Goal: Task Accomplishment & Management: Manage account settings

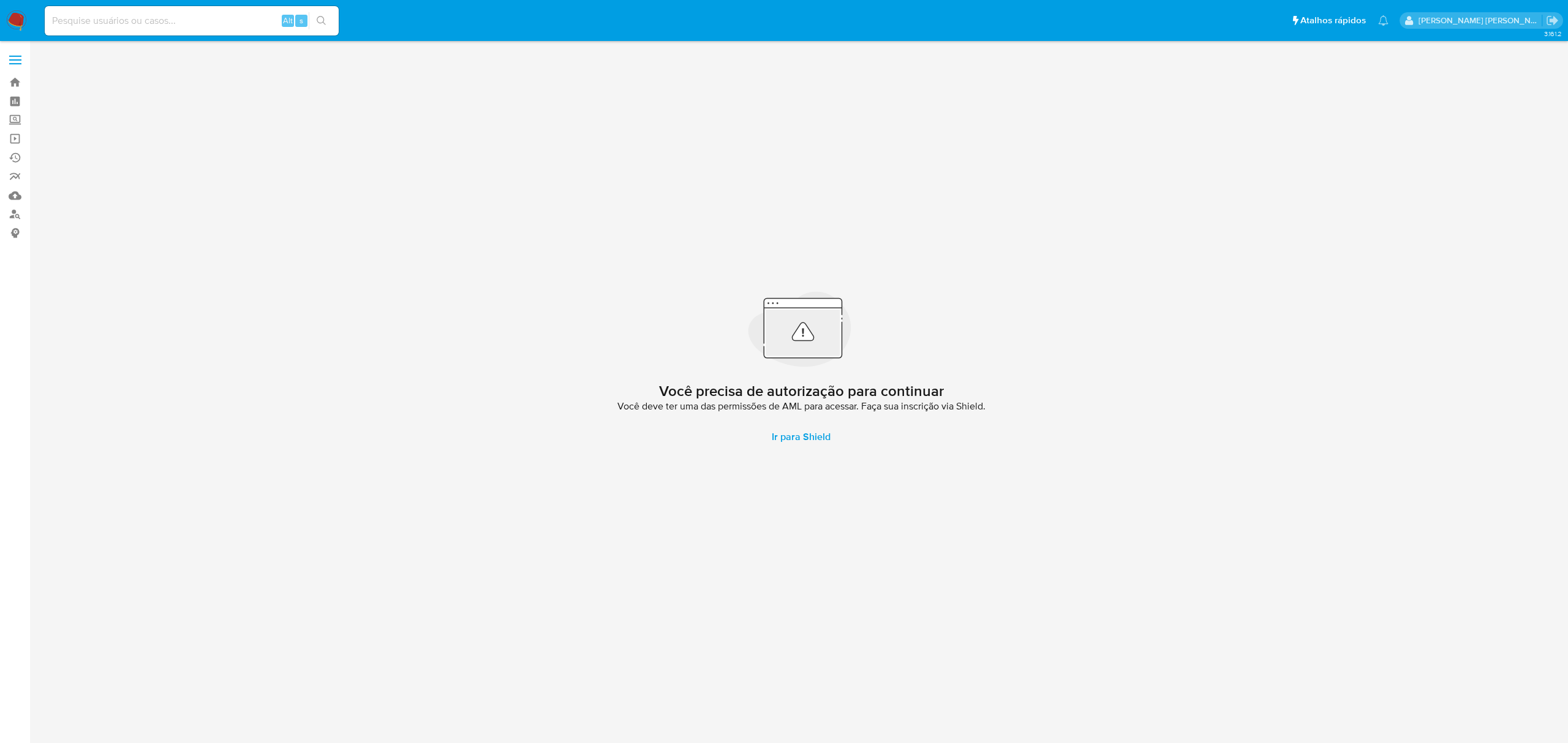
click at [15, 58] on label at bounding box center [15, 60] width 30 height 26
click at [0, 0] on input "checkbox" at bounding box center [0, 0] width 0 height 0
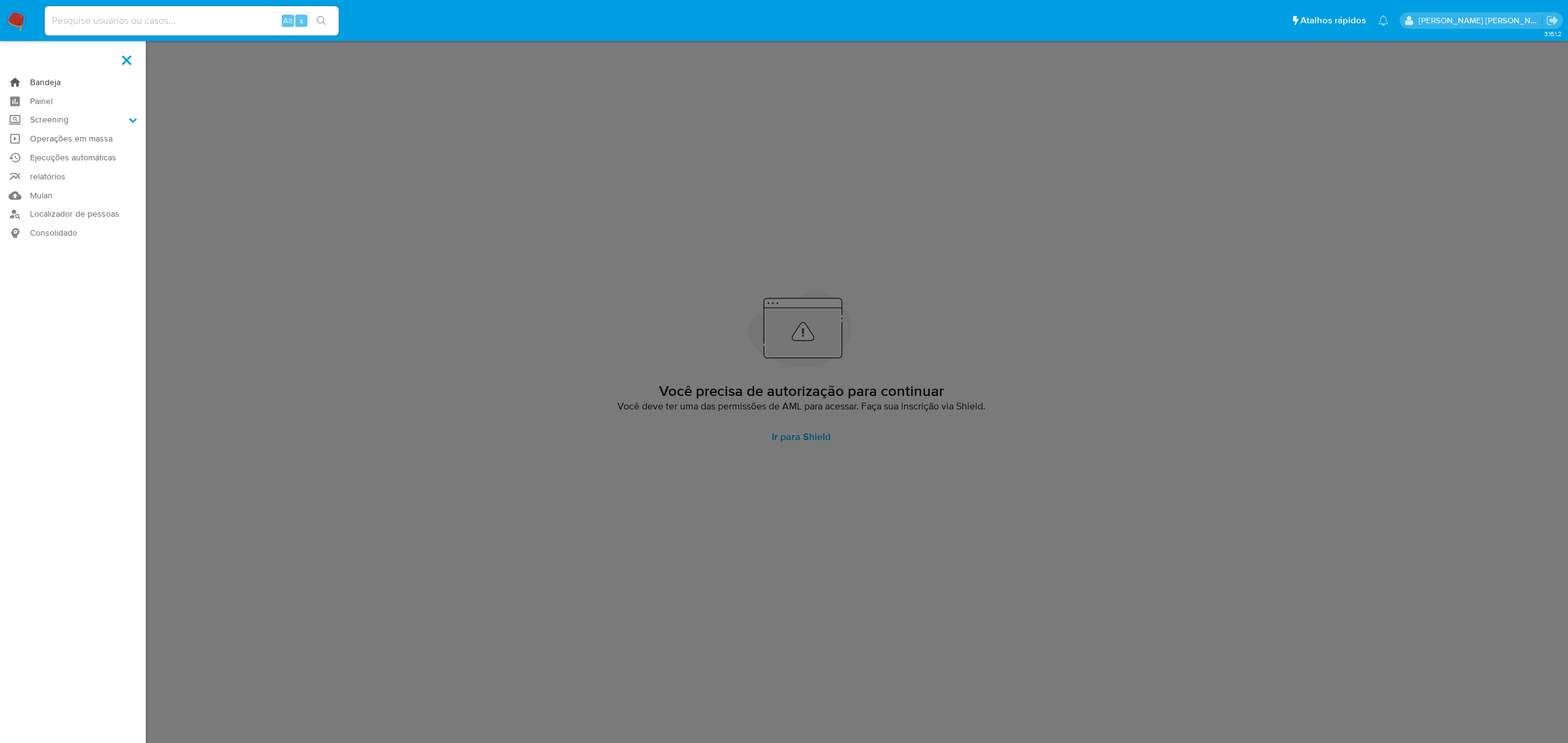
click at [39, 81] on link "Bandeja" at bounding box center [73, 82] width 146 height 19
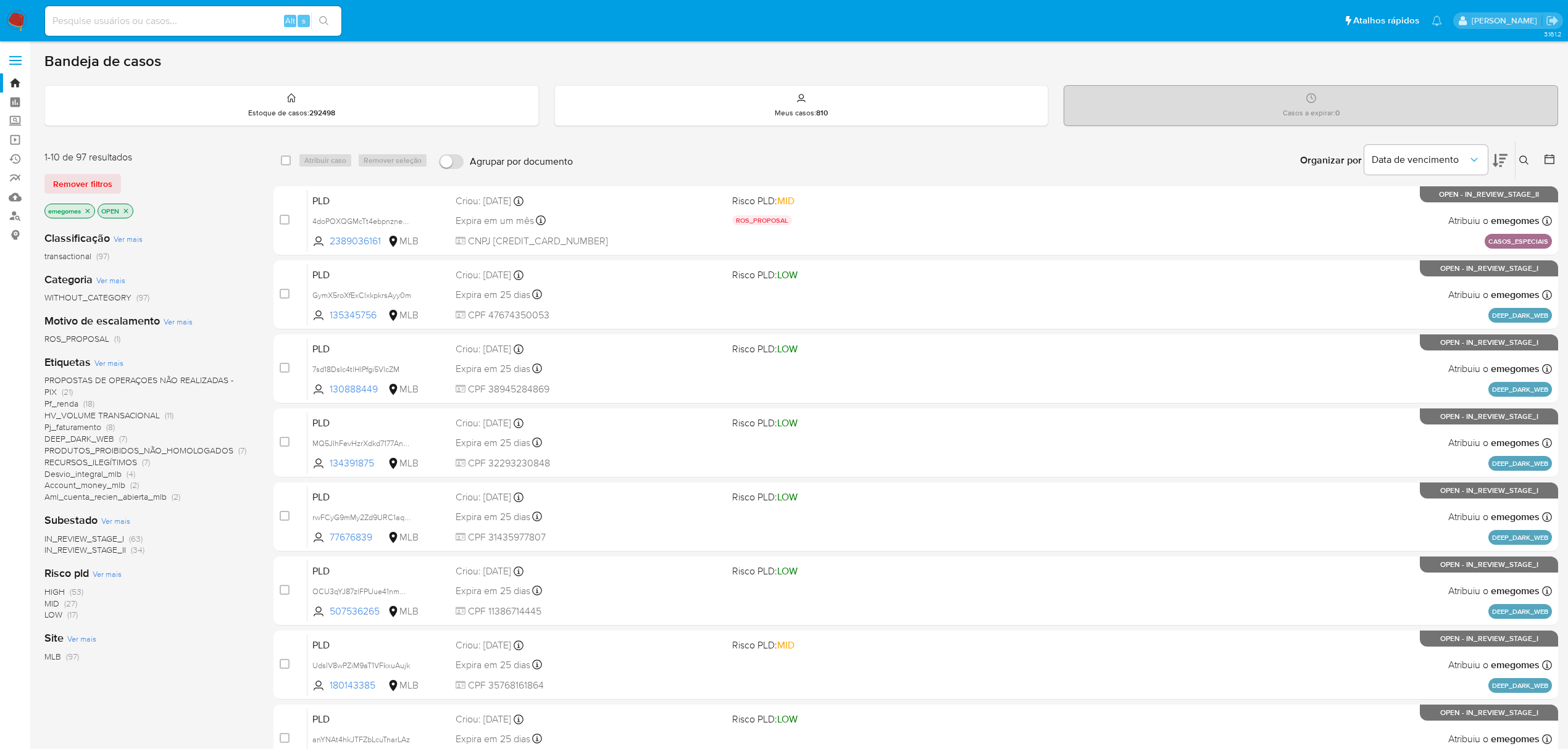
click at [1526, 164] on icon at bounding box center [1524, 160] width 10 height 10
click at [1429, 218] on div at bounding box center [1422, 207] width 209 height 29
click at [1431, 211] on input at bounding box center [1422, 207] width 209 height 16
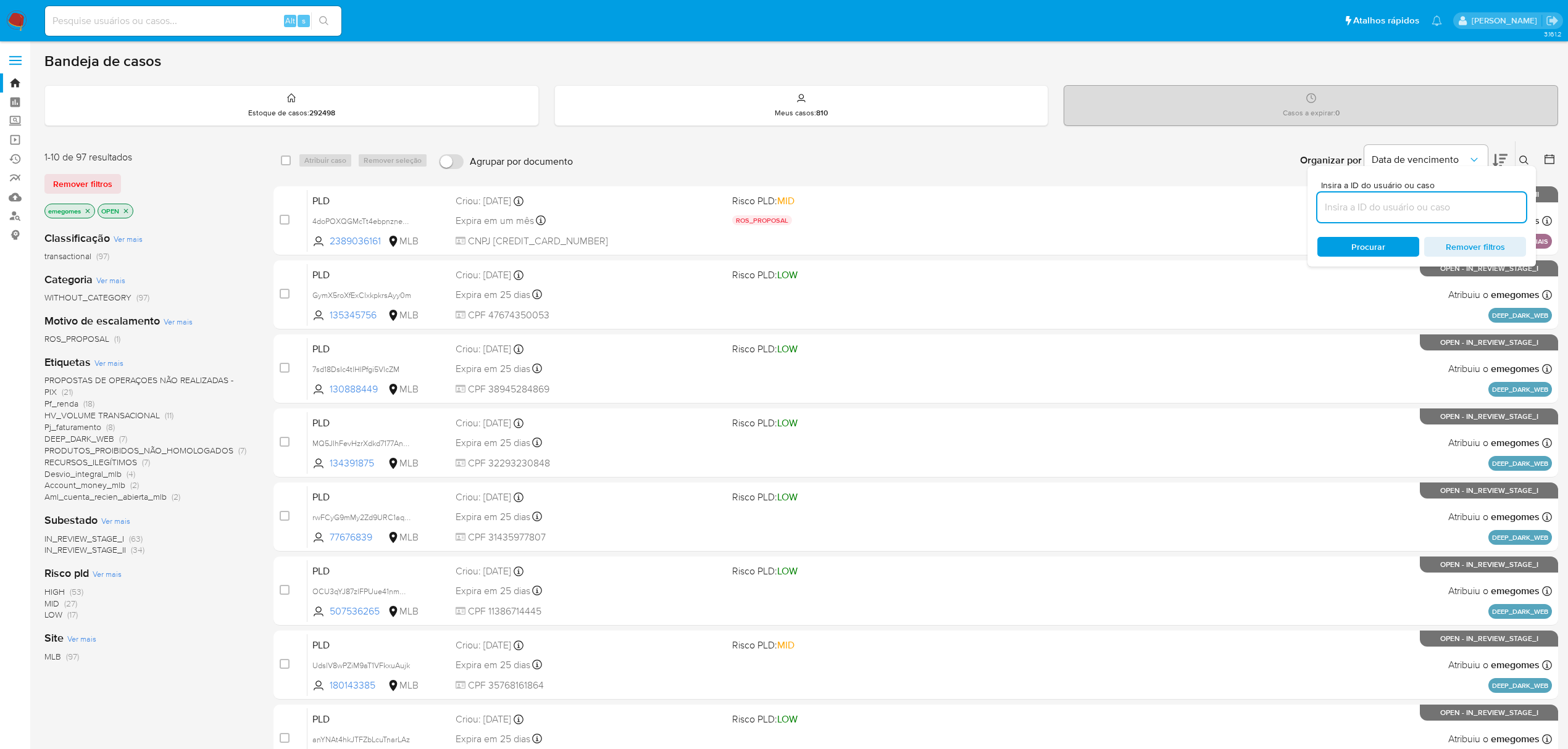
paste input "cpdmr6xJ7ajrEWMEDaSMvneS"
type input "cpdmr6xJ7ajrEWMEDaSMvneS"
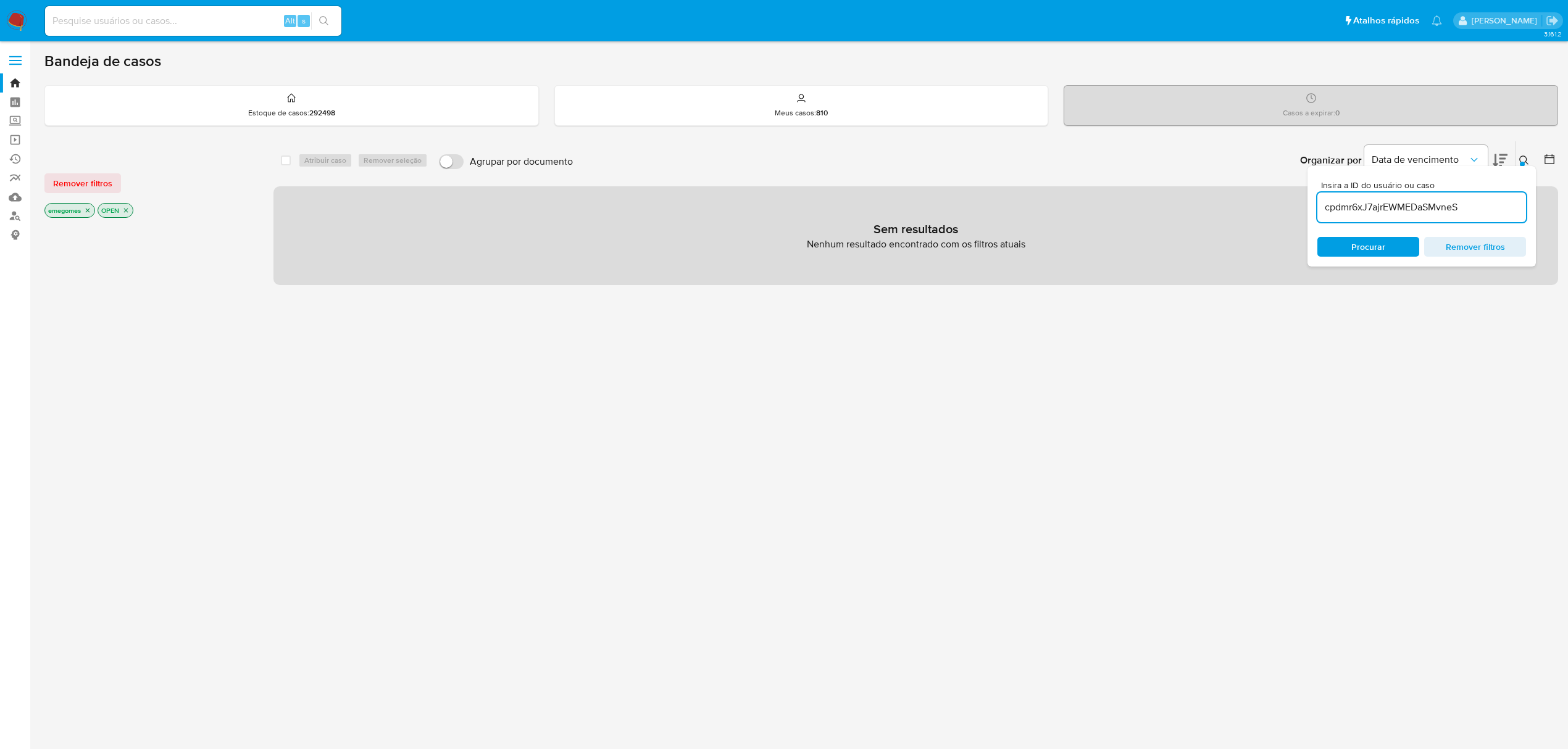
click at [87, 209] on icon "close-filter" at bounding box center [87, 210] width 7 height 7
click at [72, 210] on icon "close-filter" at bounding box center [73, 211] width 4 height 4
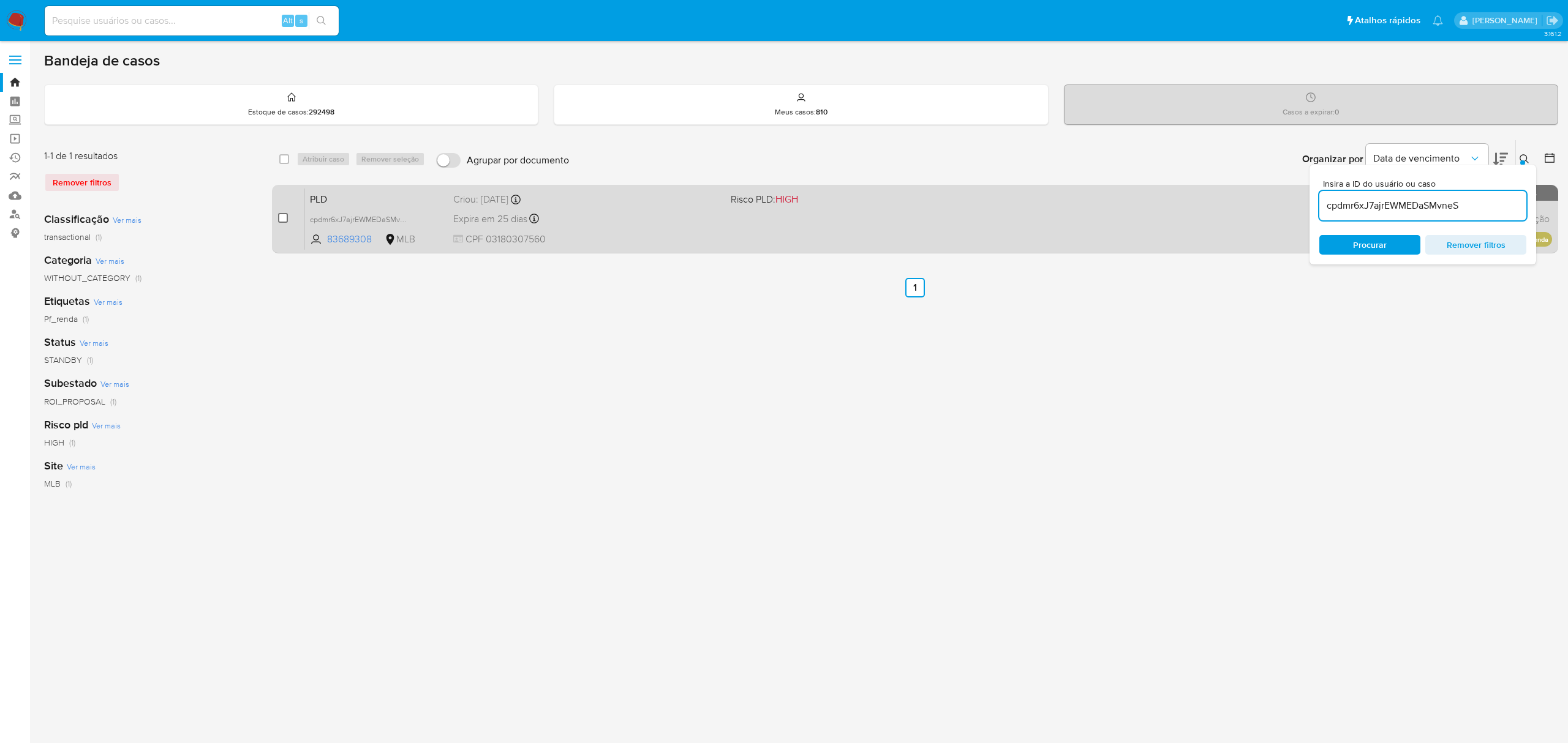
click at [287, 218] on input "checkbox" at bounding box center [283, 218] width 10 height 10
checkbox input "true"
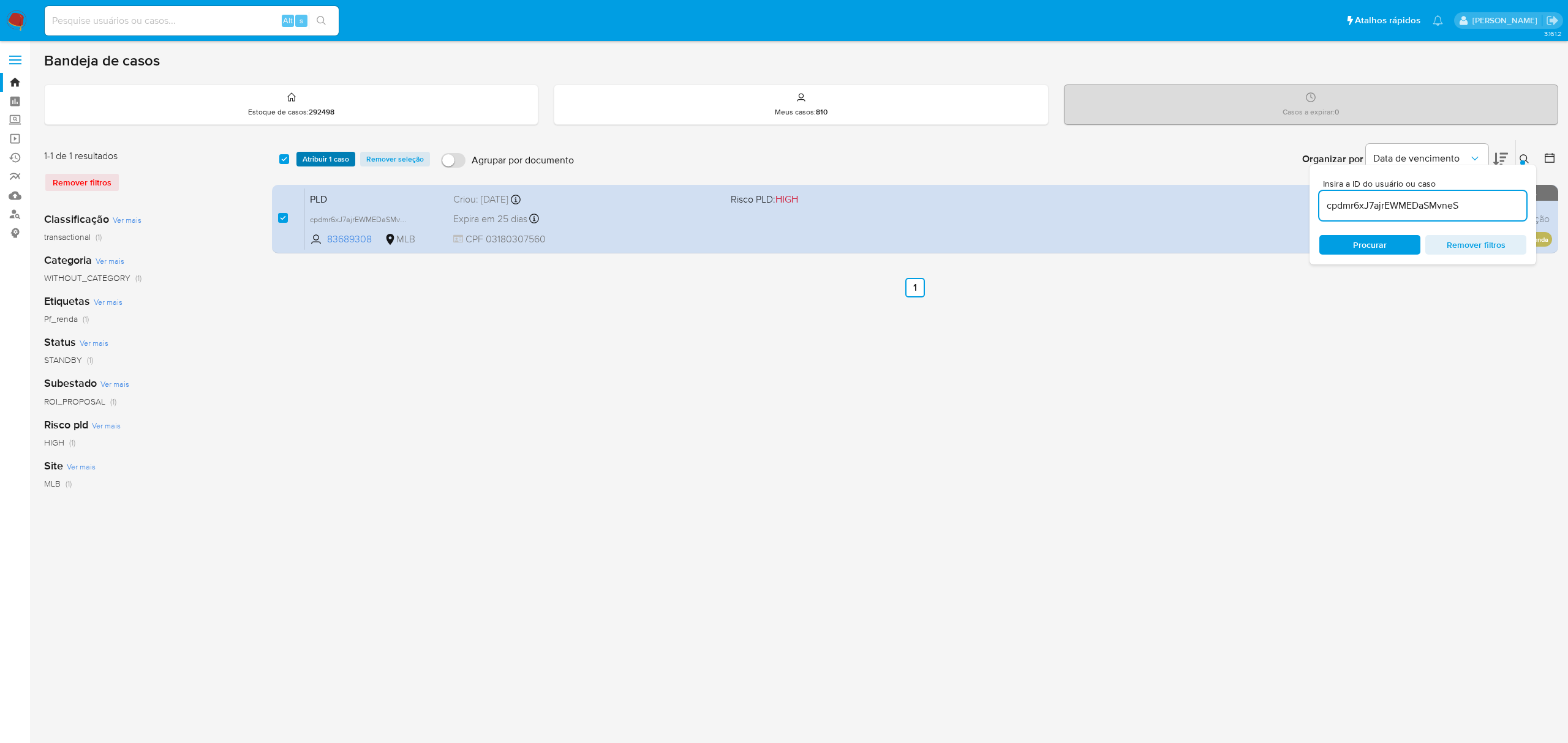
click at [321, 157] on span "Atribuir 1 caso" at bounding box center [326, 159] width 46 height 13
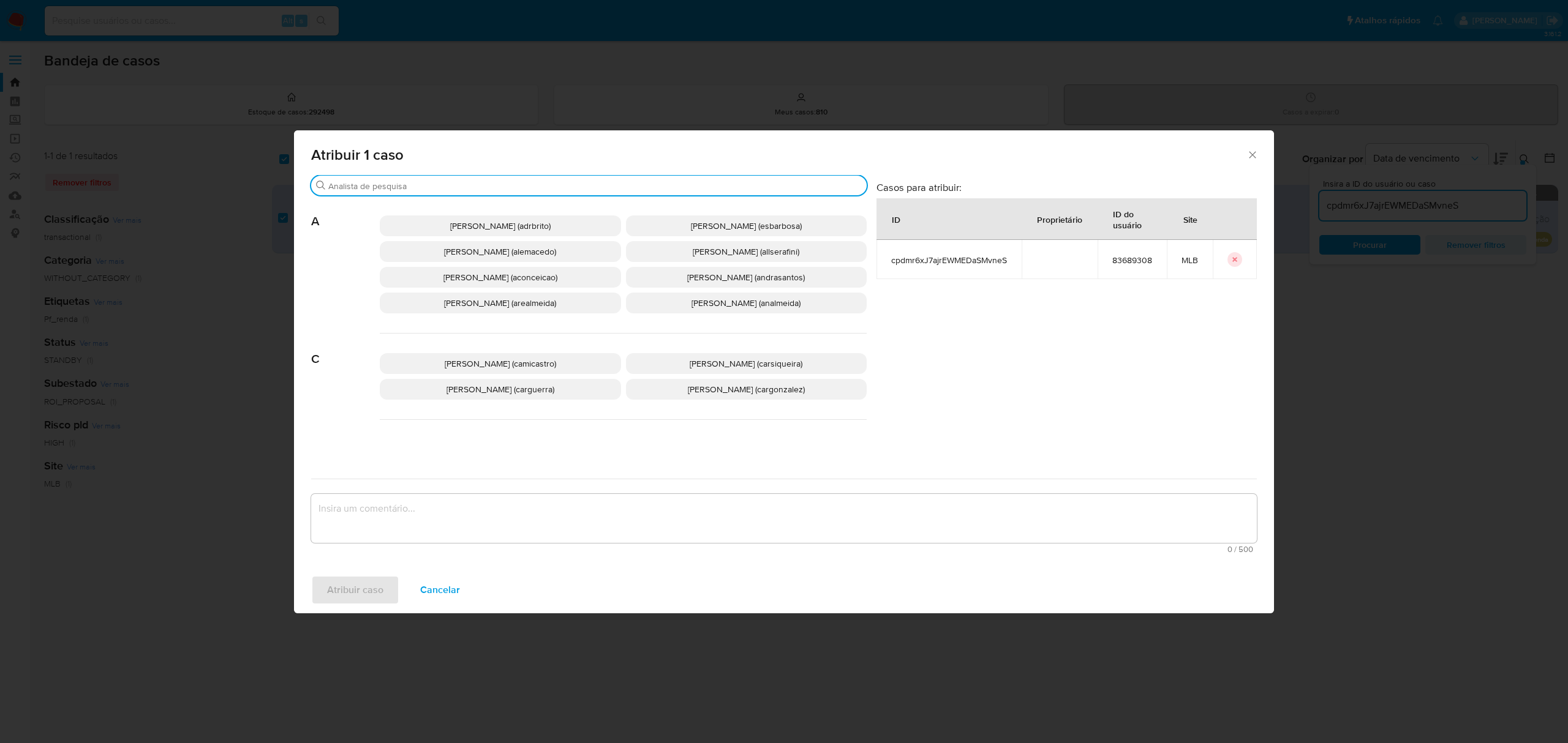
click at [376, 184] on input "Buscar" at bounding box center [595, 186] width 533 height 11
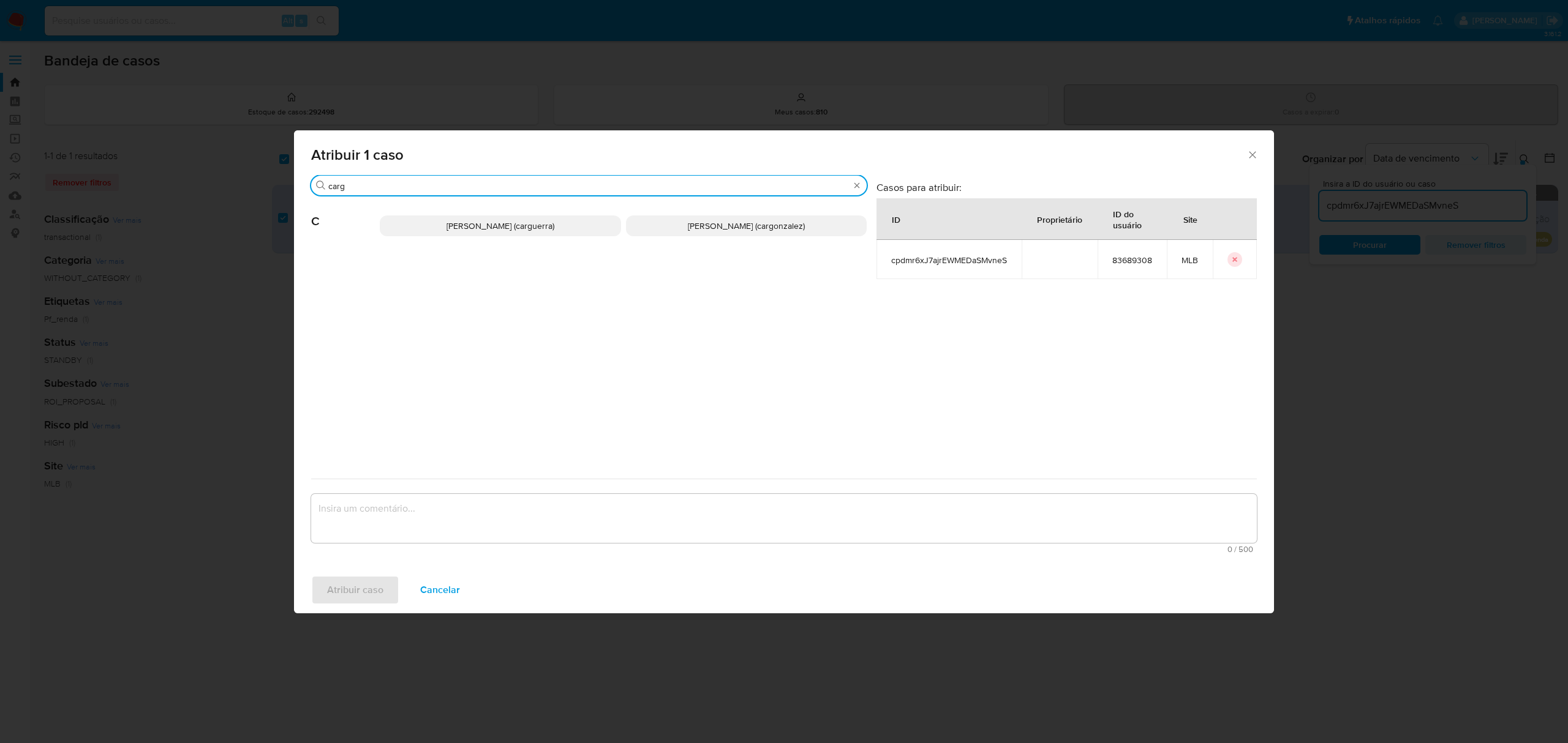
type input "carg"
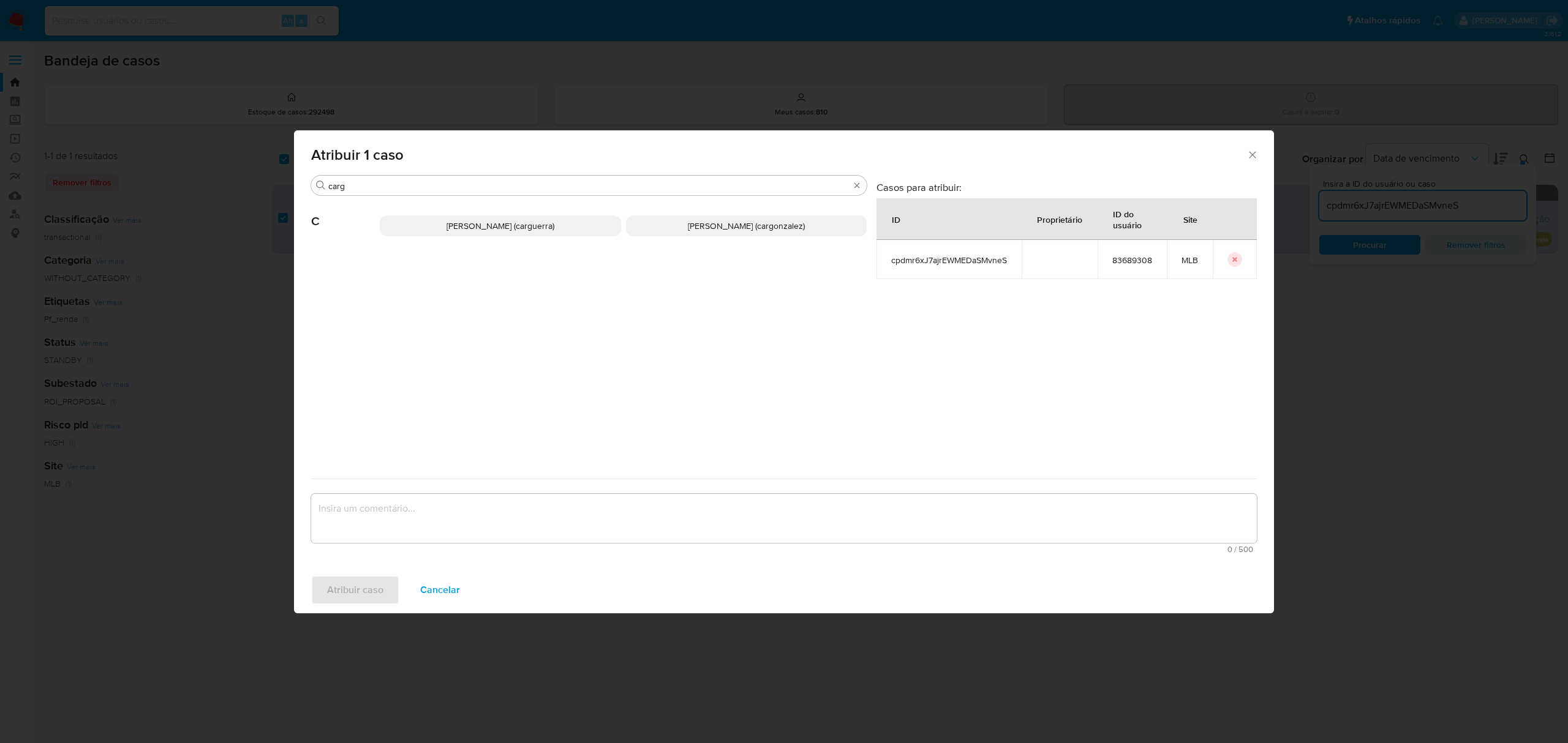
click at [504, 230] on span "Carlos Augusto Guerra (carguerra)" at bounding box center [500, 226] width 108 height 13
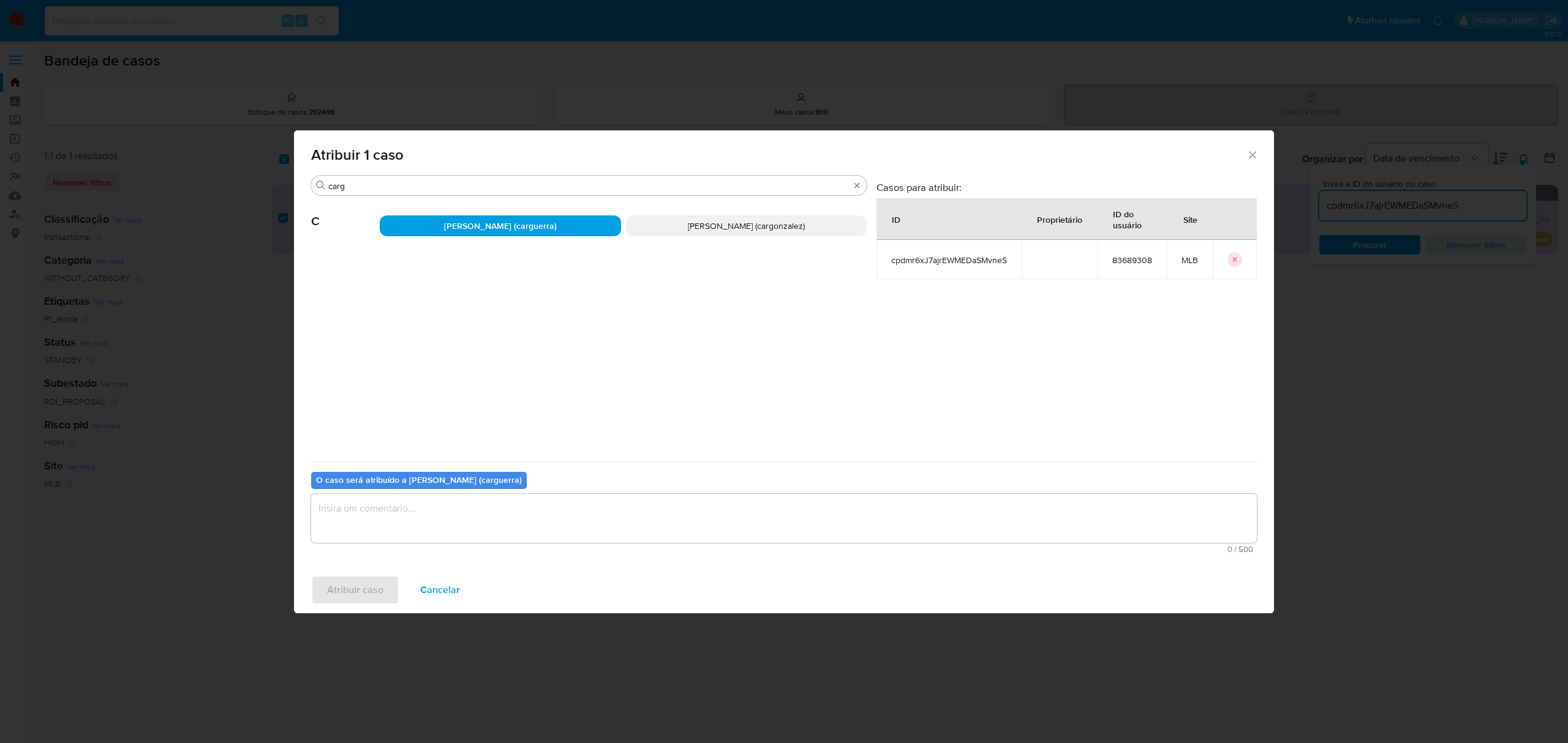
click at [500, 518] on textarea "assign-modal" at bounding box center [784, 519] width 946 height 49
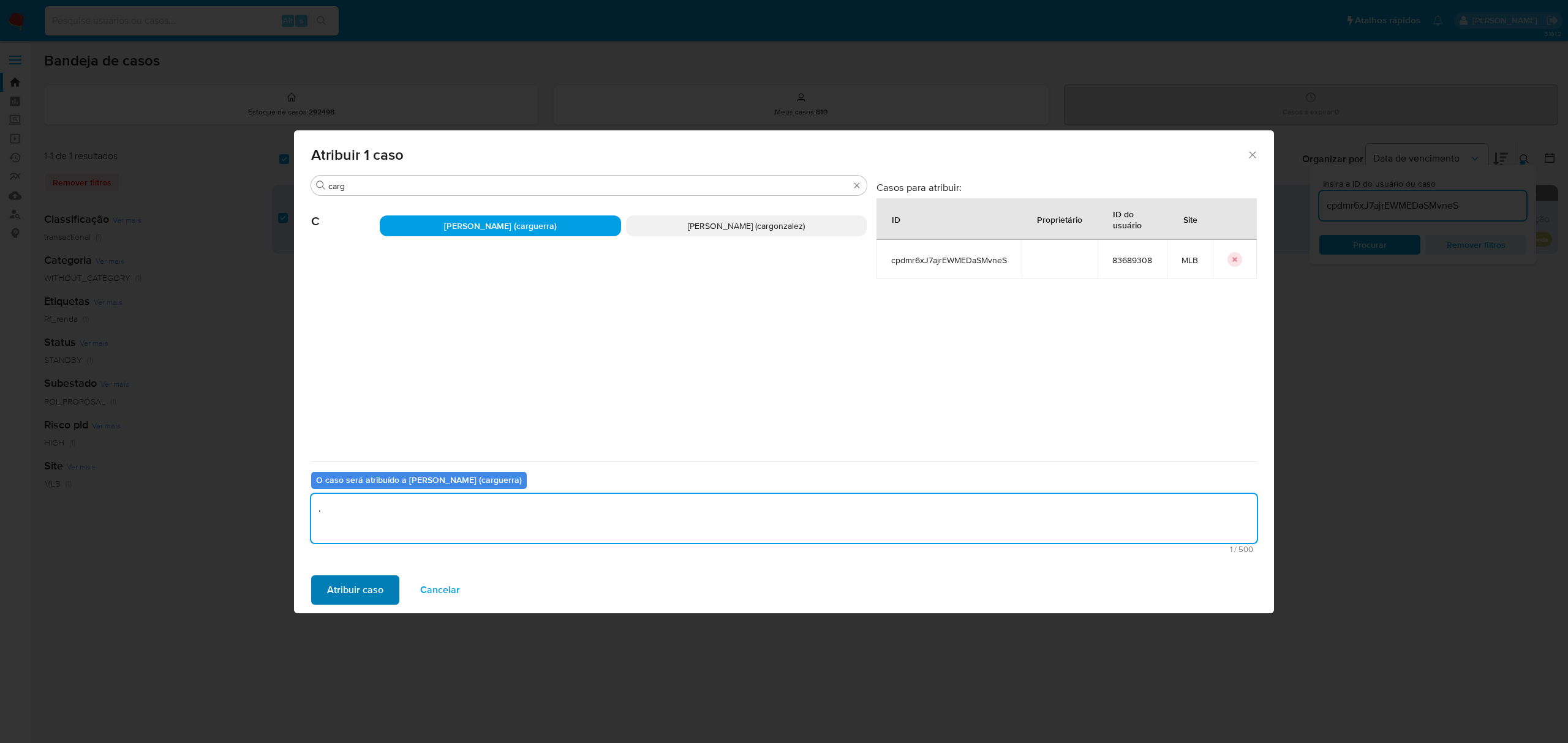
type textarea "."
click at [375, 581] on span "Atribuir caso" at bounding box center [355, 590] width 56 height 27
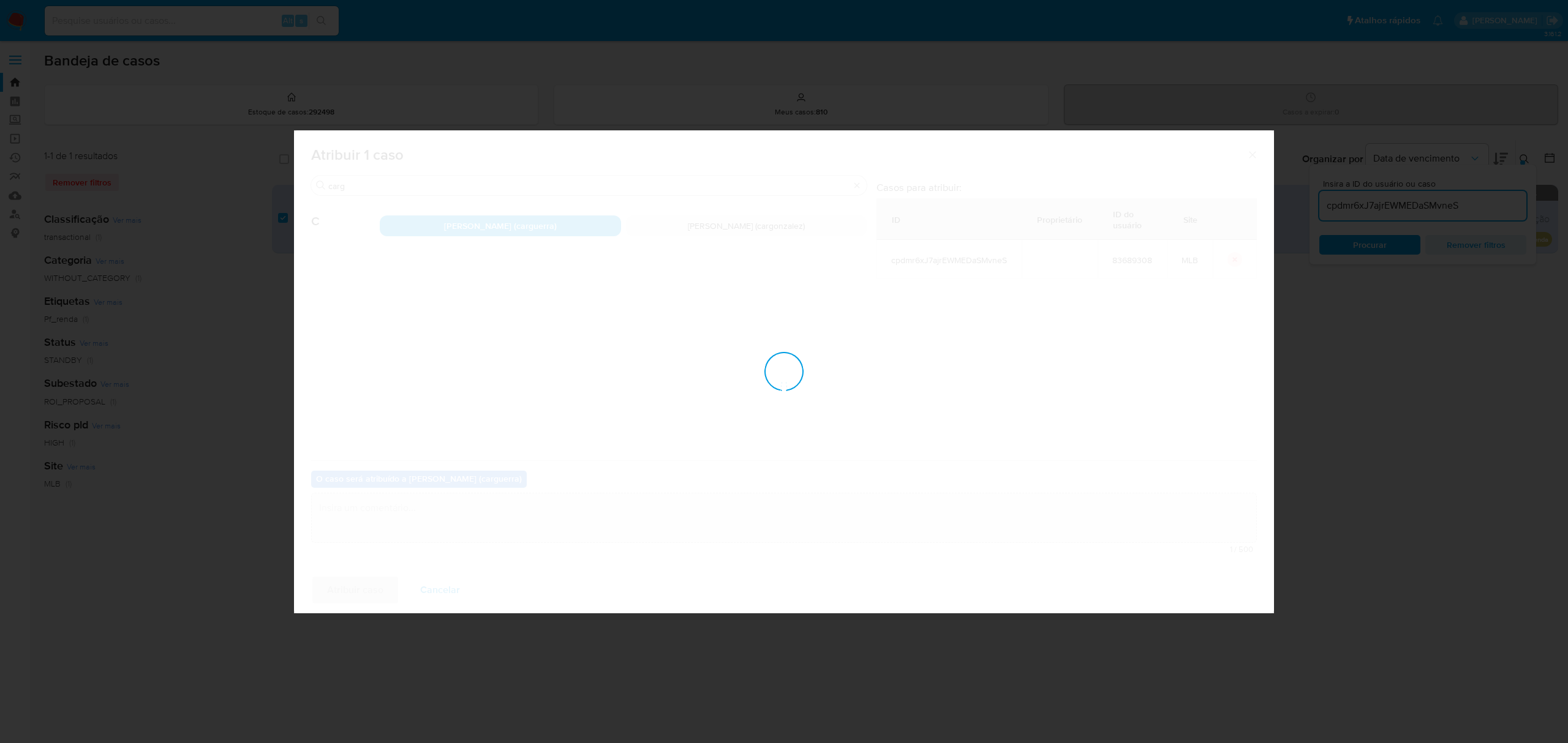
checkbox input "false"
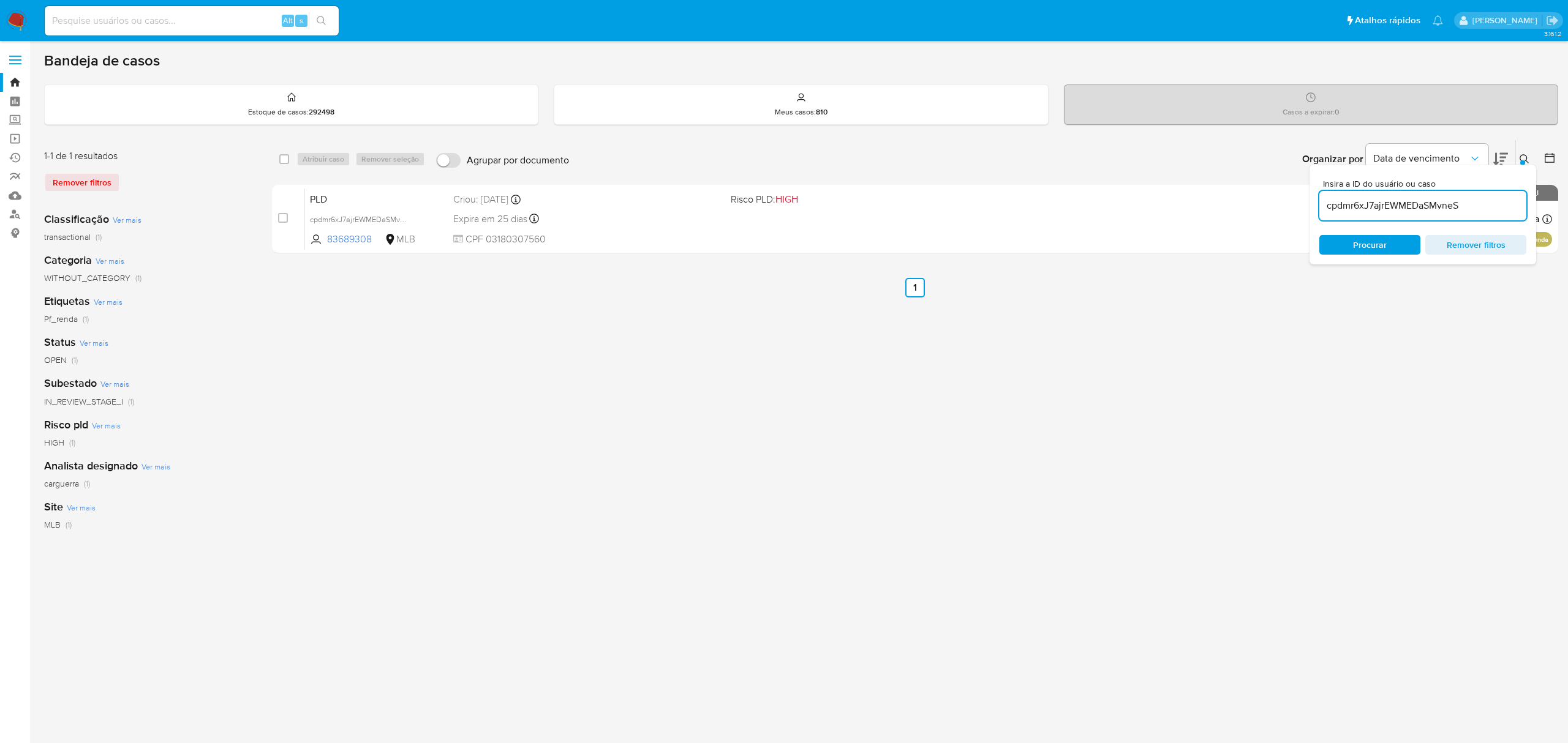
click at [21, 60] on span at bounding box center [15, 60] width 13 height 2
click at [0, 0] on input "checkbox" at bounding box center [0, 0] width 0 height 0
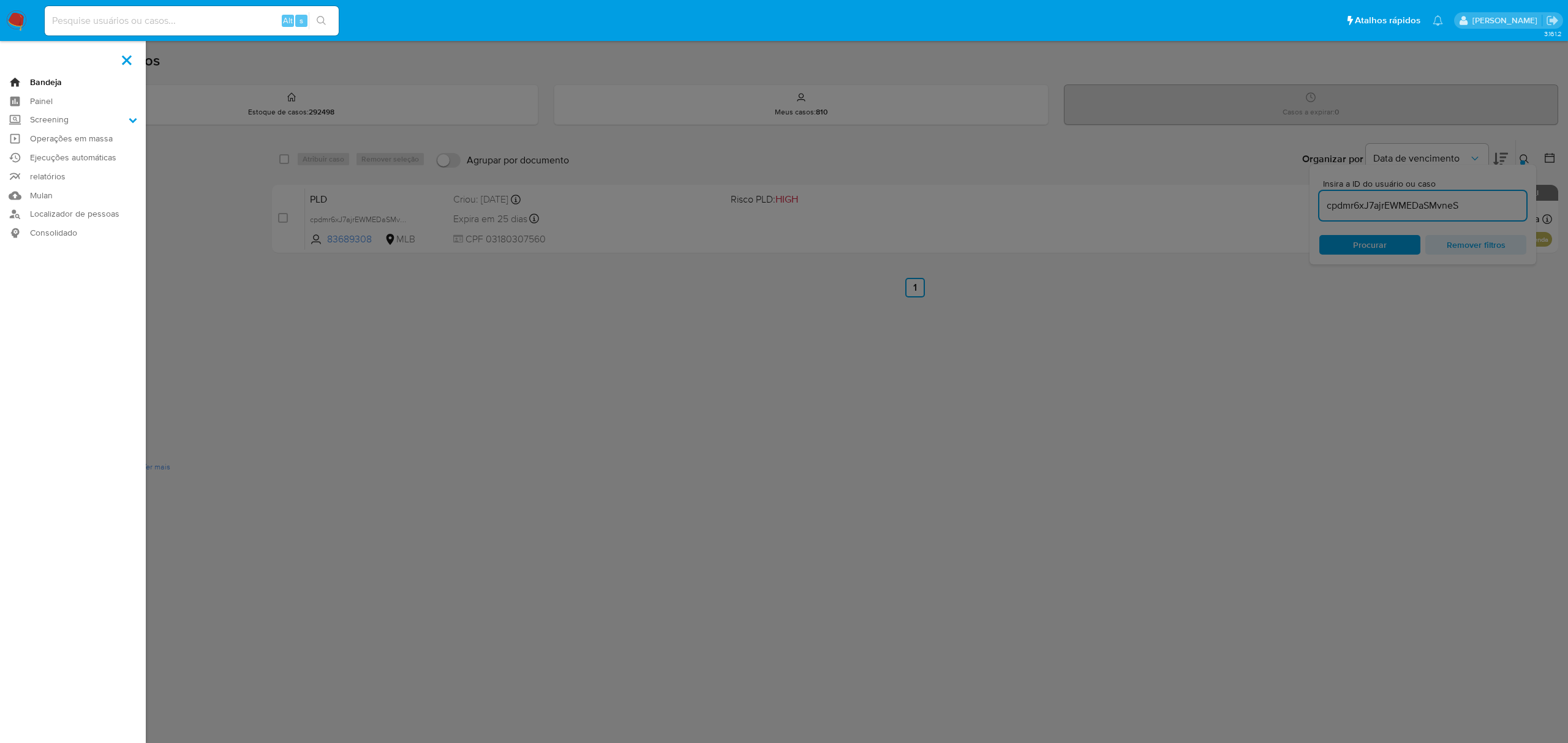
click at [38, 85] on link "Bandeja" at bounding box center [73, 82] width 146 height 19
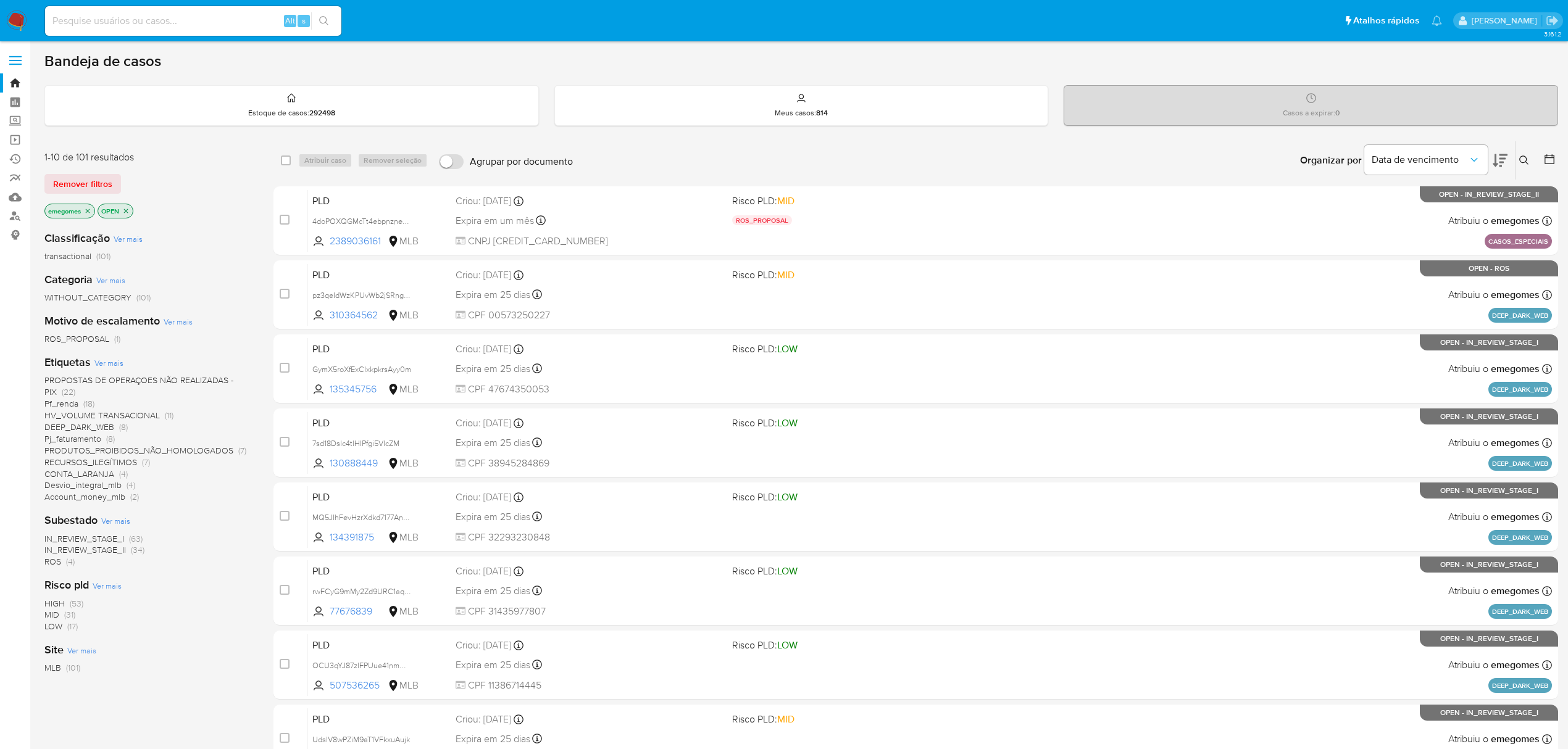
click at [95, 361] on span "Ver mais" at bounding box center [109, 363] width 29 height 11
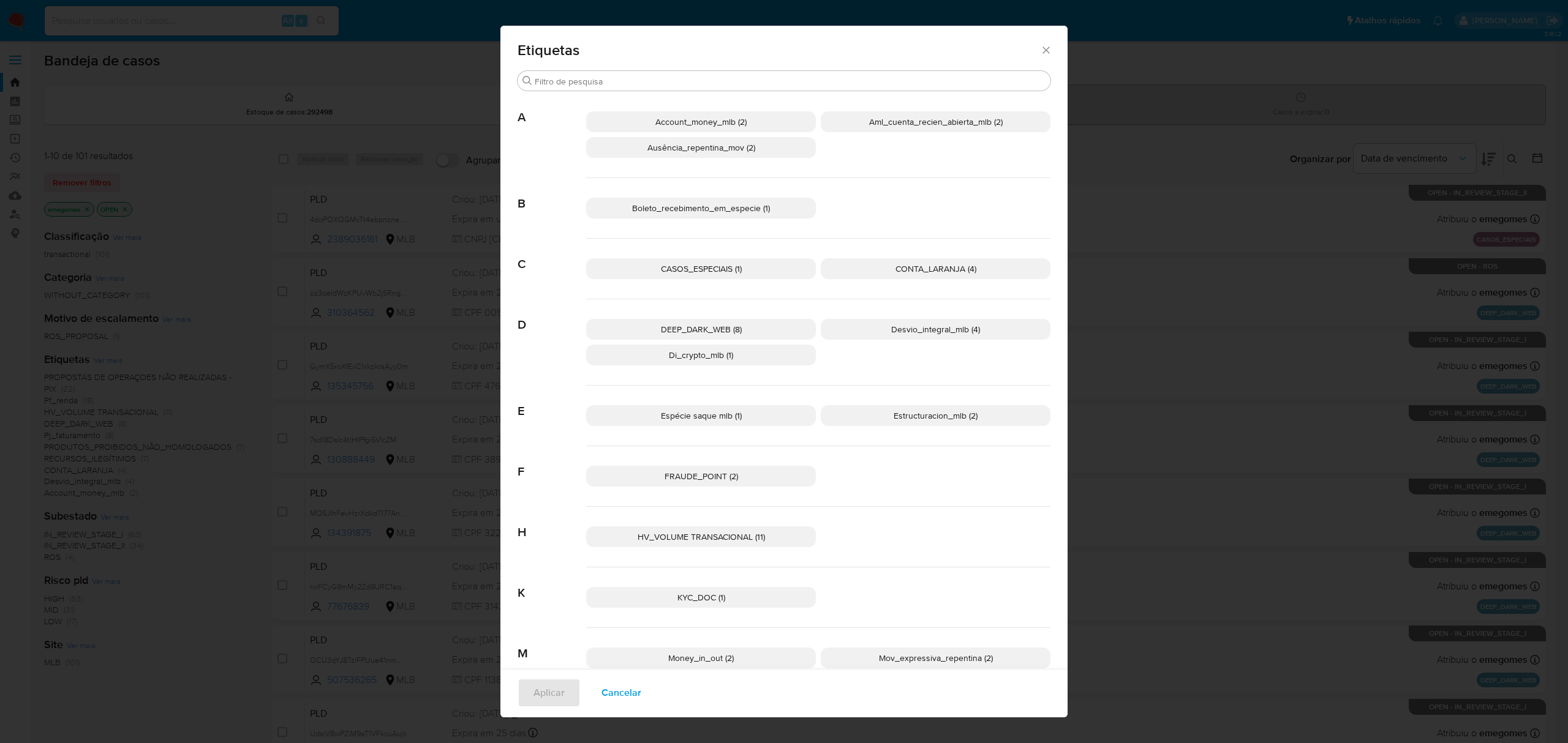
click at [776, 326] on p "DEEP_DARK_WEB (8)" at bounding box center [700, 329] width 230 height 21
click at [557, 689] on button "Aplicar" at bounding box center [549, 693] width 63 height 29
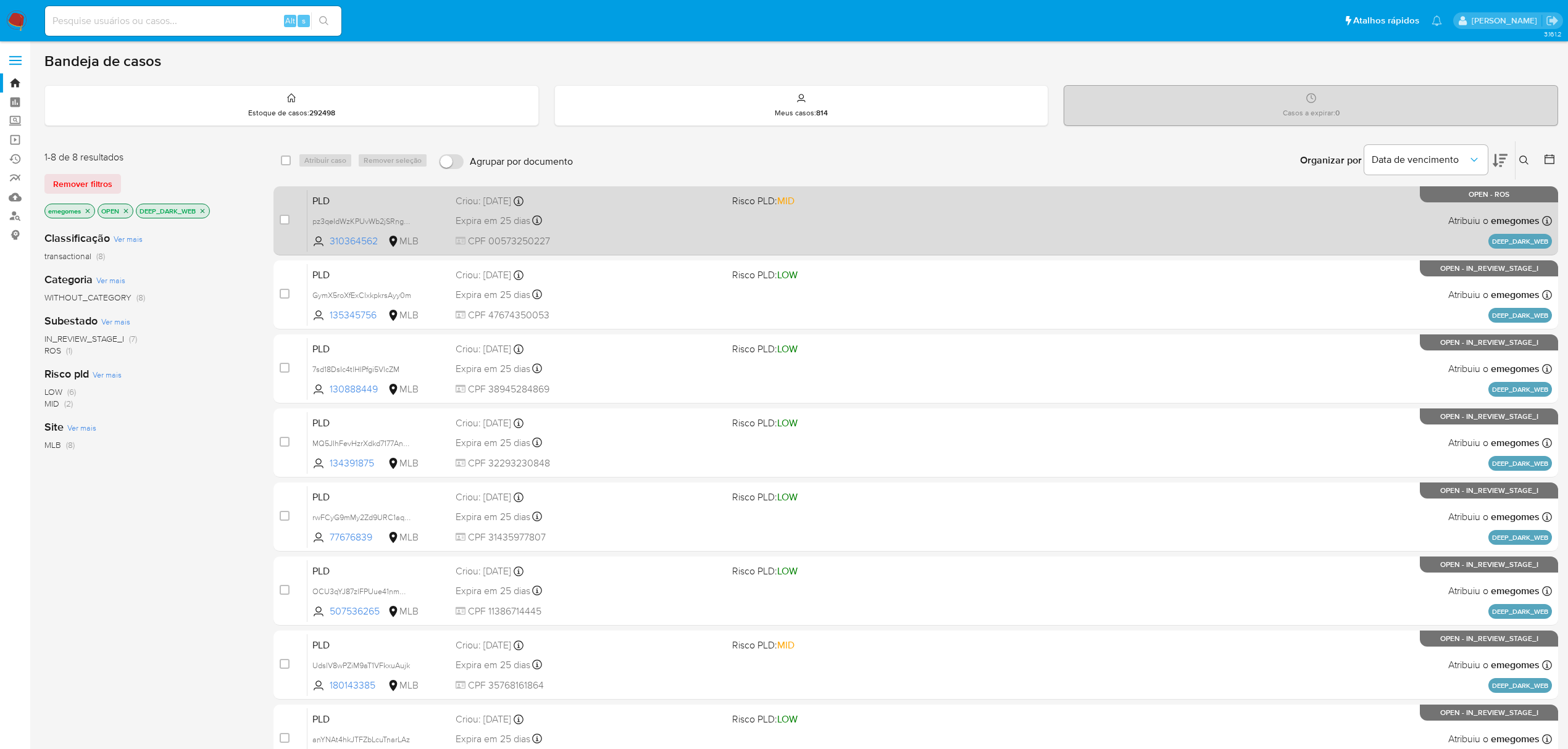
click at [591, 225] on div "Expira em 25 dias Expira em 27/10/2025 18:20:34" at bounding box center [589, 220] width 267 height 17
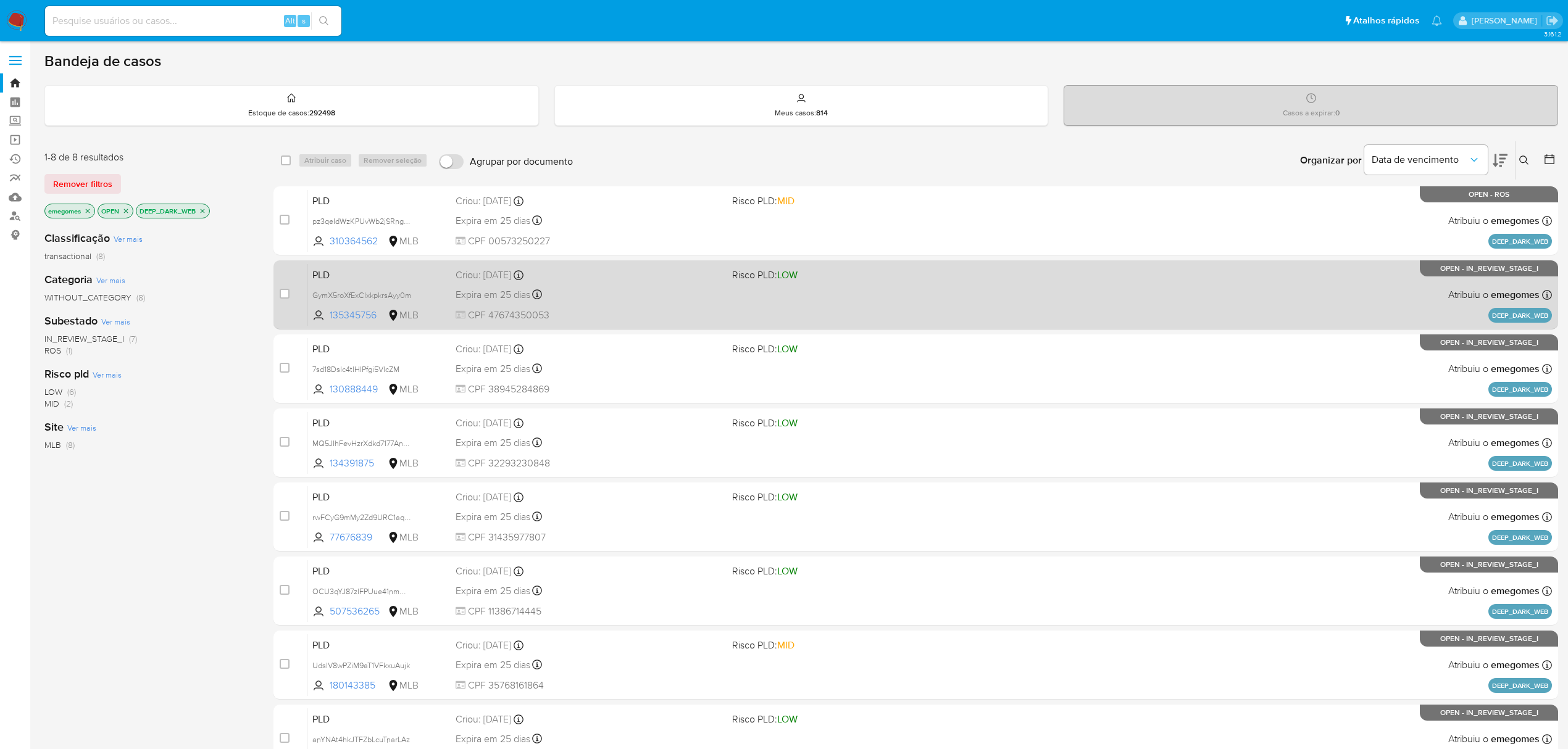
click at [613, 287] on div "Expira em 25 dias Expira em 27/10/2025 18:20:31" at bounding box center [589, 294] width 267 height 17
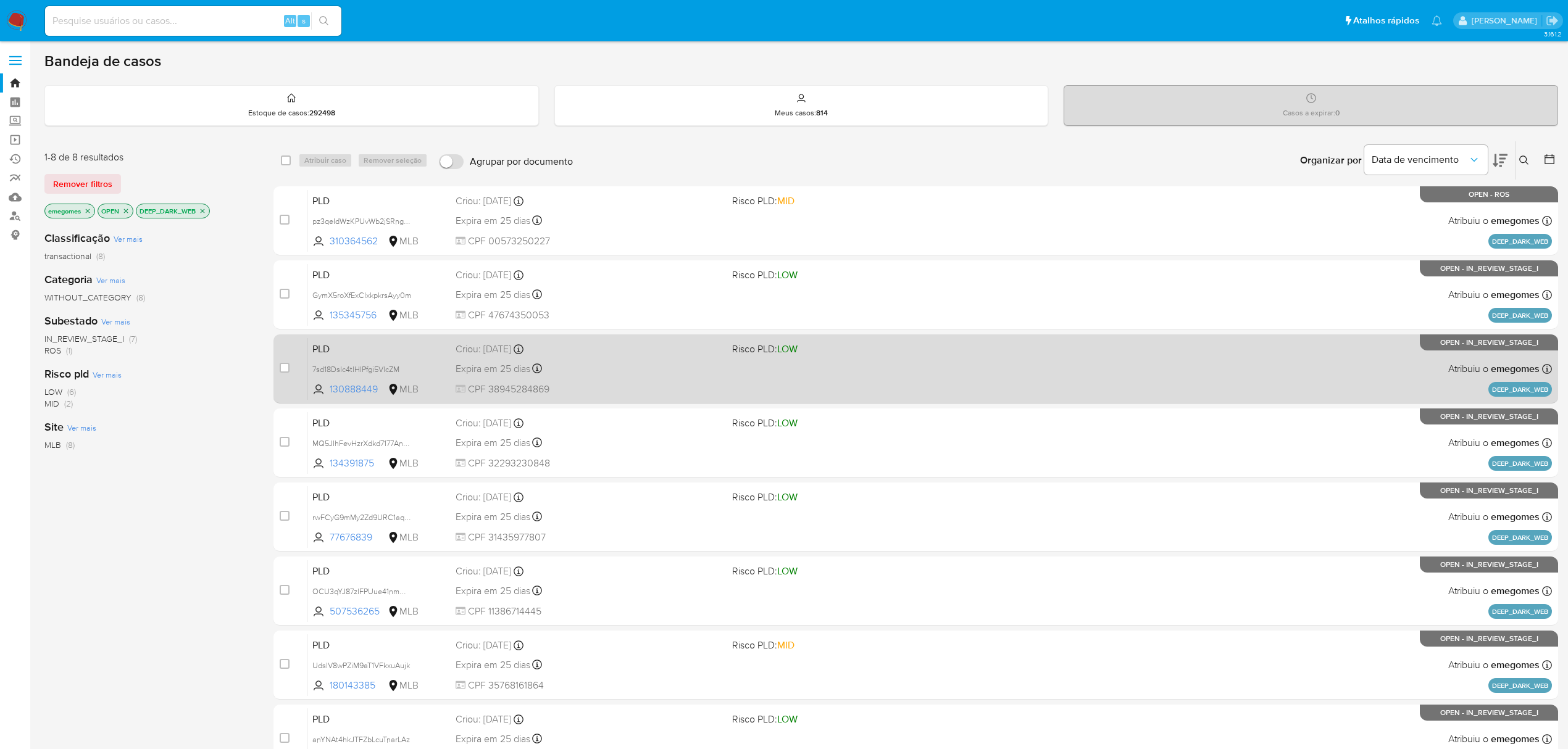
click at [616, 361] on div "Expira em 25 dias Expira em 27/10/2025 18:20:25" at bounding box center [589, 368] width 267 height 17
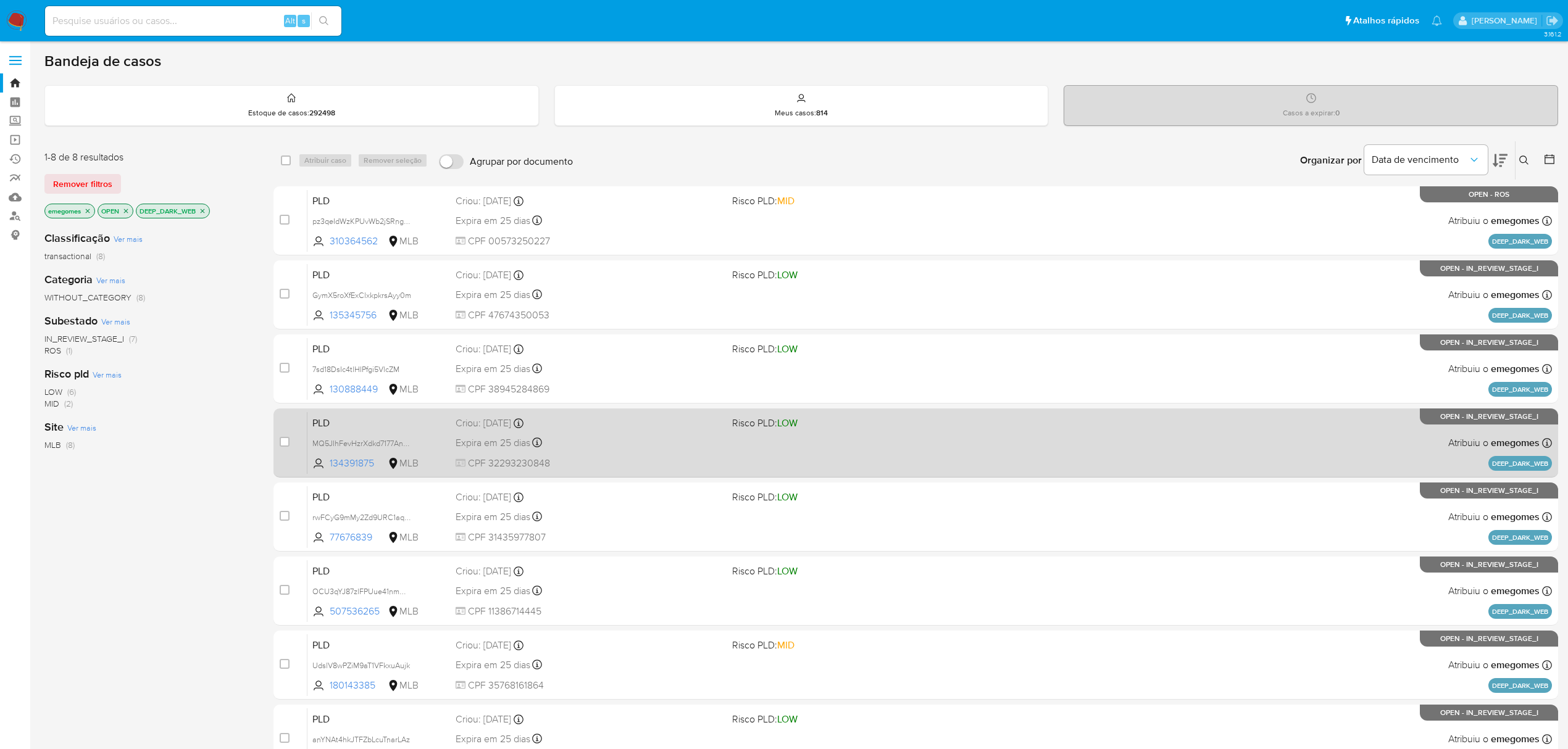
click at [660, 457] on span "CPF 32293230848" at bounding box center [589, 464] width 267 height 13
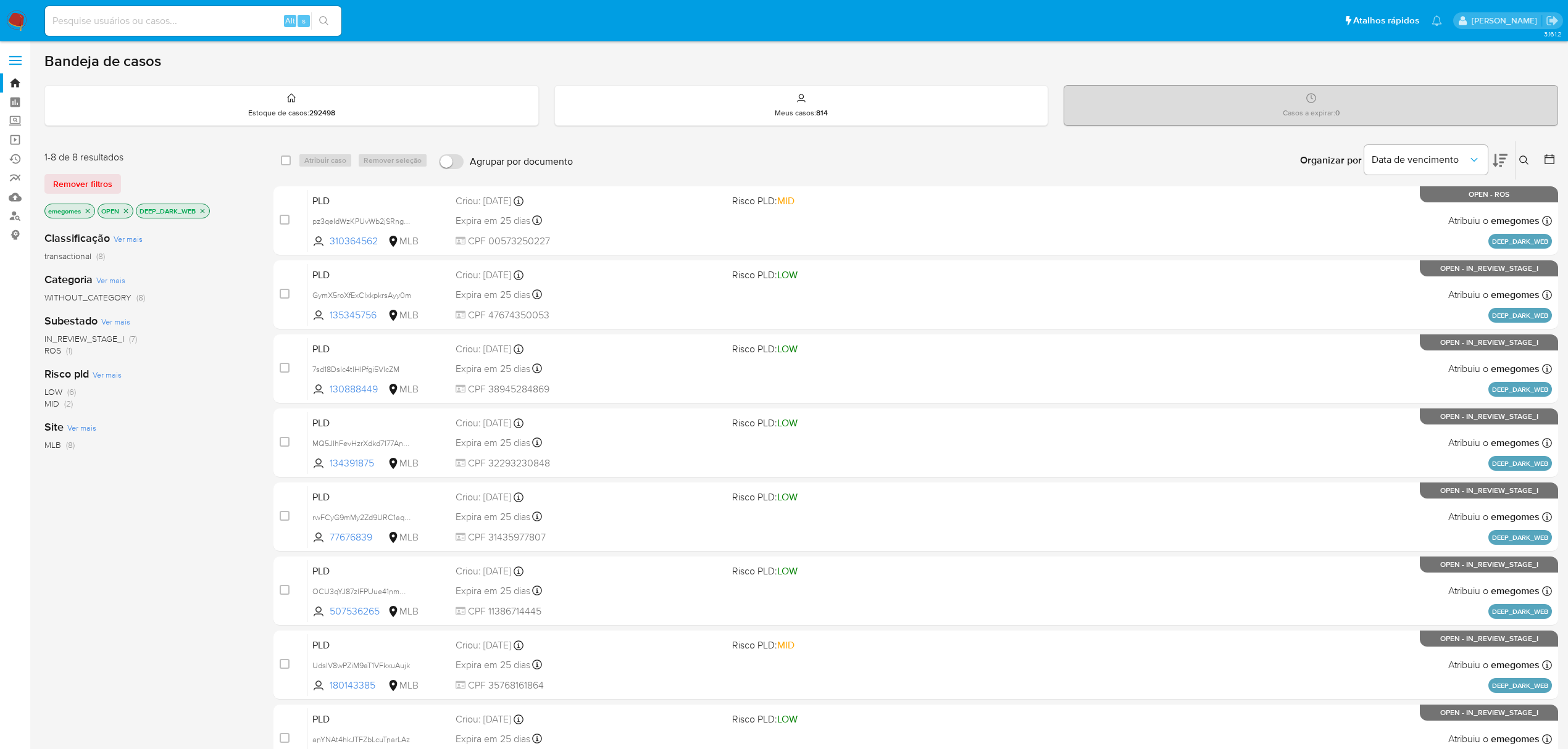
click at [222, 22] on input at bounding box center [193, 21] width 296 height 16
paste input "nOXcKnZuIijj1aUbPOg3pWNz"
type input "nOXcKnZuIijj1aUbPOg3pWNz"
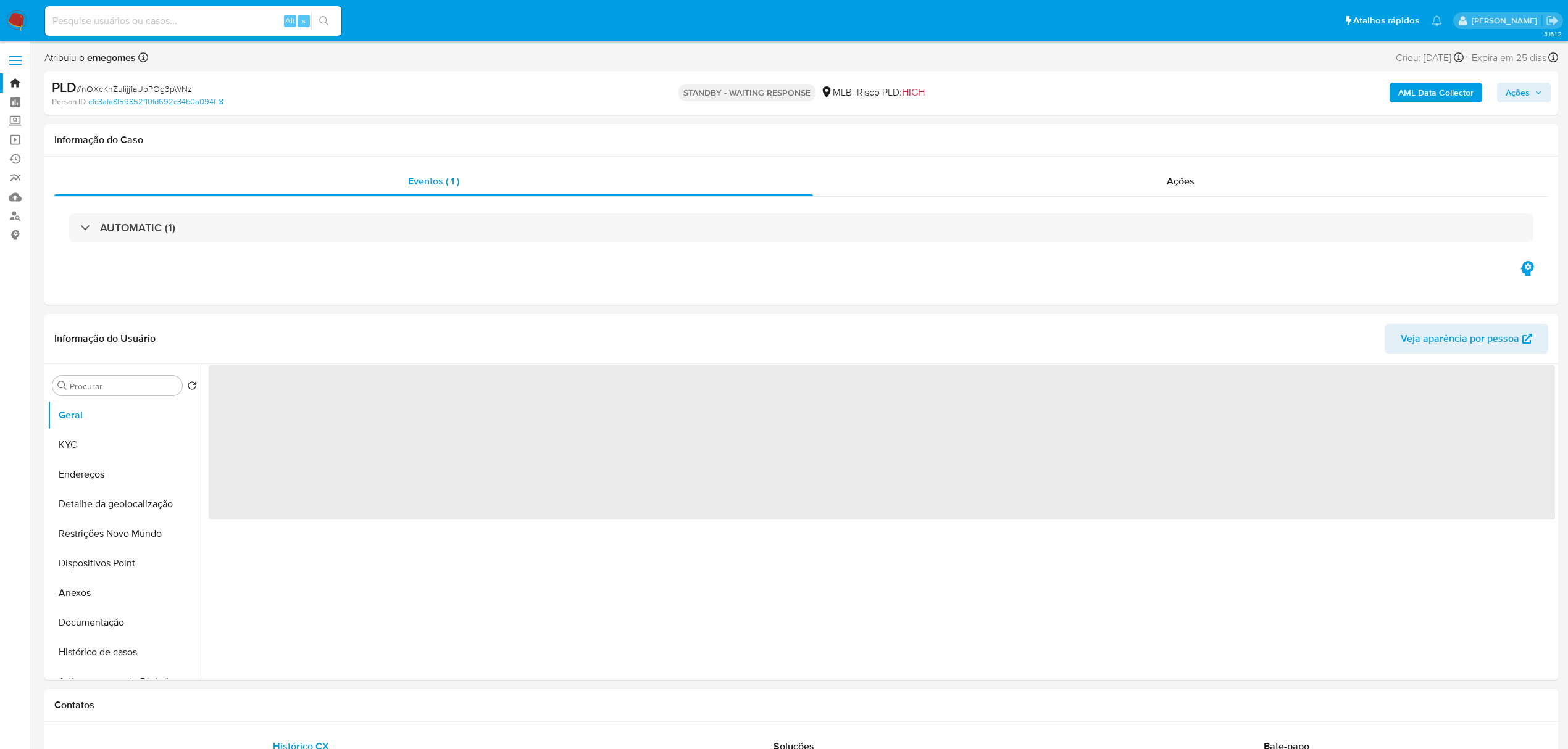
select select "10"
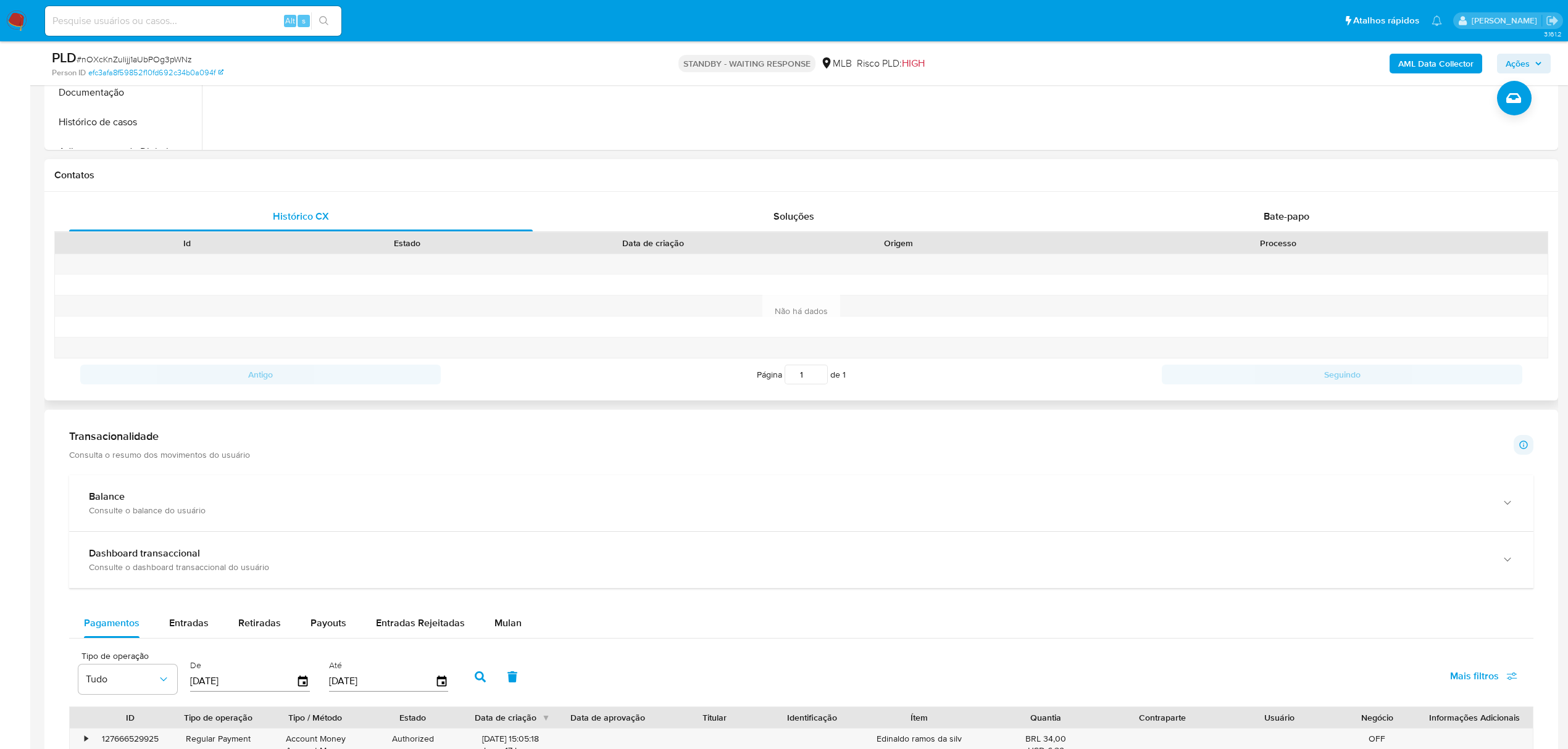
scroll to position [494, 0]
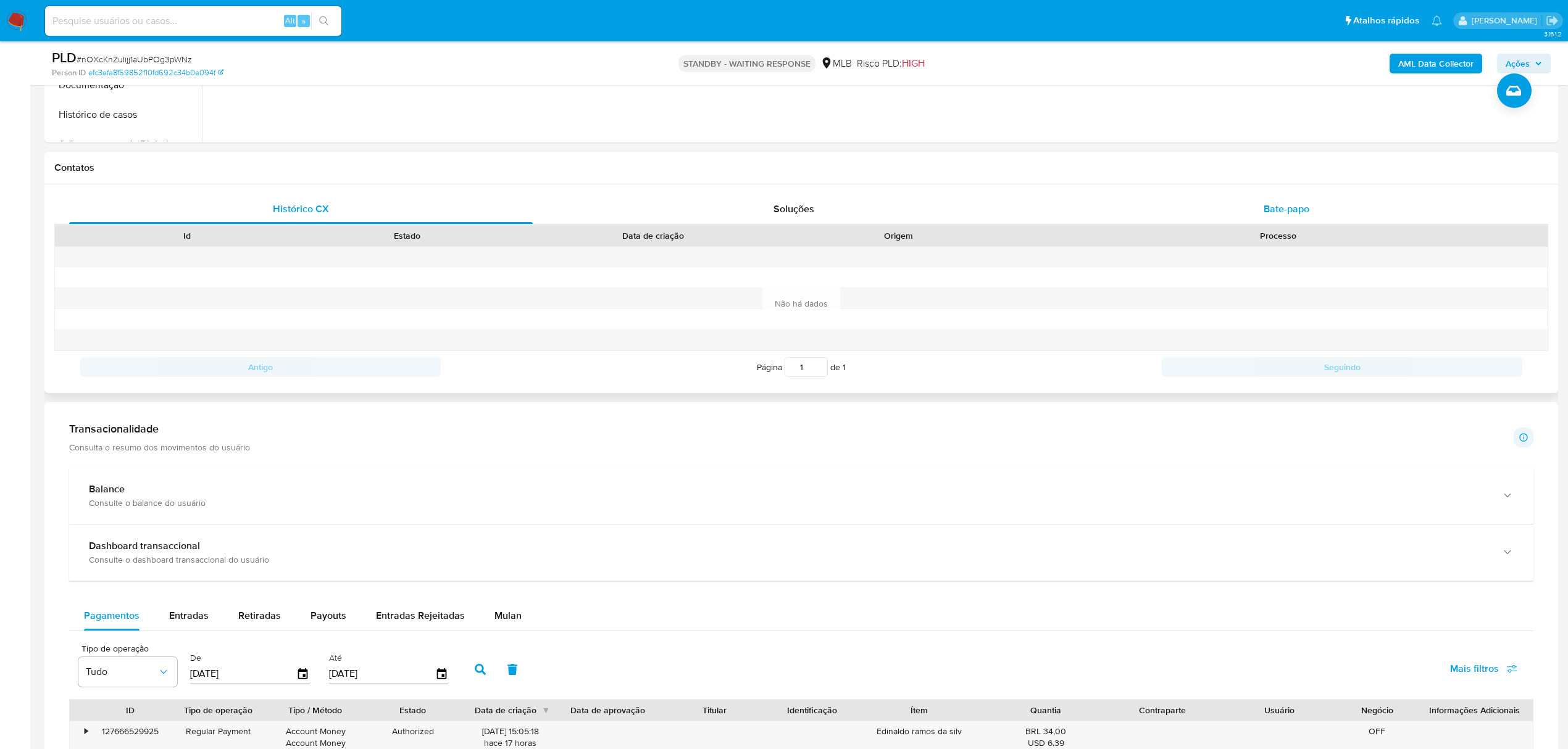
click at [1297, 212] on span "Bate-papo" at bounding box center [1286, 209] width 45 height 14
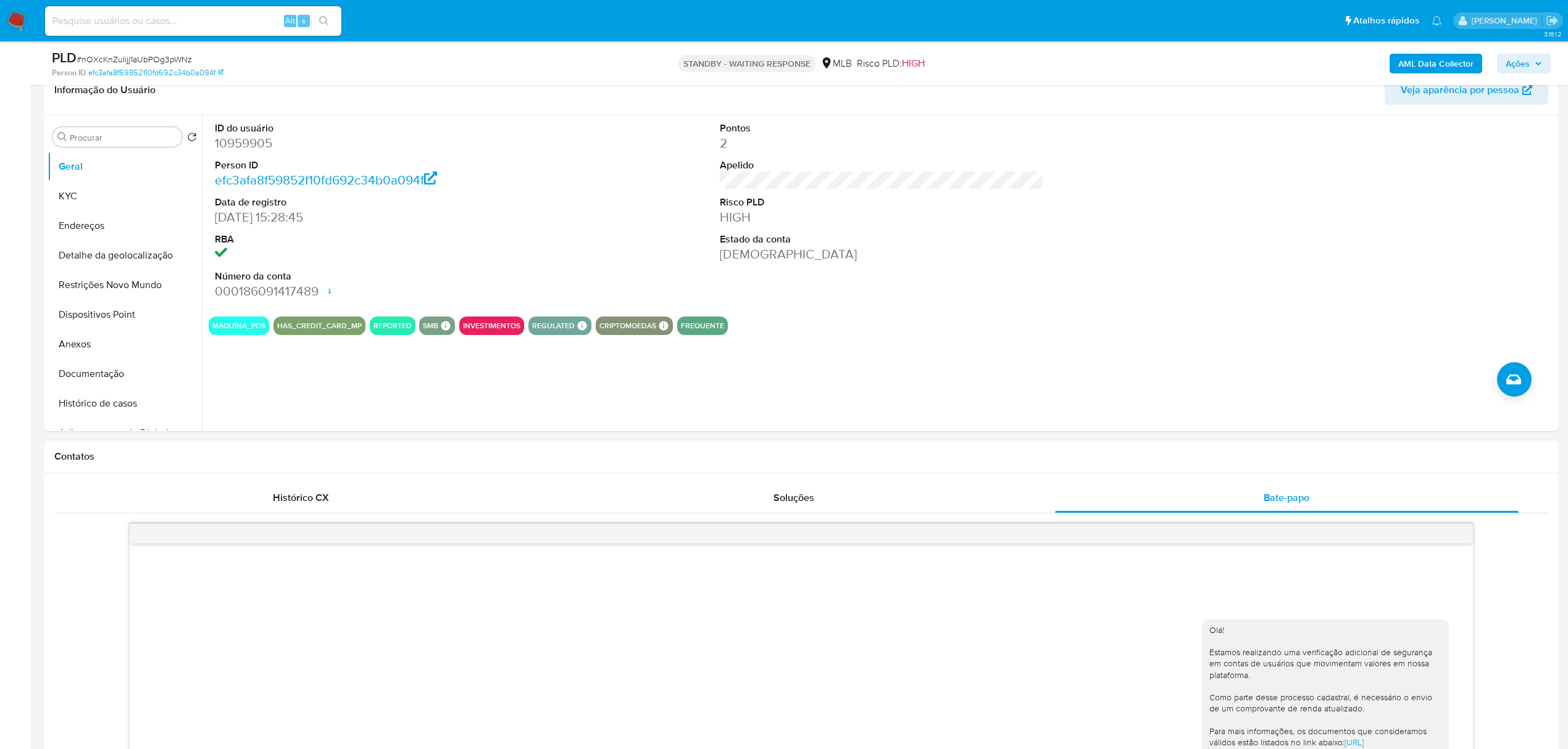
scroll to position [0, 0]
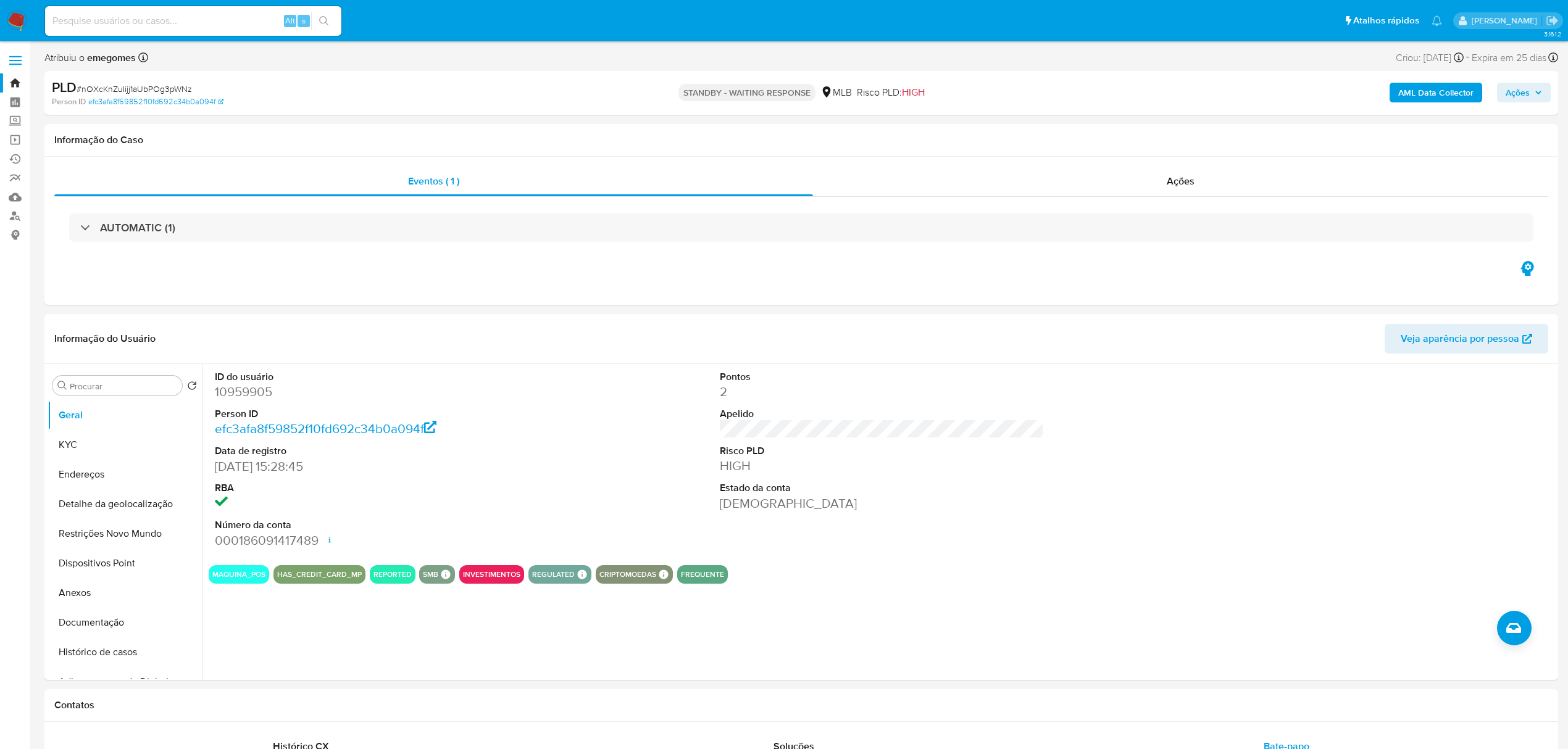
click at [22, 59] on label at bounding box center [15, 60] width 31 height 26
click at [0, 0] on input "checkbox" at bounding box center [0, 0] width 0 height 0
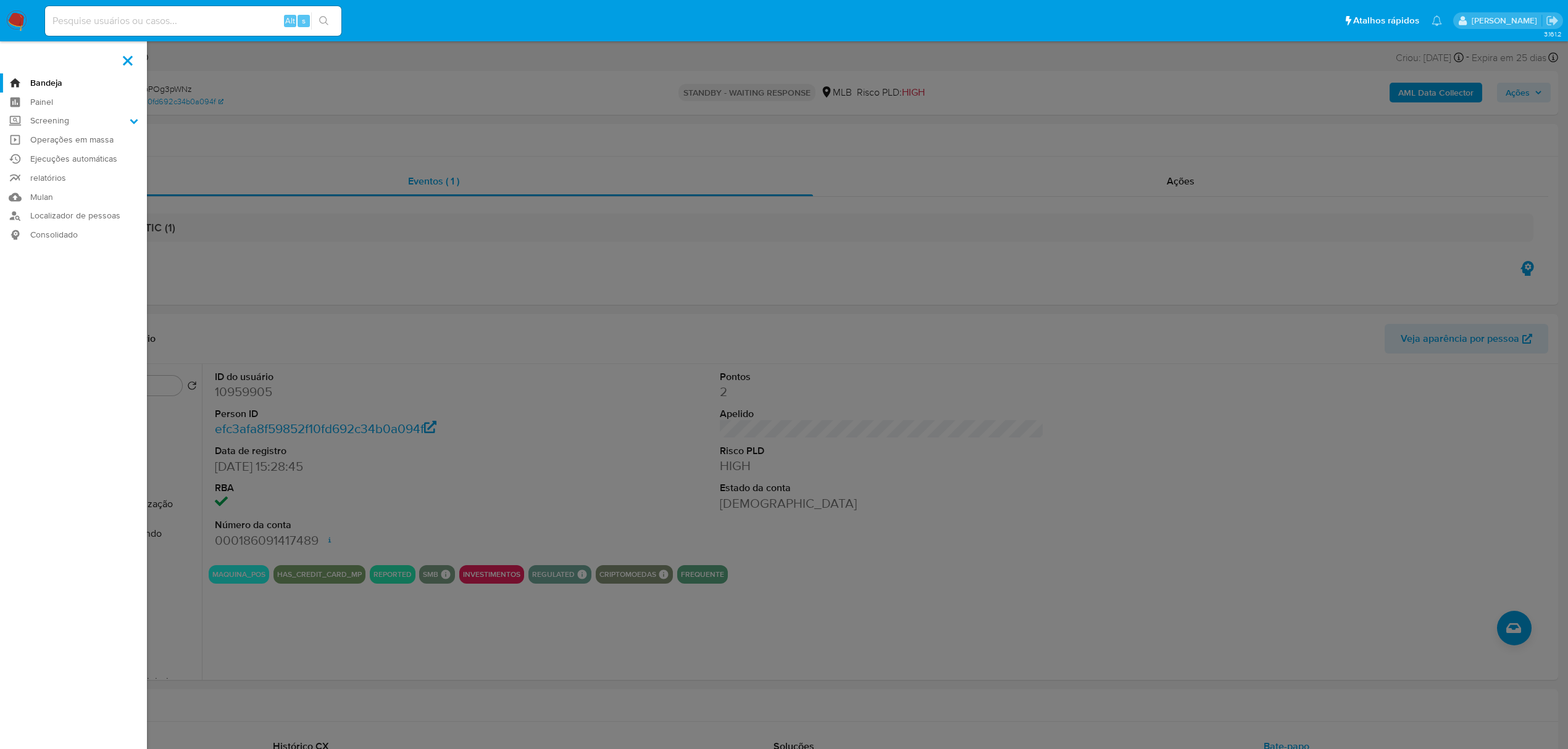
click at [50, 77] on link "Bandeja" at bounding box center [73, 83] width 147 height 19
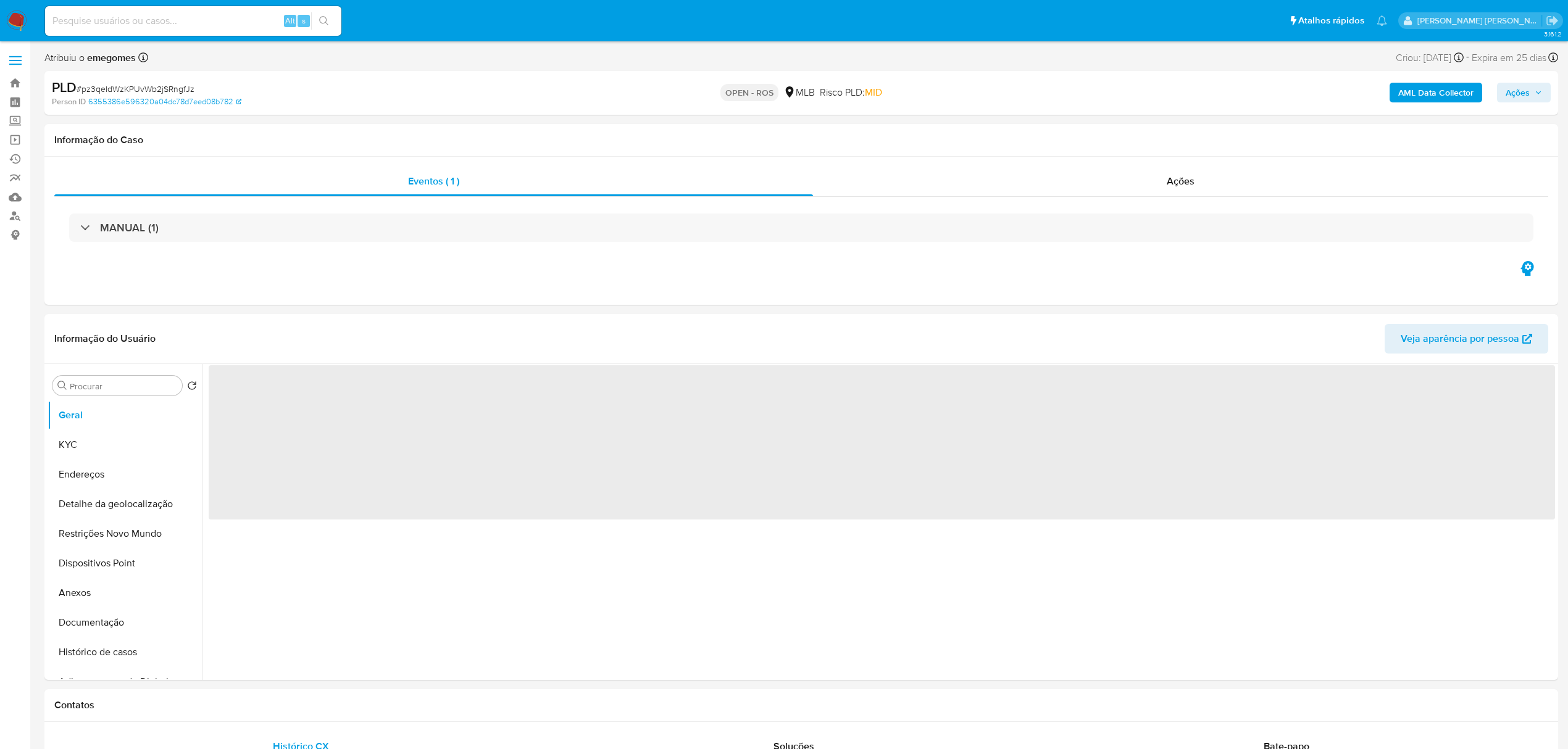
select select "10"
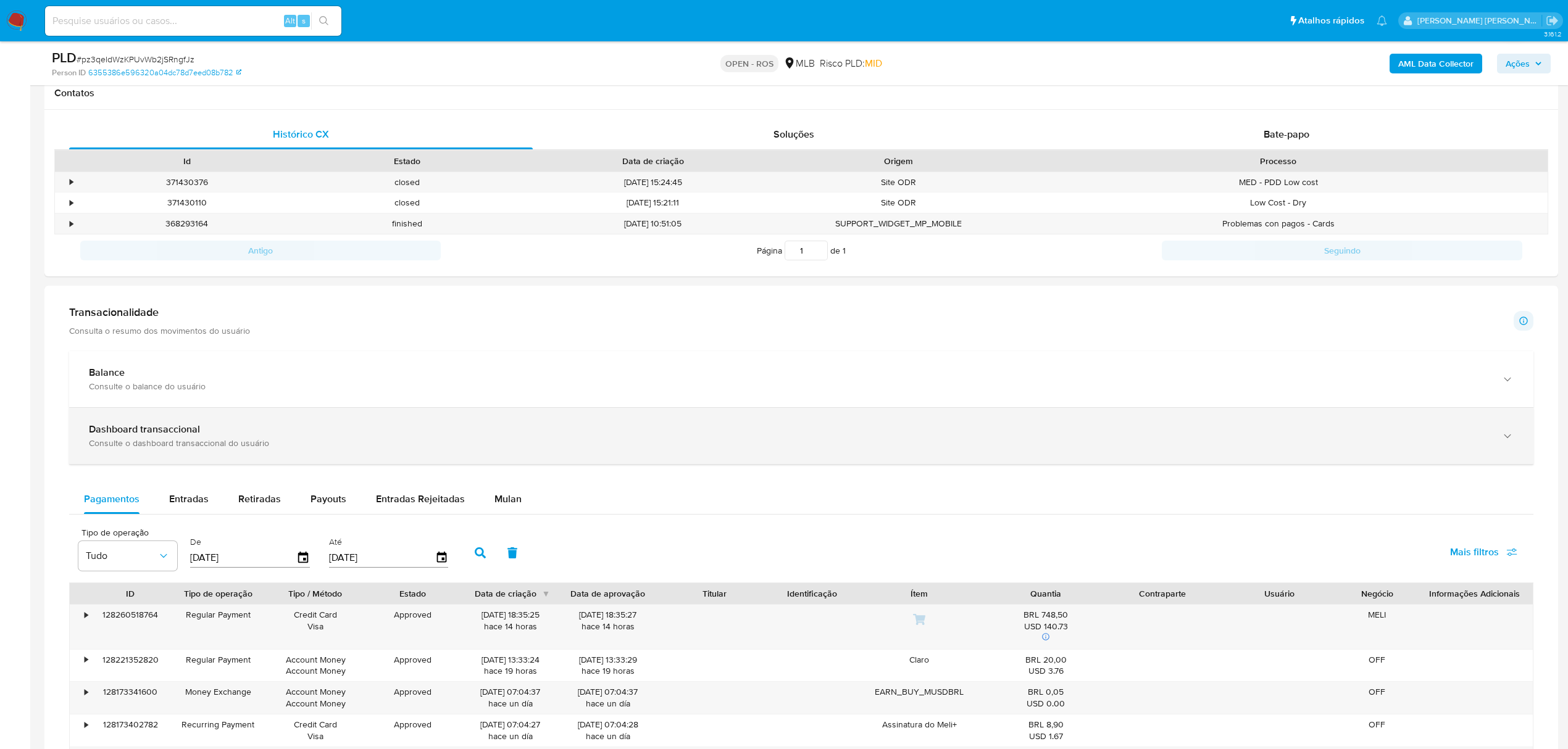
scroll to position [576, 0]
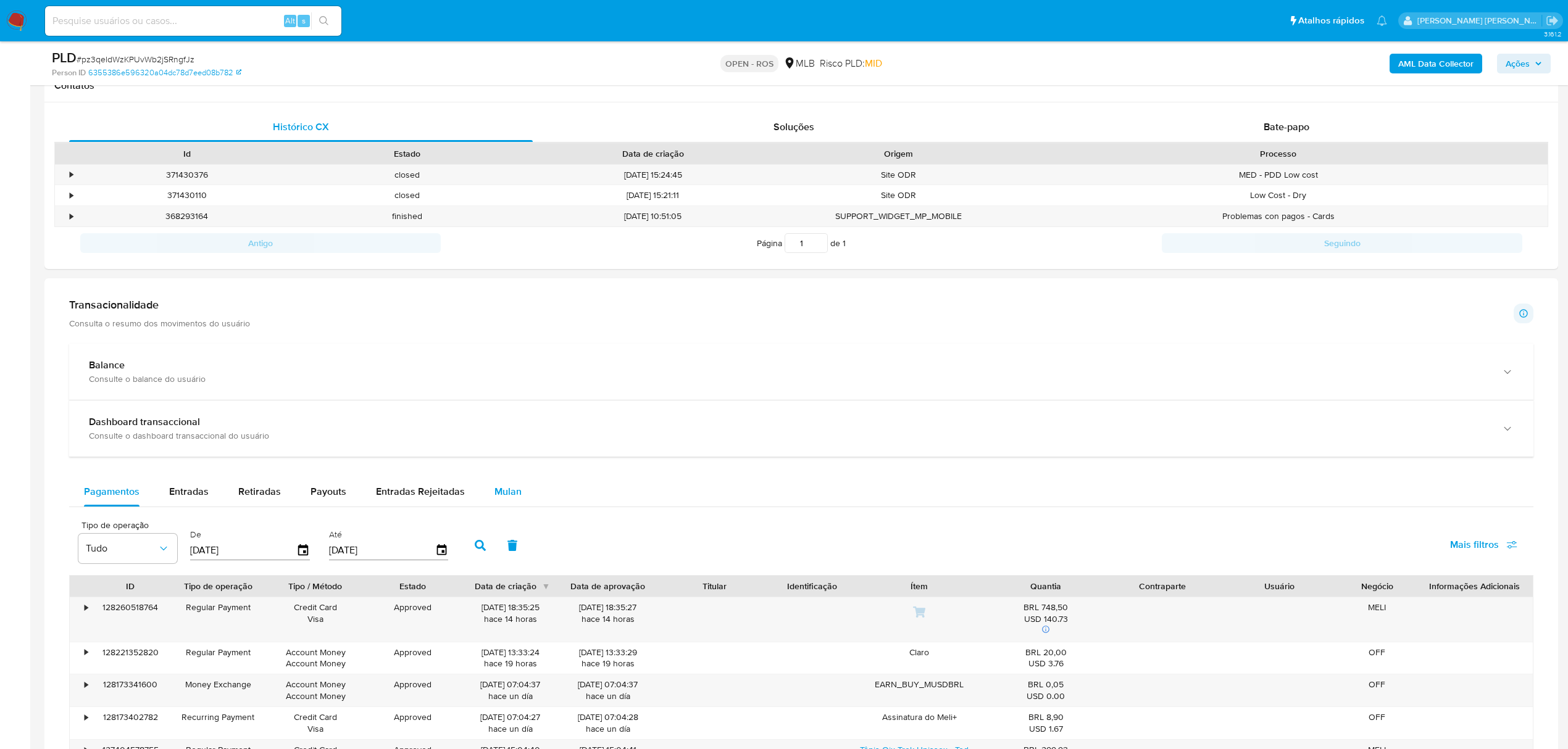
click at [511, 497] on span "Mulan" at bounding box center [508, 491] width 27 height 14
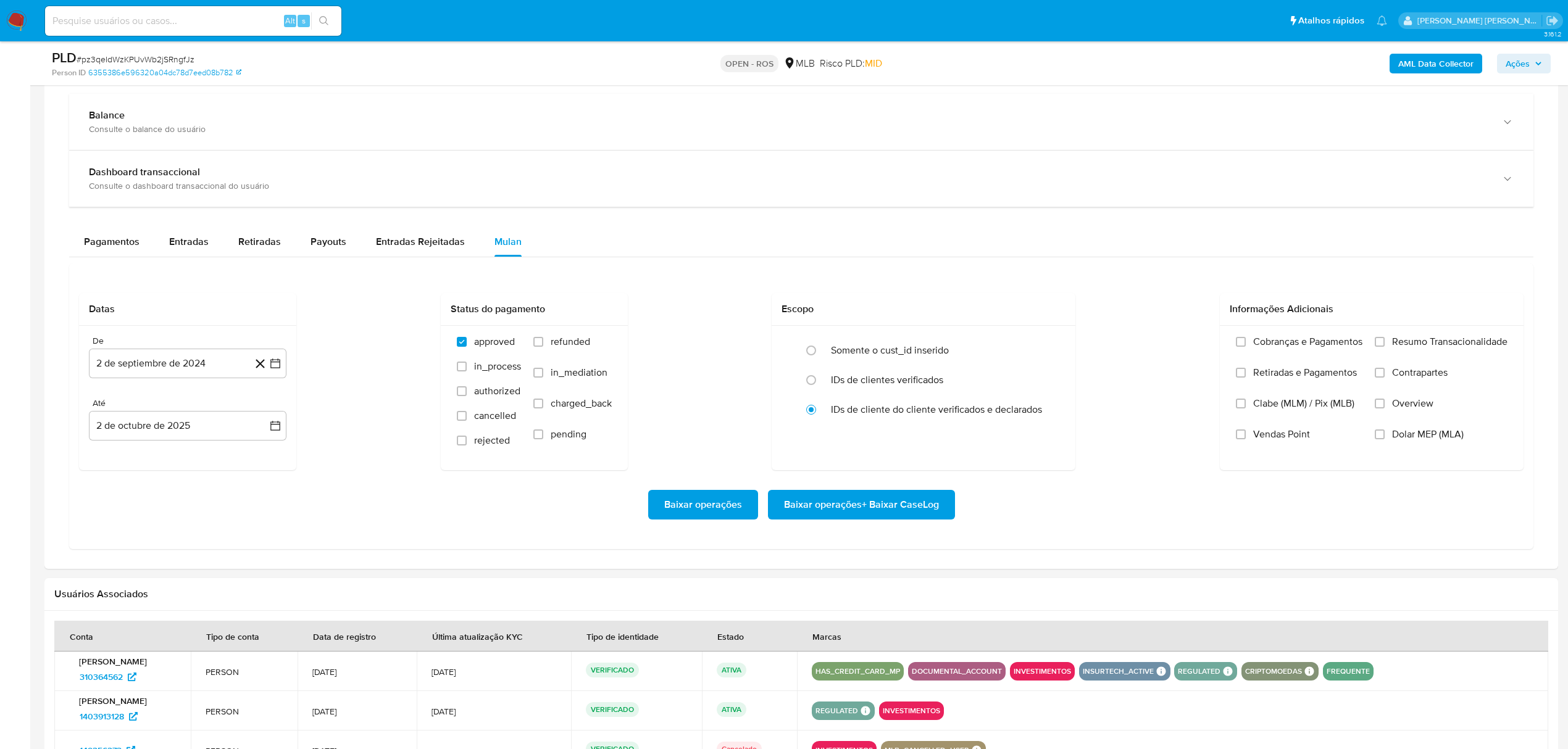
scroll to position [904, 0]
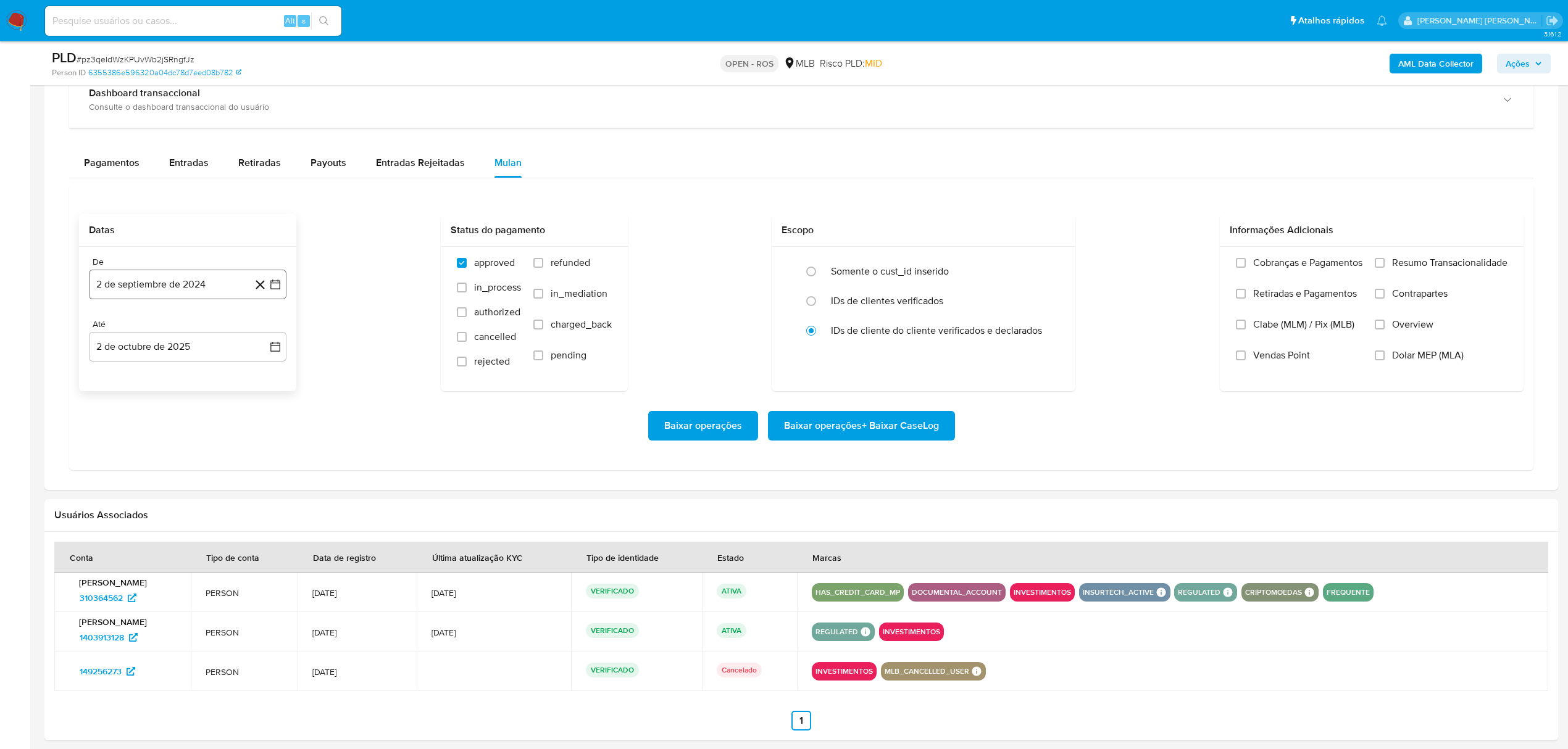
click at [283, 286] on button "2 de septiembre de 2024" at bounding box center [187, 284] width 198 height 29
click at [262, 333] on icon "Mes siguiente" at bounding box center [264, 329] width 15 height 15
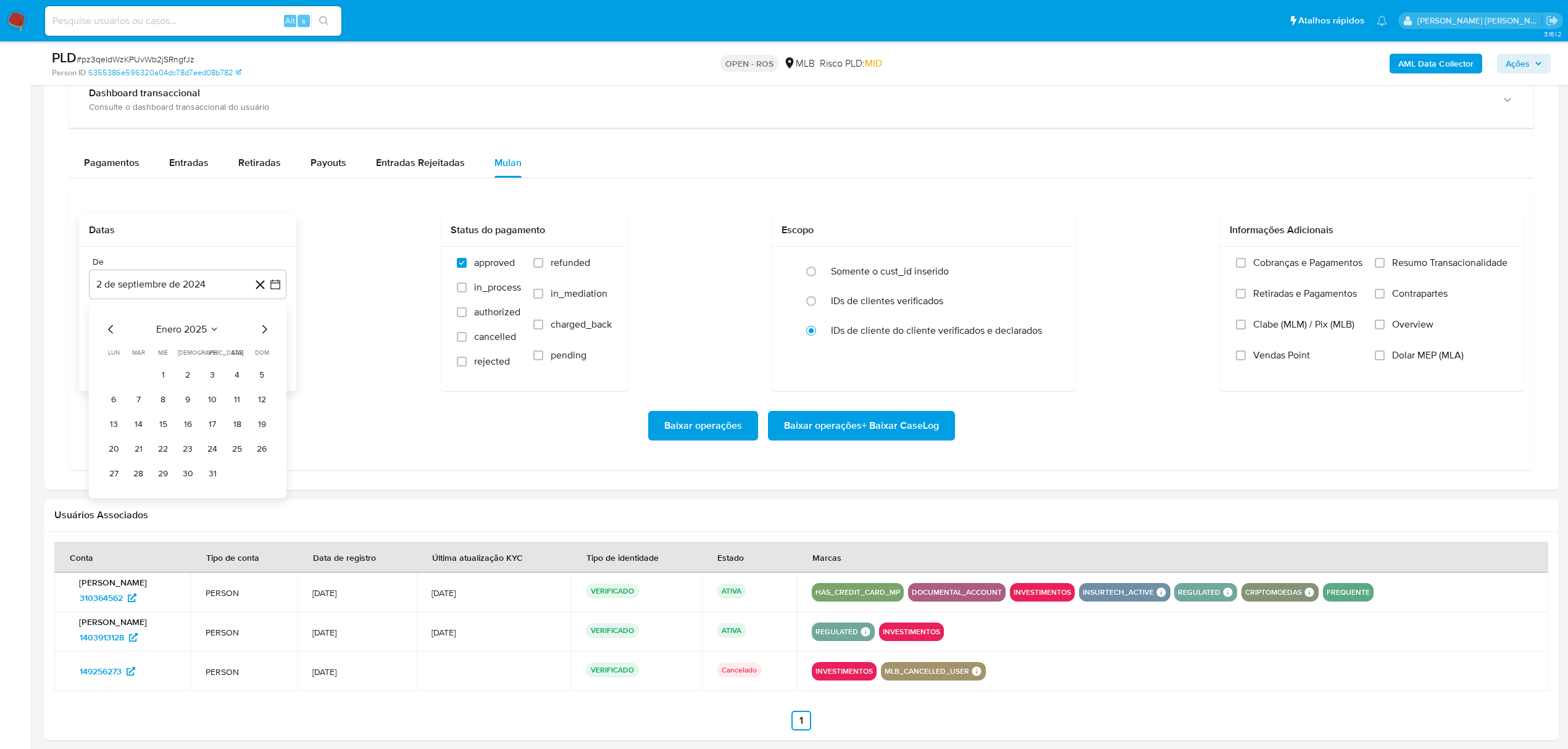
click at [262, 333] on icon "Mes siguiente" at bounding box center [264, 329] width 15 height 15
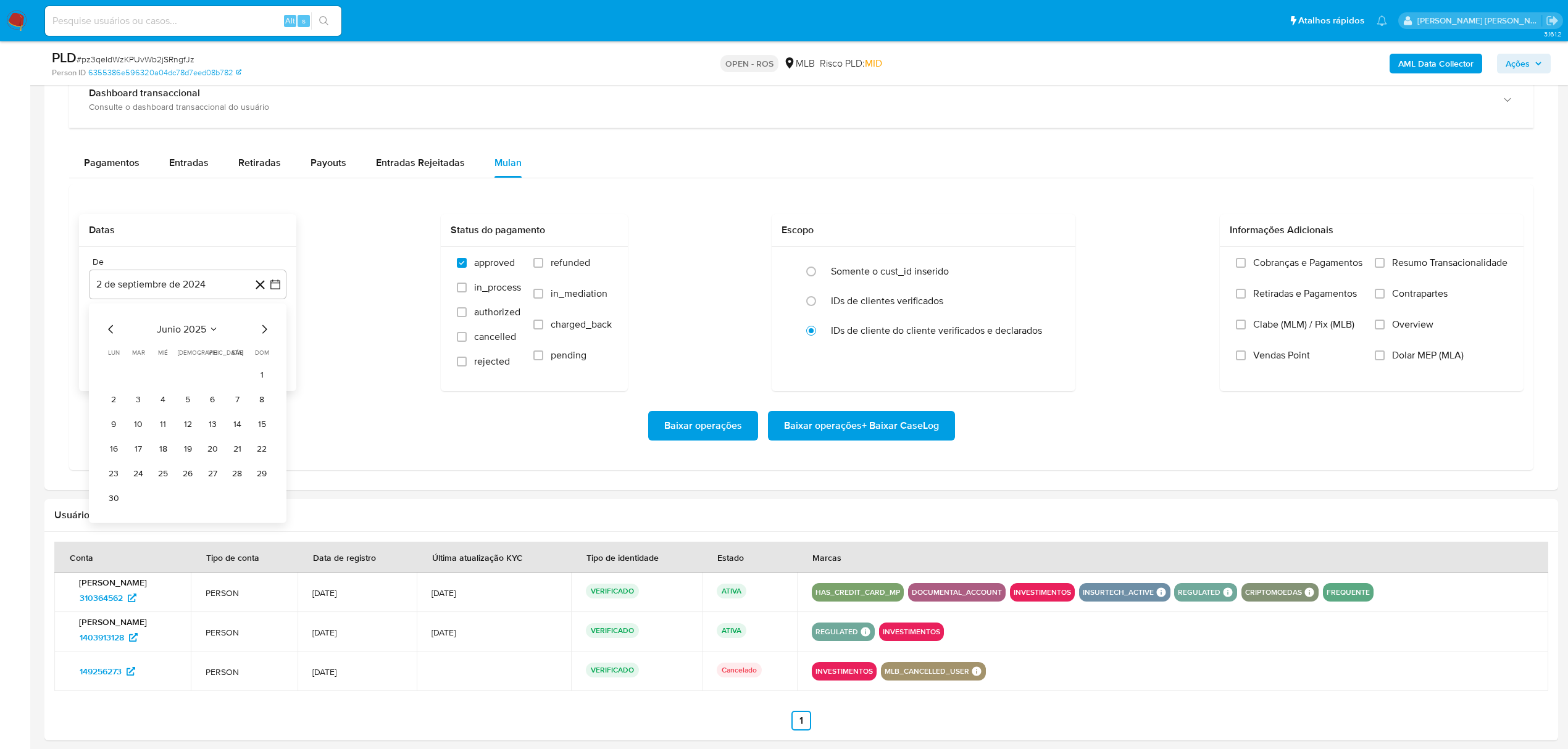
click at [262, 333] on icon "Mes siguiente" at bounding box center [264, 329] width 15 height 15
click at [218, 380] on button "1" at bounding box center [212, 376] width 20 height 20
click at [278, 348] on icon "button" at bounding box center [275, 347] width 10 height 10
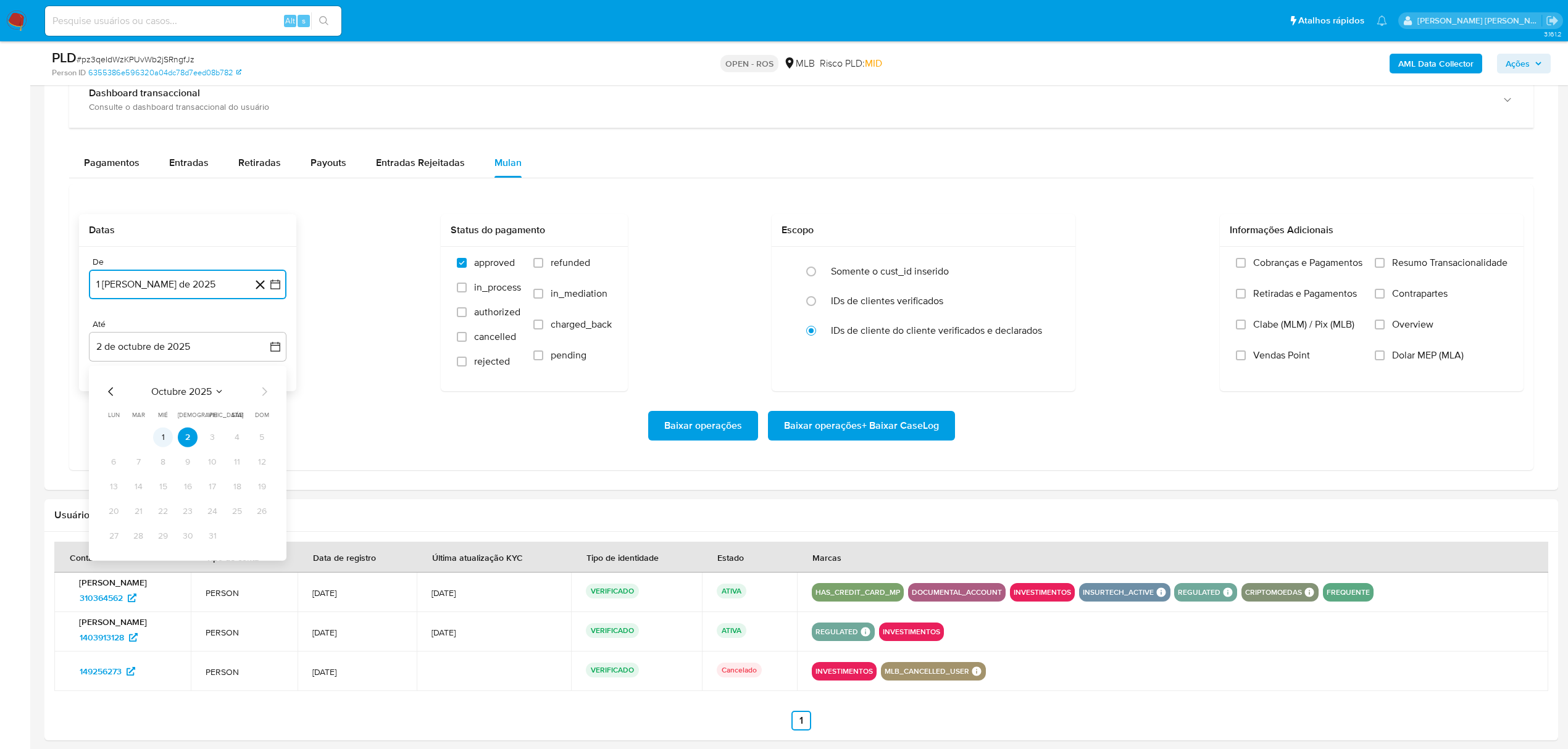
click at [165, 435] on button "1" at bounding box center [163, 438] width 20 height 20
click at [1403, 331] on span "Overview" at bounding box center [1413, 324] width 41 height 13
click at [1385, 329] on input "Overview" at bounding box center [1380, 324] width 10 height 10
click at [1416, 309] on label "Contrapartes" at bounding box center [1441, 303] width 133 height 31
click at [1385, 299] on input "Contrapartes" at bounding box center [1380, 293] width 10 height 10
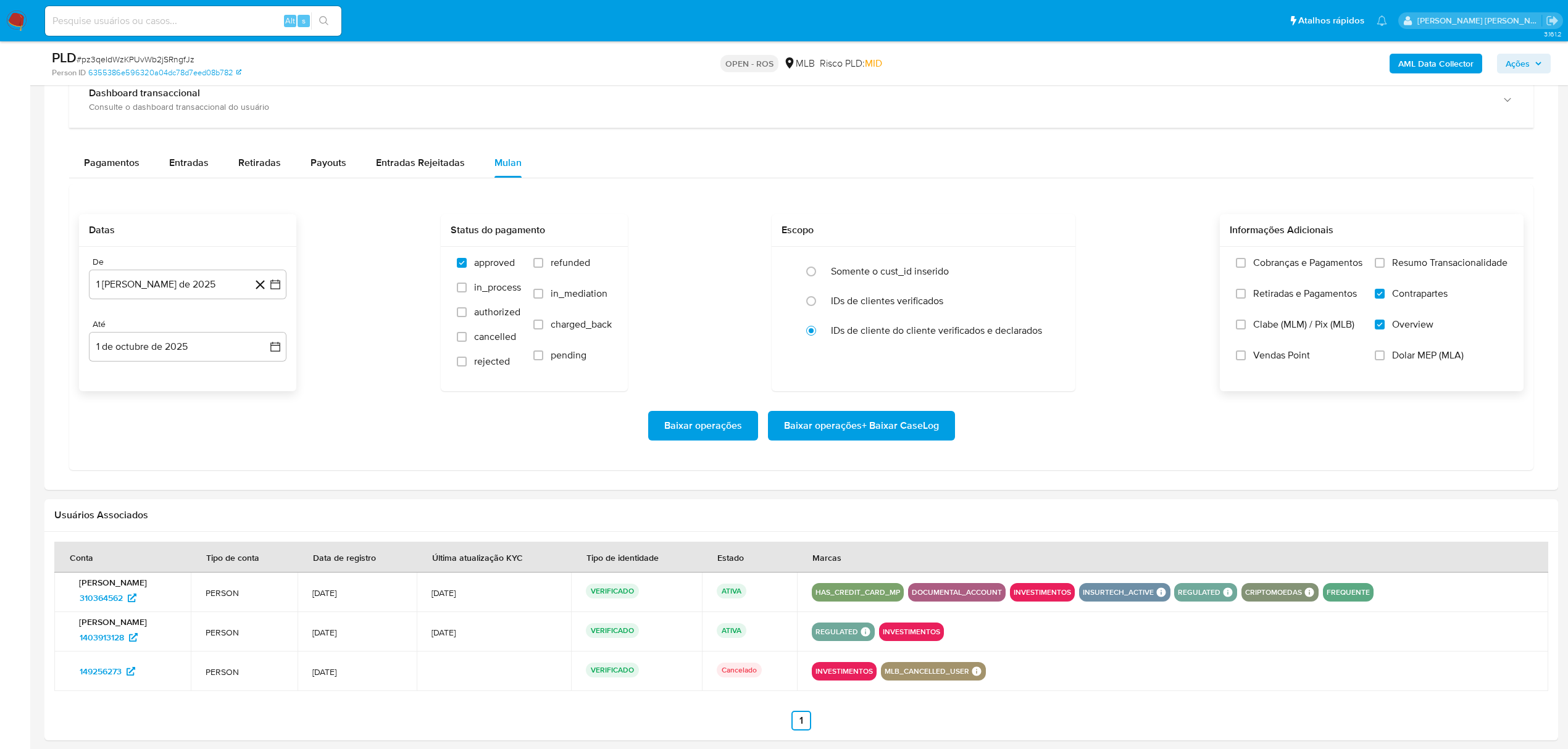
click at [1416, 269] on span "Resumo Transacionalidade" at bounding box center [1449, 263] width 115 height 13
click at [1385, 268] on input "Resumo Transacionalidade" at bounding box center [1380, 263] width 10 height 10
click at [850, 431] on span "Baixar operações + Baixar CaseLog" at bounding box center [861, 426] width 155 height 27
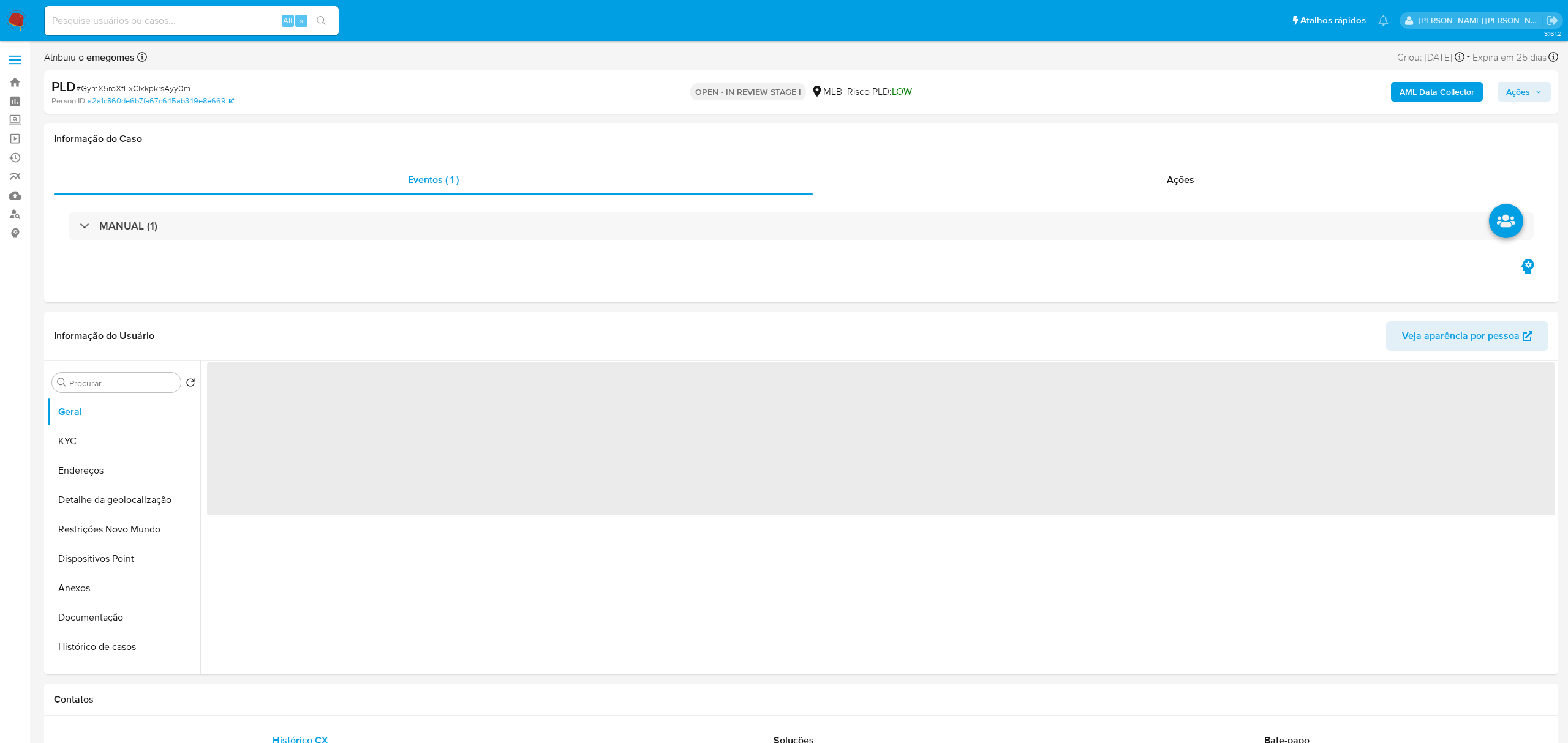
select select "10"
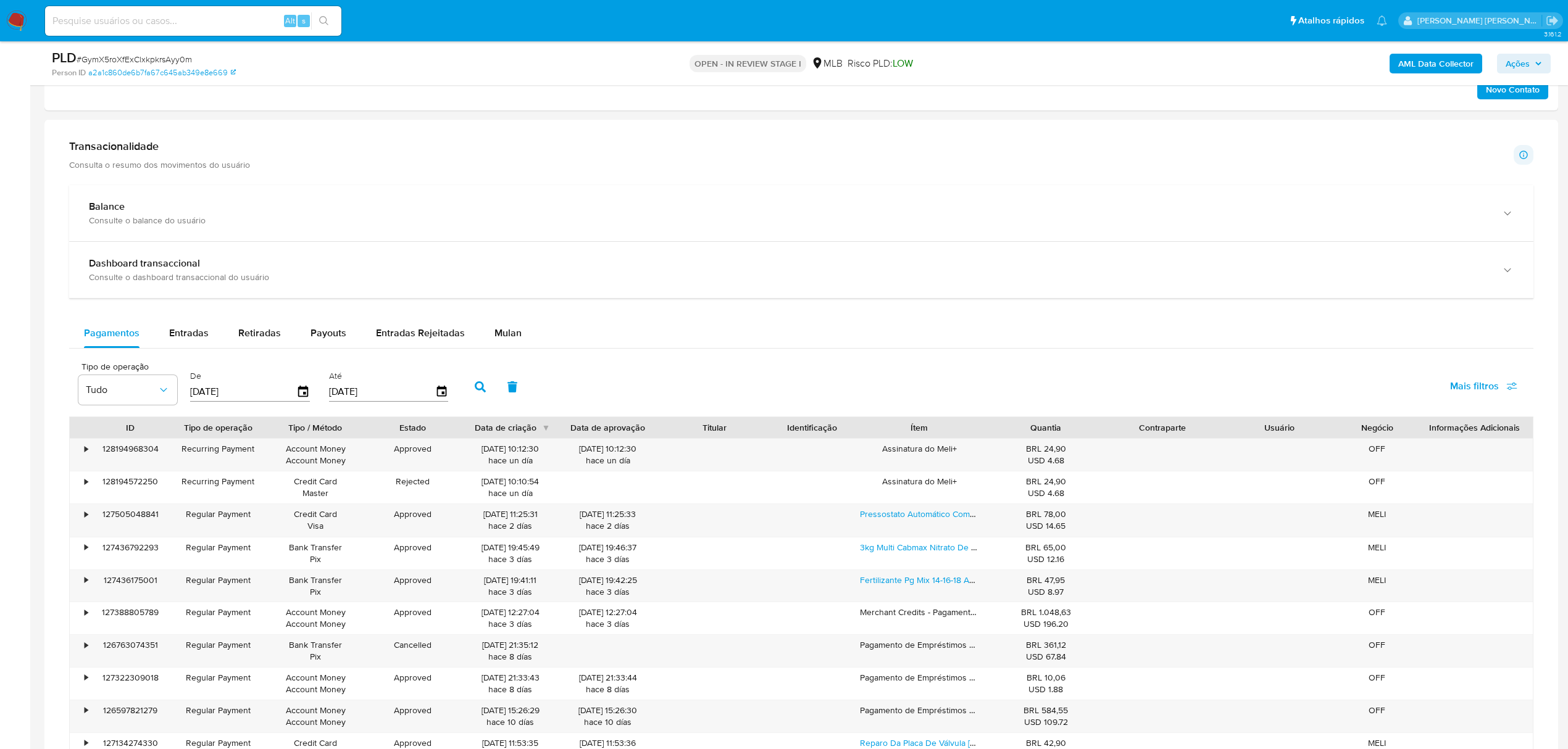
scroll to position [822, 0]
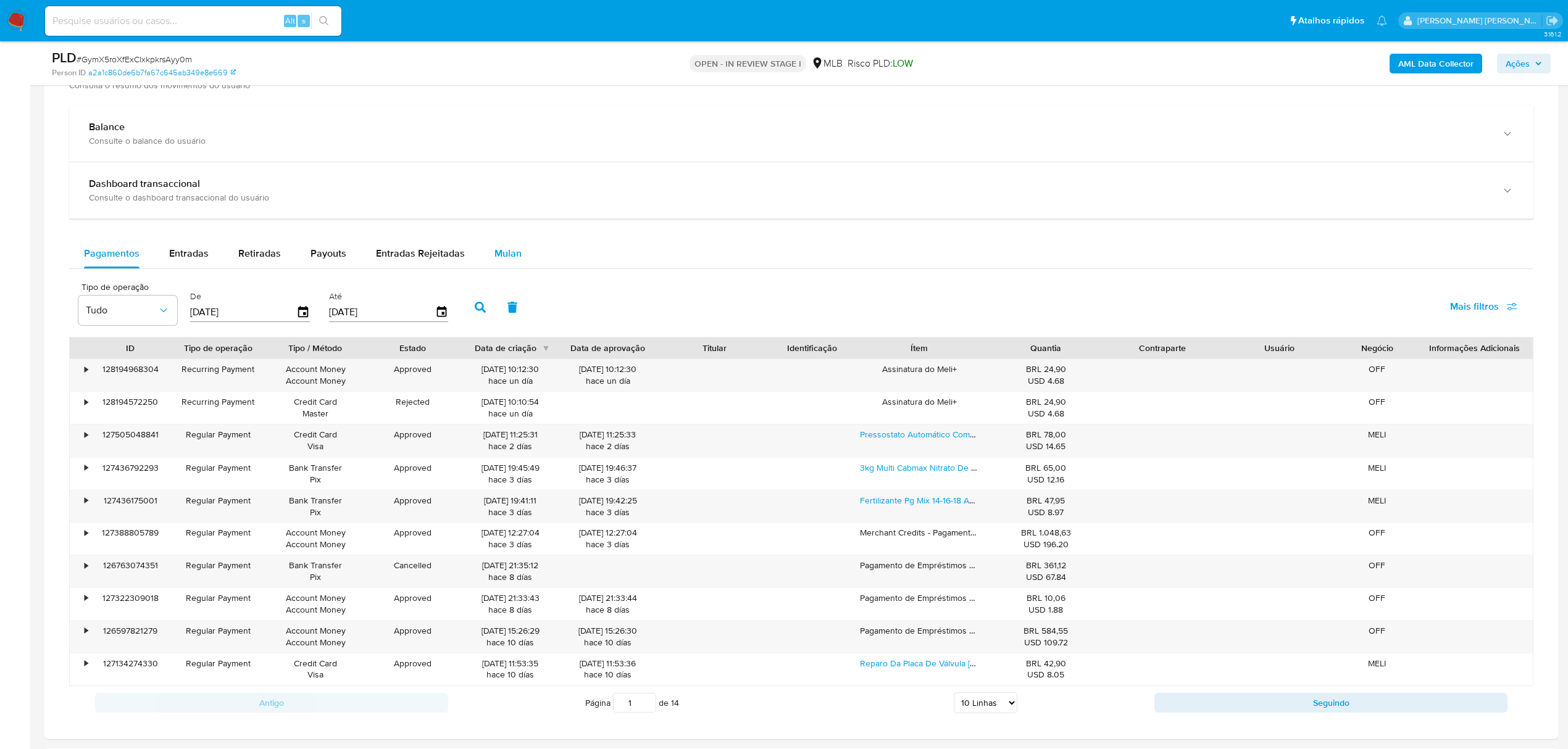
click at [496, 260] on span "Mulan" at bounding box center [508, 253] width 27 height 14
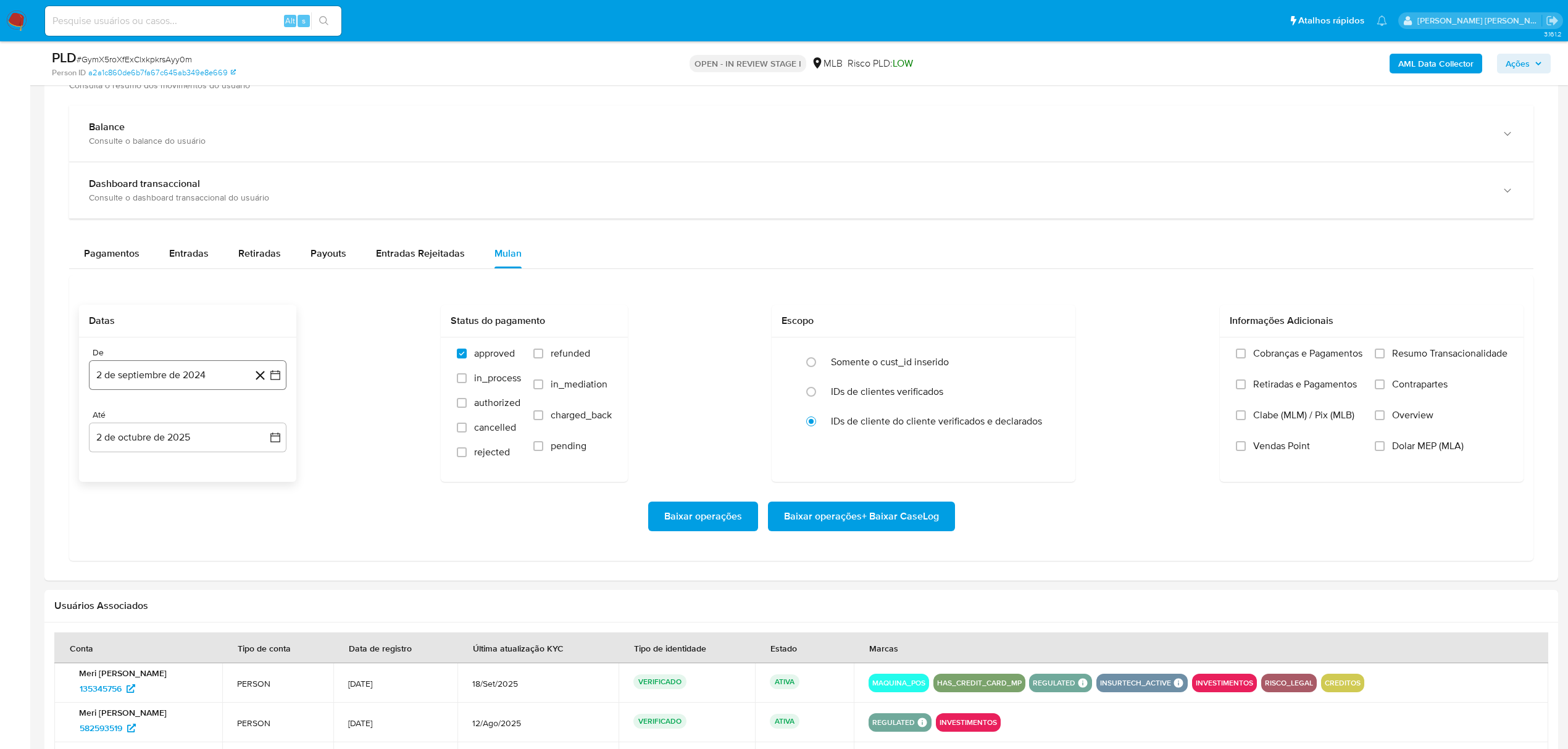
click at [277, 374] on icon "button" at bounding box center [275, 375] width 13 height 13
click at [264, 425] on icon "Mes siguiente" at bounding box center [264, 420] width 15 height 15
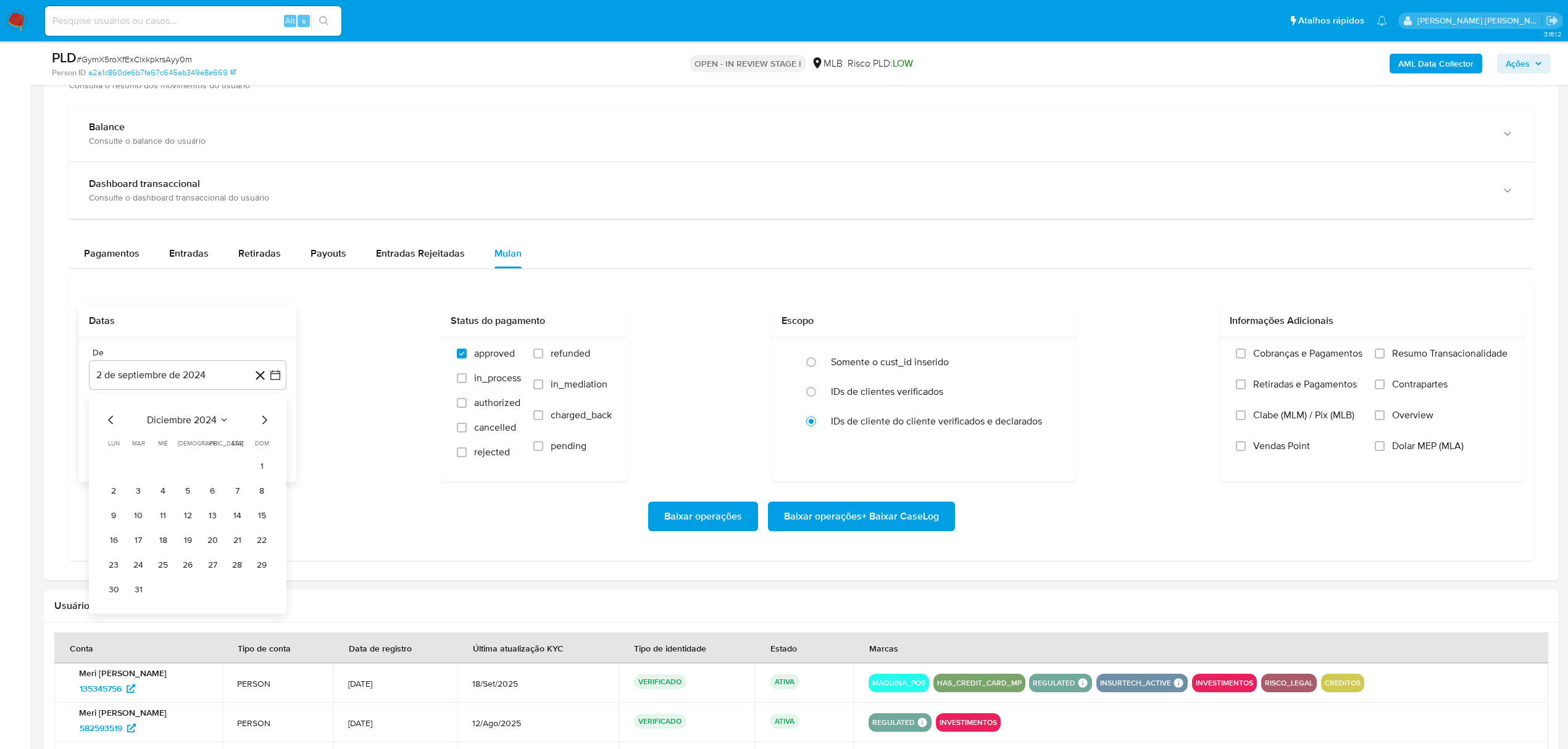
click at [264, 425] on icon "Mes siguiente" at bounding box center [264, 420] width 15 height 15
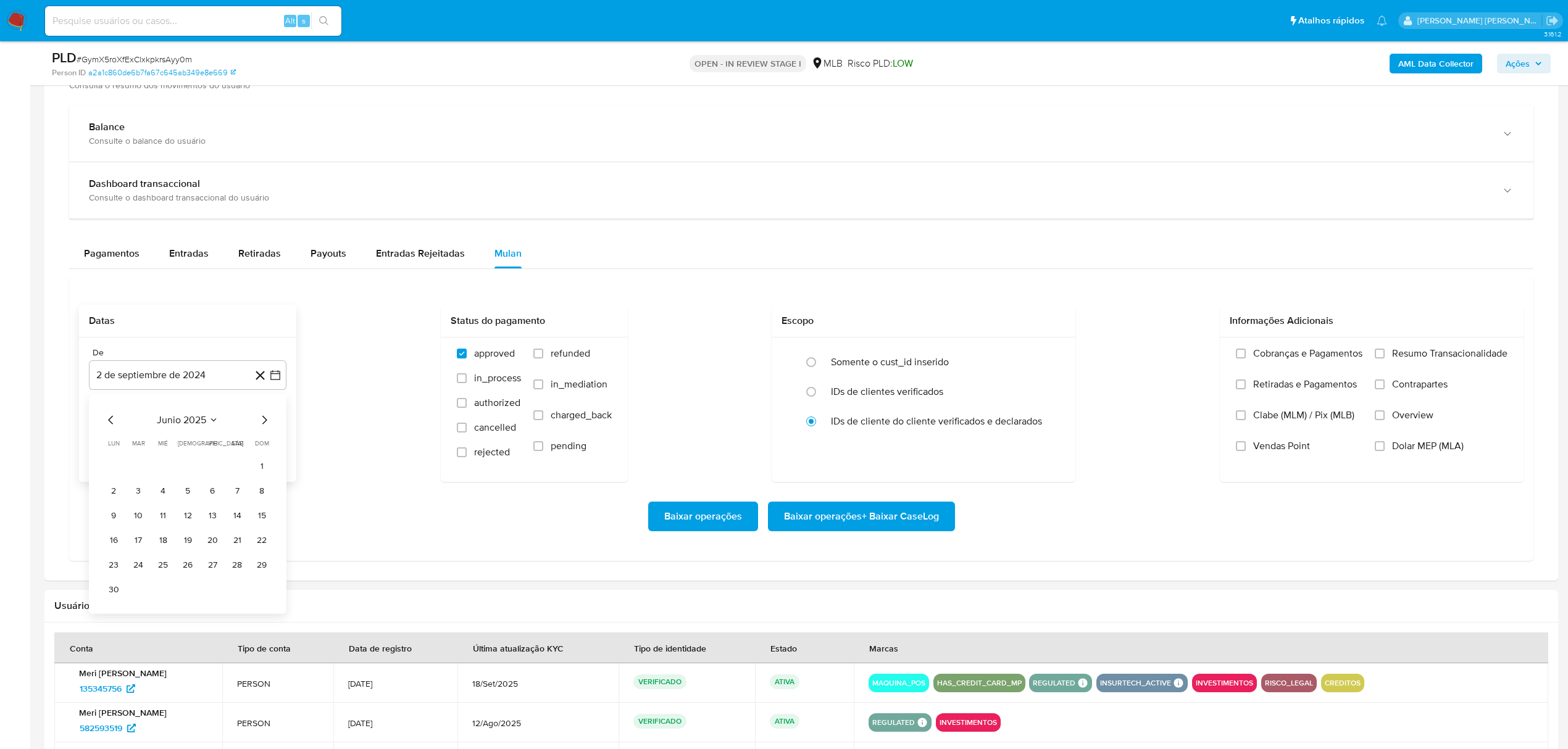
click at [264, 425] on icon "Mes siguiente" at bounding box center [264, 420] width 15 height 15
click at [216, 470] on button "1" at bounding box center [212, 466] width 20 height 20
click at [285, 441] on button "2 de octubre de 2025" at bounding box center [187, 438] width 198 height 29
click at [156, 532] on button "1" at bounding box center [163, 528] width 20 height 20
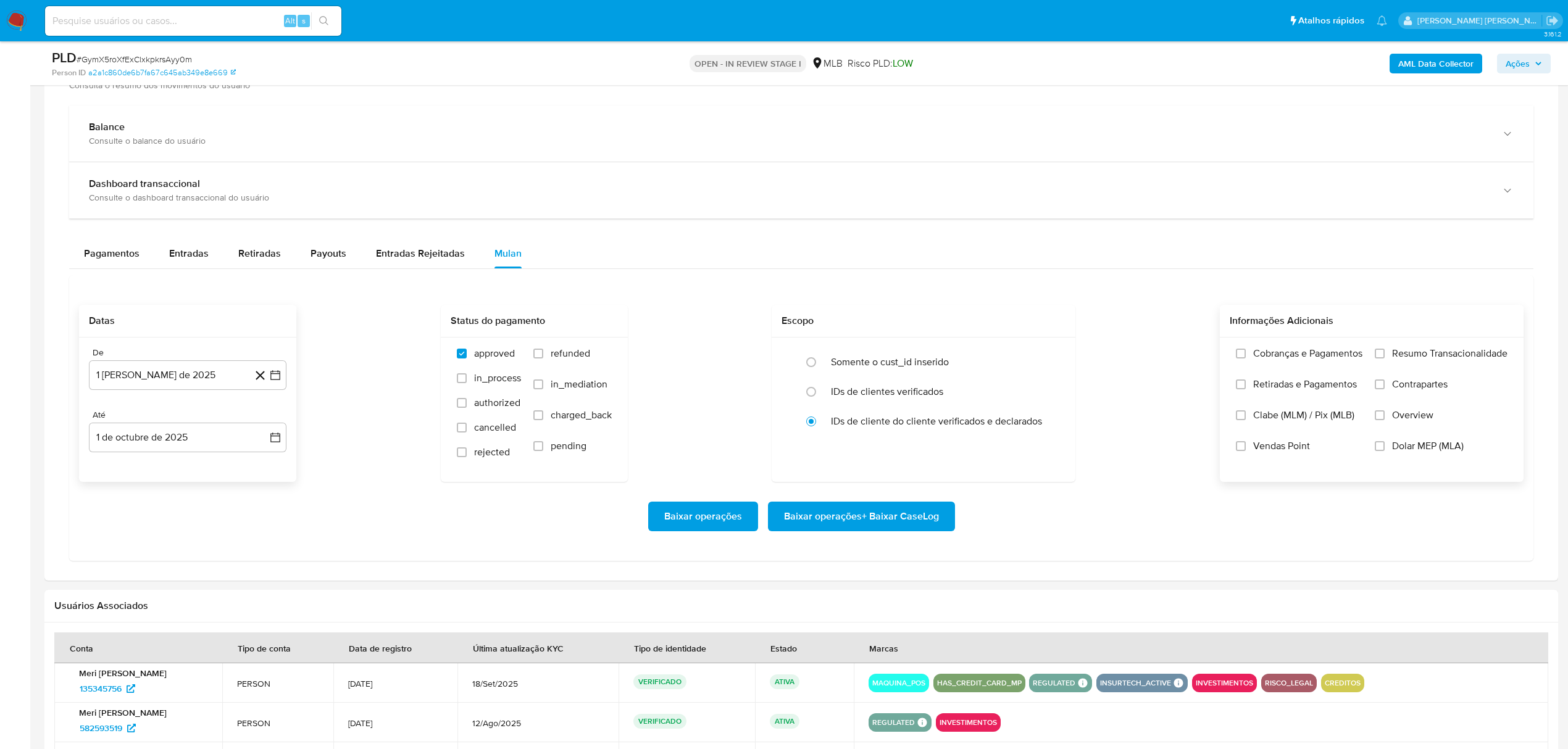
click at [1418, 421] on span "Overview" at bounding box center [1413, 415] width 41 height 13
click at [1385, 420] on input "Overview" at bounding box center [1380, 415] width 10 height 10
click at [1431, 384] on span "Contrapartes" at bounding box center [1419, 384] width 55 height 13
click at [1385, 384] on input "Contrapartes" at bounding box center [1380, 384] width 10 height 10
click at [1431, 359] on span "Resumo Transacionalidade" at bounding box center [1449, 353] width 115 height 13
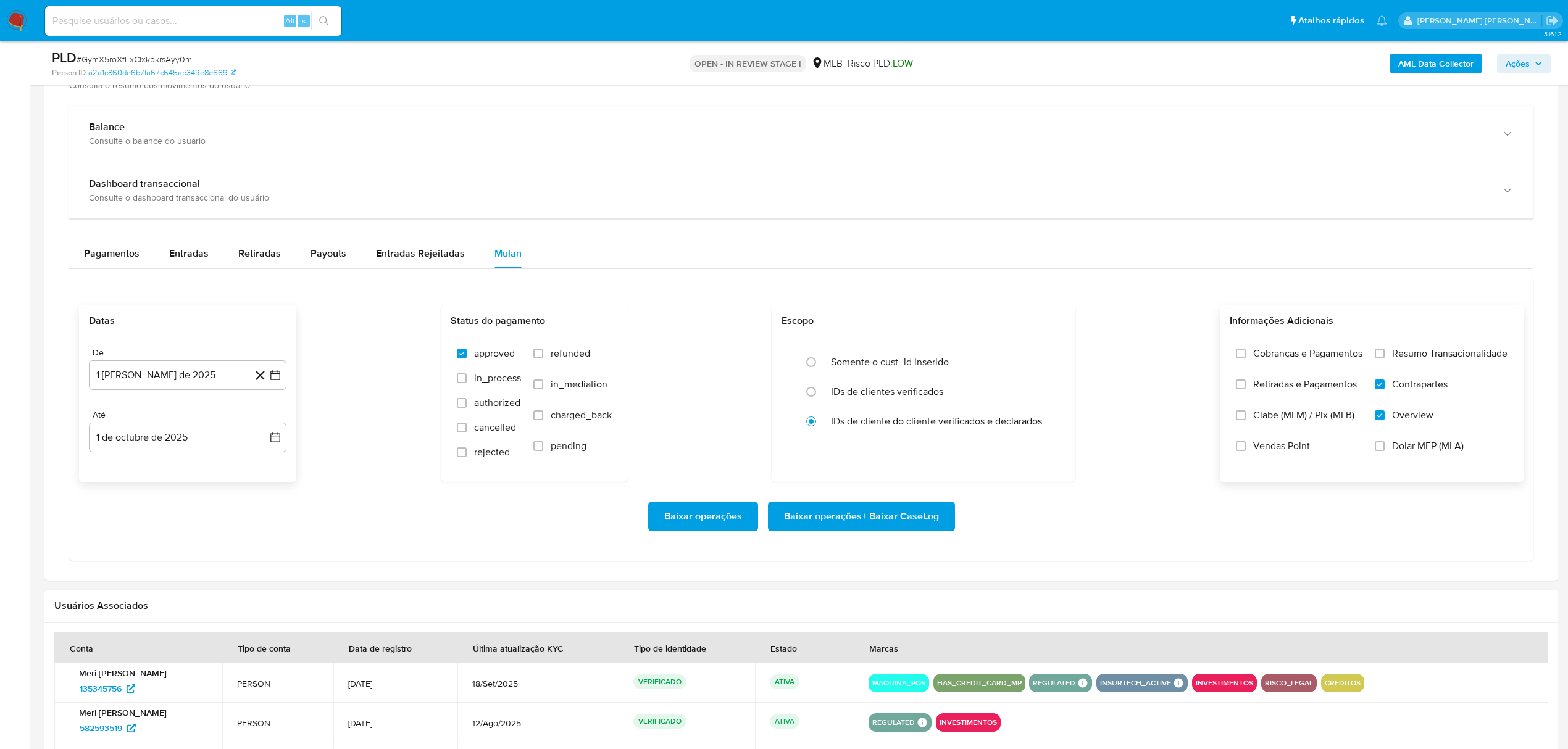
click at [1385, 359] on input "Resumo Transacionalidade" at bounding box center [1380, 353] width 10 height 10
click at [901, 527] on span "Baixar operações + Baixar CaseLog" at bounding box center [861, 516] width 155 height 27
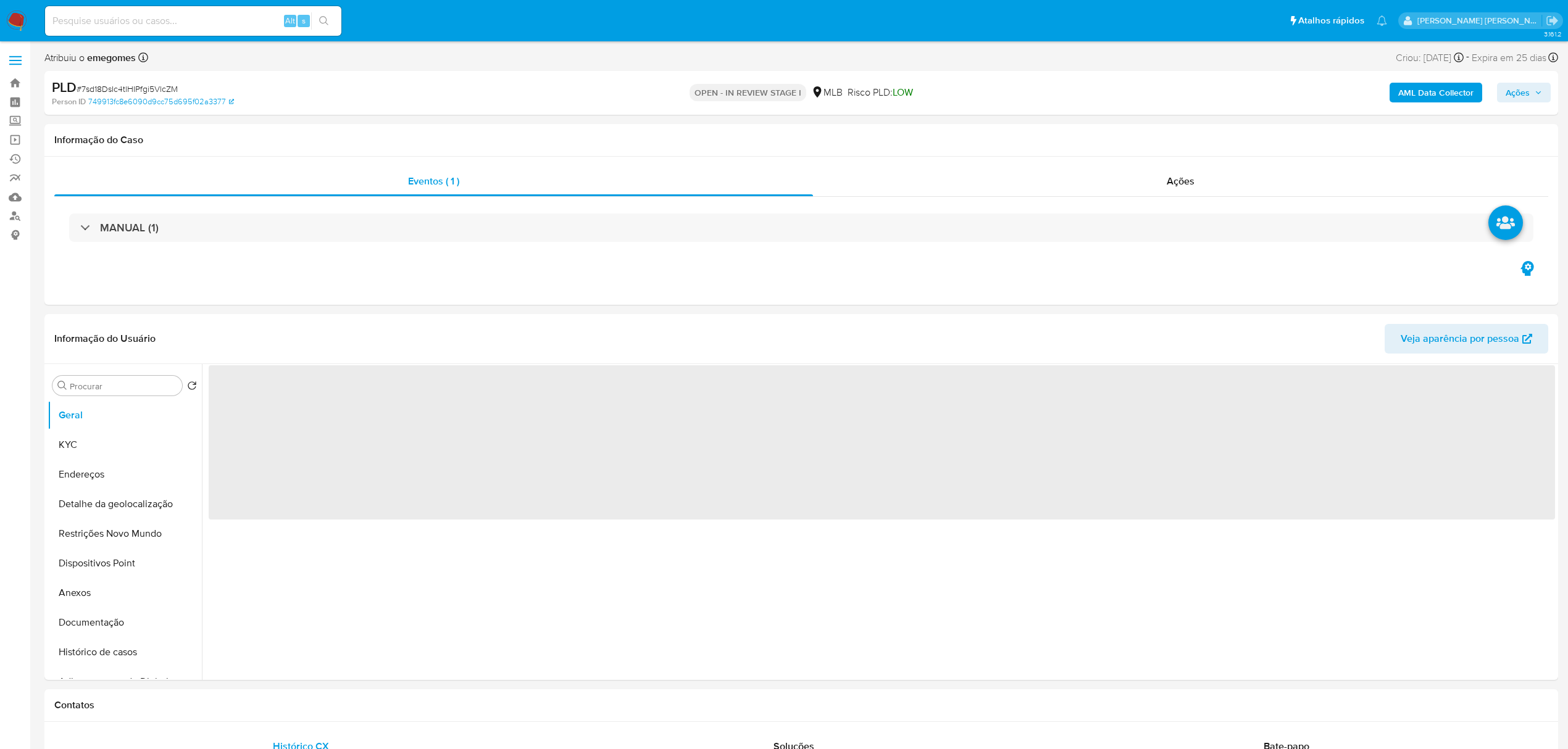
select select "10"
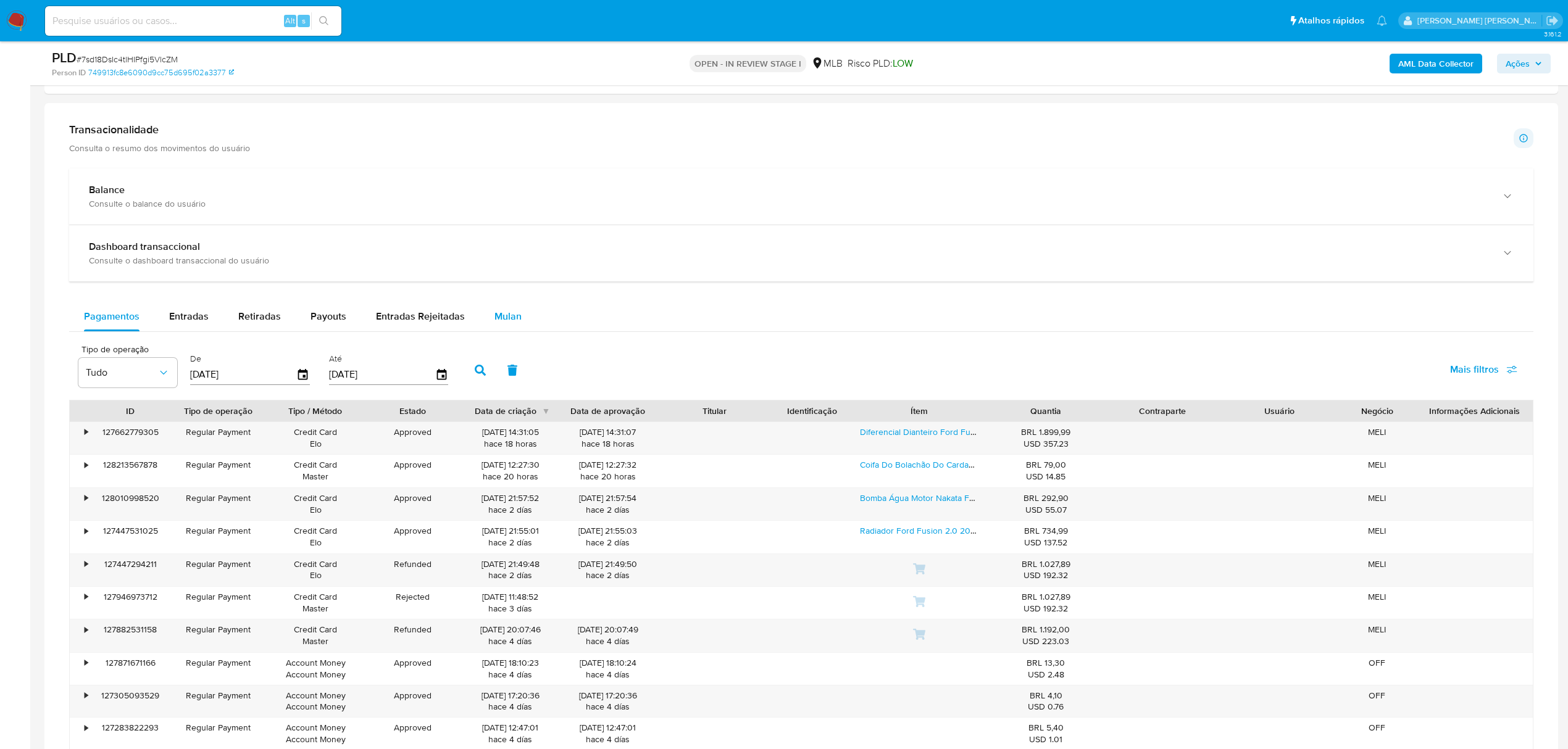
click at [499, 319] on span "Mulan" at bounding box center [508, 316] width 27 height 14
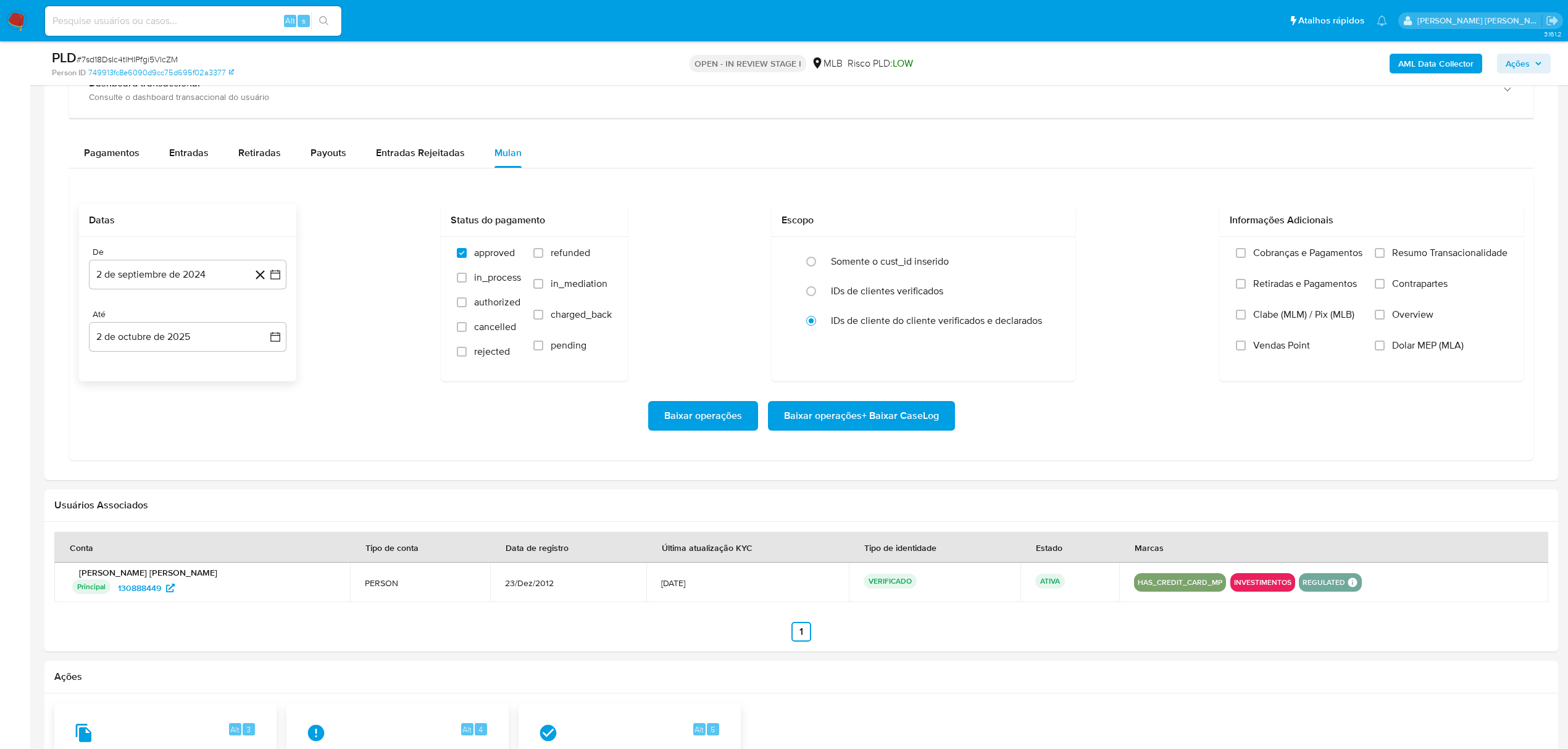
scroll to position [987, 0]
click at [275, 277] on icon "button" at bounding box center [275, 273] width 13 height 13
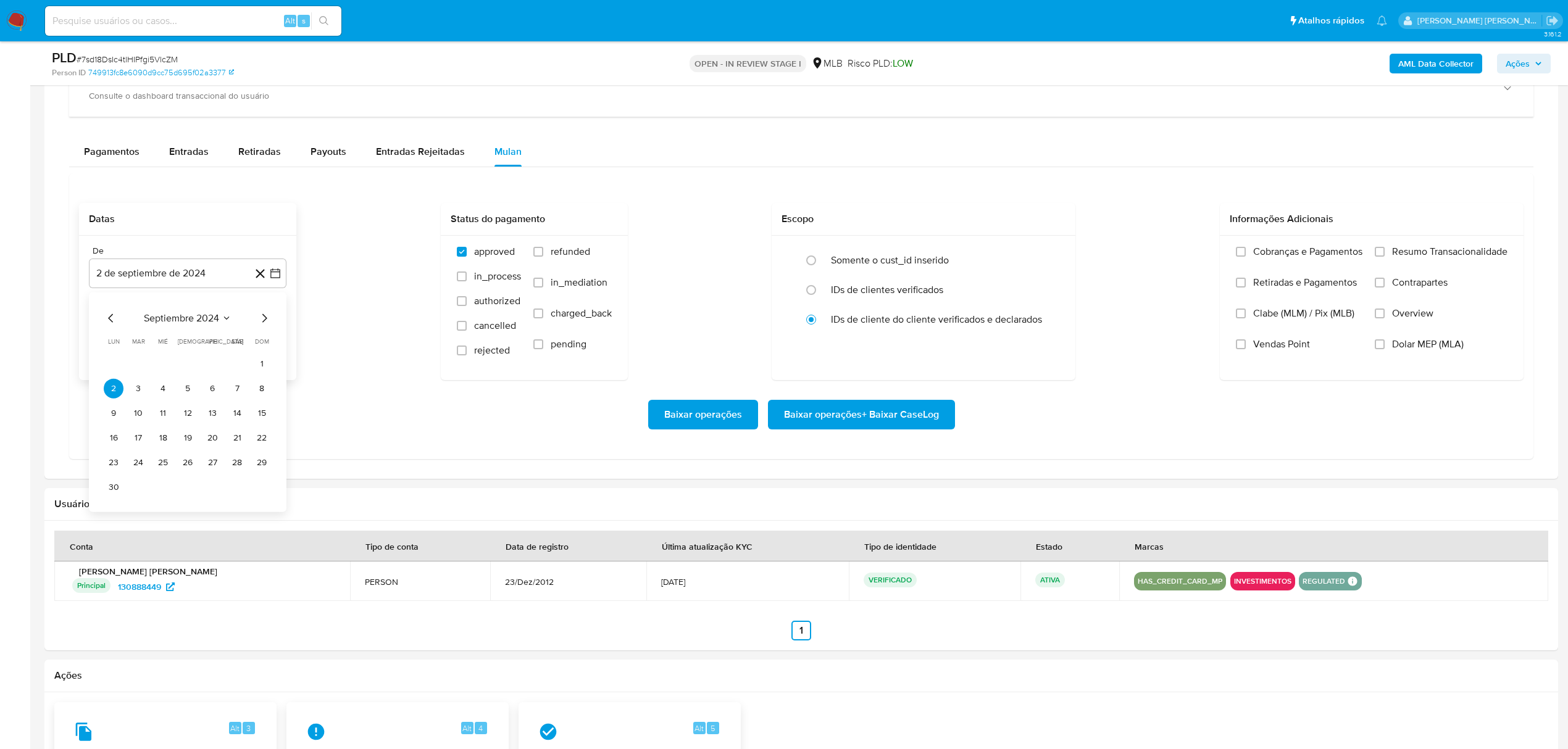
click at [264, 324] on icon "Mes siguiente" at bounding box center [264, 318] width 15 height 15
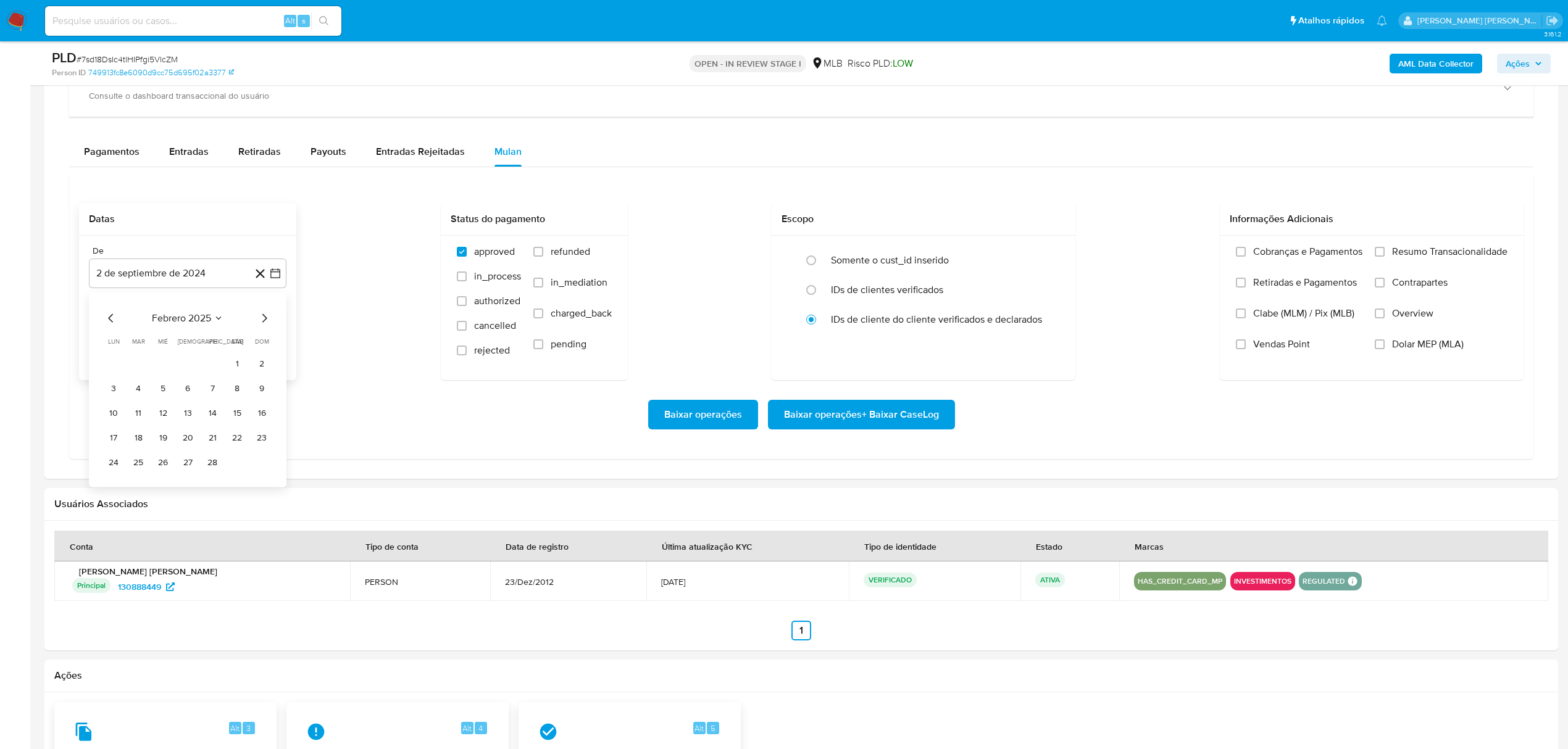
click at [264, 324] on icon "Mes siguiente" at bounding box center [264, 318] width 15 height 15
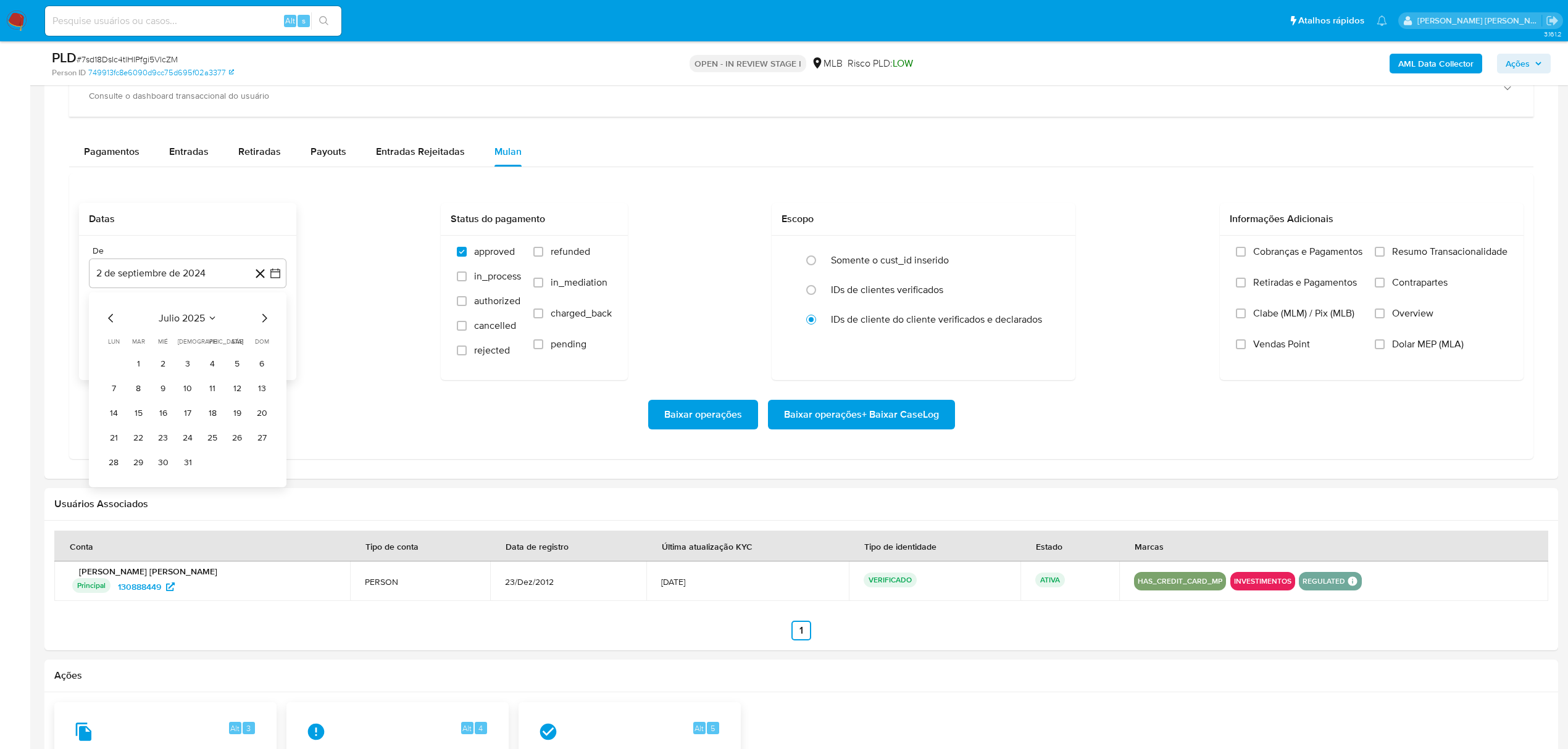
click at [264, 324] on icon "Mes siguiente" at bounding box center [264, 318] width 15 height 15
click at [214, 367] on button "1" at bounding box center [212, 364] width 20 height 20
click at [270, 341] on icon "button" at bounding box center [275, 335] width 10 height 10
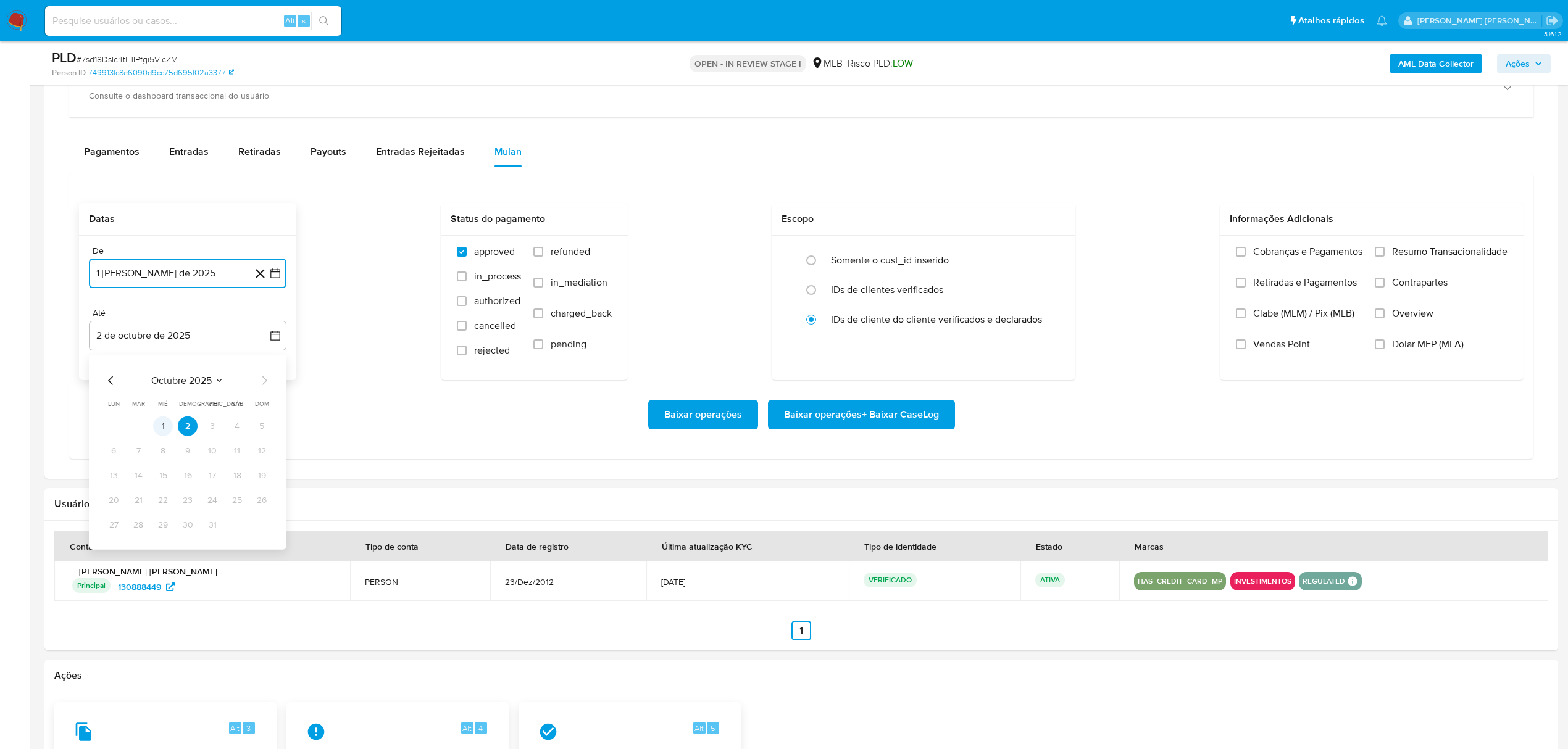
click at [161, 431] on button "1" at bounding box center [163, 427] width 20 height 20
click at [1400, 319] on span "Overview" at bounding box center [1413, 313] width 41 height 13
click at [1385, 318] on input "Overview" at bounding box center [1380, 313] width 10 height 10
click at [1420, 289] on span "Contrapartes" at bounding box center [1419, 283] width 55 height 13
click at [1385, 287] on input "Contrapartes" at bounding box center [1380, 282] width 10 height 10
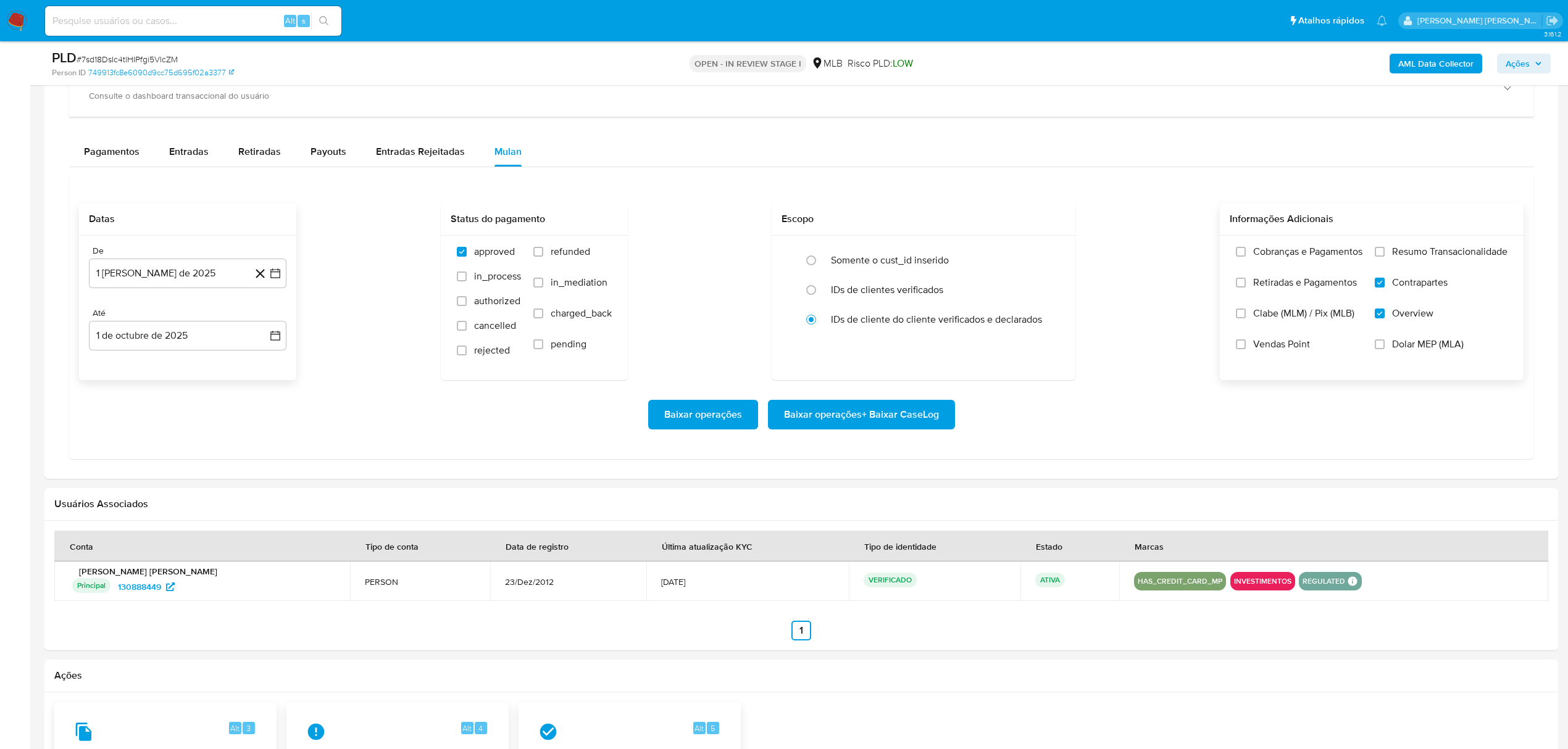
click at [1433, 255] on span "Resumo Transacionalidade" at bounding box center [1449, 251] width 115 height 13
click at [1385, 255] on input "Resumo Transacionalidade" at bounding box center [1380, 251] width 10 height 10
click at [887, 415] on span "Baixar operações + Baixar CaseLog" at bounding box center [861, 414] width 155 height 27
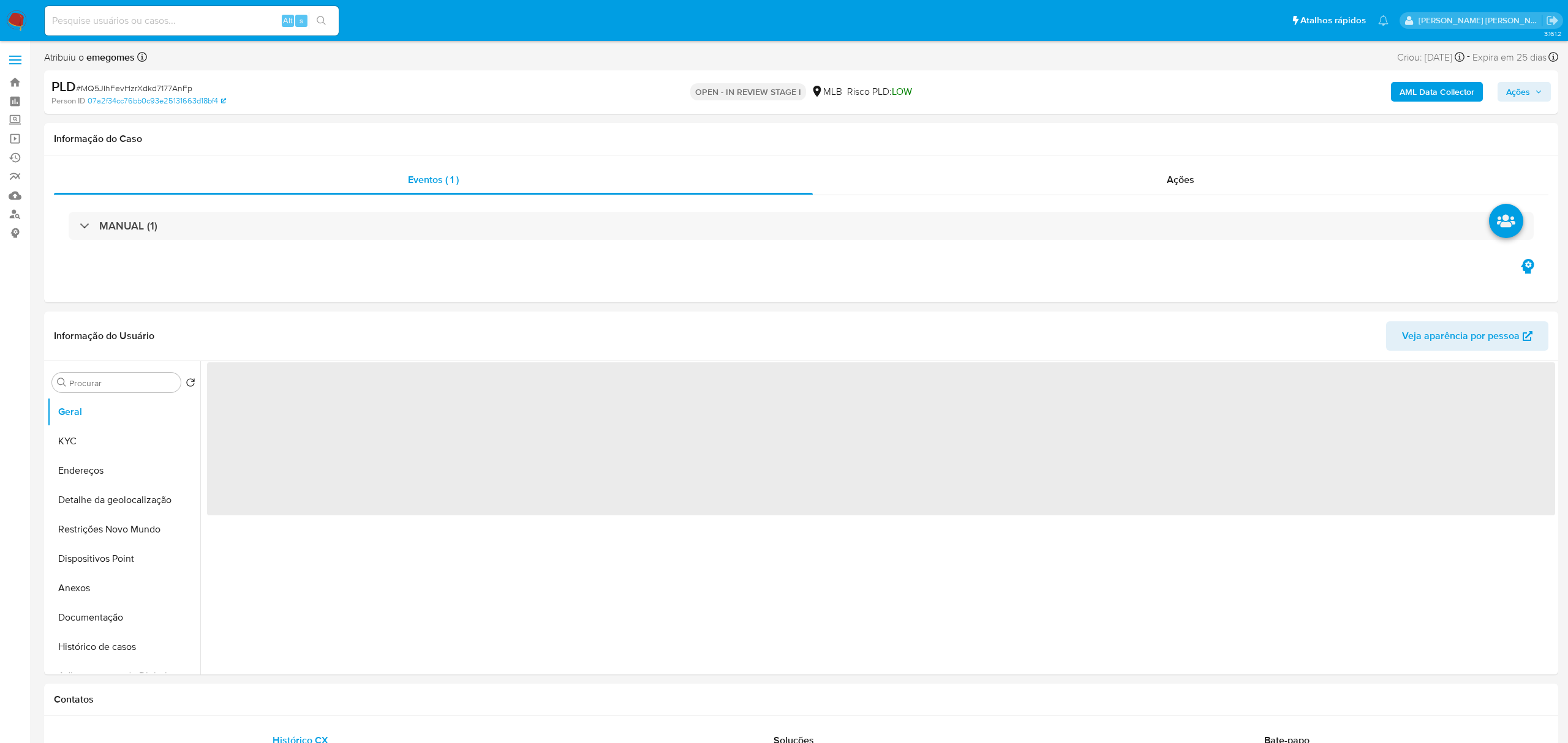
select select "10"
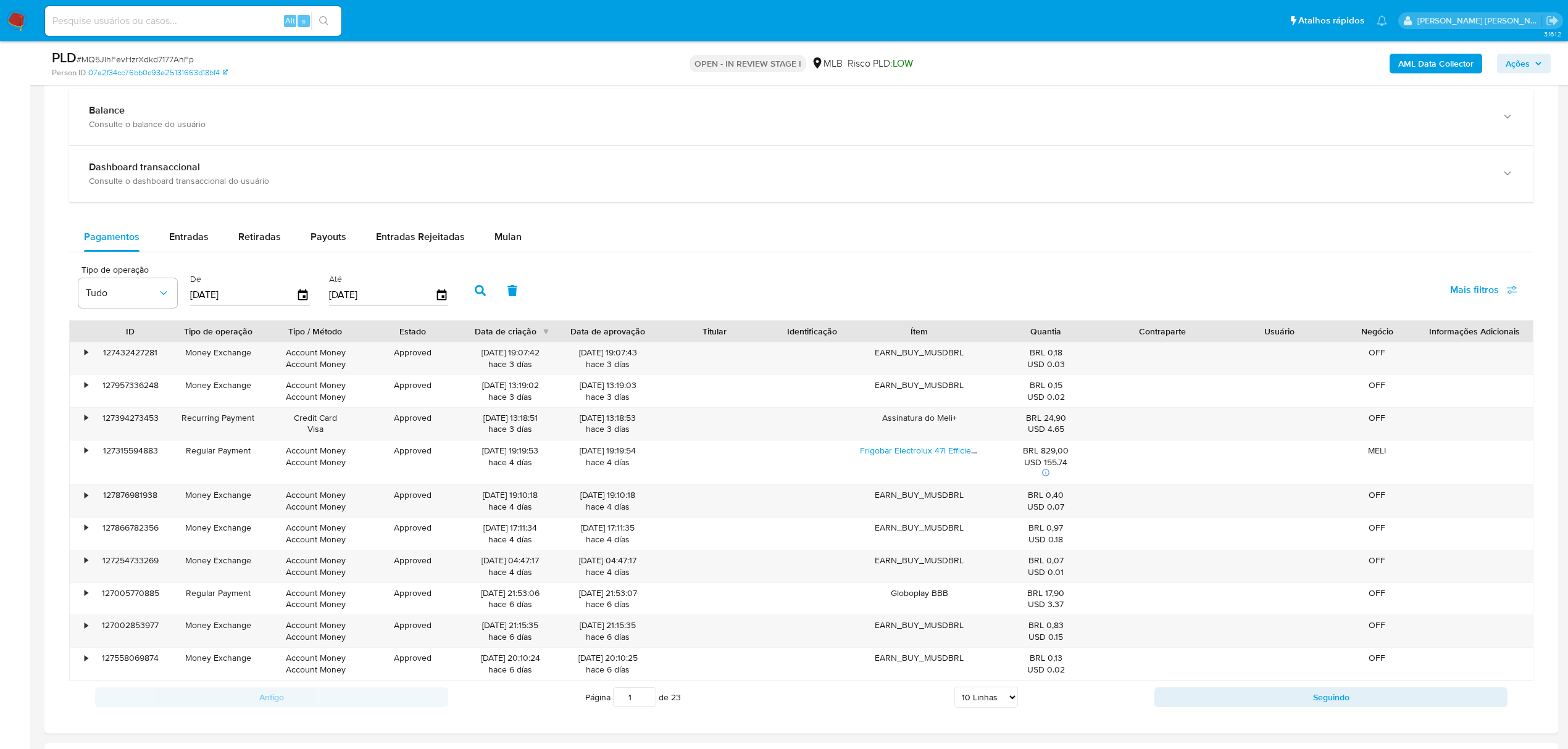
scroll to position [904, 0]
click at [517, 230] on button "Mulan" at bounding box center [508, 234] width 57 height 29
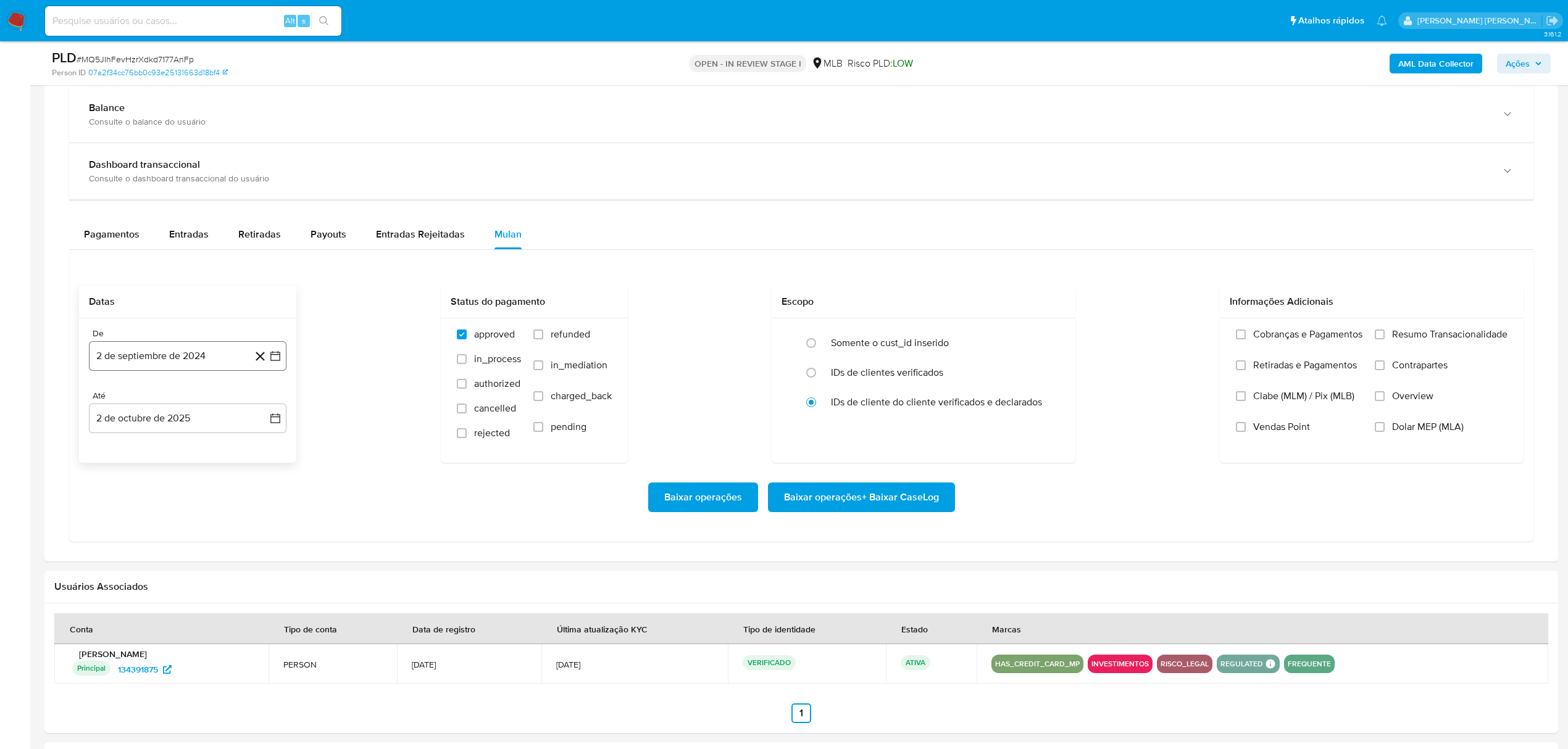
click at [276, 357] on icon "button" at bounding box center [275, 356] width 13 height 13
click at [264, 406] on icon "Mes siguiente" at bounding box center [264, 401] width 15 height 15
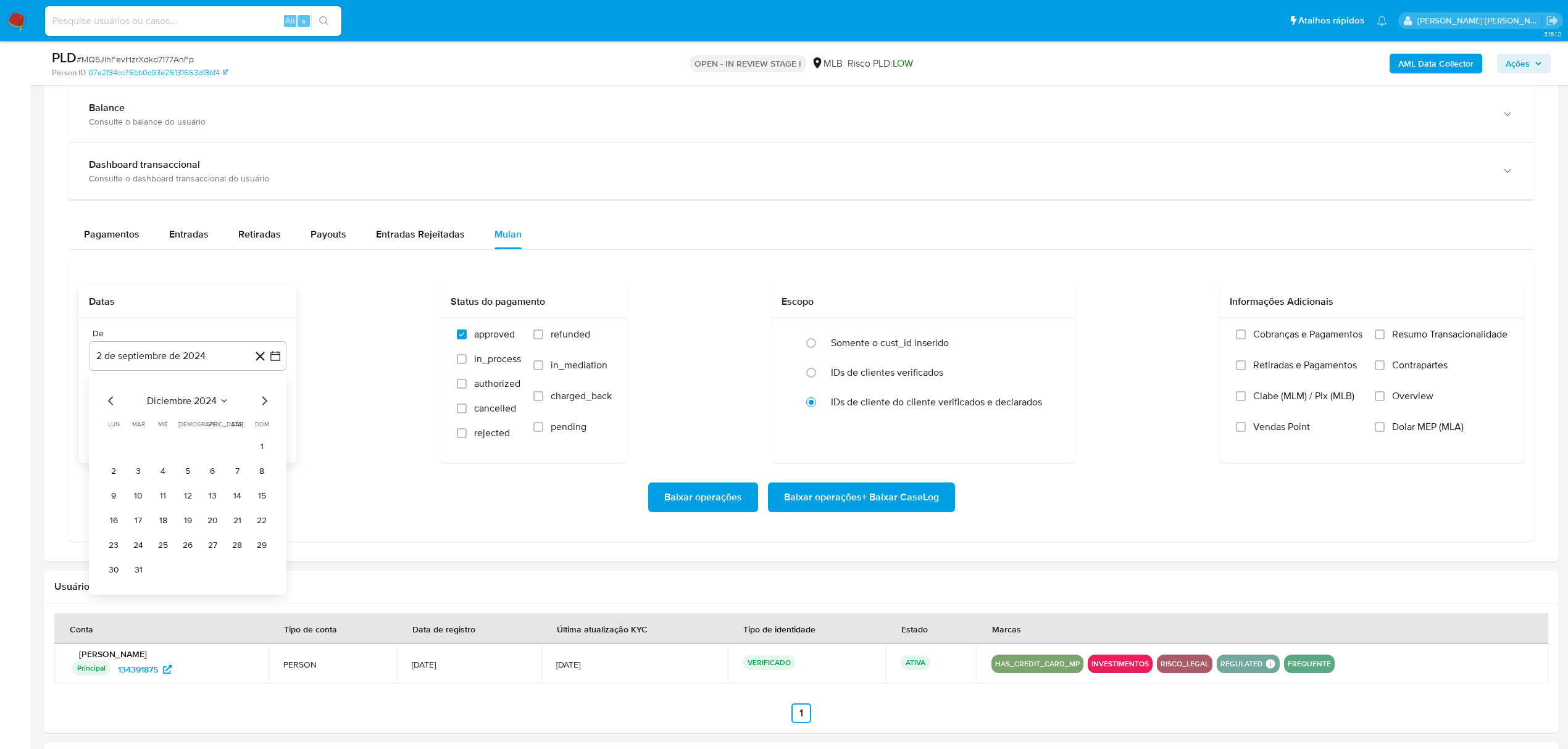
click at [264, 406] on icon "Mes siguiente" at bounding box center [264, 401] width 15 height 15
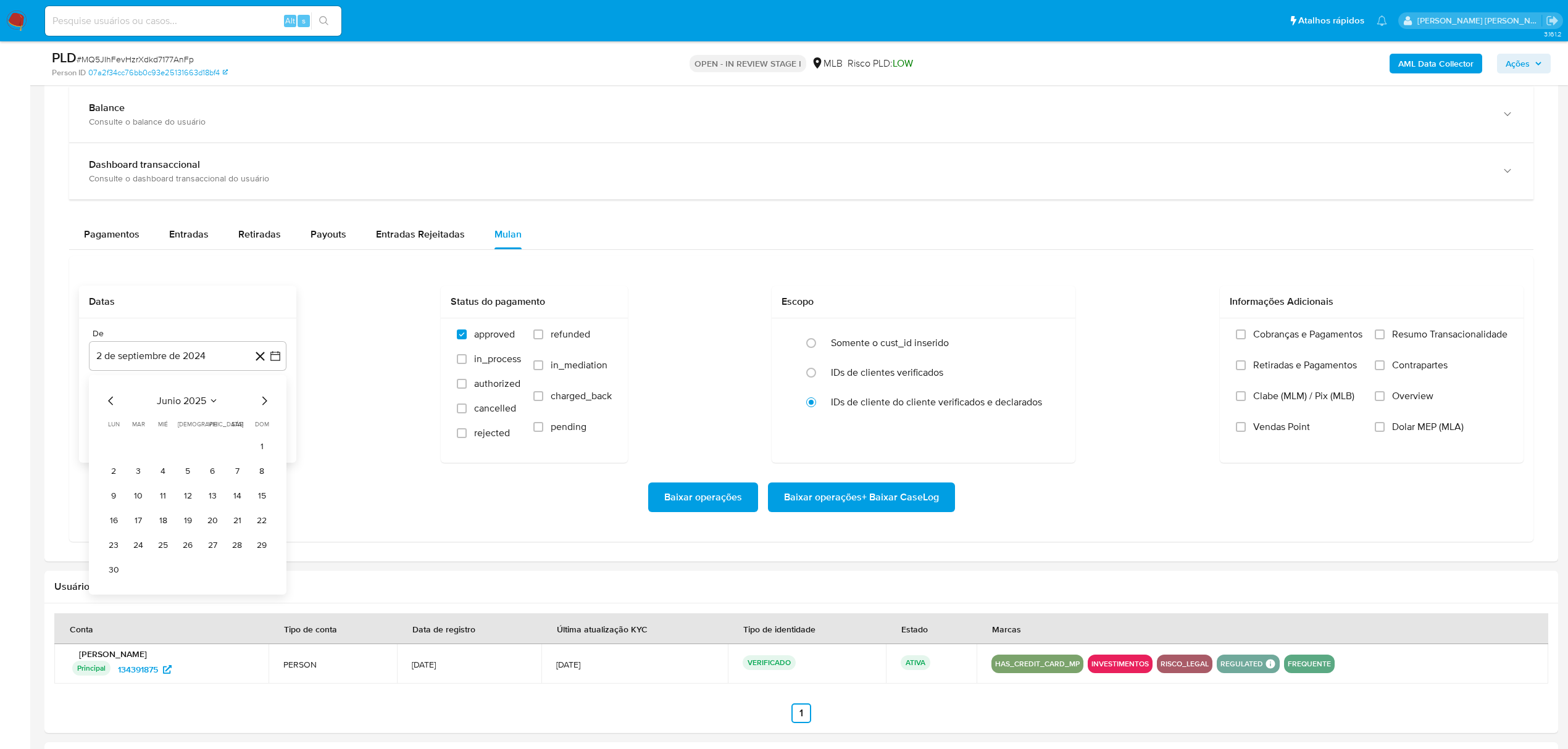
click at [264, 406] on icon "Mes siguiente" at bounding box center [264, 401] width 15 height 15
click at [208, 450] on button "1" at bounding box center [212, 447] width 20 height 20
click at [278, 420] on icon "button" at bounding box center [275, 418] width 13 height 13
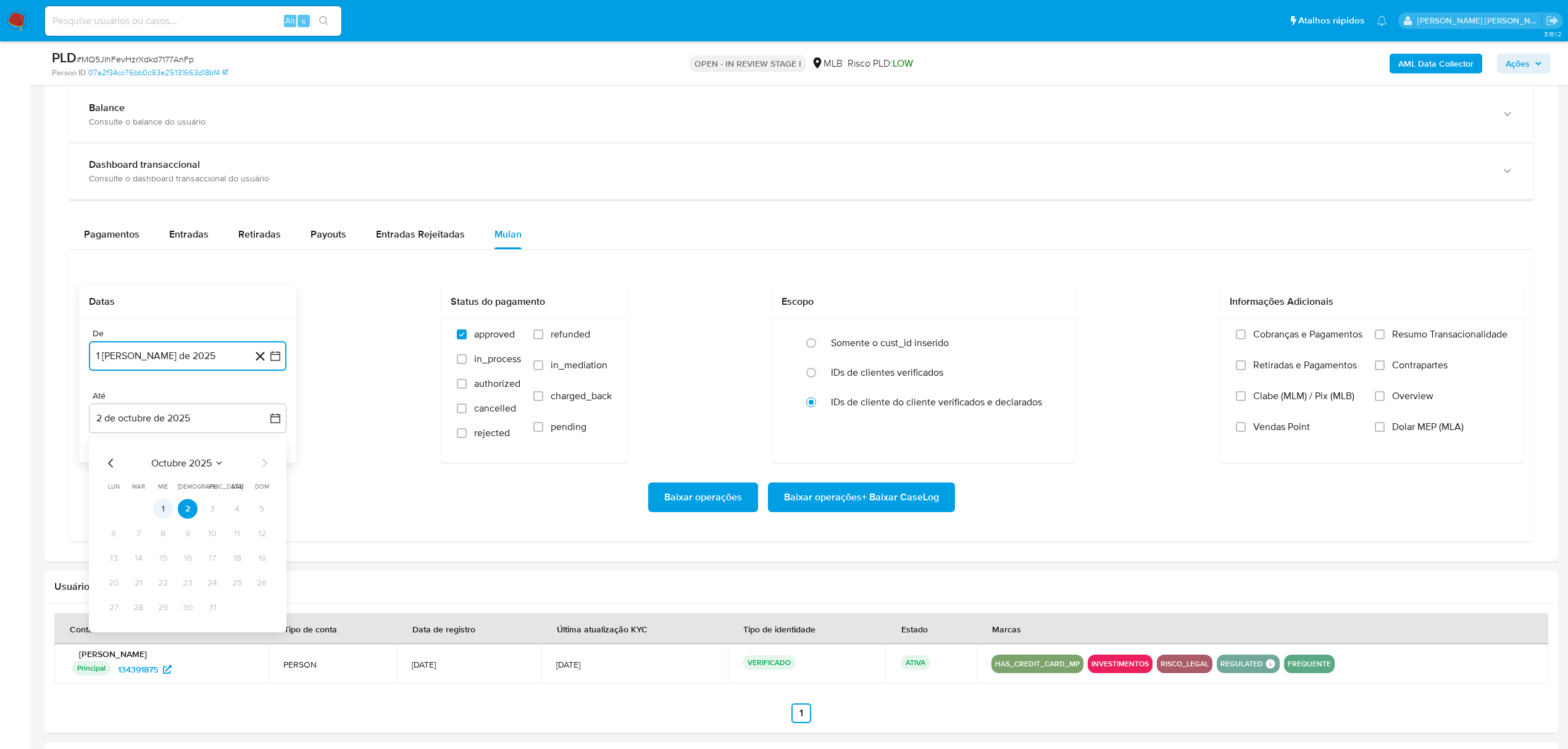
click at [168, 512] on button "1" at bounding box center [163, 510] width 20 height 20
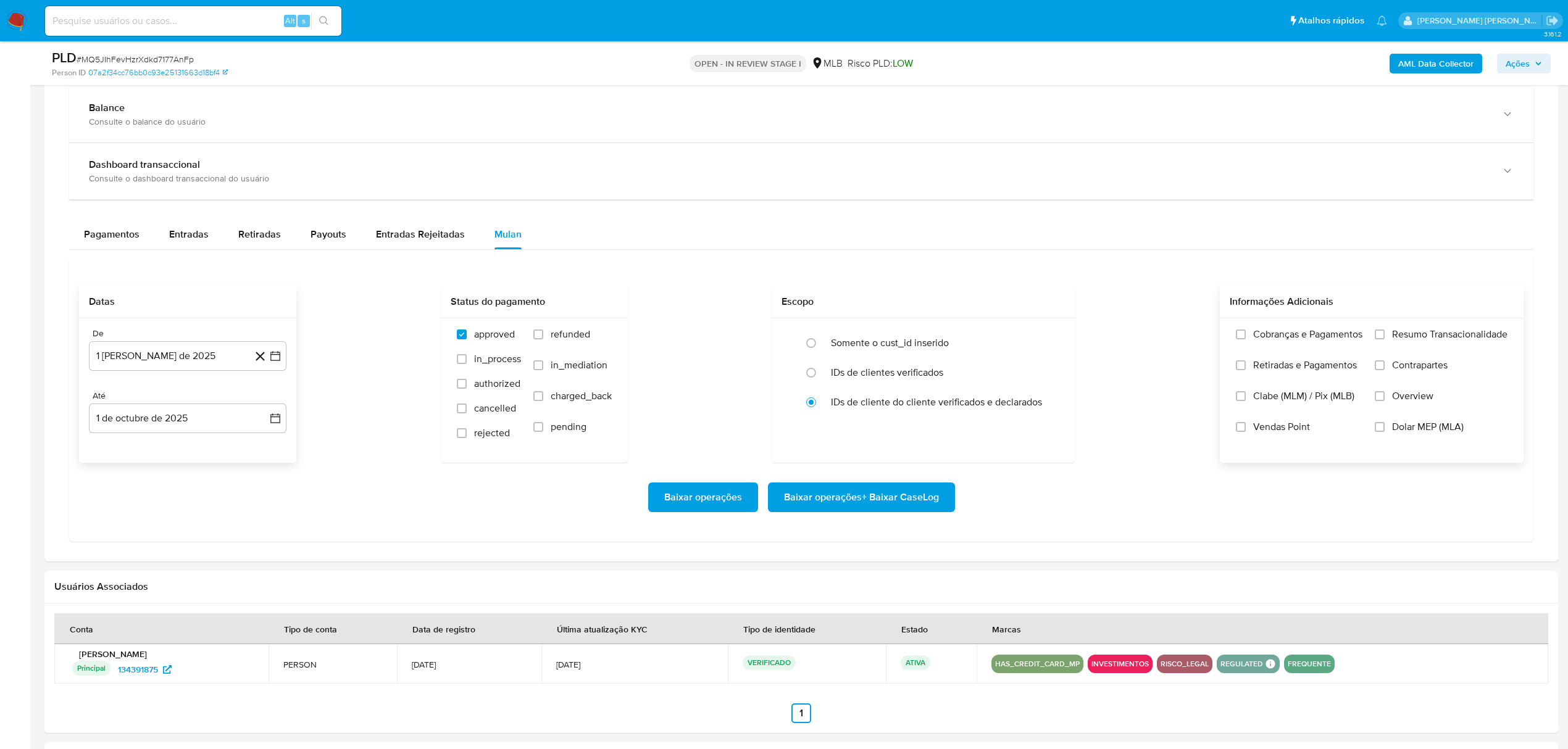
click at [1413, 394] on span "Overview" at bounding box center [1413, 396] width 41 height 13
click at [1385, 394] on input "Overview" at bounding box center [1380, 396] width 10 height 10
click at [1419, 371] on span "Contrapartes" at bounding box center [1419, 365] width 55 height 13
click at [1385, 370] on input "Contrapartes" at bounding box center [1380, 365] width 10 height 10
click at [1417, 336] on span "Resumo Transacionalidade" at bounding box center [1449, 334] width 115 height 13
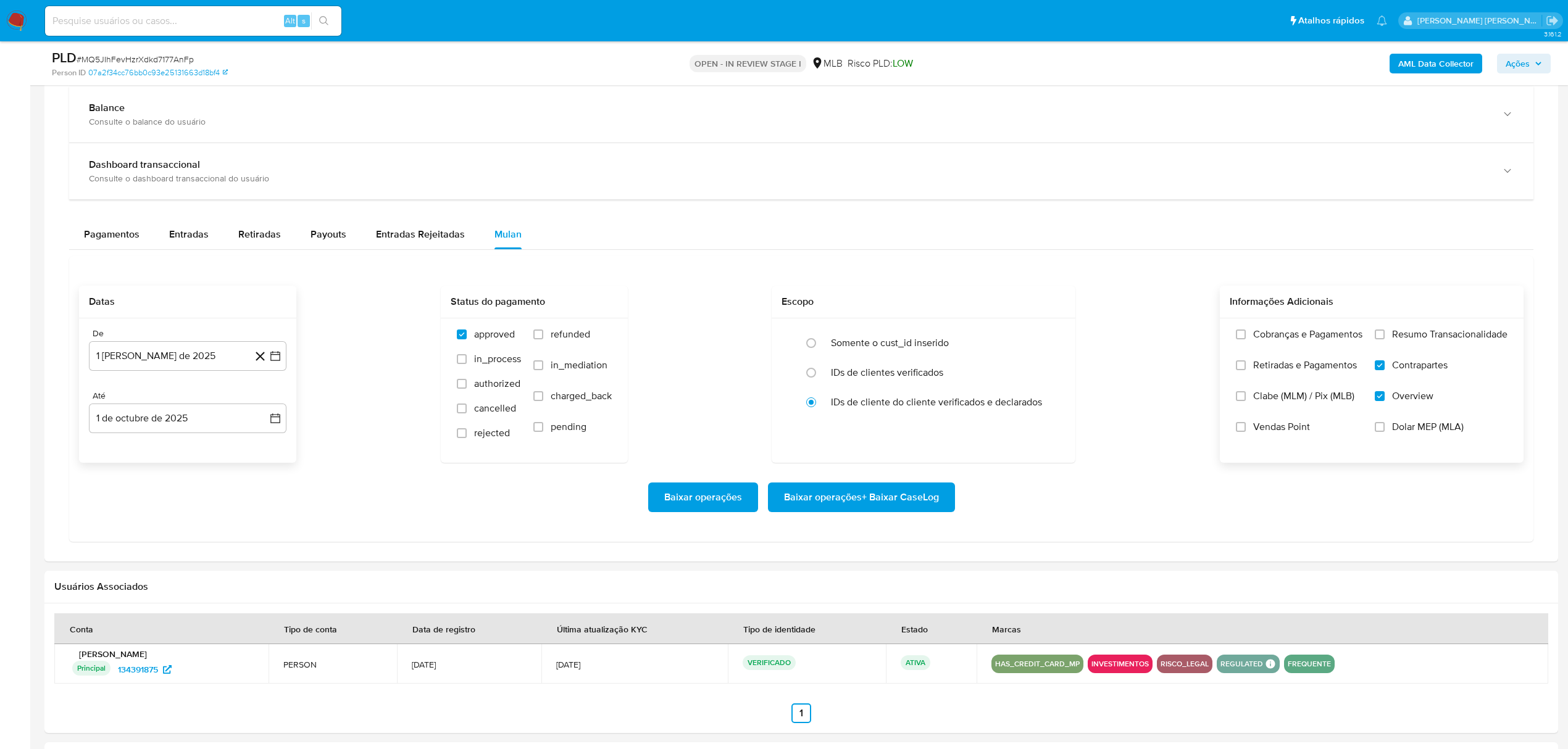
click at [1385, 336] on input "Resumo Transacionalidade" at bounding box center [1380, 334] width 10 height 10
click at [865, 506] on span "Baixar operações + Baixar CaseLog" at bounding box center [861, 497] width 155 height 27
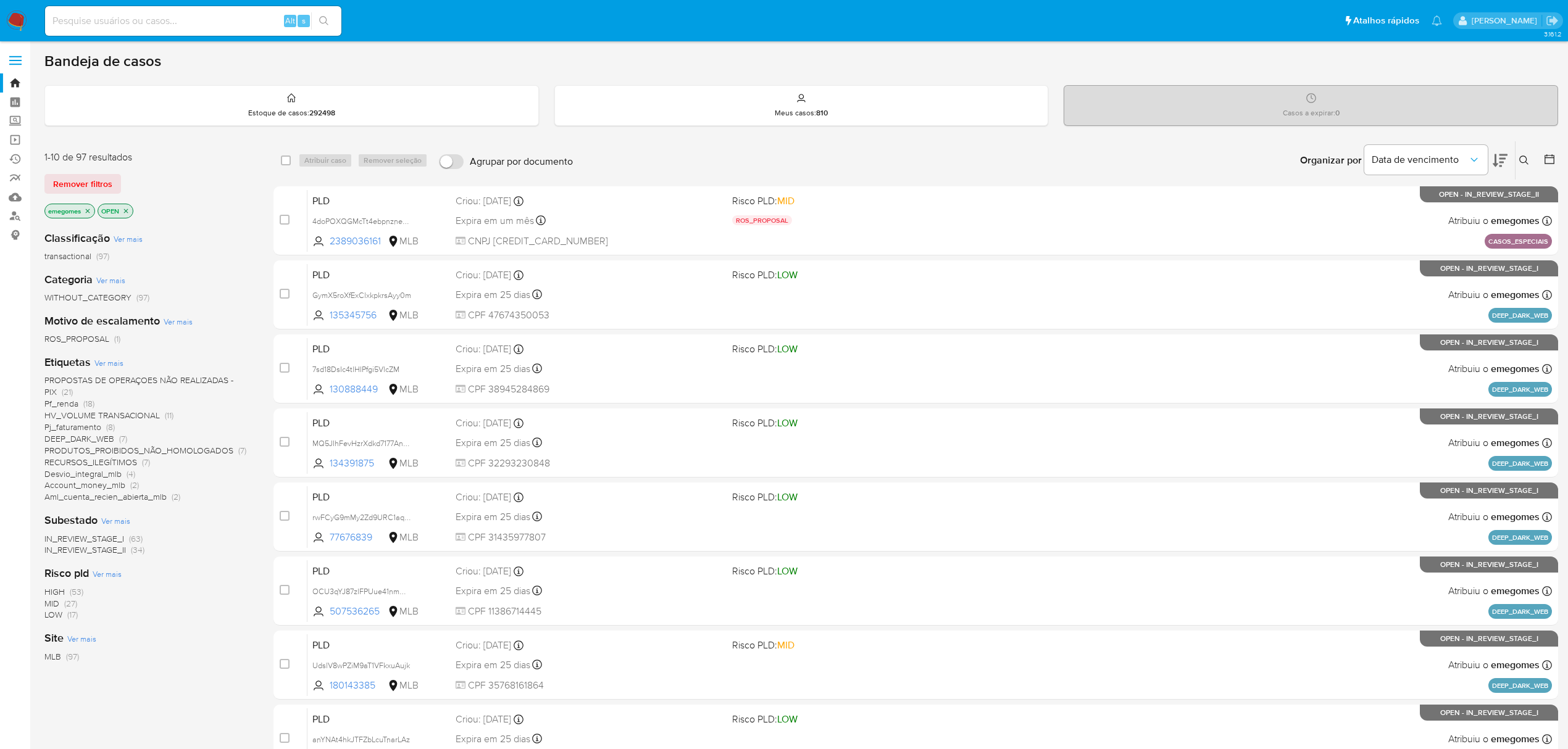
click at [87, 438] on span "DEEP_DARK_WEB" at bounding box center [79, 439] width 70 height 13
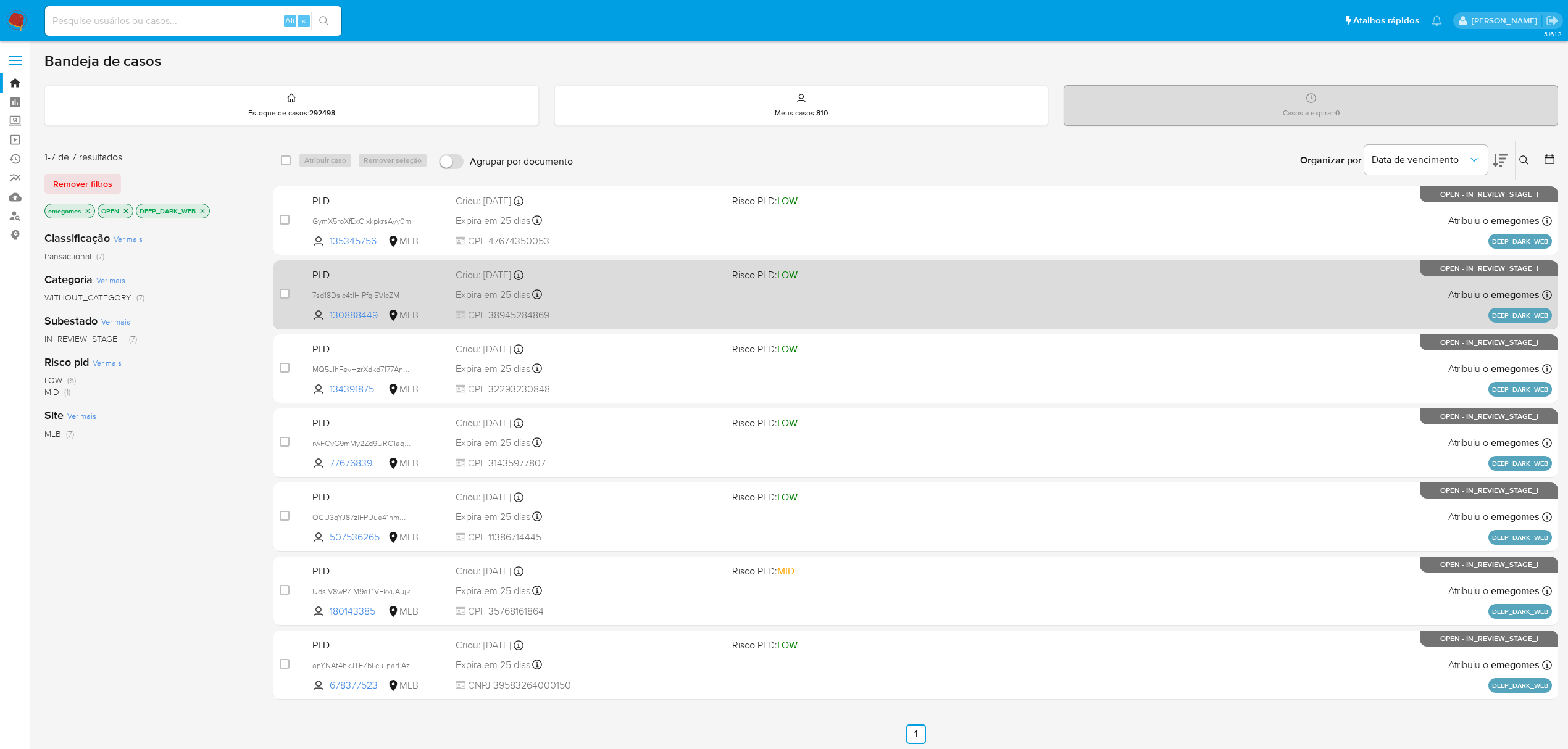
click at [614, 296] on div "Expira em 25 dias Expira em [DATE] 18:20:25" at bounding box center [589, 294] width 267 height 17
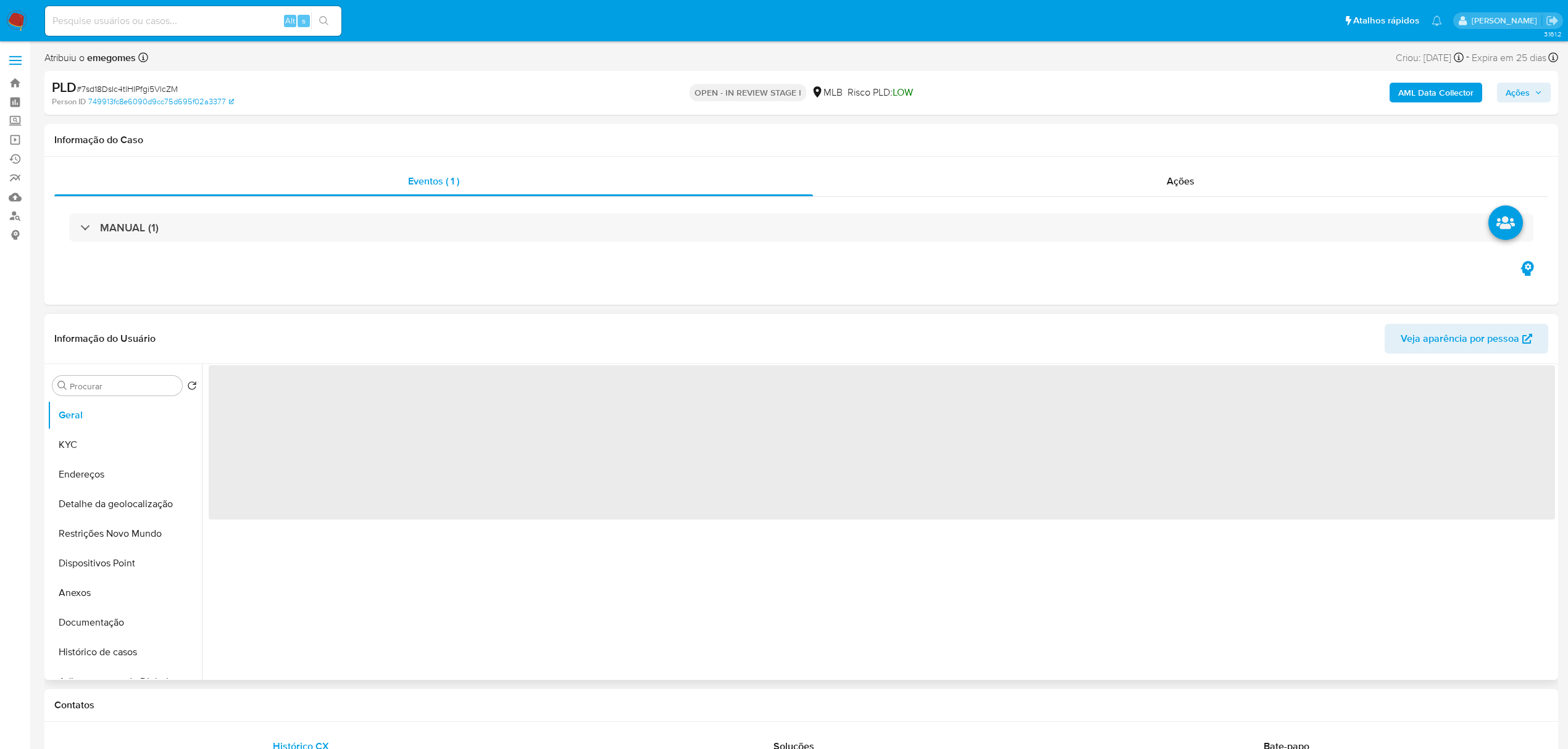
select select "10"
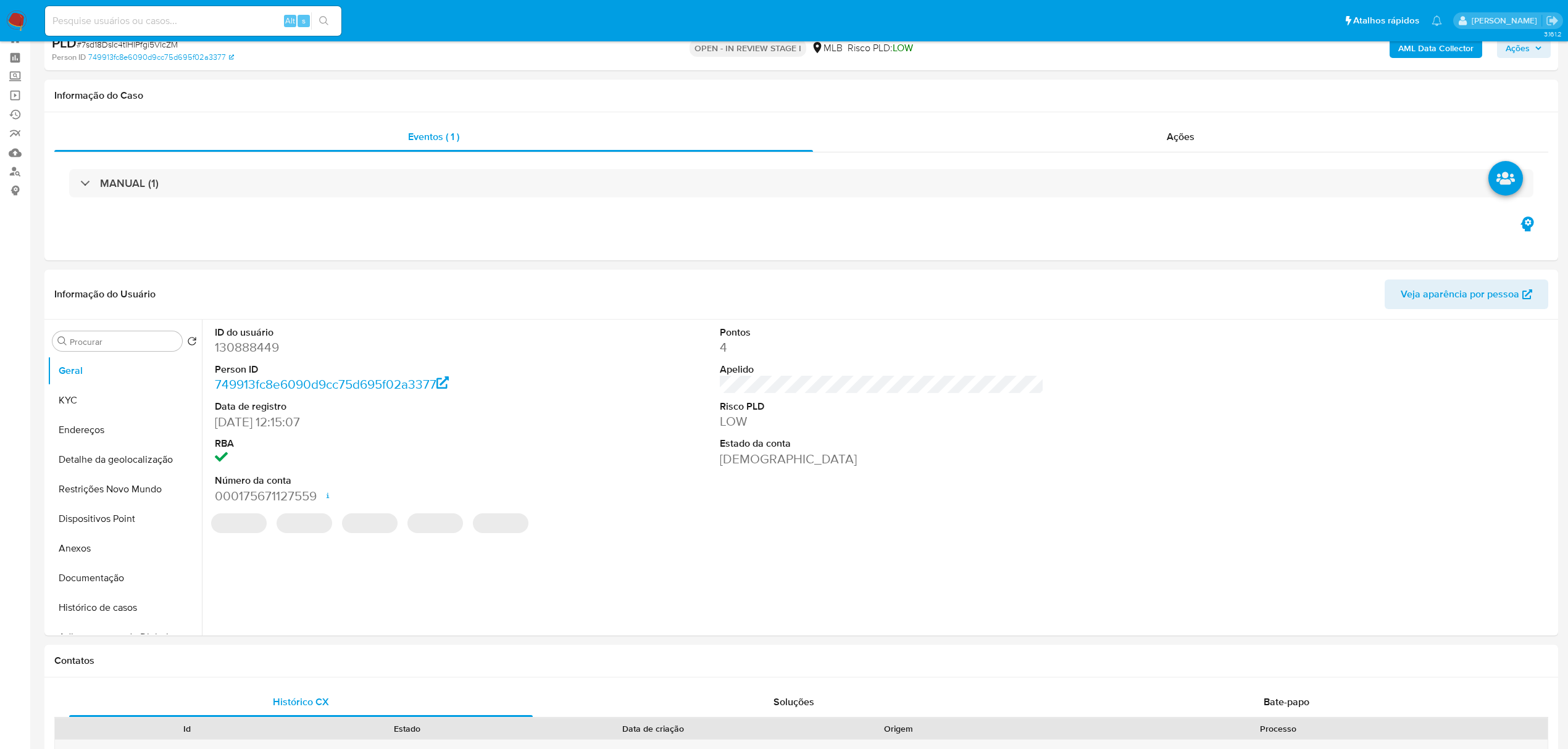
scroll to position [82, 0]
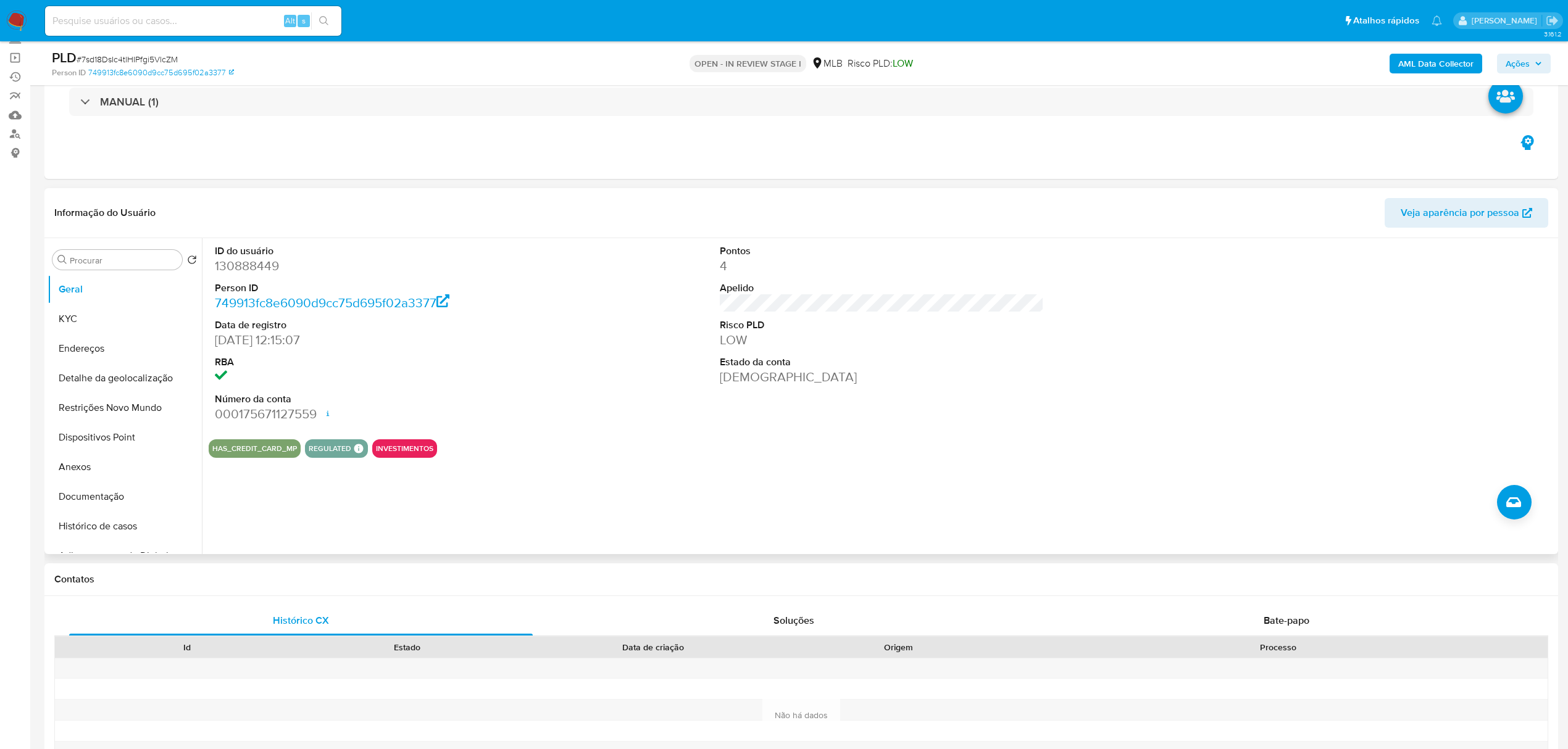
click at [287, 205] on header "Informação do Usuário Veja aparência por pessoa" at bounding box center [801, 213] width 1494 height 29
click at [103, 318] on button "KYC" at bounding box center [119, 319] width 145 height 29
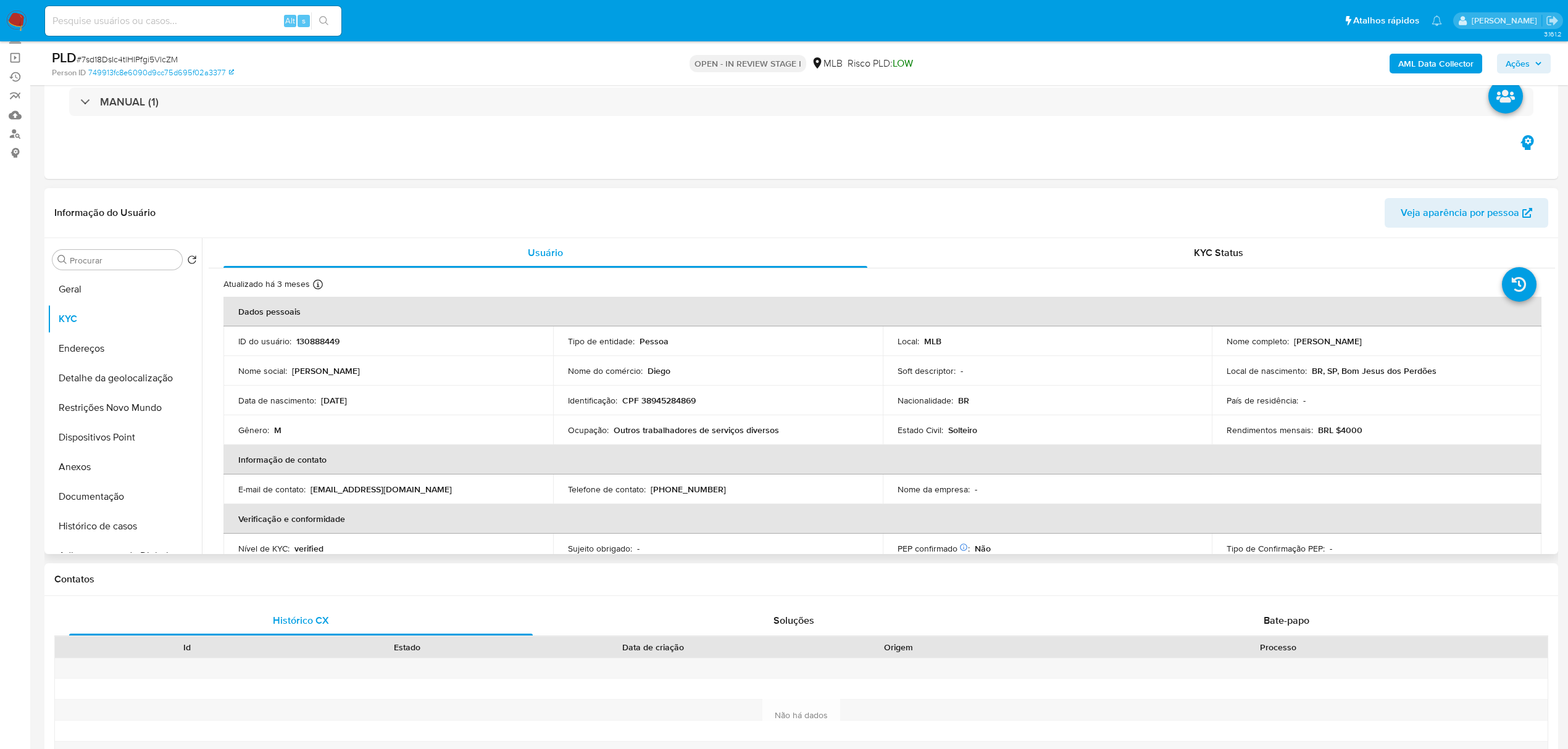
click at [343, 199] on header "Informação do Usuário Veja aparência por pessoa" at bounding box center [801, 213] width 1494 height 29
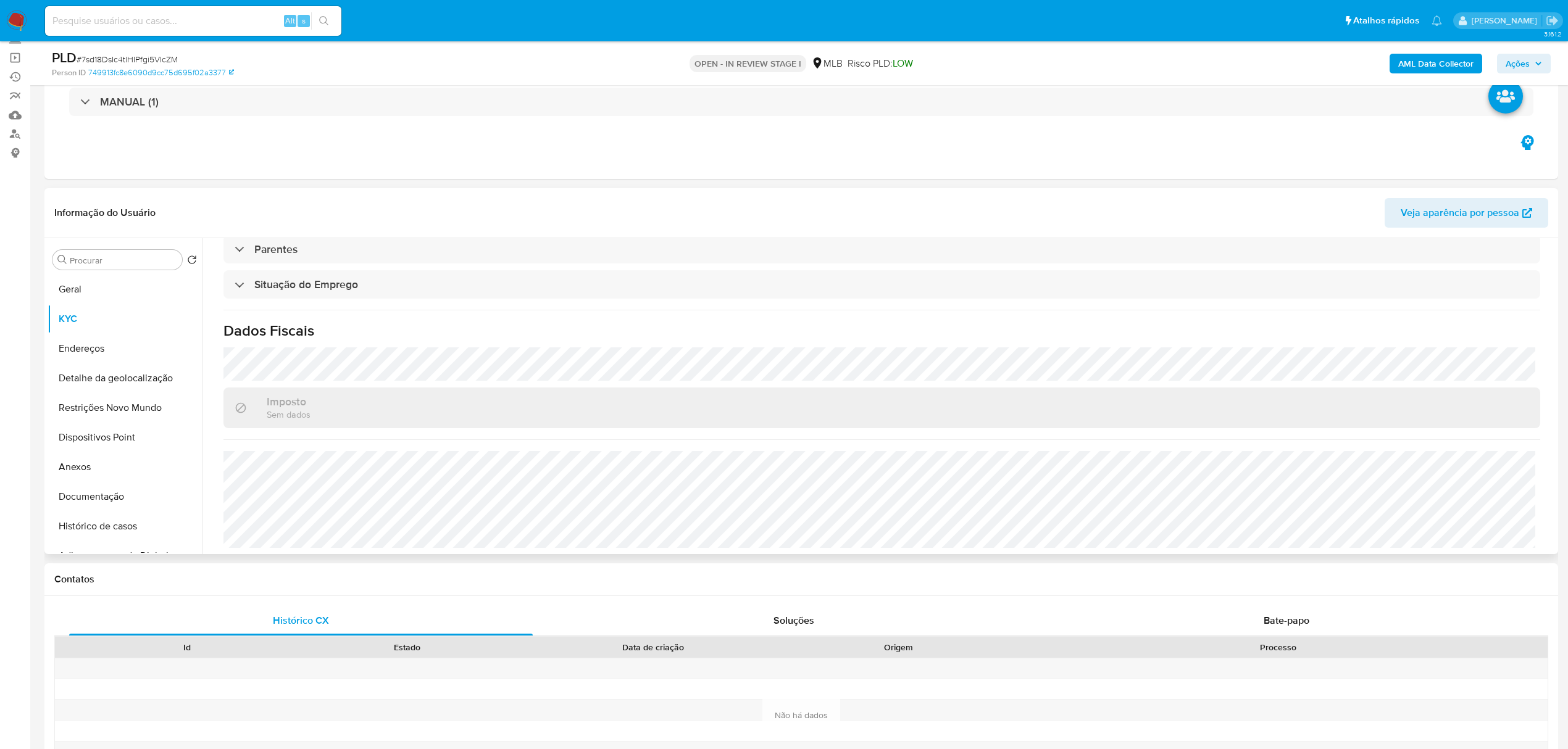
scroll to position [514, 0]
click at [67, 346] on button "Endereços" at bounding box center [119, 349] width 145 height 29
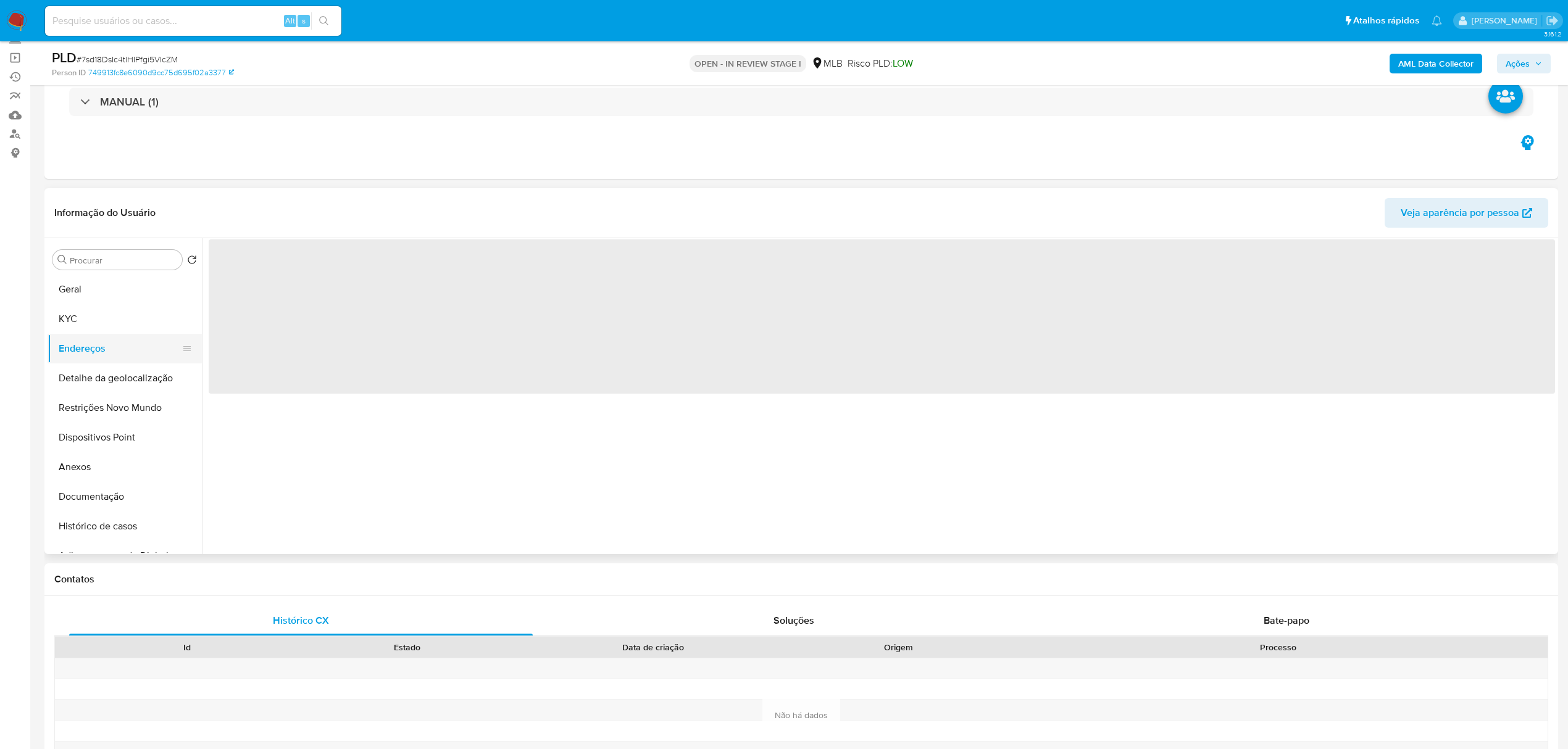
scroll to position [0, 0]
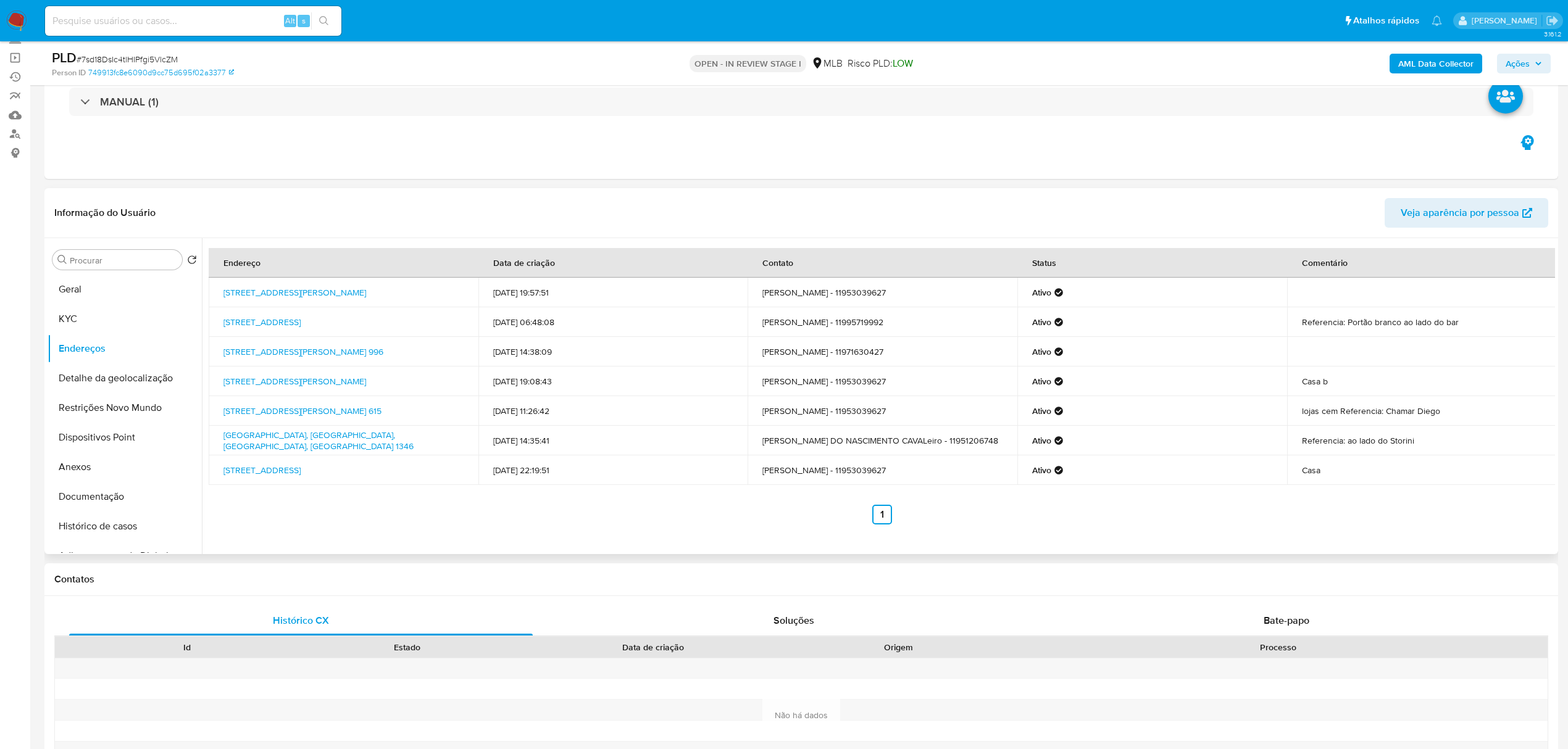
click at [319, 194] on div "Informação do Usuário Veja aparência por pessoa" at bounding box center [801, 213] width 1514 height 50
click at [143, 376] on button "Detalhe da geolocalização" at bounding box center [119, 378] width 145 height 29
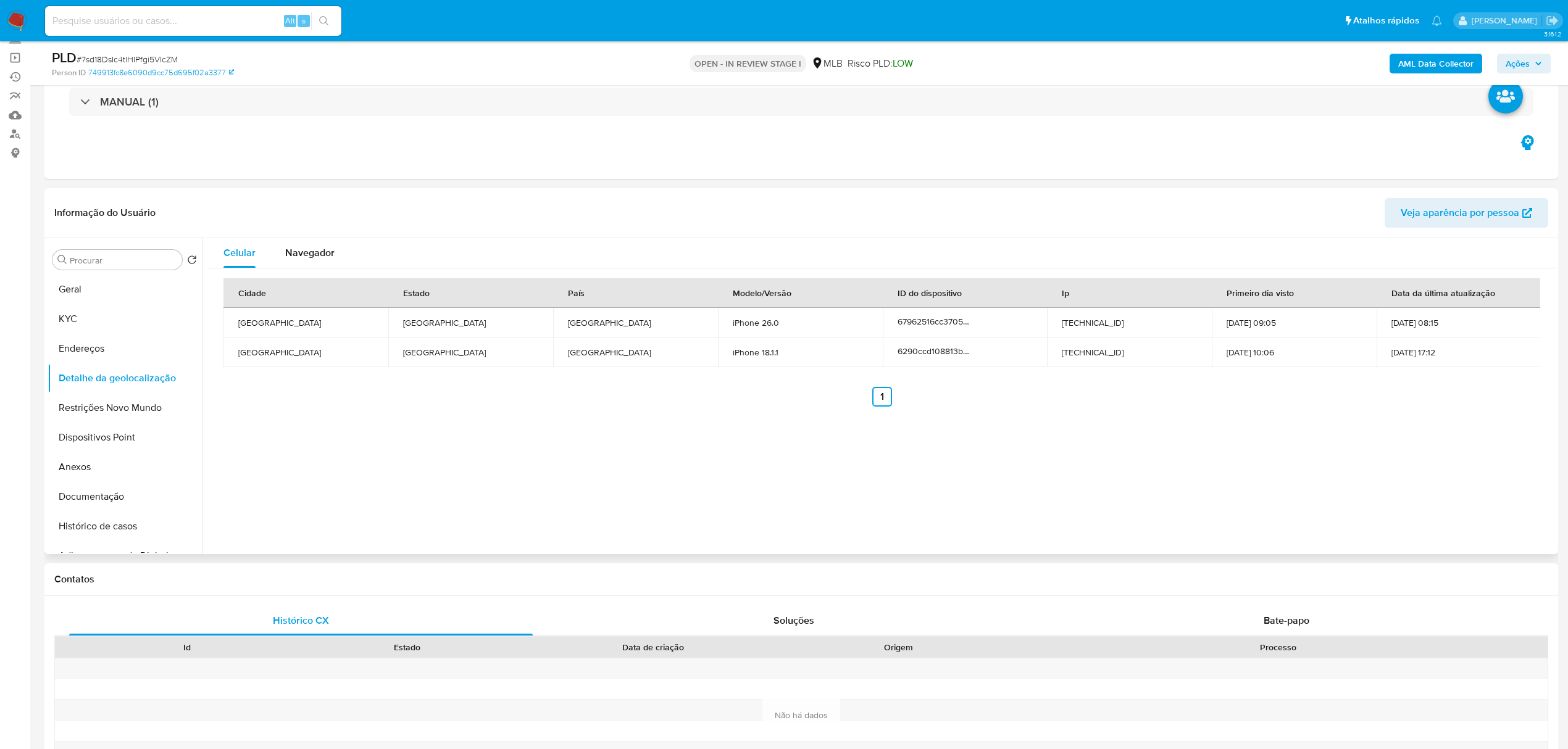
click at [282, 195] on div "Informação do Usuário Veja aparência por pessoa" at bounding box center [801, 213] width 1514 height 50
click at [116, 406] on button "Restrições Novo Mundo" at bounding box center [119, 408] width 145 height 29
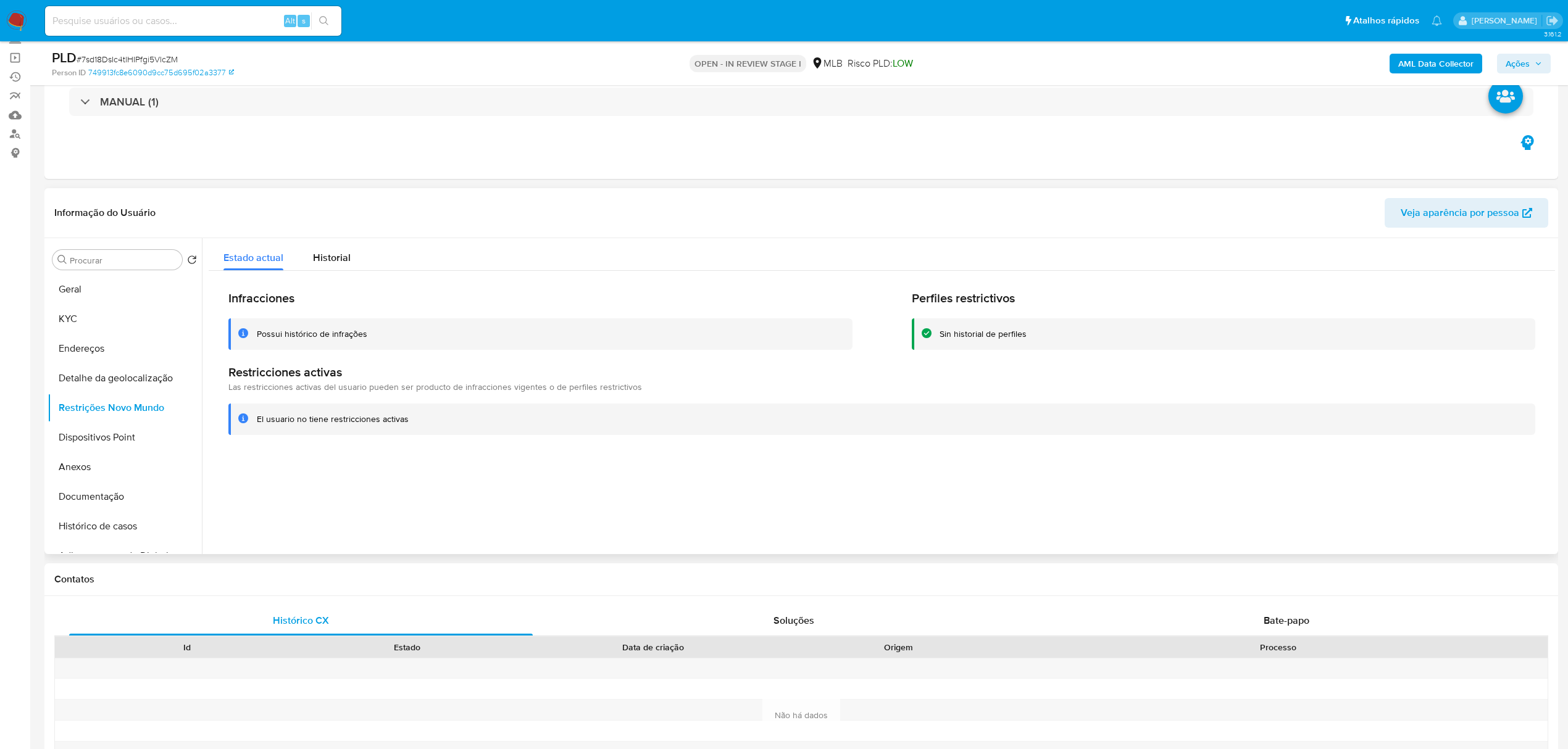
click at [331, 193] on div "Informação do Usuário Veja aparência por pessoa" at bounding box center [801, 213] width 1514 height 50
click at [121, 436] on button "Dispositivos Point" at bounding box center [119, 438] width 145 height 29
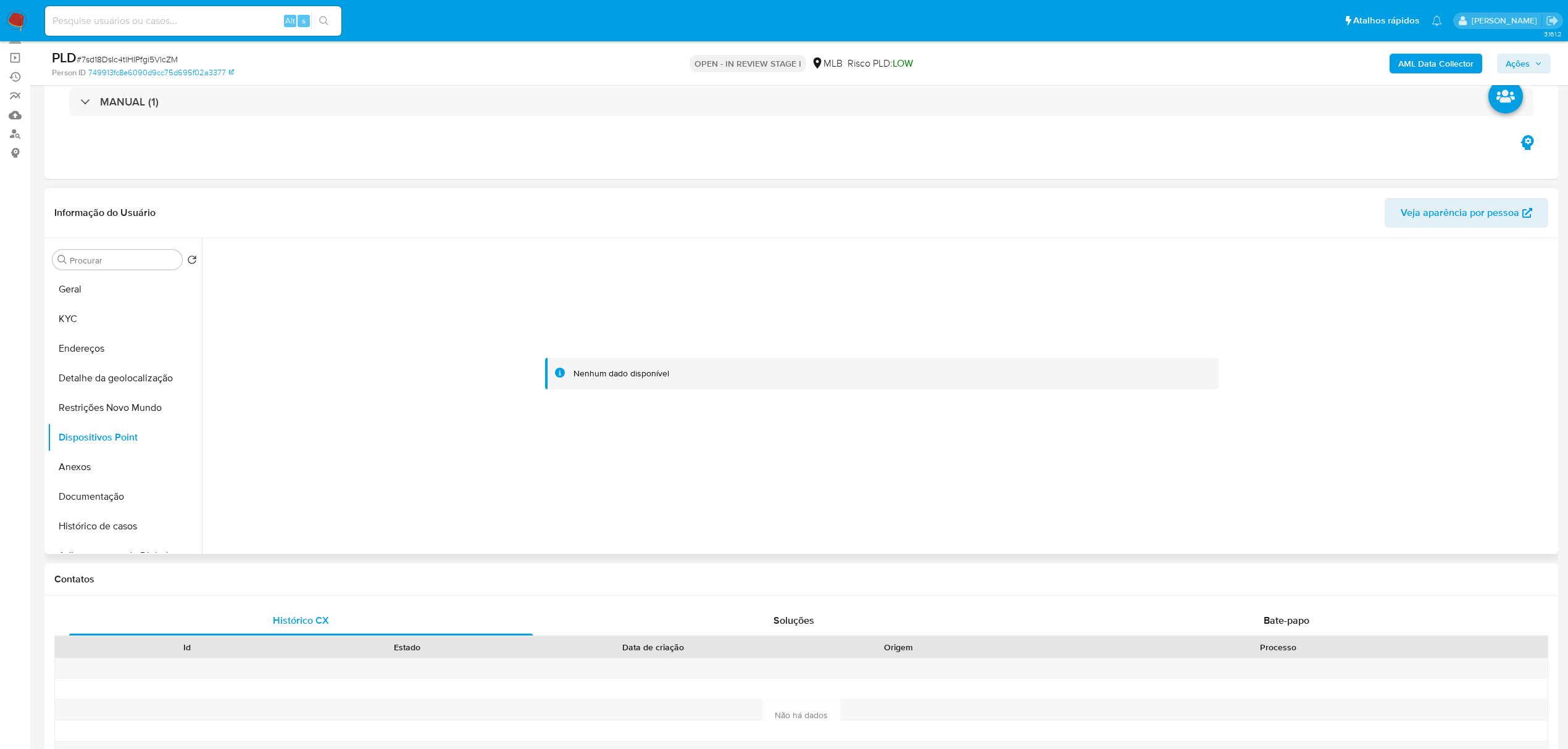
click at [384, 189] on div "Informação do Usuário Veja aparência por pessoa" at bounding box center [801, 213] width 1514 height 50
click at [96, 501] on button "Documentação" at bounding box center [119, 497] width 145 height 29
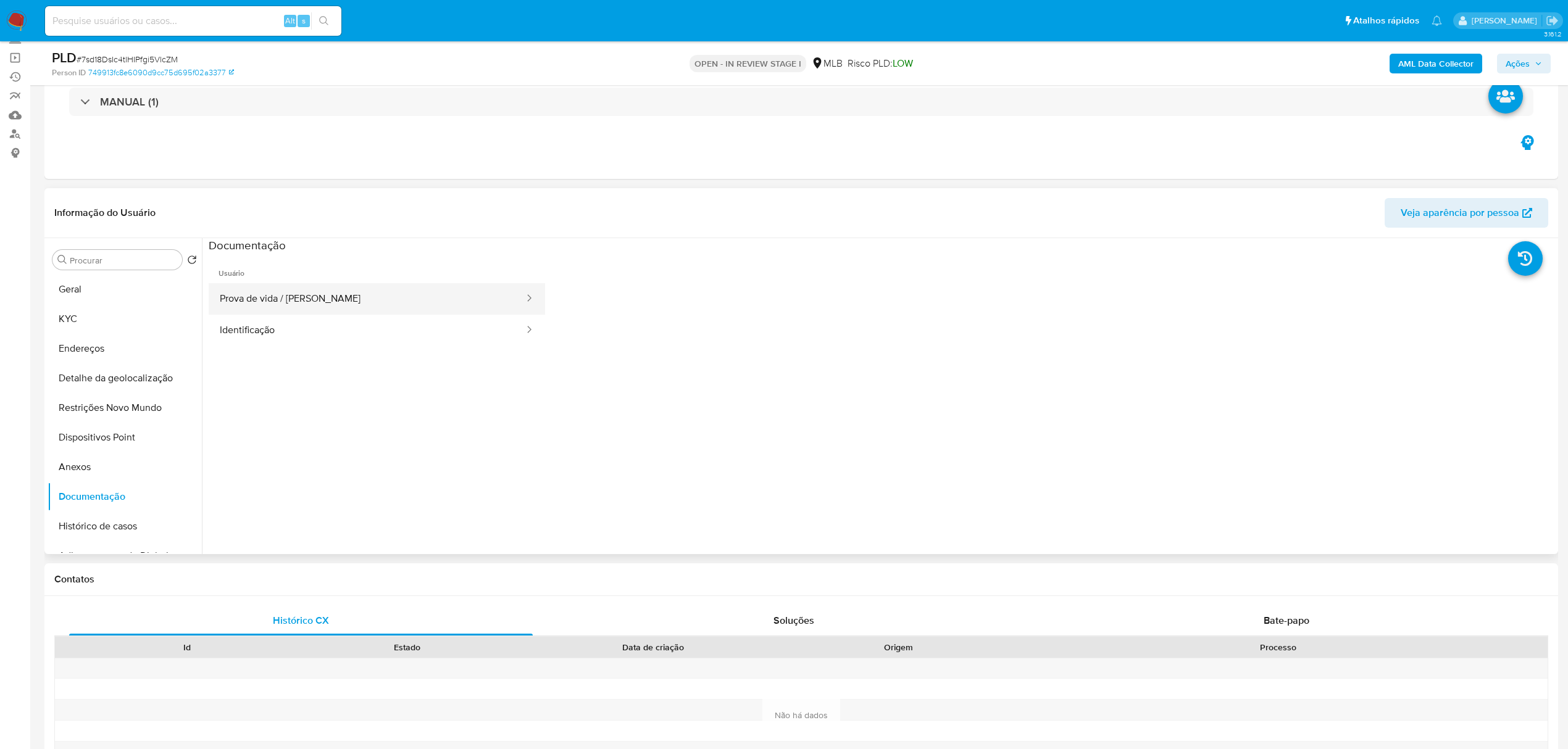
click at [273, 297] on button "Prova de vida / [PERSON_NAME]" at bounding box center [367, 299] width 317 height 31
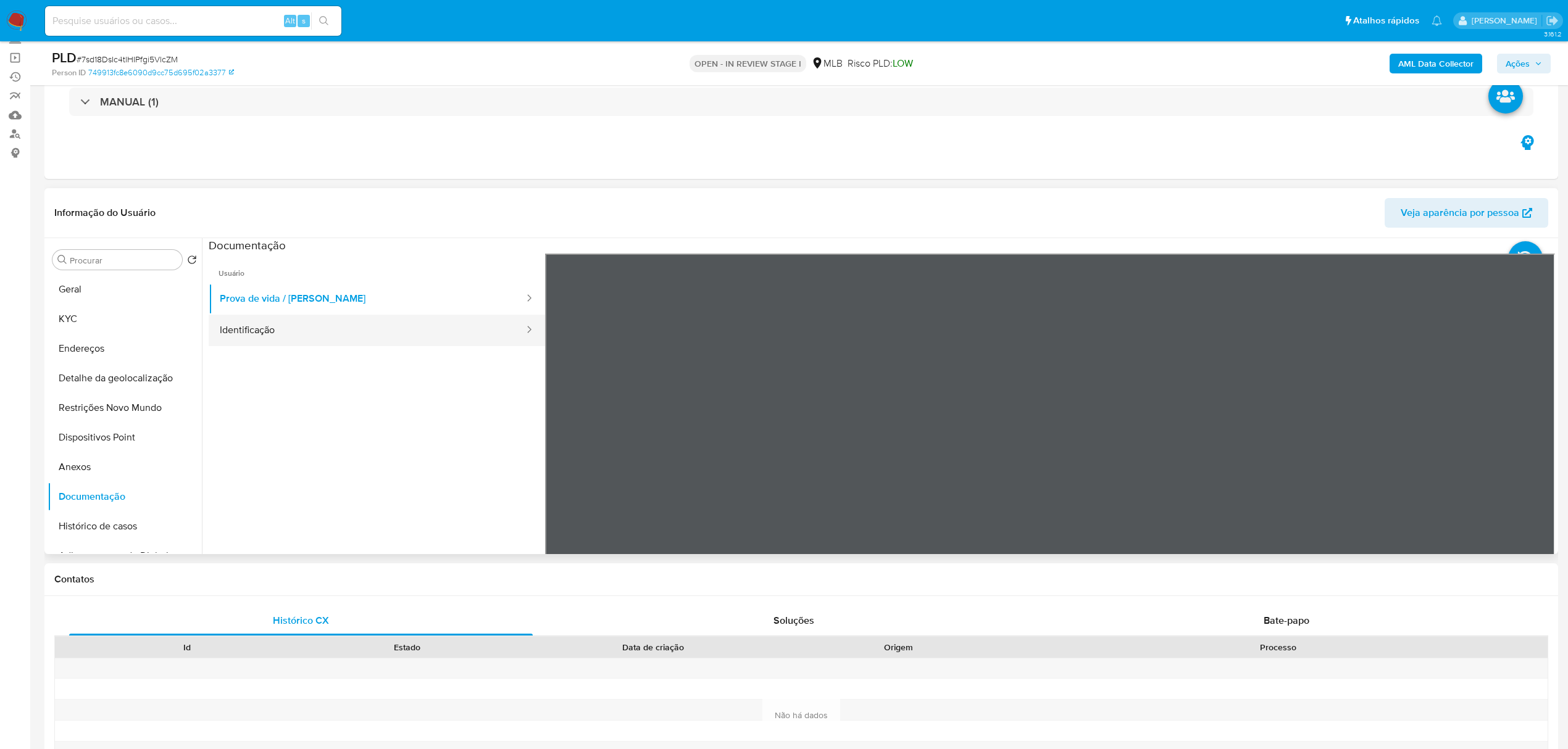
click at [290, 339] on button "Identificação" at bounding box center [367, 330] width 317 height 31
click at [109, 317] on button "KYC" at bounding box center [119, 319] width 145 height 29
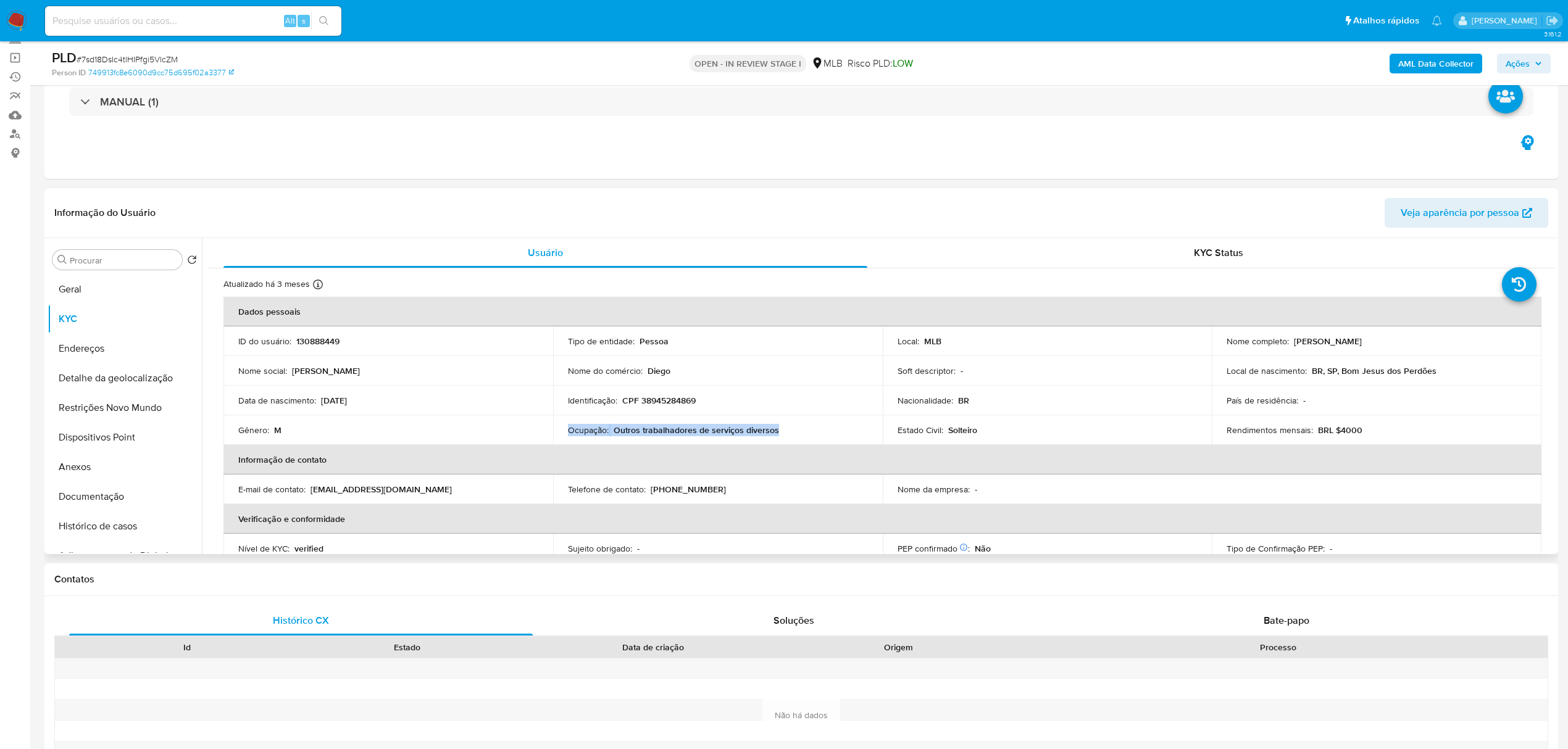
drag, startPoint x: 779, startPoint y: 434, endPoint x: 557, endPoint y: 434, distance: 222.0
click at [557, 434] on td "Ocupação : Outros trabalhadores de serviços diversos" at bounding box center [718, 430] width 330 height 29
copy div "Ocupação : Outros trabalhadores de serviços diversos"
click at [1417, 60] on b "AML Data Collector" at bounding box center [1436, 63] width 75 height 20
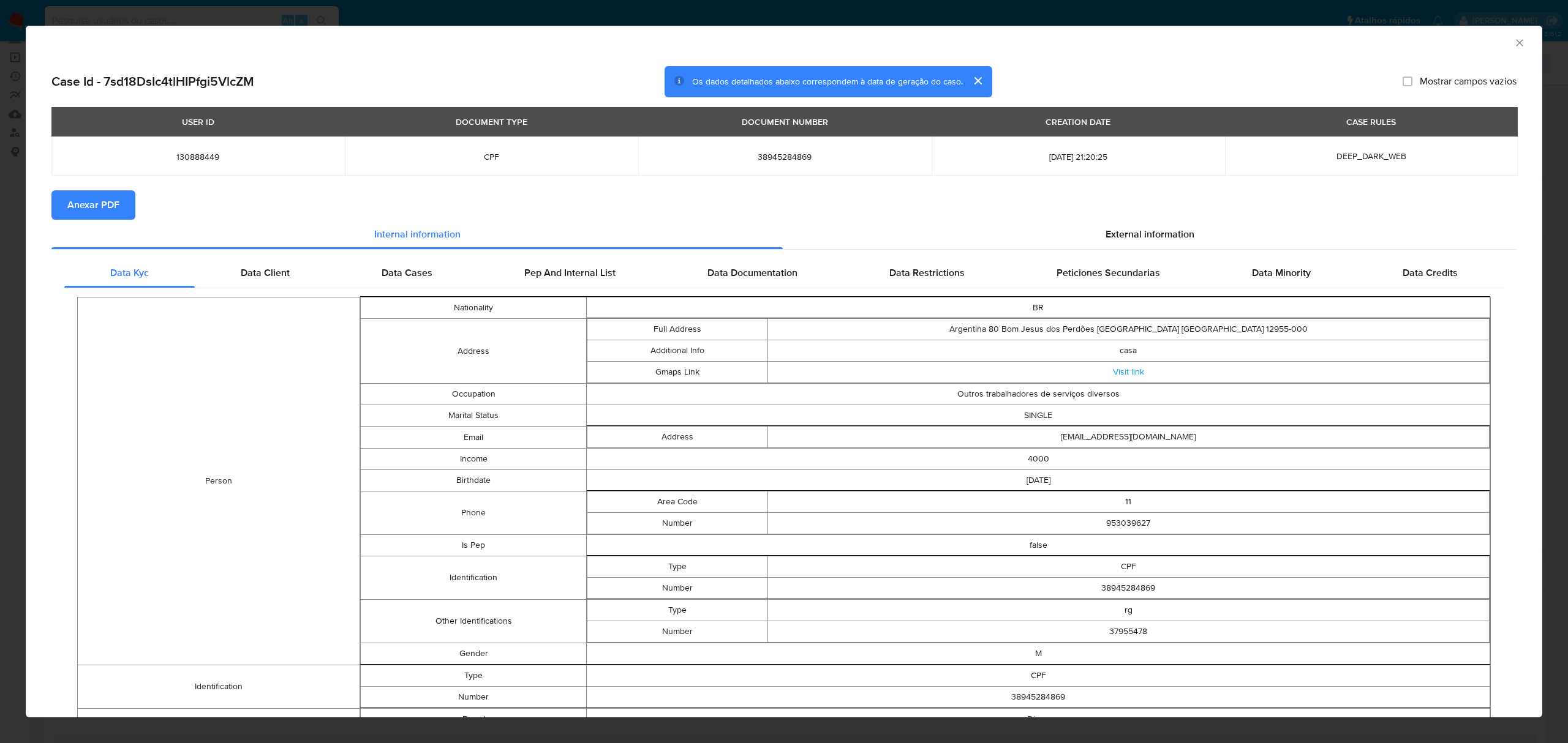
click at [96, 200] on span "Anexar PDF" at bounding box center [93, 205] width 52 height 27
click at [1513, 42] on icon "Fechar a janela" at bounding box center [1519, 43] width 13 height 13
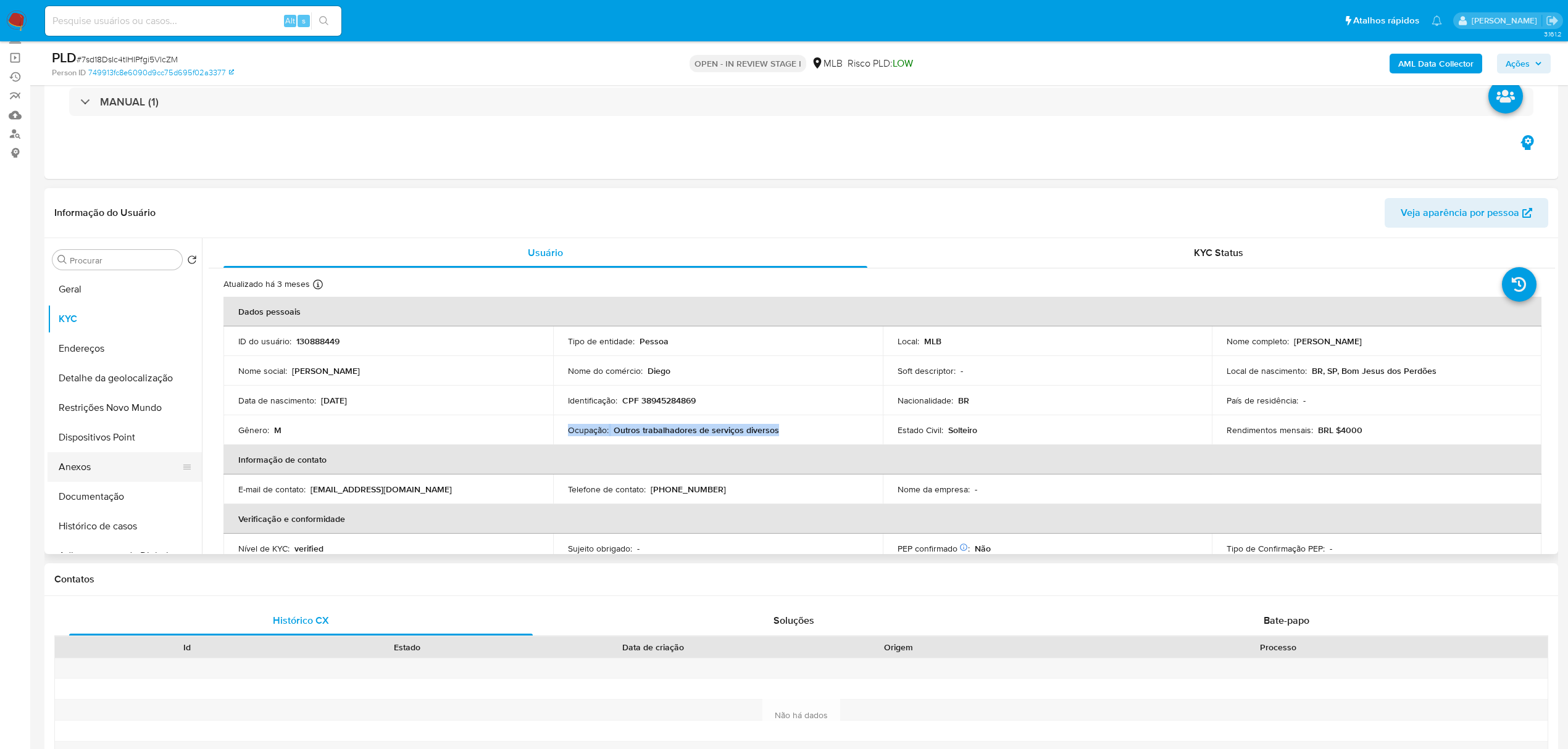
click at [99, 468] on button "Anexos" at bounding box center [119, 467] width 145 height 29
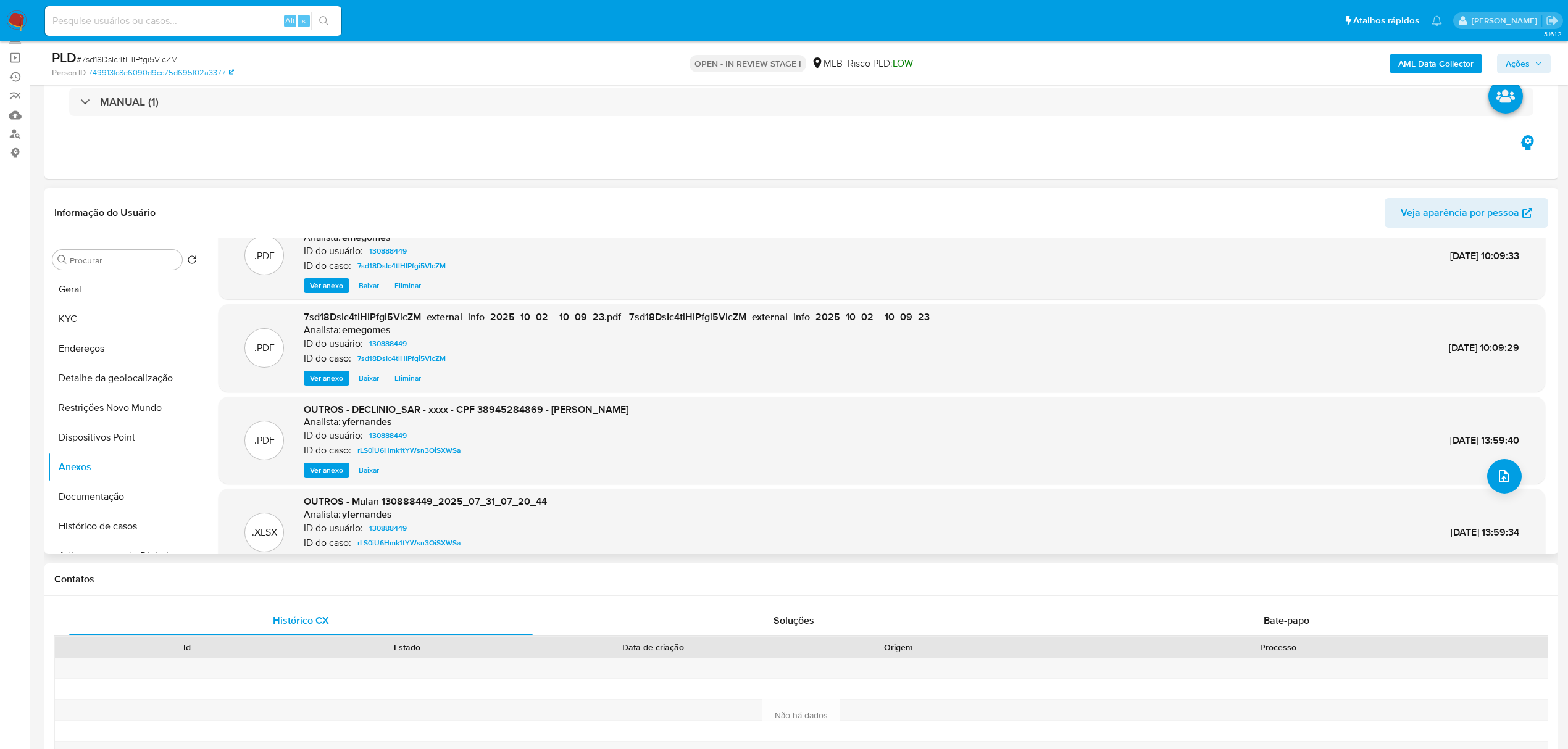
scroll to position [69, 0]
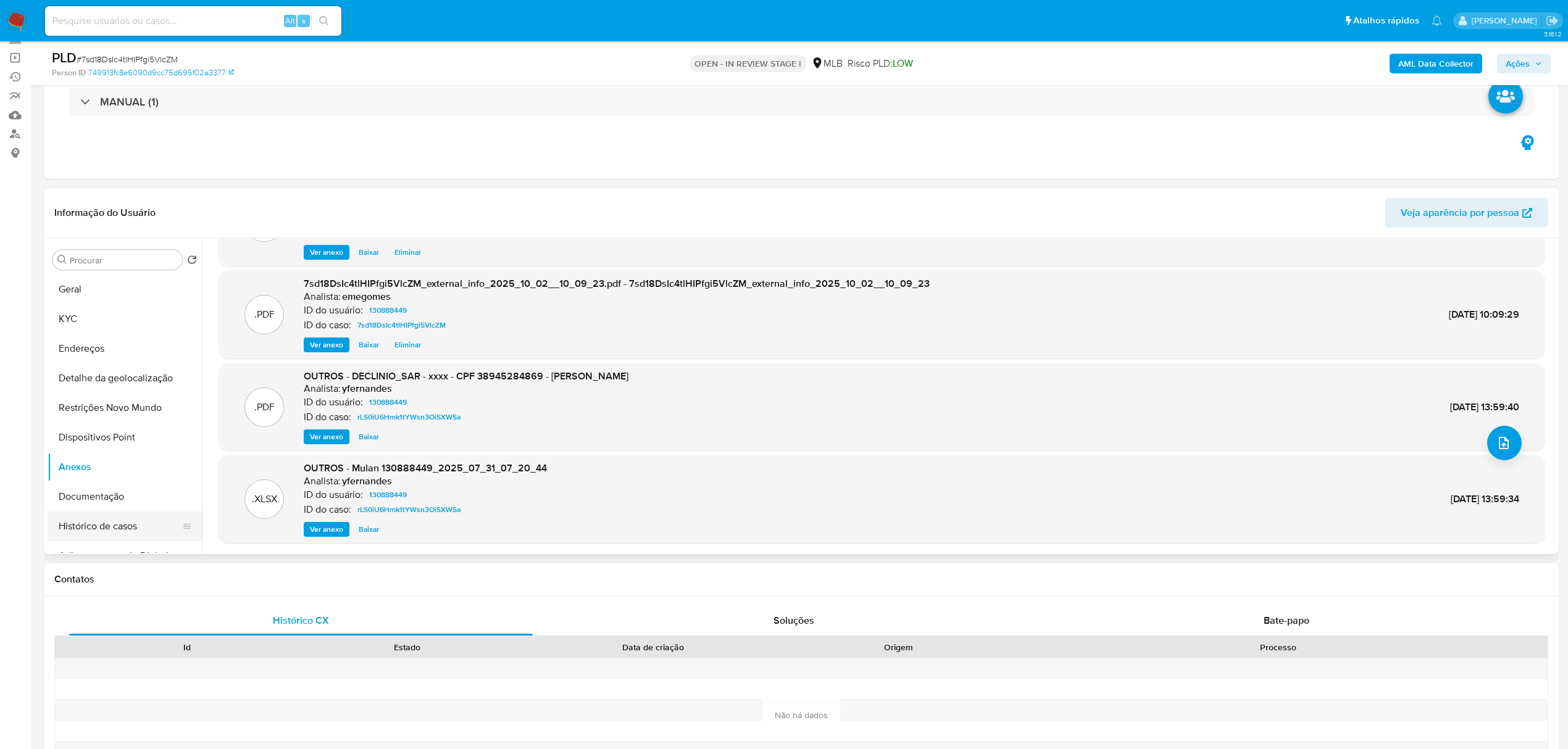
click at [125, 534] on button "Histórico de casos" at bounding box center [119, 526] width 145 height 29
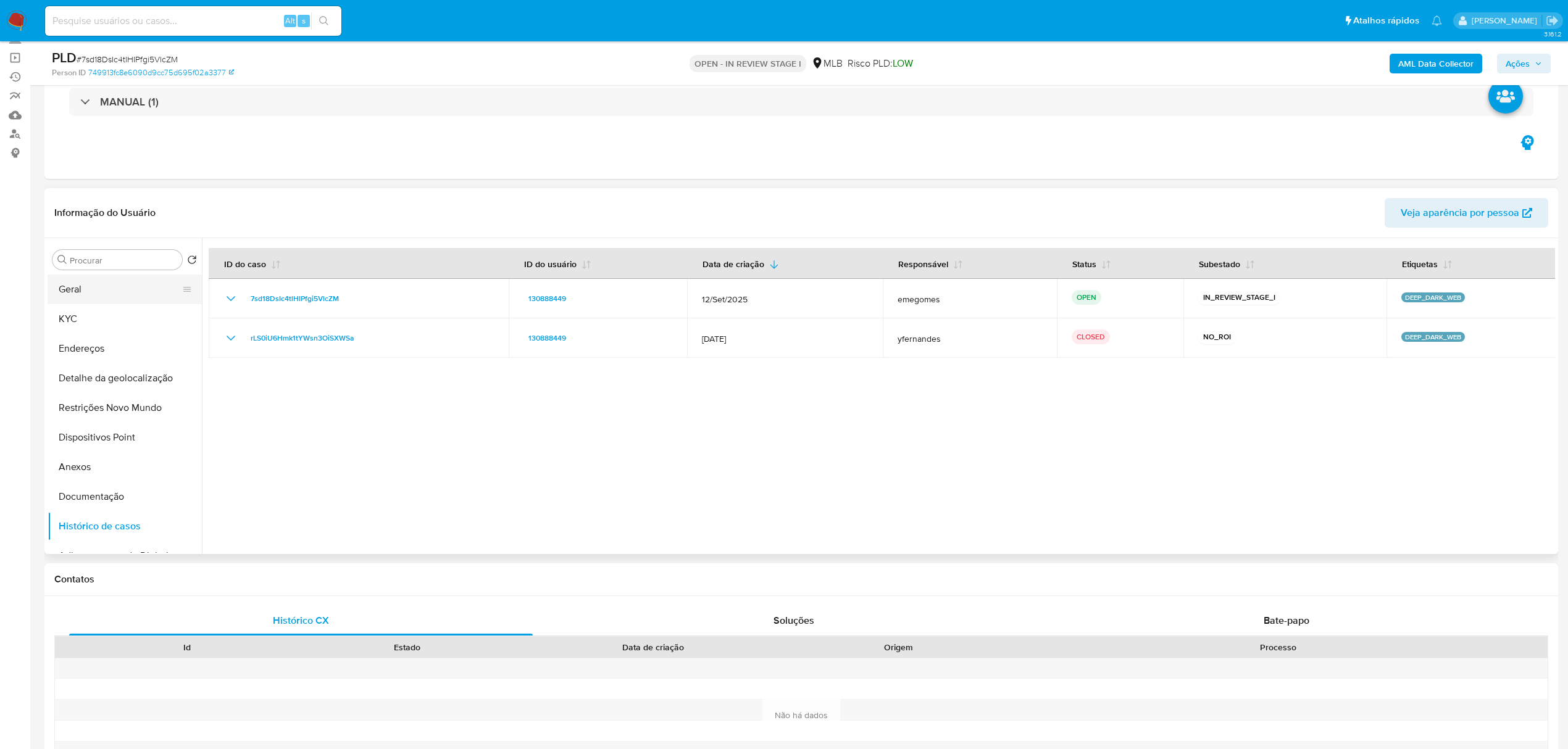
click at [87, 287] on button "Geral" at bounding box center [119, 289] width 145 height 29
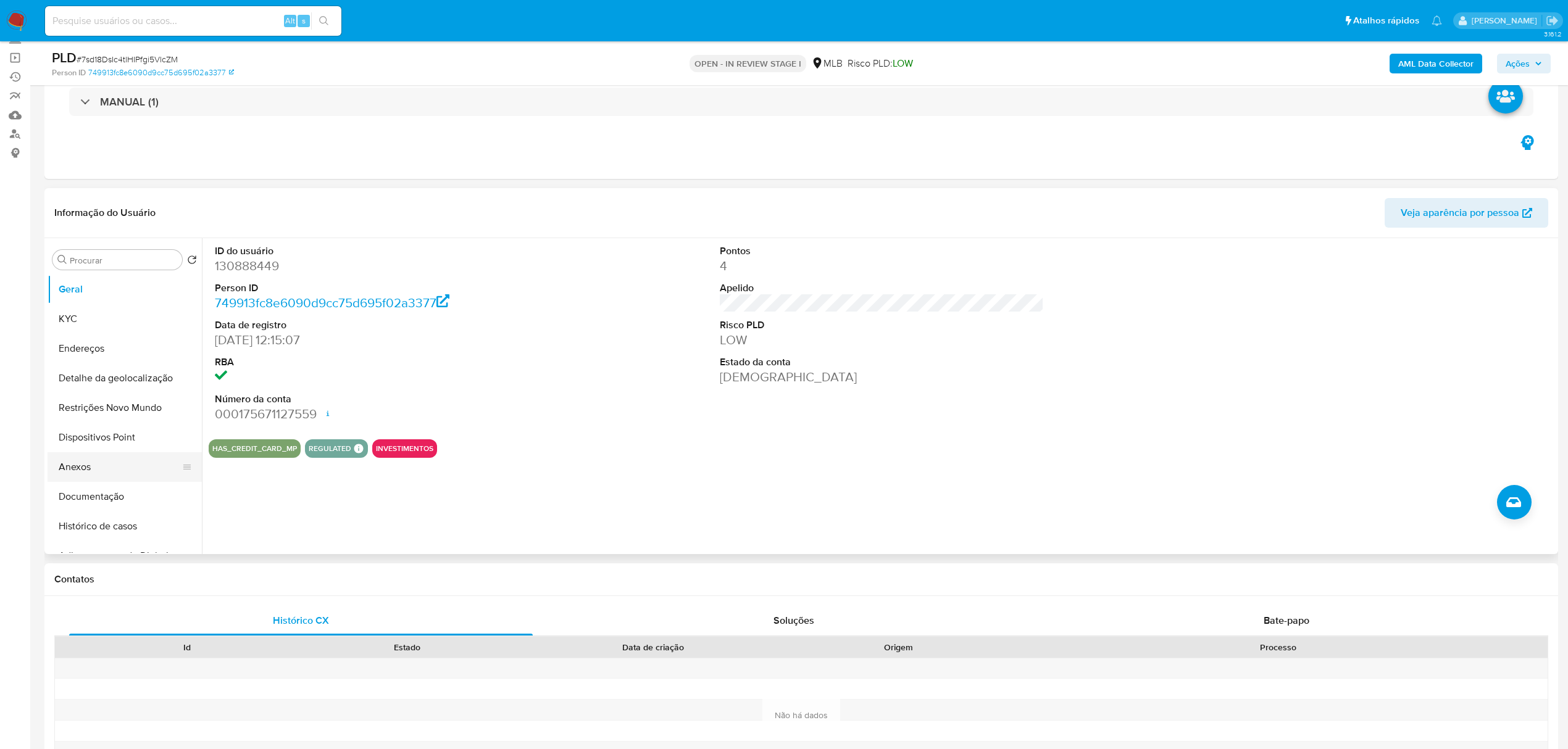
click at [103, 470] on button "Anexos" at bounding box center [119, 467] width 145 height 29
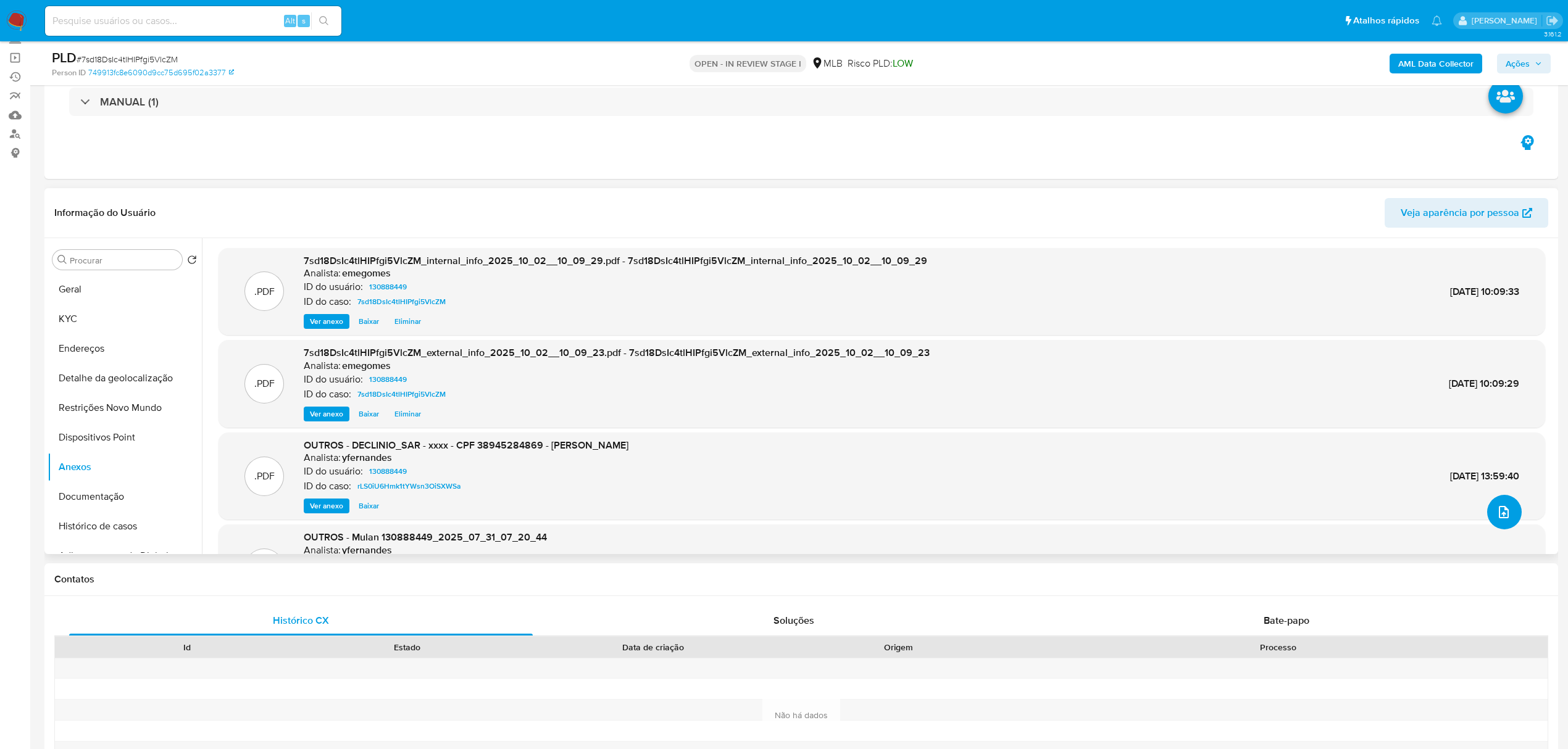
click at [1507, 504] on button "upload-file" at bounding box center [1505, 512] width 35 height 35
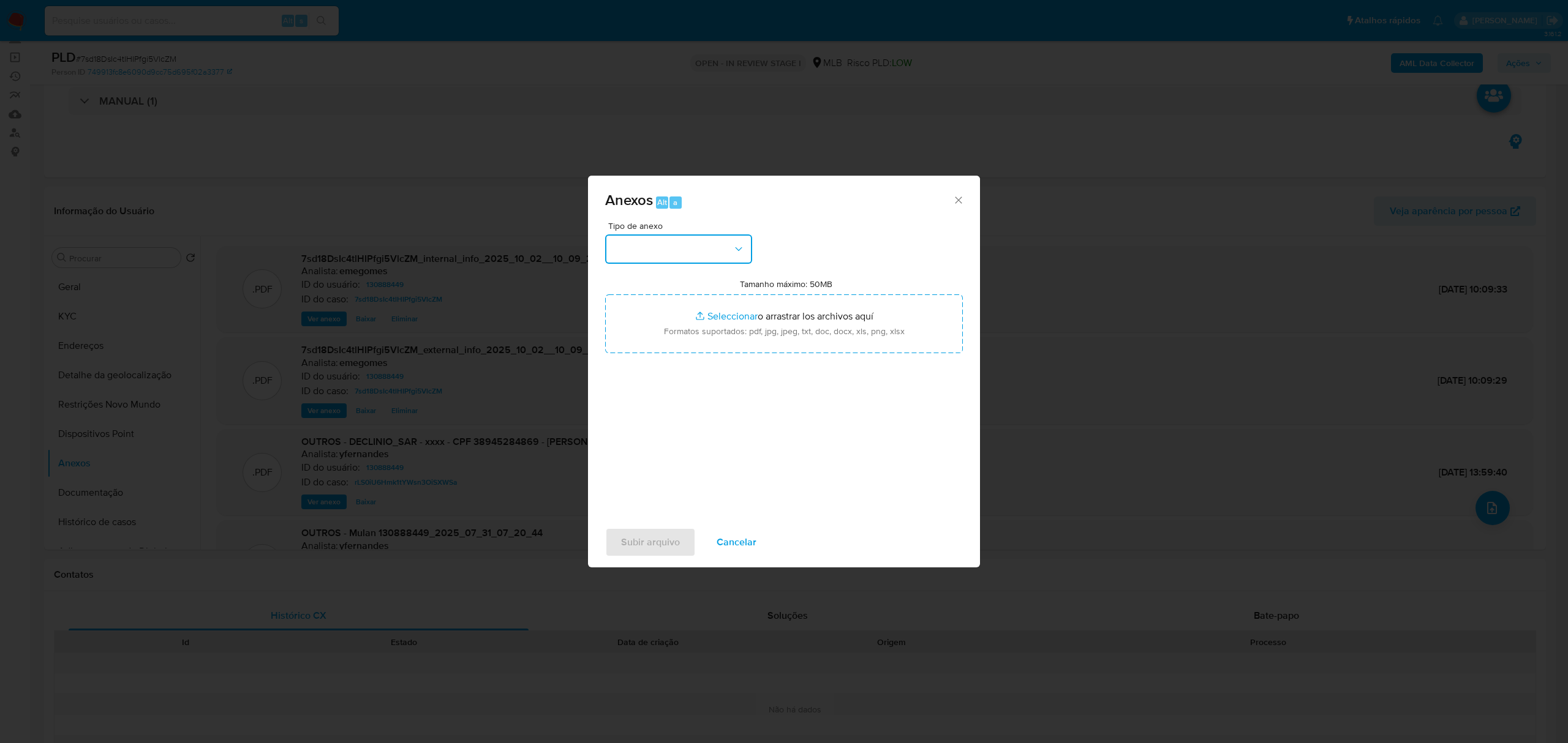
click at [738, 253] on icon "button" at bounding box center [739, 249] width 13 height 13
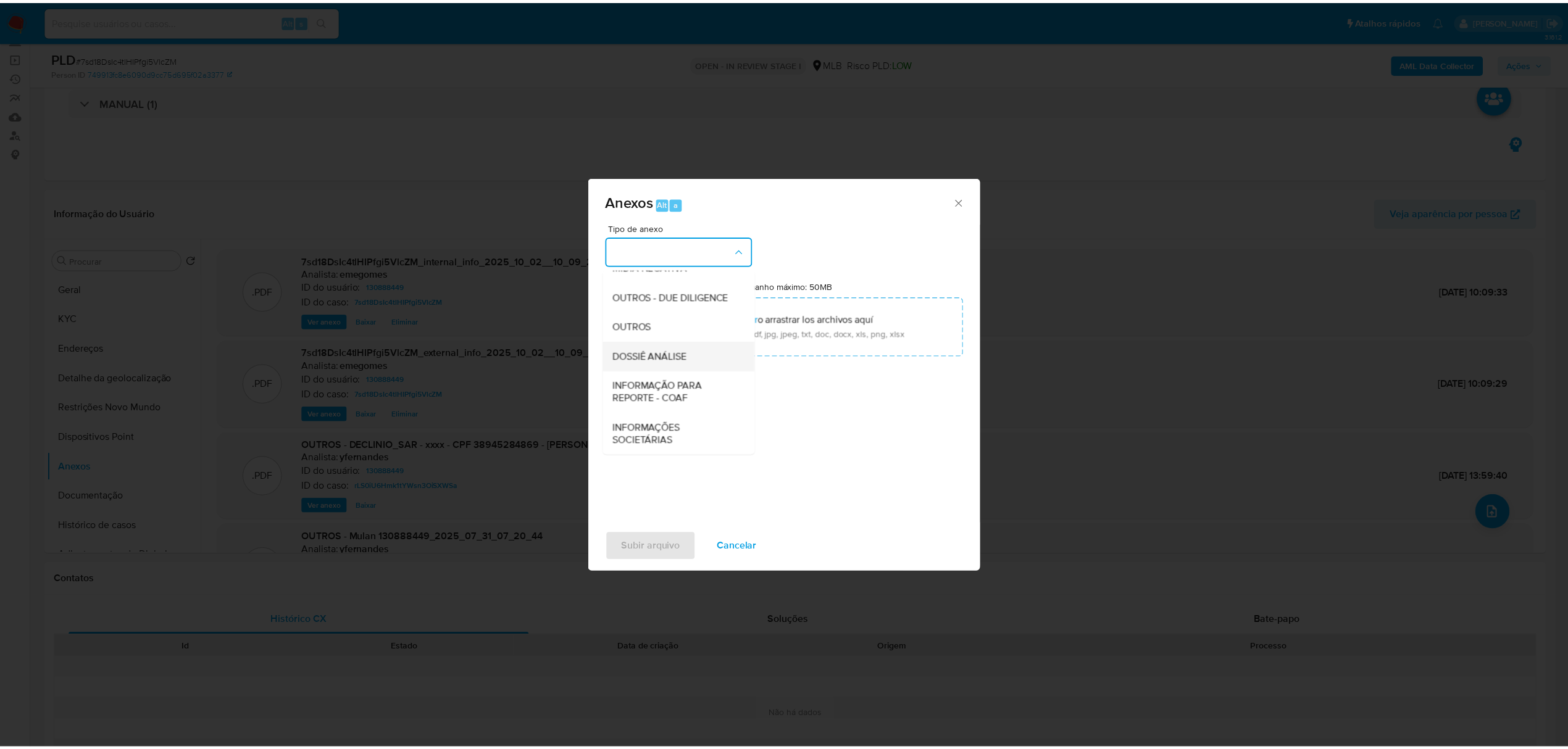
scroll to position [190, 0]
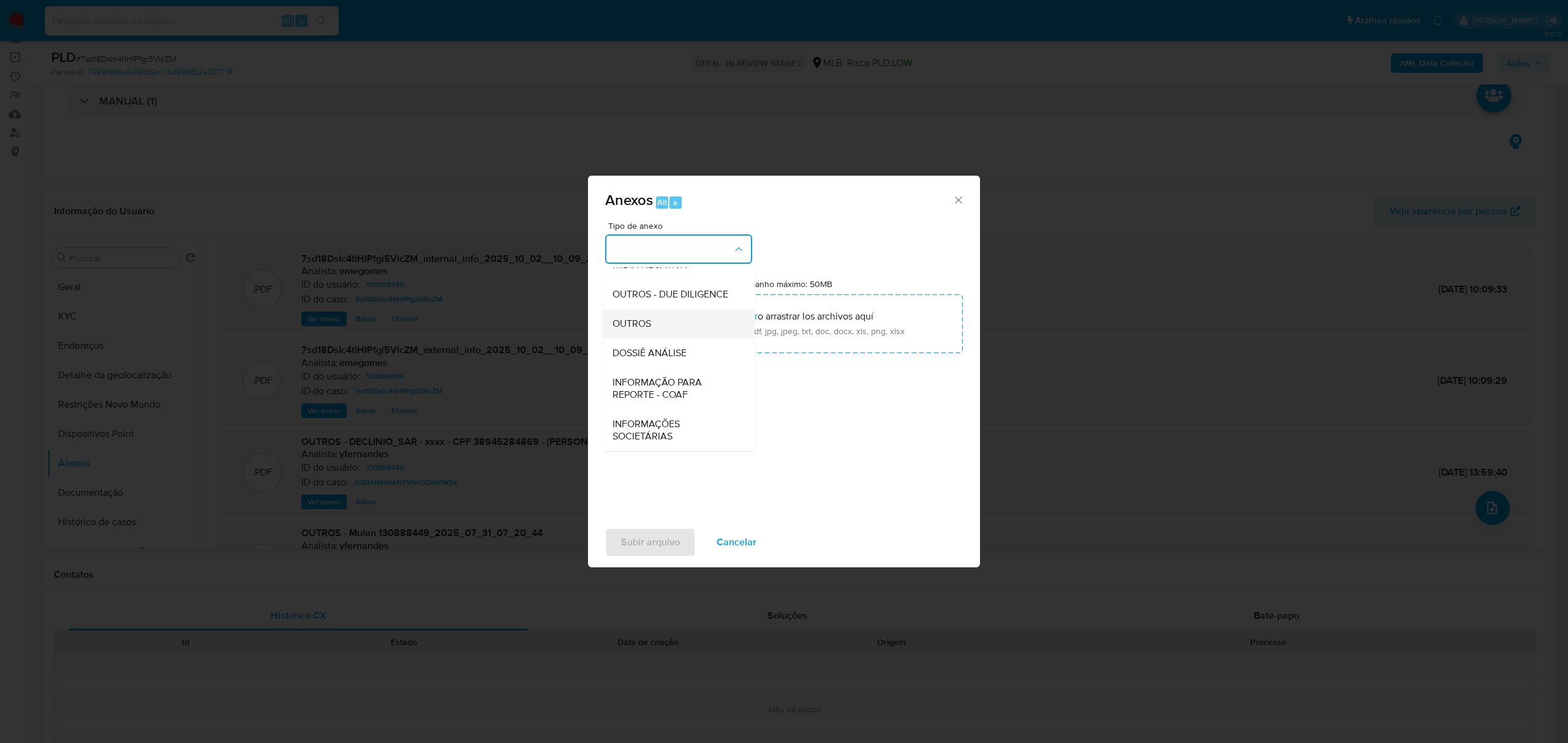
click at [647, 328] on span "OUTROS" at bounding box center [631, 324] width 38 height 13
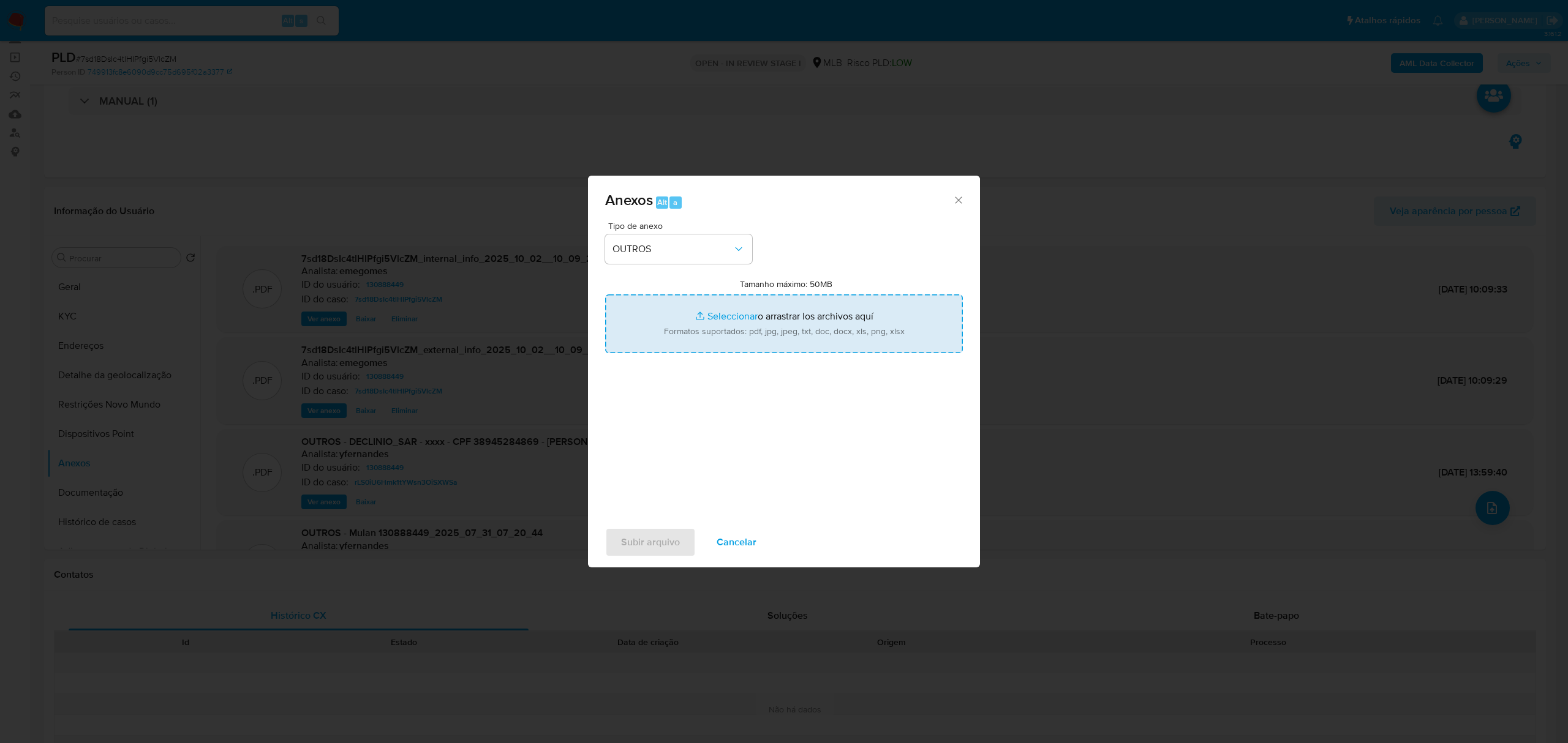
click at [731, 312] on input "Tamanho máximo: 50MB Seleccionar archivos" at bounding box center [784, 324] width 357 height 59
type input "C:\fakepath\MOV - DIEGO.xlsx"
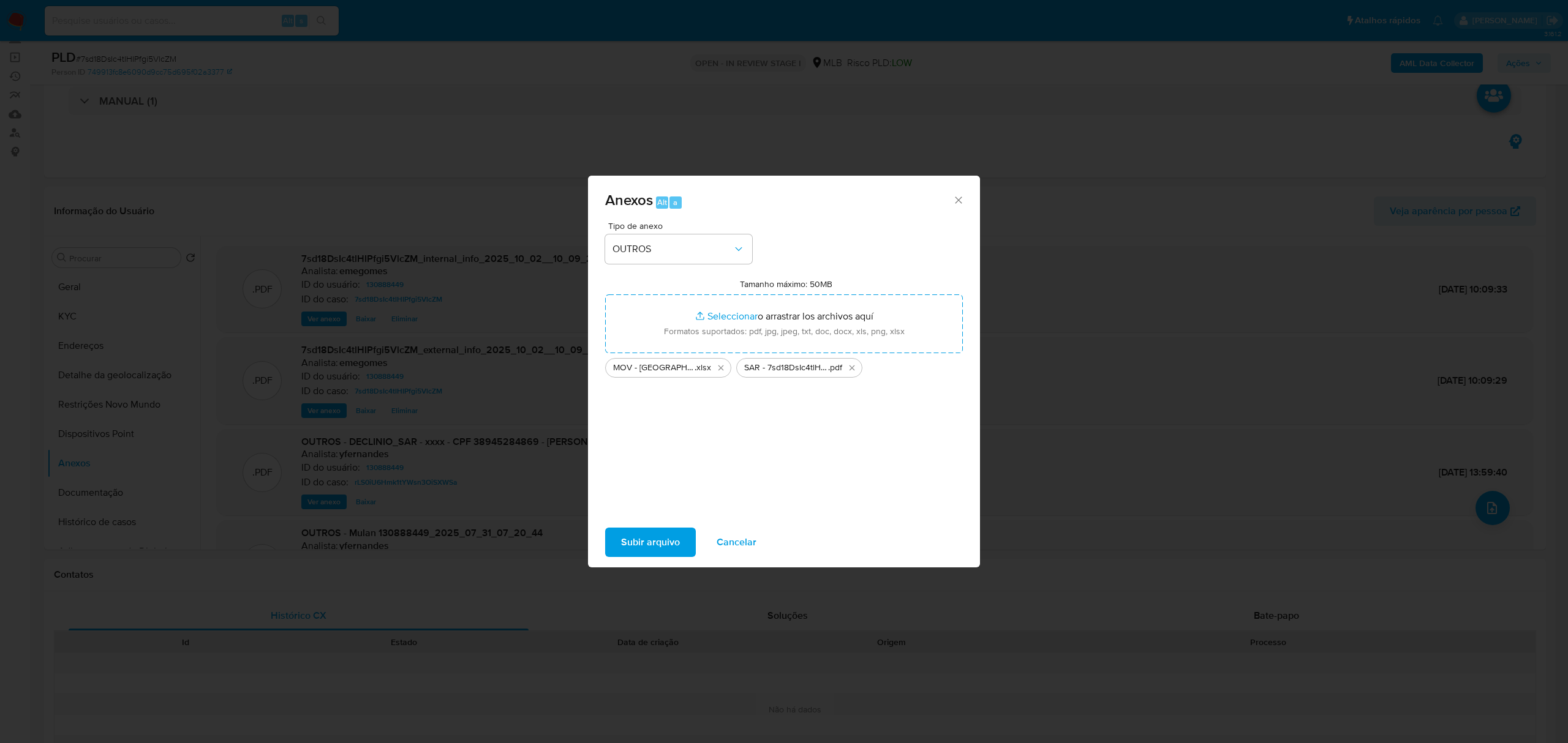
click at [665, 552] on span "Subir arquivo" at bounding box center [650, 542] width 59 height 27
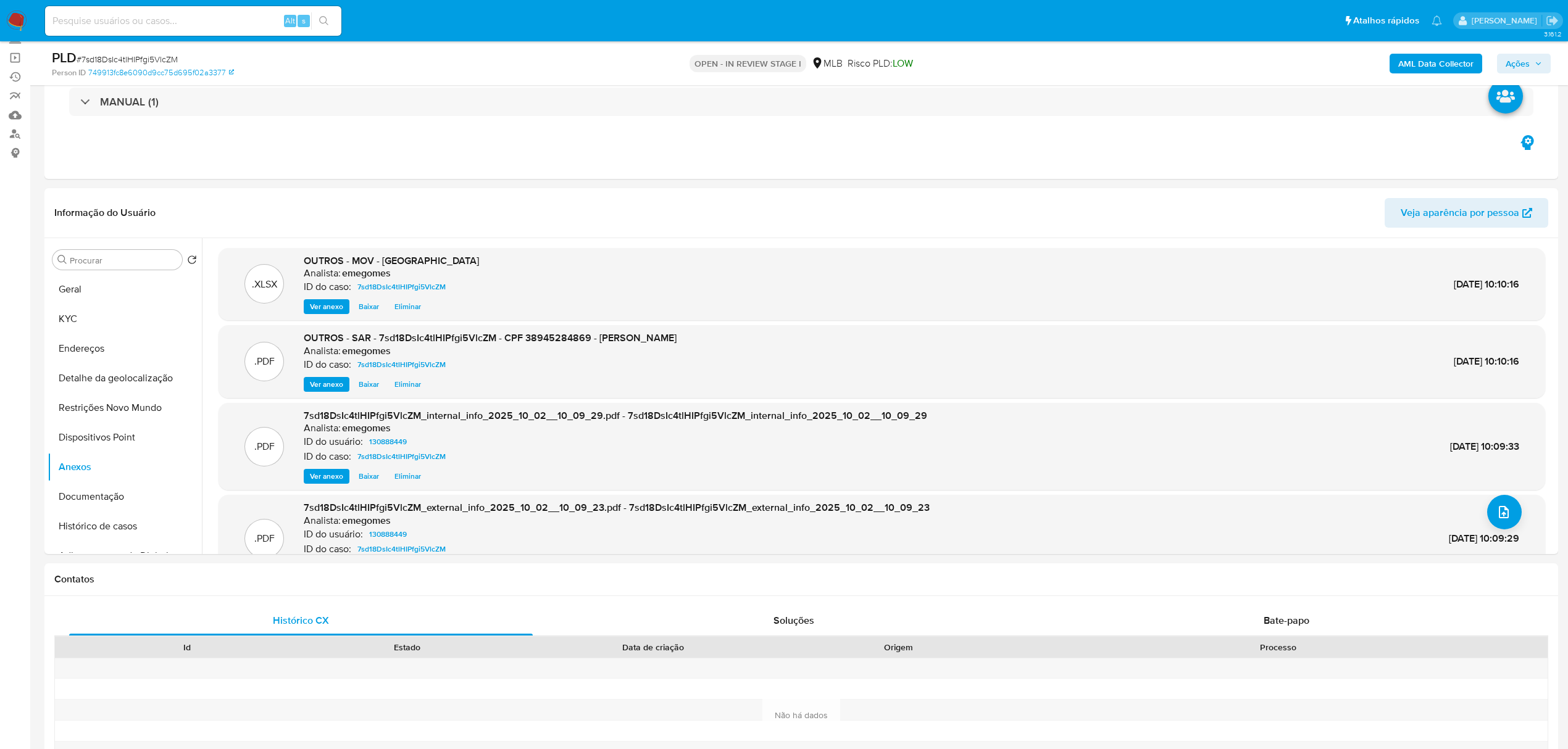
click at [1539, 60] on icon "button" at bounding box center [1538, 63] width 7 height 7
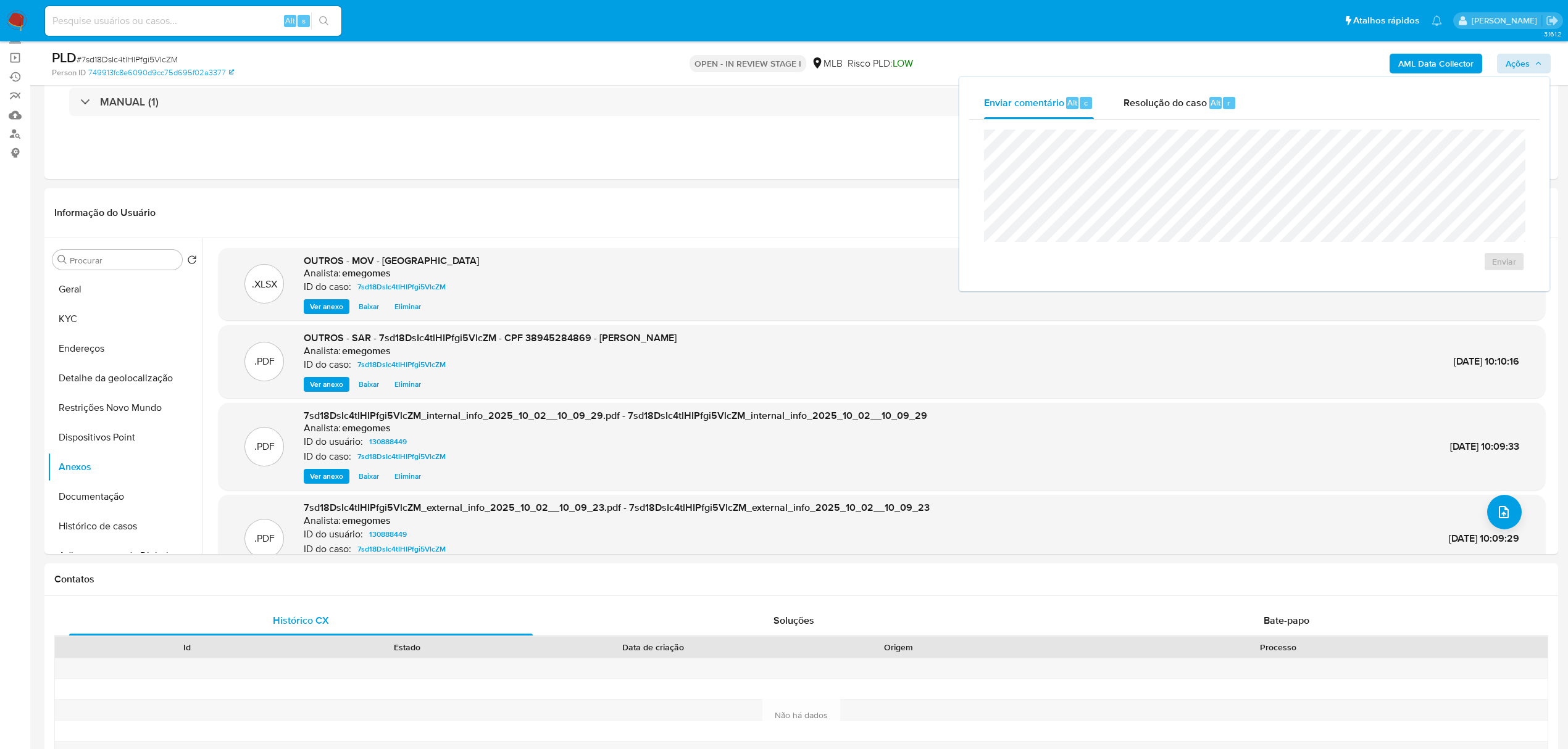
drag, startPoint x: 1160, startPoint y: 104, endPoint x: 1129, endPoint y: 125, distance: 37.4
click at [1160, 103] on span "Resolução do caso" at bounding box center [1165, 101] width 83 height 14
click at [1462, 281] on span "ROI Proposal" at bounding box center [1474, 281] width 64 height 17
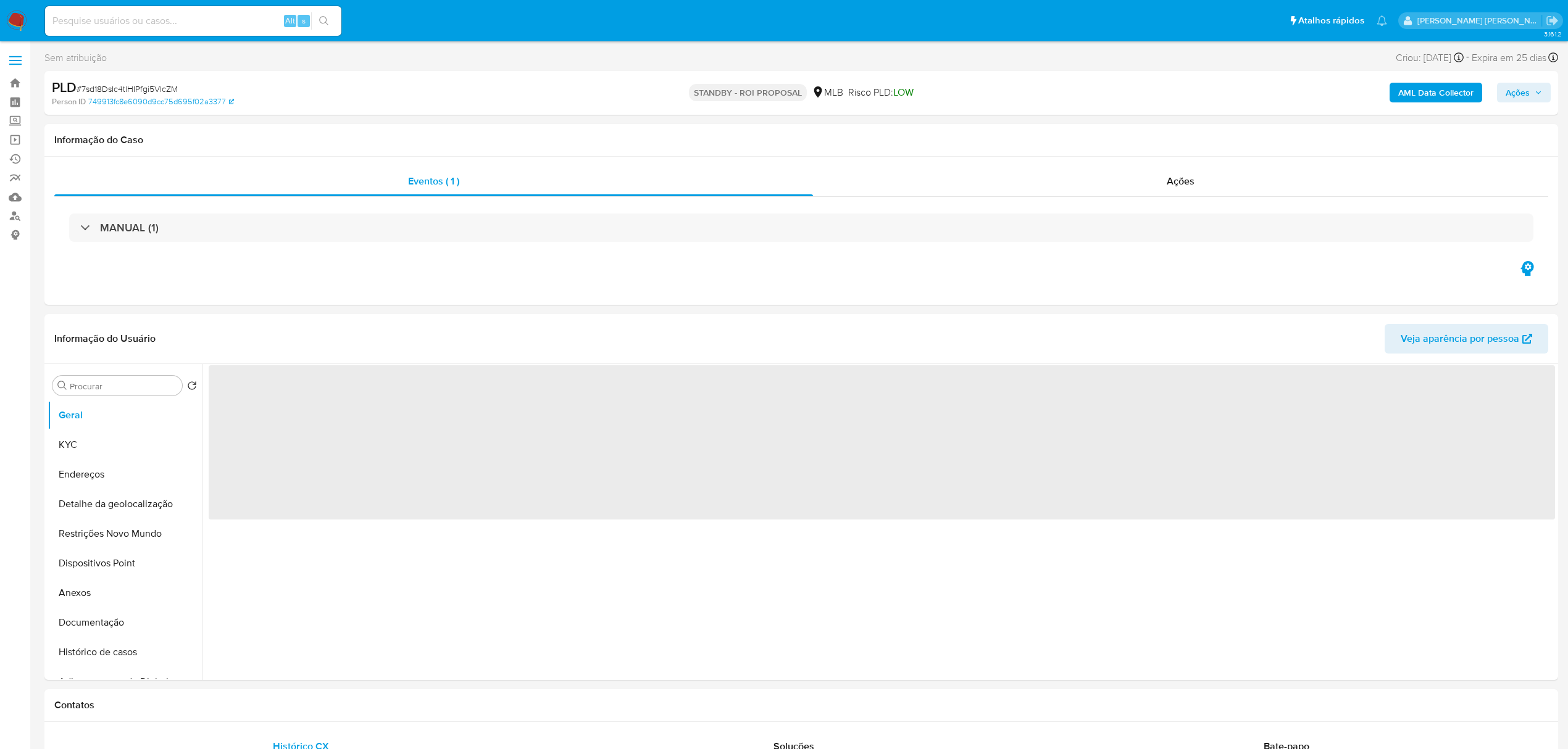
select select "10"
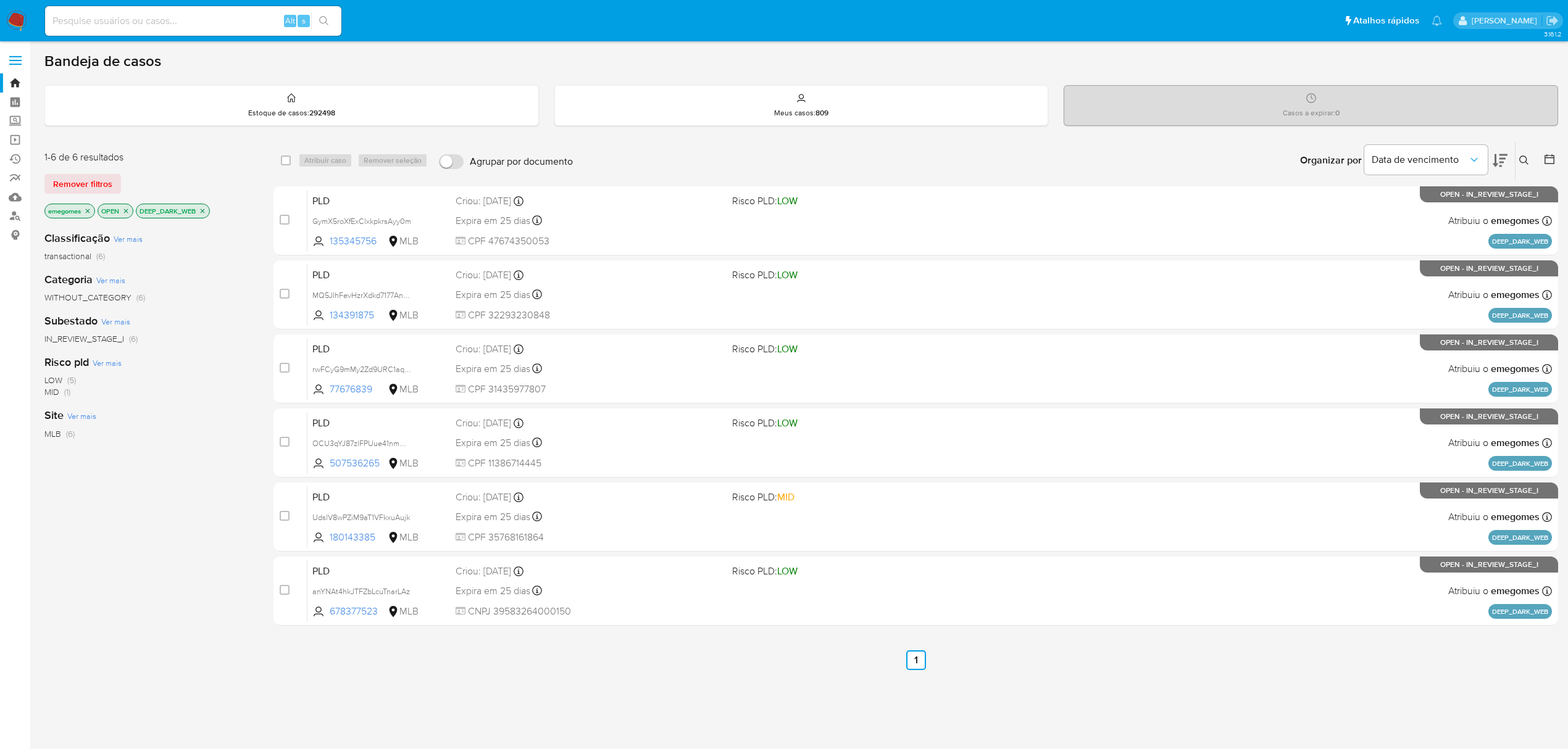
click at [167, 499] on div "Classificação Ver mais transactional (6) Categoria Ver mais WITHOUT_CATEGORY (6…" at bounding box center [149, 430] width 210 height 420
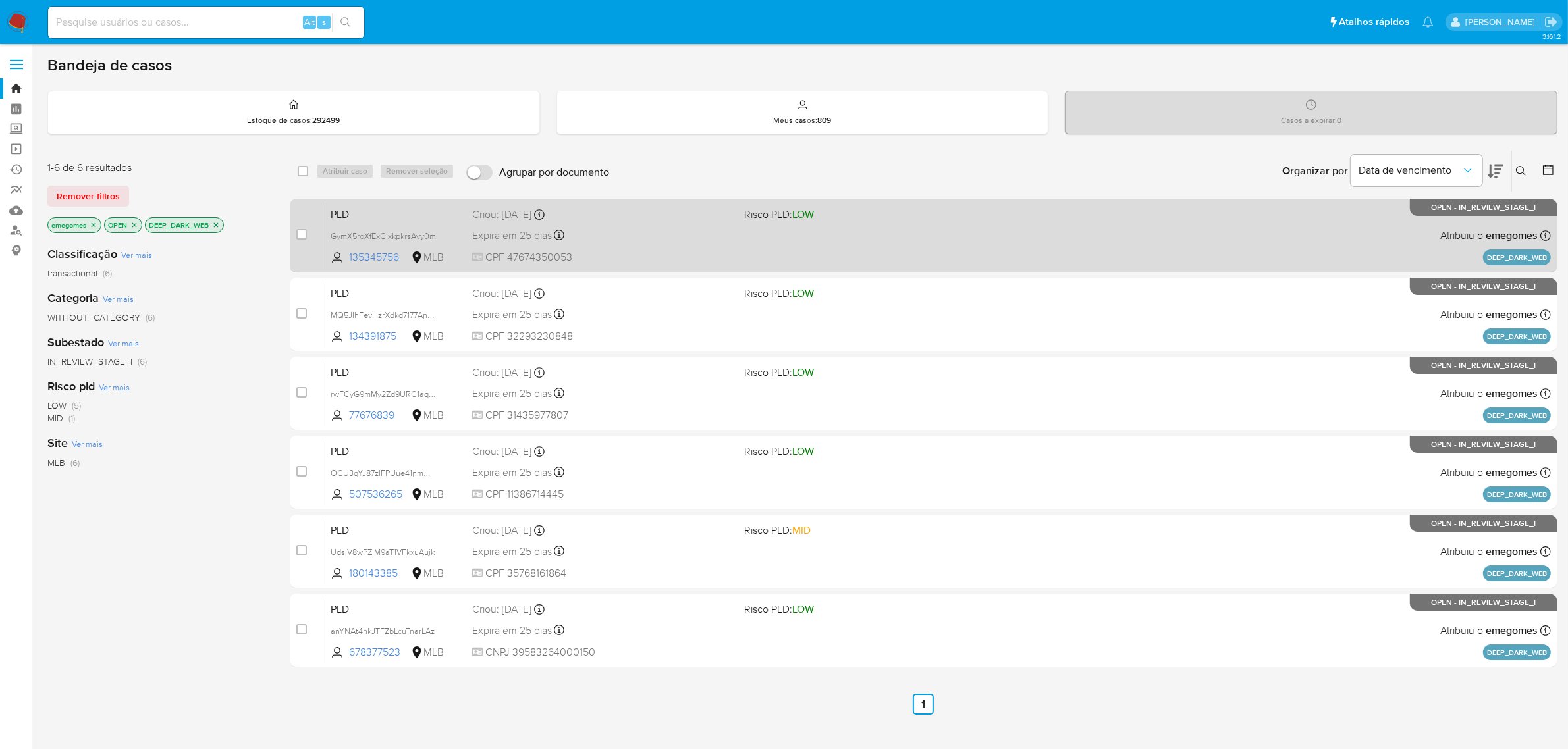
click at [644, 234] on div "Expira em 25 dias Expira em [DATE] 18:20:31" at bounding box center [603, 235] width 262 height 18
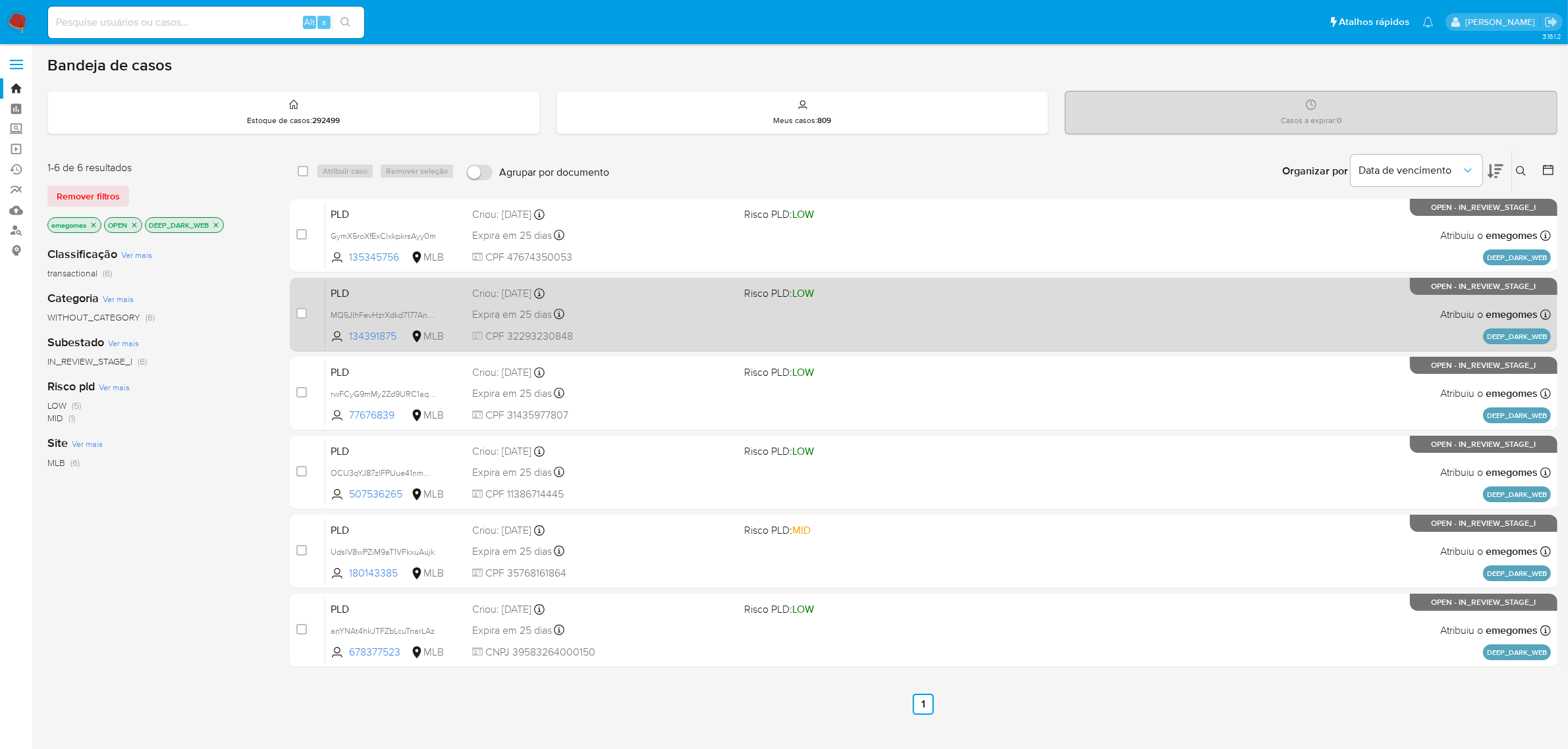
click at [634, 317] on div "Expira em 25 dias Expira em 27/10/2025 18:20:23" at bounding box center [603, 314] width 262 height 18
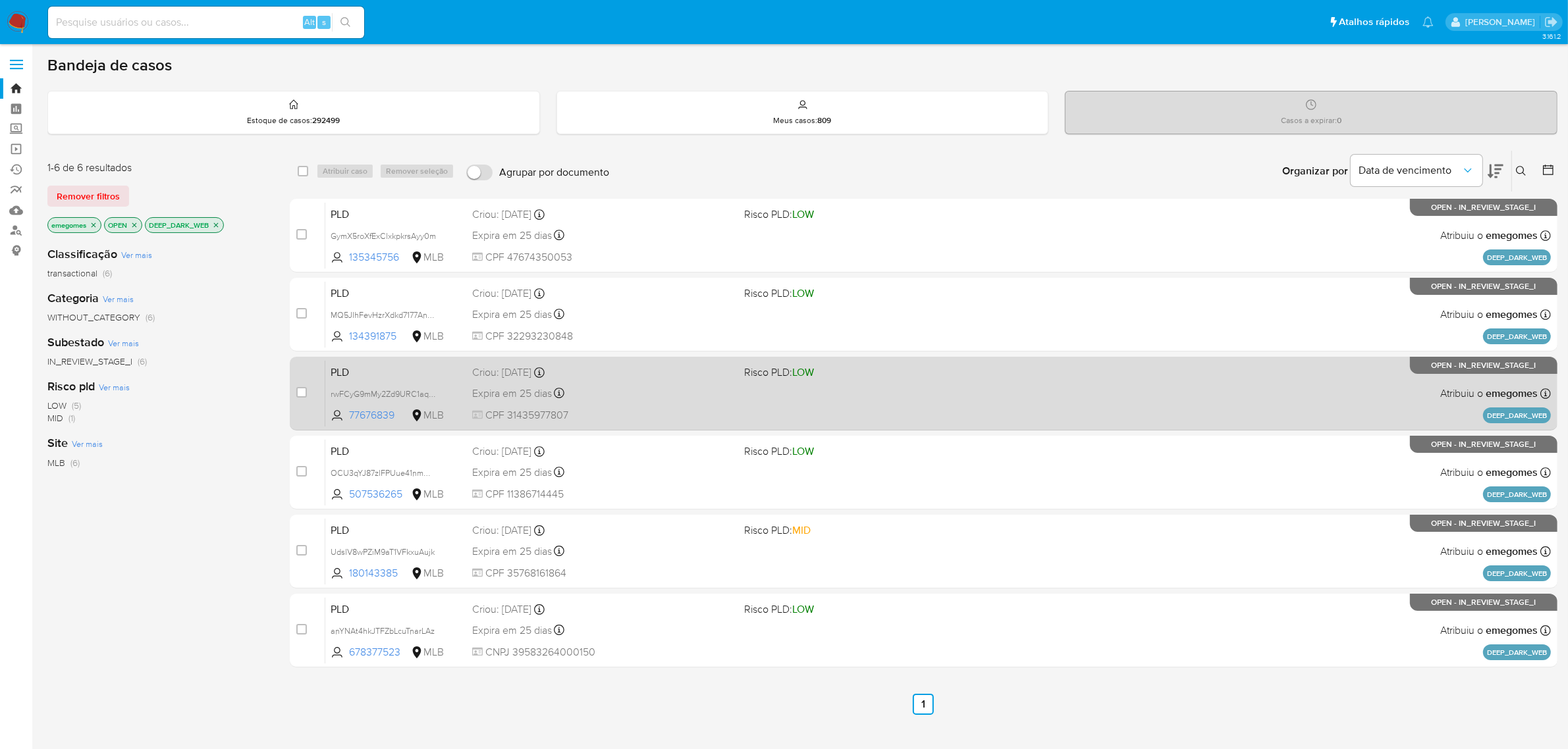
click at [630, 388] on div "Expira em 25 dias Expira em 27/10/2025 18:20:20" at bounding box center [603, 393] width 262 height 18
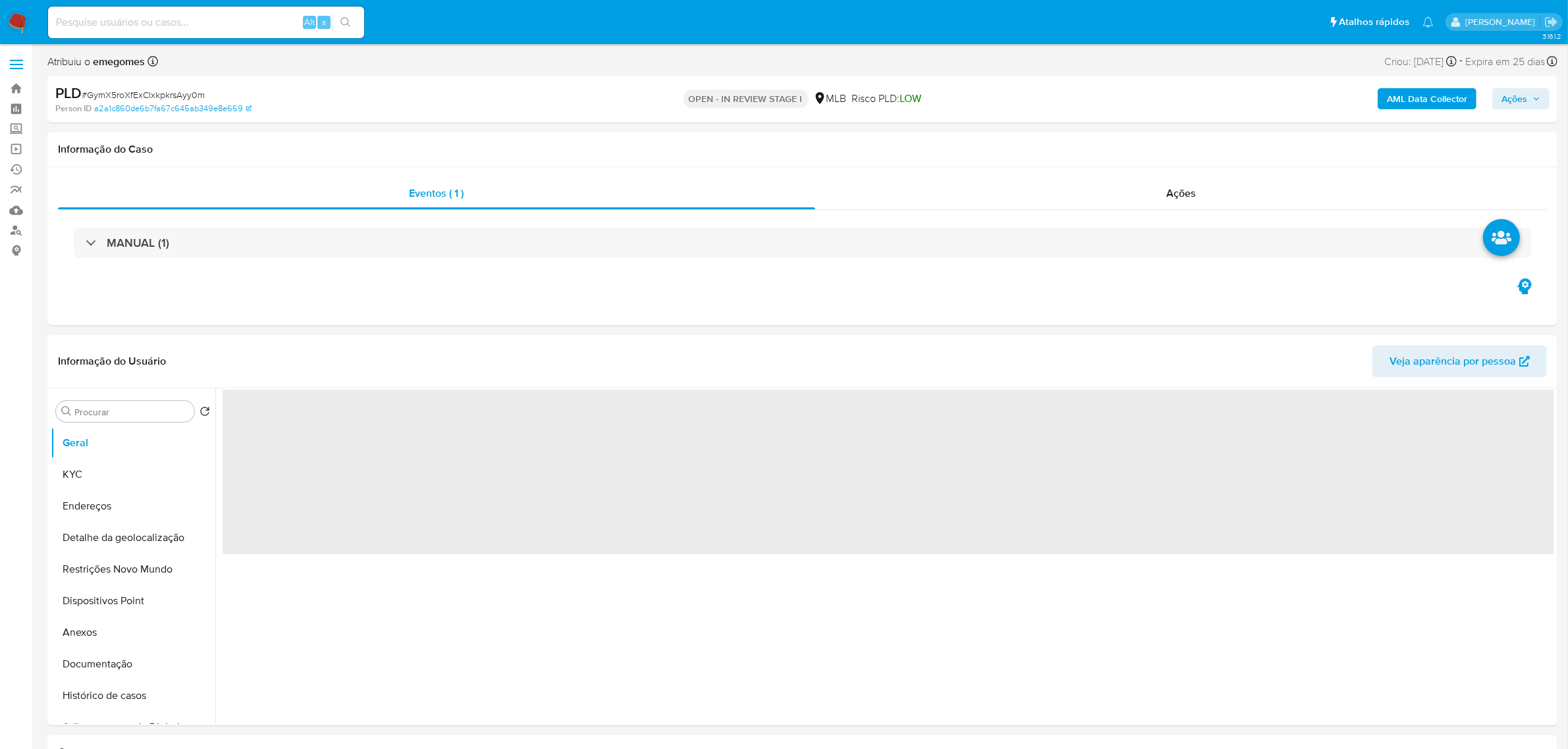
select select "10"
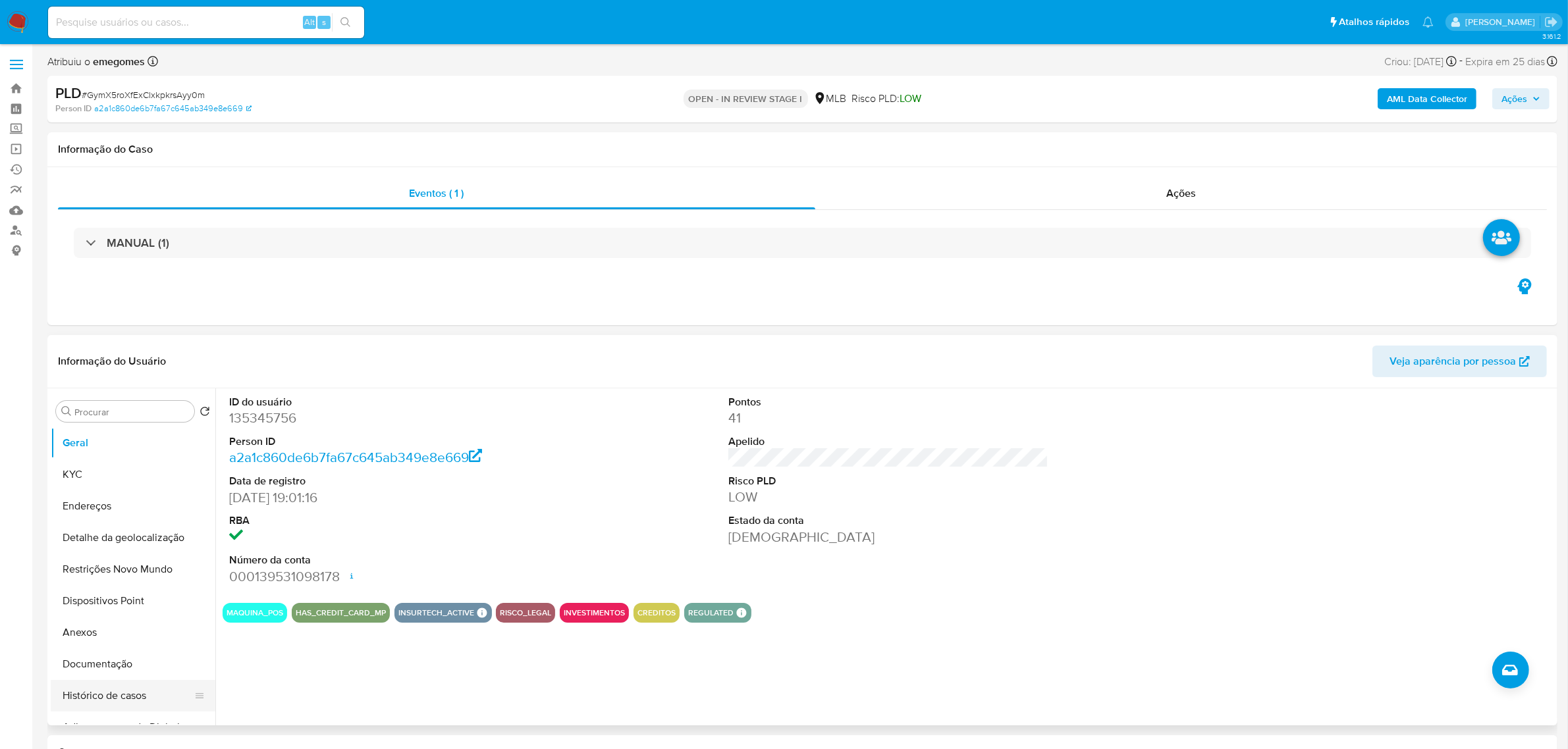
click at [85, 696] on button "Histórico de casos" at bounding box center [127, 696] width 154 height 31
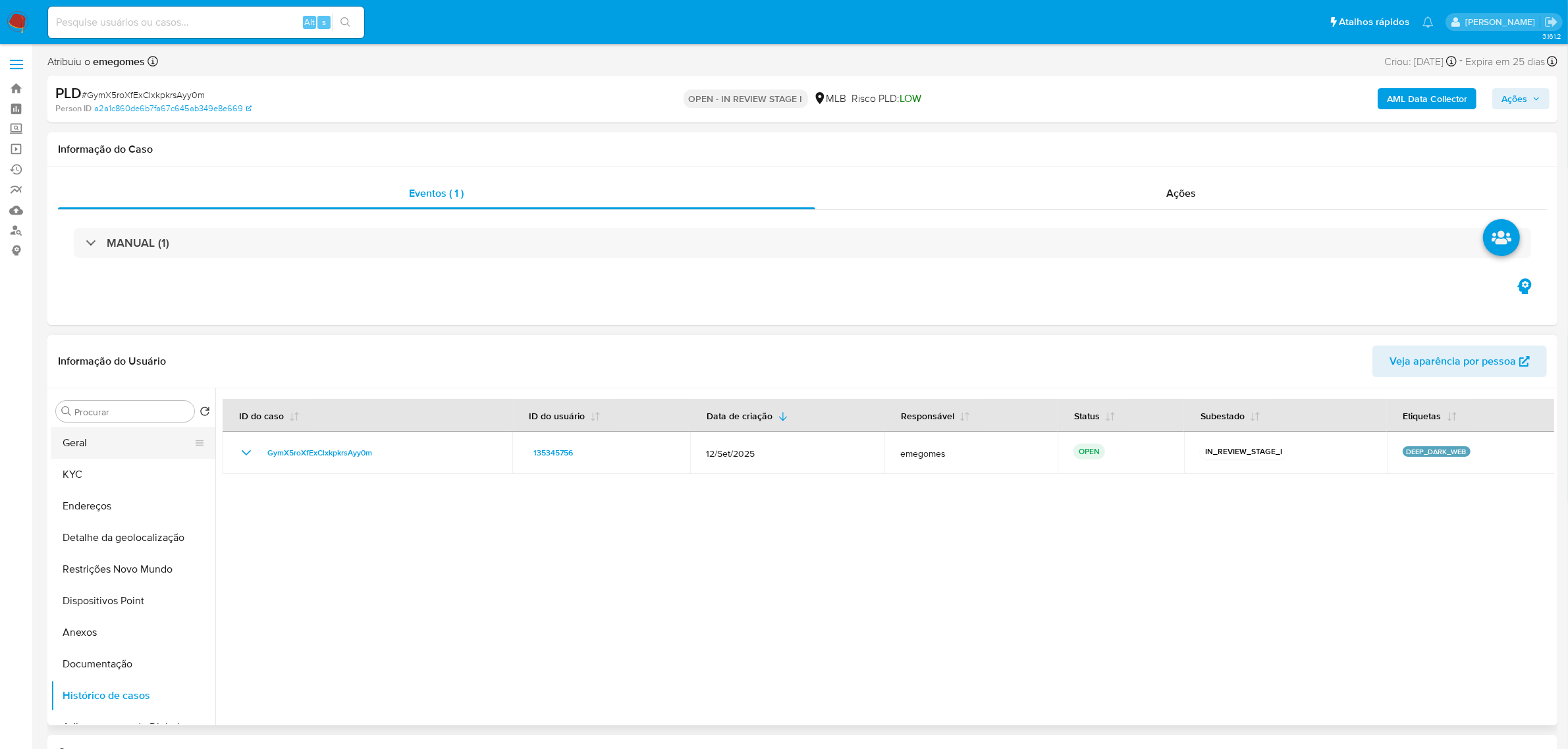
click at [90, 452] on button "Geral" at bounding box center [127, 442] width 154 height 31
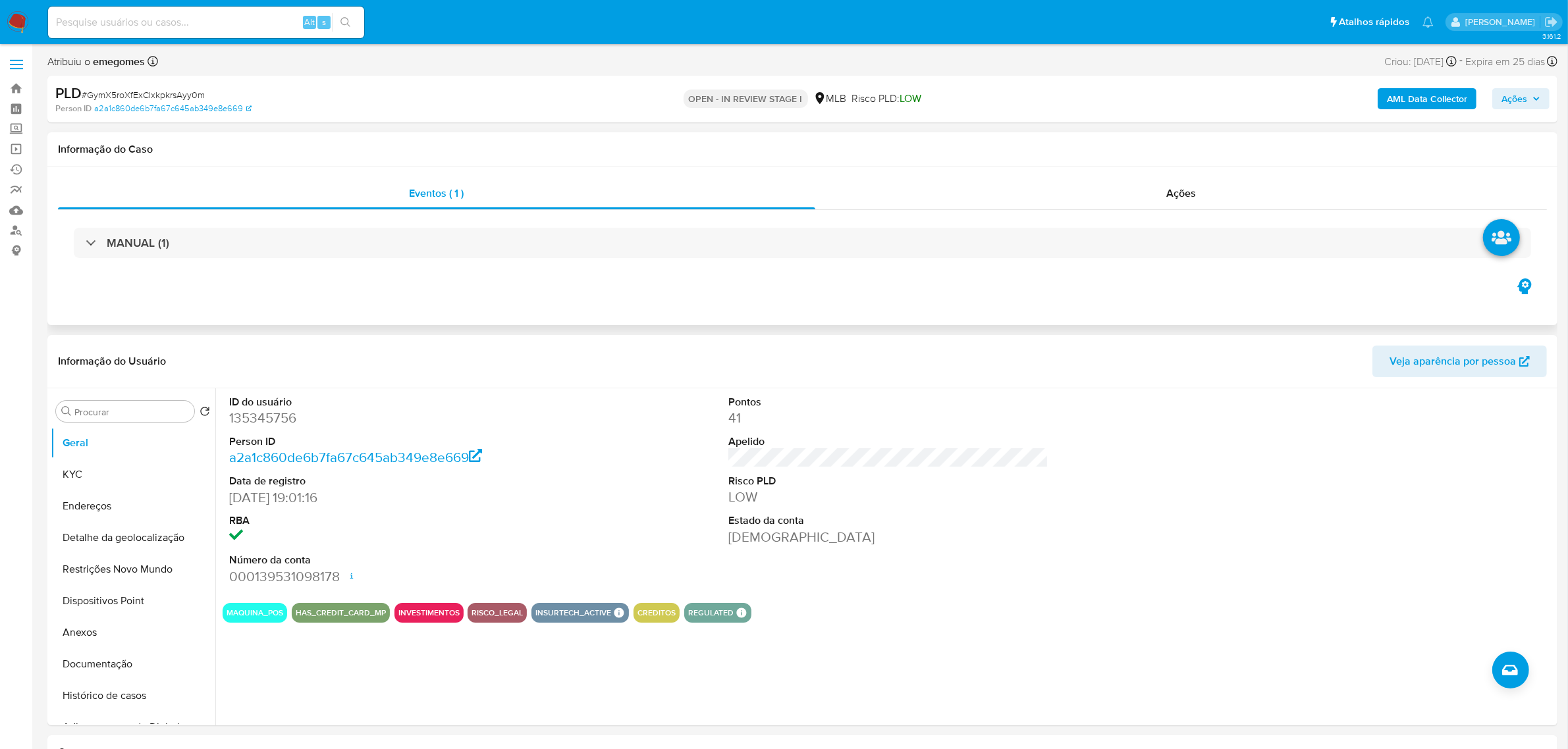
drag, startPoint x: 324, startPoint y: 324, endPoint x: 206, endPoint y: 326, distance: 118.0
click at [206, 325] on div "Eventos ( 1 ) Ações MANUAL (1)" at bounding box center [803, 246] width 1510 height 158
click at [492, 360] on header "Informação do Usuário Veja aparência por pessoa" at bounding box center [802, 361] width 1489 height 31
click at [105, 691] on button "Histórico de casos" at bounding box center [127, 696] width 154 height 31
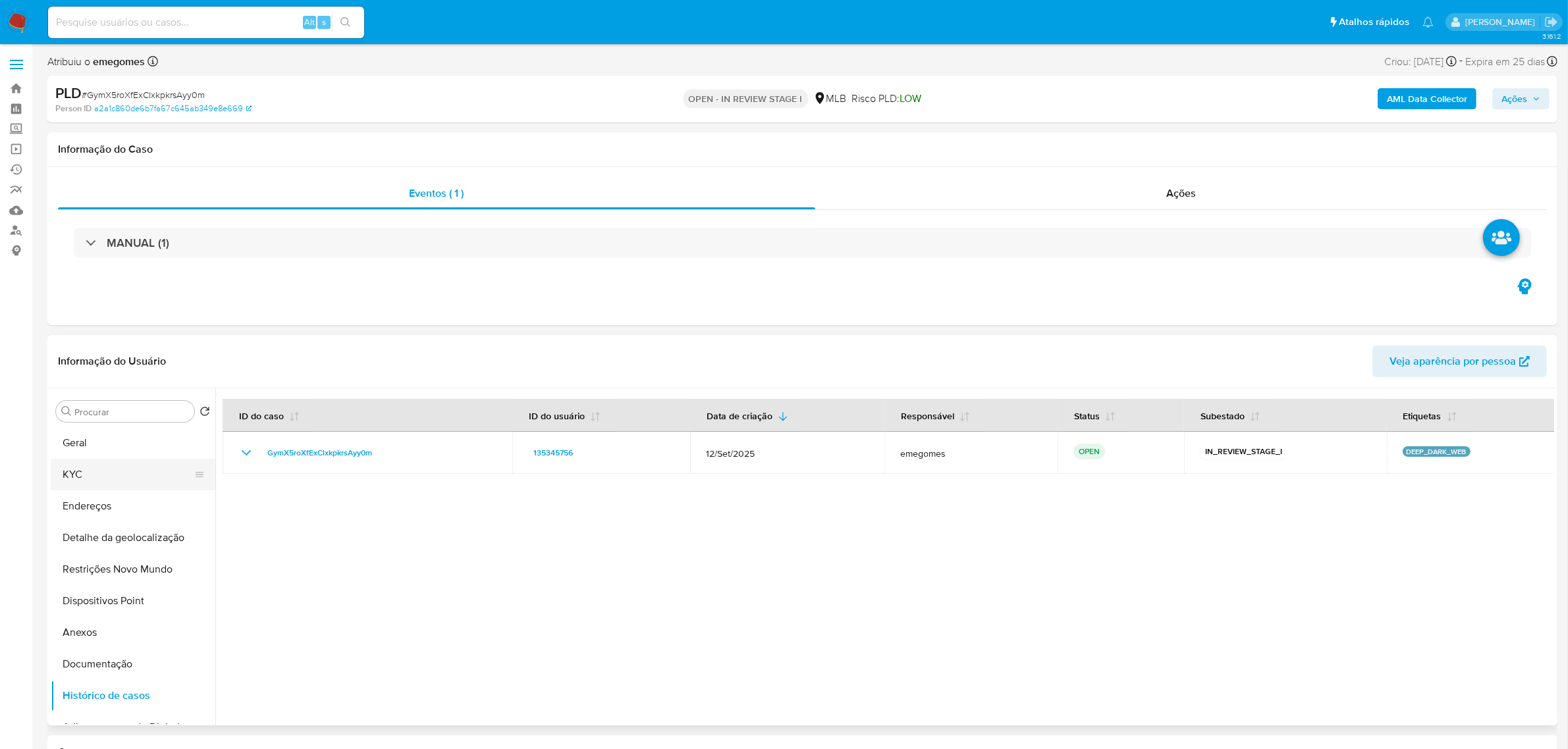
click at [102, 471] on button "KYC" at bounding box center [127, 474] width 154 height 31
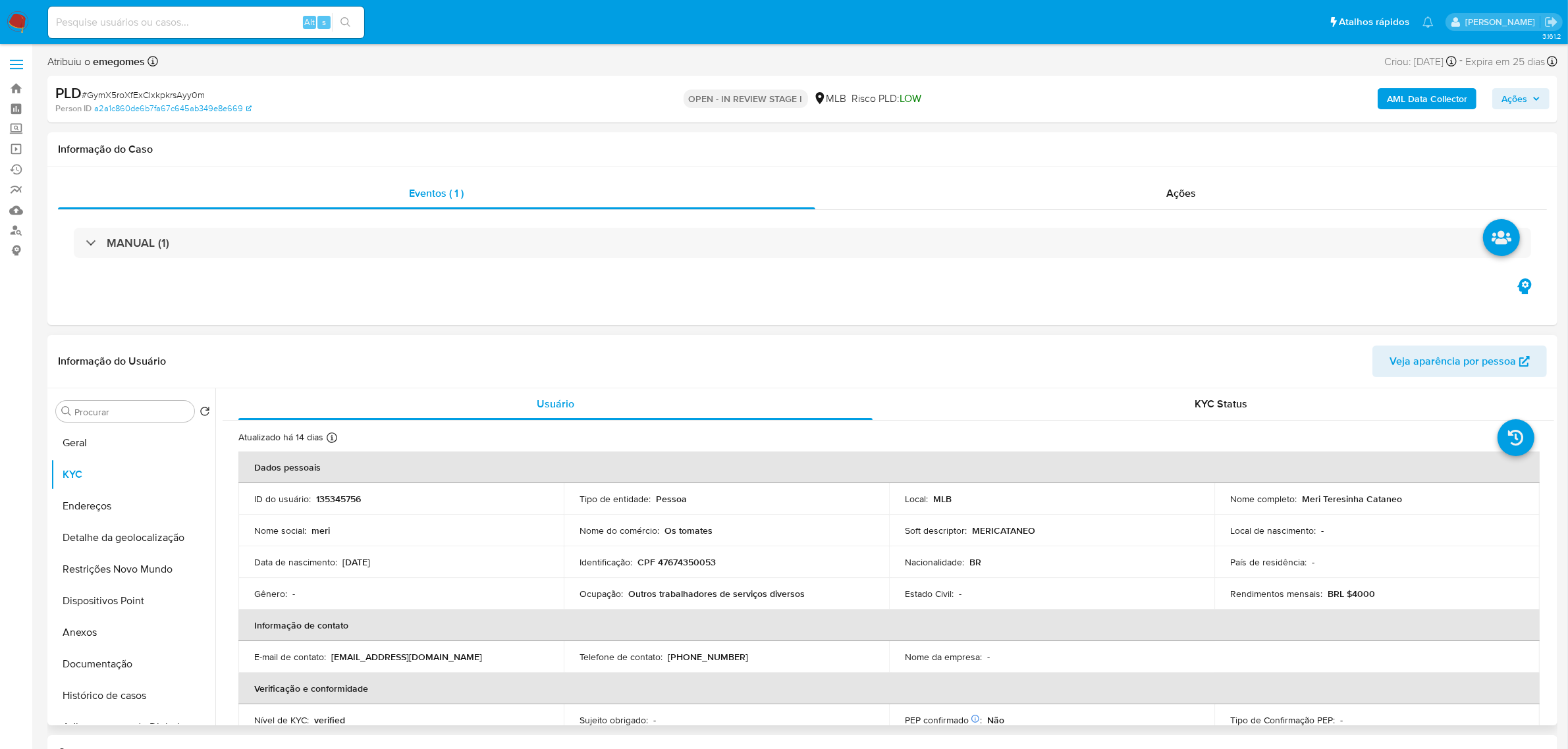
click at [330, 344] on div "Informação do Usuário Veja aparência por pessoa" at bounding box center [803, 361] width 1510 height 53
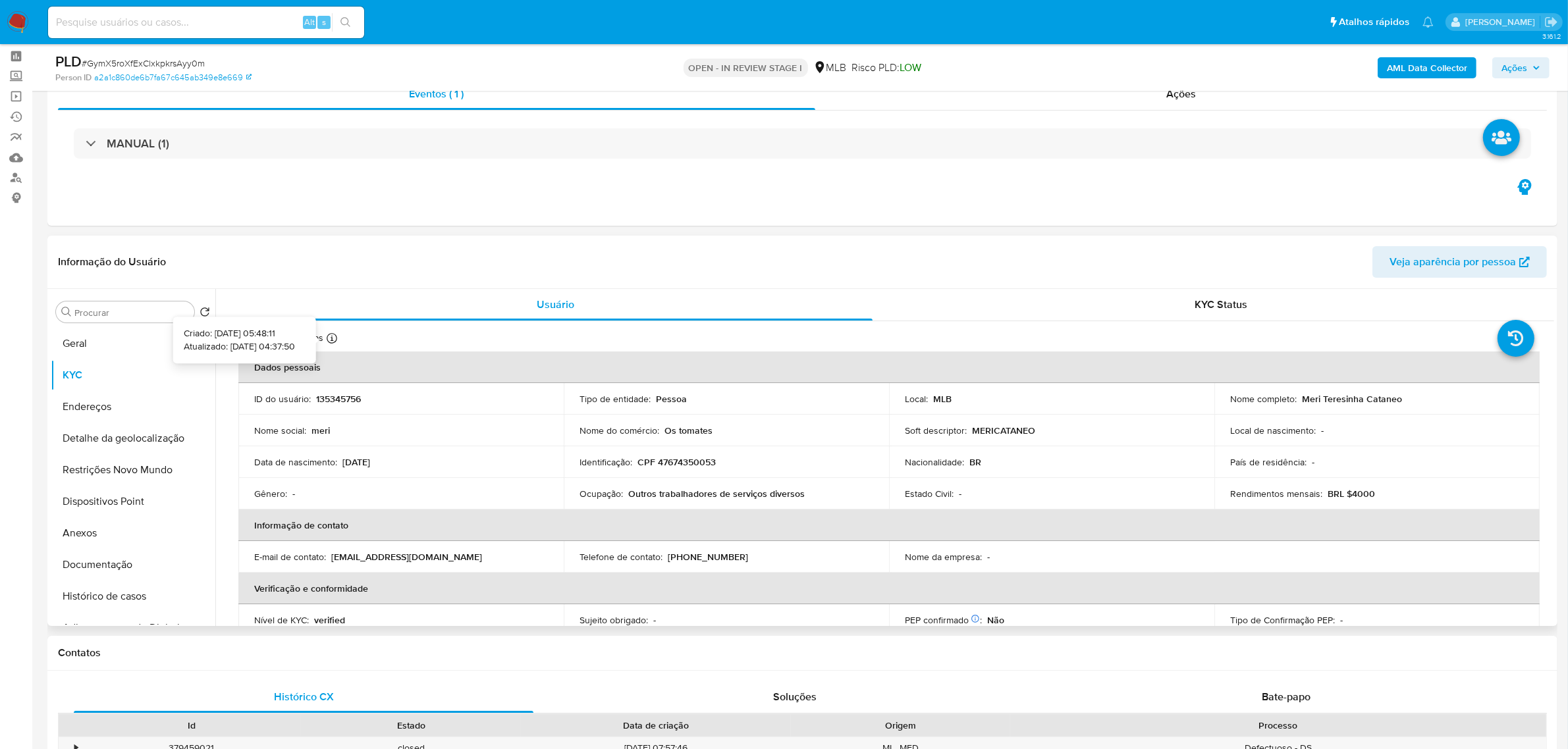
scroll to position [83, 0]
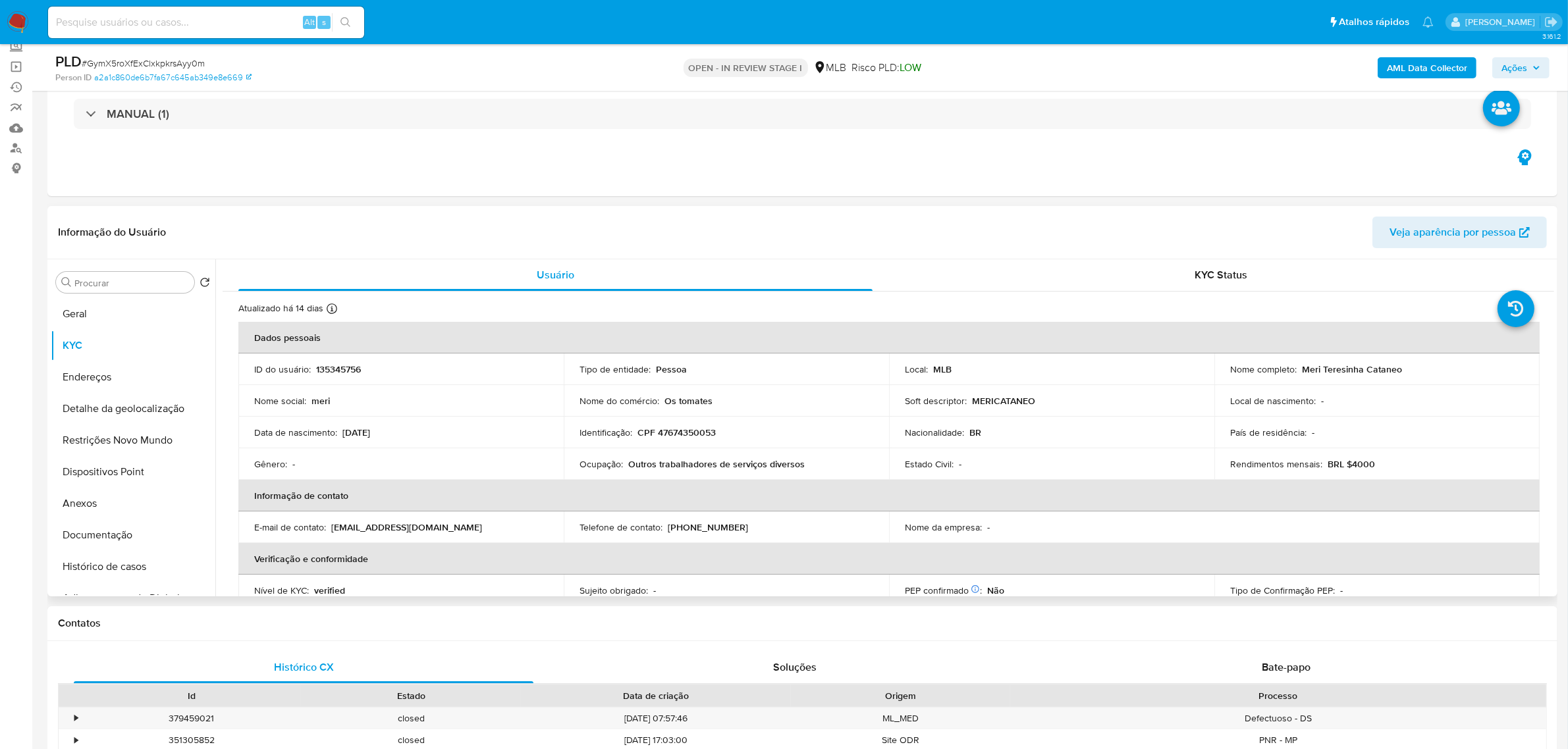
click at [412, 229] on header "Informação do Usuário Veja aparência por pessoa" at bounding box center [802, 232] width 1489 height 31
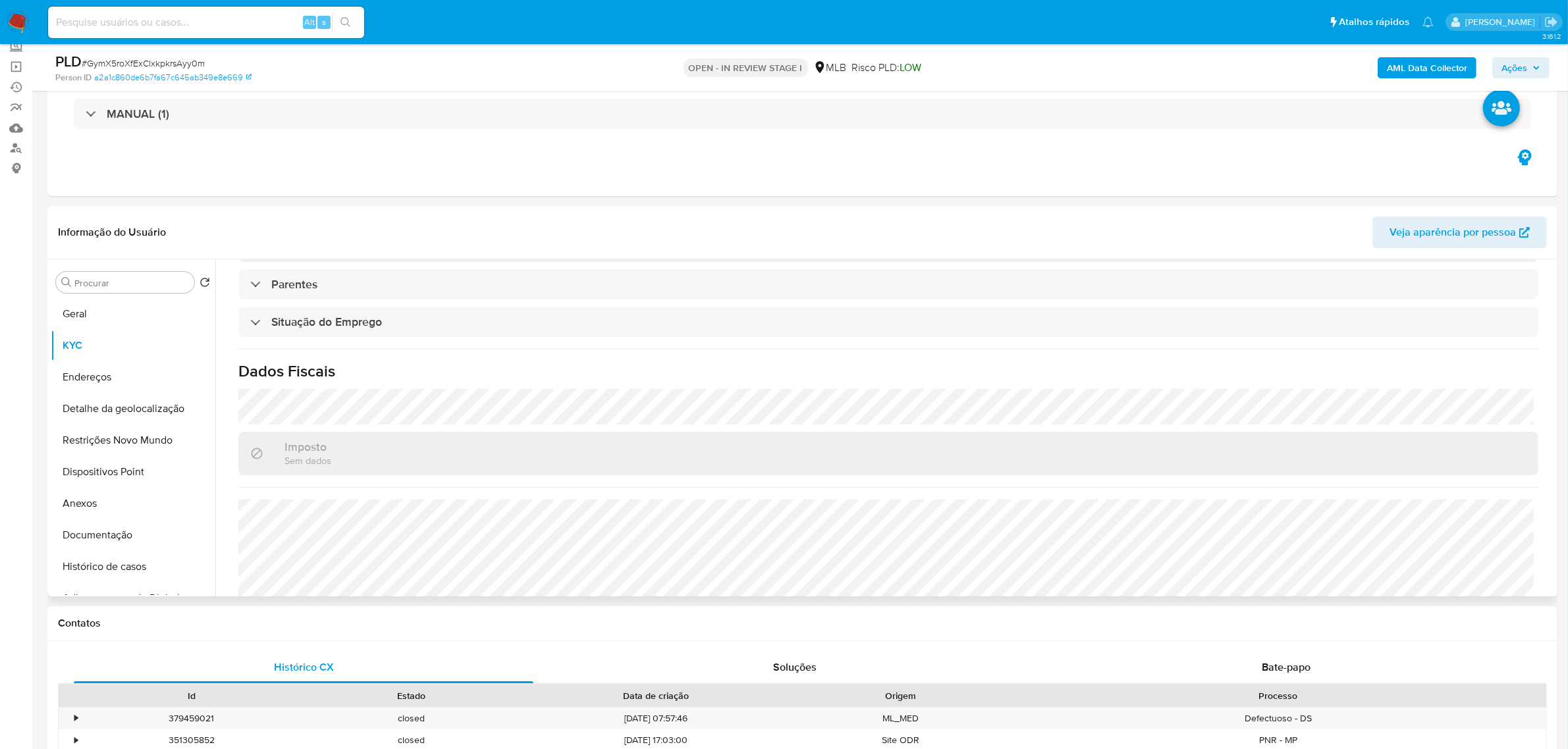
scroll to position [548, 0]
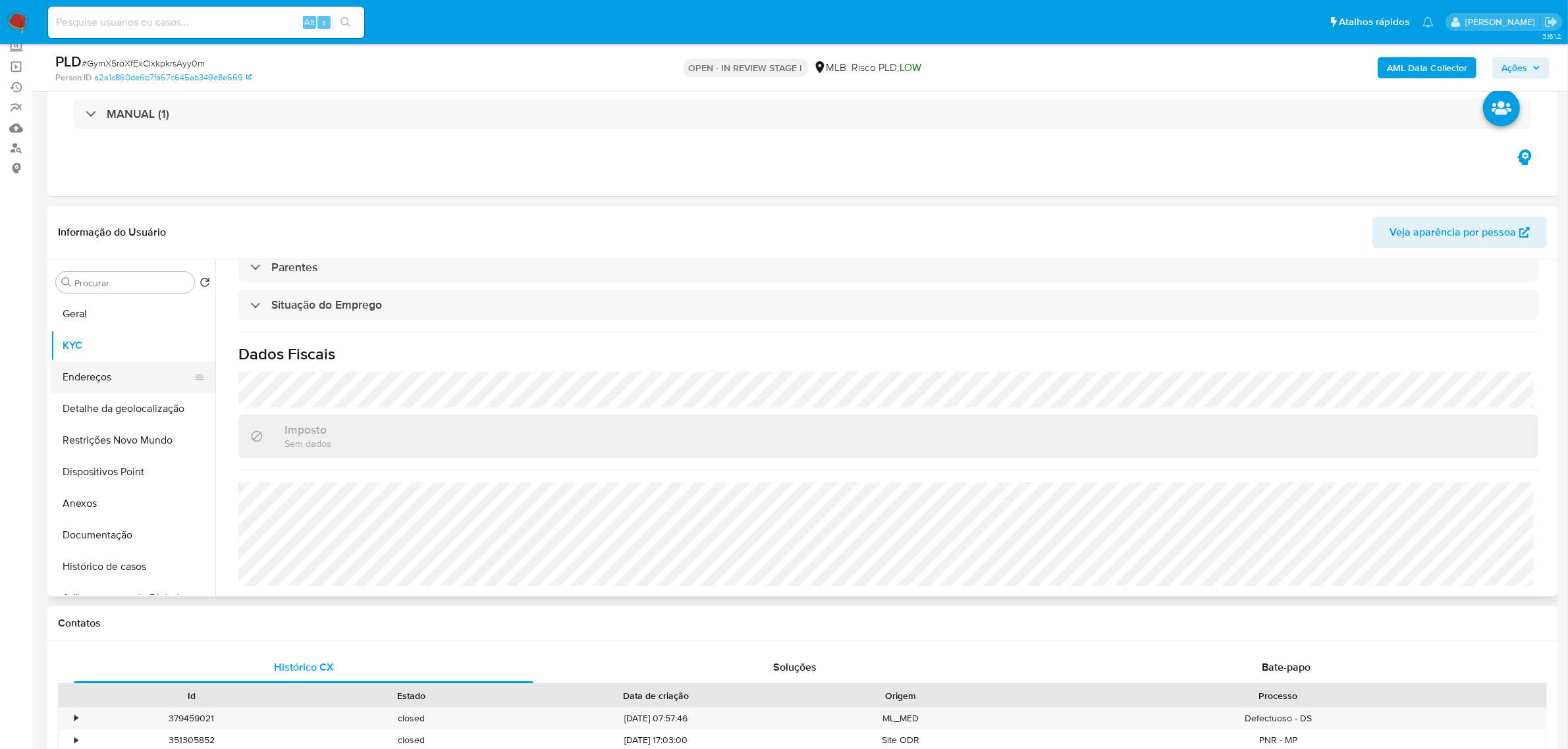
click at [124, 388] on button "Endereços" at bounding box center [127, 377] width 154 height 31
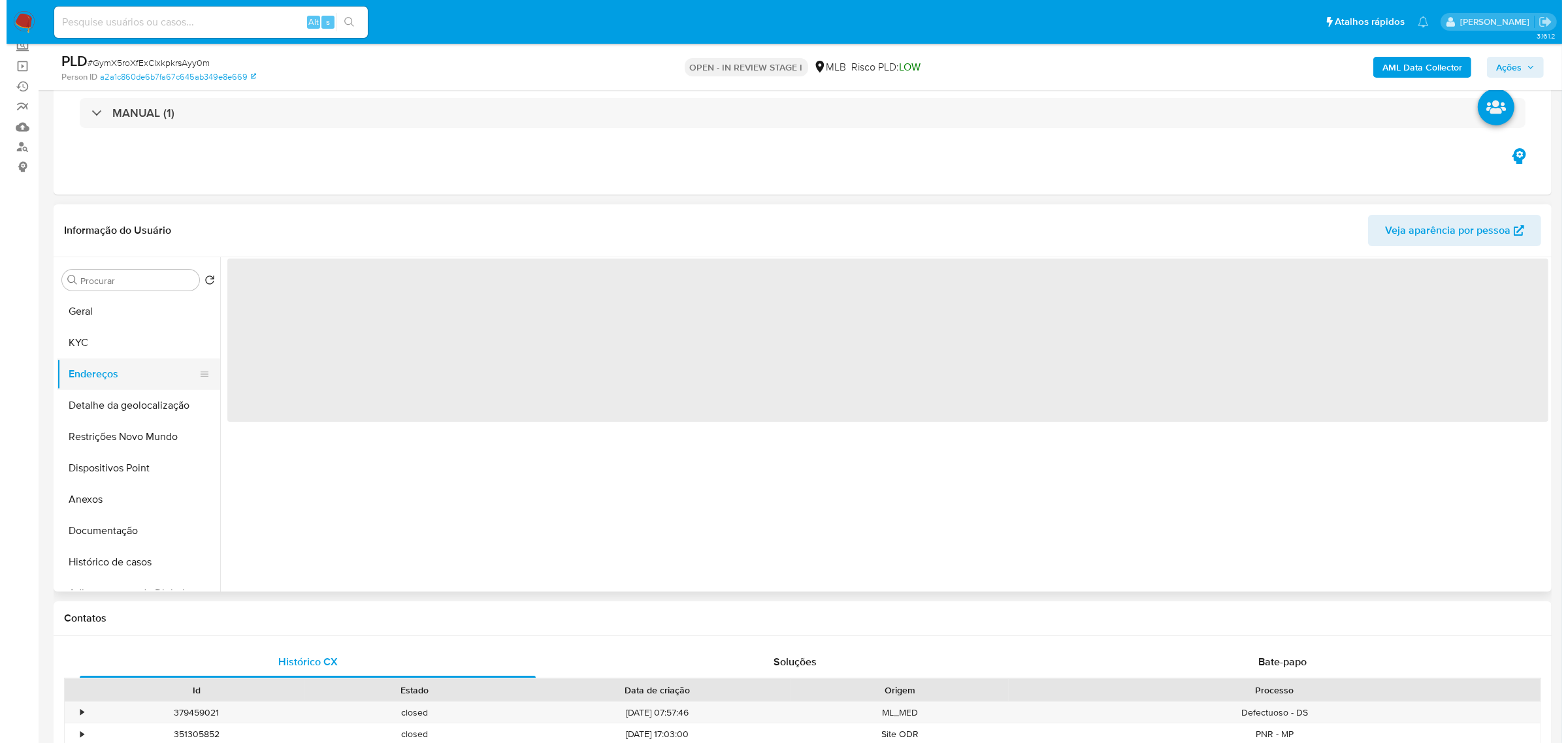
scroll to position [0, 0]
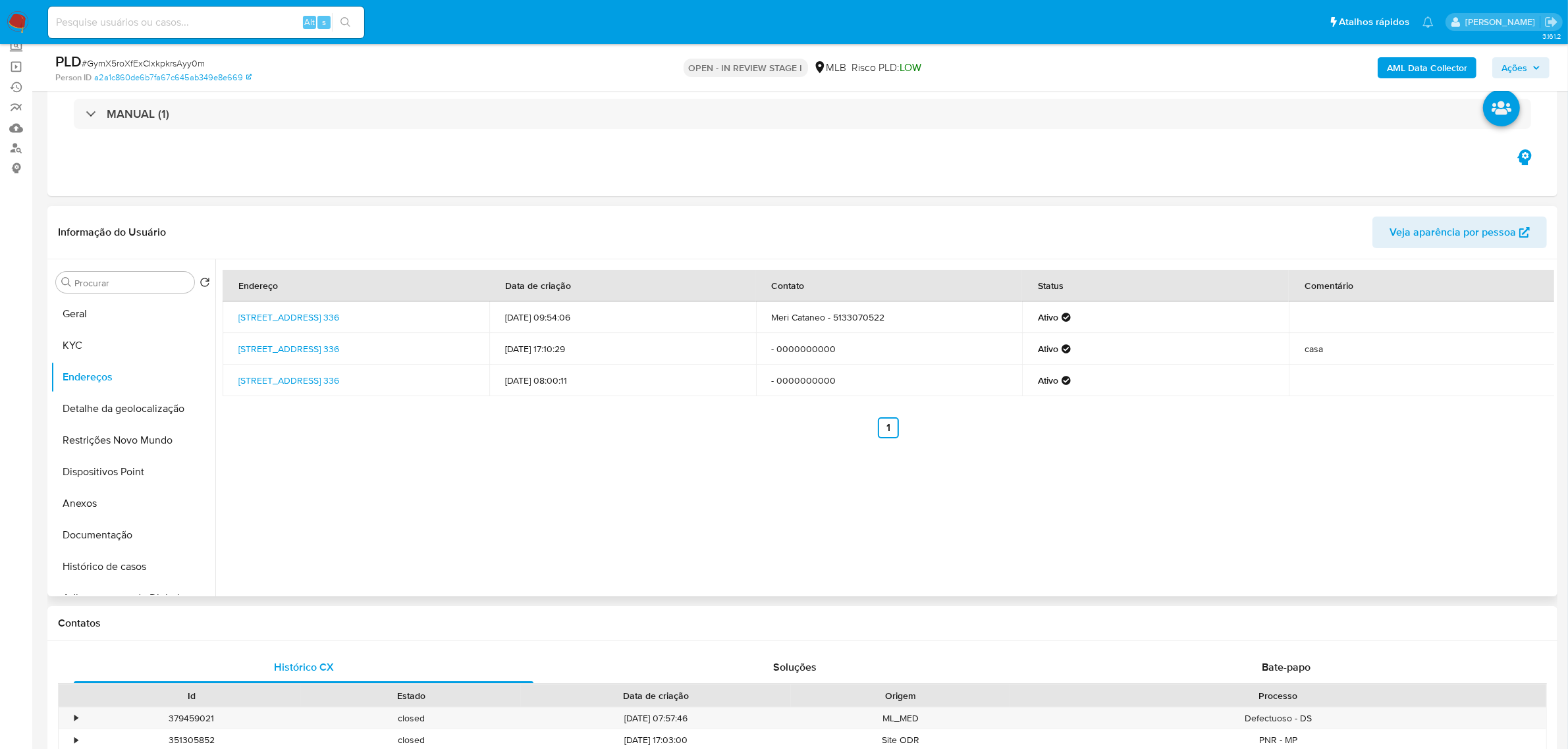
click at [272, 216] on div "Informação do Usuário Veja aparência por pessoa" at bounding box center [803, 233] width 1510 height 53
click at [143, 411] on button "Detalhe da geolocalização" at bounding box center [127, 408] width 154 height 31
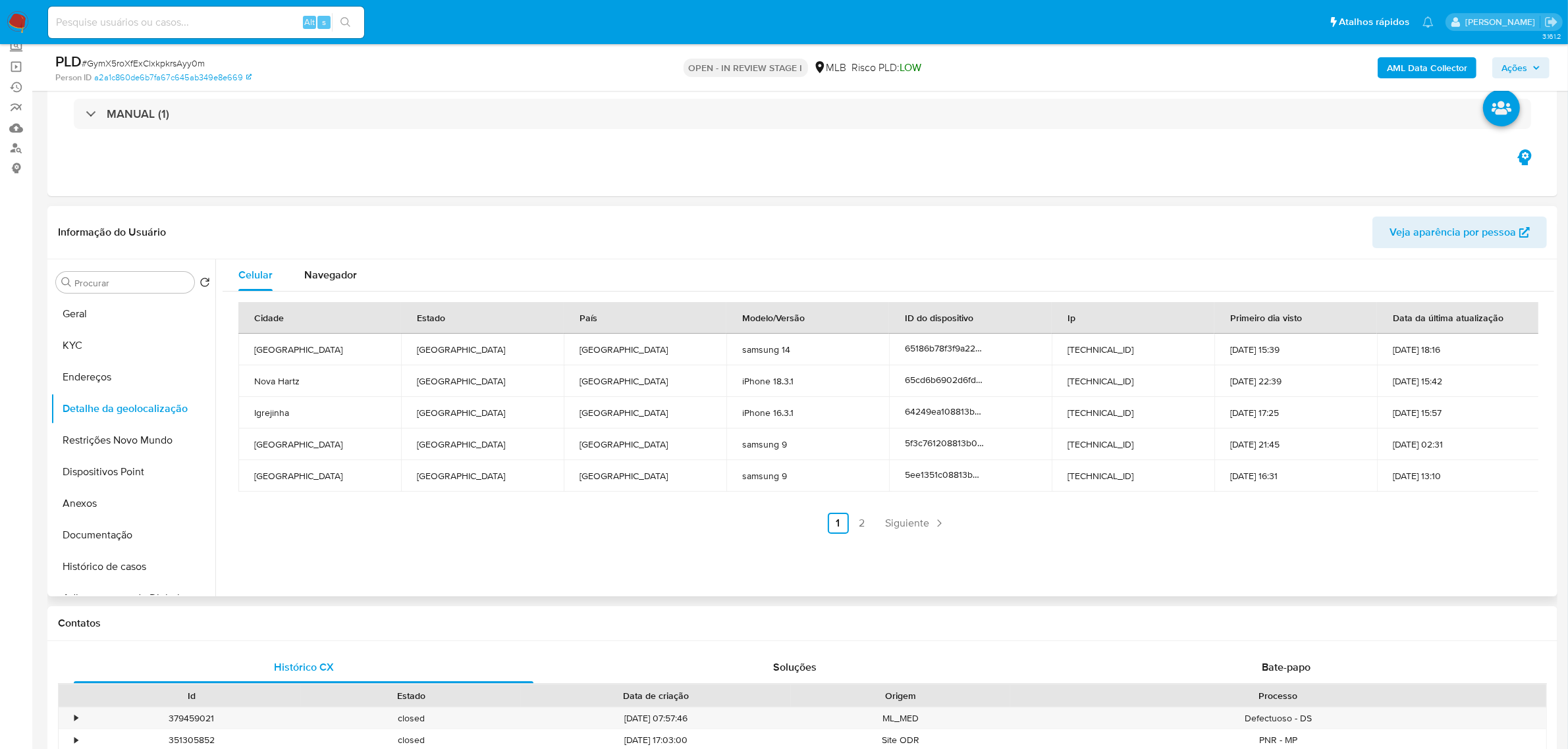
click at [347, 213] on div "Informação do Usuário Veja aparência por pessoa" at bounding box center [803, 233] width 1510 height 53
click at [79, 442] on button "Restrições Novo Mundo" at bounding box center [127, 440] width 154 height 31
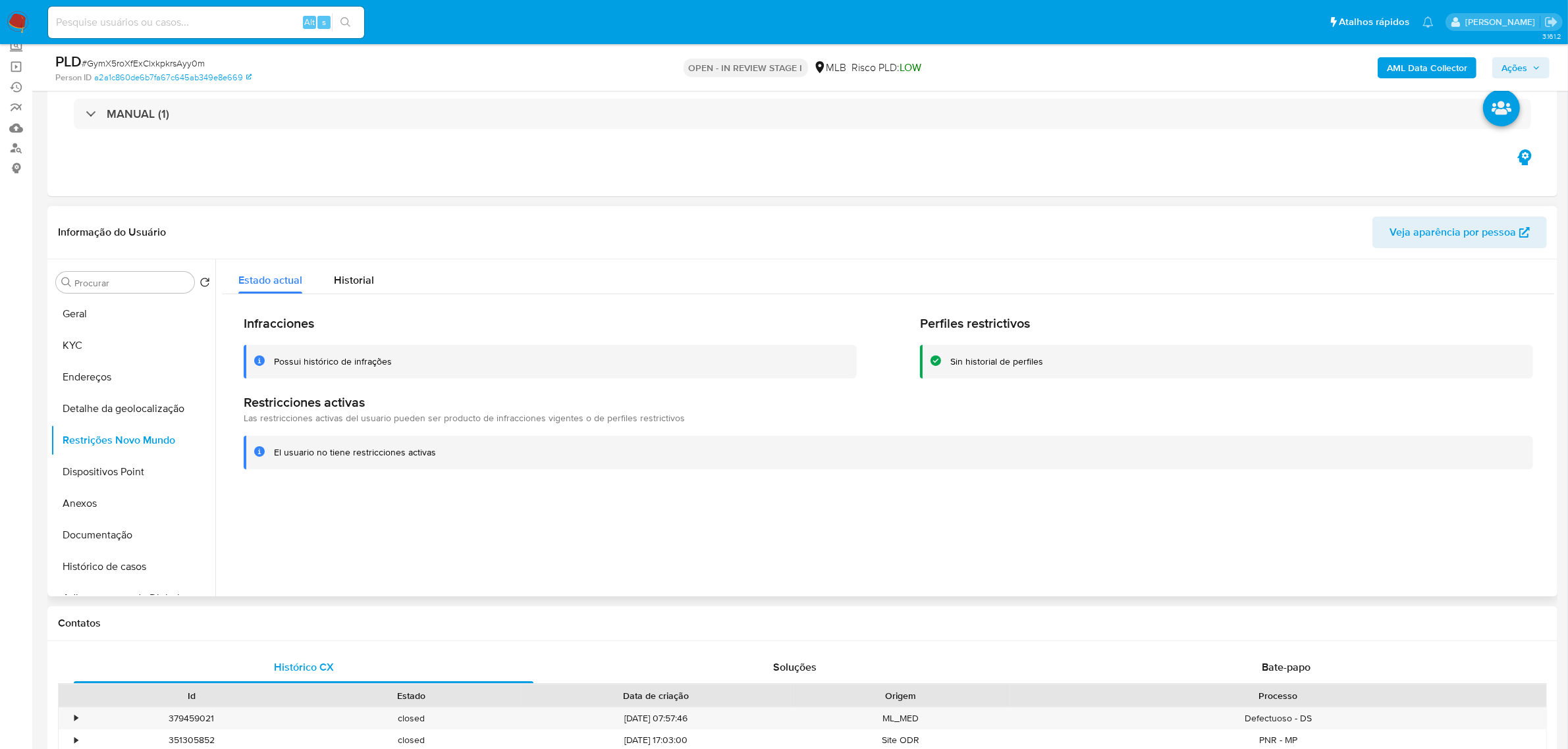
click at [307, 209] on div "Informação do Usuário Veja aparência por pessoa" at bounding box center [803, 233] width 1510 height 53
click at [98, 472] on button "Dispositivos Point" at bounding box center [127, 472] width 154 height 31
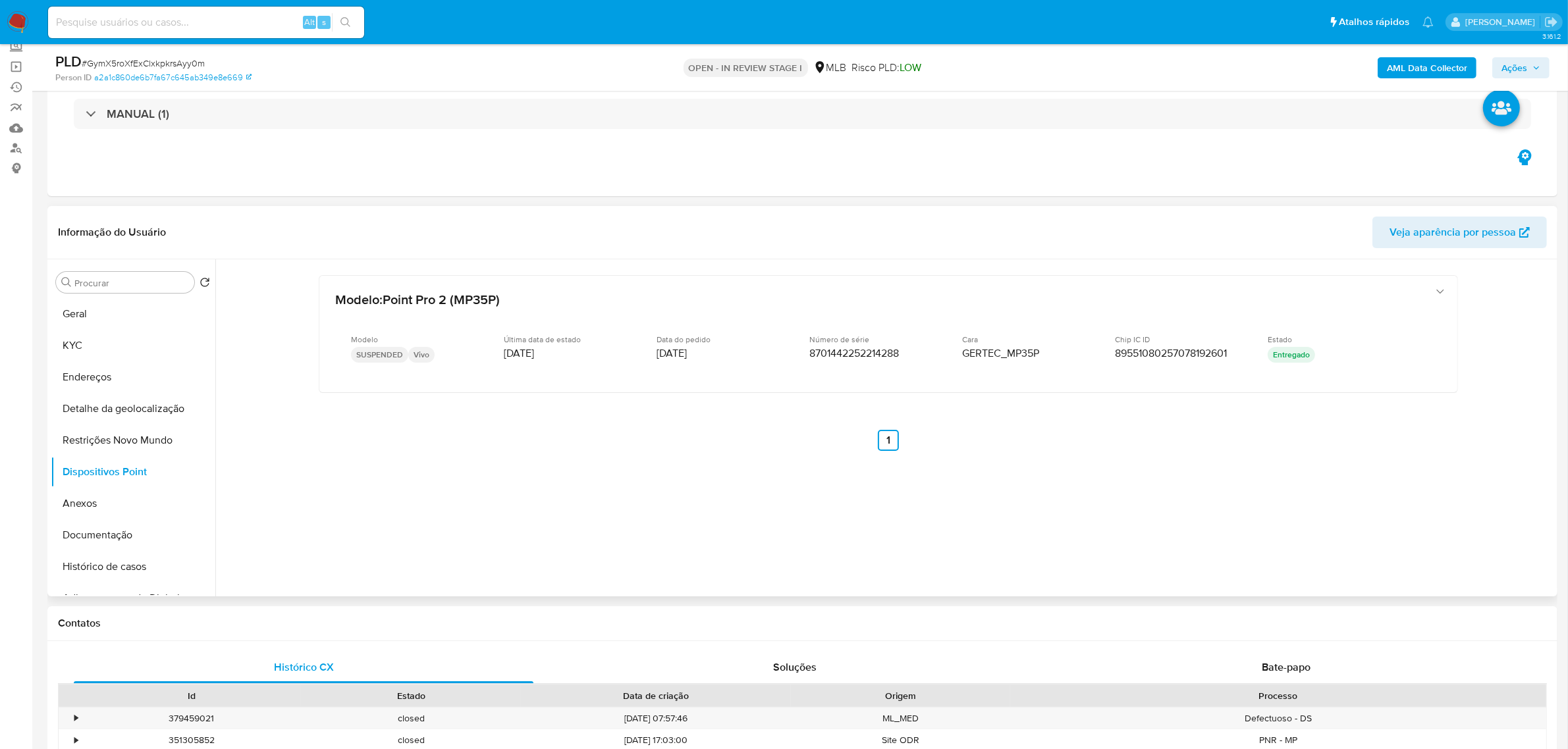
click at [391, 219] on header "Informação do Usuário Veja aparência por pessoa" at bounding box center [802, 232] width 1489 height 31
click at [120, 570] on button "Histórico de casos" at bounding box center [127, 566] width 154 height 31
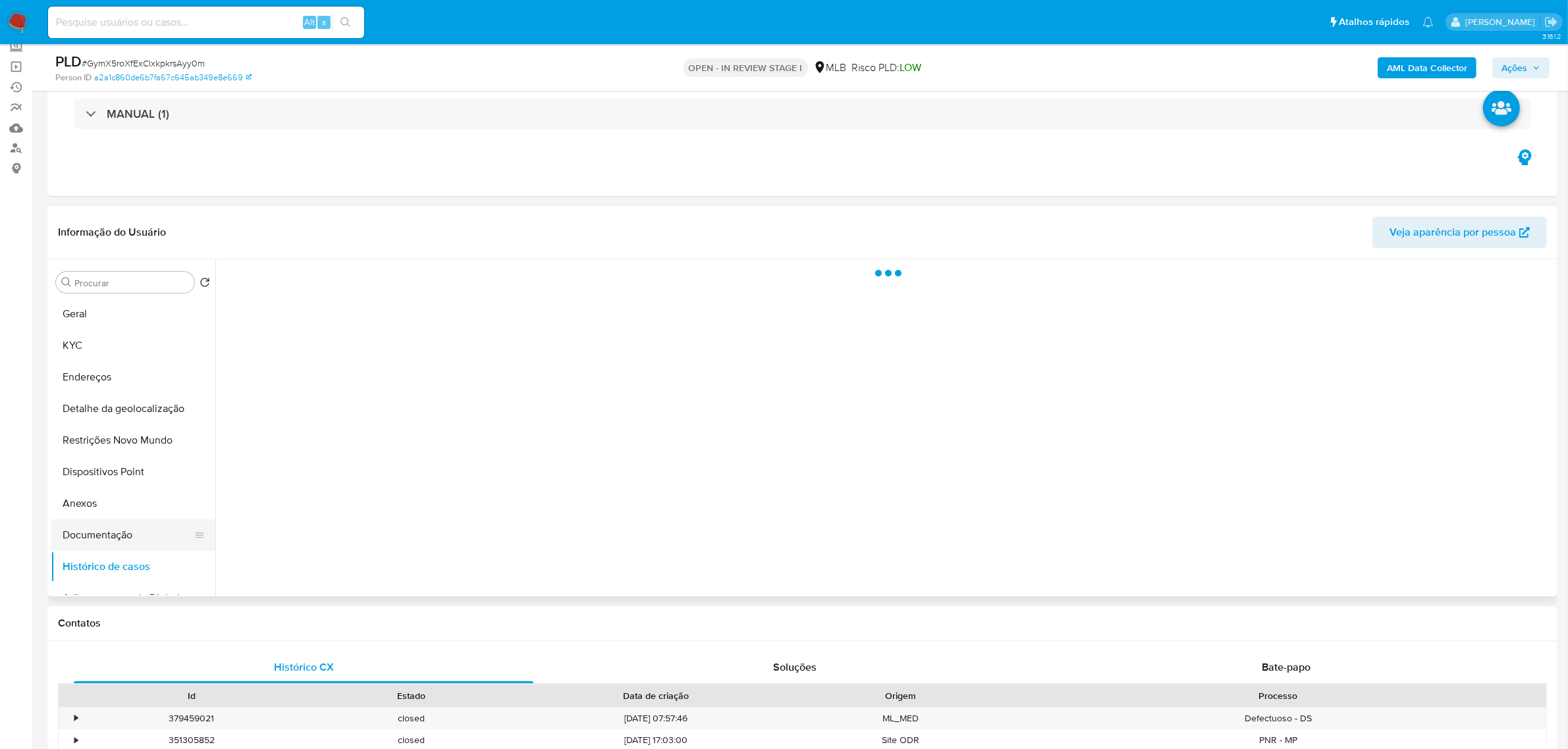
click at [104, 528] on button "Documentação" at bounding box center [127, 535] width 154 height 31
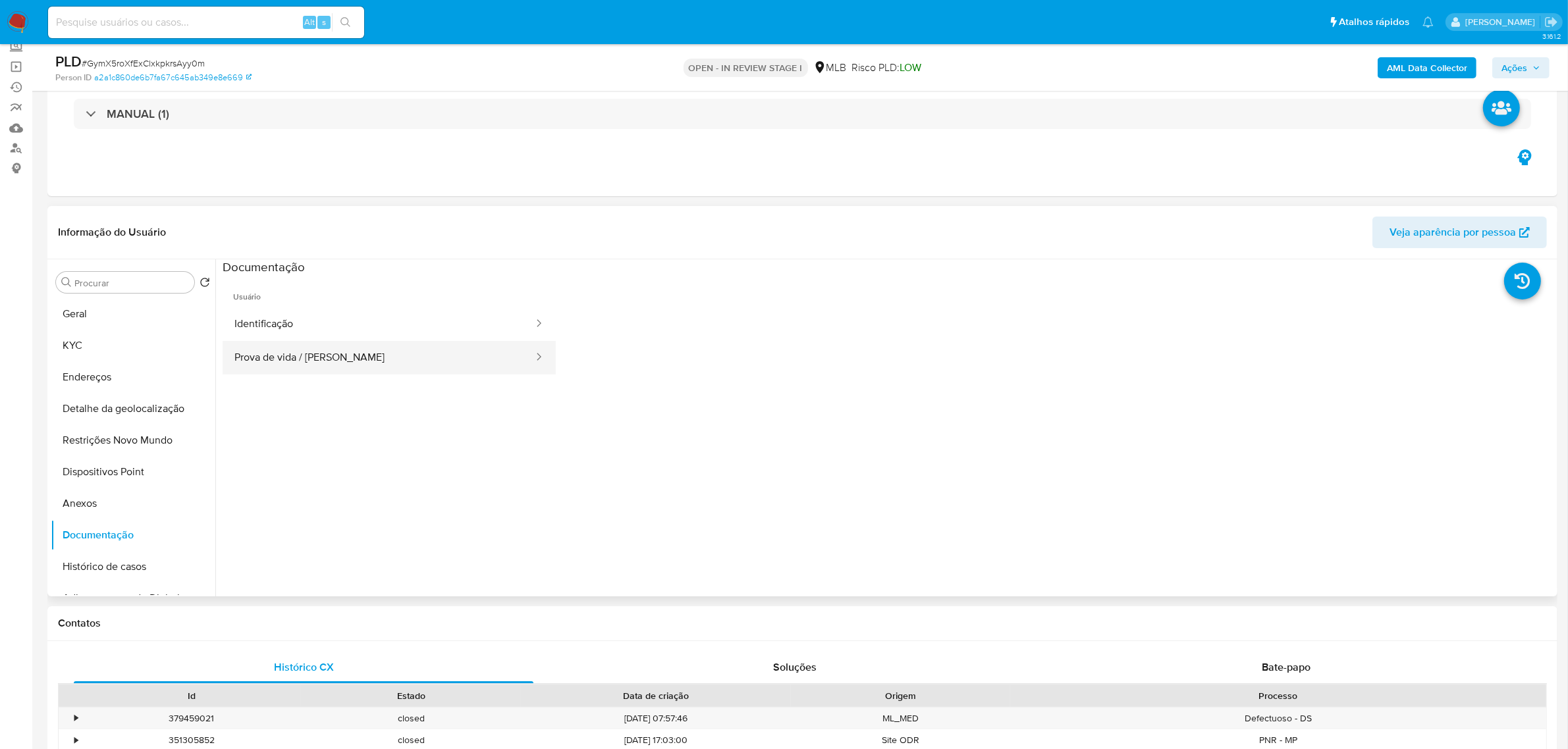
click at [335, 360] on button "Prova de vida / Selfie" at bounding box center [379, 357] width 312 height 33
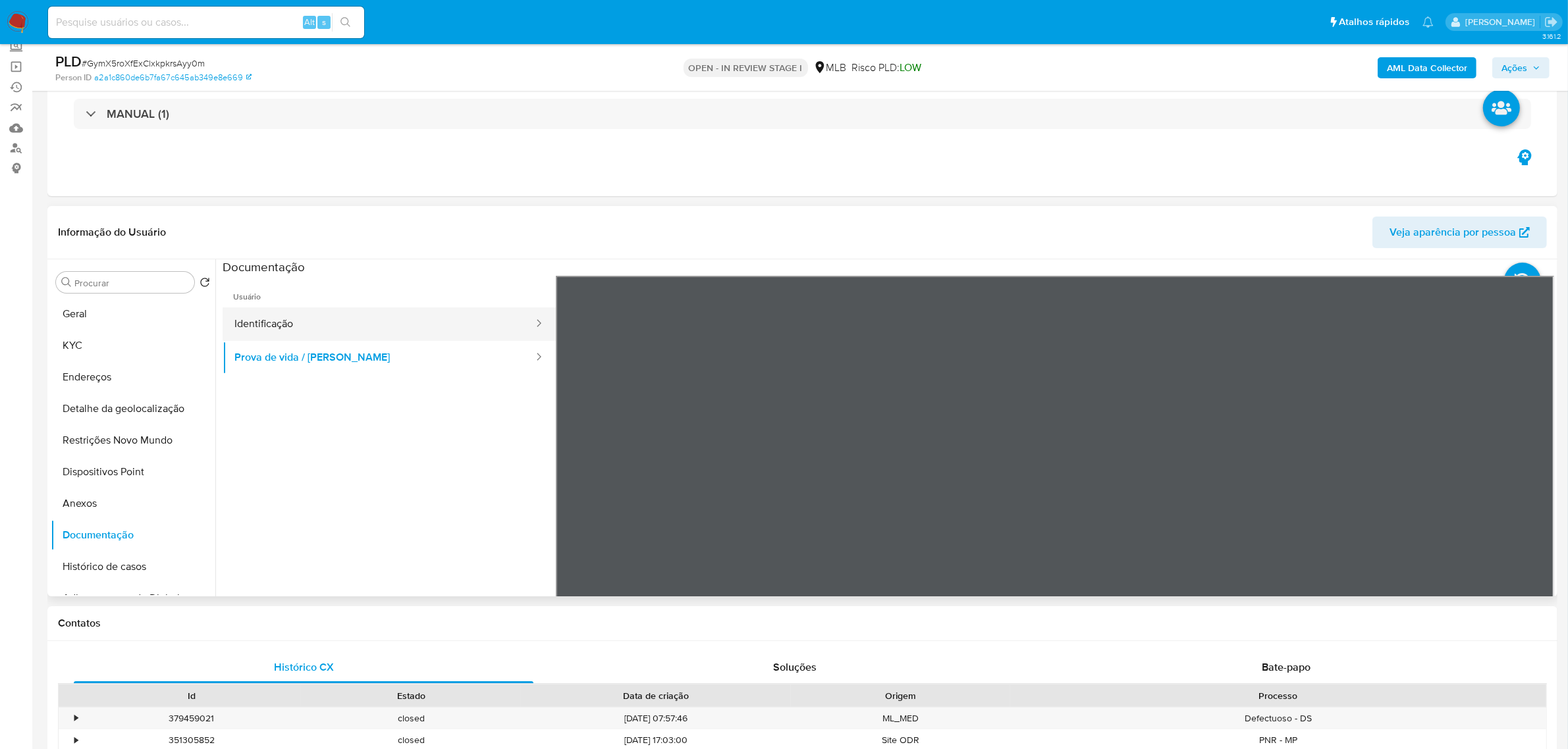
click at [272, 320] on button "Identificação" at bounding box center [379, 324] width 312 height 33
click at [90, 344] on button "KYC" at bounding box center [127, 346] width 154 height 31
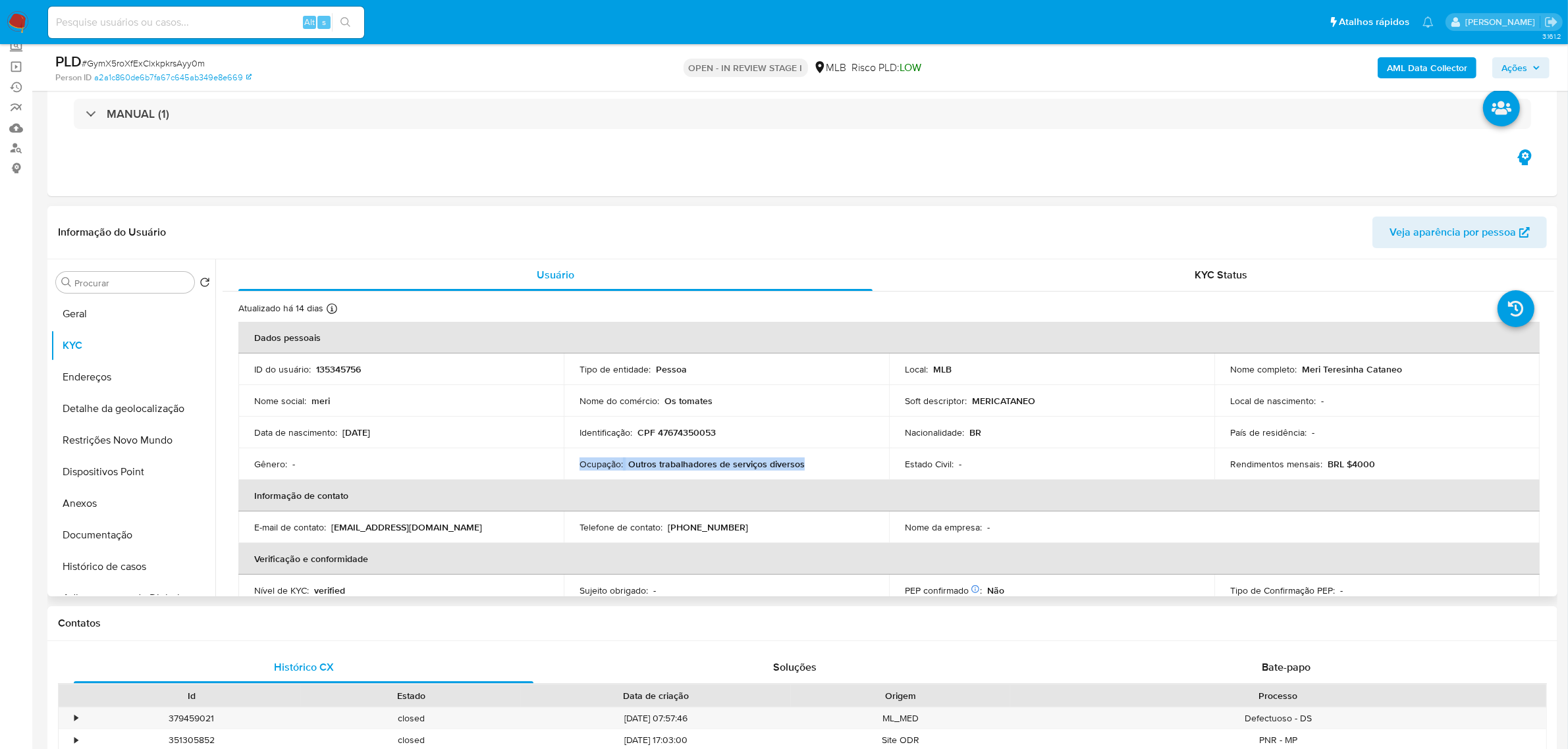
drag, startPoint x: 809, startPoint y: 464, endPoint x: 575, endPoint y: 464, distance: 234.0
click at [575, 464] on td "Ocupação : Outros trabalhadores de serviços diversos" at bounding box center [726, 464] width 325 height 31
copy div "Ocupação : Outros trabalhadores de serviços diversos"
click at [1421, 63] on b "AML Data Collector" at bounding box center [1427, 68] width 80 height 21
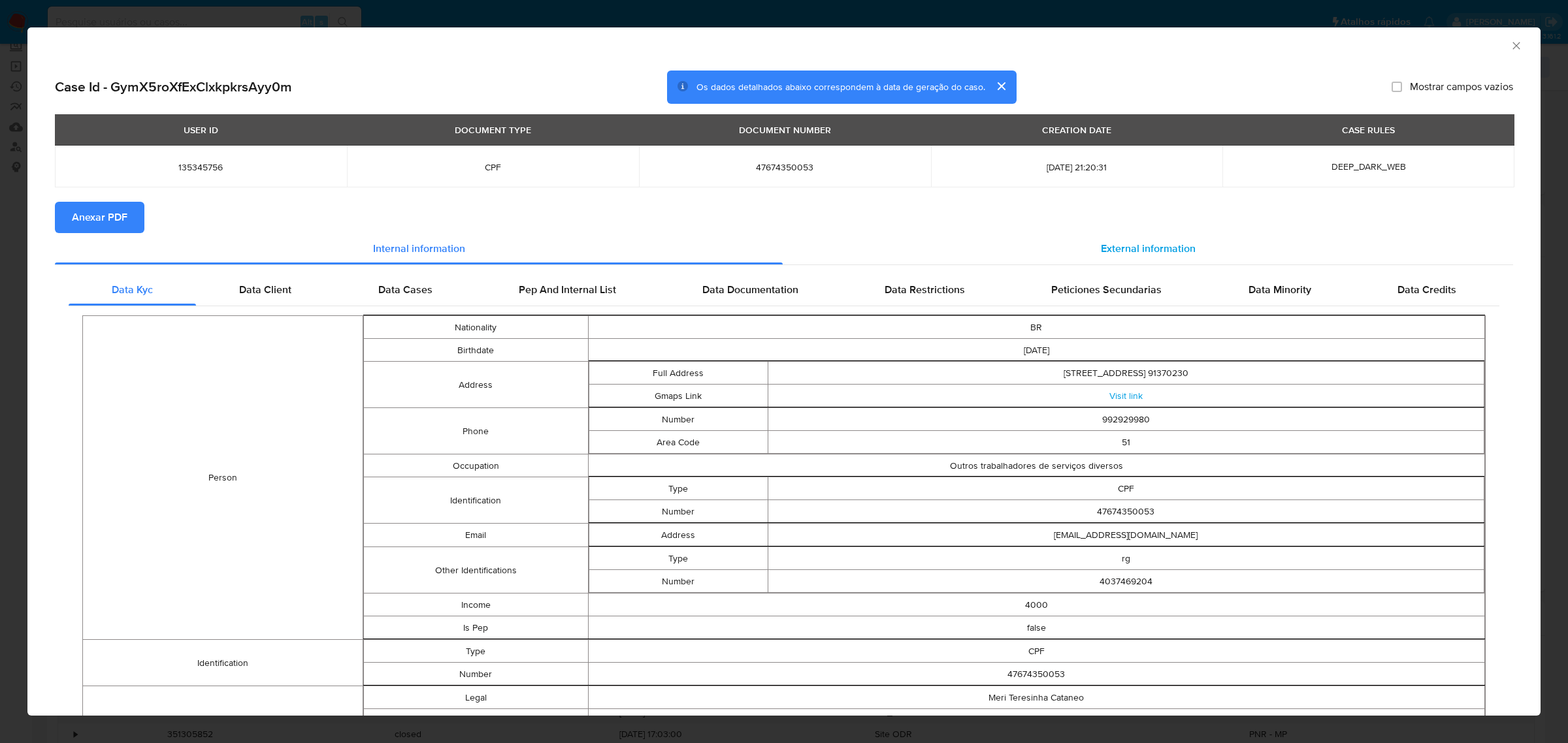
click at [1161, 233] on div "External information" at bounding box center [1147, 248] width 730 height 31
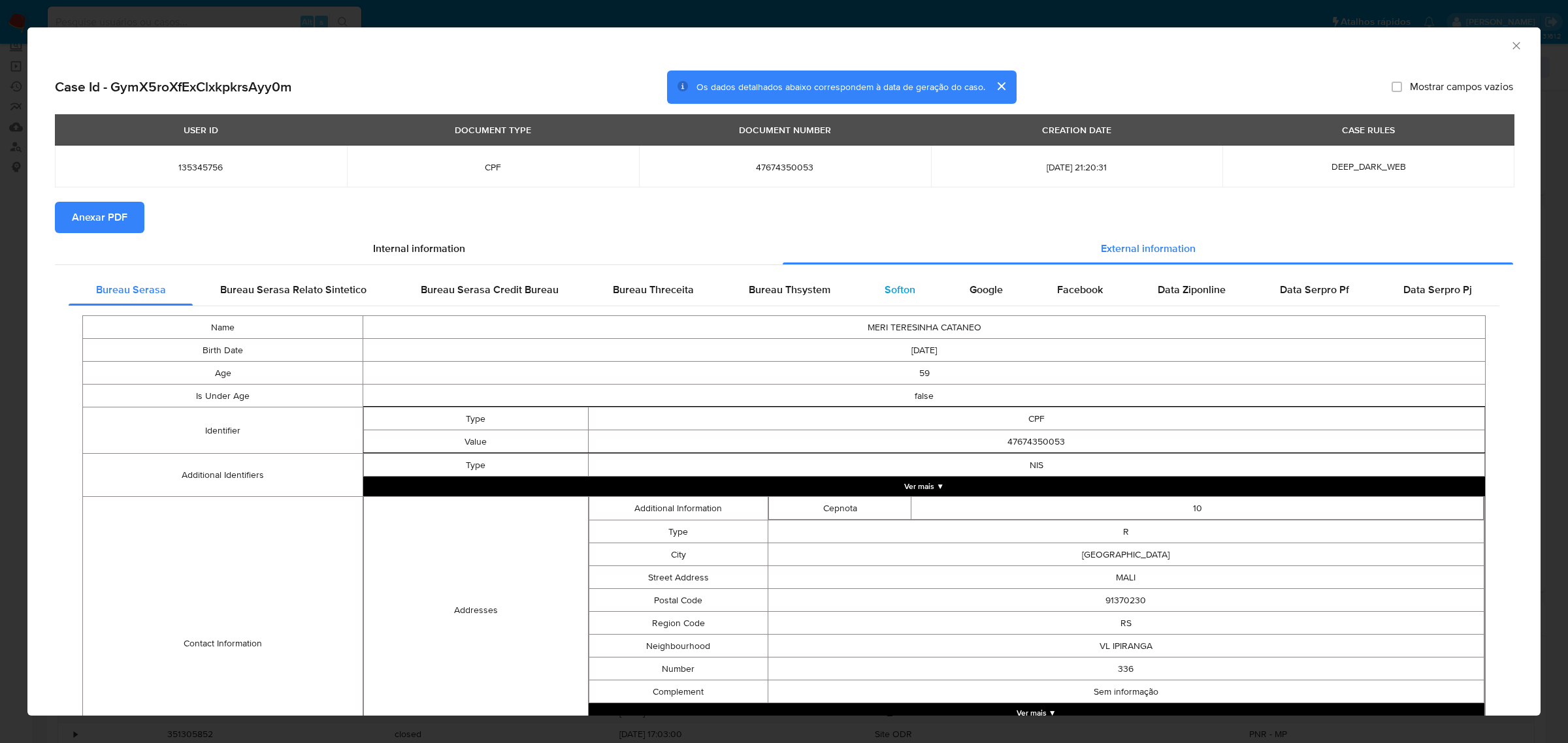
click at [886, 286] on span "Softon" at bounding box center [899, 289] width 30 height 15
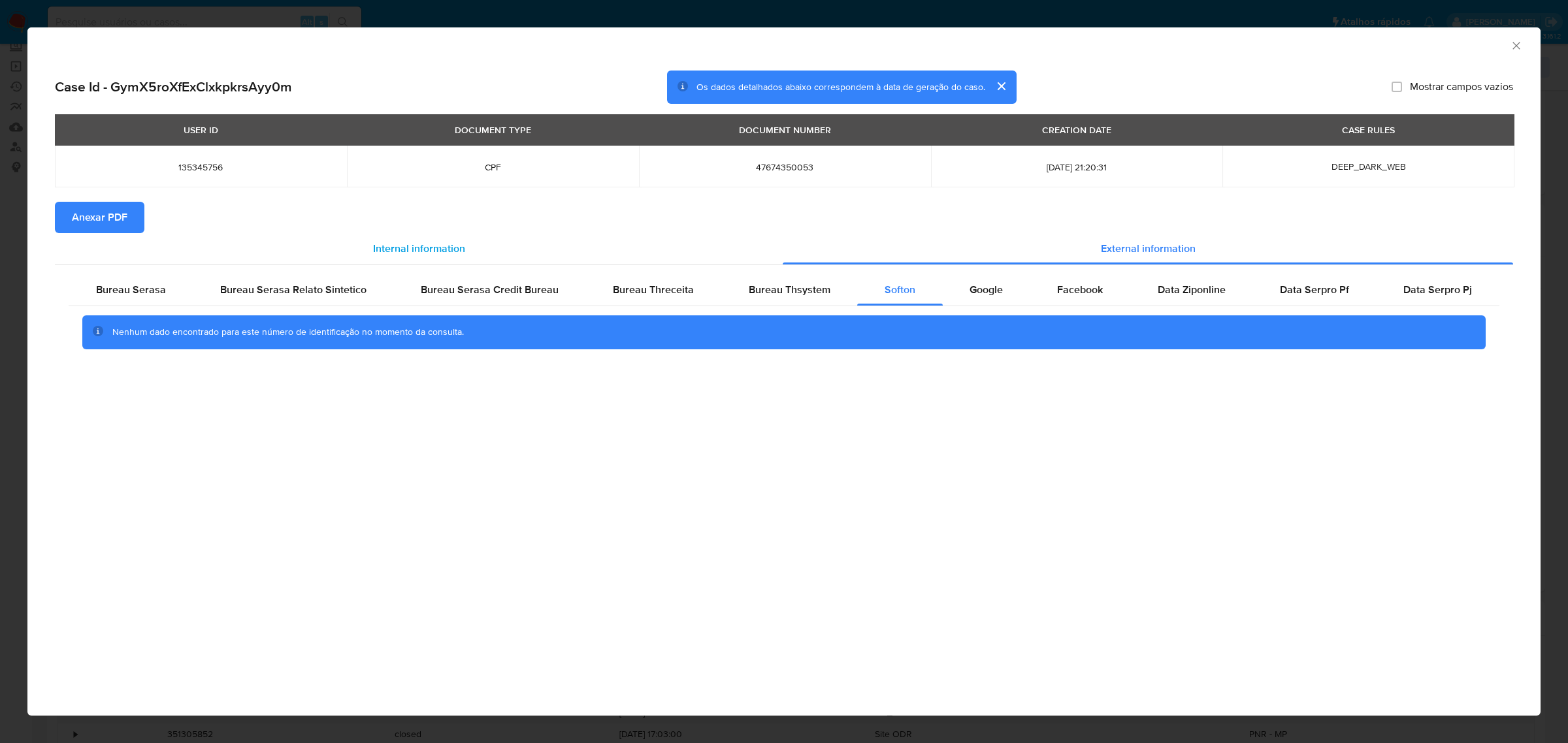
click at [131, 233] on div "Internal information" at bounding box center [419, 248] width 728 height 31
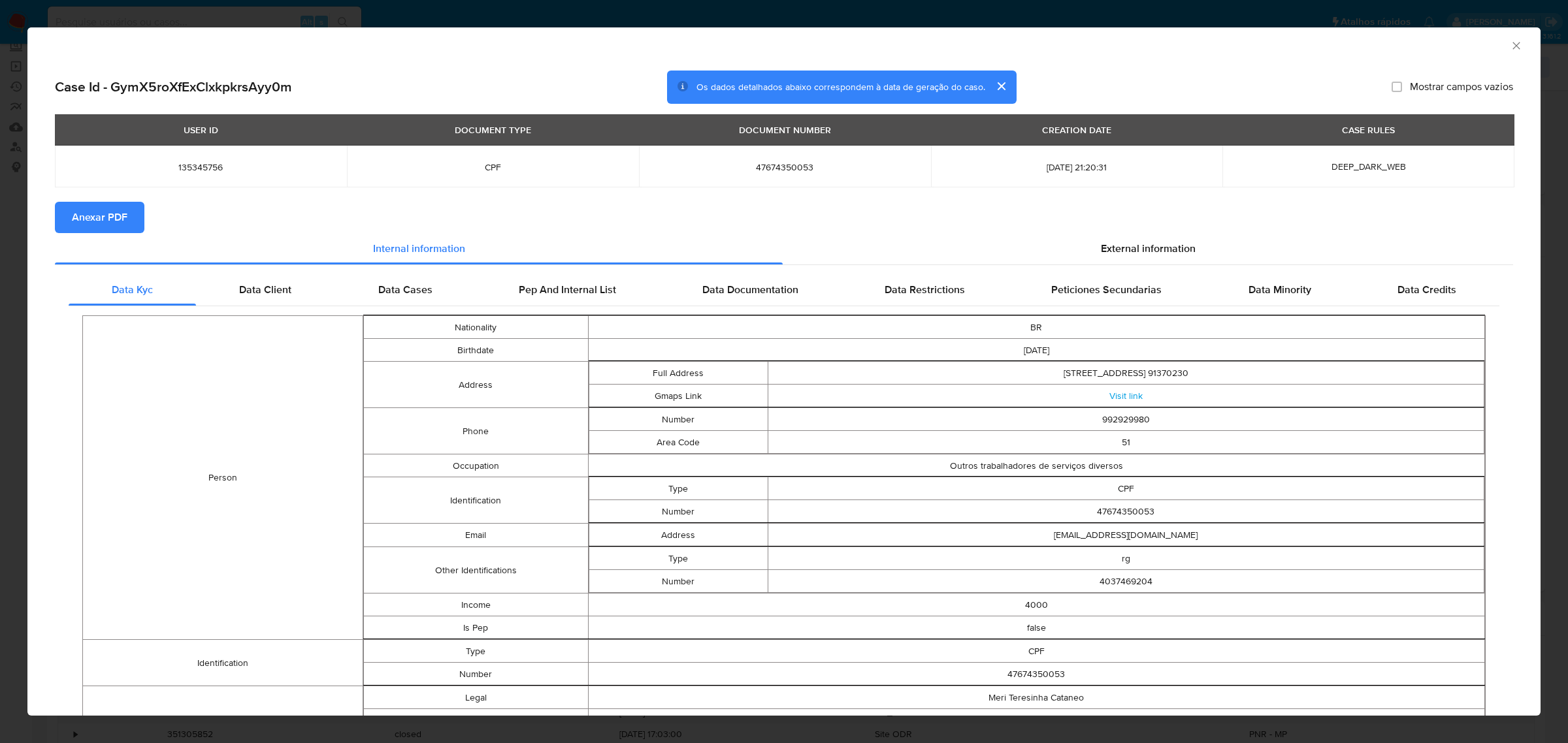
click at [1509, 44] on icon "Fechar a janela" at bounding box center [1516, 46] width 13 height 13
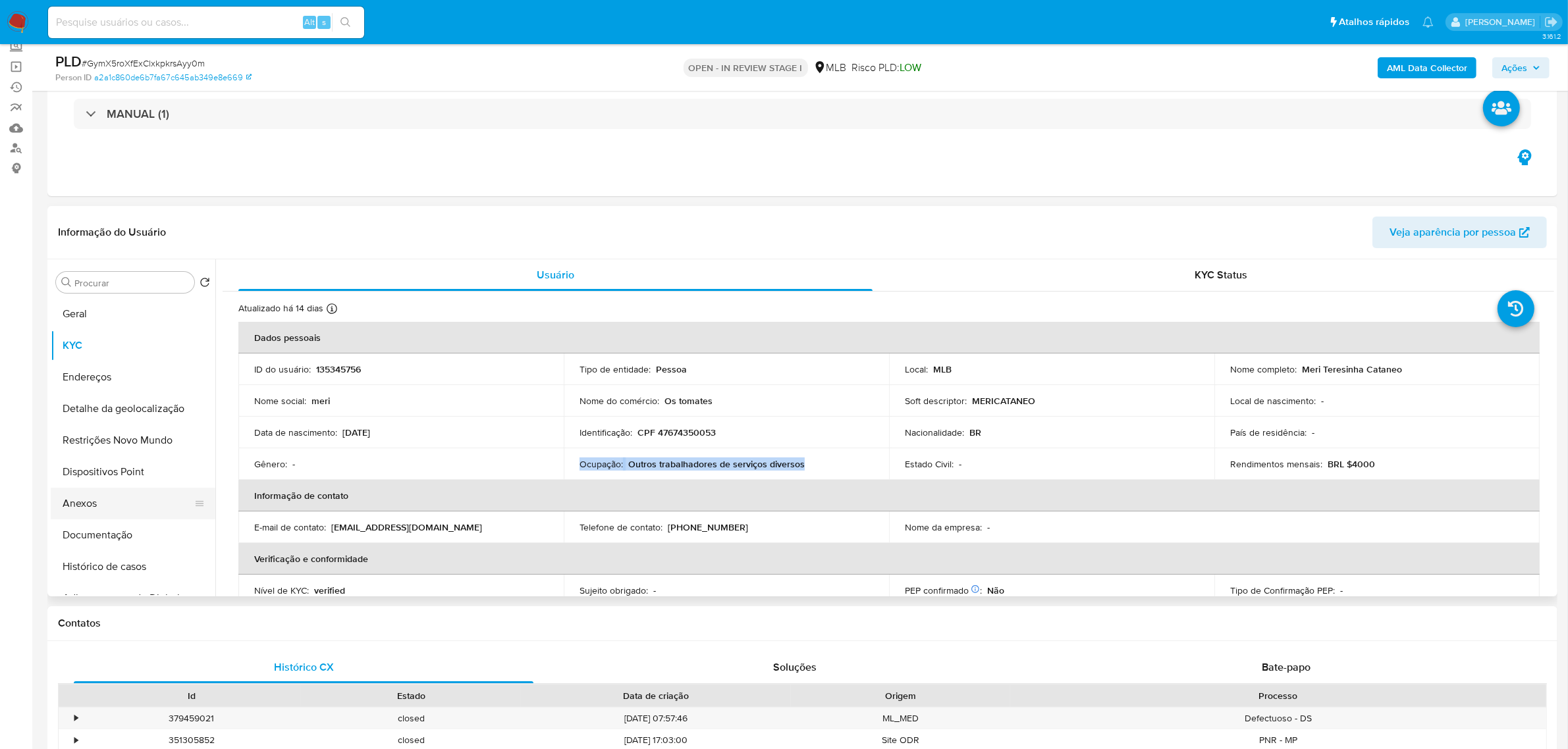
click at [97, 502] on button "Anexos" at bounding box center [127, 504] width 154 height 31
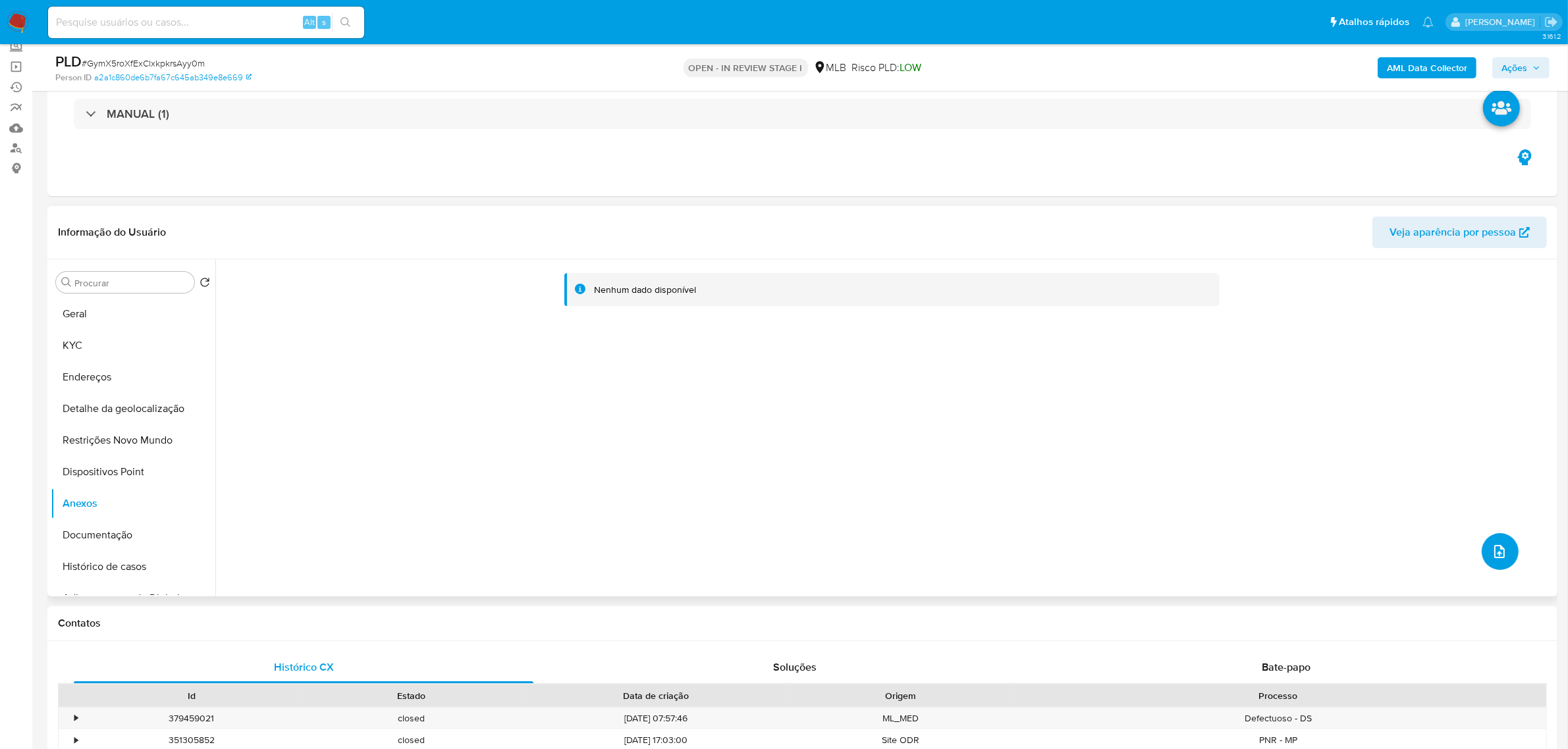
click at [1492, 551] on icon "upload-file" at bounding box center [1500, 551] width 16 height 16
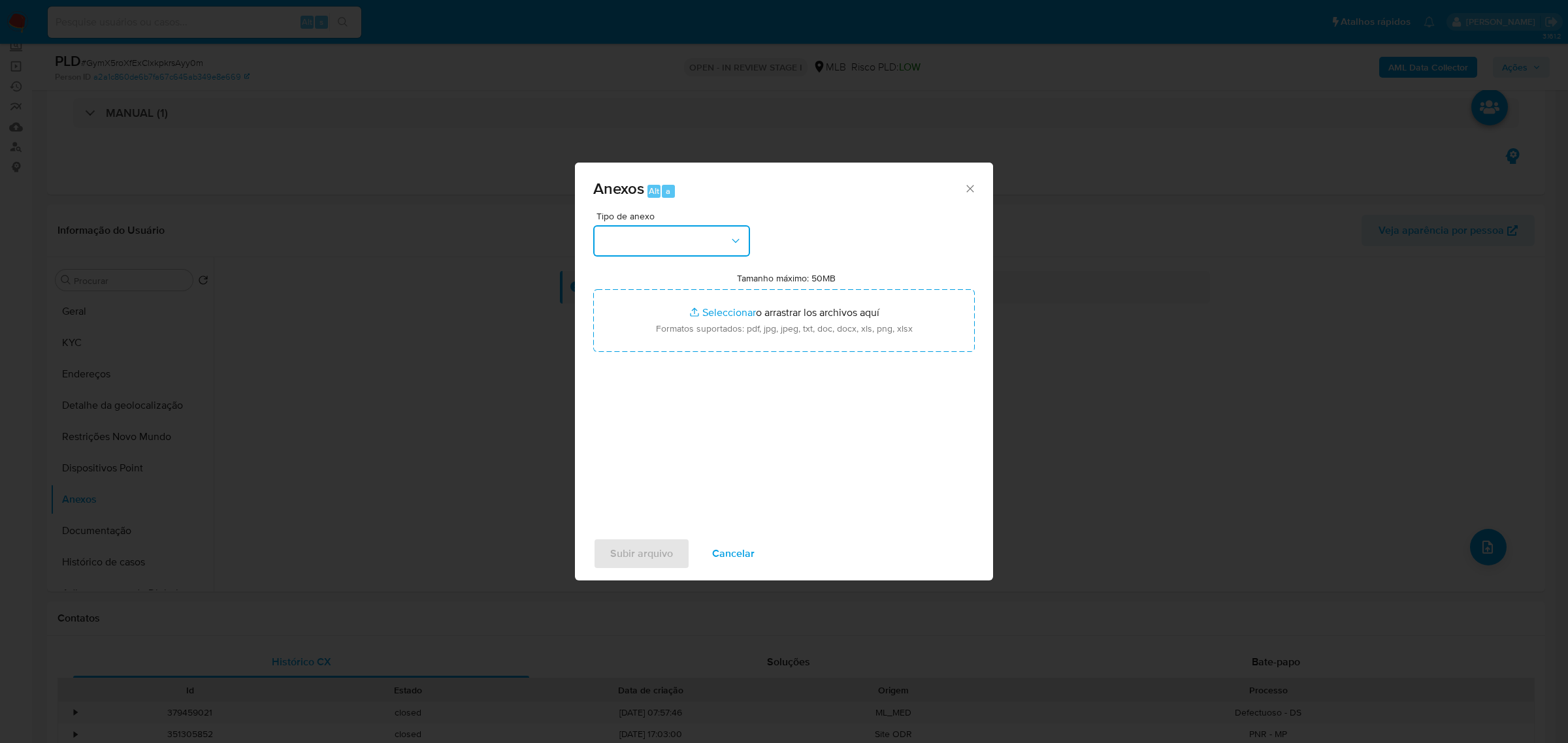
click at [736, 232] on button "button" at bounding box center [671, 241] width 157 height 31
click at [660, 324] on div "OUTROS" at bounding box center [667, 320] width 133 height 31
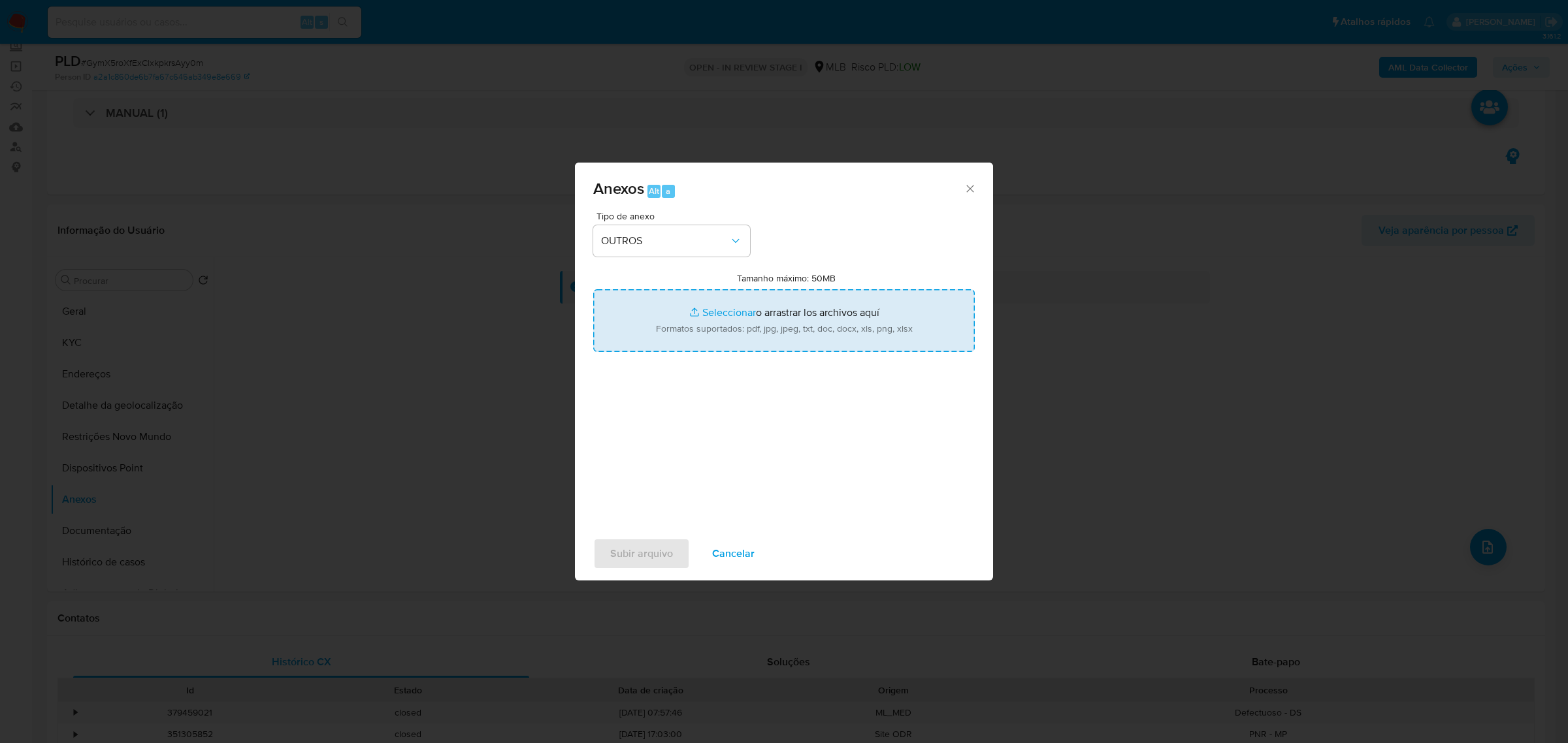
click at [720, 310] on input "Tamanho máximo: 50MB Seleccionar archivos" at bounding box center [784, 320] width 381 height 63
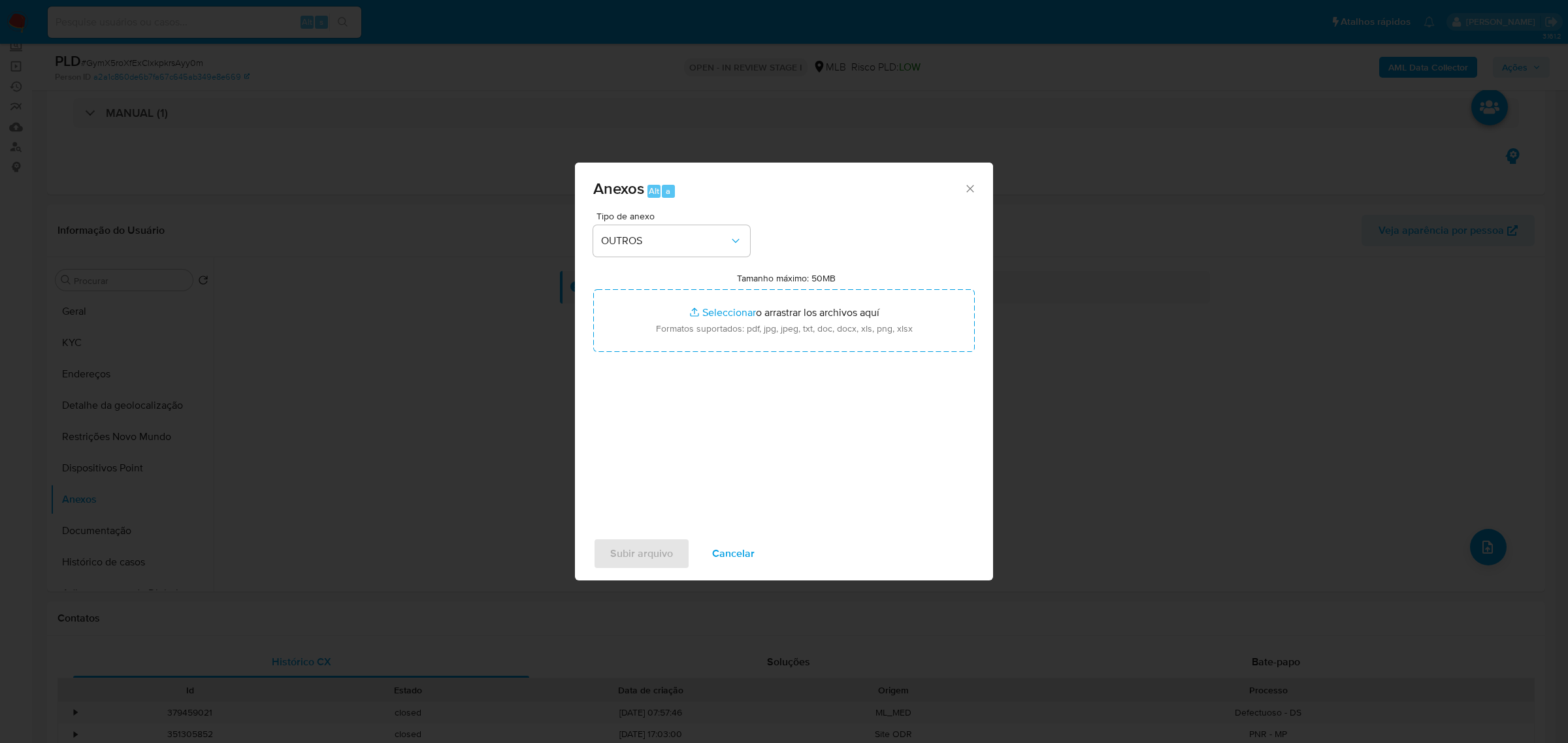
click at [969, 190] on icon "Cerrar" at bounding box center [970, 188] width 13 height 13
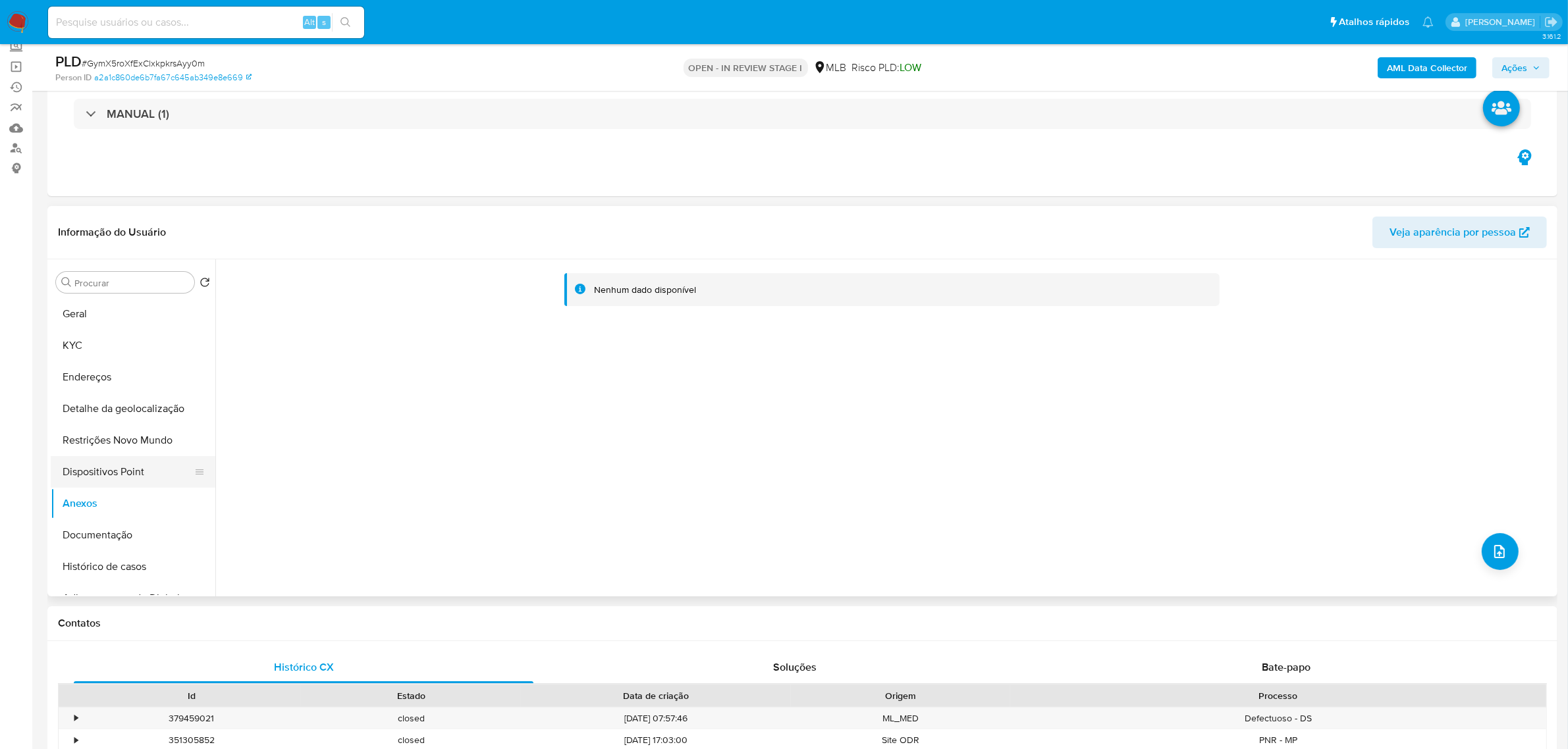
click at [110, 482] on button "Dispositivos Point" at bounding box center [127, 472] width 154 height 31
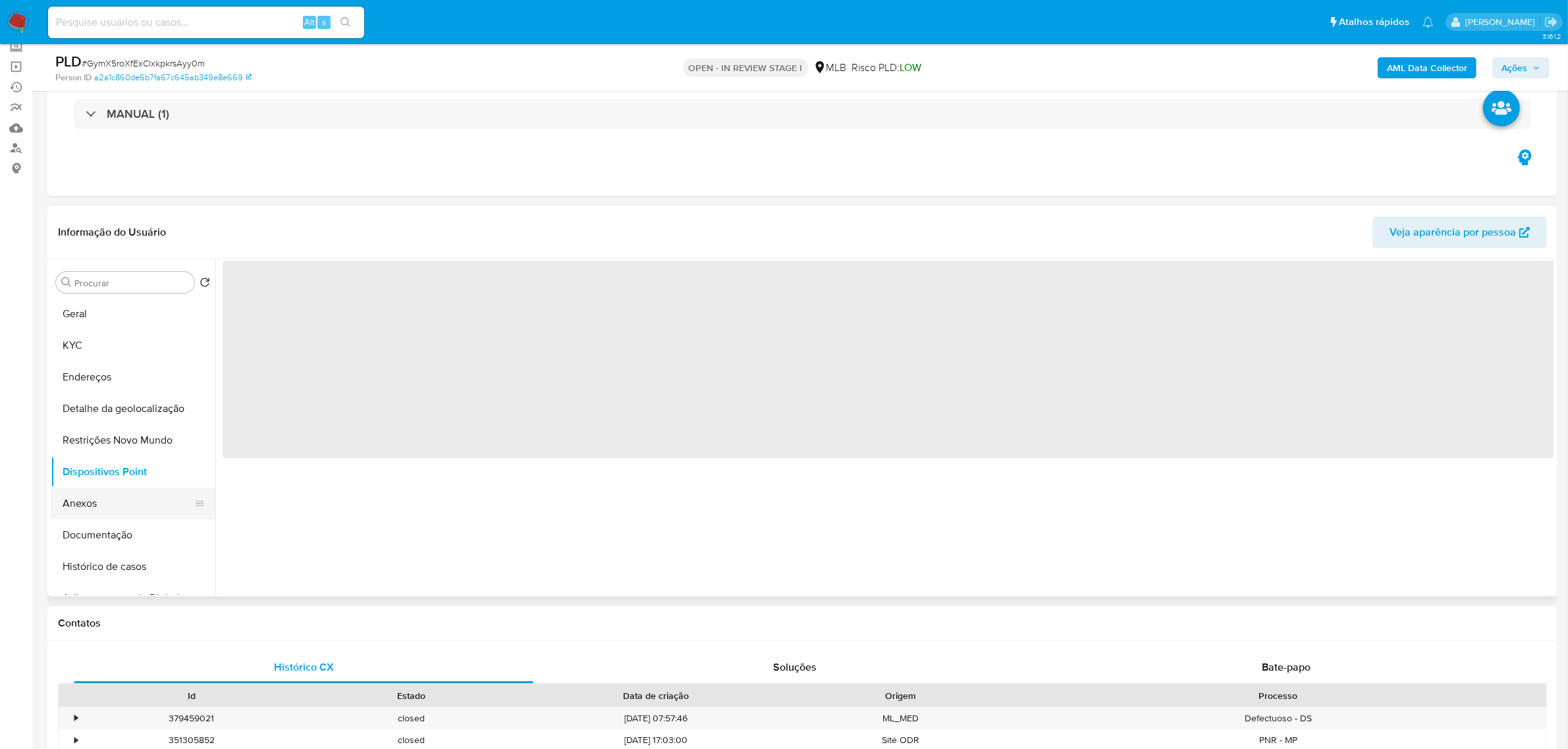
click at [80, 501] on button "Anexos" at bounding box center [127, 504] width 154 height 31
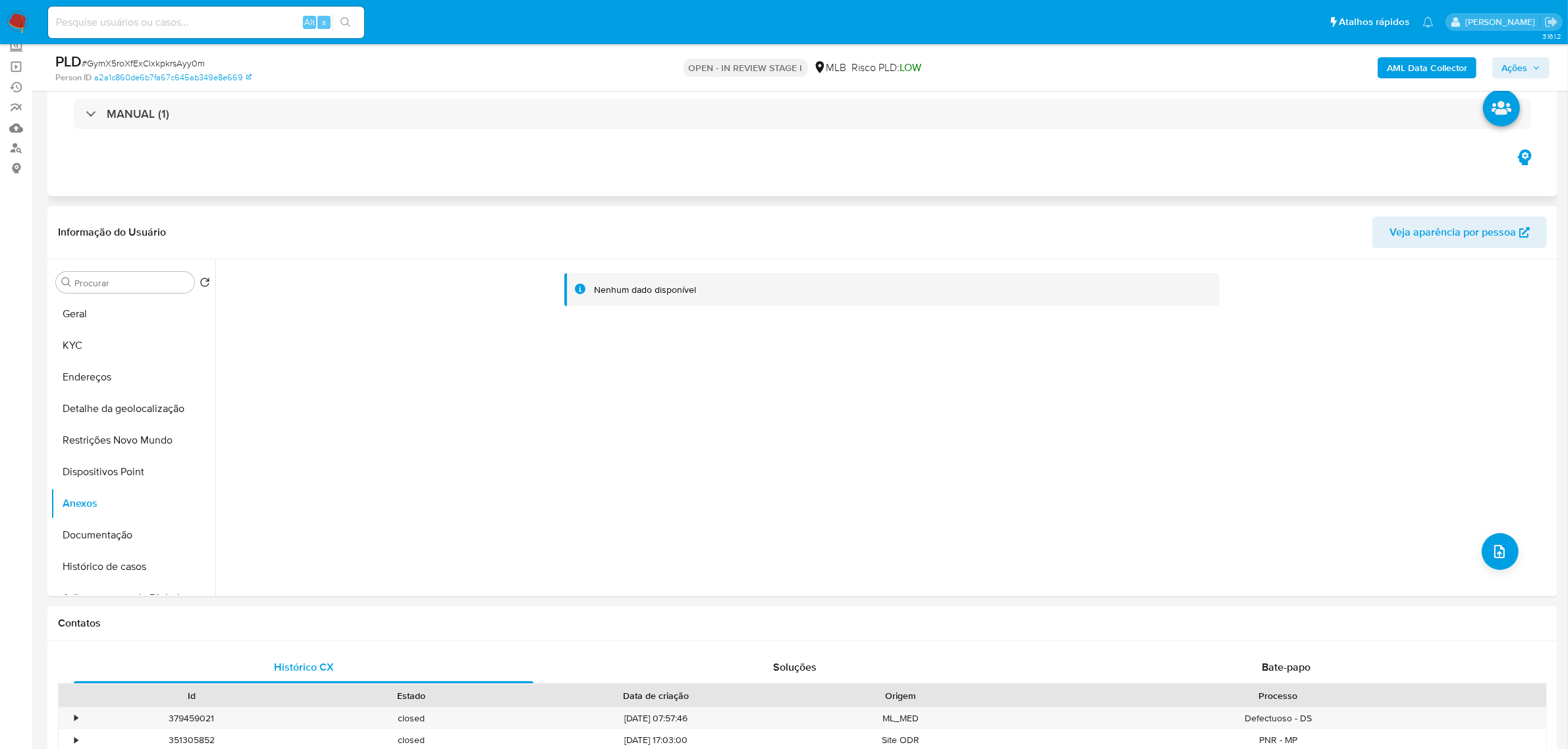
click at [1095, 143] on div "MANUAL (1)" at bounding box center [802, 114] width 1489 height 66
click at [1396, 71] on b "AML Data Collector" at bounding box center [1427, 68] width 80 height 21
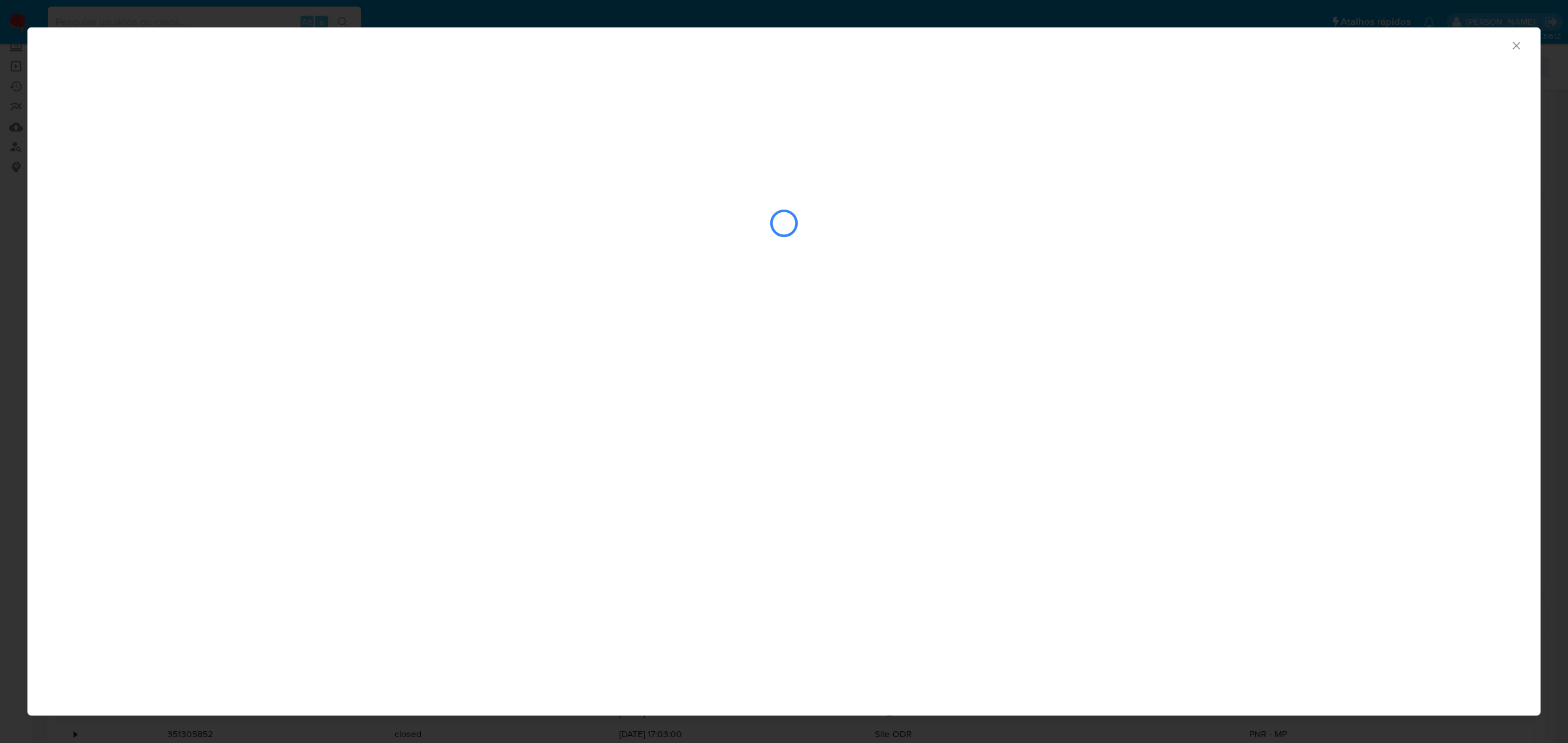
click at [1519, 40] on icon "Fechar a janela" at bounding box center [1516, 46] width 13 height 13
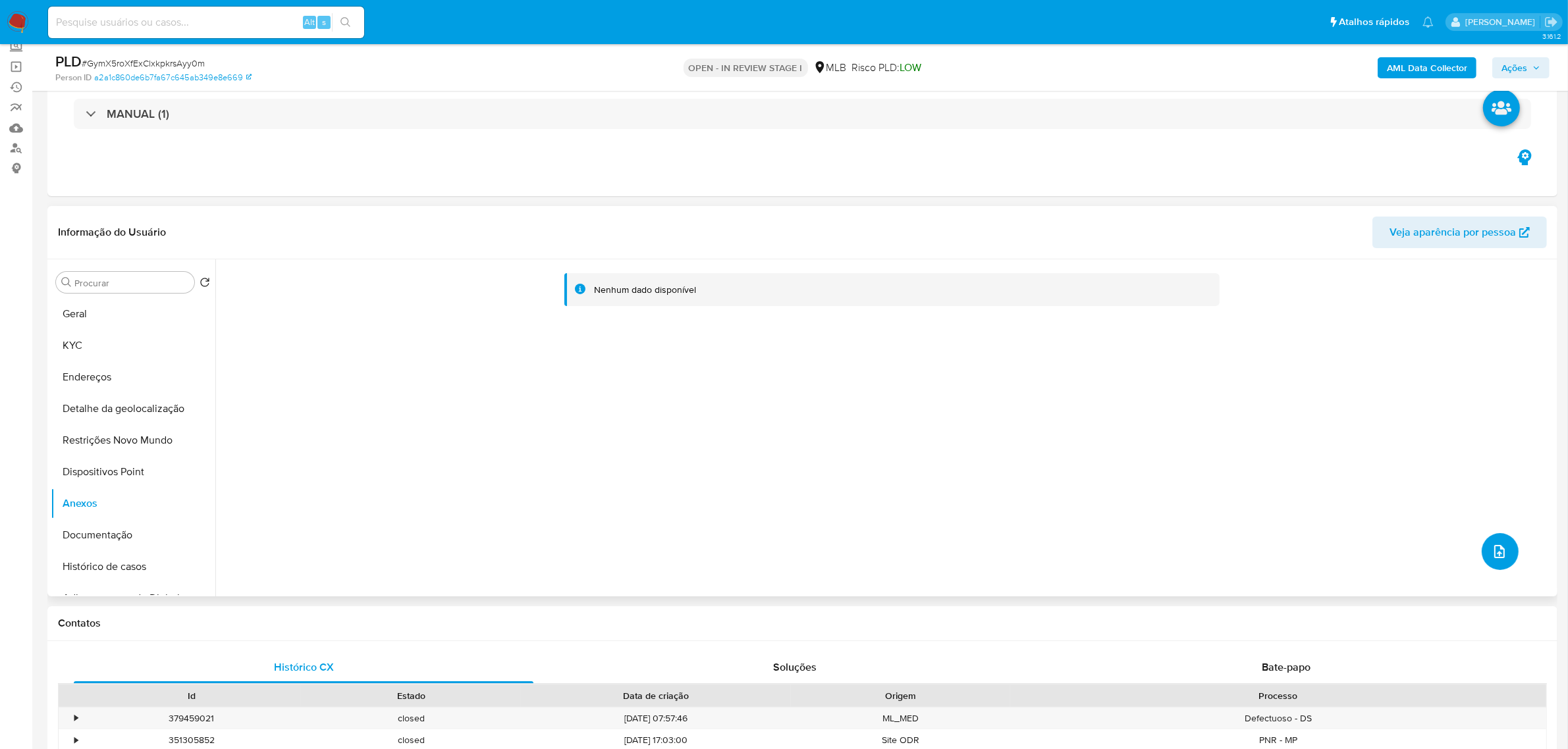
click at [1510, 553] on button "upload-file" at bounding box center [1500, 551] width 37 height 37
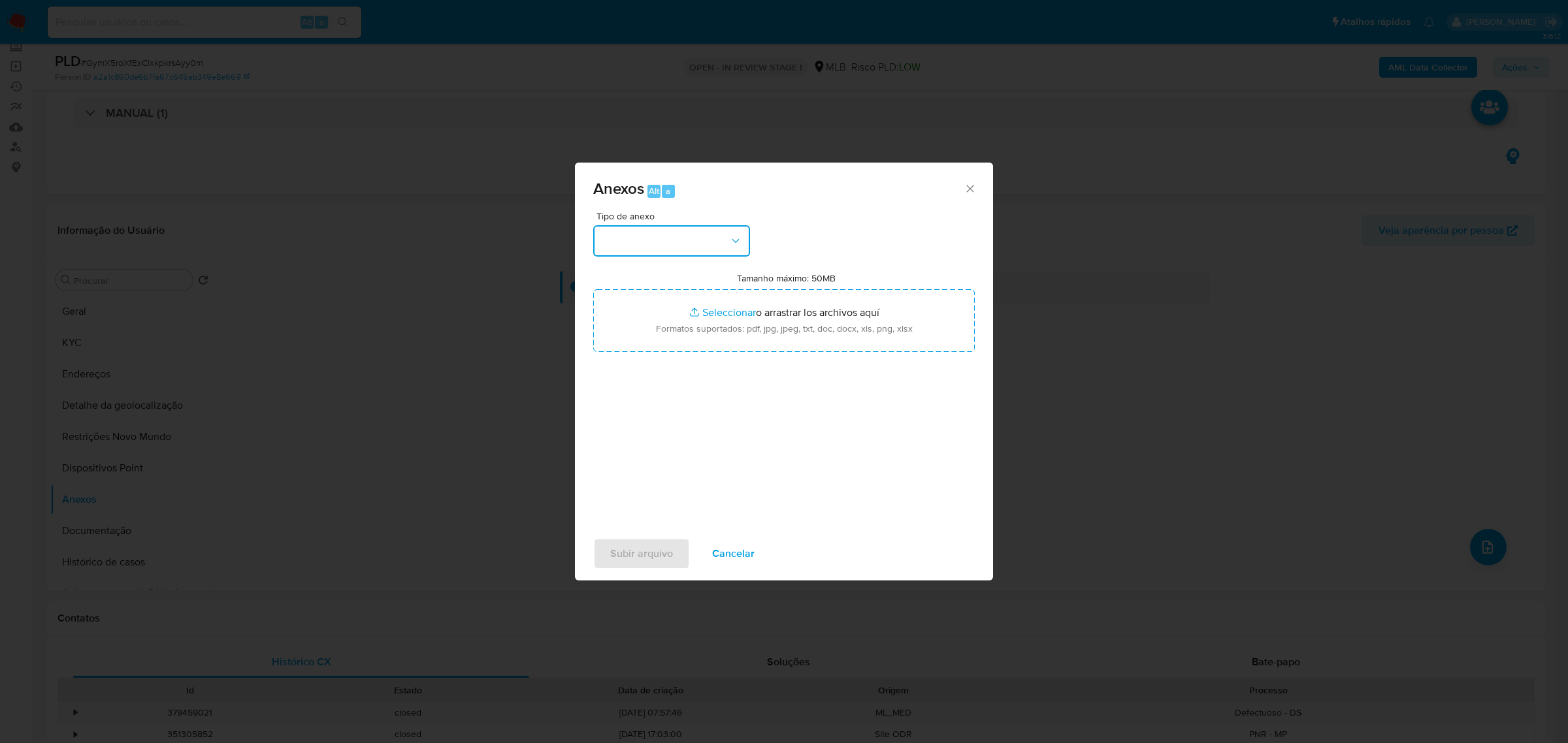
click at [739, 243] on icon "button" at bounding box center [736, 241] width 13 height 13
click at [628, 327] on div "OUTROS" at bounding box center [667, 320] width 133 height 31
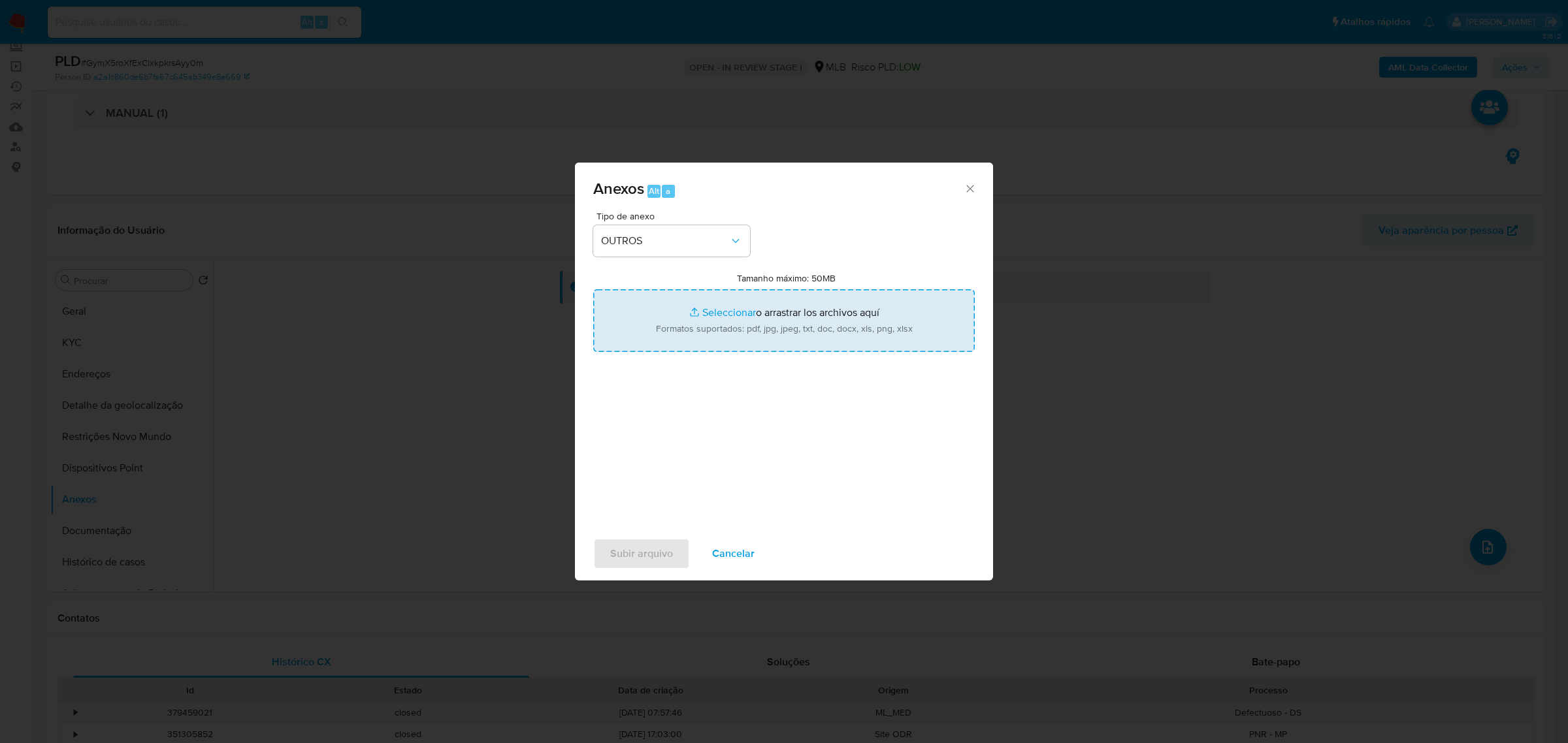
click at [714, 311] on input "Tamanho máximo: 50MB Seleccionar archivos" at bounding box center [784, 320] width 381 height 63
type input "C:\fakepath\MOV - MERI.xlsx"
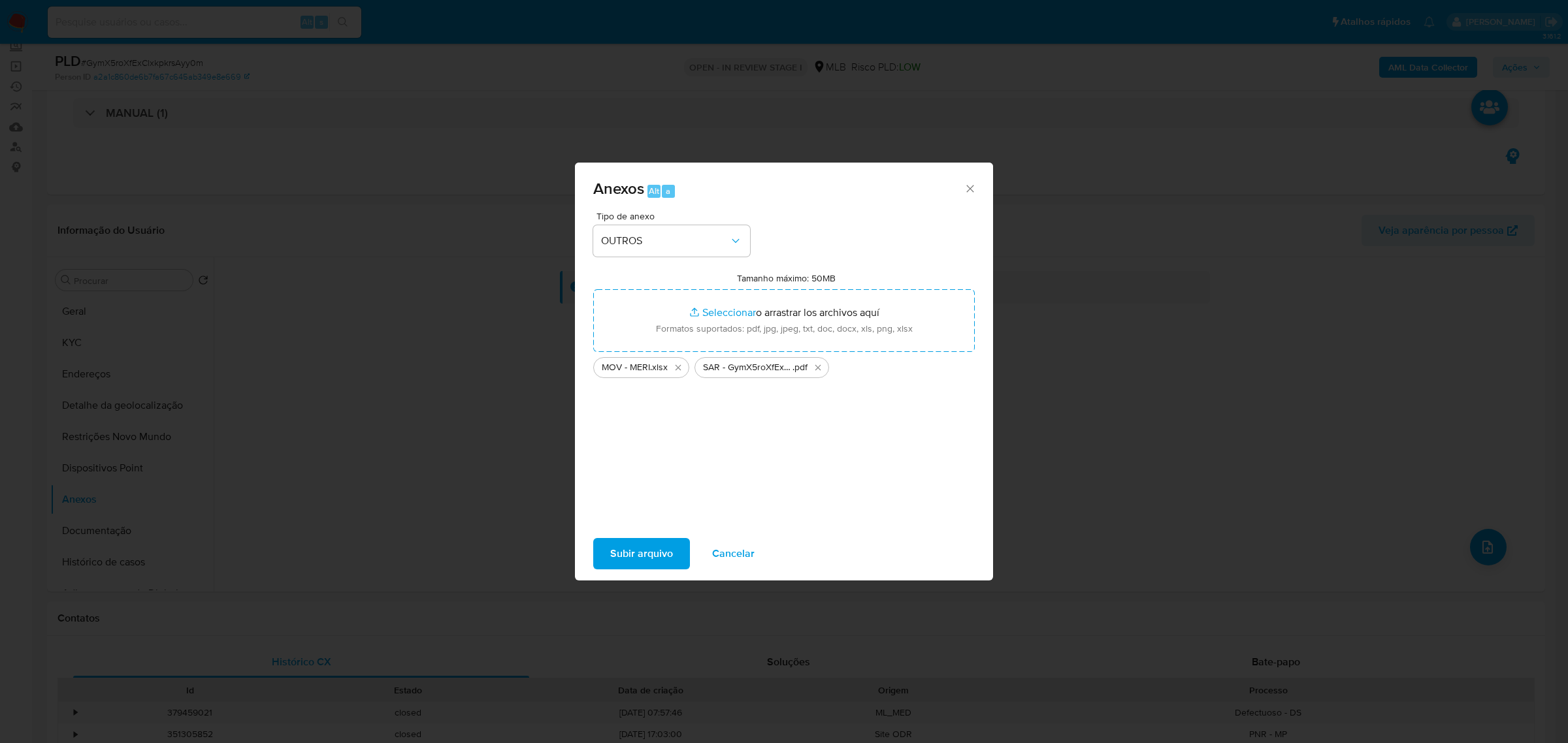
click at [651, 557] on span "Subir arquivo" at bounding box center [641, 553] width 63 height 29
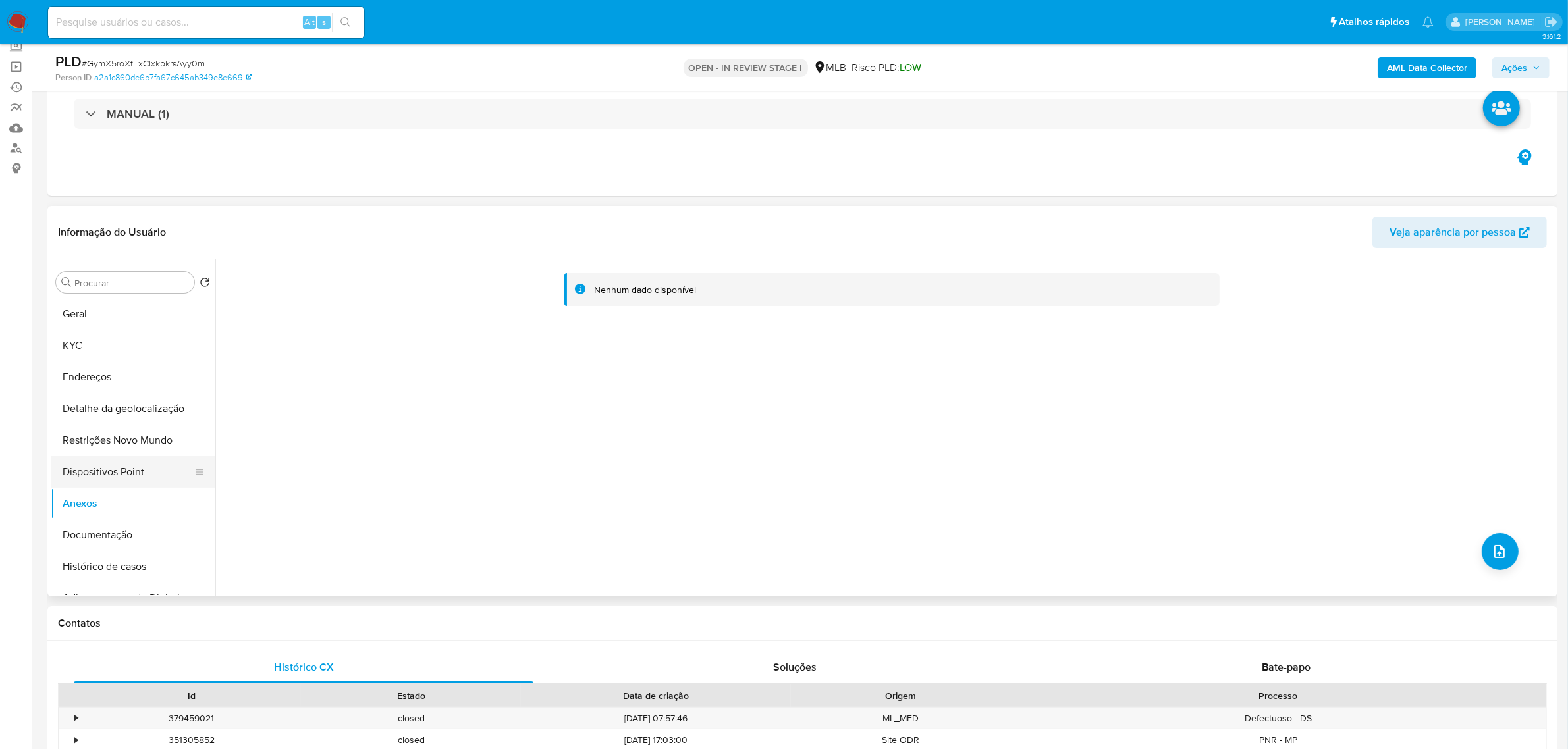
click at [135, 471] on button "Dispositivos Point" at bounding box center [127, 472] width 154 height 31
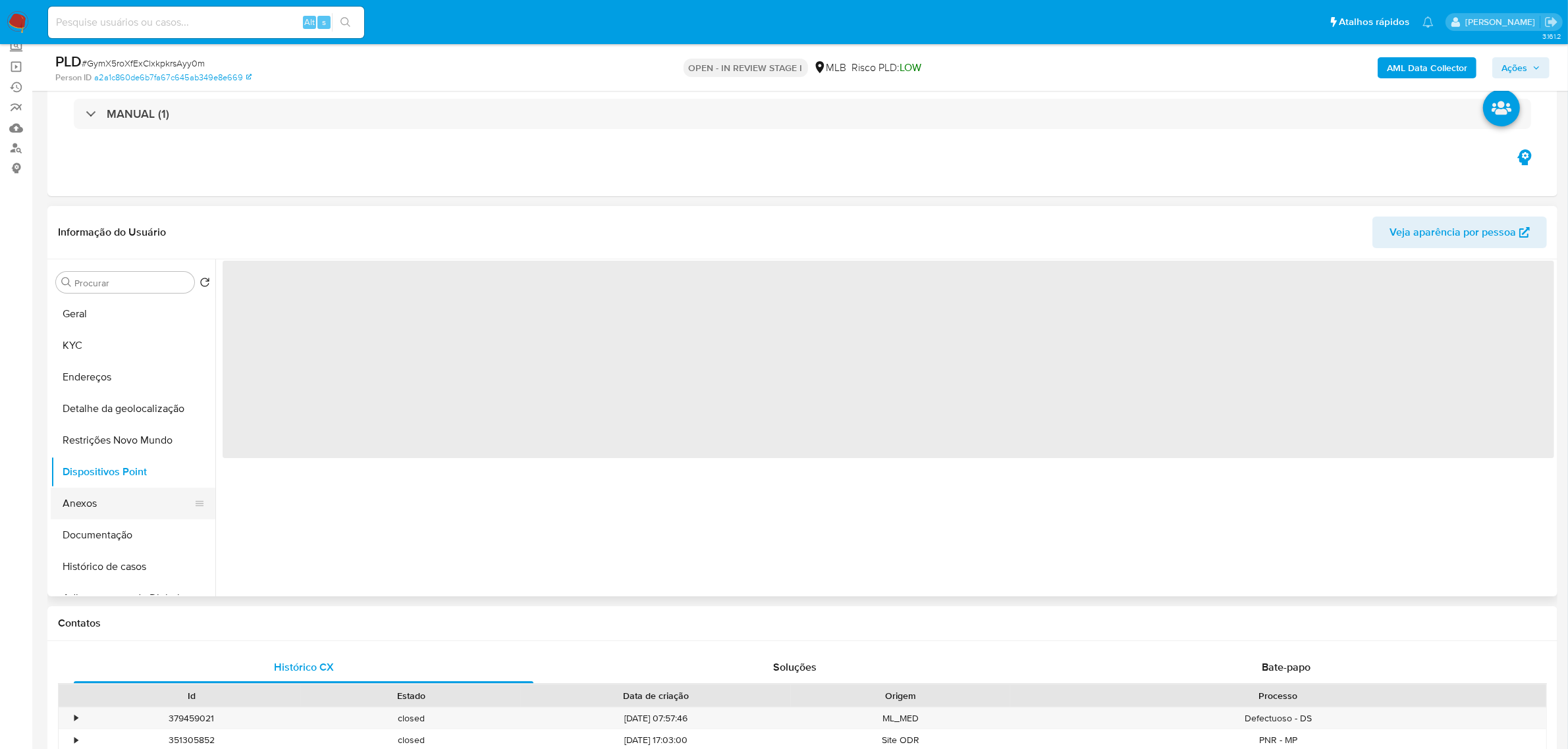
click at [81, 502] on button "Anexos" at bounding box center [127, 504] width 154 height 31
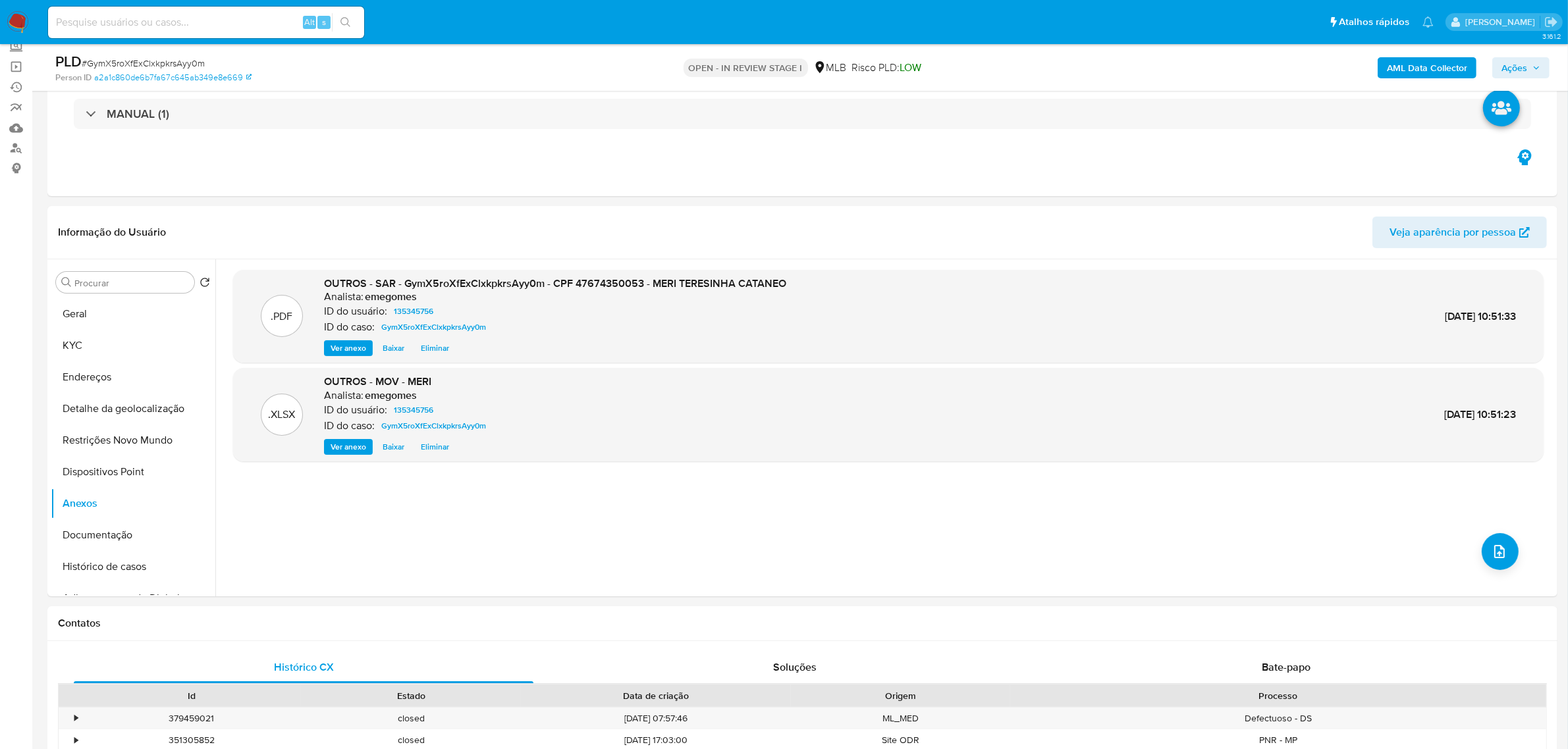
click at [1436, 70] on b "AML Data Collector" at bounding box center [1427, 68] width 80 height 21
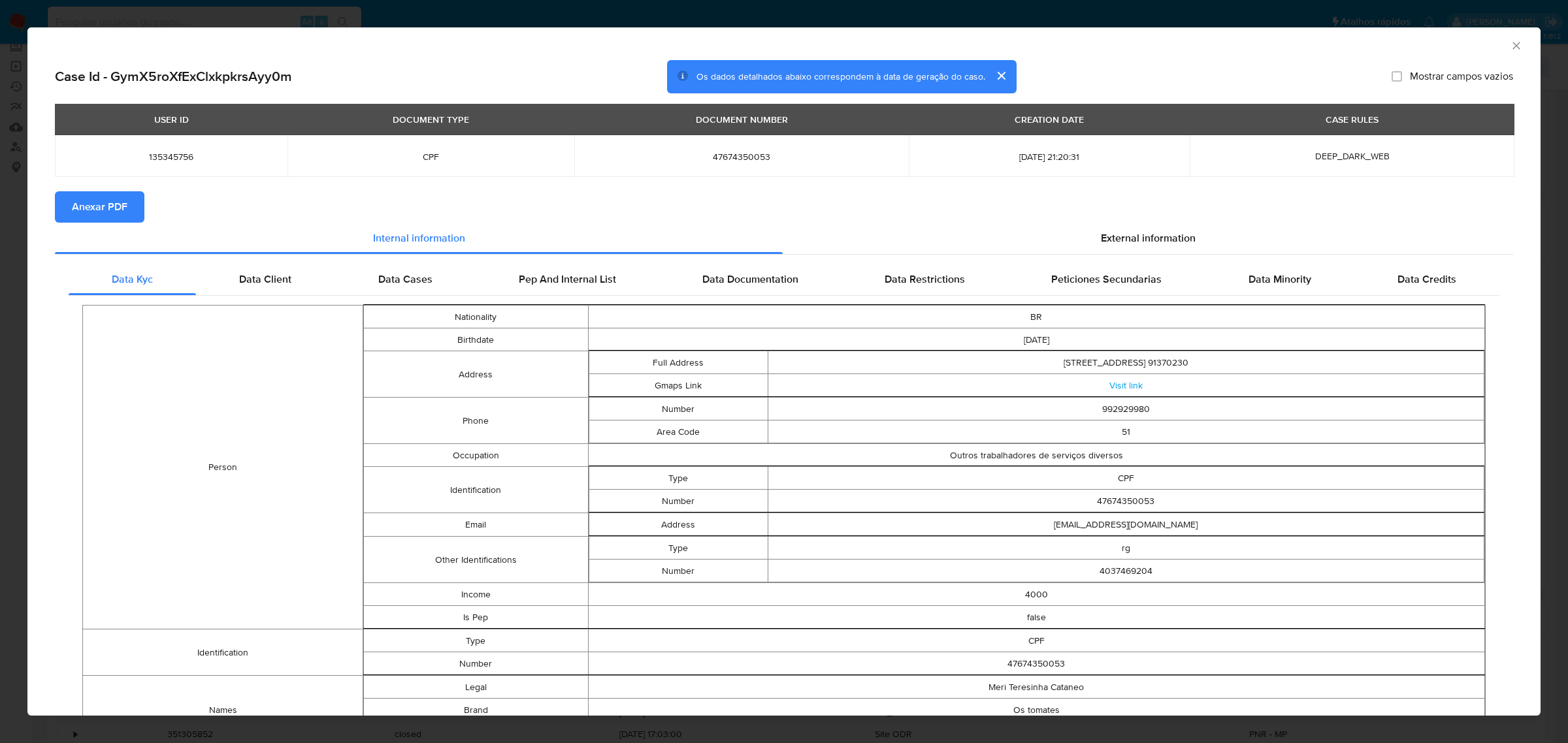
click at [115, 203] on span "Anexar PDF" at bounding box center [100, 207] width 56 height 29
click at [1509, 43] on icon "Fechar a janela" at bounding box center [1516, 46] width 13 height 13
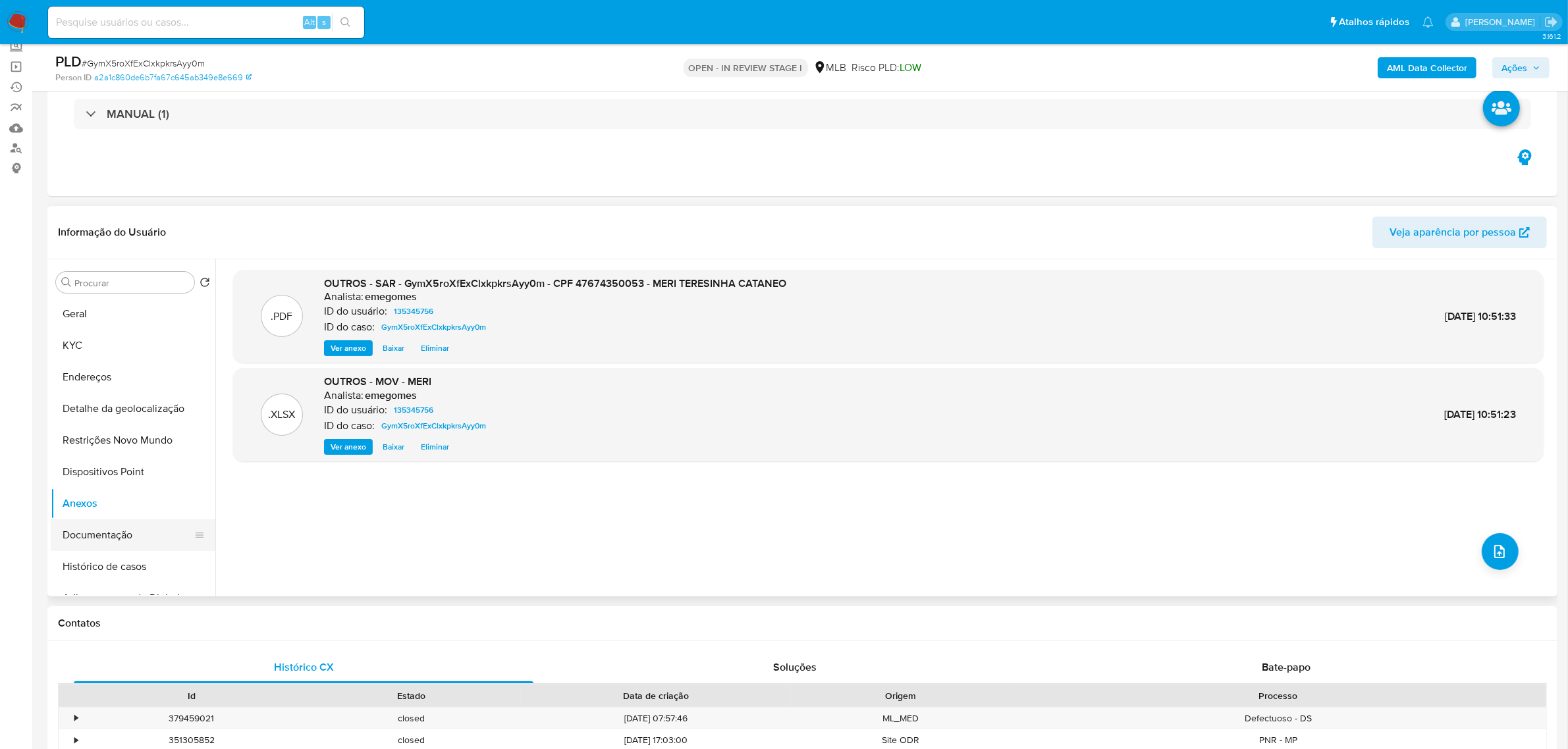
click at [81, 531] on button "Documentação" at bounding box center [127, 535] width 154 height 31
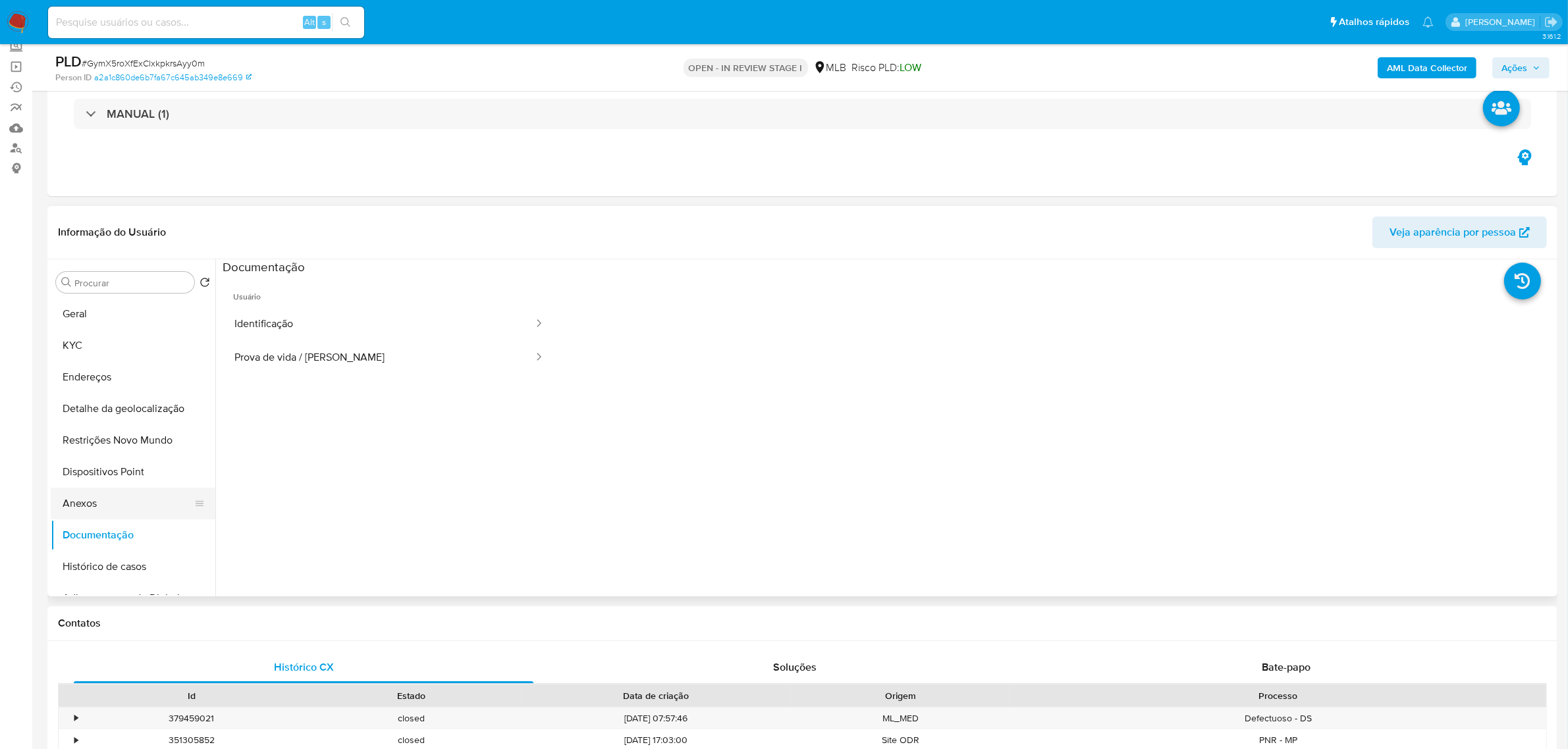
click at [101, 491] on button "Anexos" at bounding box center [127, 504] width 154 height 31
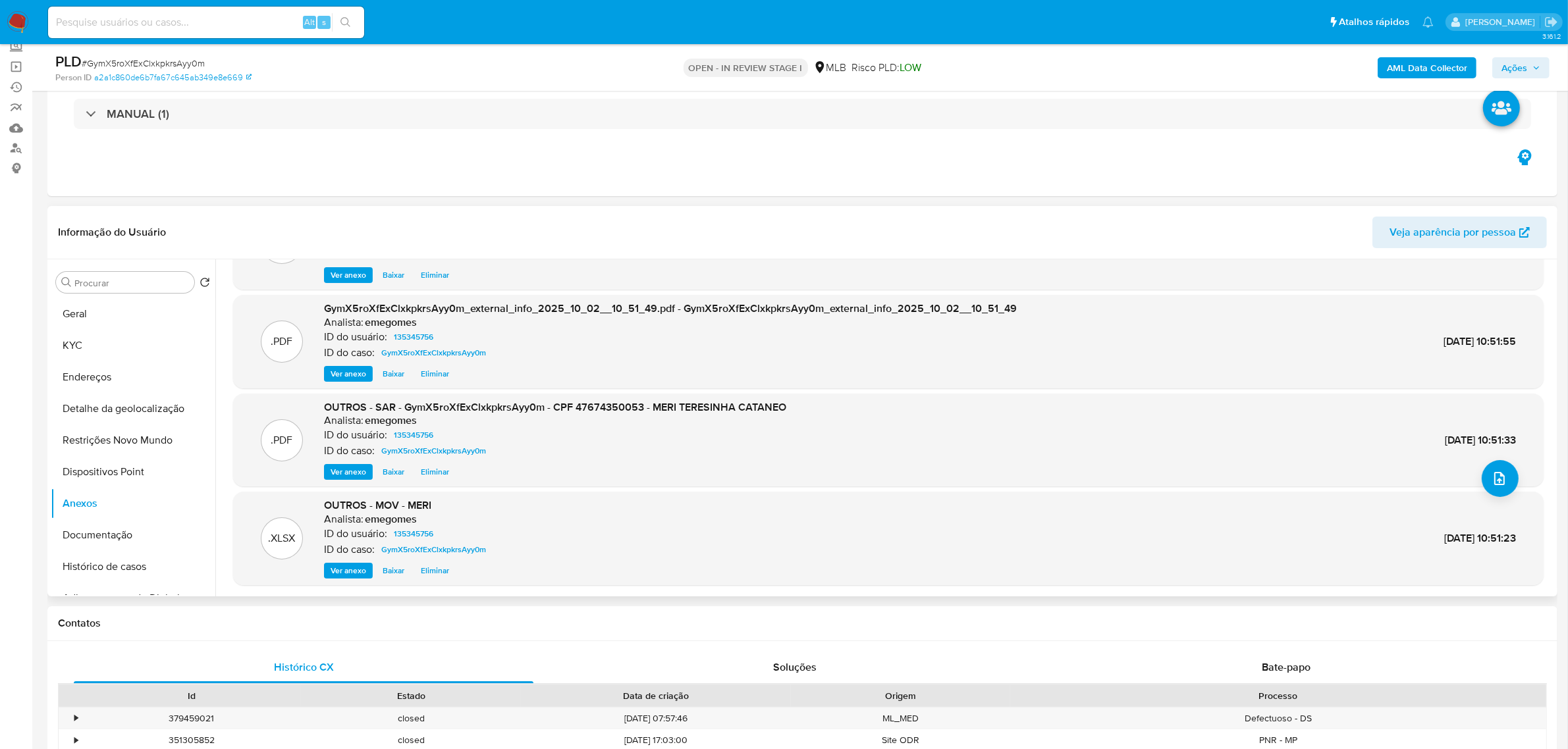
scroll to position [0, 0]
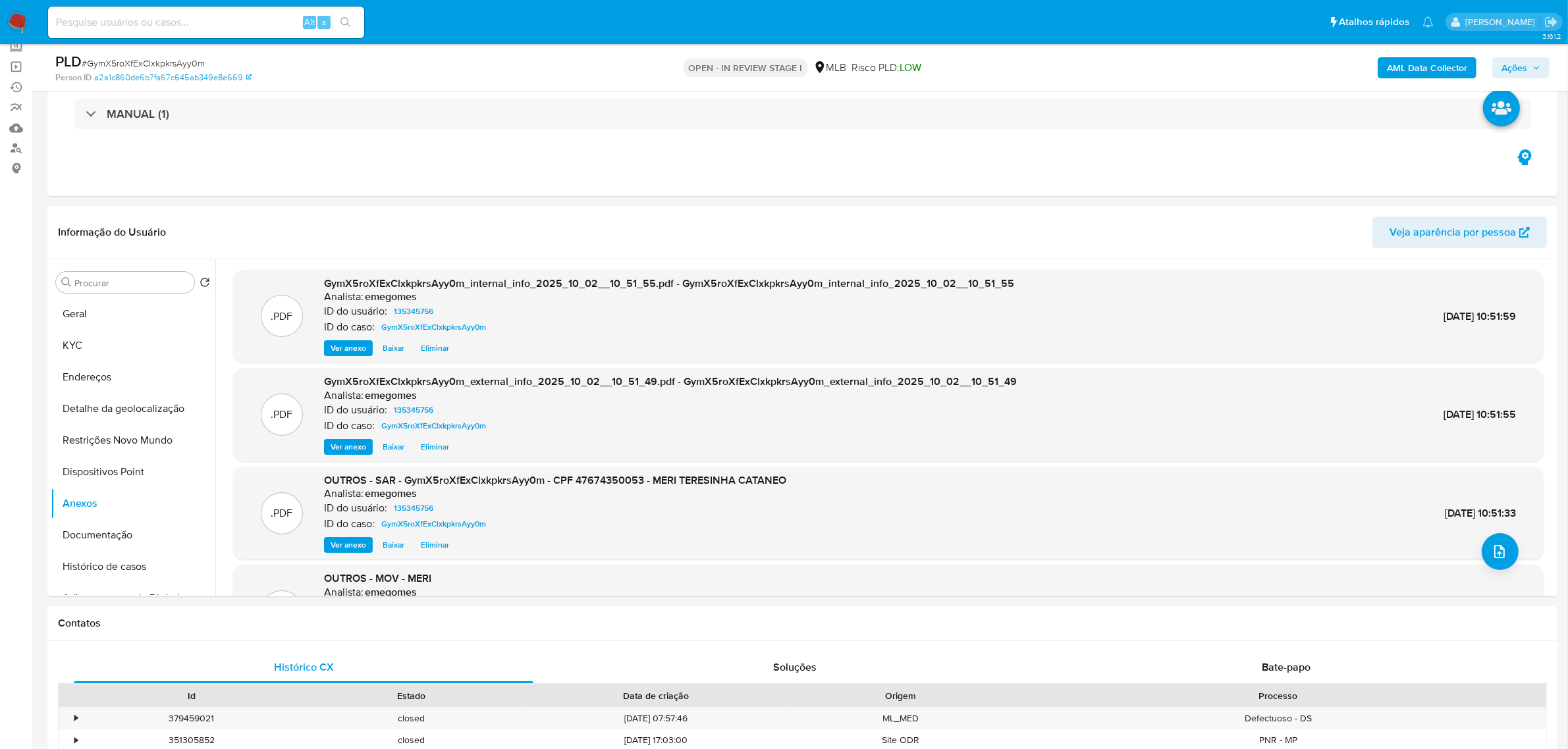
click at [1541, 71] on button "Ações" at bounding box center [1521, 68] width 57 height 21
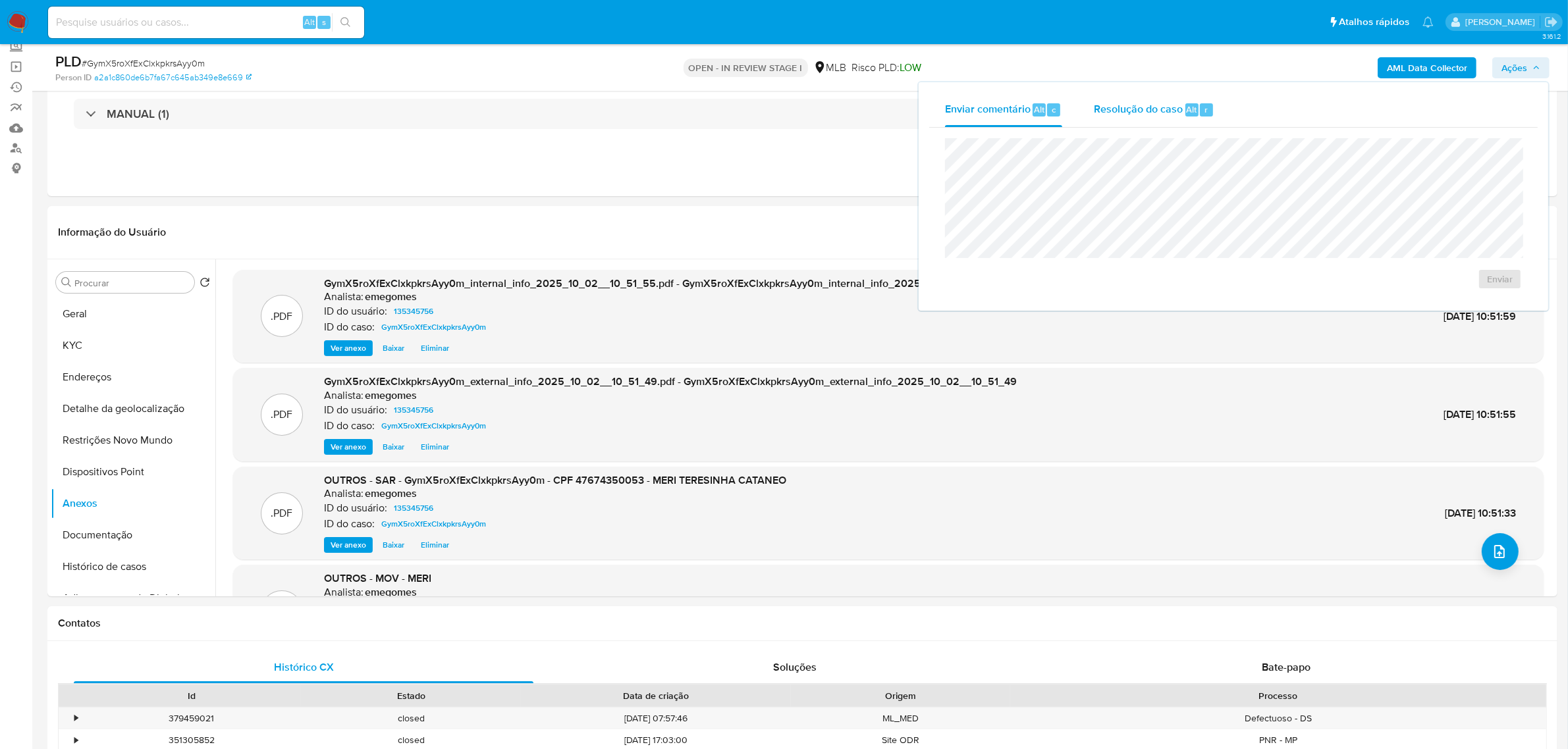
click at [1147, 107] on span "Resolução do caso" at bounding box center [1138, 108] width 89 height 15
click at [1482, 303] on span "ROI Proposal" at bounding box center [1468, 300] width 68 height 18
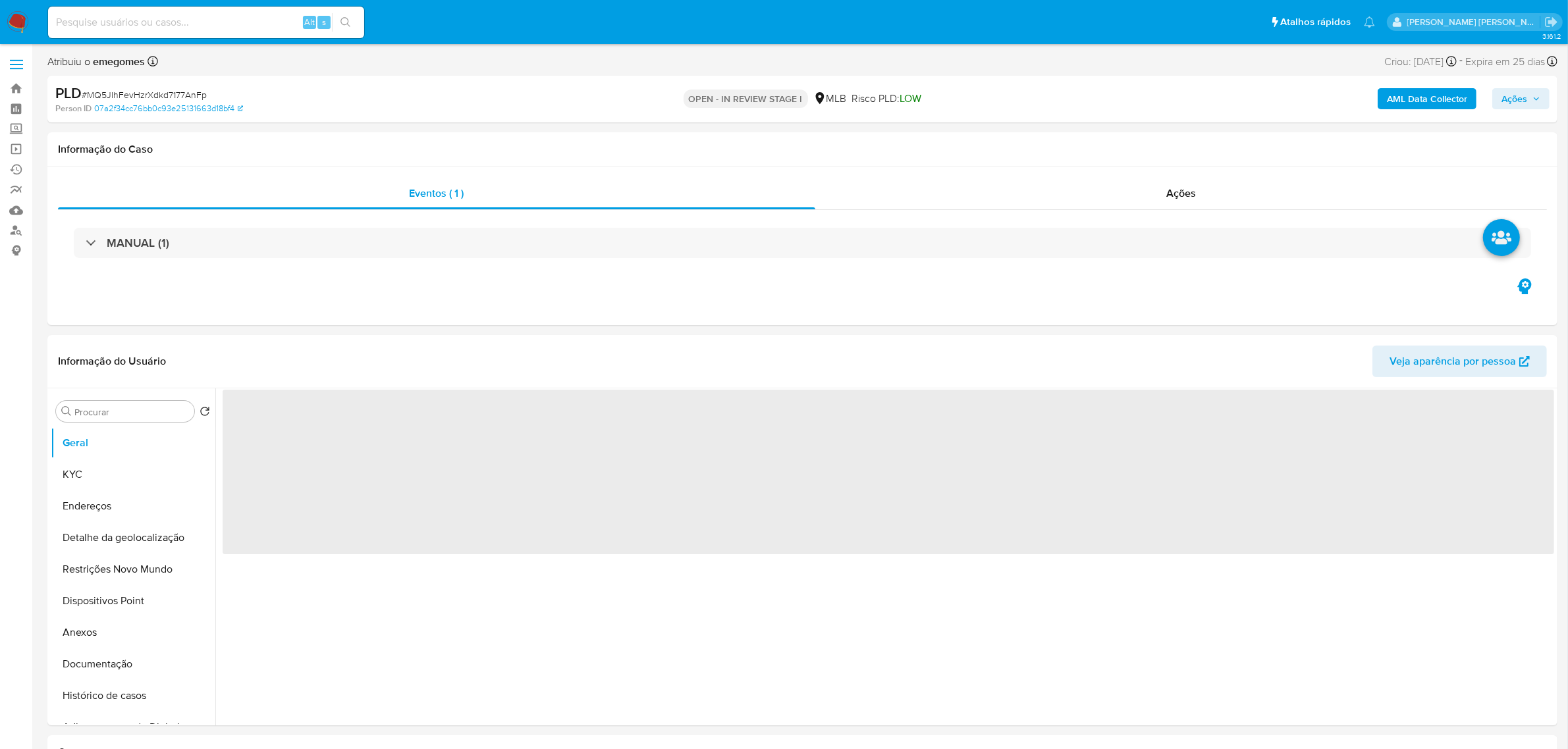
select select "10"
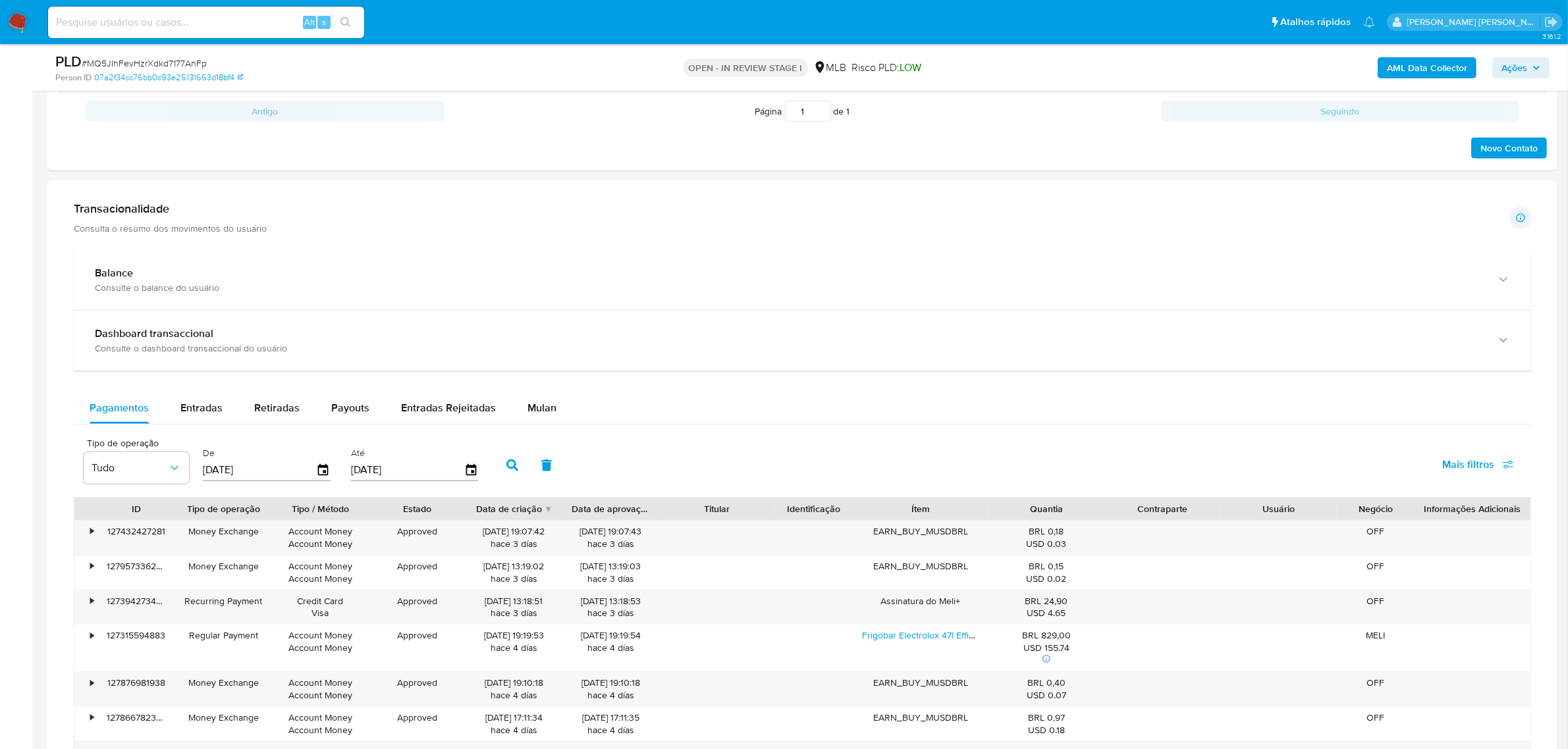
scroll to position [823, 0]
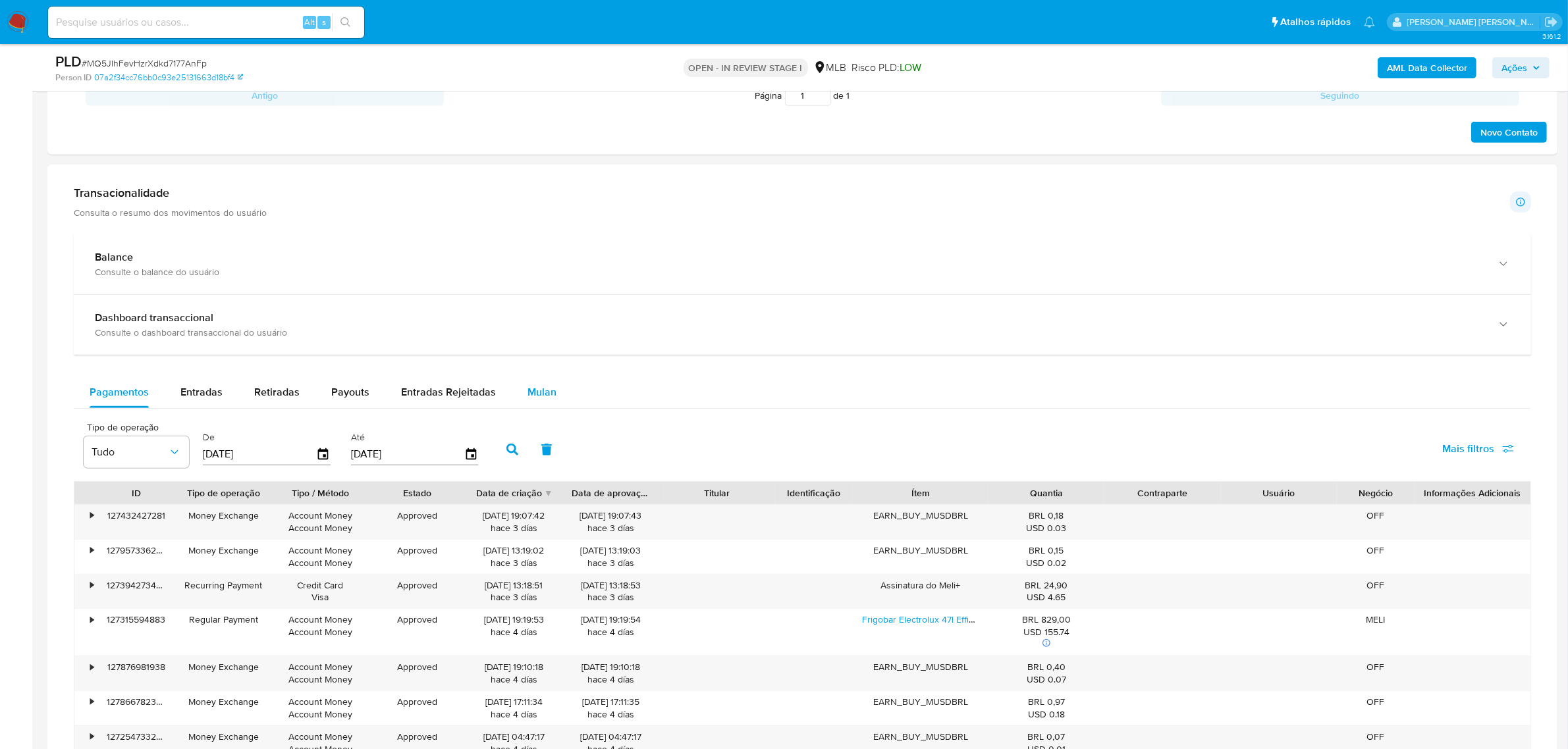
click at [544, 391] on span "Mulan" at bounding box center [542, 391] width 29 height 15
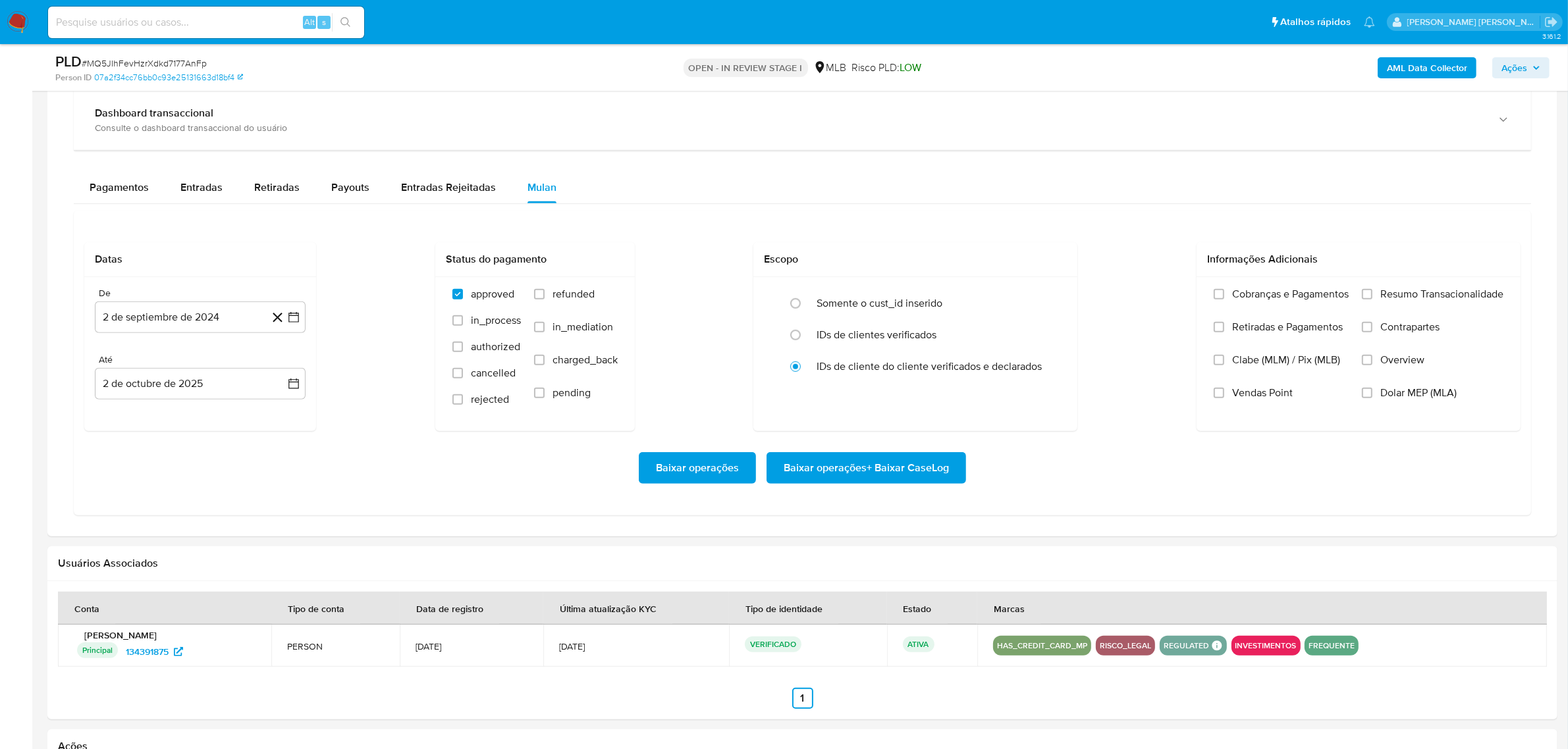
scroll to position [1070, 0]
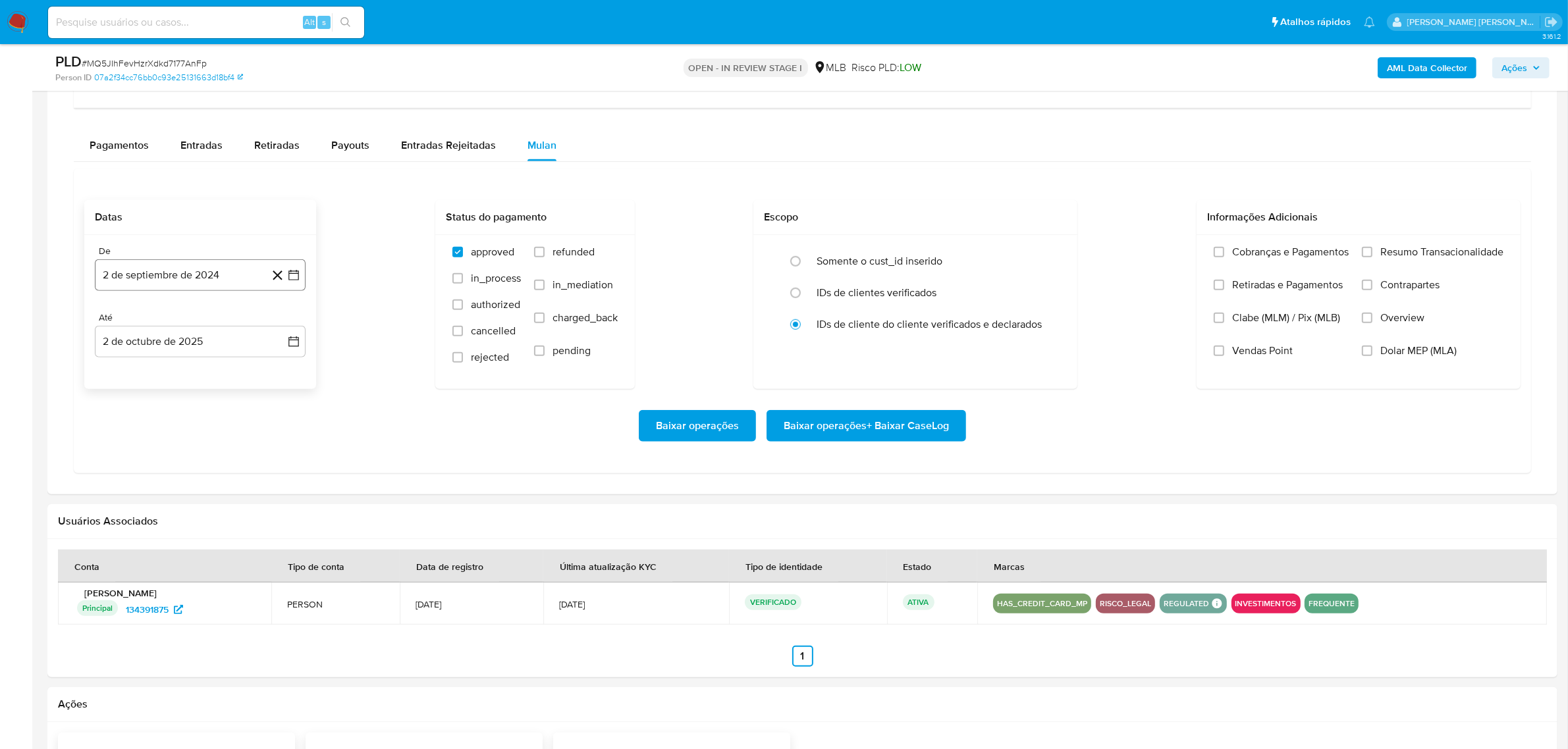
click at [296, 277] on icon "button" at bounding box center [293, 275] width 14 height 14
click at [283, 324] on icon "Mes siguiente" at bounding box center [282, 322] width 5 height 9
click at [283, 324] on icon "Mes siguiente" at bounding box center [282, 322] width 16 height 16
click at [283, 324] on icon "Mes siguiente" at bounding box center [282, 322] width 5 height 9
click at [283, 324] on icon "Mes siguiente" at bounding box center [282, 322] width 16 height 16
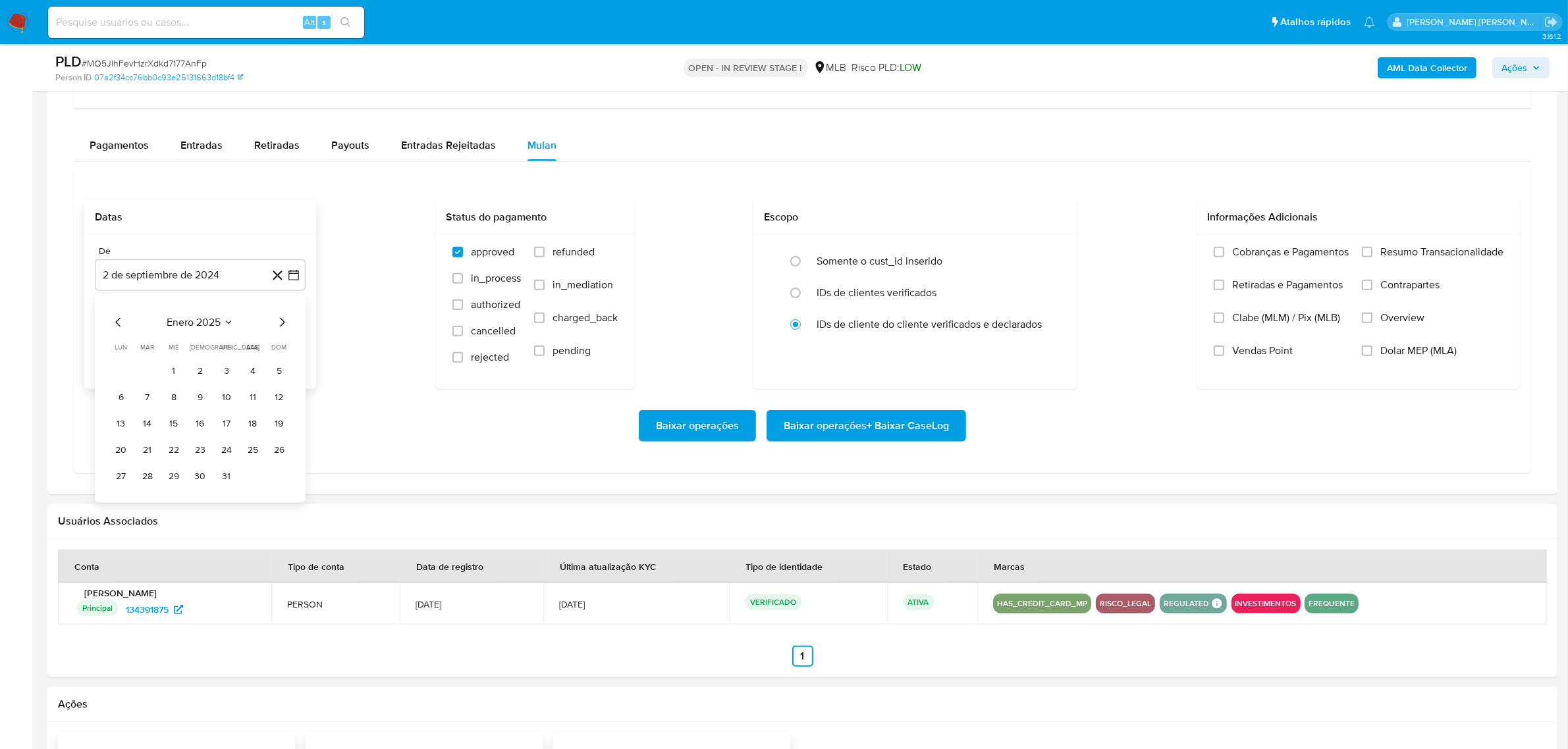
click at [283, 324] on icon "Mes siguiente" at bounding box center [282, 322] width 5 height 9
click at [283, 324] on icon "Mes siguiente" at bounding box center [282, 322] width 16 height 16
click at [283, 324] on icon "Mes siguiente" at bounding box center [282, 322] width 5 height 9
click at [283, 324] on icon "Mes siguiente" at bounding box center [282, 322] width 16 height 16
click at [283, 324] on icon "Mes siguiente" at bounding box center [282, 322] width 5 height 9
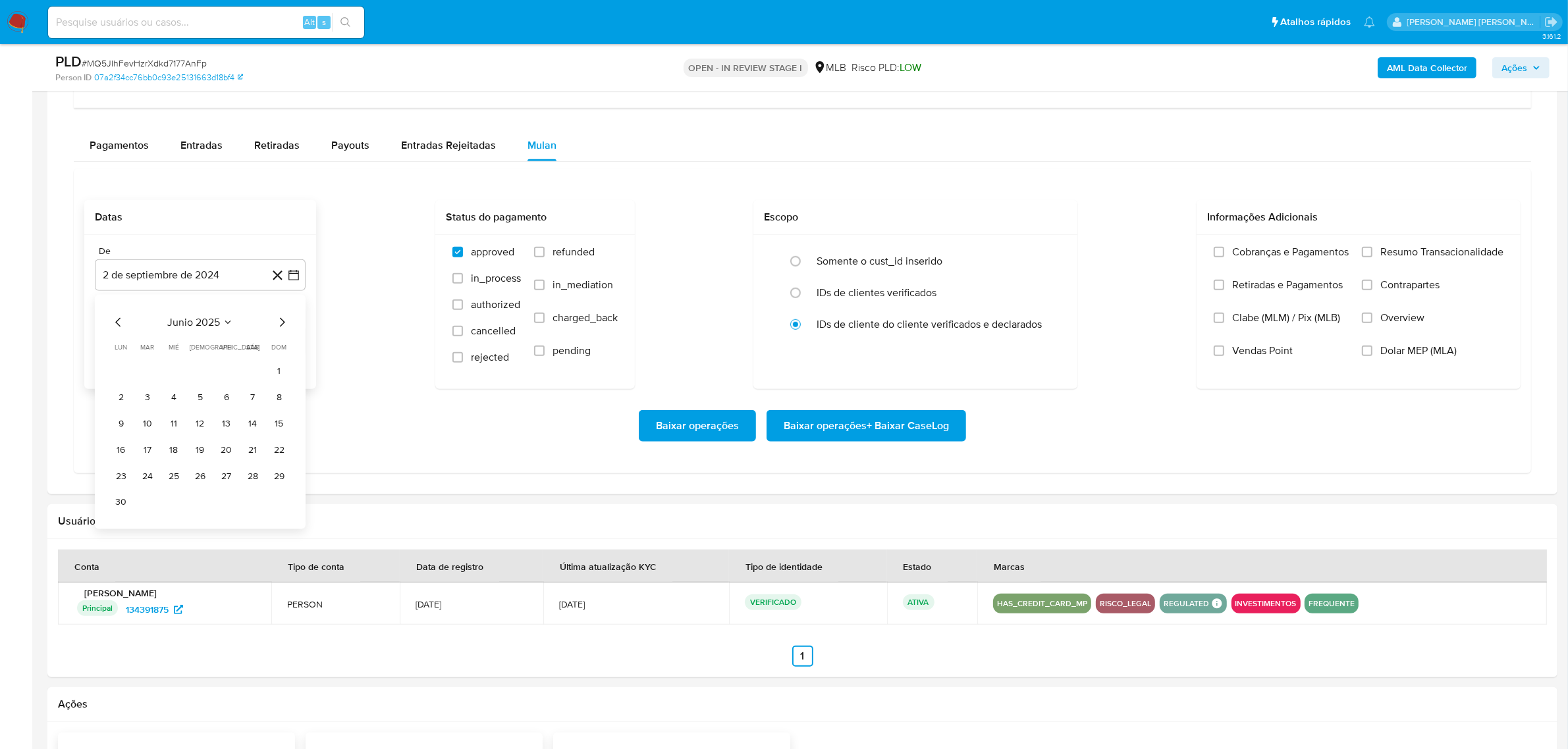
click at [283, 324] on icon "Mes siguiente" at bounding box center [282, 322] width 16 height 16
click at [283, 324] on icon "Mes siguiente" at bounding box center [282, 322] width 5 height 9
click at [224, 375] on button "1" at bounding box center [226, 371] width 21 height 21
click at [294, 346] on icon "button" at bounding box center [293, 341] width 14 height 14
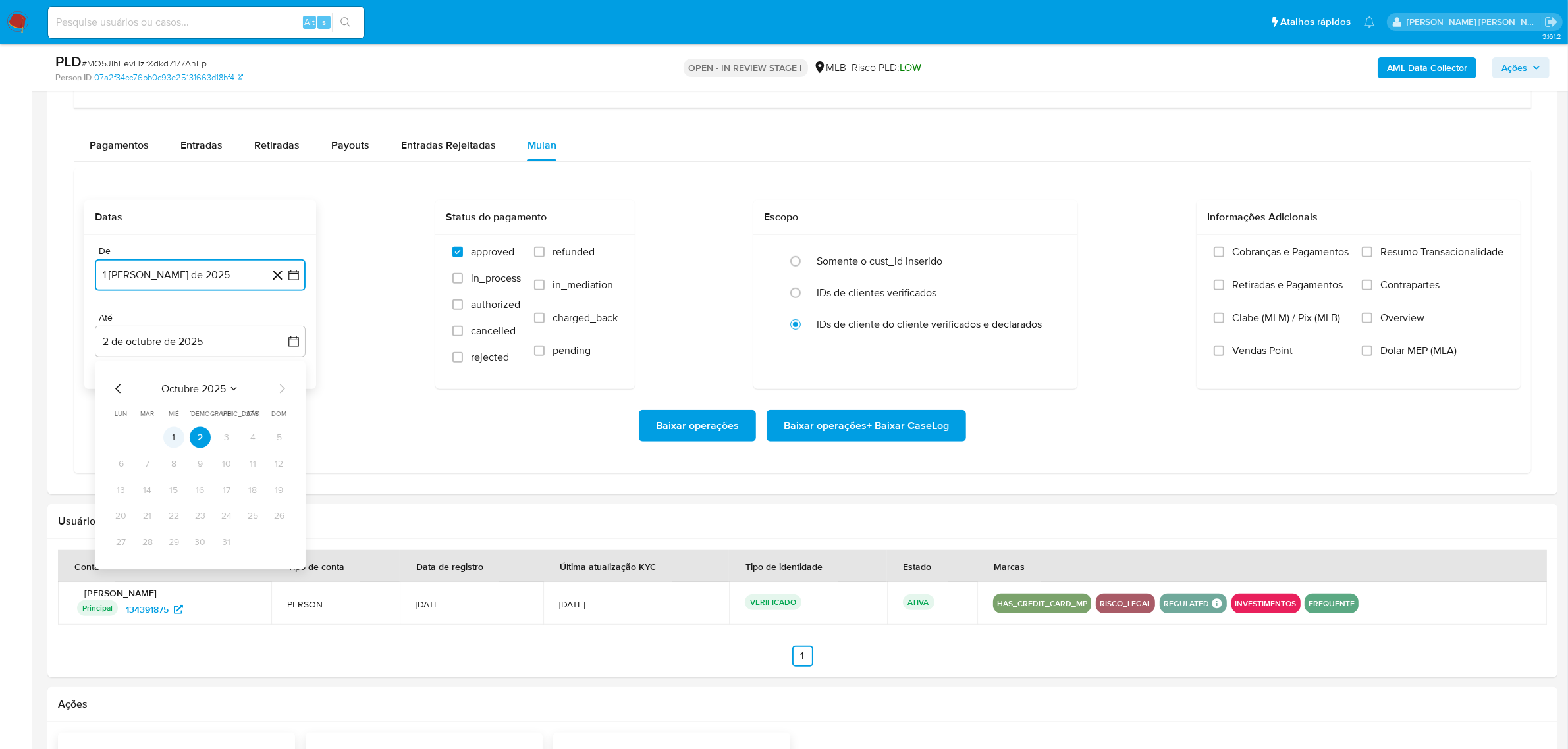
click at [174, 436] on button "1" at bounding box center [174, 437] width 21 height 21
click at [1403, 318] on span "Overview" at bounding box center [1402, 318] width 44 height 14
click at [1372, 318] on input "Overview" at bounding box center [1367, 317] width 11 height 11
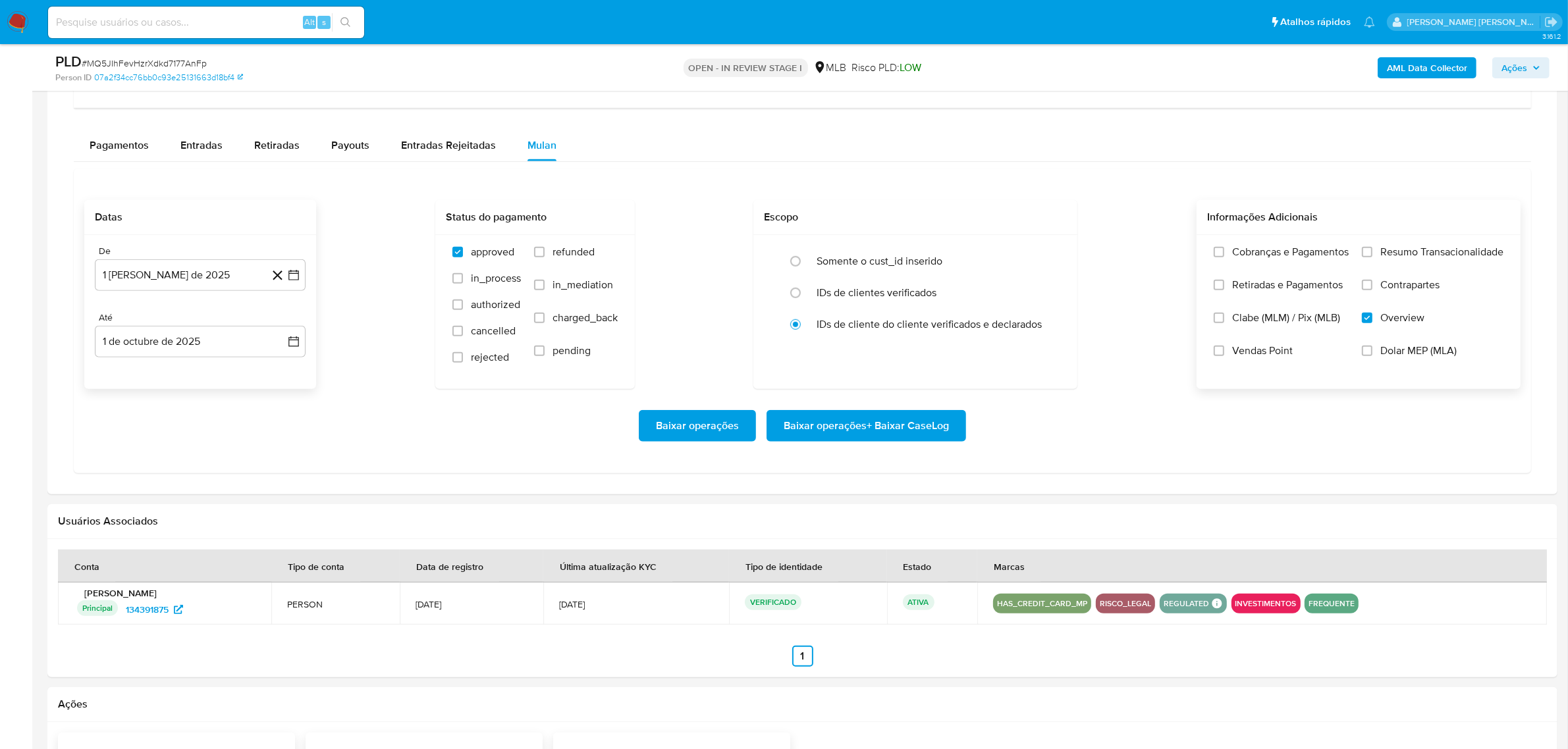
click at [1414, 286] on span "Contrapartes" at bounding box center [1409, 285] width 59 height 14
click at [1372, 286] on input "Contrapartes" at bounding box center [1367, 285] width 11 height 11
click at [1420, 257] on span "Resumo Transacionalidade" at bounding box center [1441, 252] width 123 height 14
click at [1372, 257] on input "Resumo Transacionalidade" at bounding box center [1367, 252] width 11 height 11
click at [891, 427] on span "Baixar operações + Baixar CaseLog" at bounding box center [866, 425] width 165 height 29
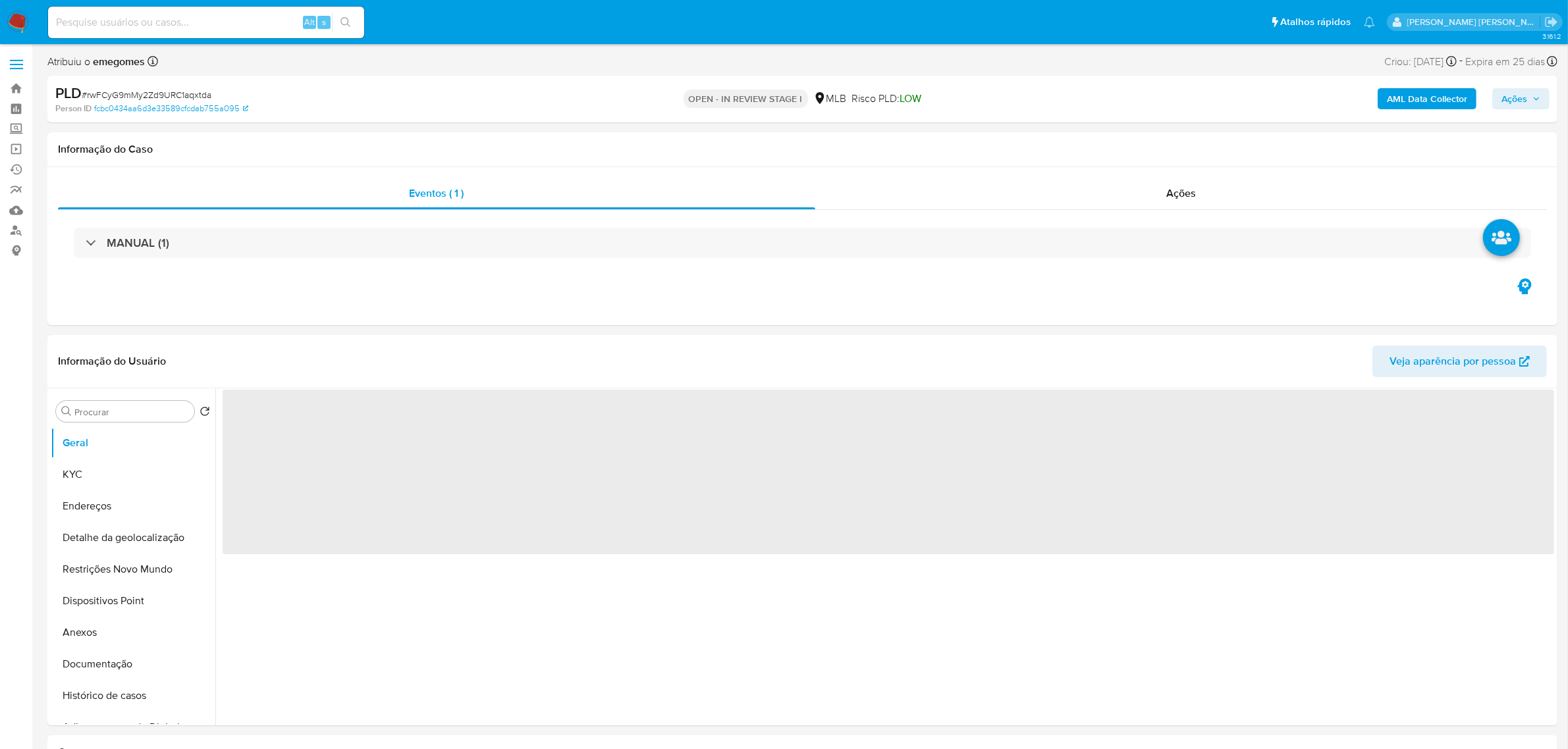
select select "10"
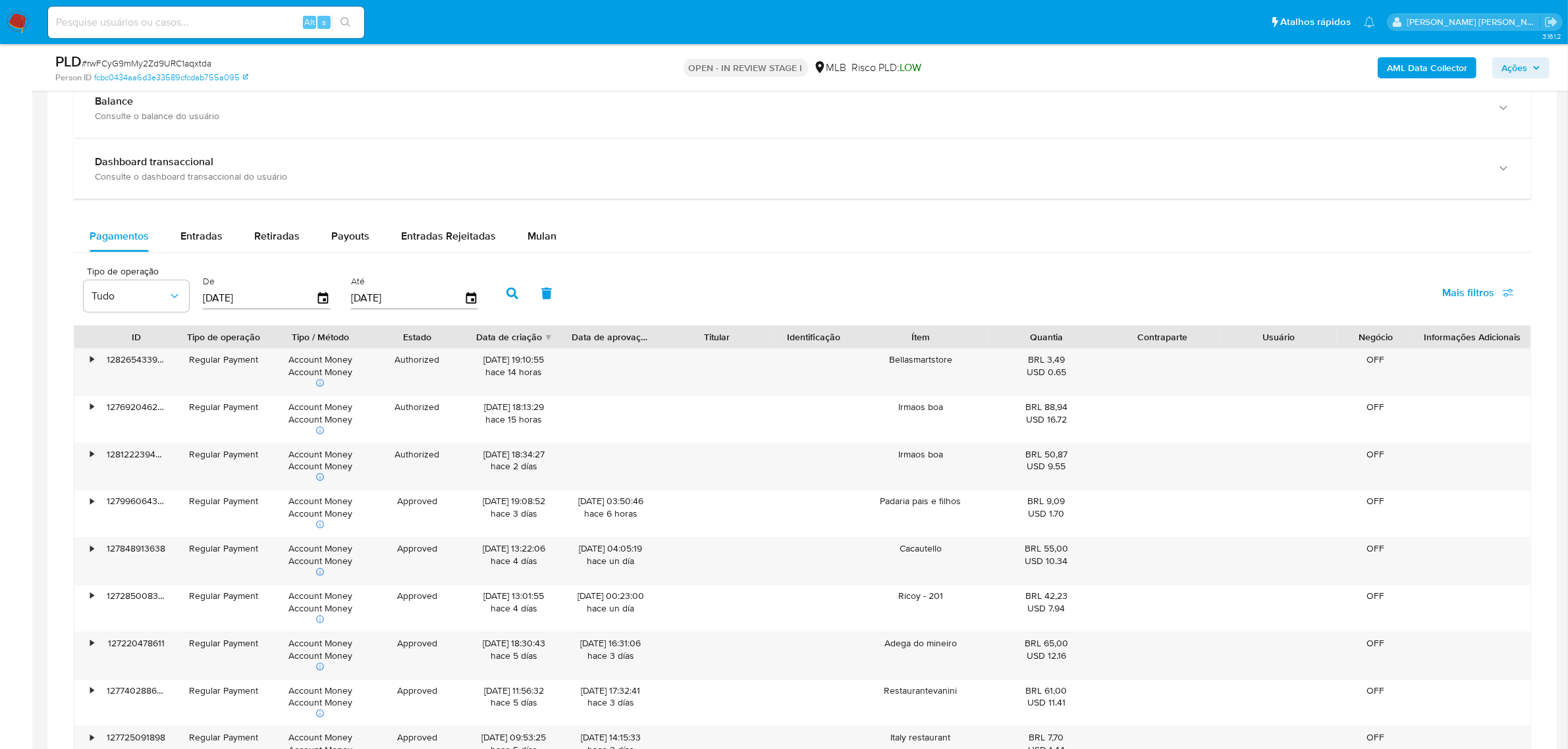
scroll to position [987, 0]
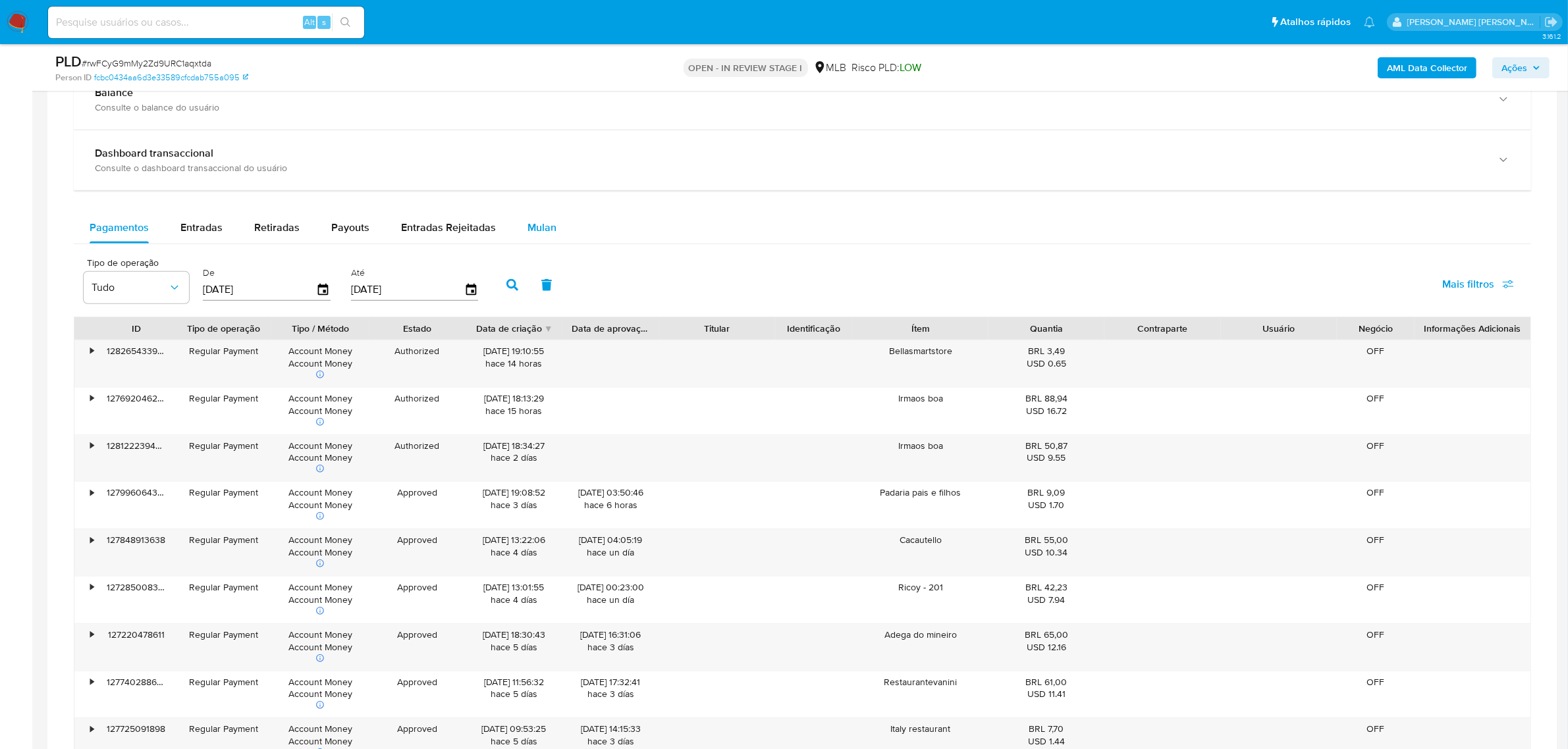
click at [541, 231] on span "Mulan" at bounding box center [542, 227] width 29 height 15
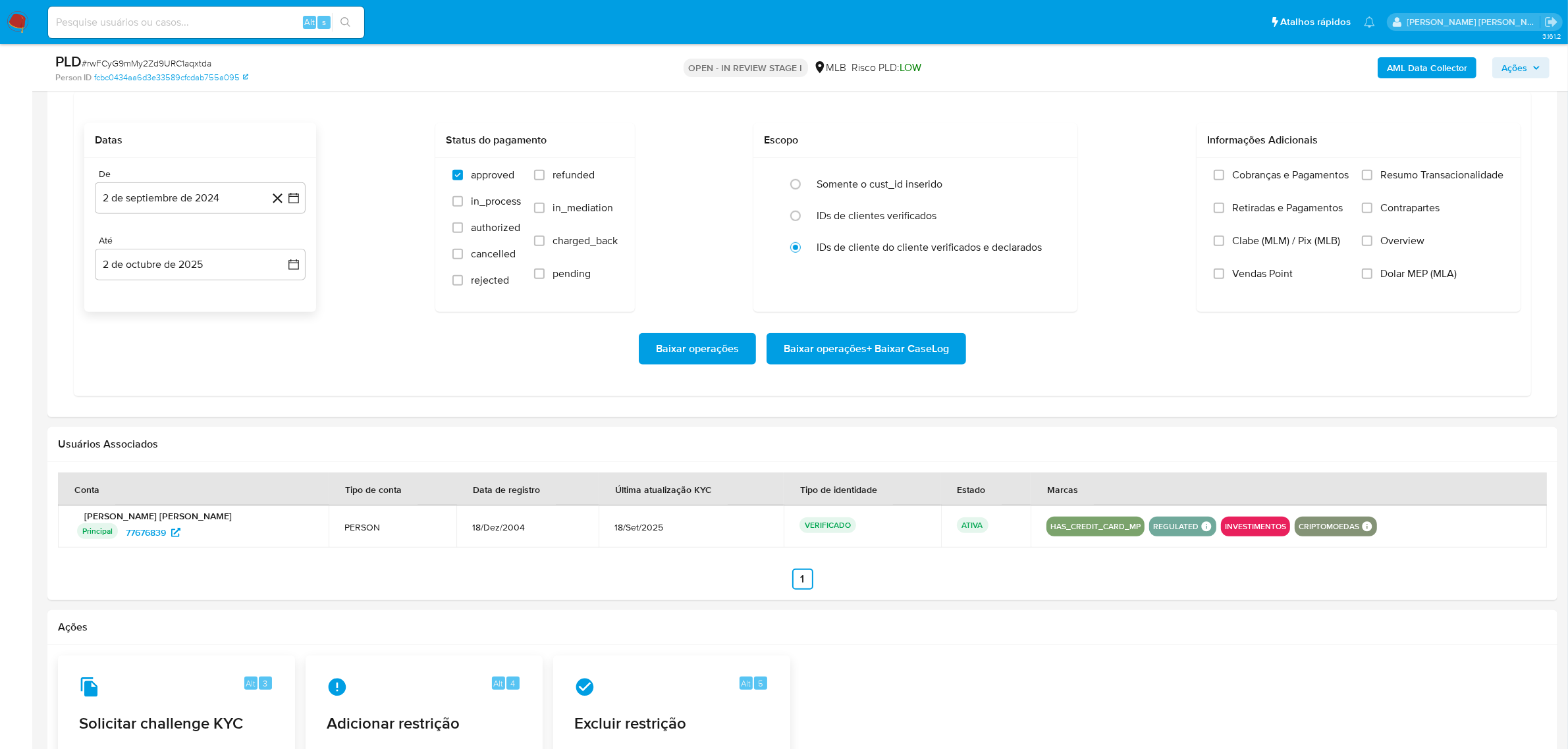
scroll to position [1152, 0]
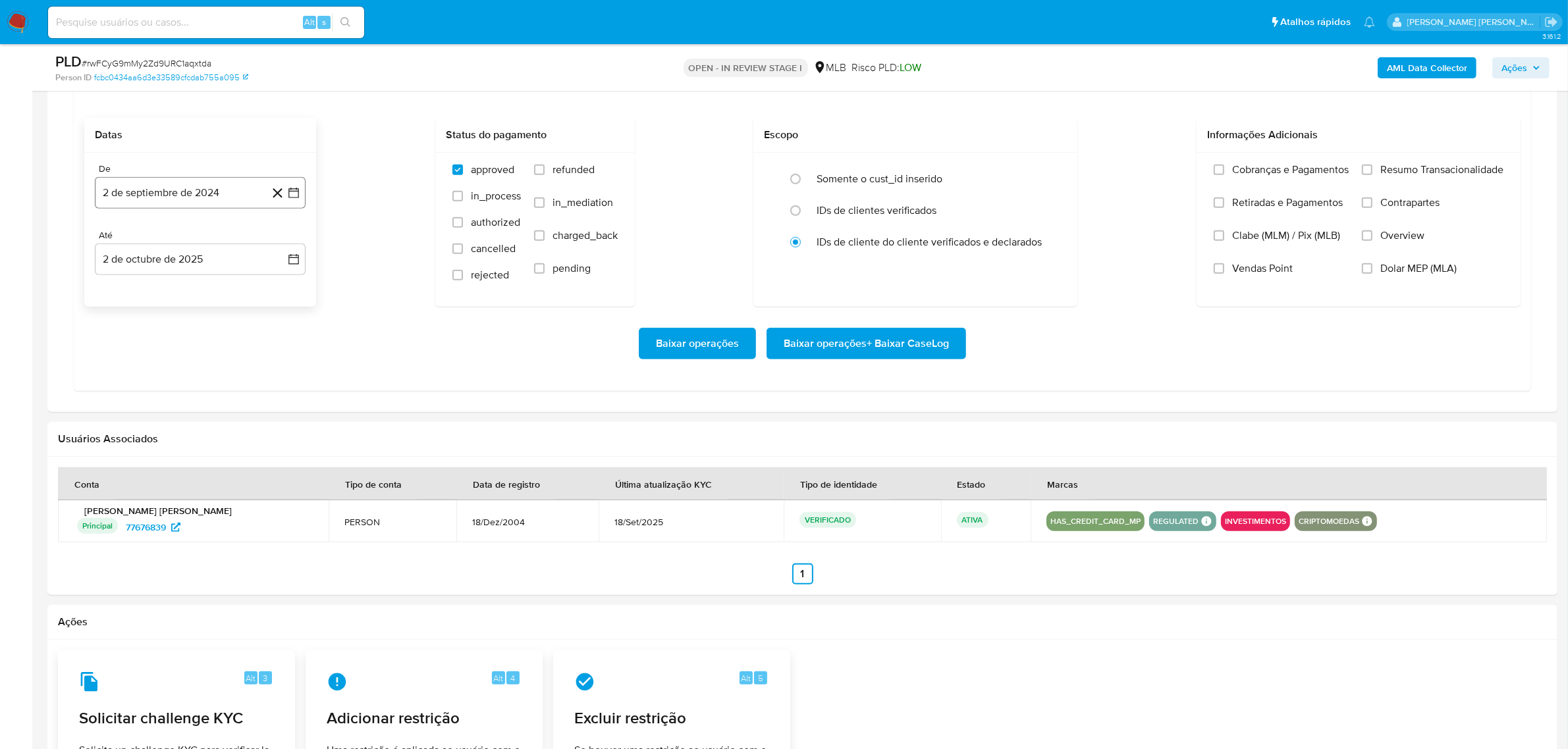
click at [305, 198] on button "2 de septiembre de 2024" at bounding box center [200, 193] width 211 height 31
click at [283, 239] on icon "Mes siguiente" at bounding box center [282, 240] width 16 height 16
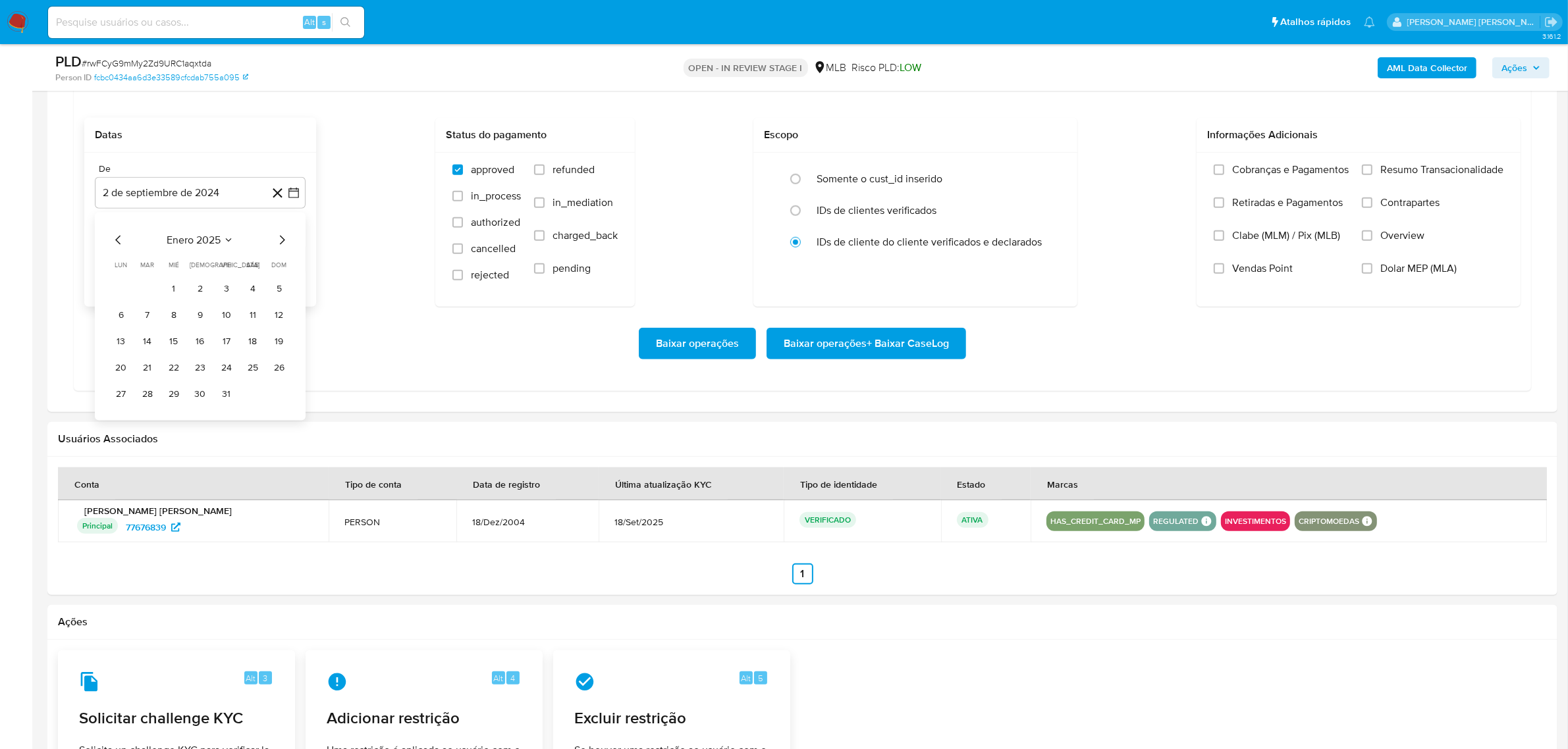
click at [283, 239] on icon "Mes siguiente" at bounding box center [282, 240] width 16 height 16
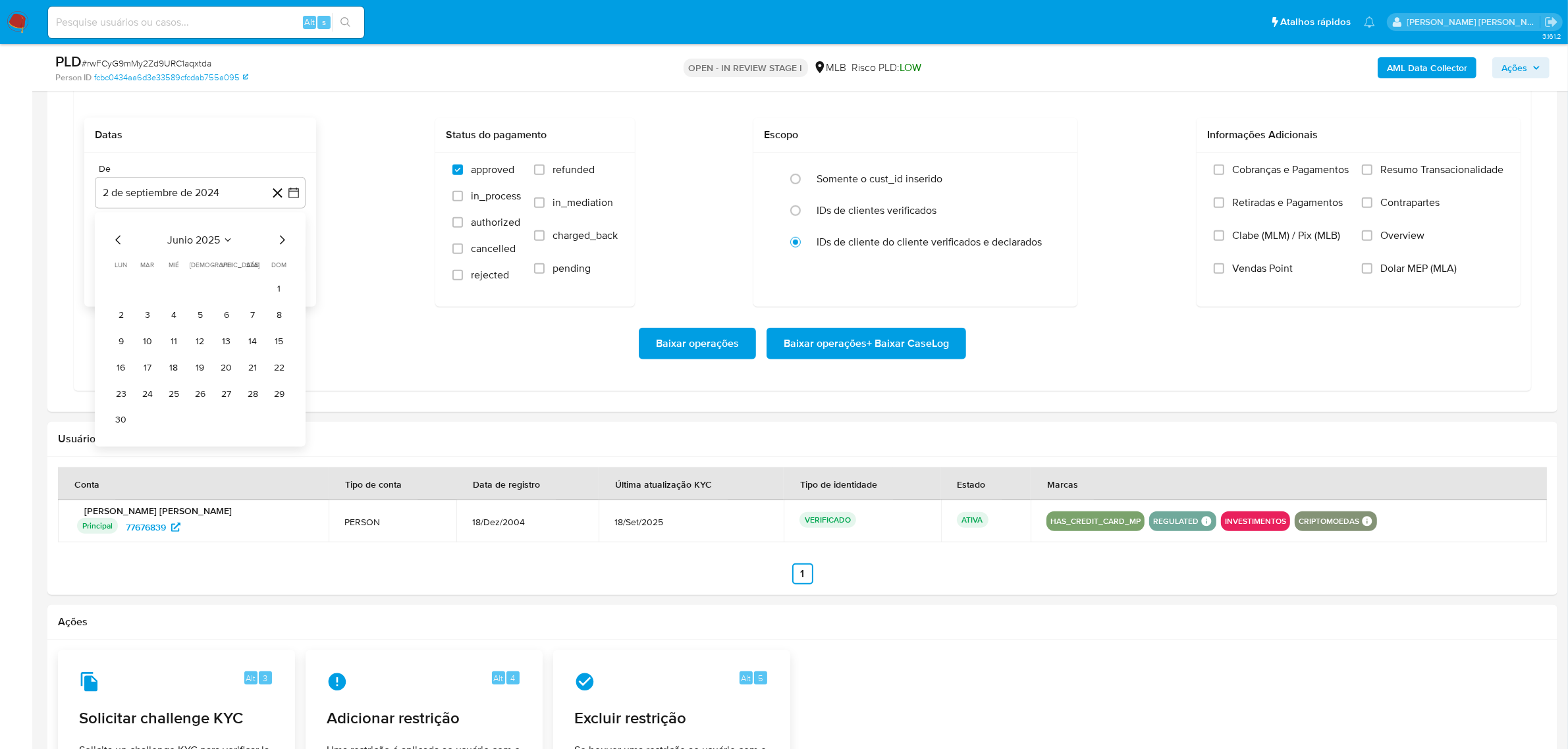
click at [283, 239] on icon "Mes siguiente" at bounding box center [282, 240] width 16 height 16
click at [226, 290] on button "1" at bounding box center [226, 289] width 21 height 21
click at [295, 257] on icon "button" at bounding box center [293, 259] width 11 height 11
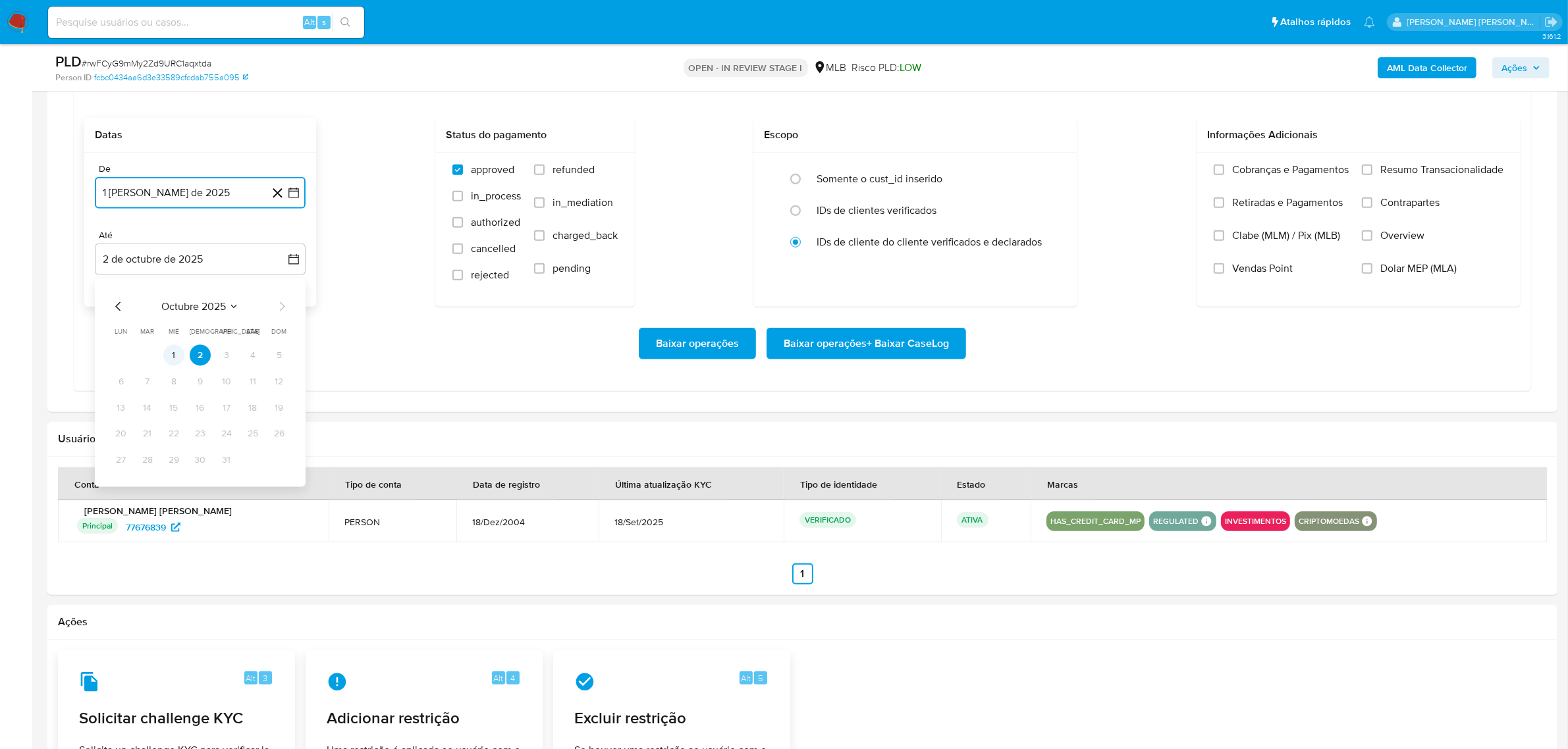
click at [172, 360] on button "1" at bounding box center [174, 356] width 21 height 21
click at [1432, 238] on label "Overview" at bounding box center [1432, 245] width 142 height 33
click at [1372, 238] on input "Overview" at bounding box center [1367, 235] width 11 height 11
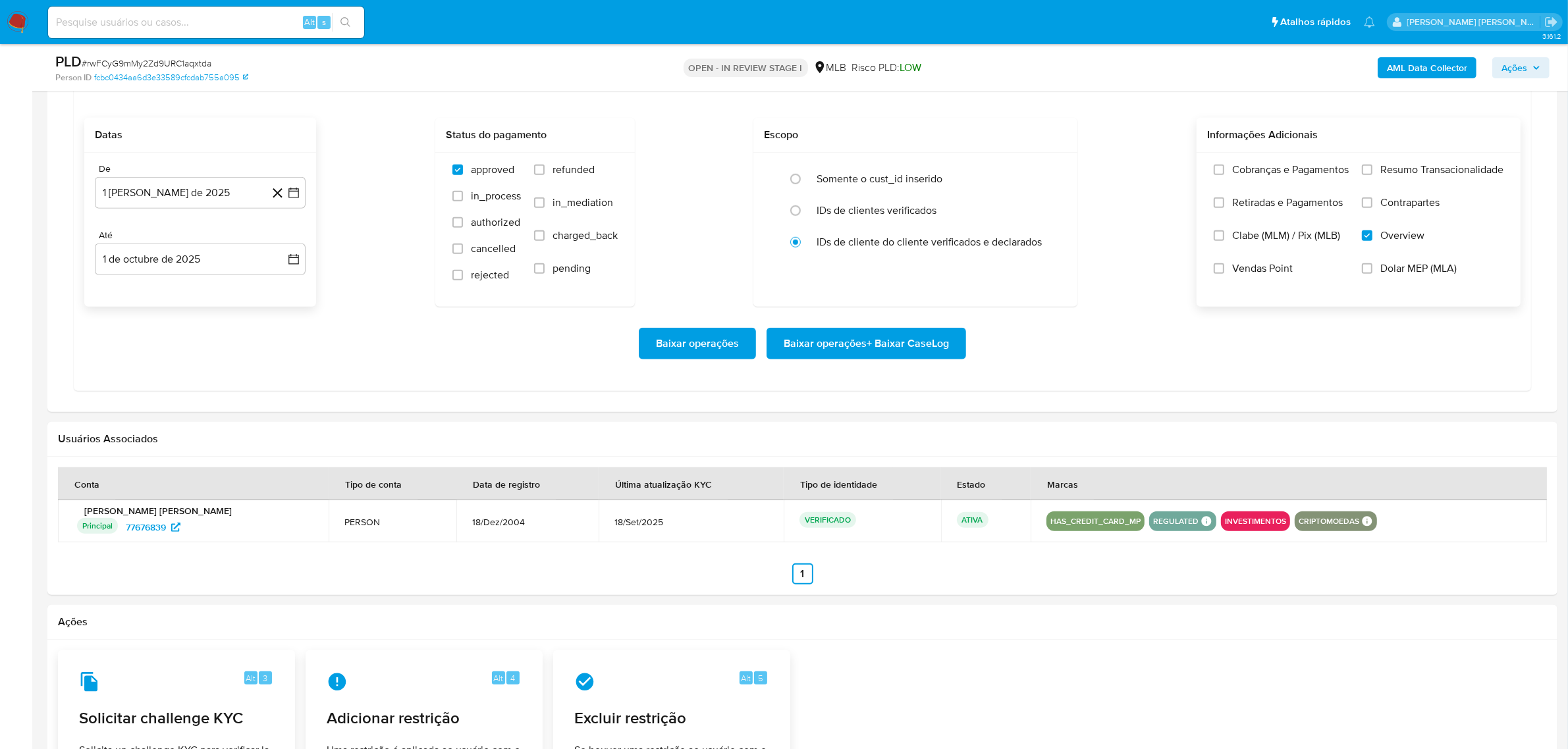
click at [1414, 208] on span "Contrapartes" at bounding box center [1409, 203] width 59 height 14
click at [1372, 208] on input "Contrapartes" at bounding box center [1367, 203] width 11 height 11
click at [1423, 165] on span "Resumo Transacionalidade" at bounding box center [1441, 169] width 123 height 14
click at [1372, 165] on input "Resumo Transacionalidade" at bounding box center [1367, 169] width 11 height 11
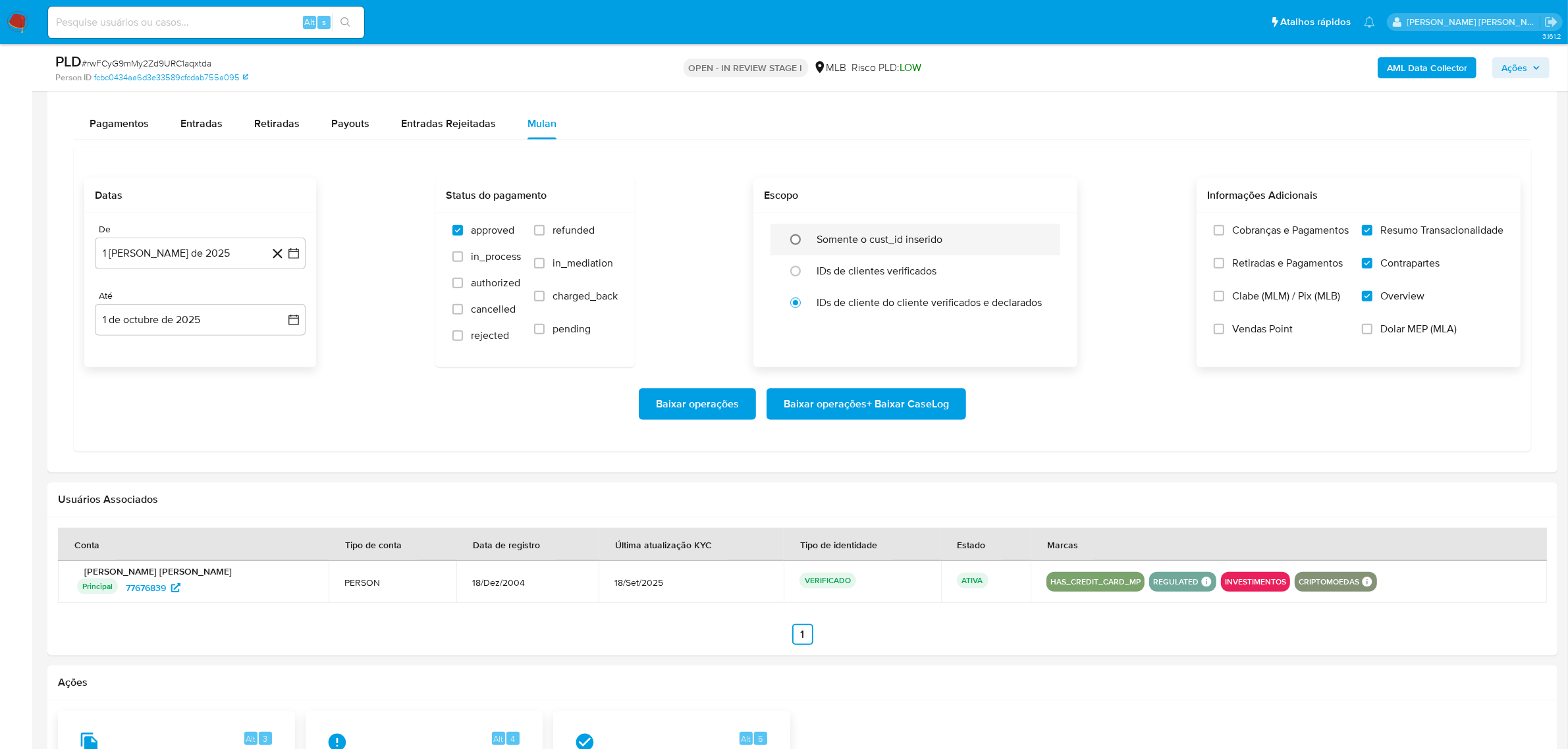
scroll to position [1070, 0]
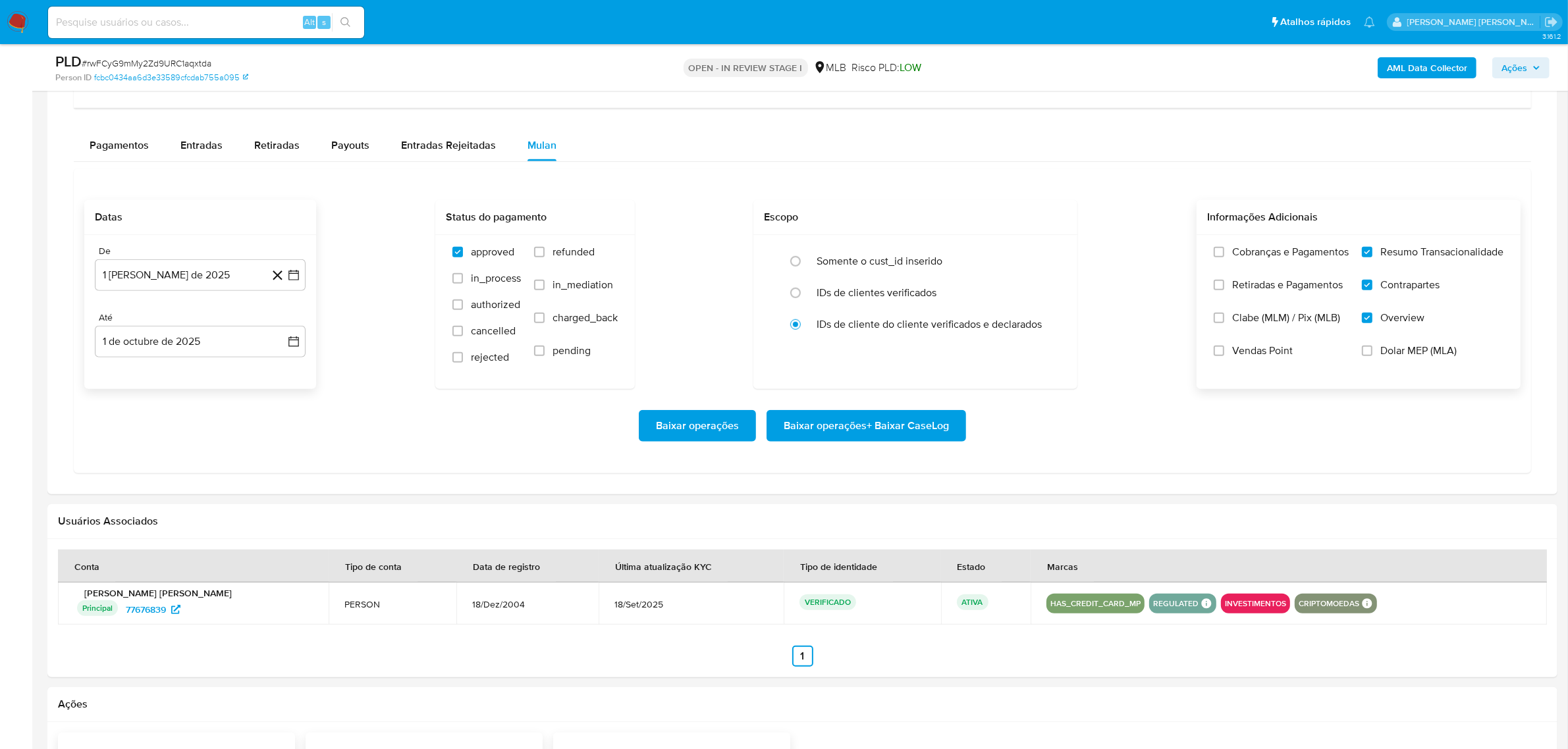
click at [874, 431] on span "Baixar operações + Baixar CaseLog" at bounding box center [866, 425] width 165 height 29
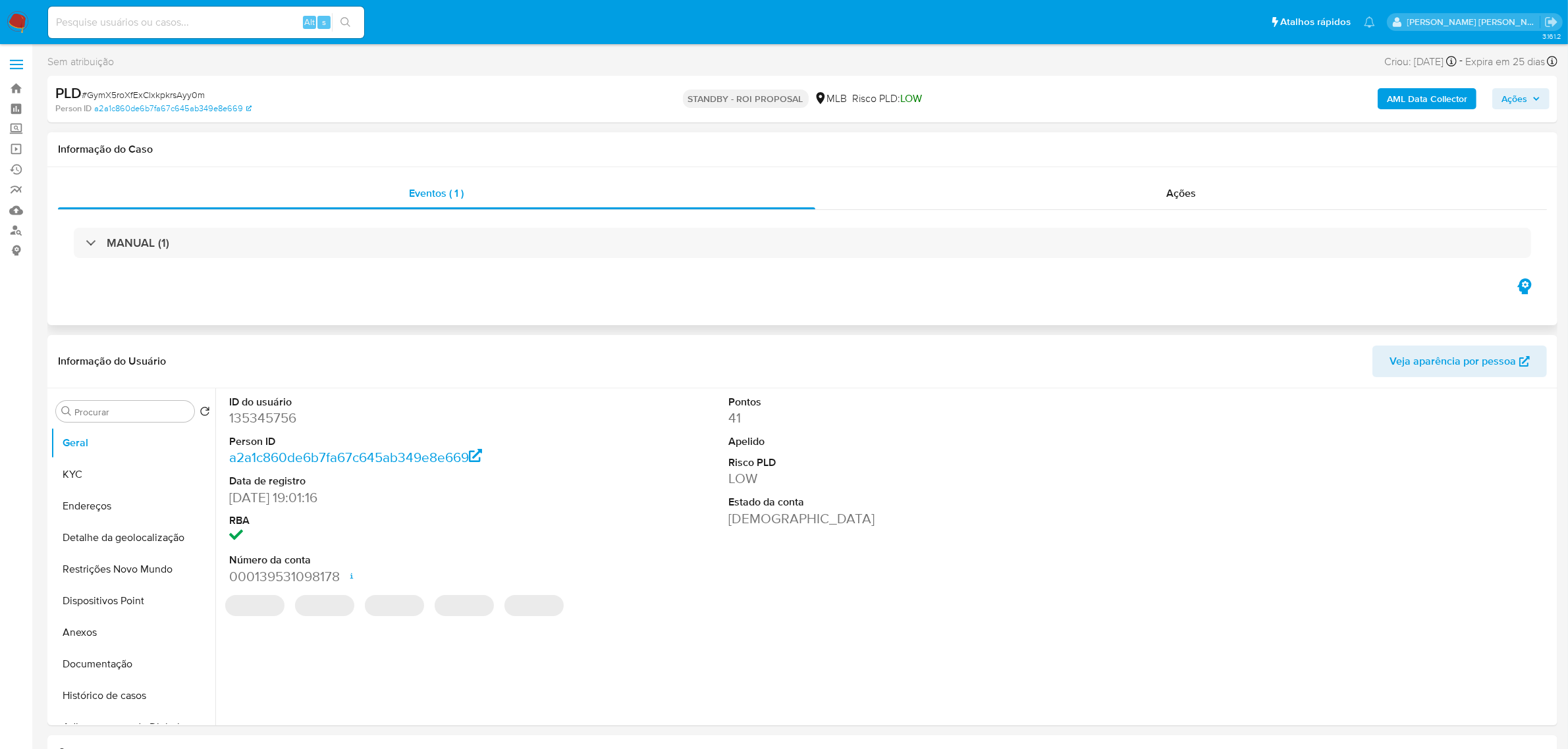
select select "10"
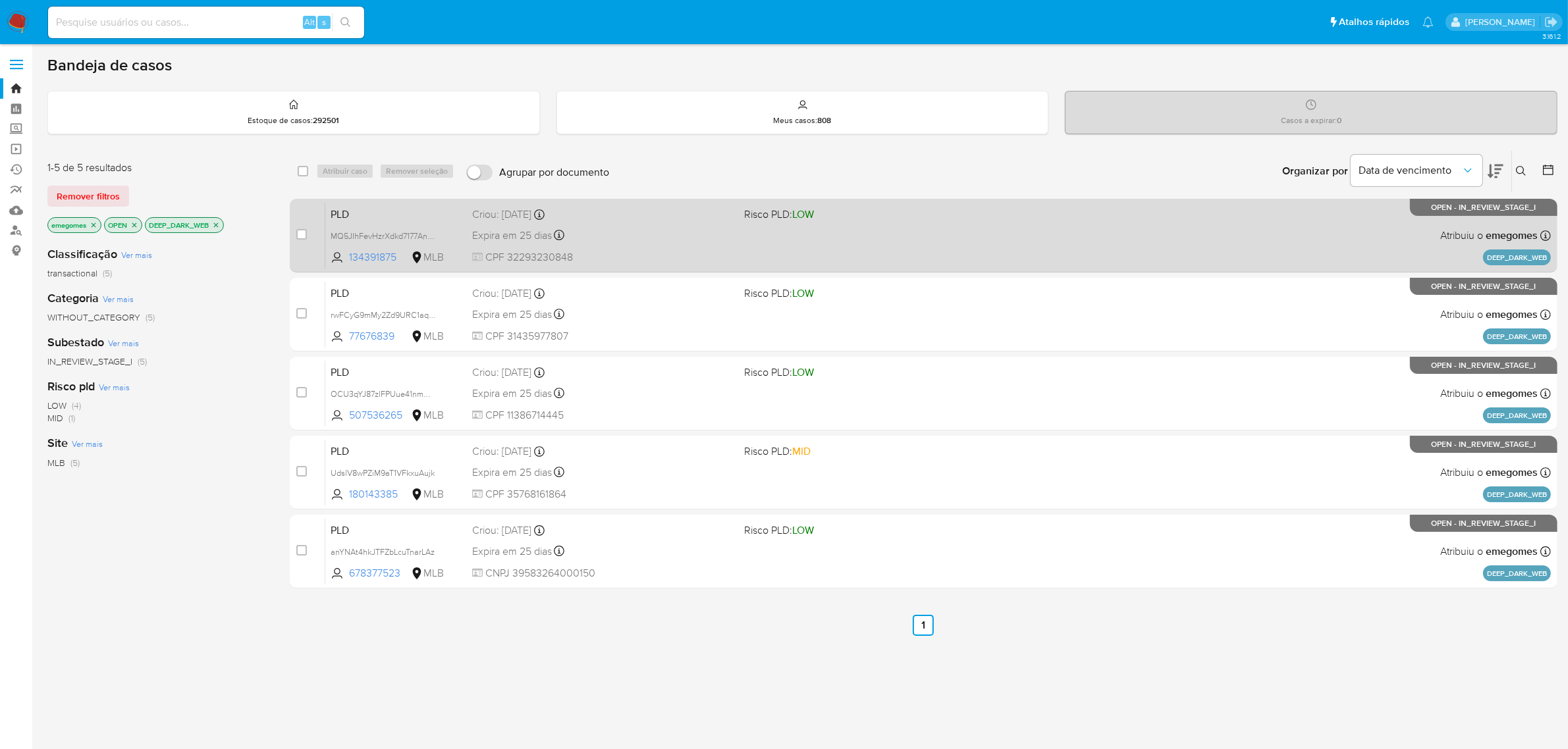
click at [624, 224] on div "PLD MQ5JIhFevHzrXdkd7177AnFp 134391875 MLB Risco PLD: LOW Criou: [DATE] Criou: …" at bounding box center [938, 235] width 1226 height 66
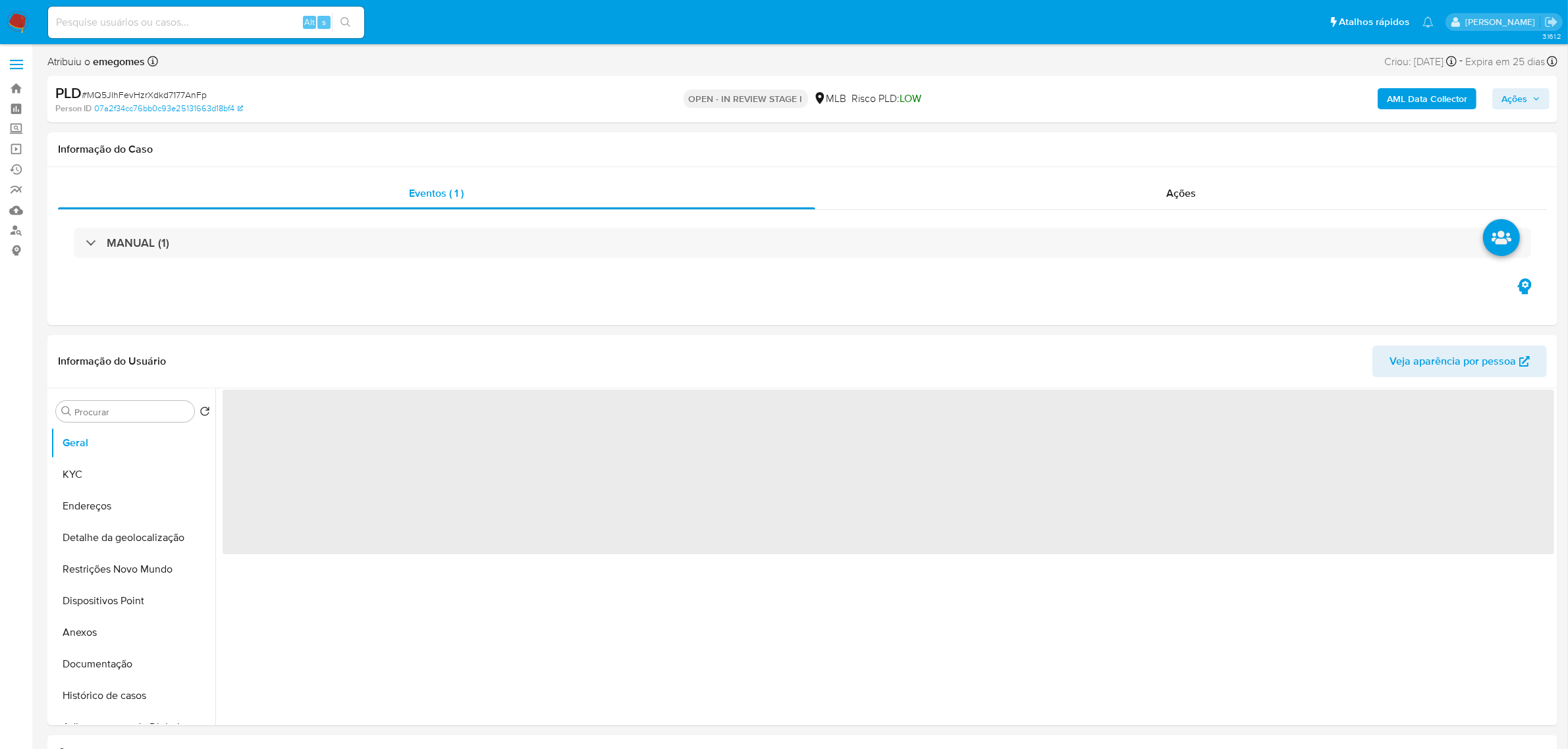
select select "10"
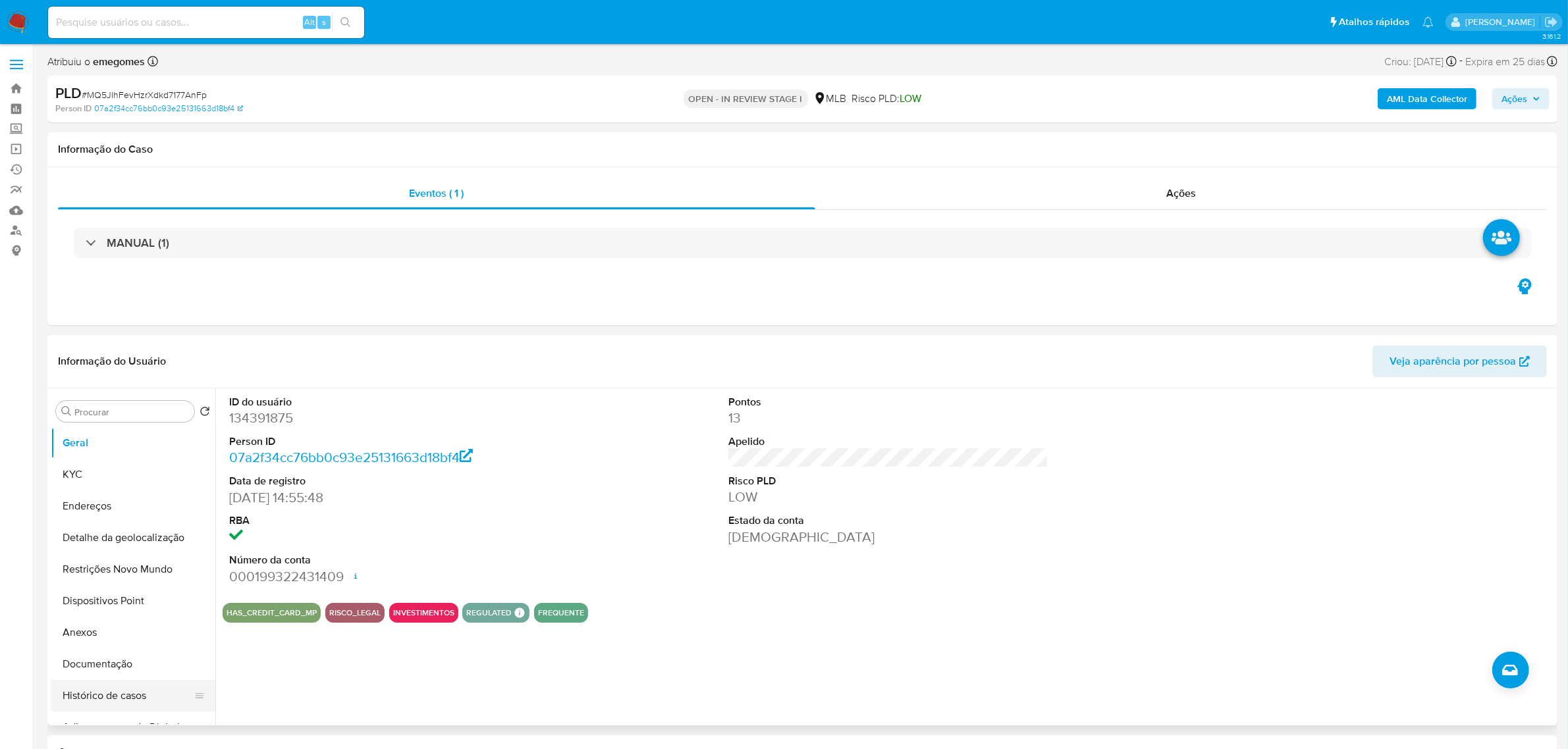
click at [80, 706] on button "Histórico de casos" at bounding box center [127, 696] width 154 height 31
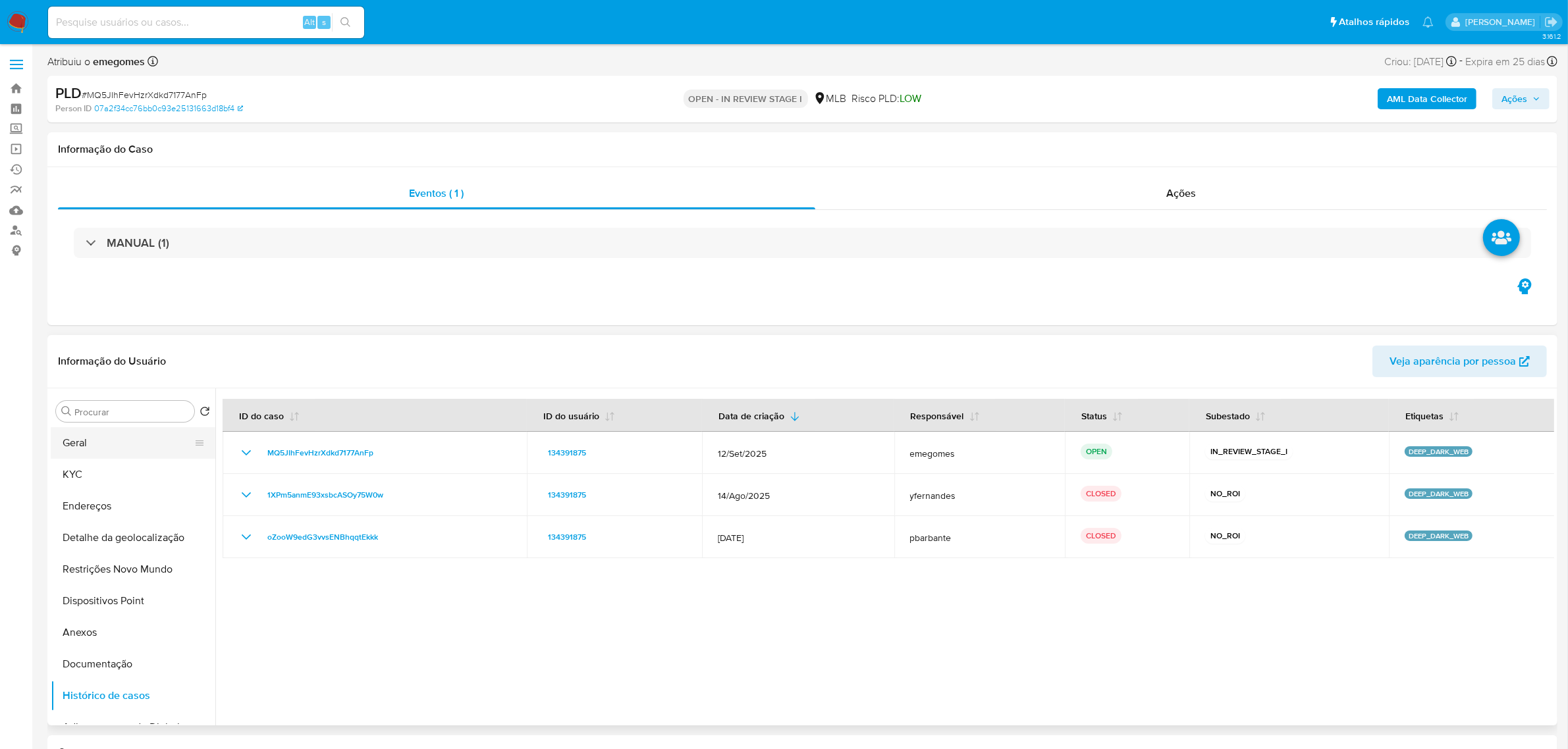
click at [93, 436] on button "Geral" at bounding box center [127, 442] width 154 height 31
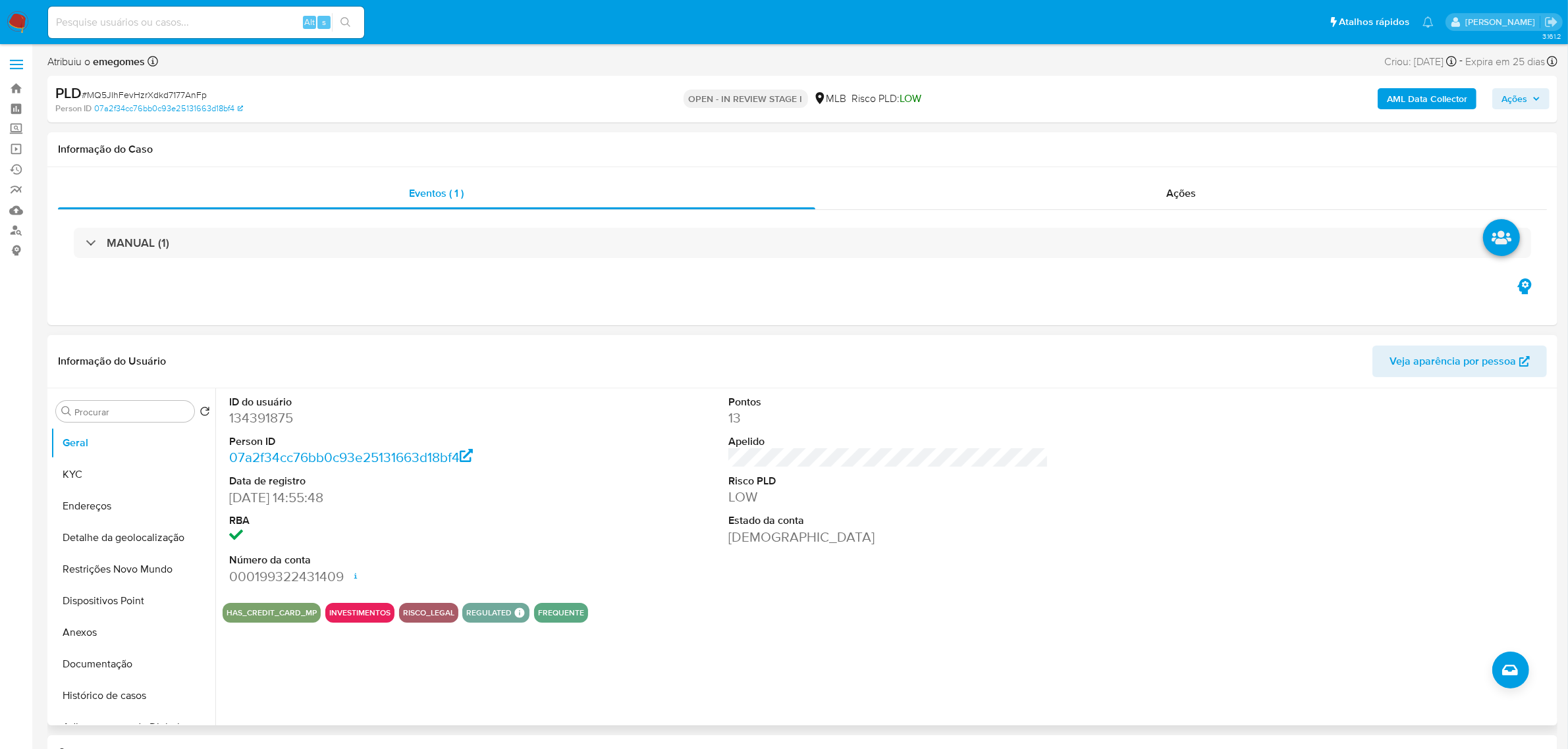
click at [622, 504] on div "ID do usuário 134391875 Person ID 07a2f34cc76bb0c93e25131663d18bf4 Data de regi…" at bounding box center [888, 490] width 1332 height 204
click at [83, 474] on button "KYC" at bounding box center [127, 474] width 154 height 31
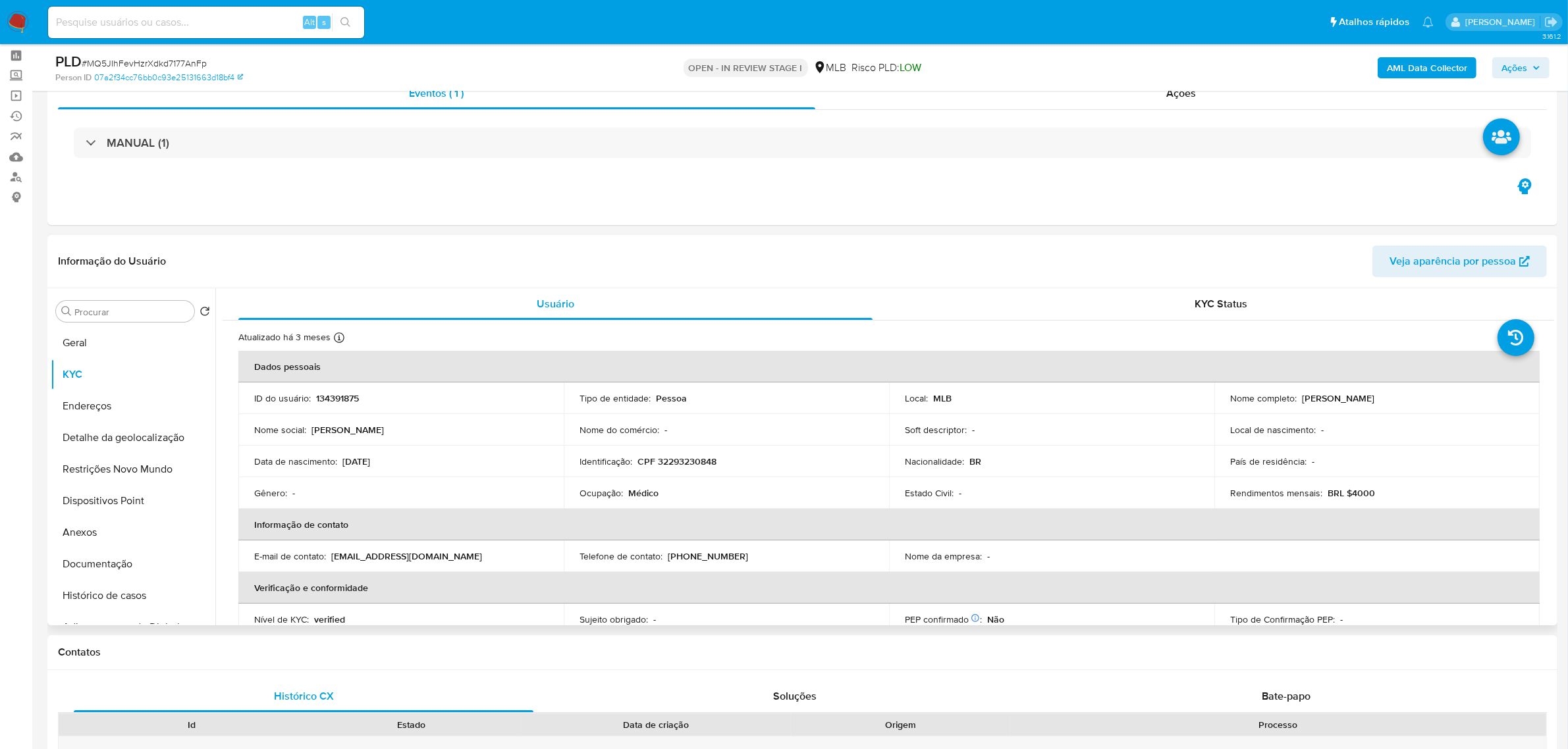
scroll to position [83, 0]
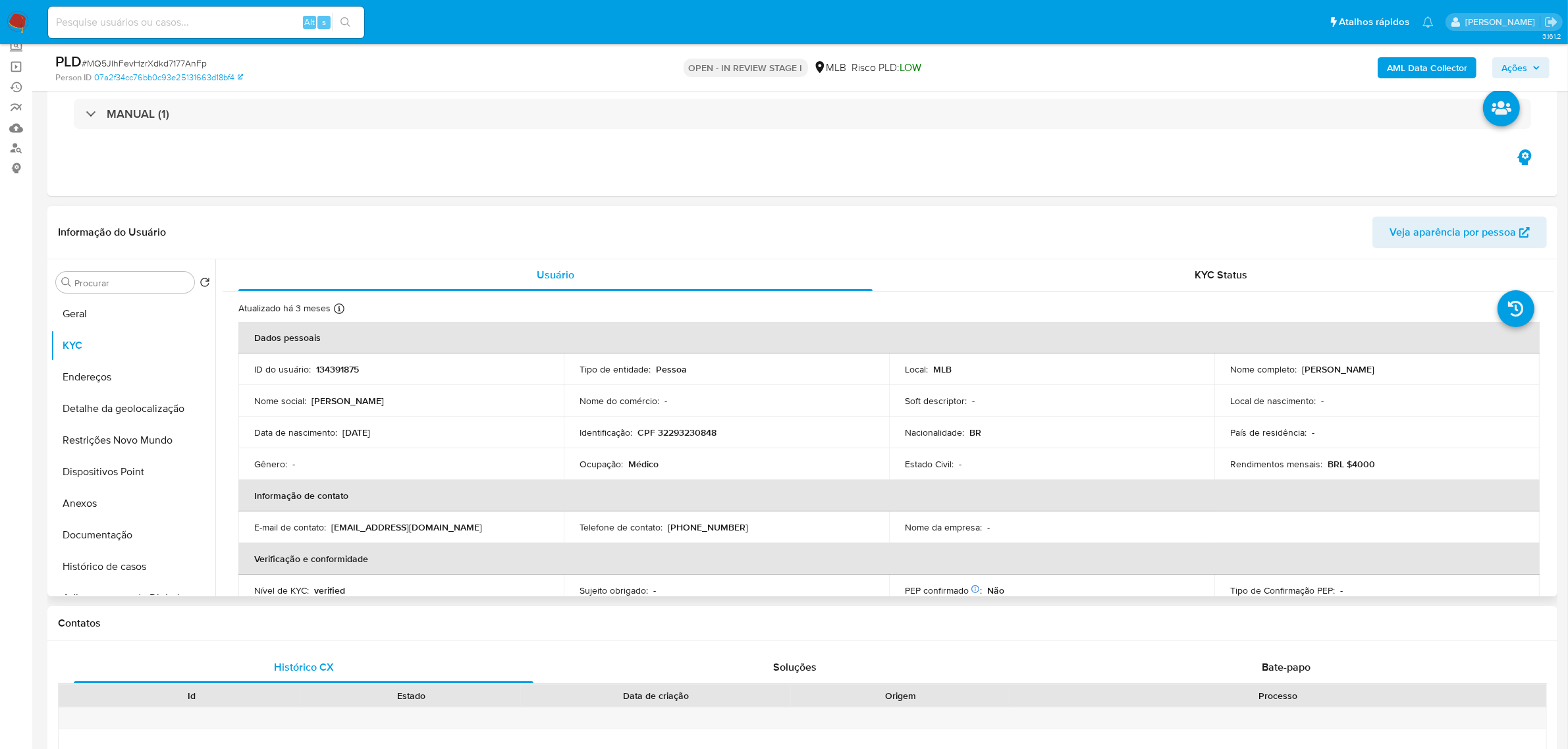
click at [428, 442] on td "Data de nascimento : 03/03/1985" at bounding box center [401, 432] width 325 height 31
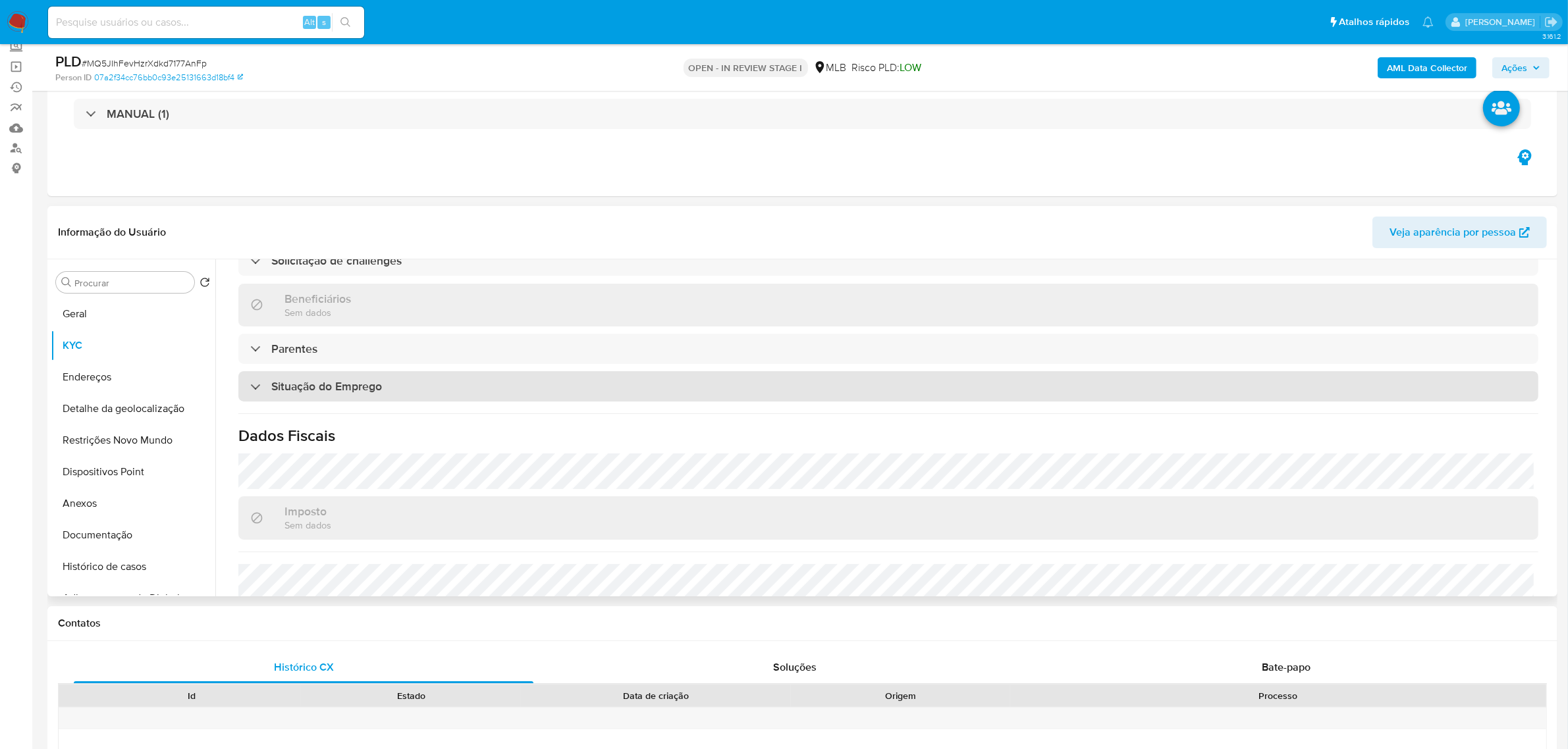
scroll to position [548, 0]
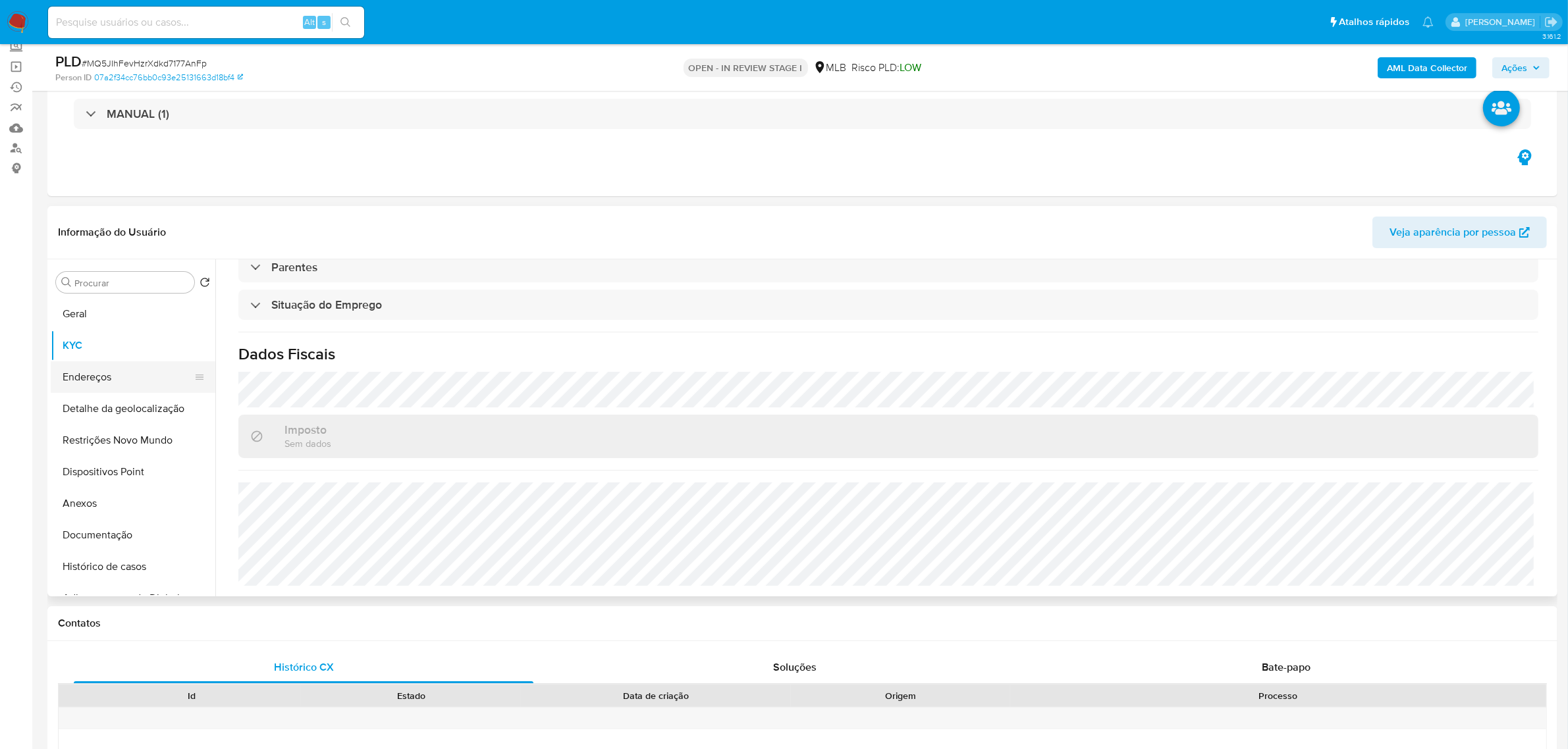
click at [119, 378] on button "Endereços" at bounding box center [127, 377] width 154 height 31
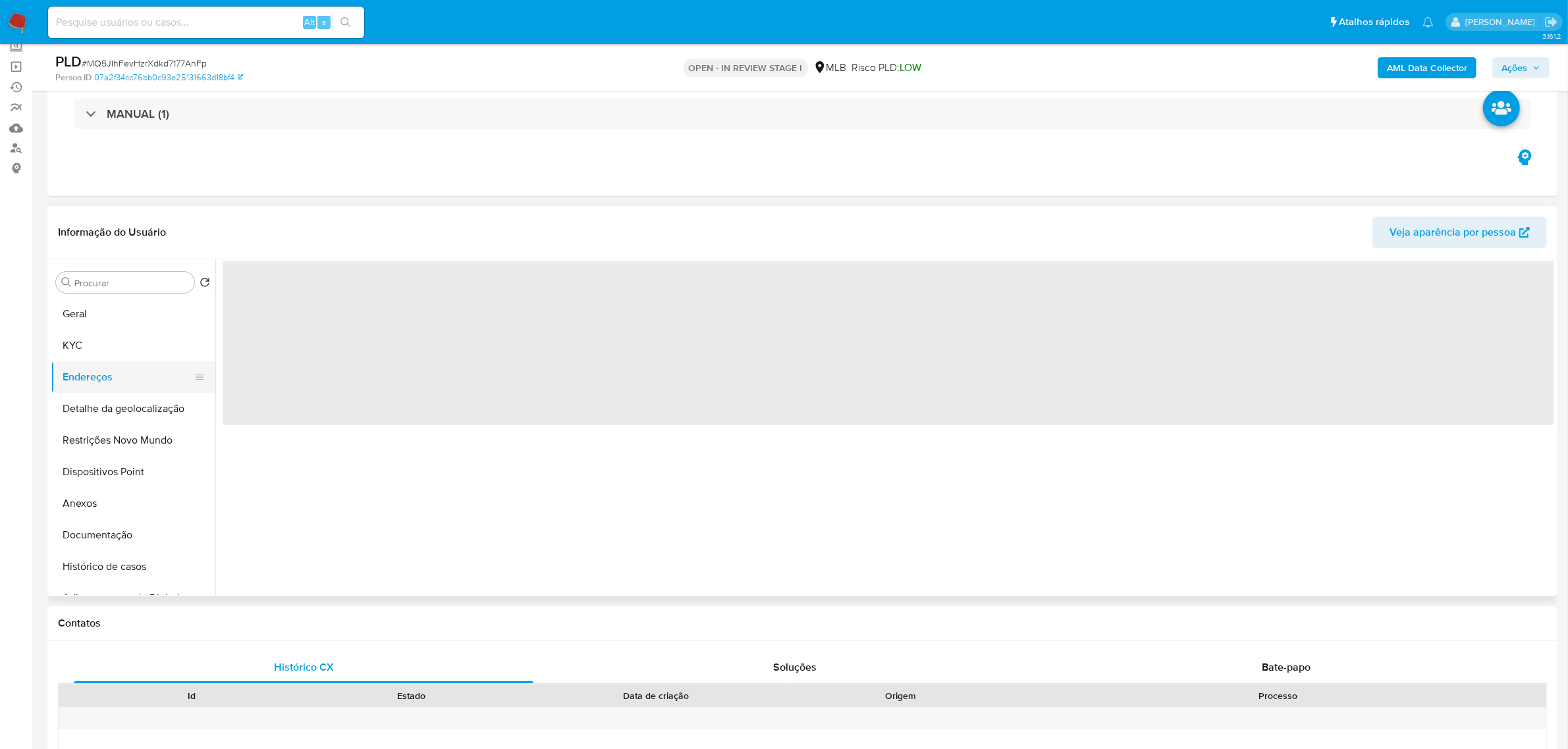
scroll to position [0, 0]
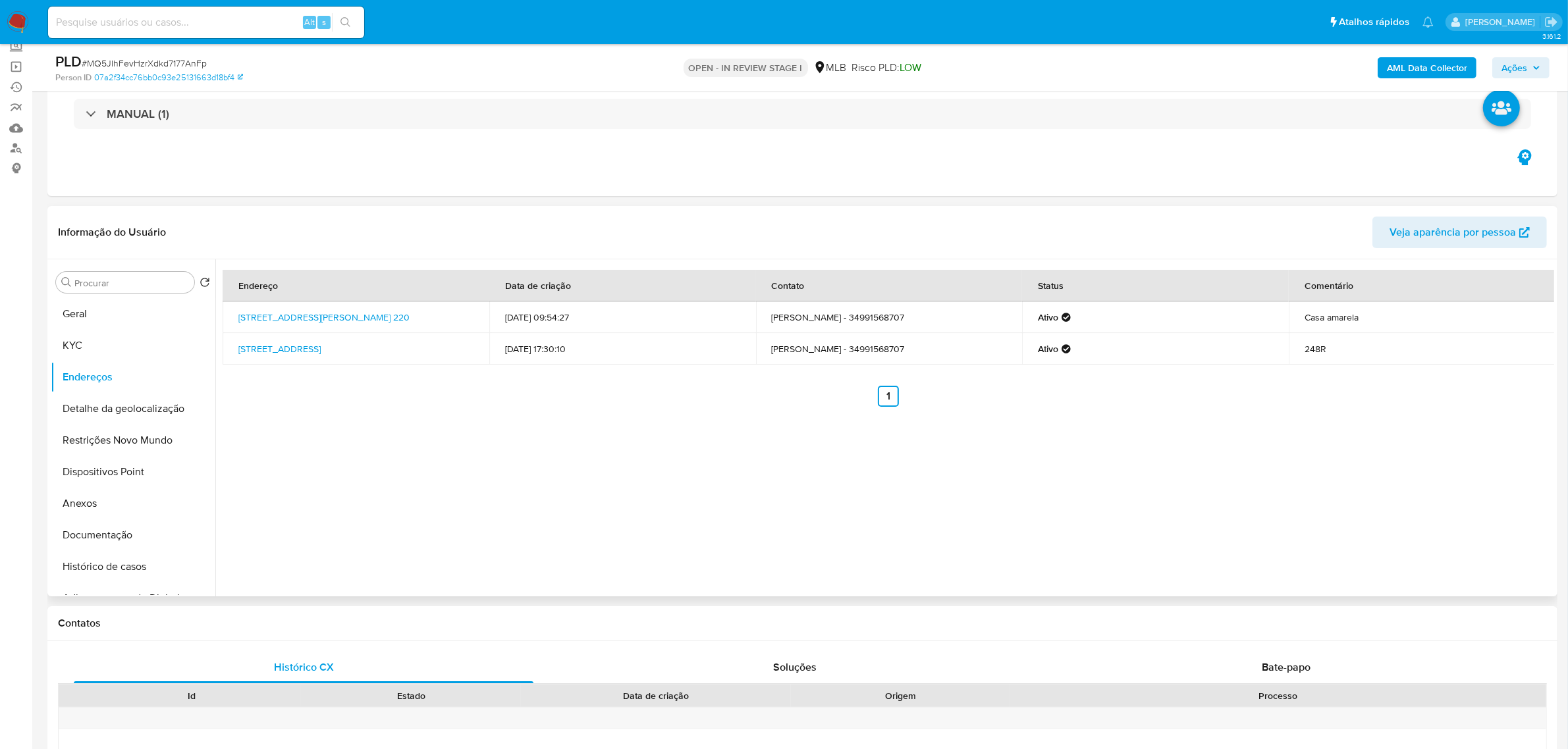
click at [346, 218] on header "Informação do Usuário Veja aparência por pessoa" at bounding box center [802, 232] width 1489 height 31
click at [140, 417] on button "Detalhe da geolocalização" at bounding box center [127, 408] width 154 height 31
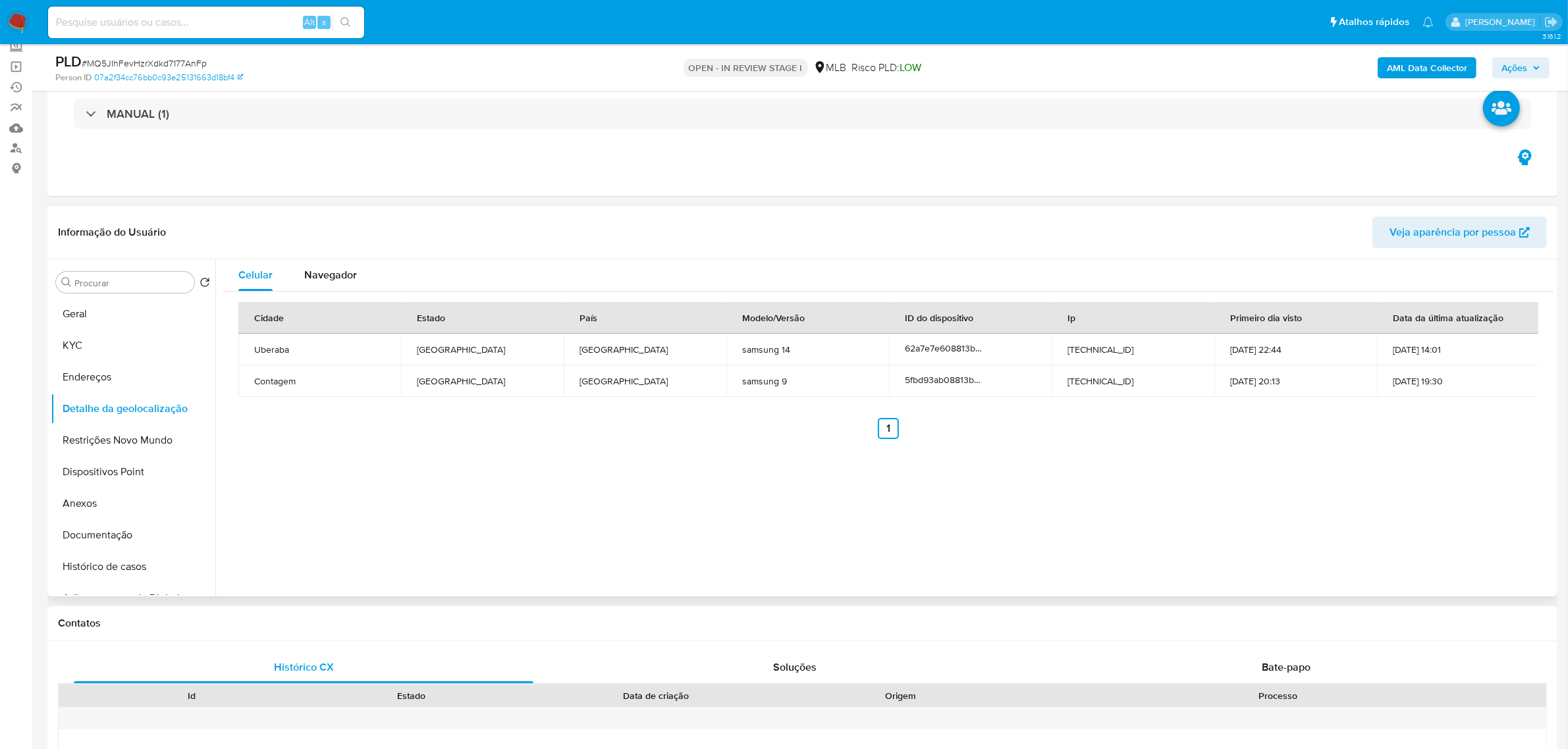
click at [401, 490] on div "Celular Navegador Cidade Estado País Modelo/Versão ID do dispositivo Ip Primeir…" at bounding box center [885, 428] width 1339 height 337
click at [165, 448] on button "Restrições Novo Mundo" at bounding box center [127, 440] width 154 height 31
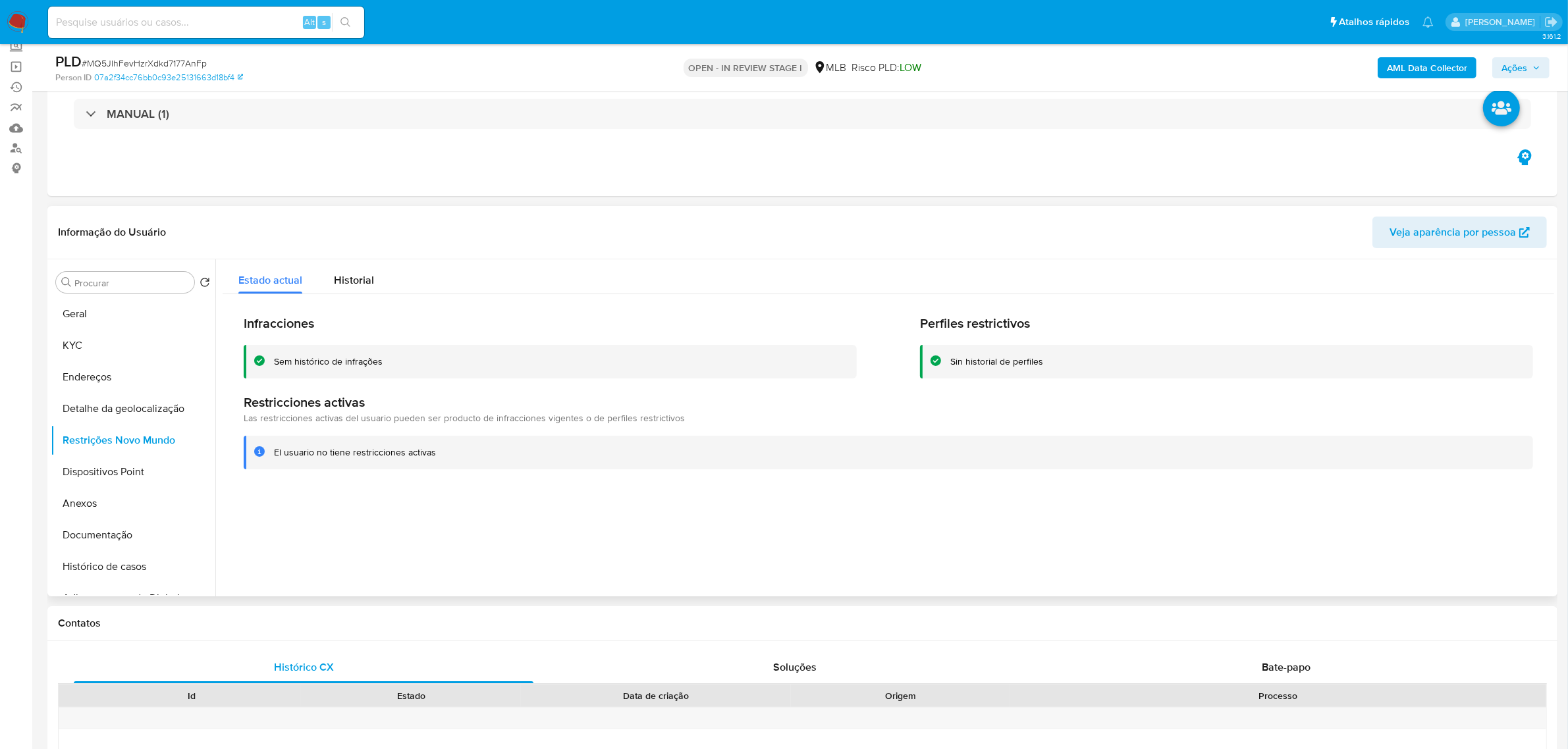
click at [374, 514] on div at bounding box center [885, 428] width 1339 height 337
click at [140, 466] on button "Dispositivos Point" at bounding box center [127, 472] width 154 height 31
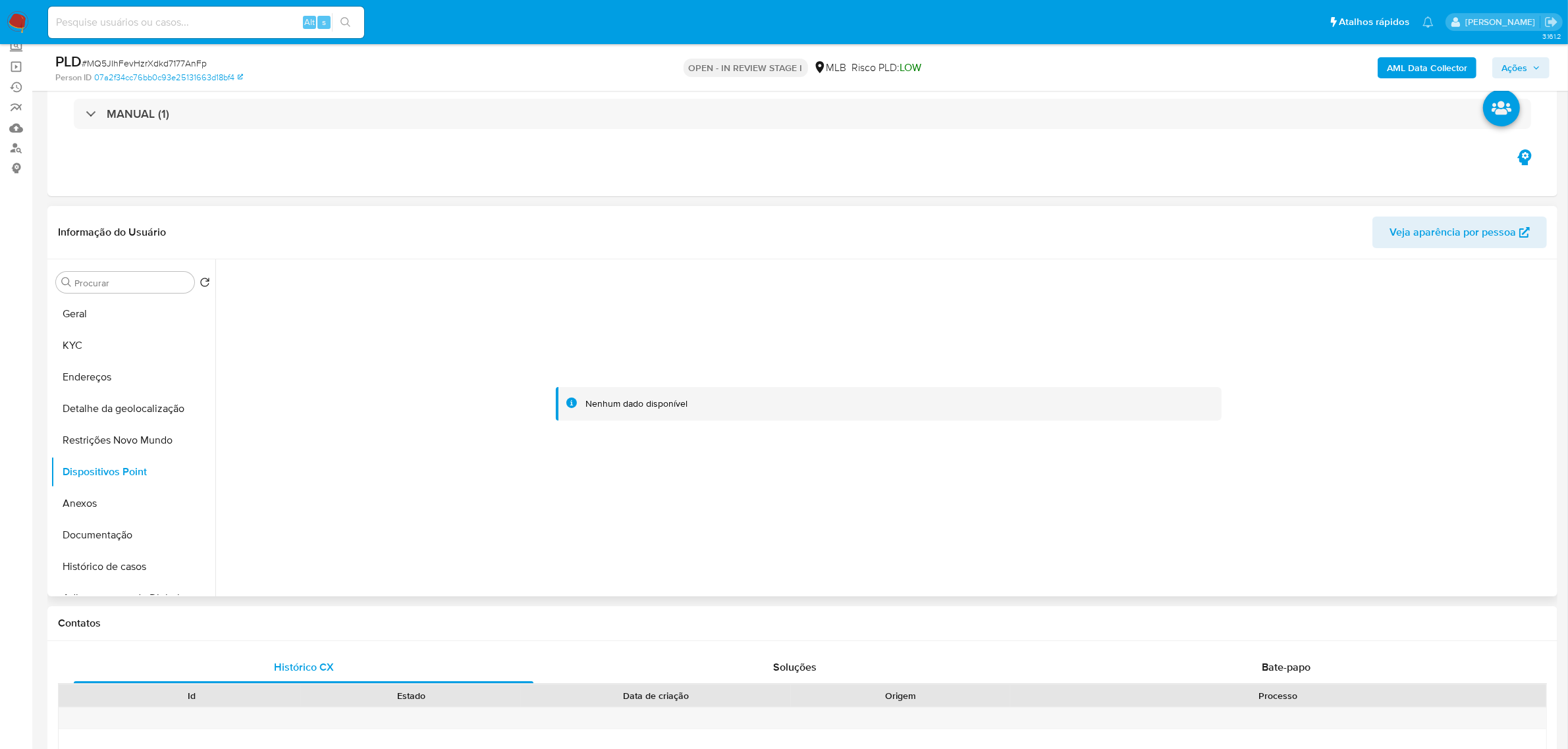
click at [496, 208] on div "Informação do Usuário Veja aparência por pessoa" at bounding box center [803, 233] width 1510 height 53
click at [70, 342] on button "KYC" at bounding box center [127, 346] width 154 height 31
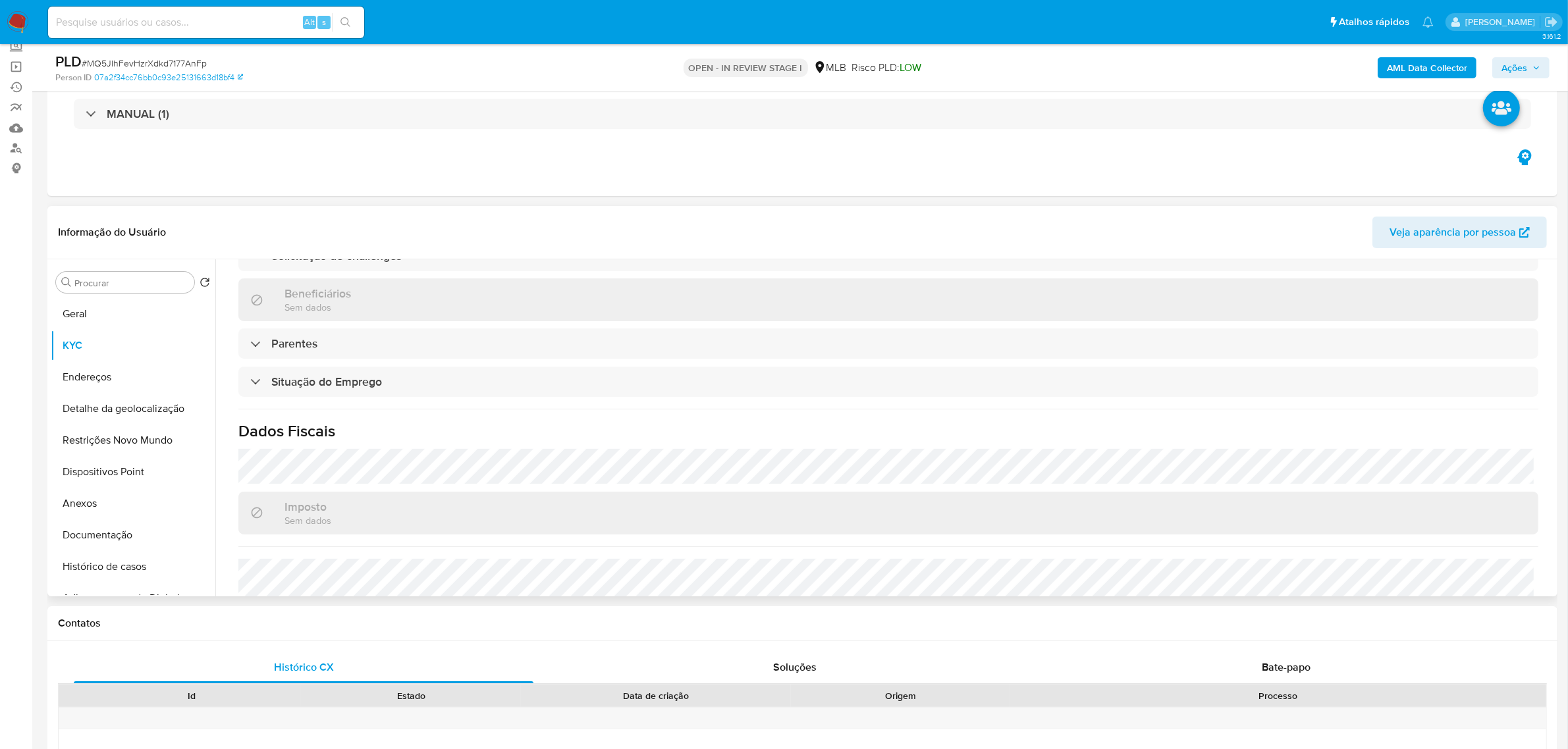
scroll to position [548, 0]
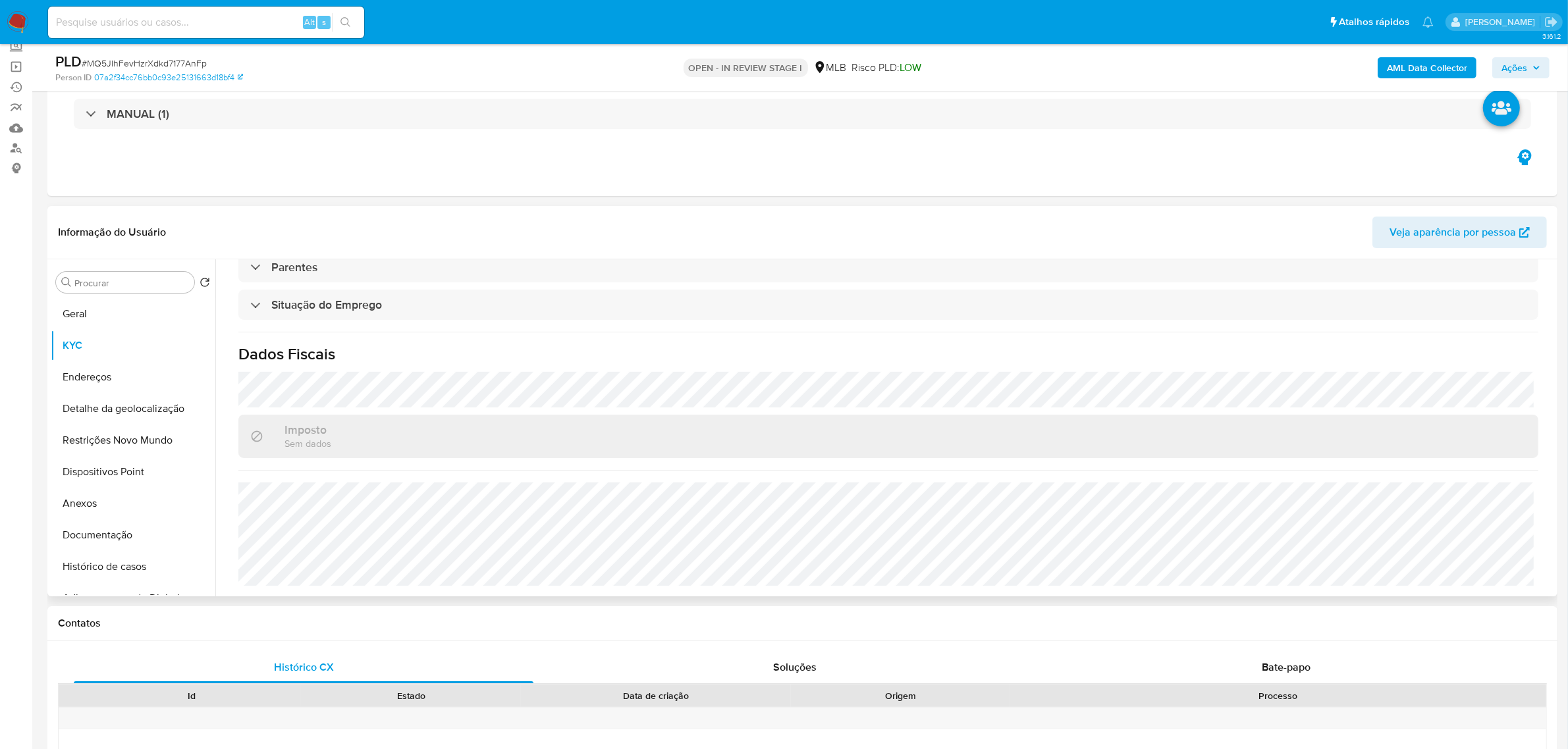
click at [1406, 68] on b "AML Data Collector" at bounding box center [1427, 68] width 80 height 21
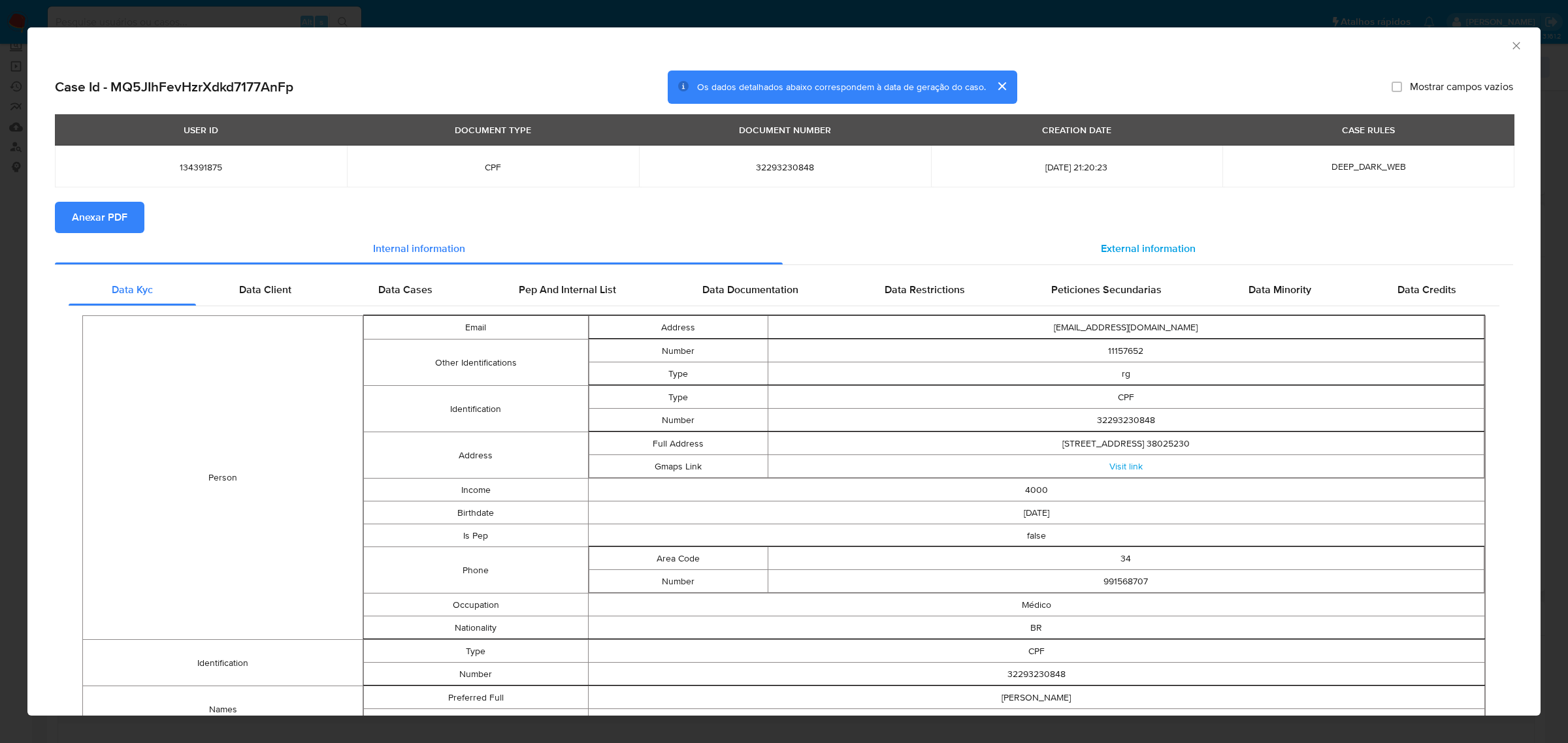
drag, startPoint x: 1161, startPoint y: 250, endPoint x: 1149, endPoint y: 250, distance: 12.0
click at [1161, 250] on span "External information" at bounding box center [1148, 248] width 95 height 15
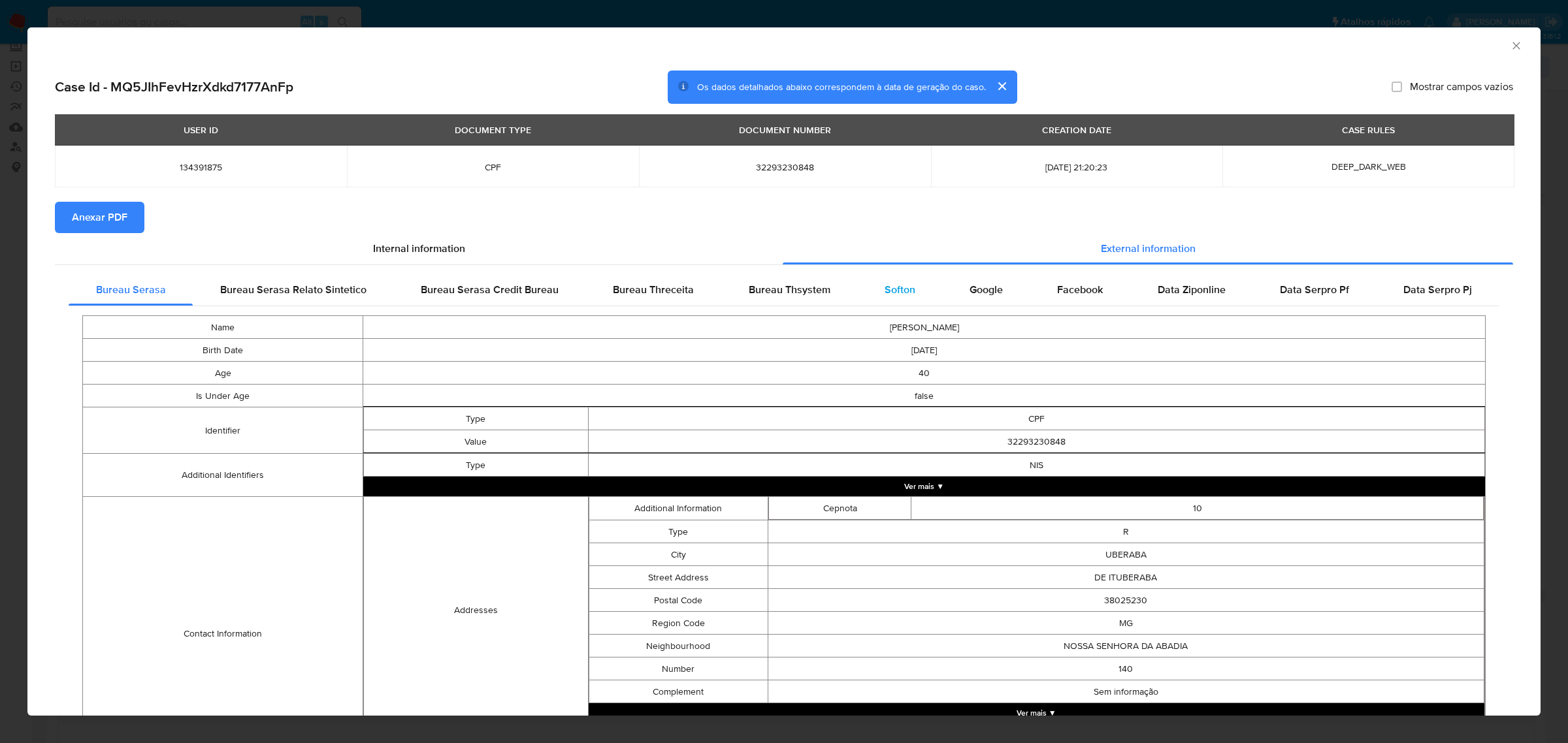
click at [885, 291] on span "Softon" at bounding box center [899, 289] width 30 height 15
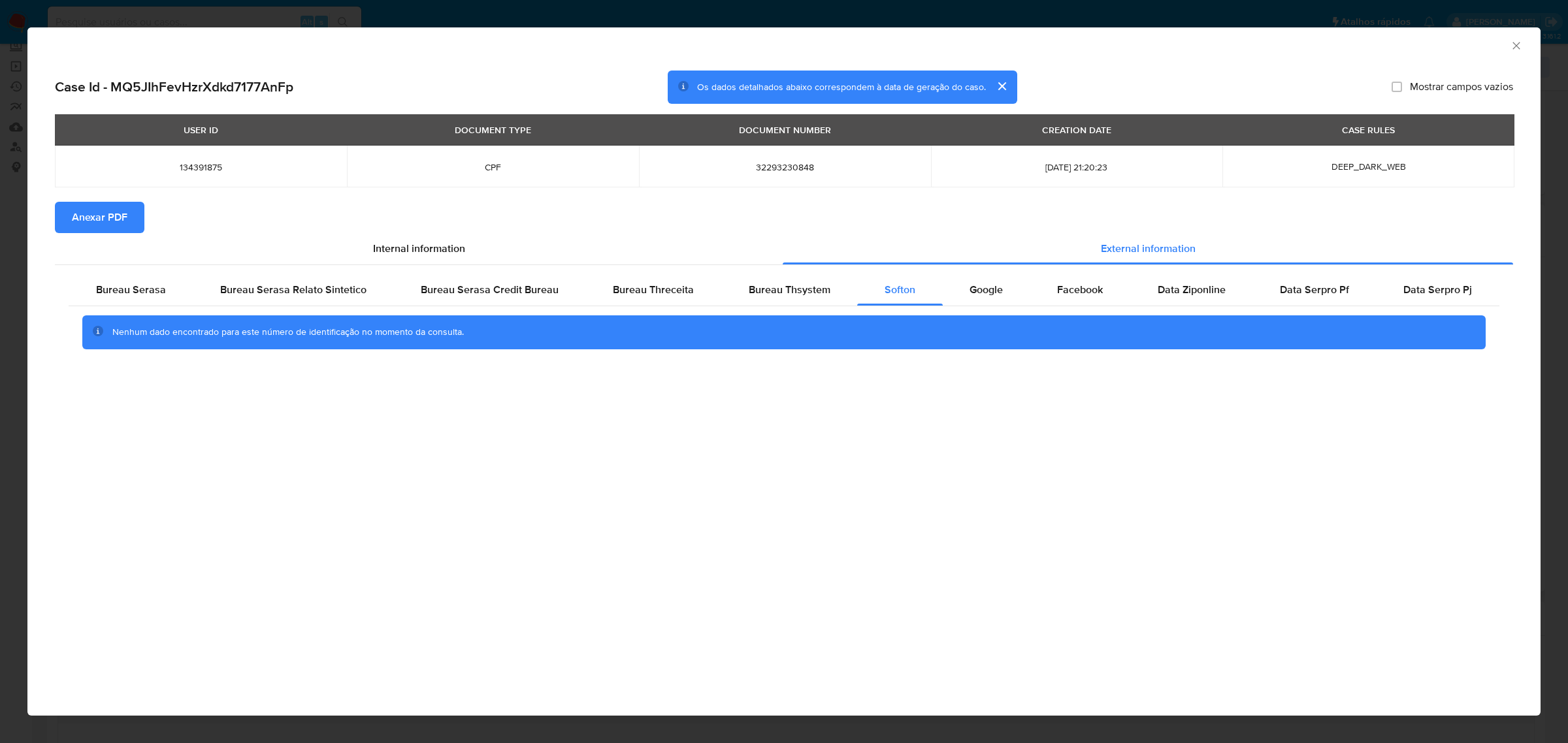
click at [102, 210] on span "Anexar PDF" at bounding box center [100, 217] width 56 height 29
click at [1513, 49] on icon "Fechar a janela" at bounding box center [1516, 45] width 7 height 7
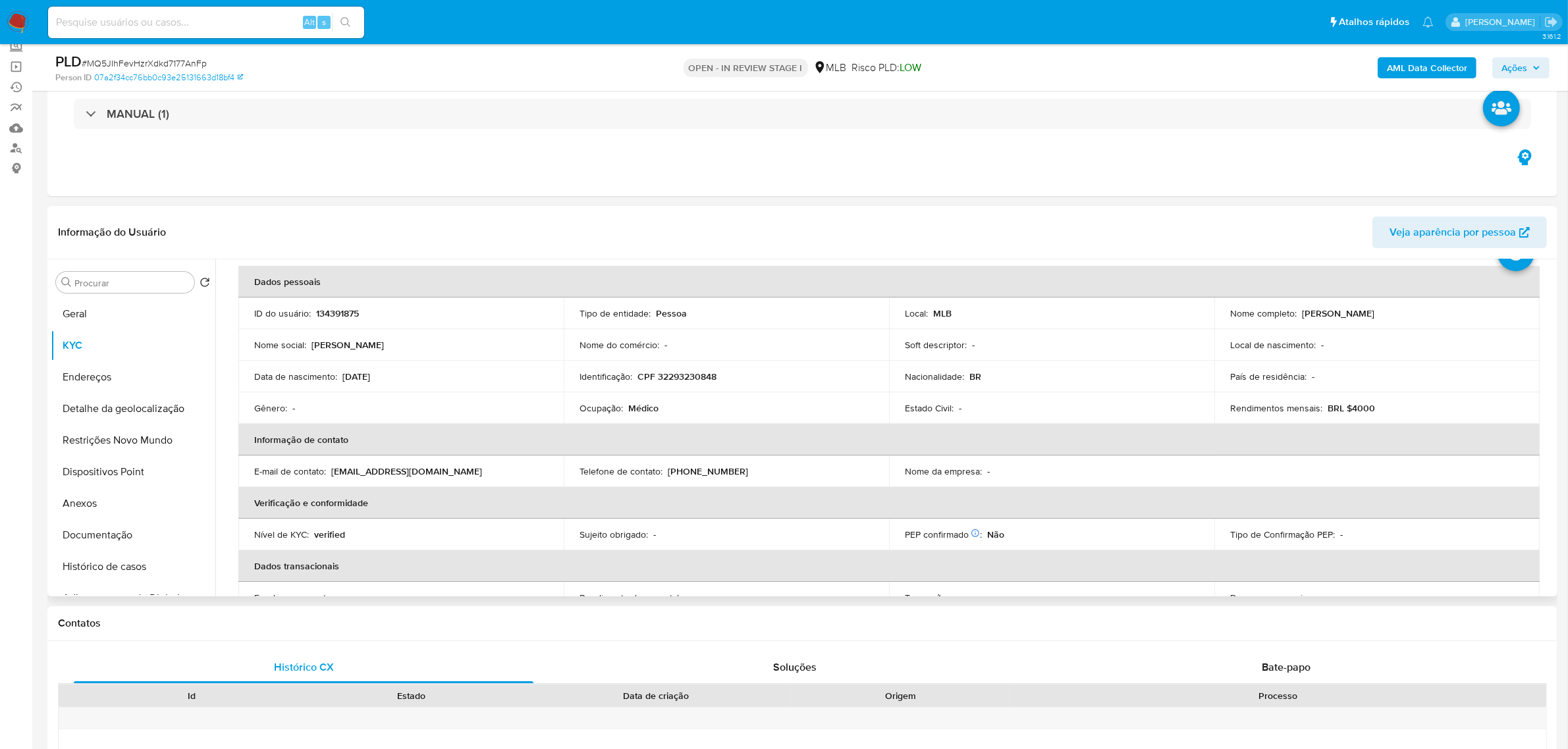
scroll to position [54, 0]
drag, startPoint x: 677, startPoint y: 408, endPoint x: 577, endPoint y: 407, distance: 100.0
click at [577, 407] on td "Ocupação : Médico" at bounding box center [726, 410] width 325 height 31
copy div "Ocupação : Médico"
click at [112, 506] on button "Anexos" at bounding box center [127, 504] width 154 height 31
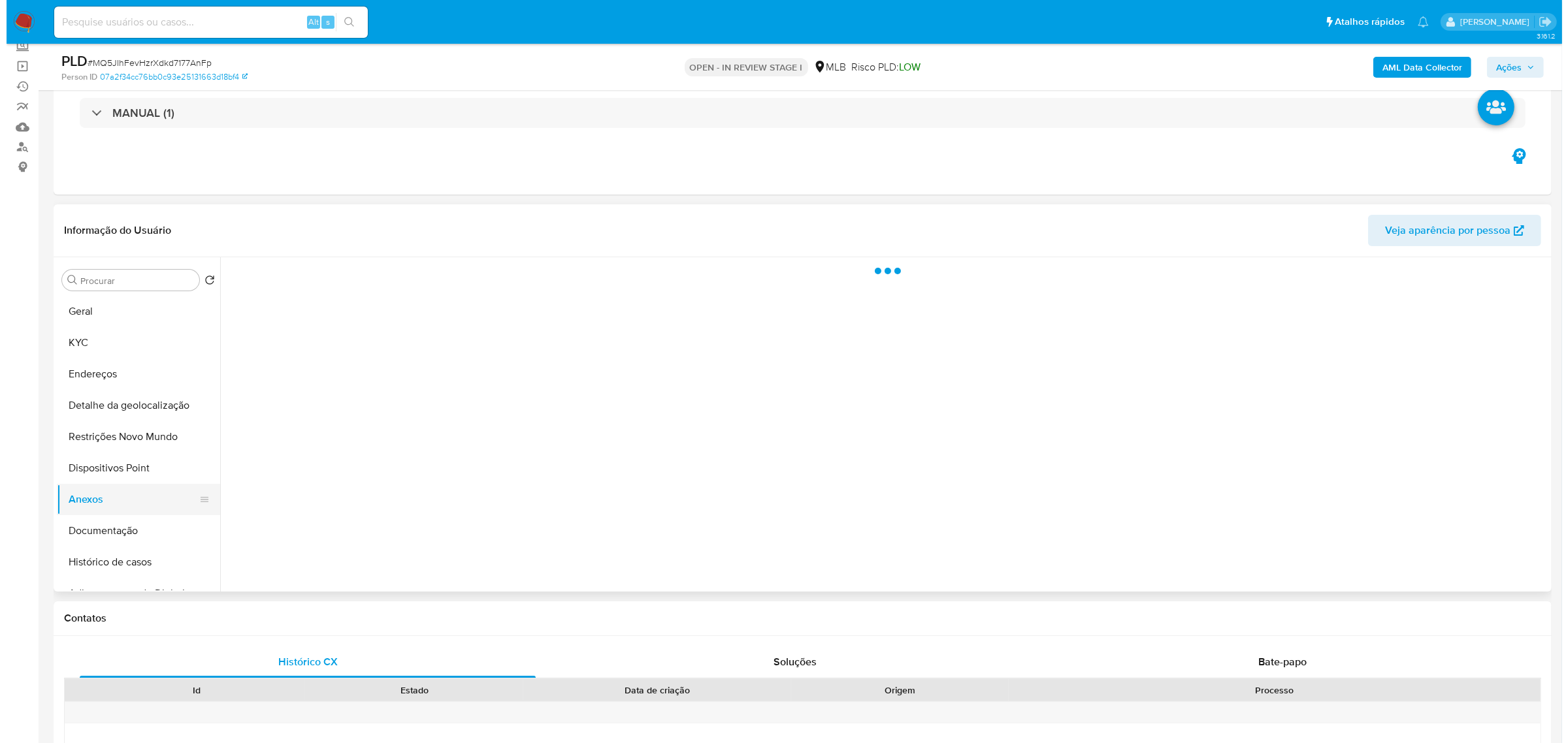
scroll to position [0, 0]
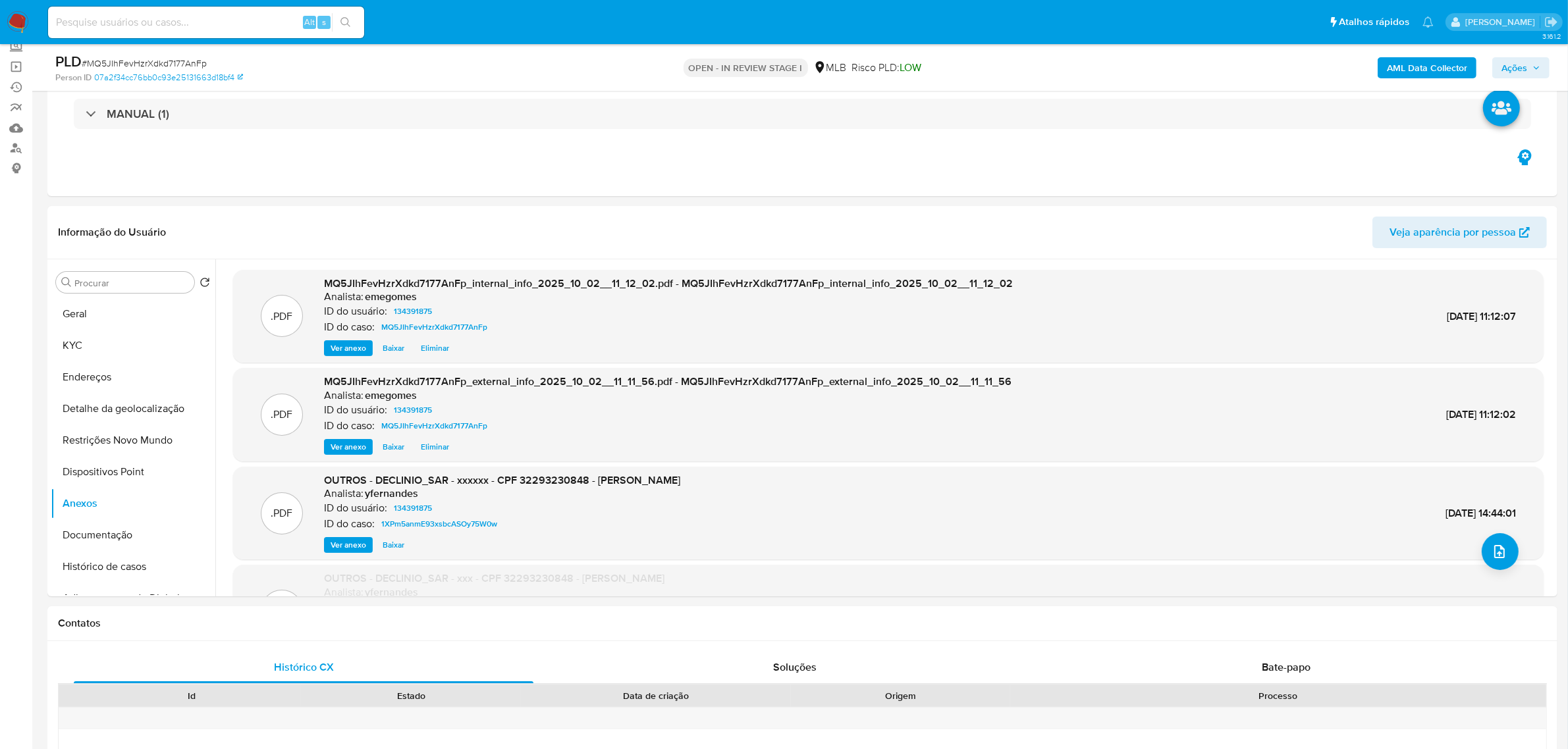
click at [1537, 74] on span "Ações" at bounding box center [1521, 68] width 39 height 18
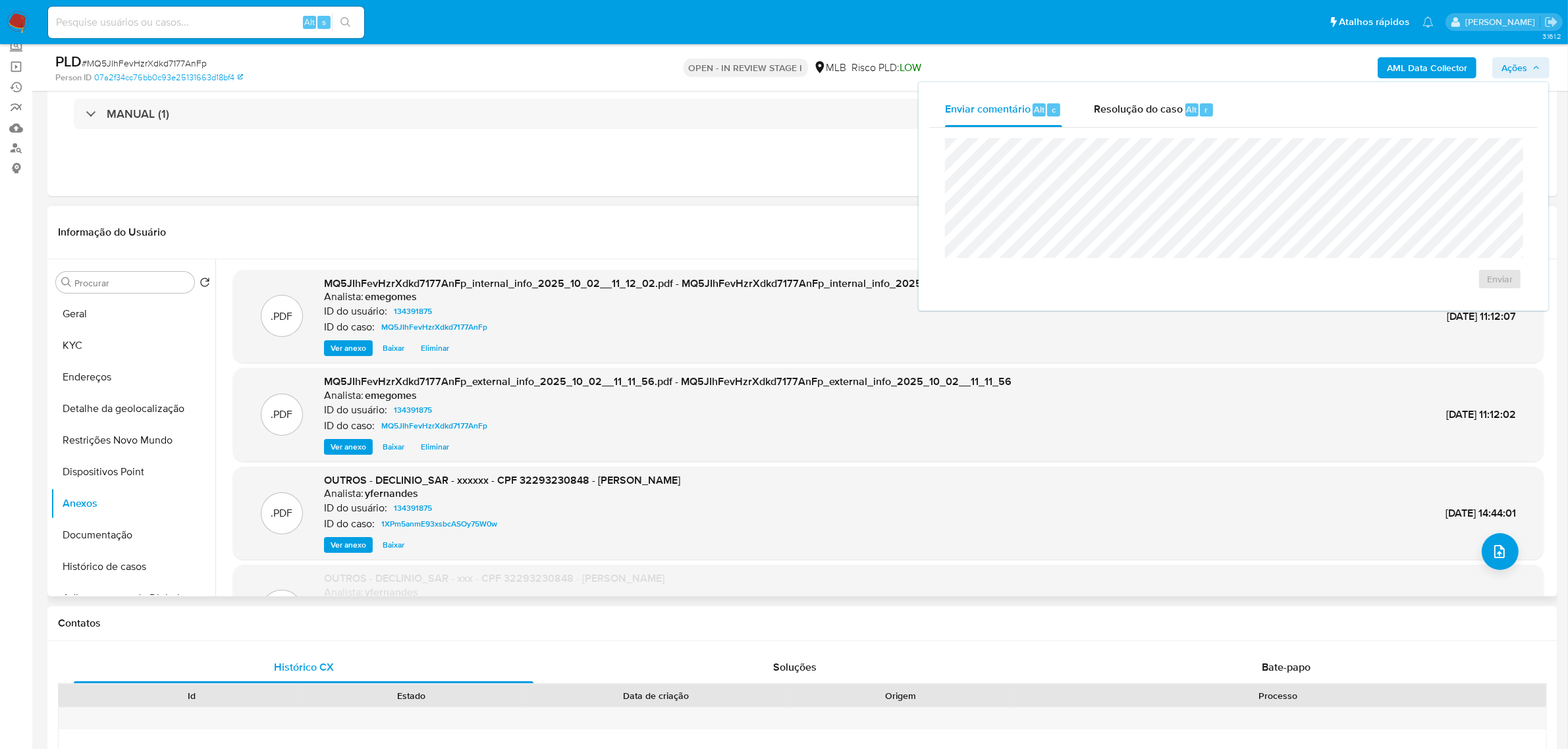
click at [1512, 543] on div ".PDF OUTROS - DECLINIO_SAR - xxxxxx - CPF 32293230848 - ELAINE SILVA AZEVEDO An…" at bounding box center [888, 513] width 1298 height 80
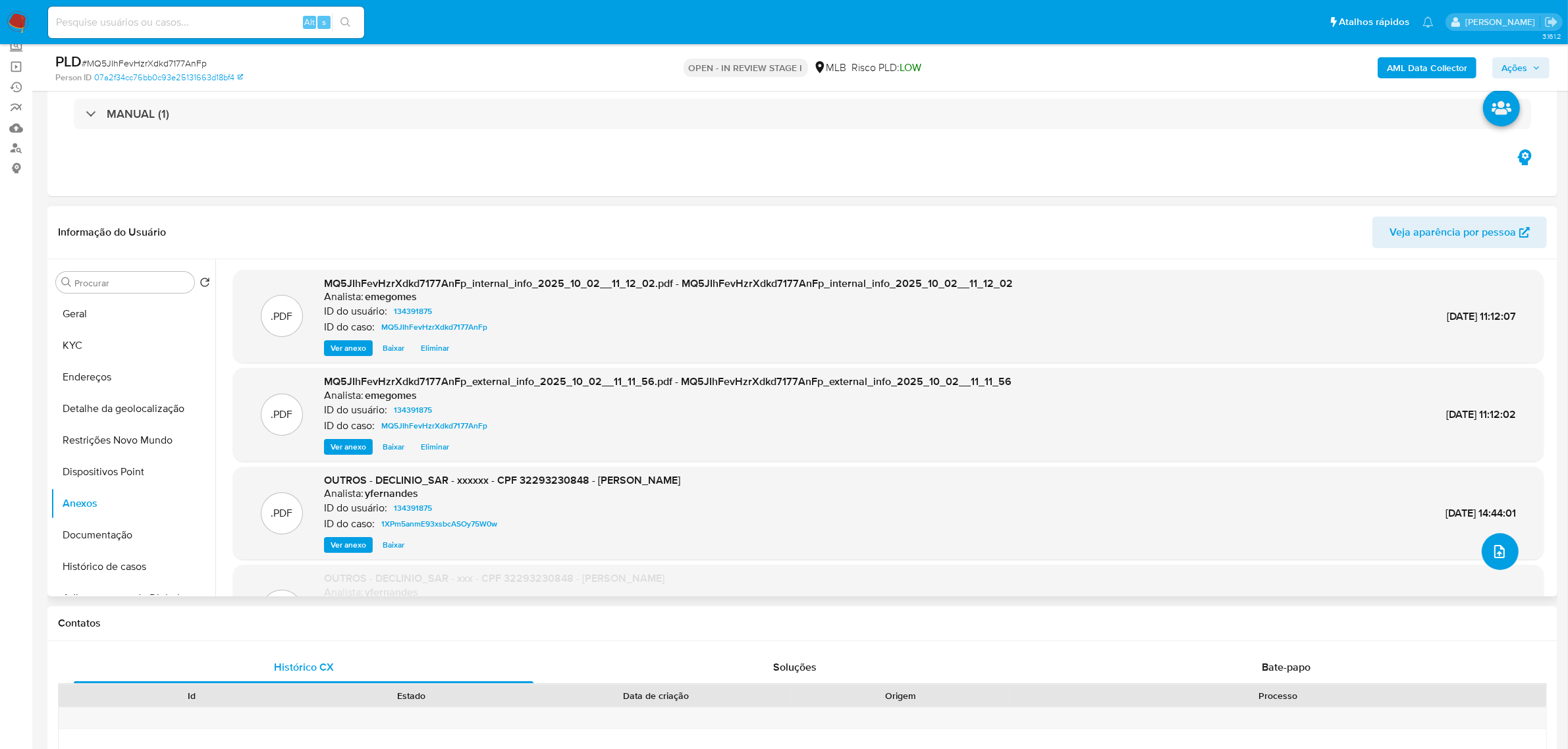
click at [1507, 547] on button "upload-file" at bounding box center [1500, 551] width 37 height 37
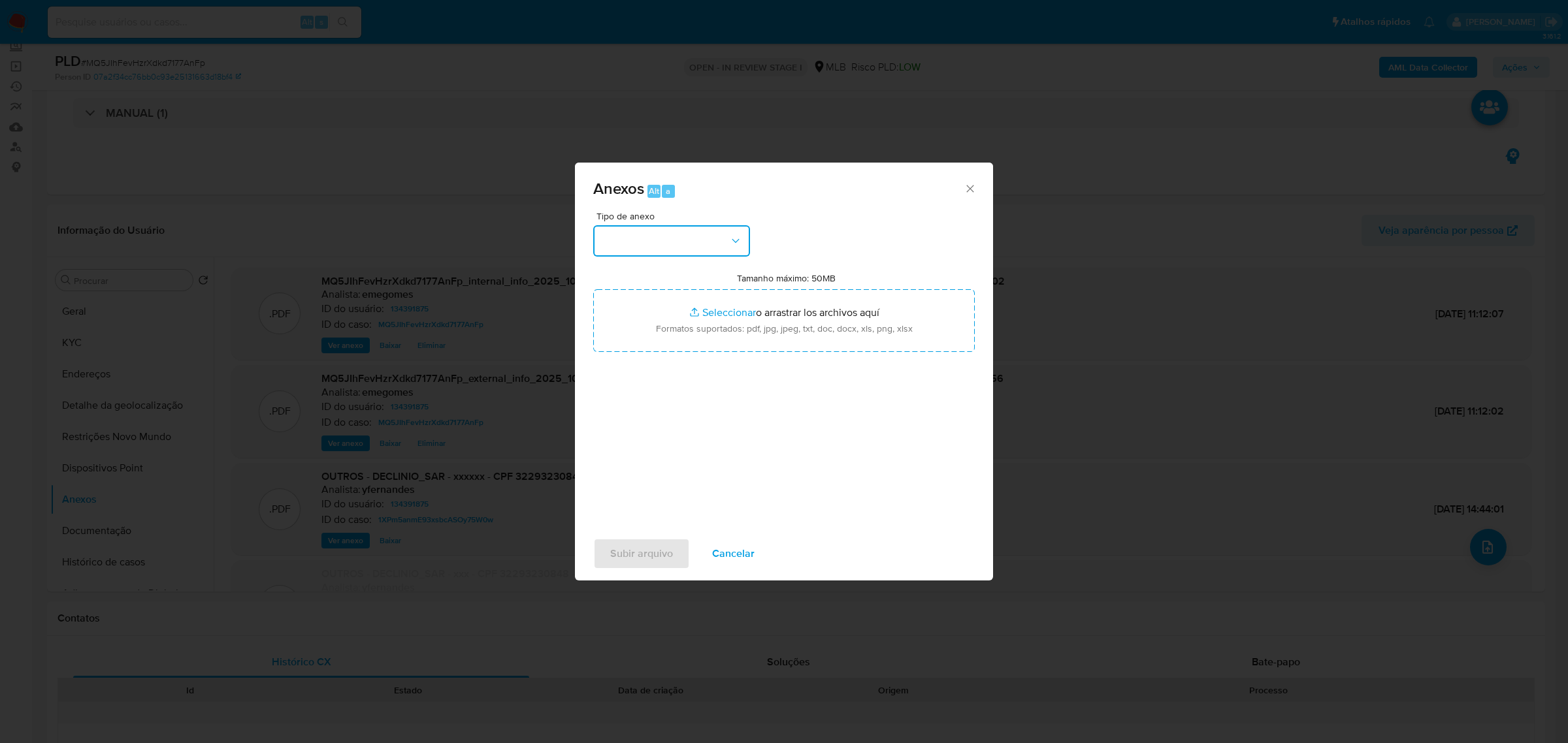
click at [741, 232] on button "button" at bounding box center [671, 241] width 157 height 31
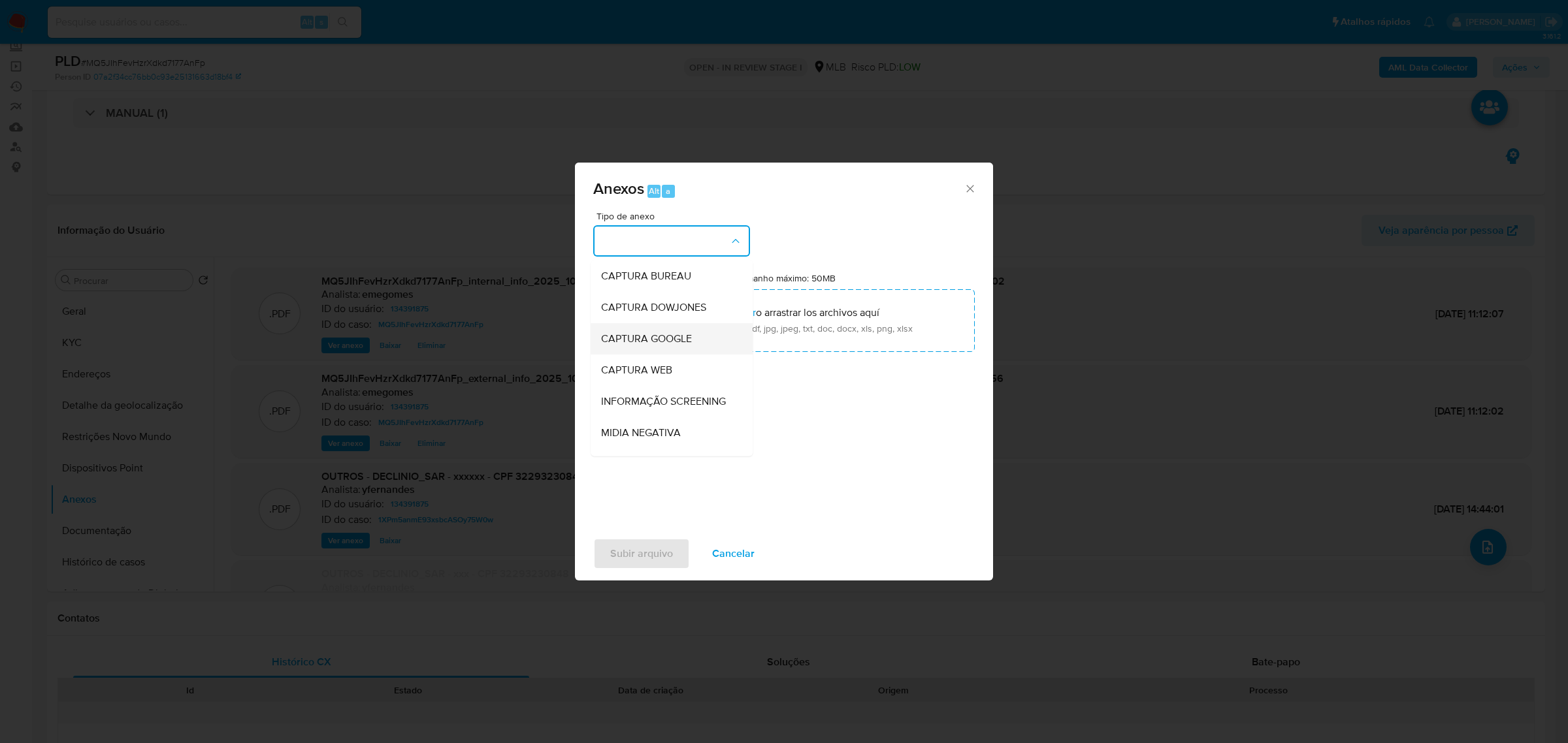
scroll to position [200, 0]
click at [631, 323] on span "OUTROS" at bounding box center [621, 320] width 41 height 13
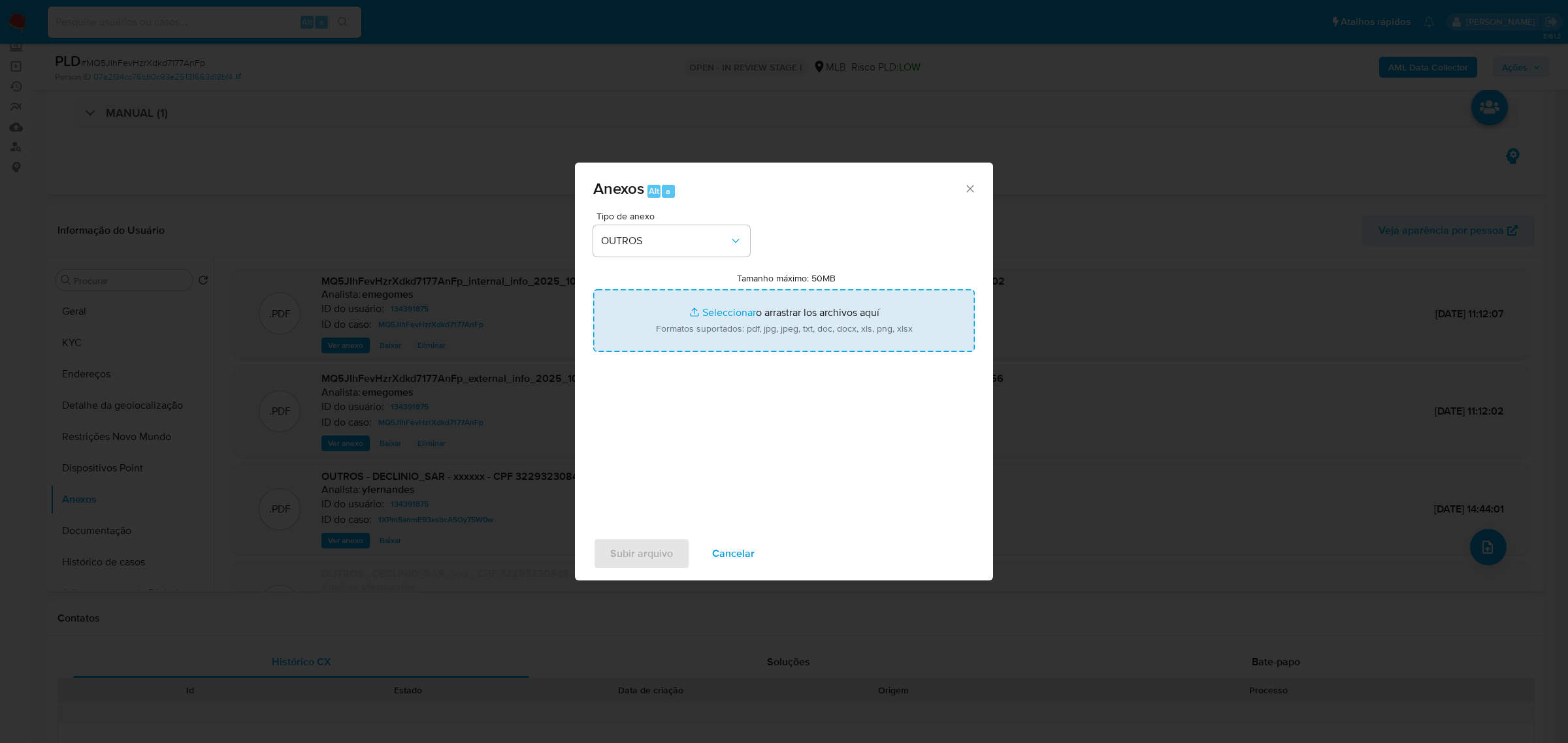
click at [729, 310] on input "Tamanho máximo: 50MB Seleccionar archivos" at bounding box center [784, 320] width 381 height 63
type input "C:\fakepath\MOV - ELAINE.xlsx"
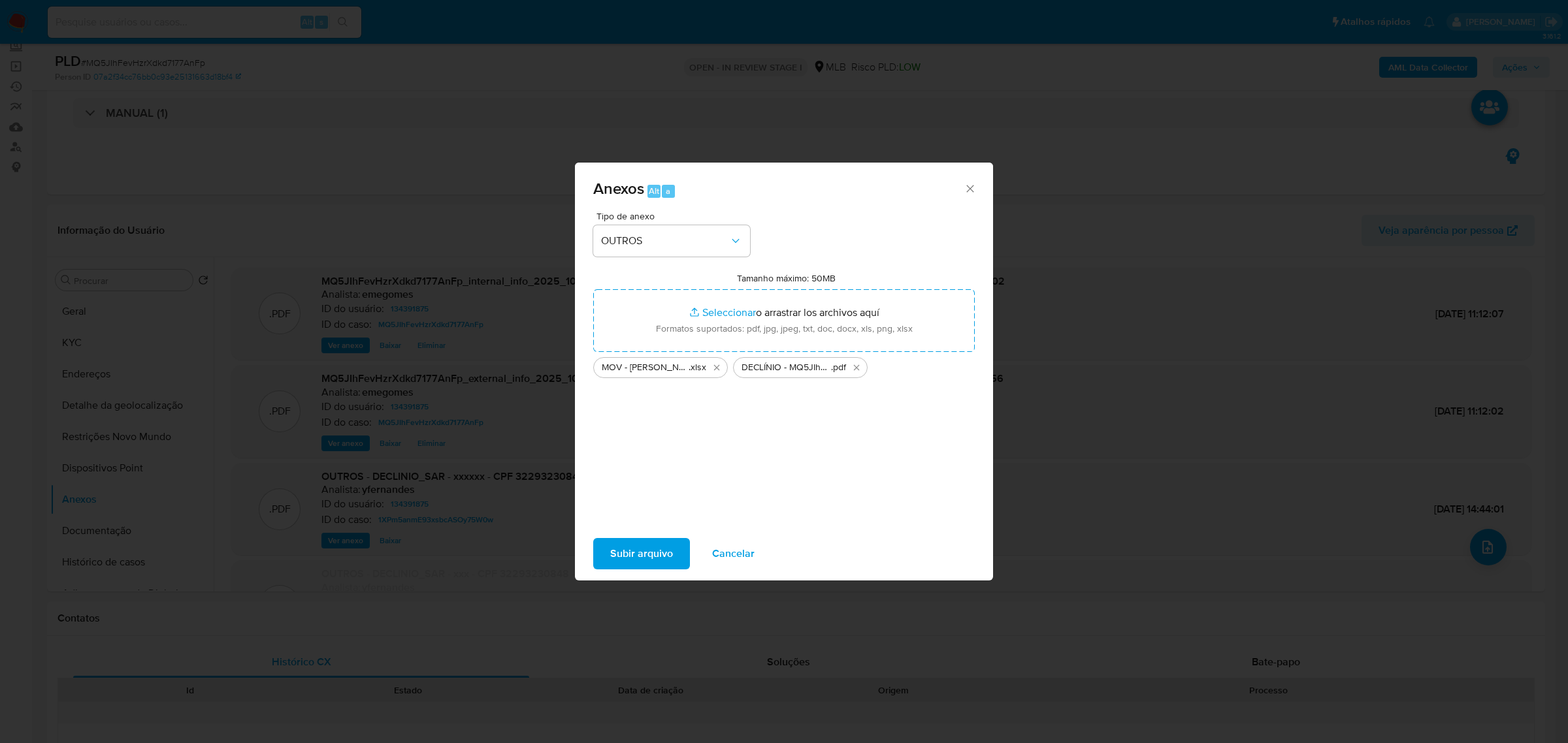
click at [647, 547] on span "Subir arquivo" at bounding box center [641, 553] width 63 height 29
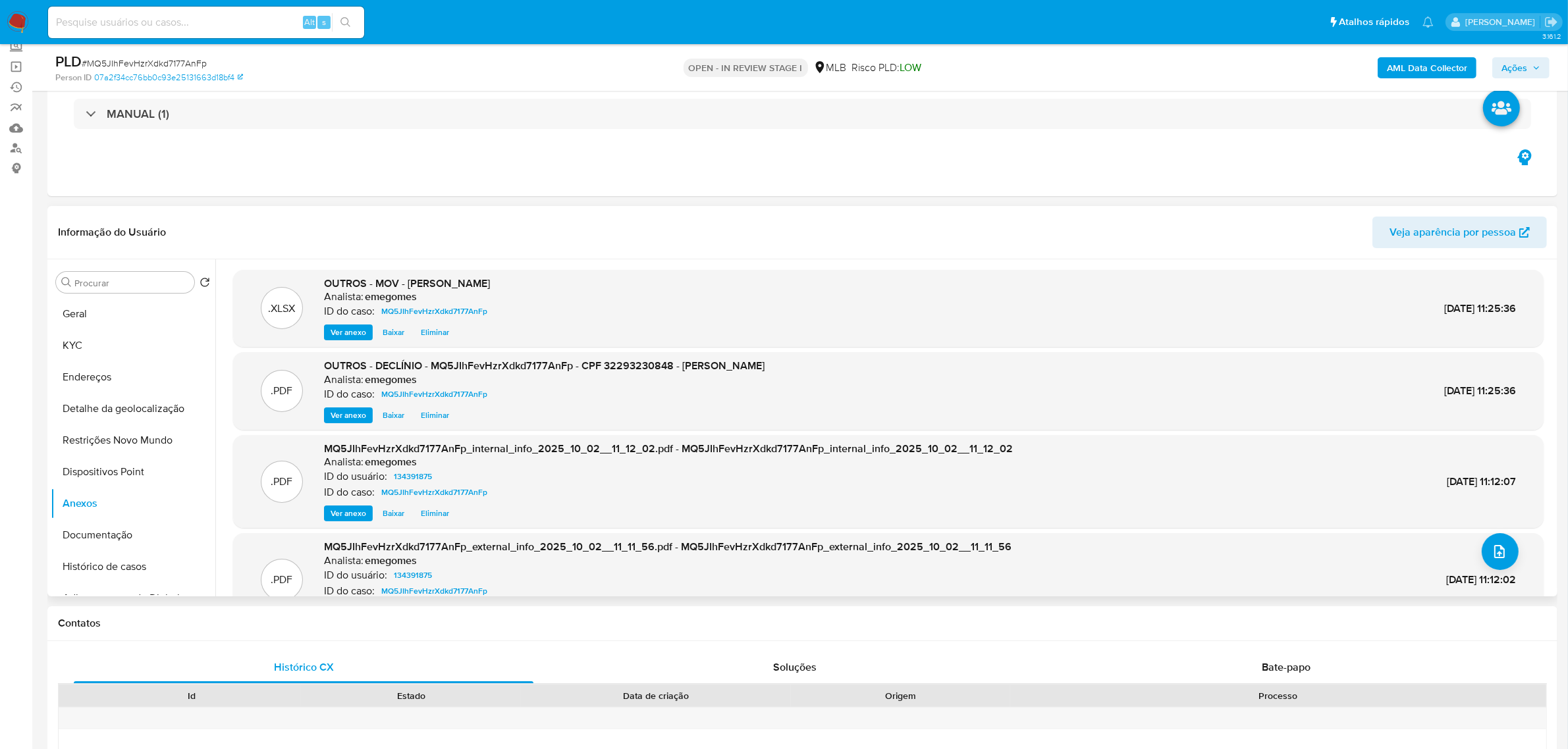
click at [430, 411] on span "Eliminar" at bounding box center [435, 415] width 28 height 14
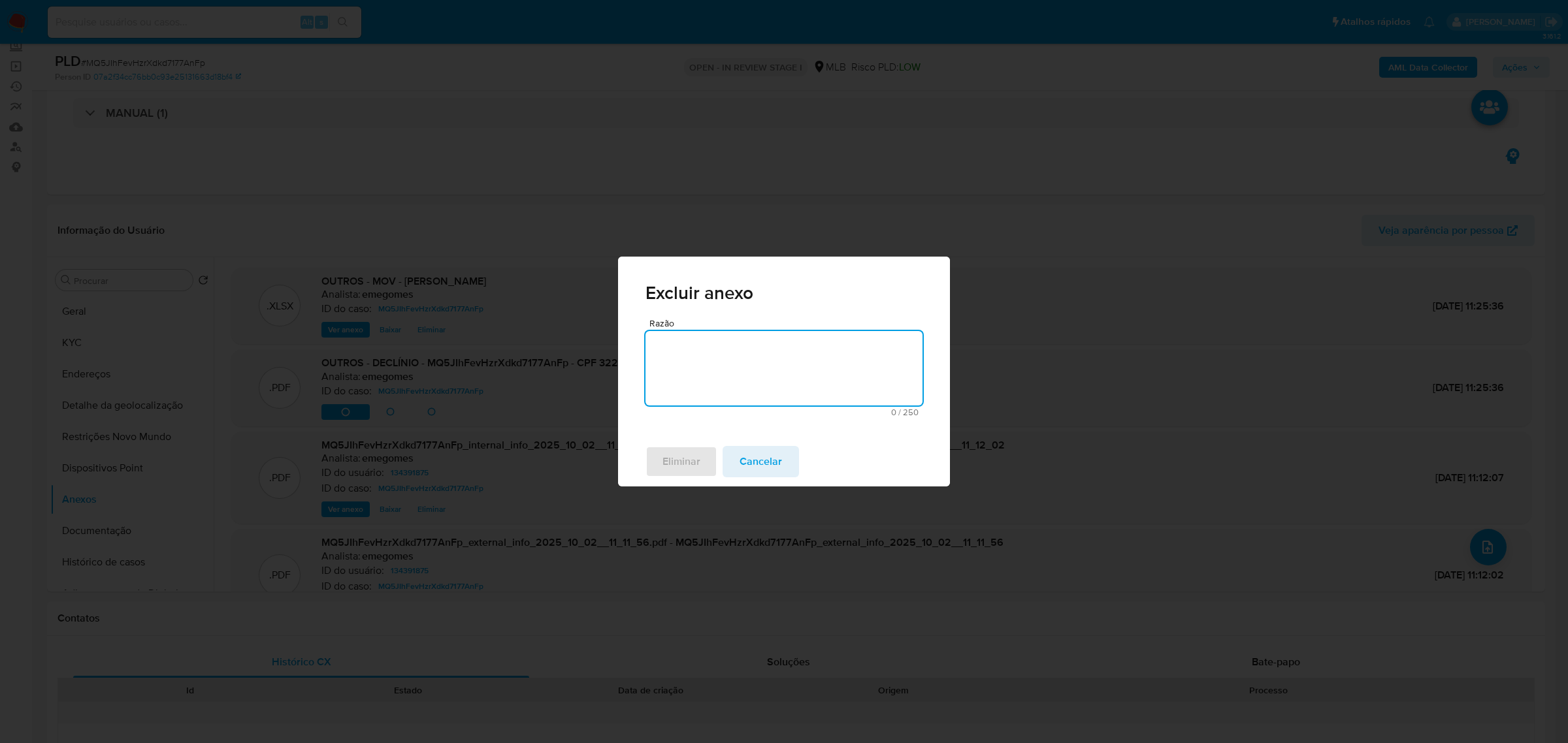
click at [688, 375] on textarea "Razão" at bounding box center [784, 368] width 277 height 74
type textarea "Arquivo será atualizado"
click at [677, 459] on span "Eliminar" at bounding box center [681, 461] width 38 height 29
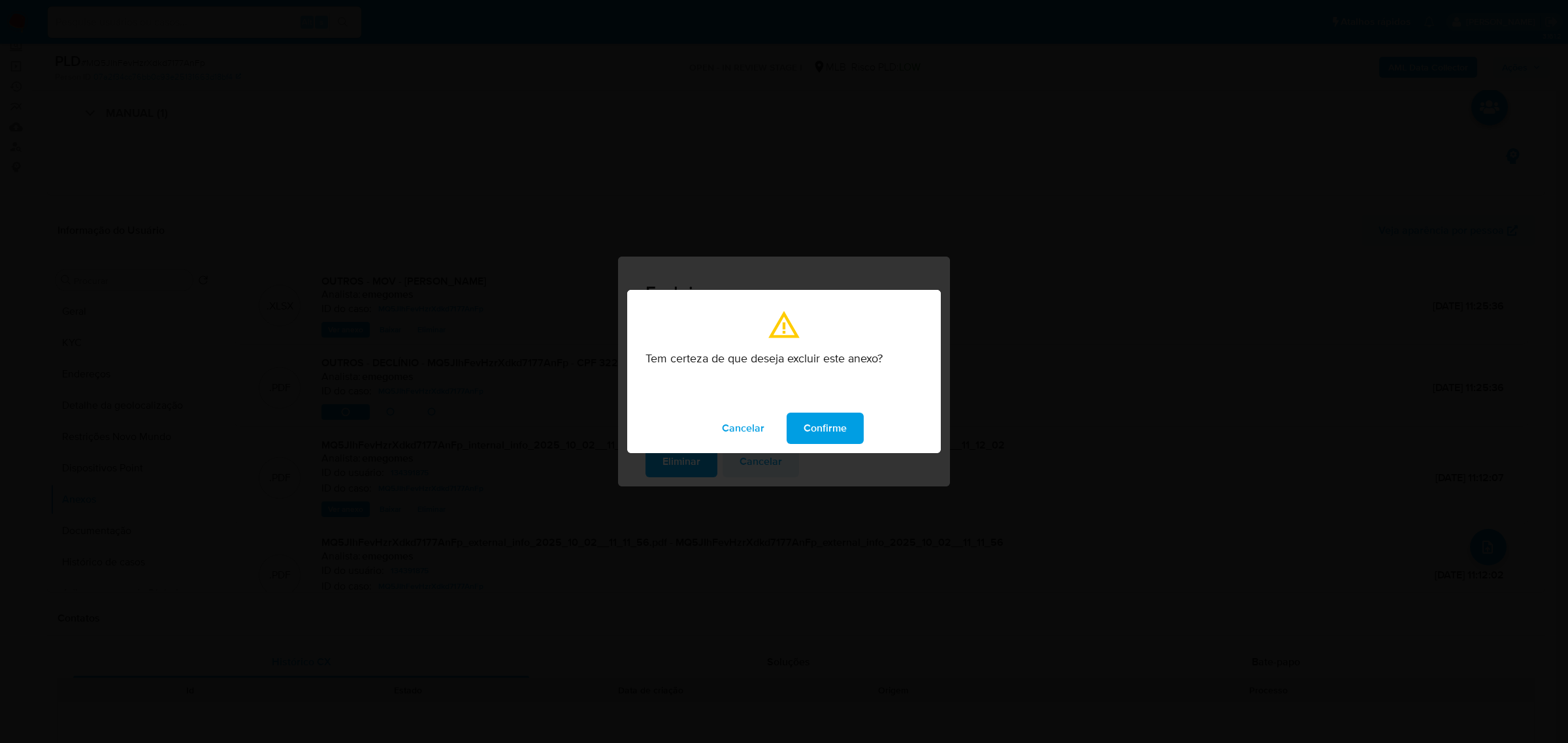
click at [818, 422] on span "Confirme" at bounding box center [825, 428] width 43 height 29
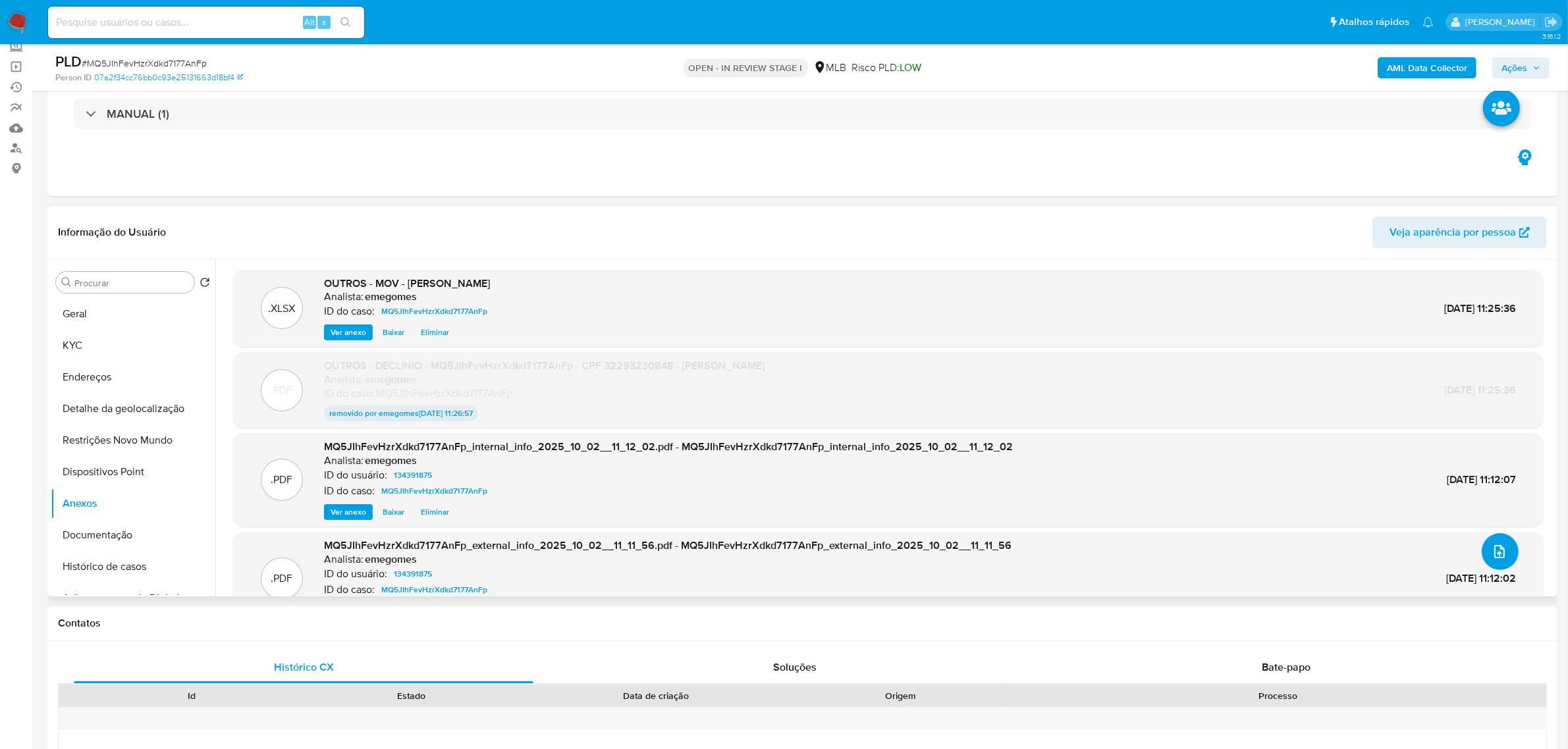
click at [1492, 548] on icon "upload-file" at bounding box center [1500, 551] width 16 height 16
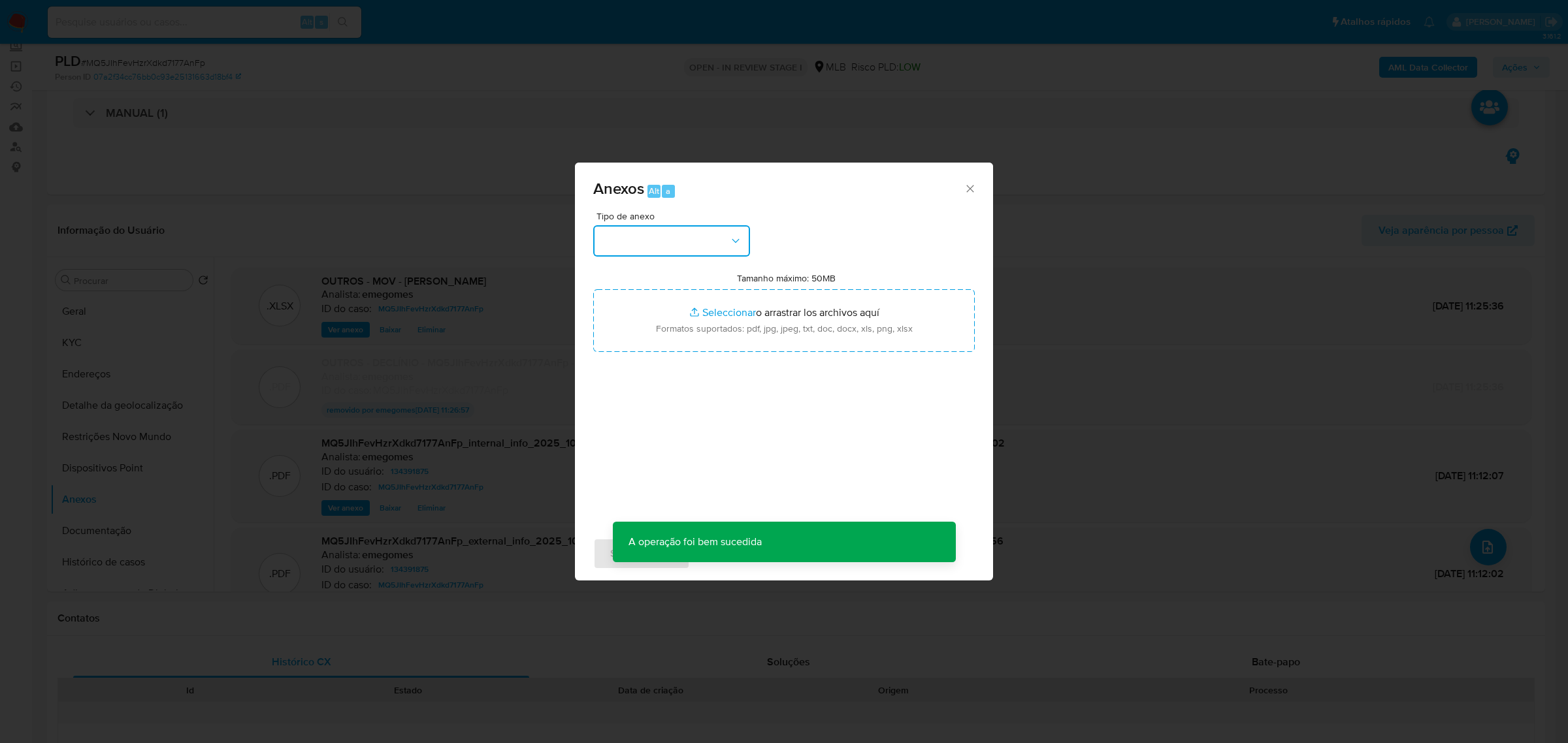
click at [747, 238] on button "button" at bounding box center [671, 241] width 157 height 31
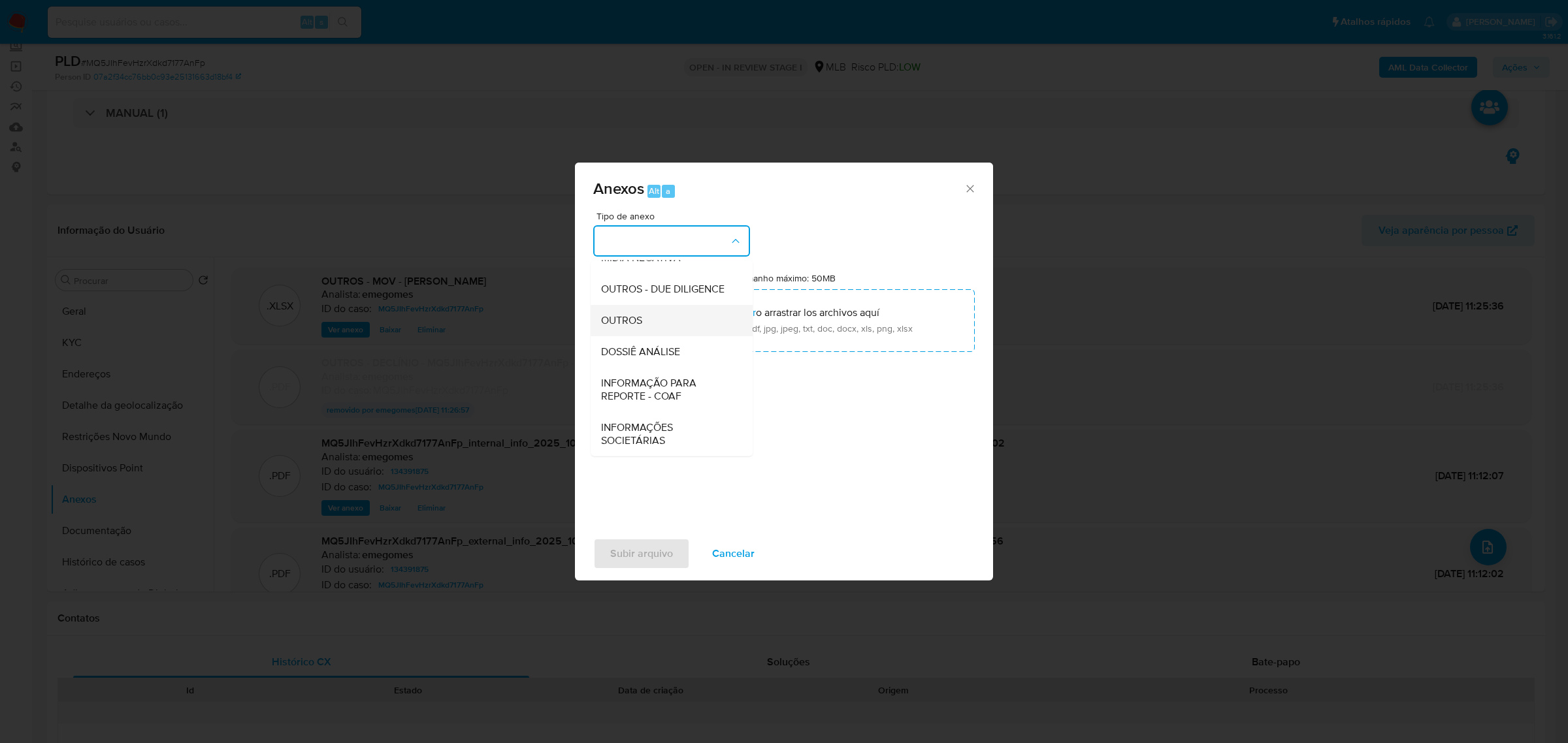
click at [639, 318] on span "OUTROS" at bounding box center [621, 320] width 41 height 13
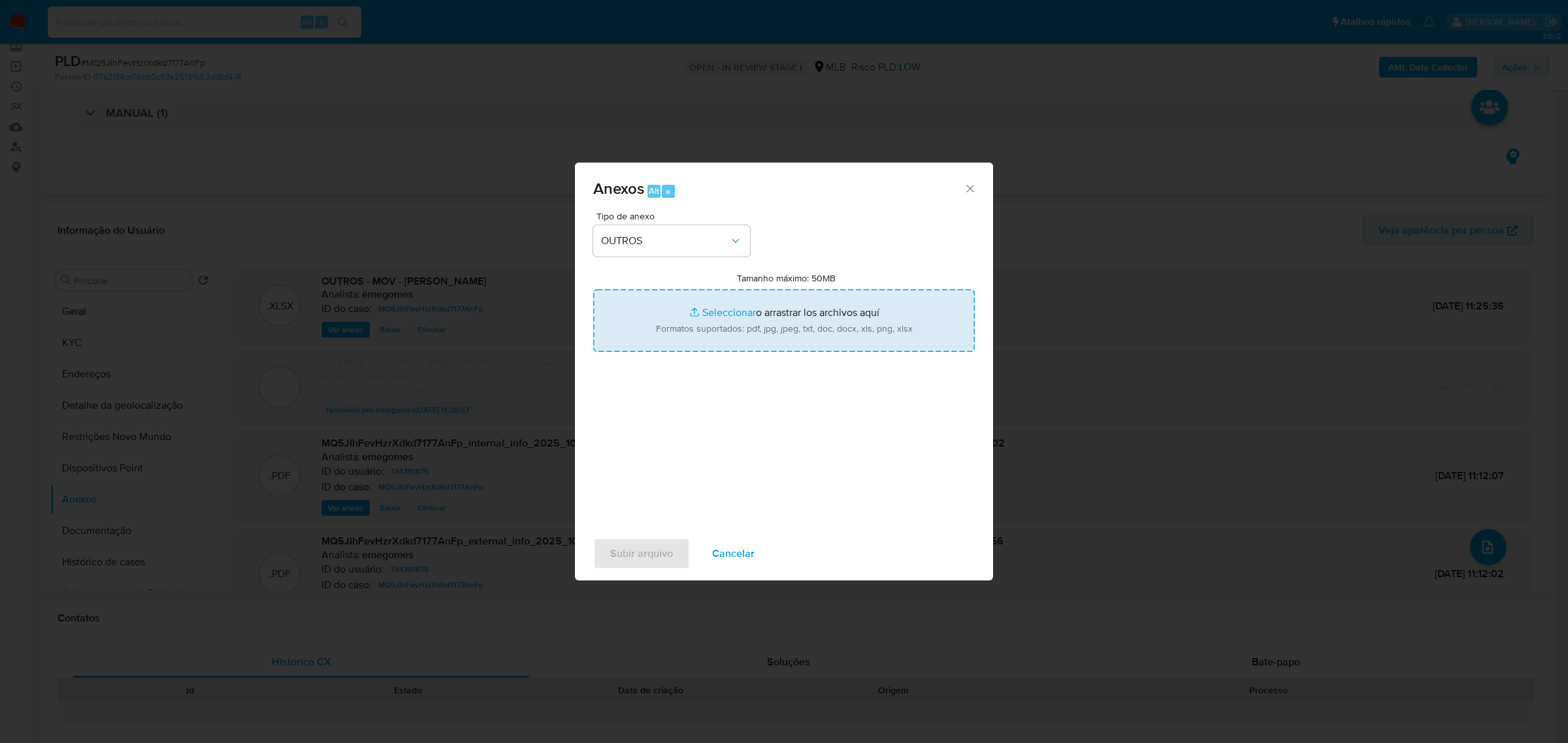
click at [707, 307] on input "Tamanho máximo: 50MB Seleccionar archivos" at bounding box center [784, 320] width 381 height 63
type input "C:\fakepath\DECLÍNIO - MQ5JIhFevHzrXdkd7177AnFp - CPF 32293230848 - ELAINE SILV…"
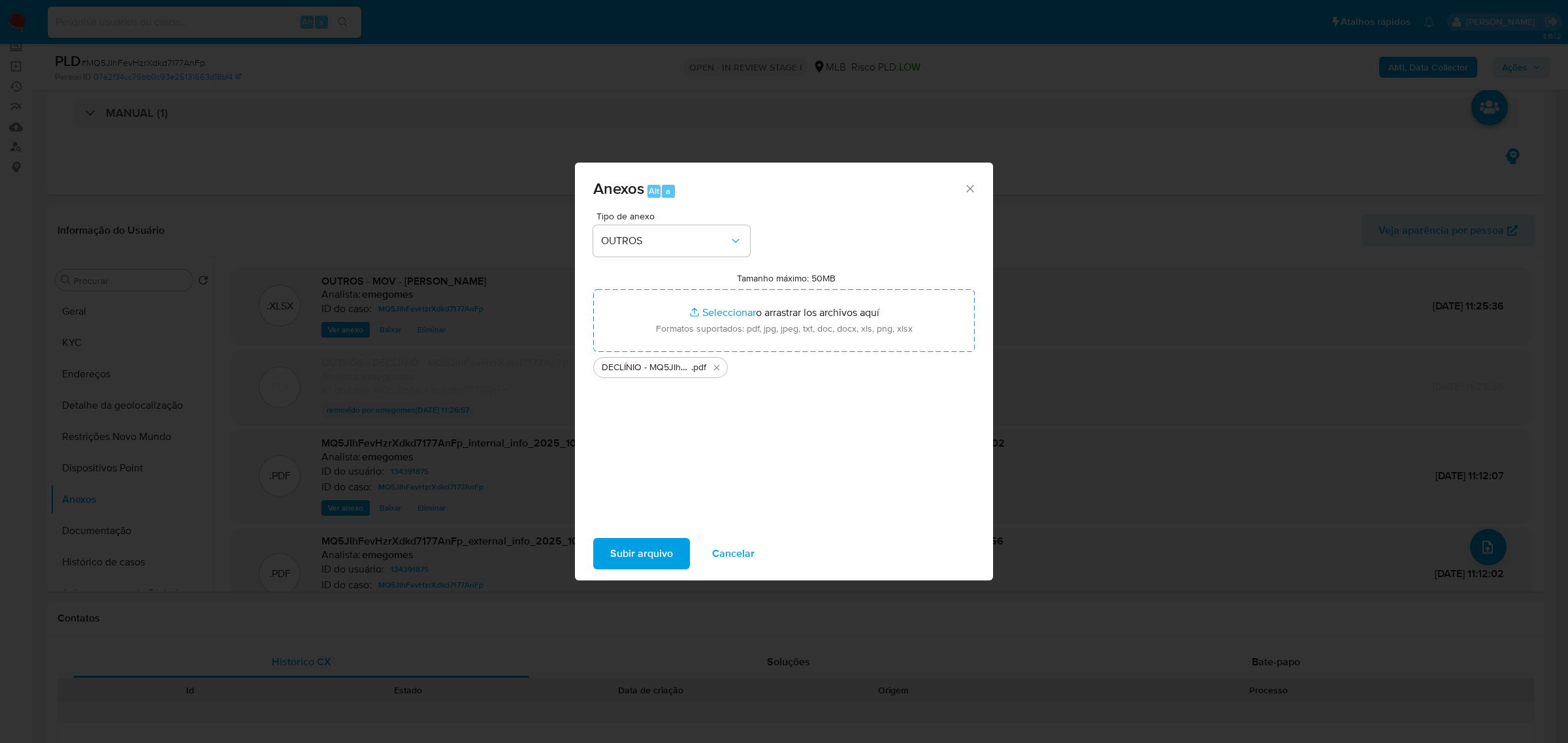
click at [623, 547] on span "Subir arquivo" at bounding box center [641, 553] width 63 height 29
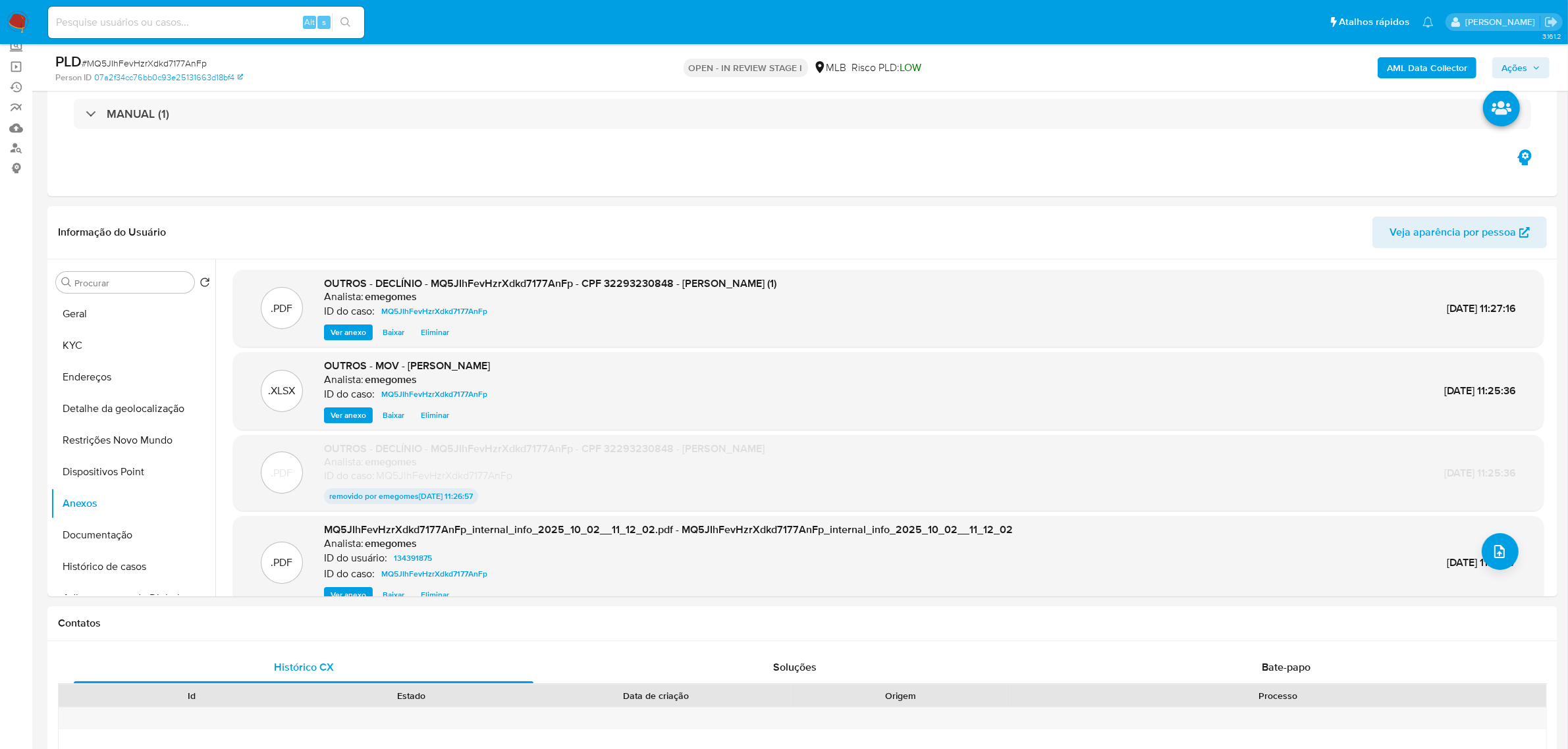
click at [1539, 73] on span "Ações" at bounding box center [1521, 68] width 39 height 18
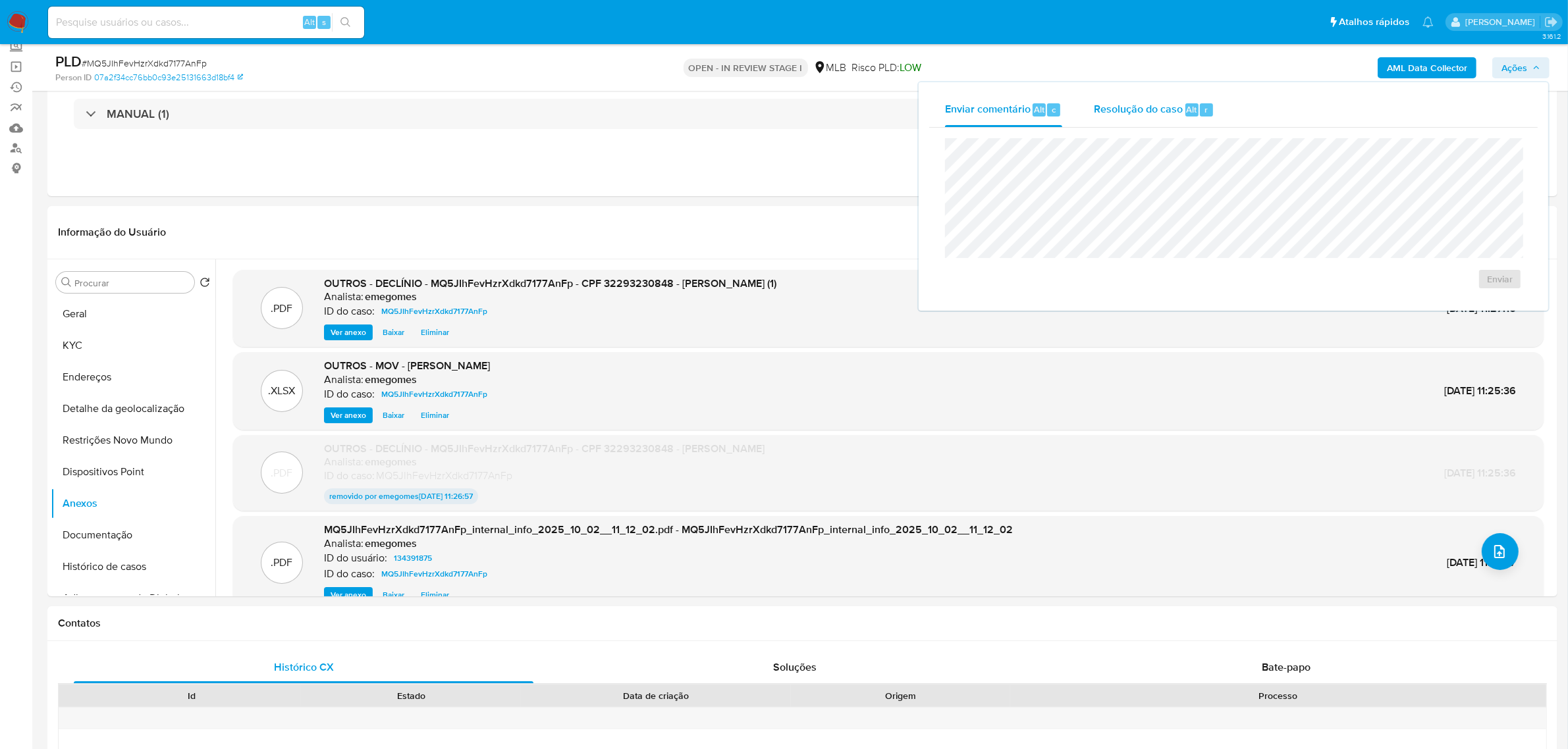
click at [1147, 120] on div "Resolução do caso Alt r" at bounding box center [1154, 110] width 120 height 34
click at [1384, 298] on span "No ROI" at bounding box center [1371, 300] width 68 height 18
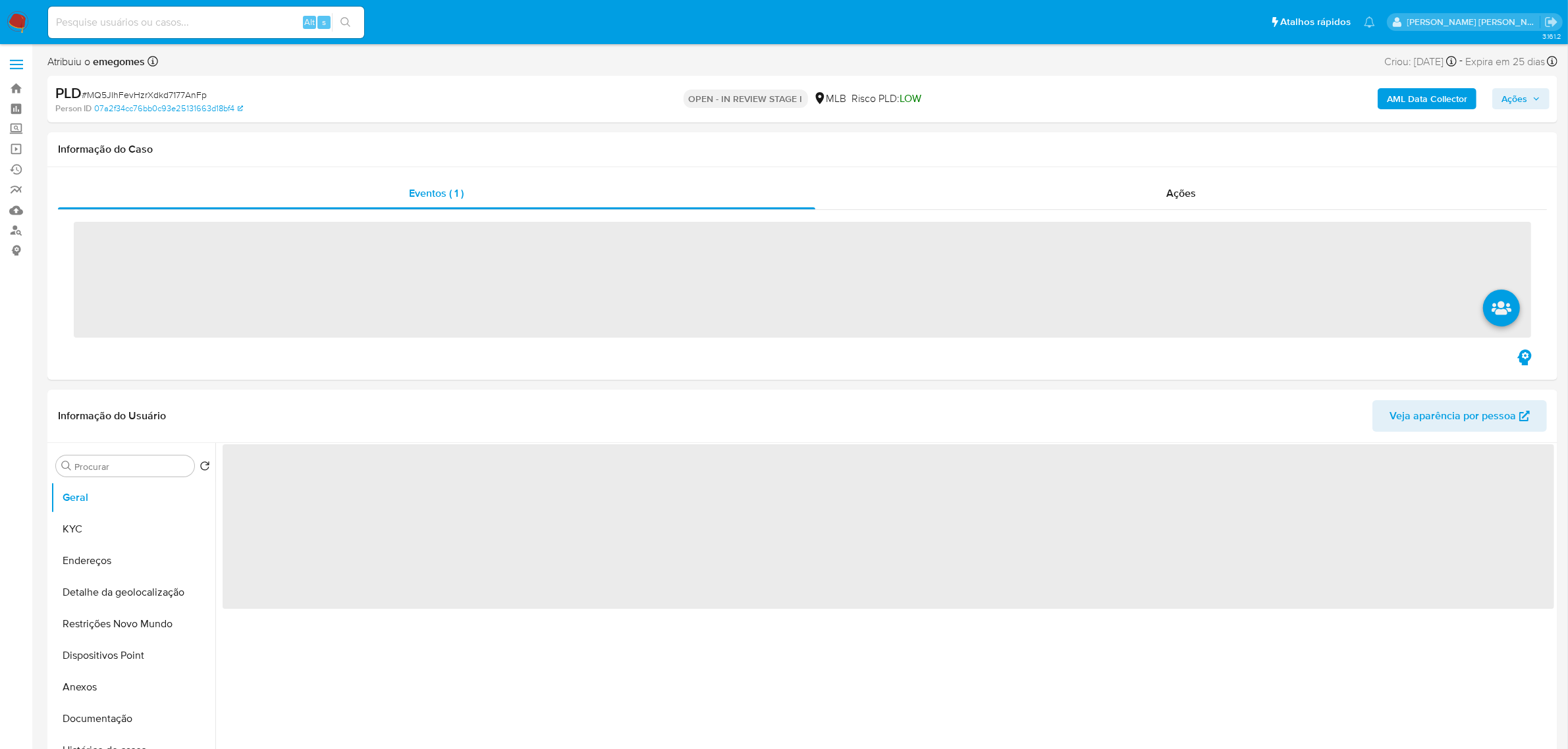
click at [199, 20] on input at bounding box center [206, 22] width 316 height 17
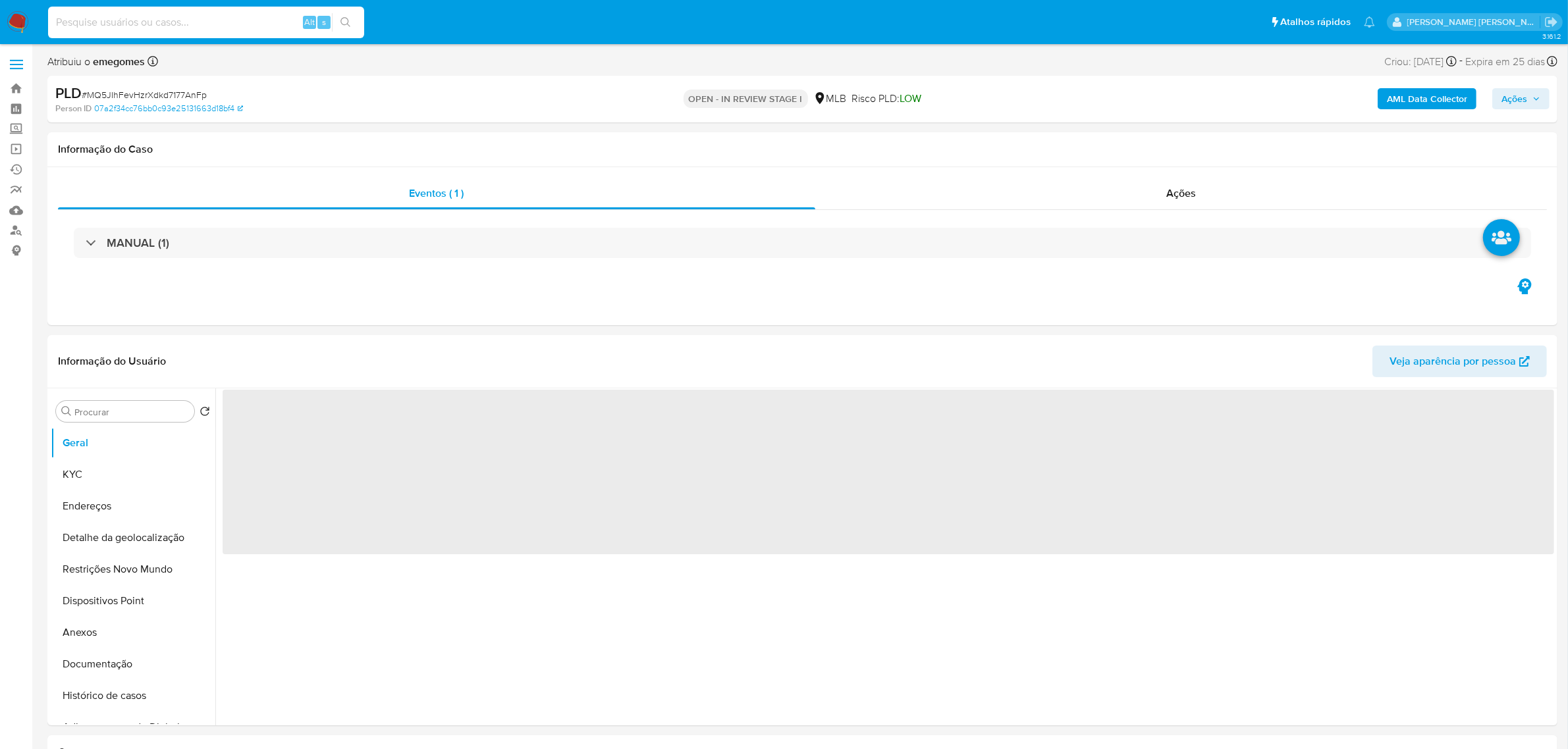
paste input "669537083"
type input "669537083"
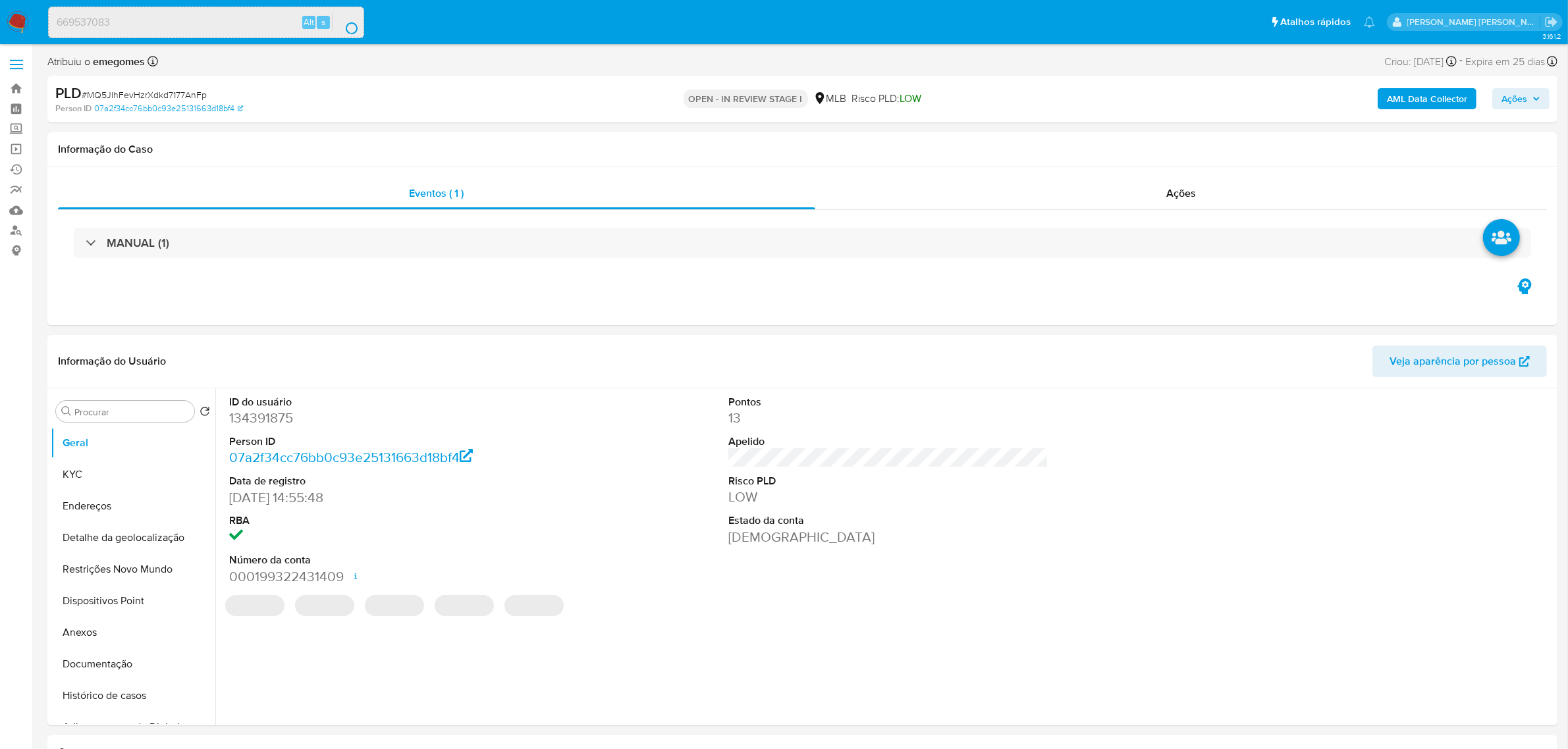
select select "10"
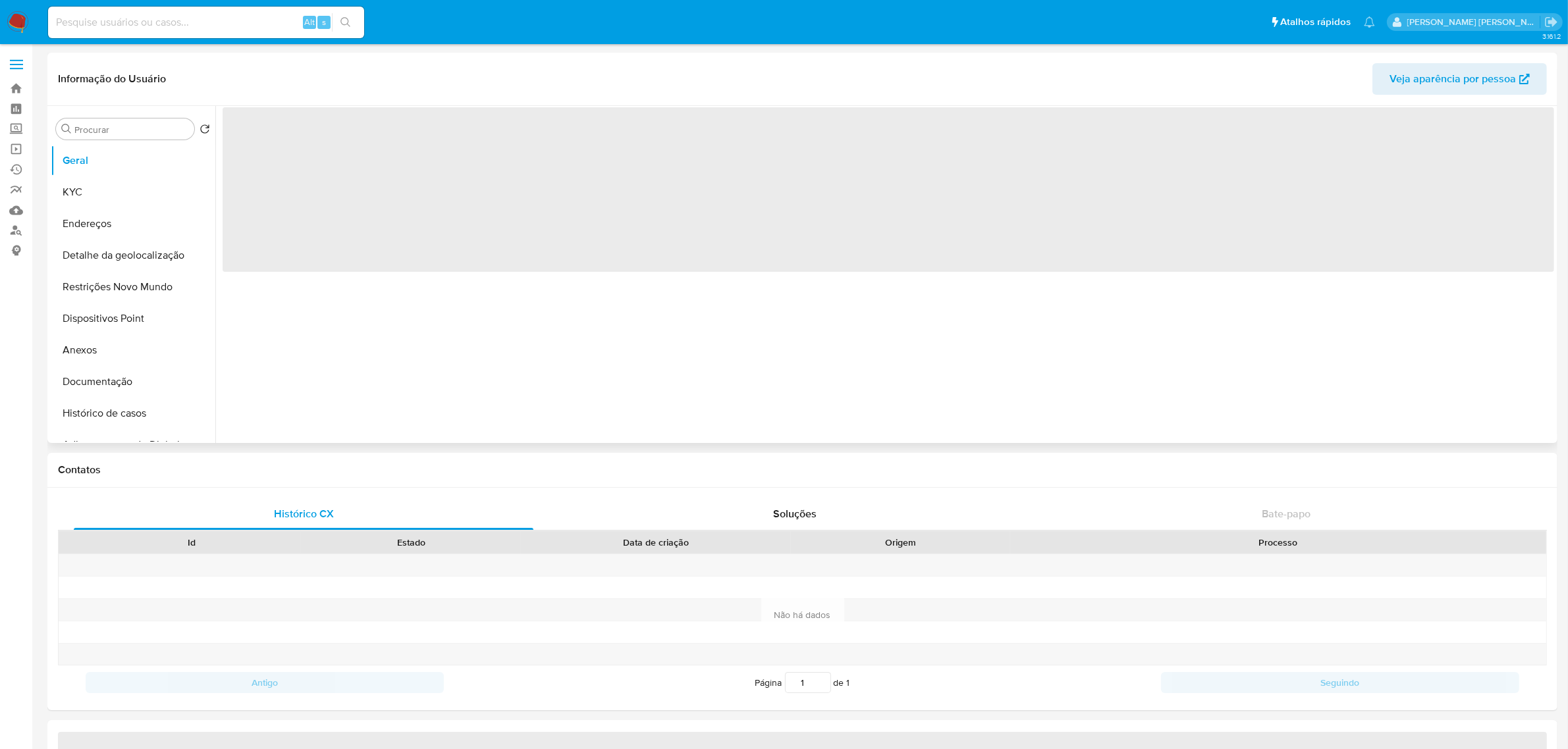
select select "10"
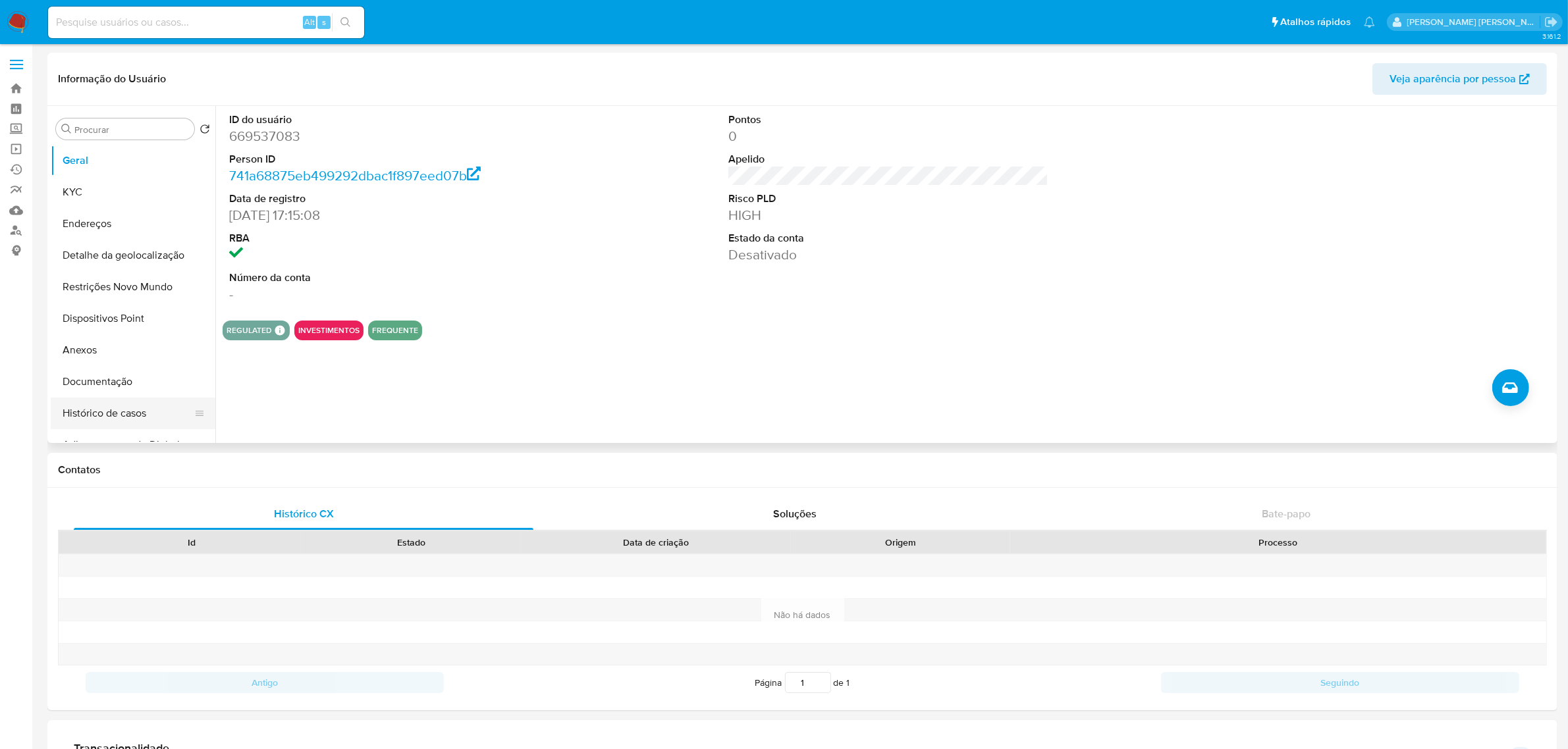
click at [116, 403] on button "Histórico de casos" at bounding box center [127, 413] width 154 height 31
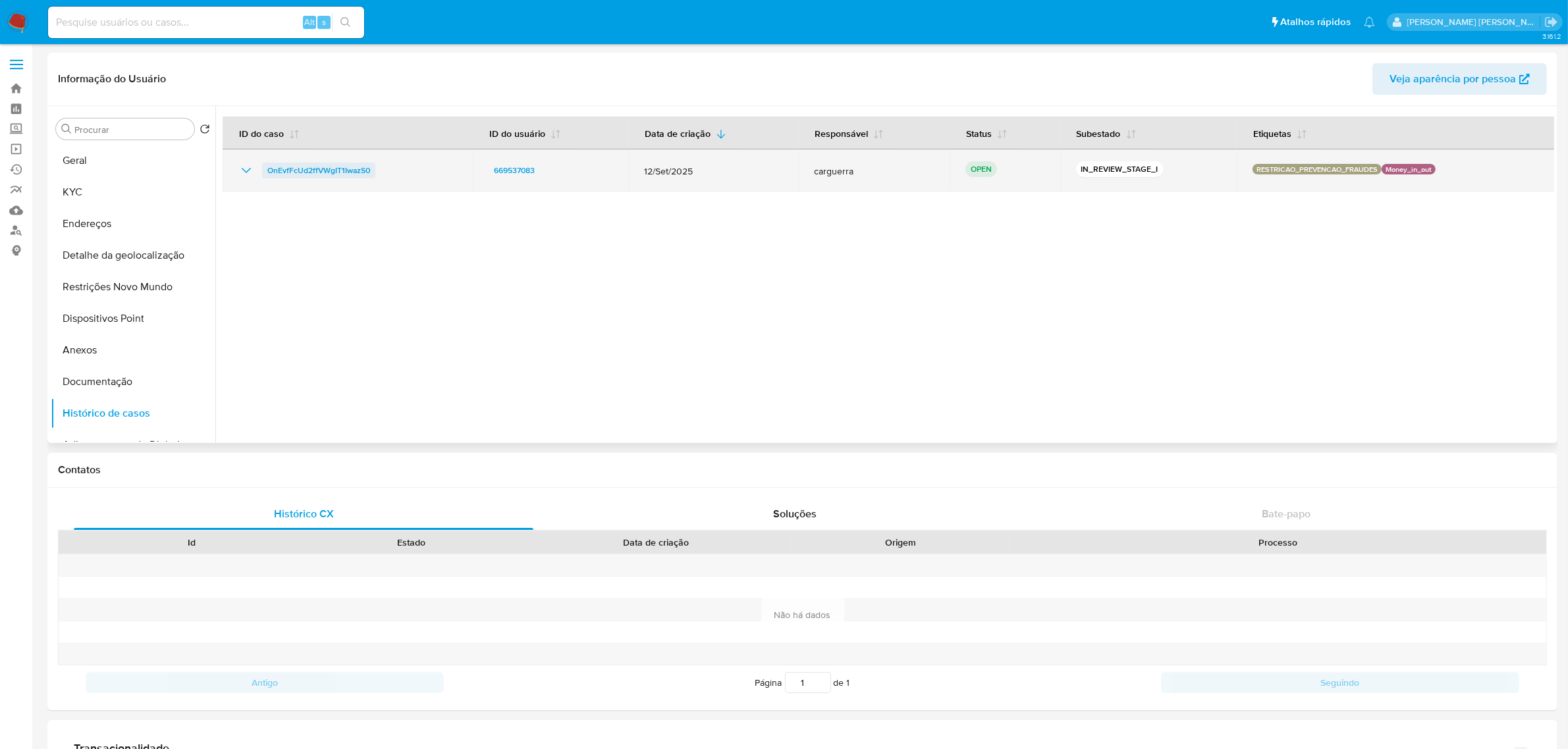
click at [325, 169] on span "OnEvfFcUd2ffVWgIT1IwazS0" at bounding box center [319, 171] width 102 height 16
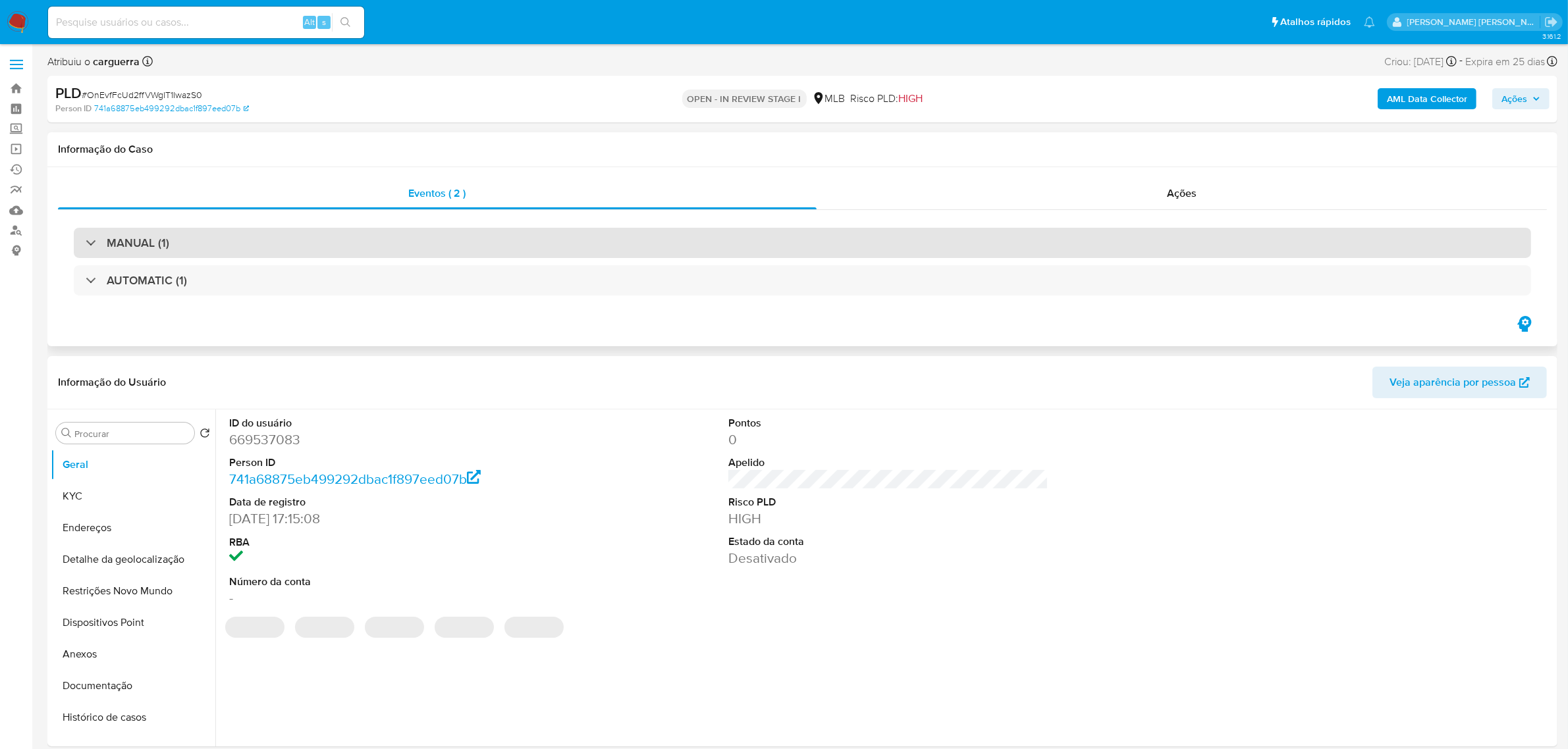
select select "10"
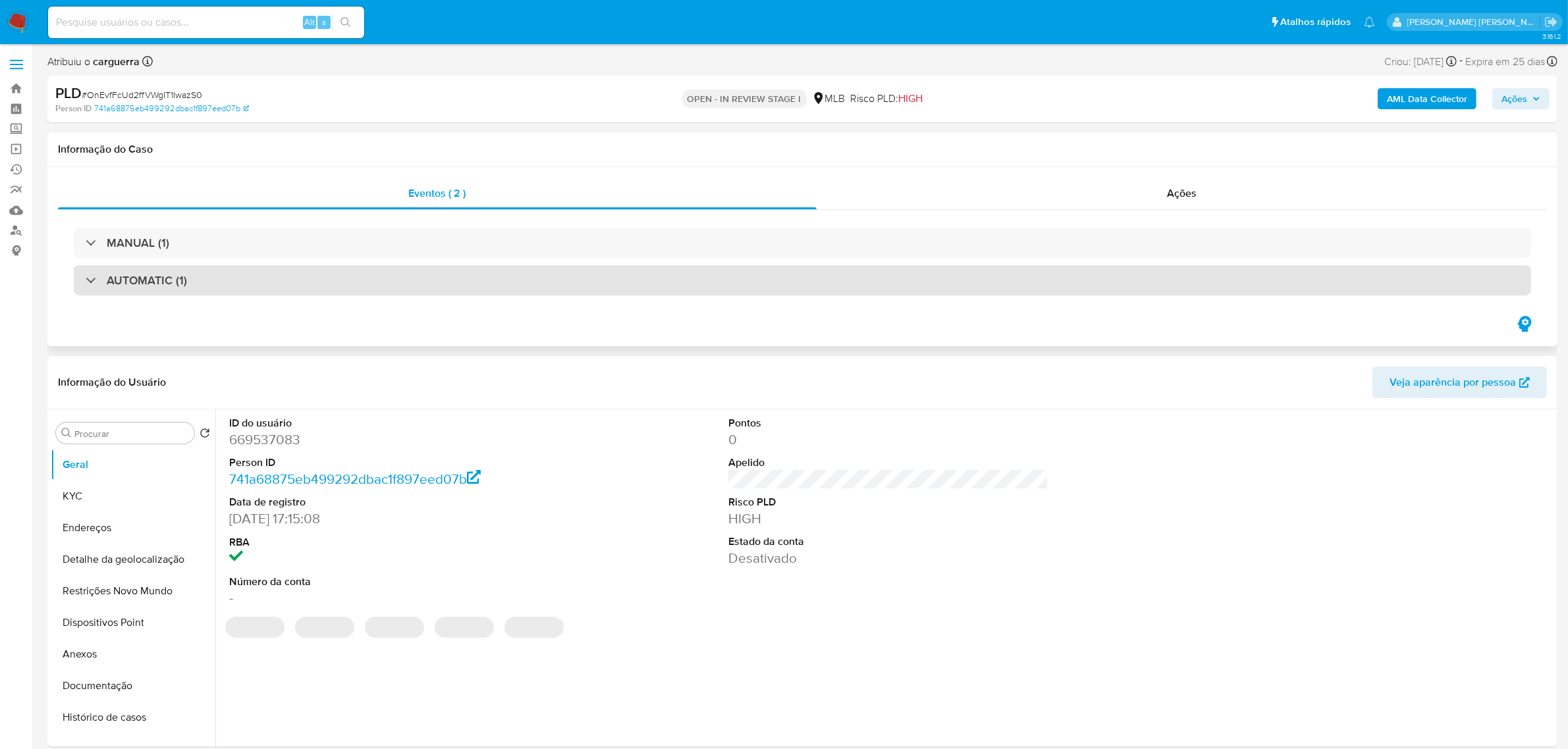
click at [305, 278] on div "AUTOMATIC (1)" at bounding box center [803, 280] width 1458 height 31
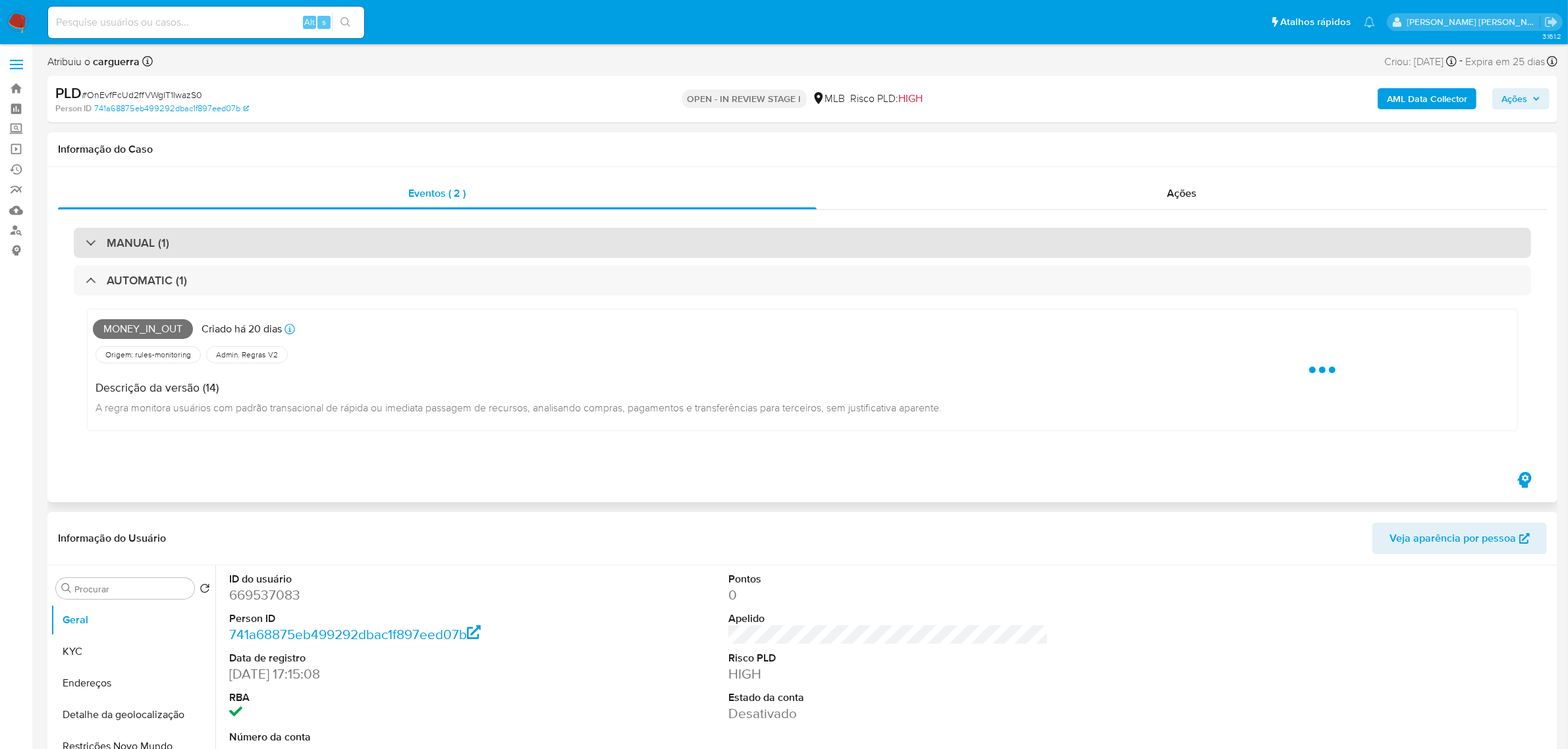
click at [295, 251] on div "MANUAL (1)" at bounding box center [803, 243] width 1458 height 31
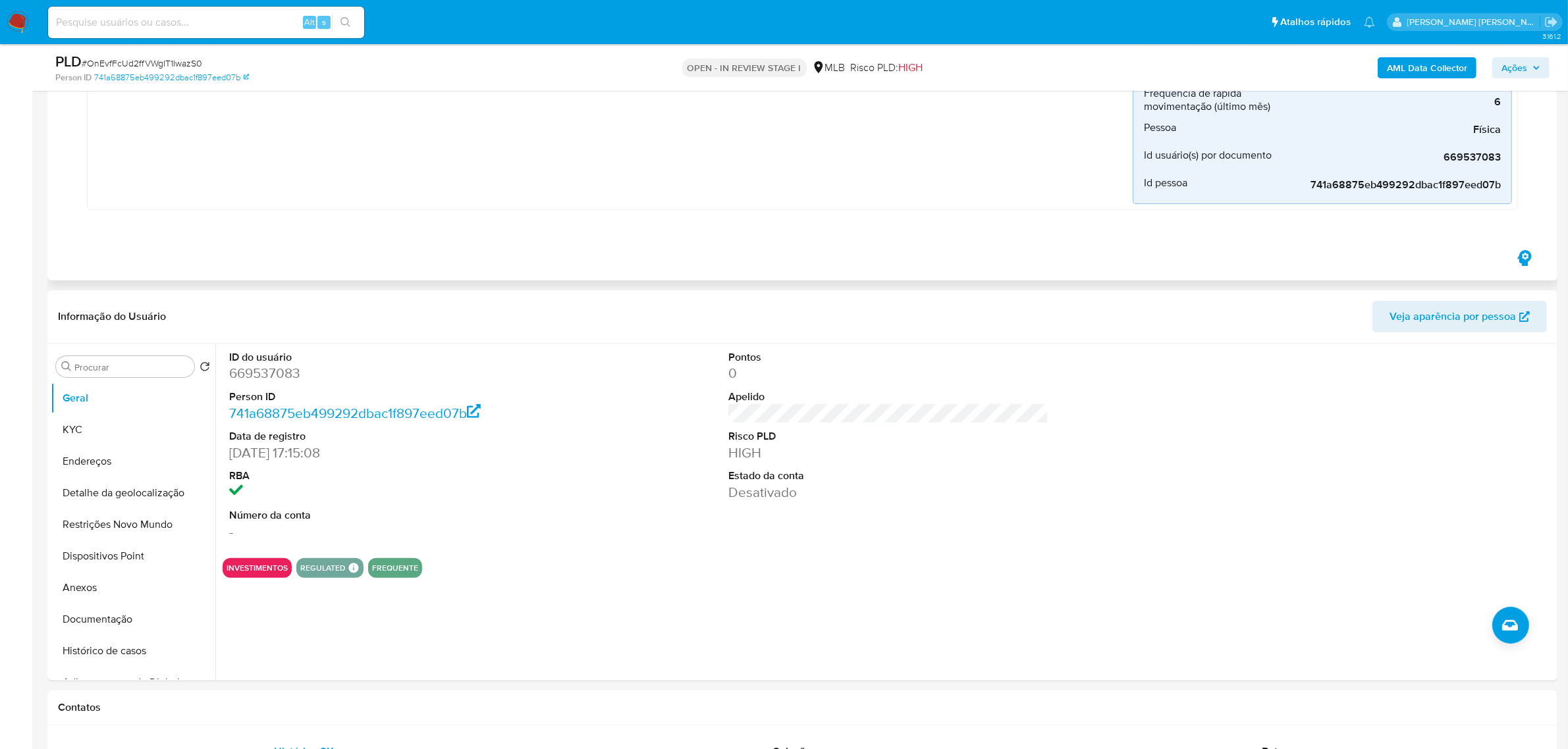
scroll to position [494, 0]
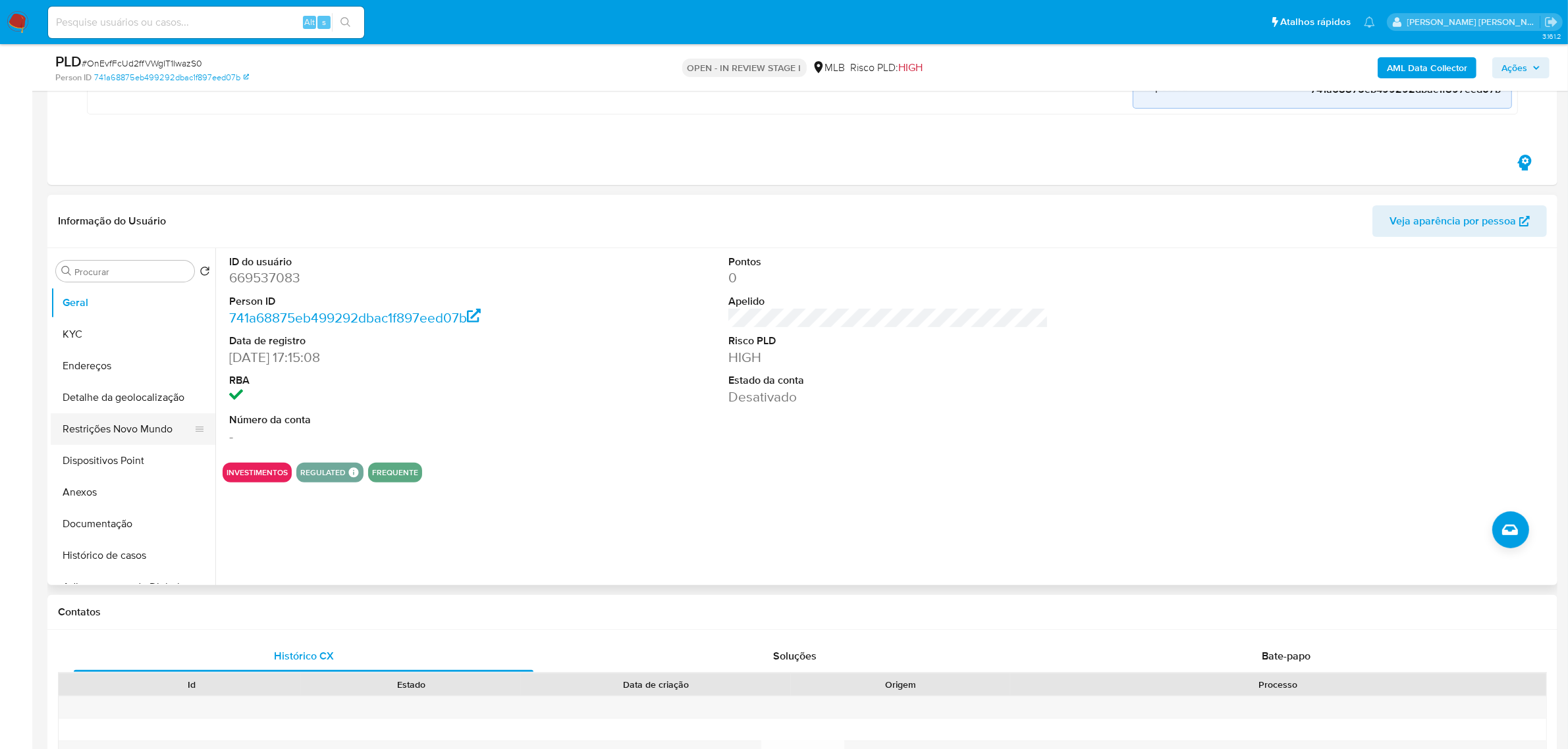
click at [119, 435] on button "Restrições Novo Mundo" at bounding box center [127, 429] width 154 height 31
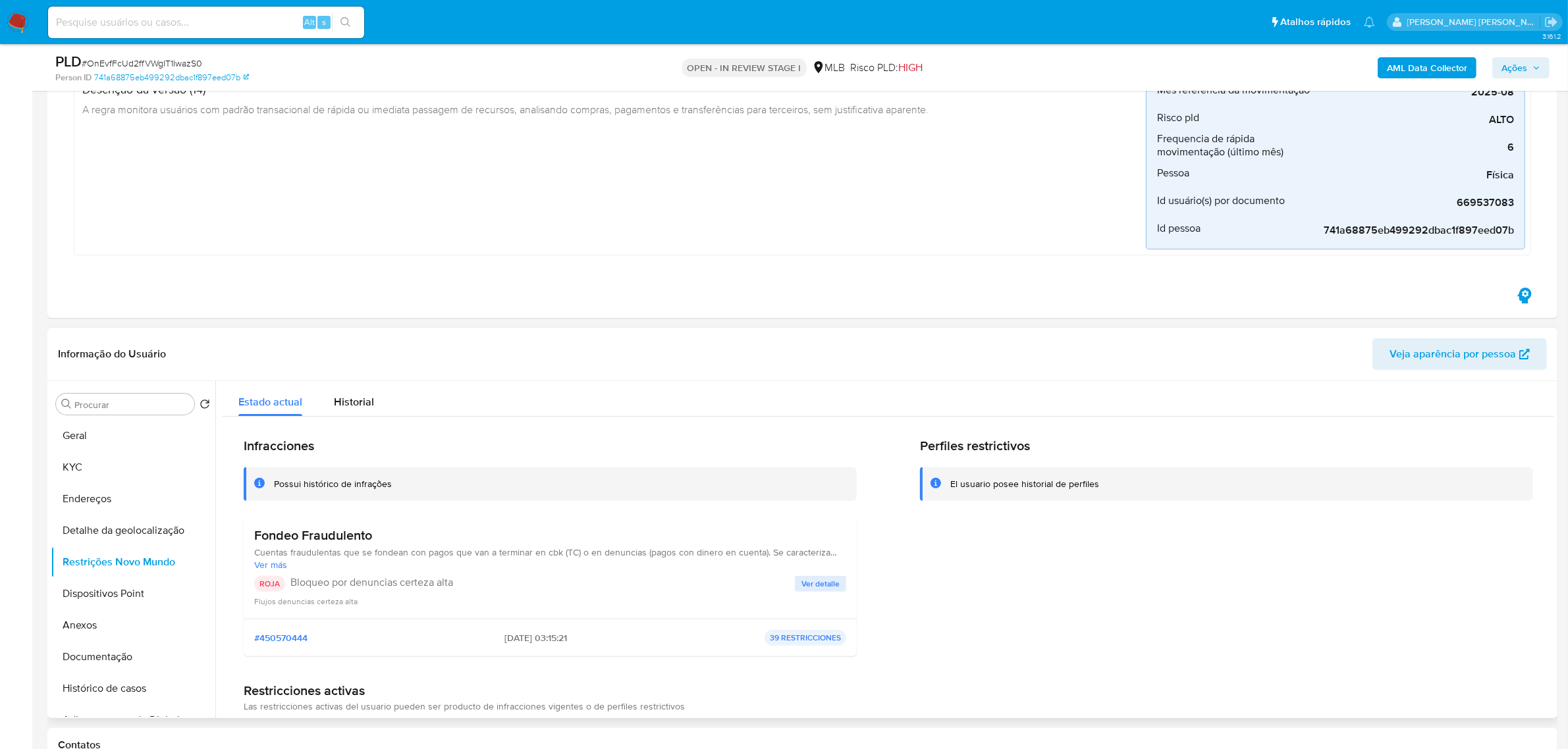
scroll to position [411, 0]
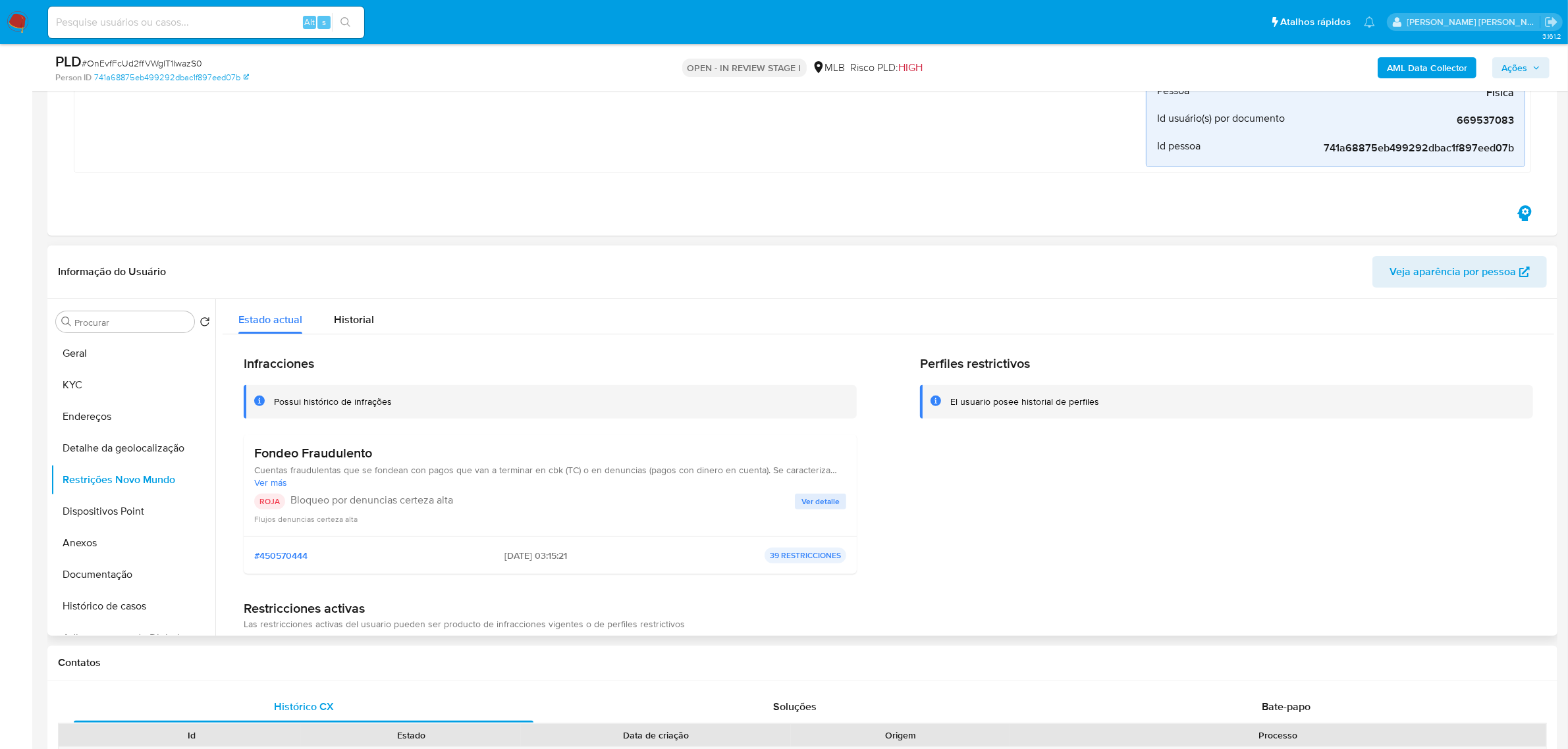
click at [506, 270] on header "Informação do Usuário Veja aparência por pessoa" at bounding box center [802, 272] width 1489 height 31
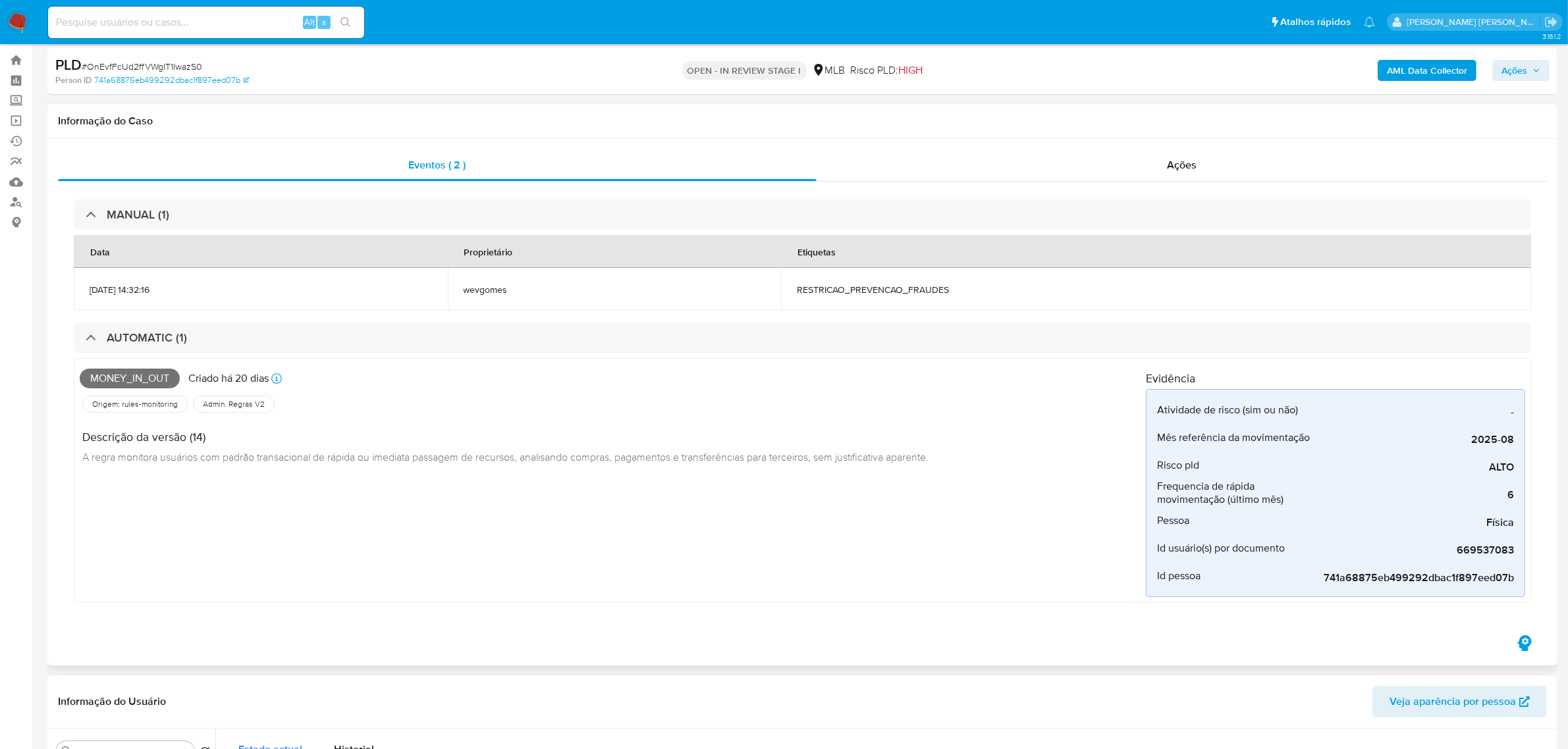
scroll to position [0, 0]
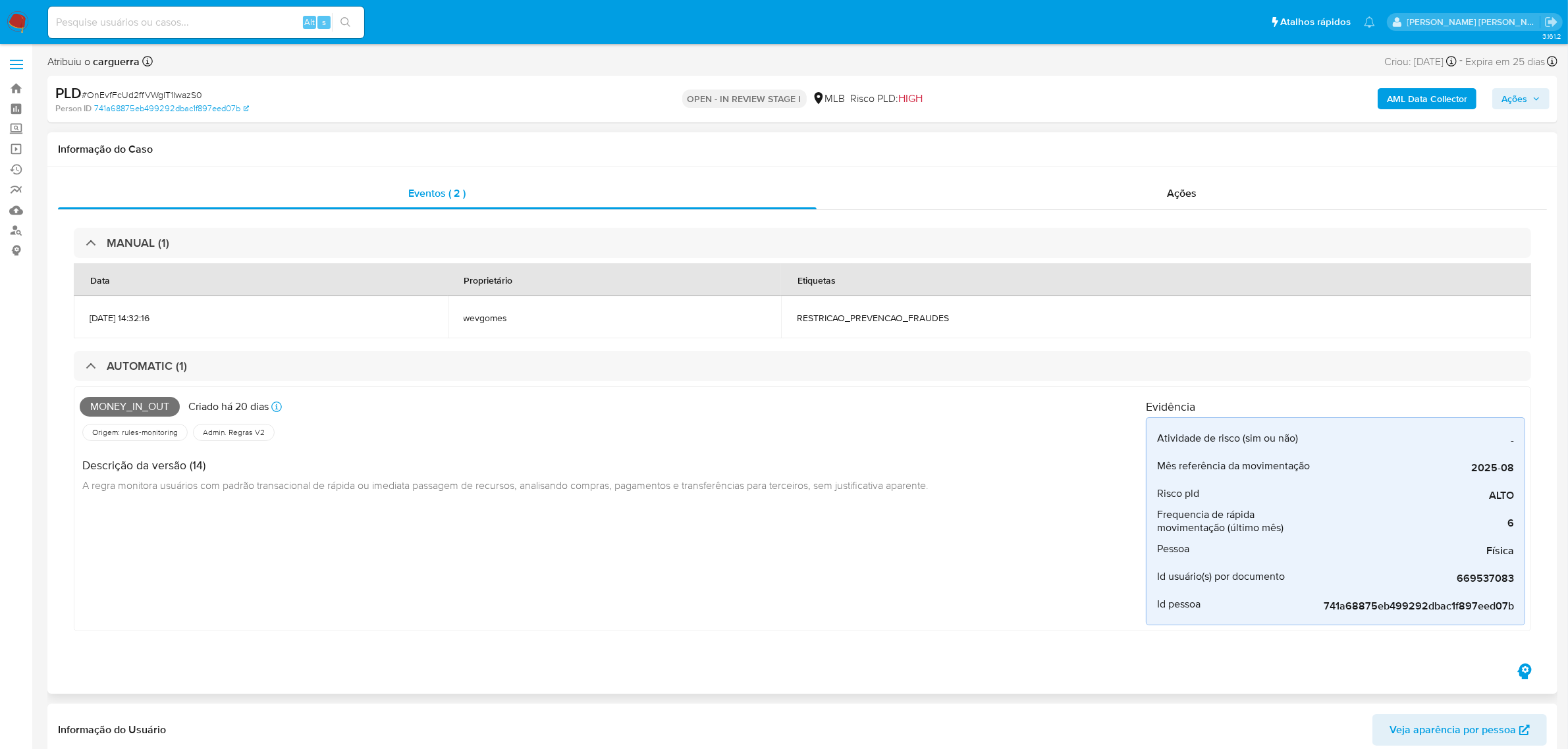
click at [297, 147] on h1 "Informação do Caso" at bounding box center [802, 149] width 1489 height 14
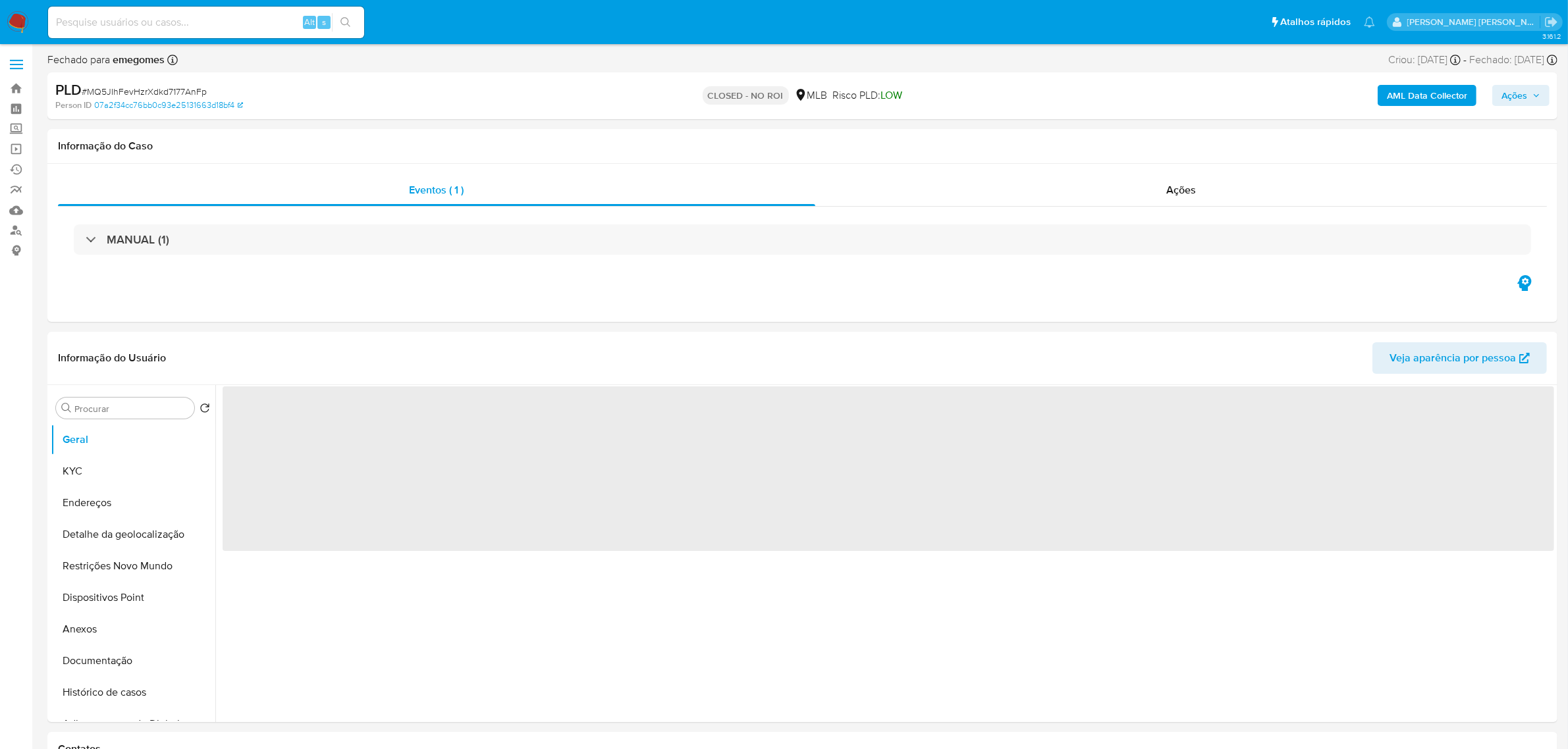
select select "10"
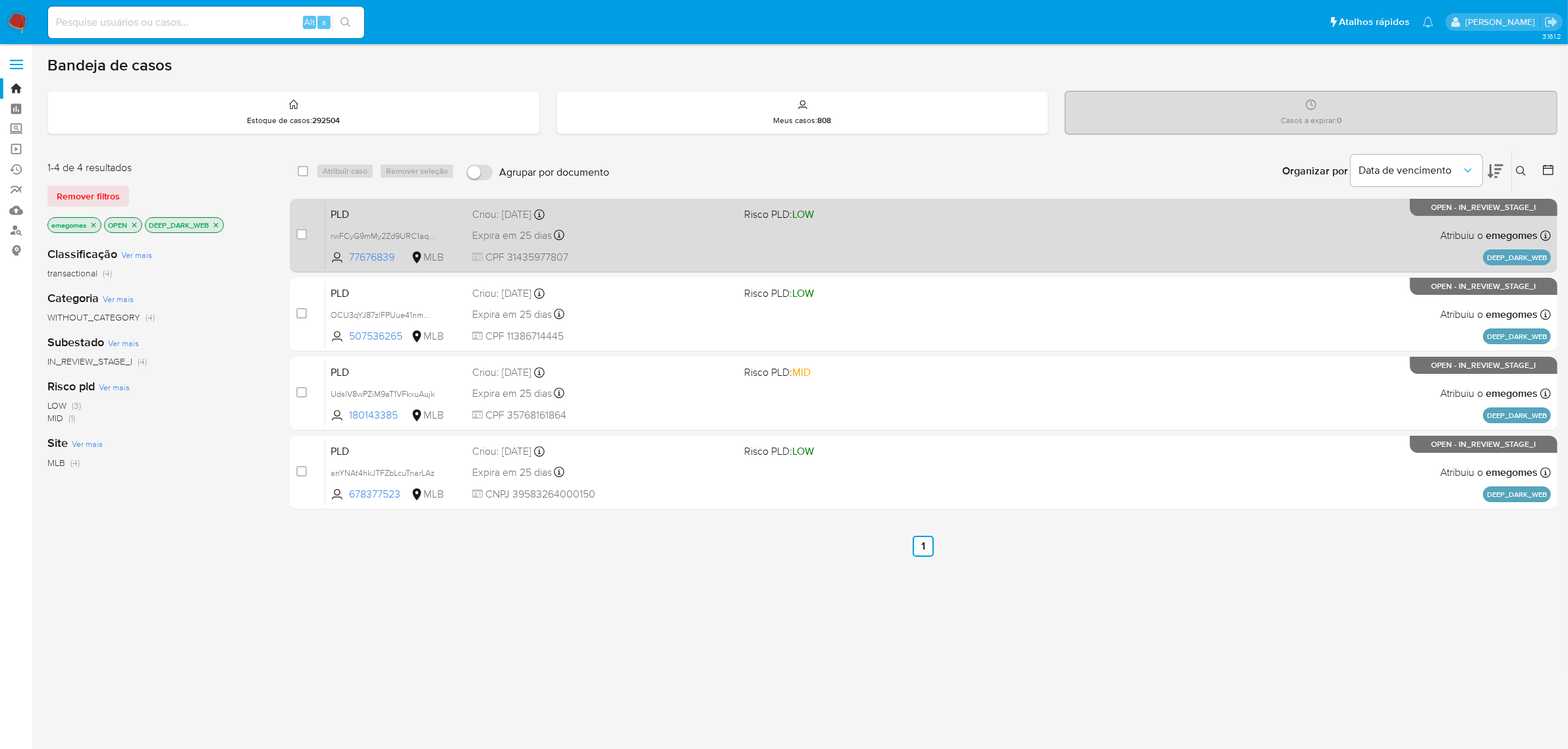
click at [642, 240] on div "Expira em 25 dias Expira em [DATE] 18:20:20" at bounding box center [603, 235] width 262 height 18
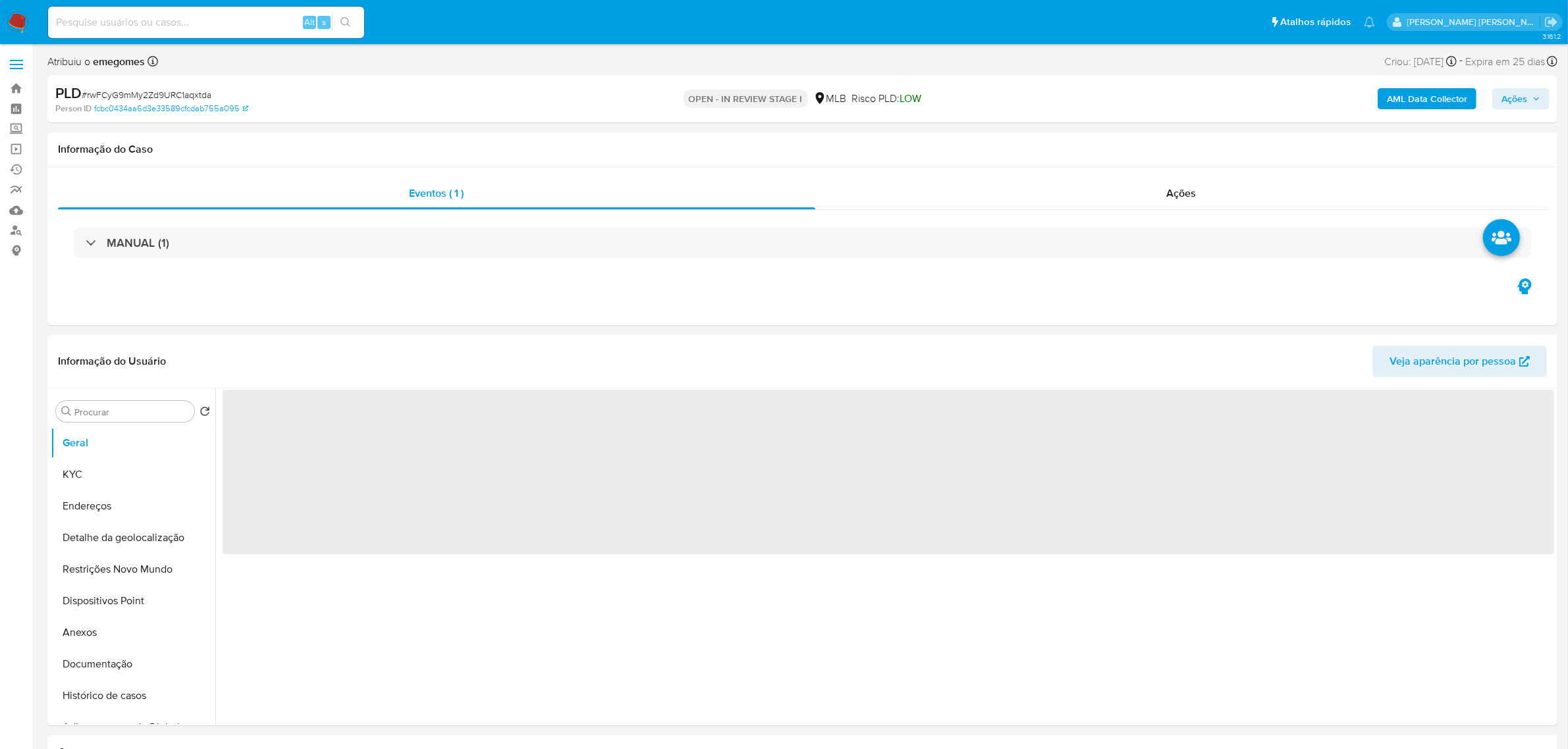
select select "10"
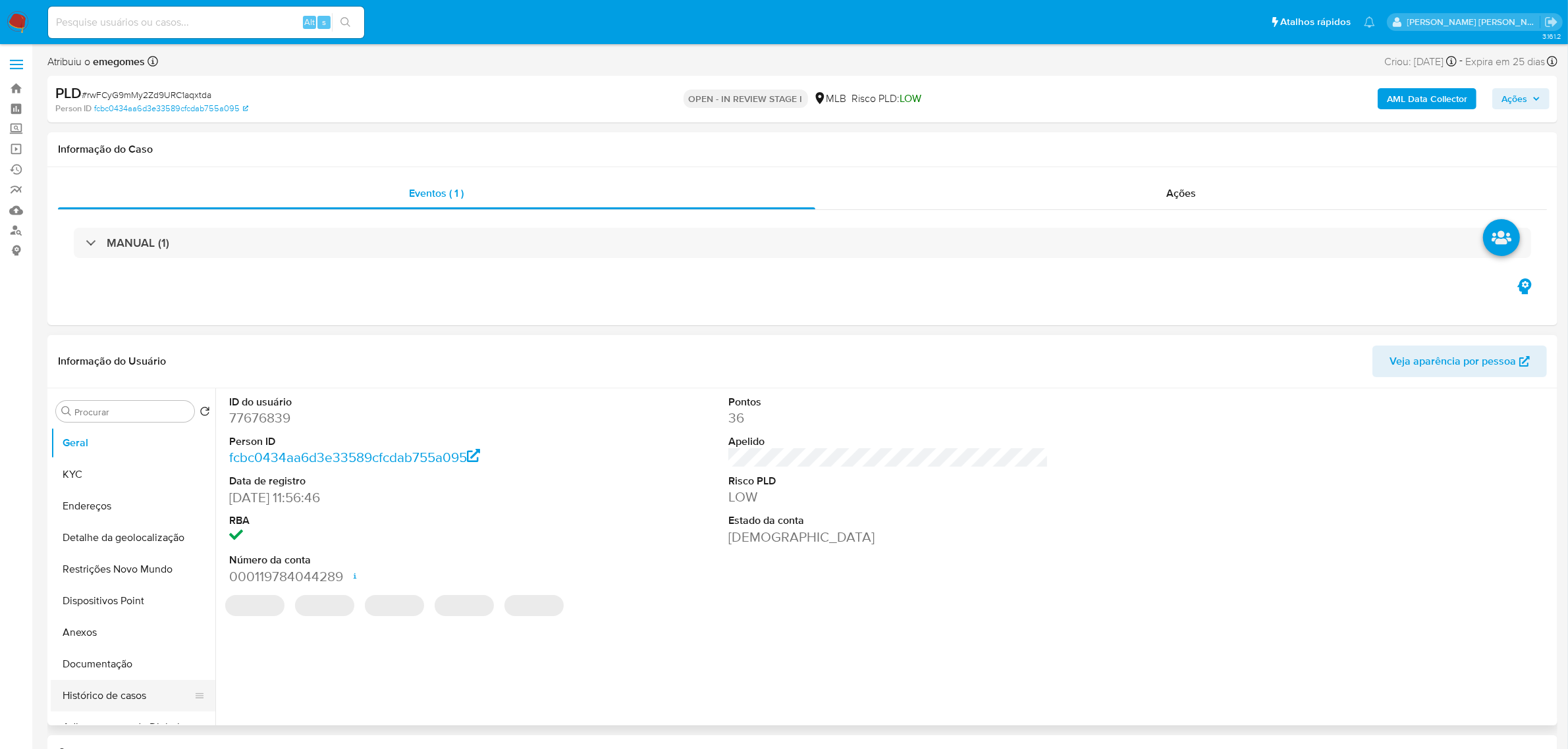
click at [134, 693] on button "Histórico de casos" at bounding box center [127, 696] width 154 height 31
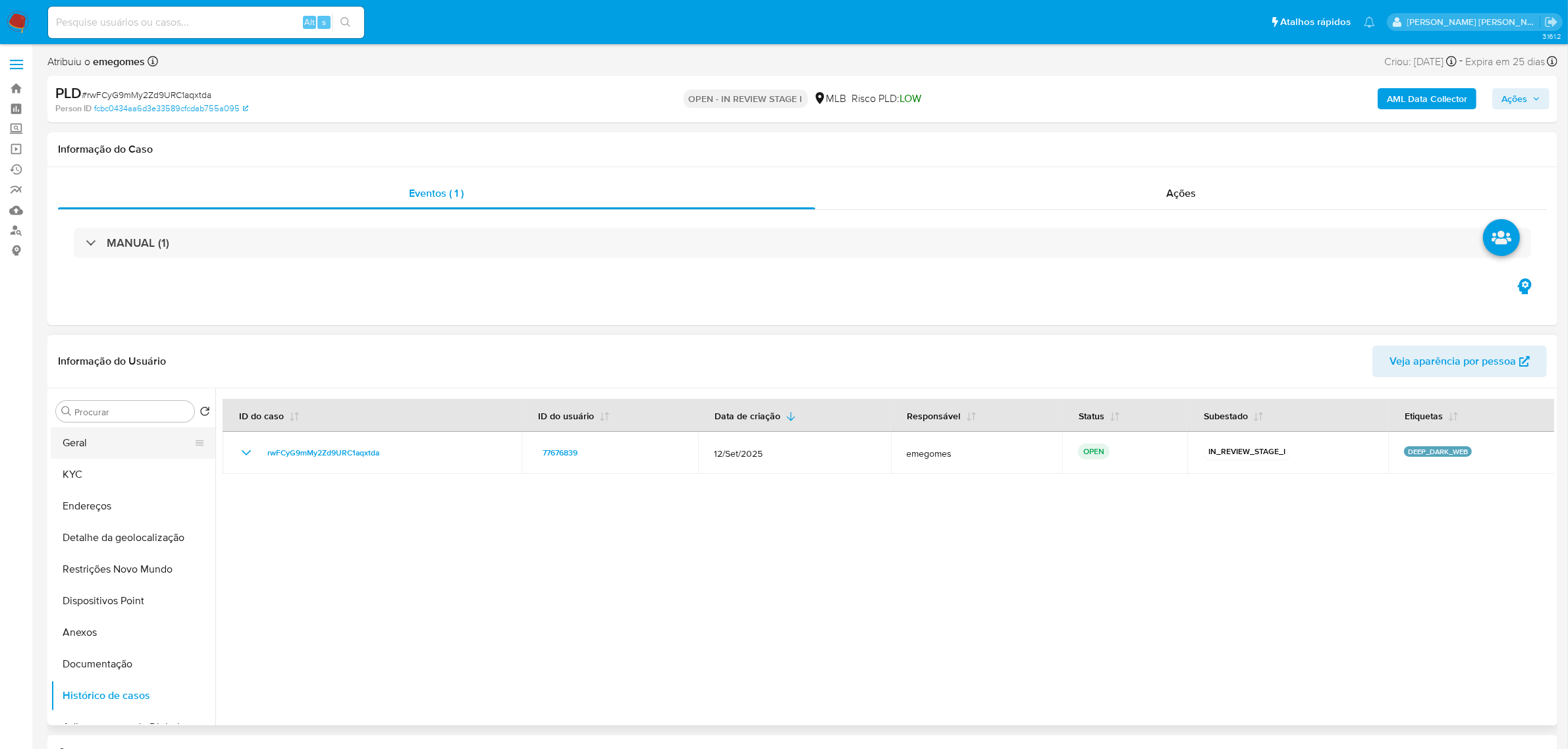
click at [70, 445] on button "Geral" at bounding box center [127, 442] width 154 height 31
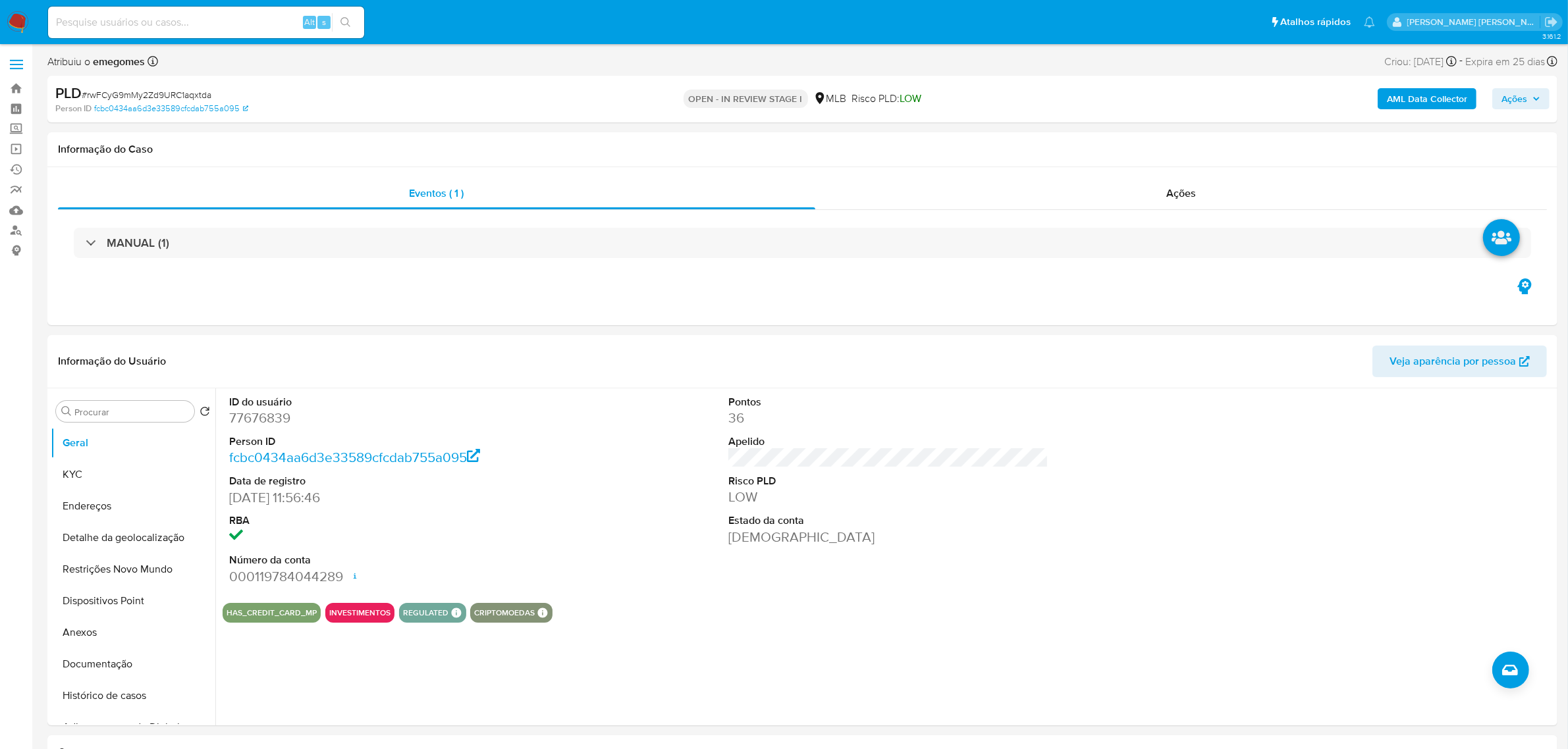
click at [110, 472] on button "KYC" at bounding box center [127, 474] width 154 height 31
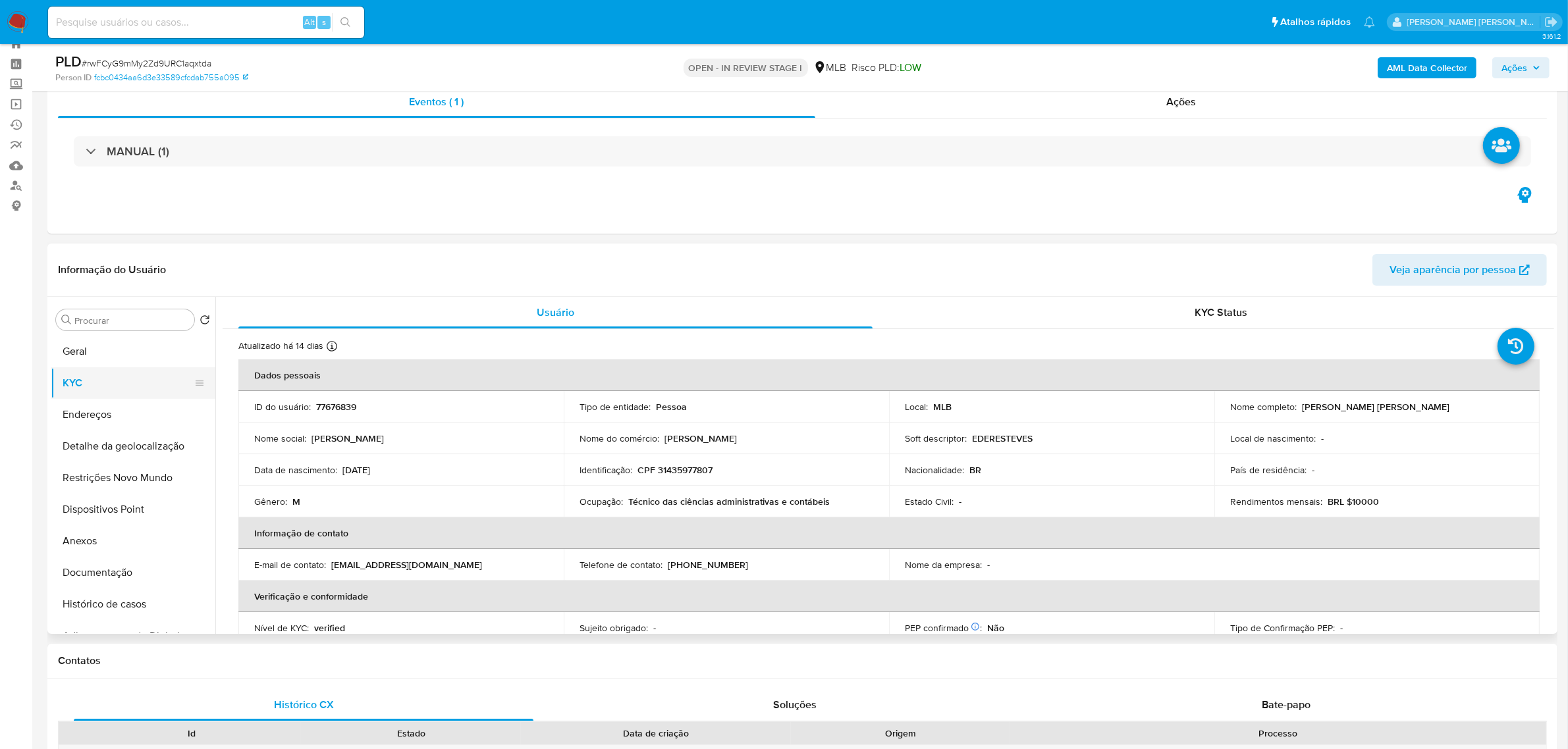
scroll to position [83, 0]
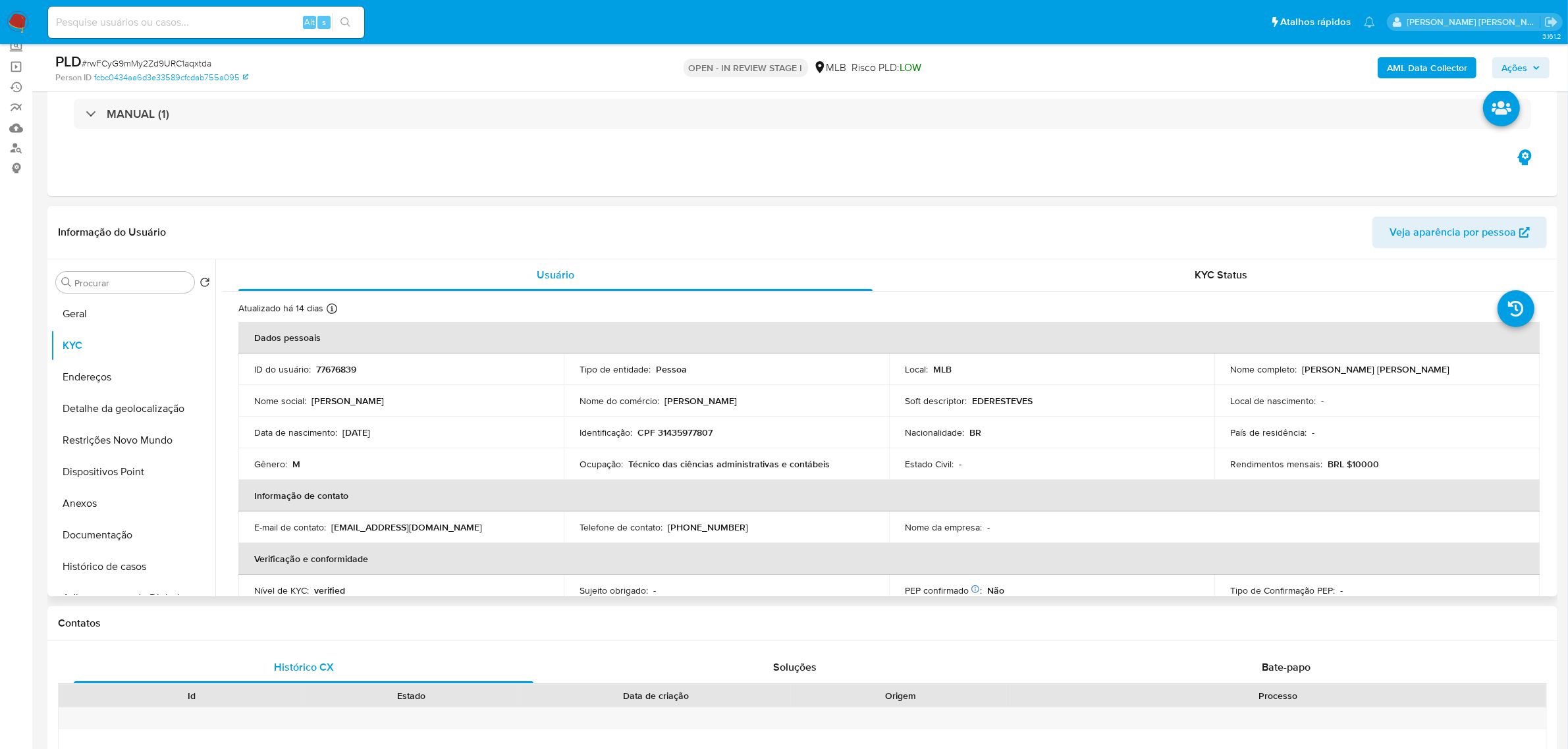
click at [427, 242] on header "Informação do Usuário Veja aparência por pessoa" at bounding box center [802, 232] width 1489 height 31
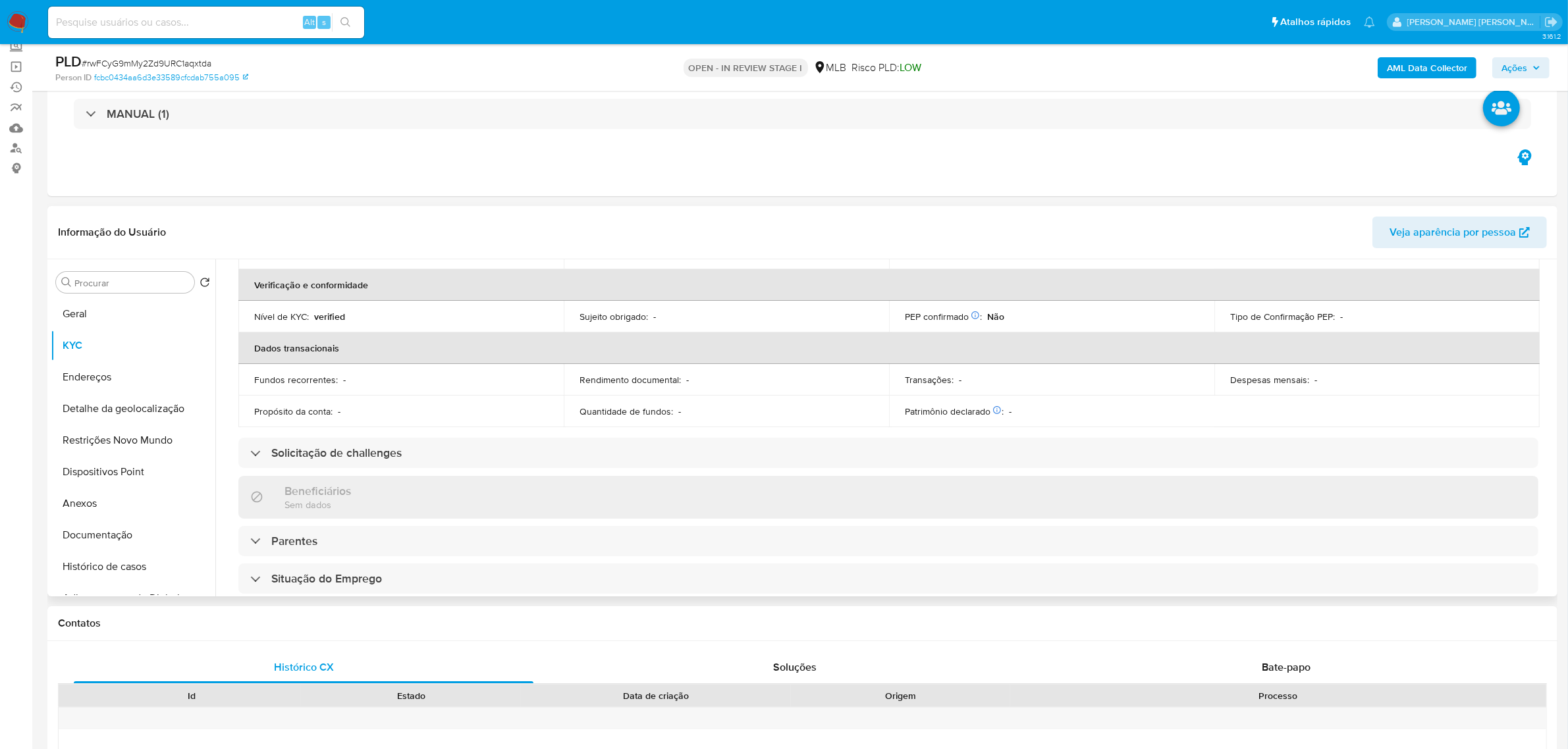
scroll to position [548, 0]
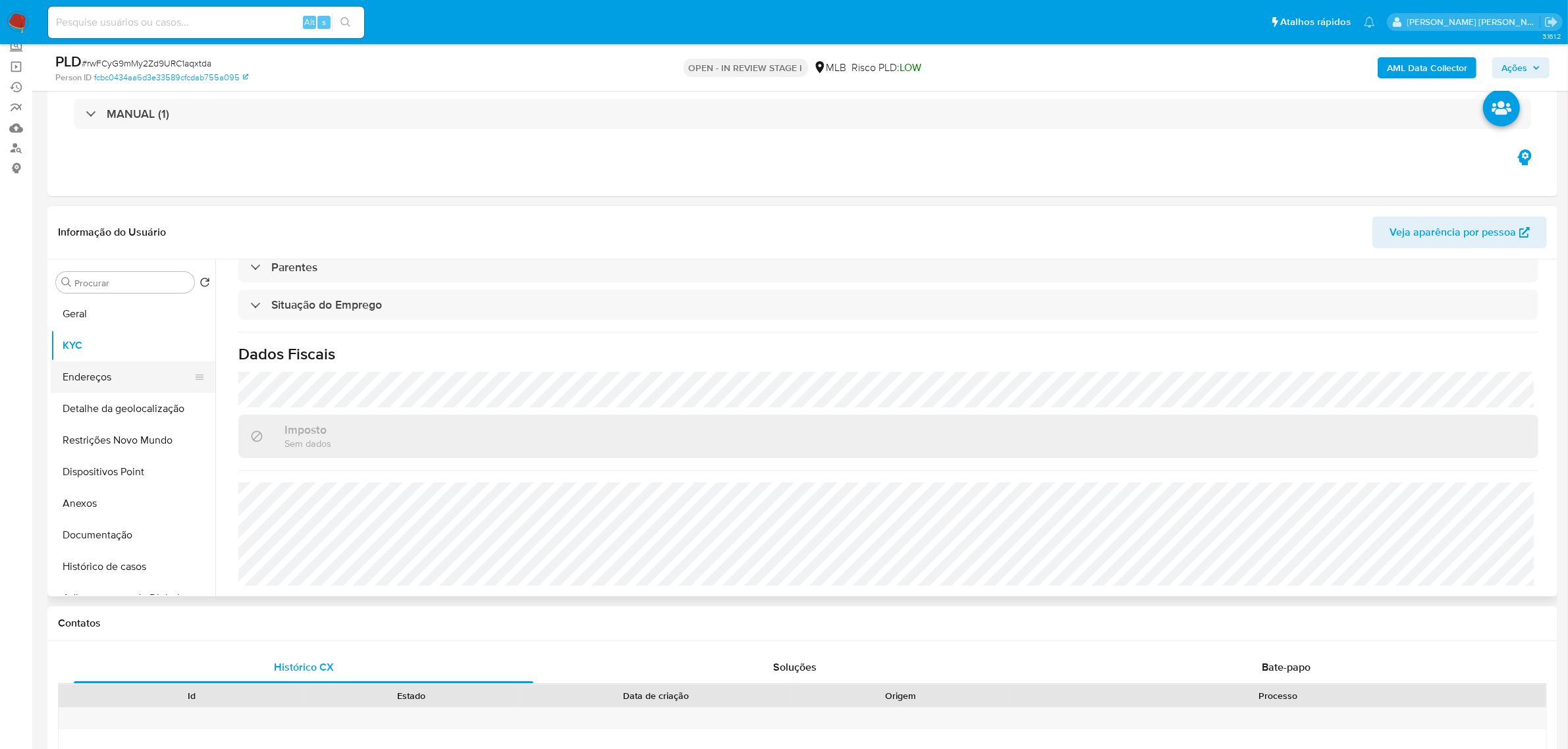
click at [98, 372] on button "Endereços" at bounding box center [127, 377] width 154 height 31
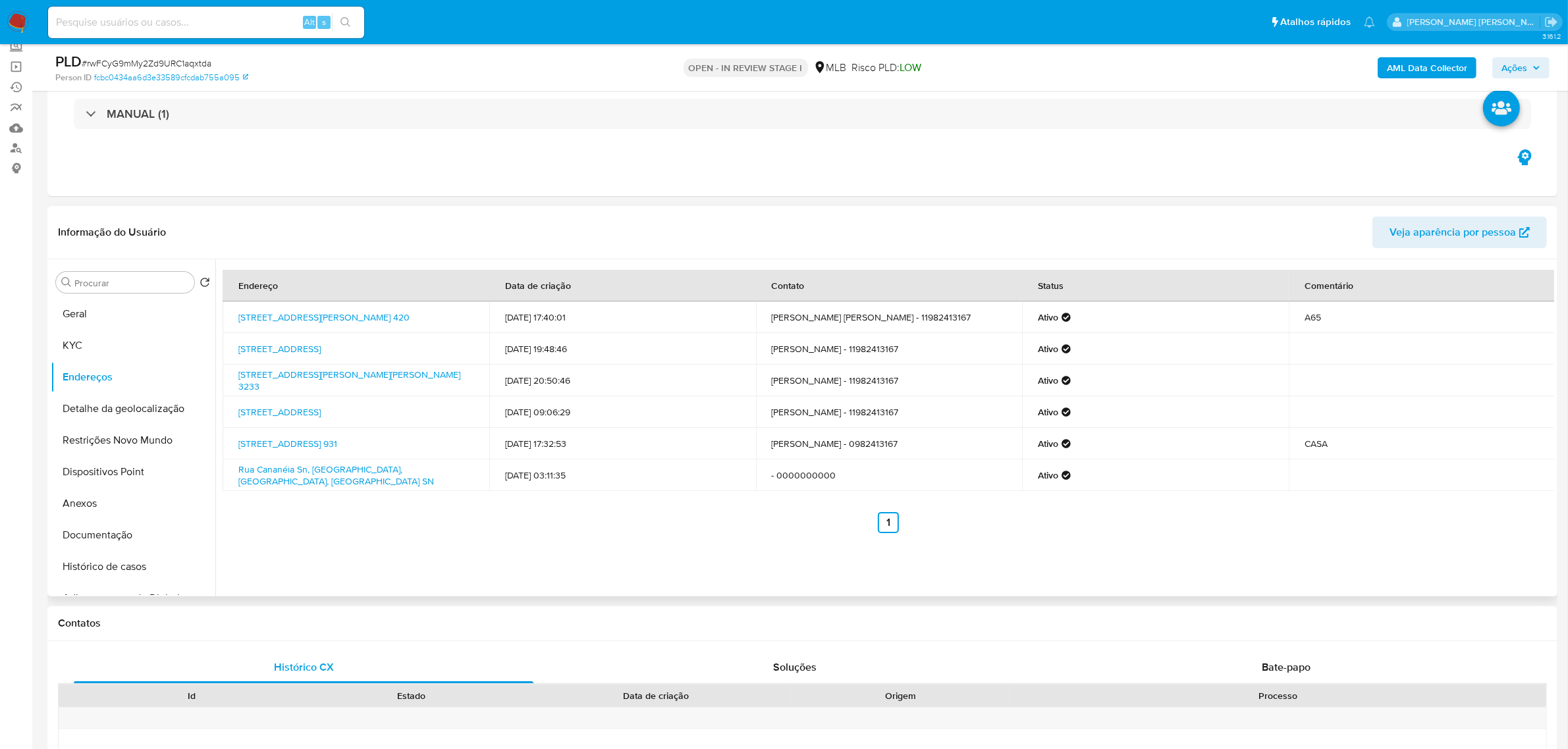
click at [337, 215] on div "Informação do Usuário Veja aparência por pessoa" at bounding box center [803, 233] width 1510 height 53
click at [112, 410] on button "Detalhe da geolocalização" at bounding box center [127, 408] width 154 height 31
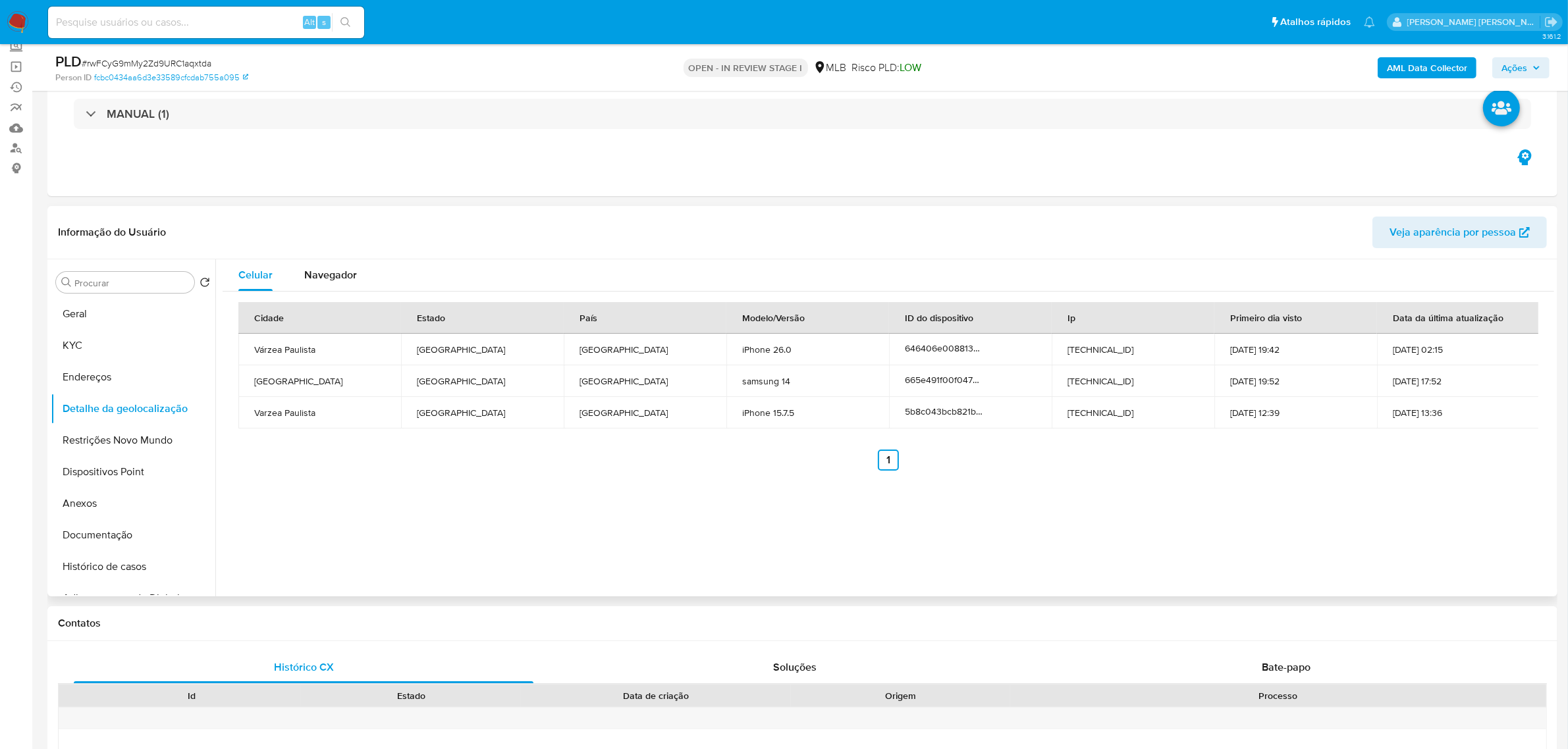
click at [271, 206] on div "Informação do Usuário Veja aparência por pessoa" at bounding box center [803, 233] width 1510 height 53
click at [147, 447] on button "Restrições Novo Mundo" at bounding box center [127, 440] width 154 height 31
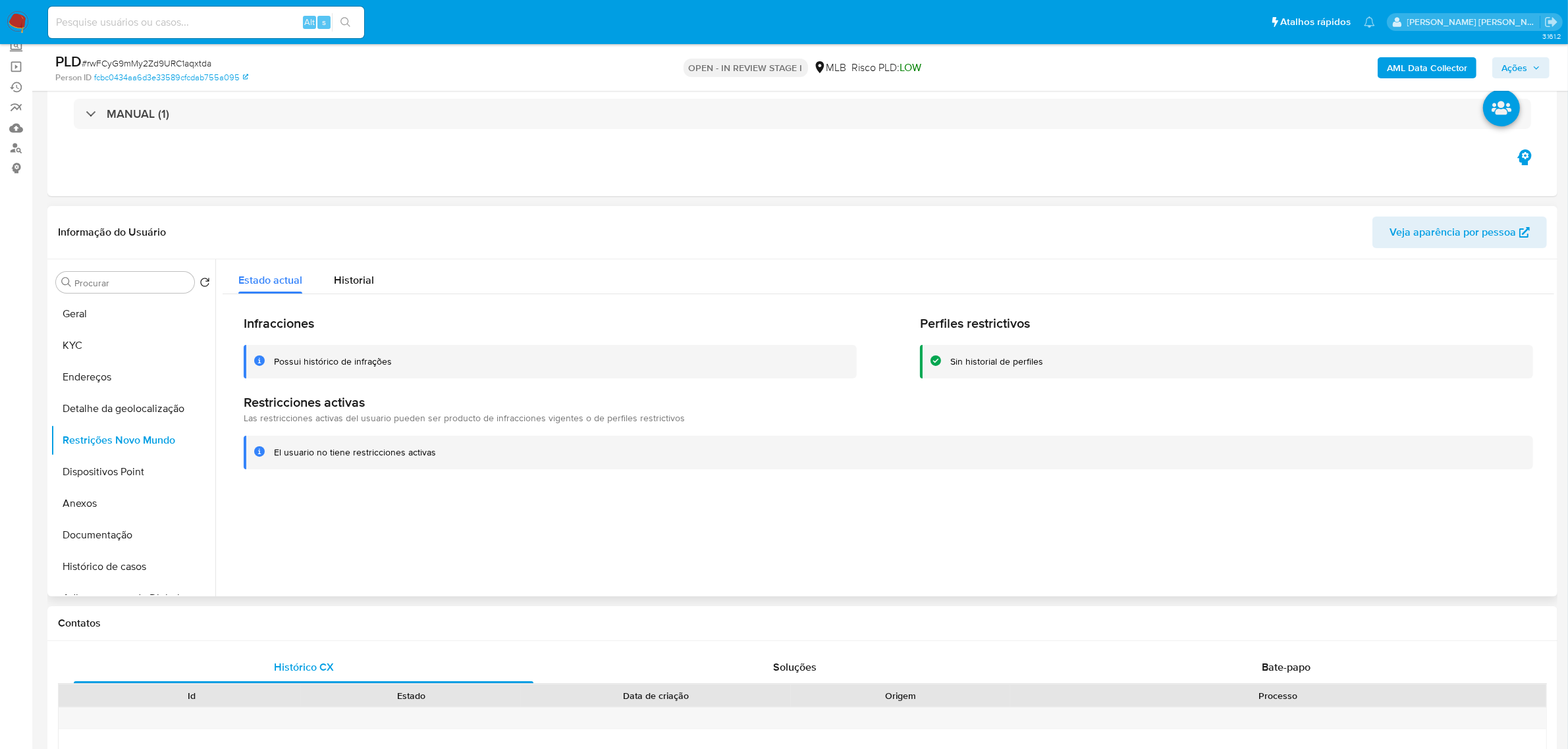
click at [505, 218] on header "Informação do Usuário Veja aparência por pessoa" at bounding box center [802, 232] width 1489 height 31
click at [93, 469] on button "Dispositivos Point" at bounding box center [127, 472] width 154 height 31
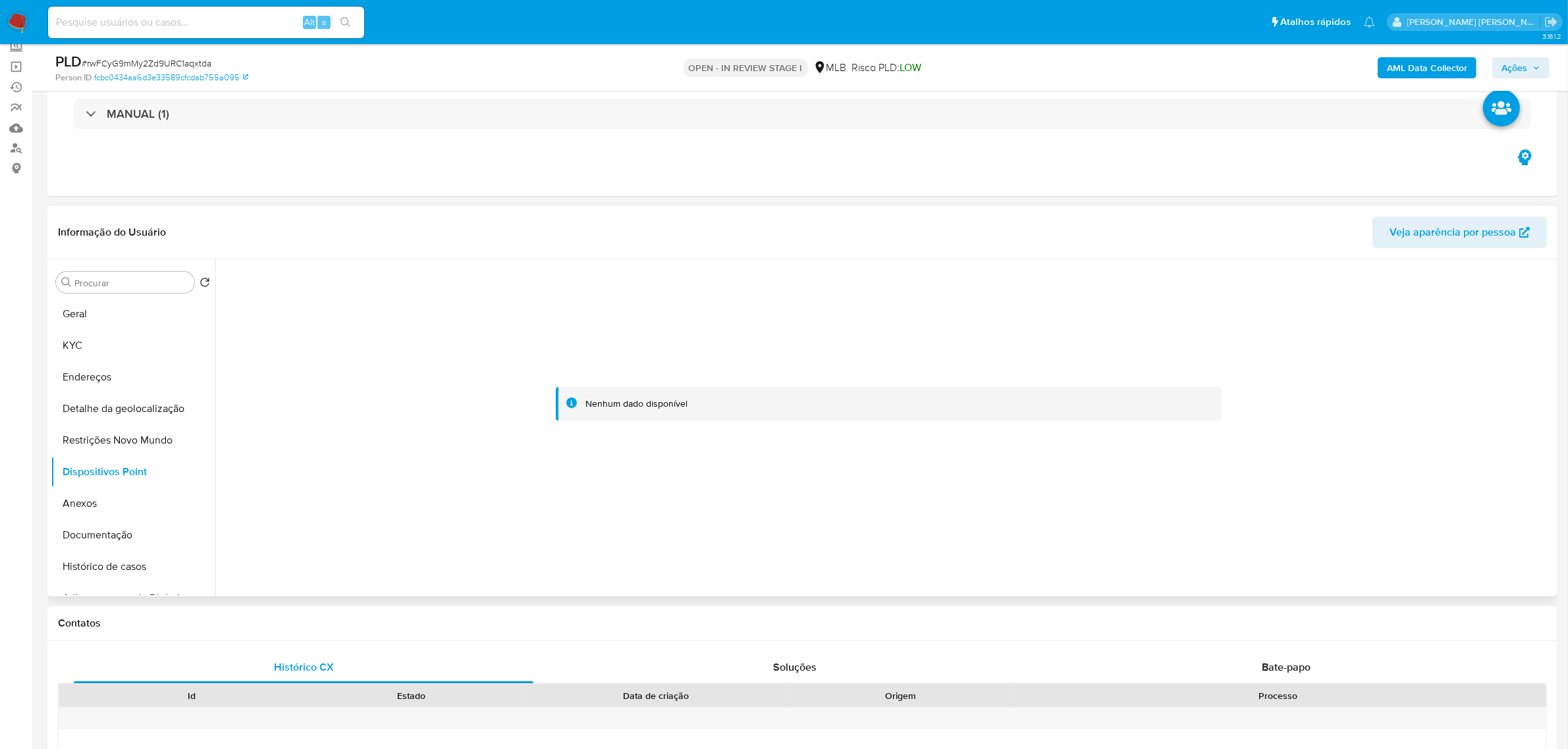
click at [394, 215] on div "Informação do Usuário Veja aparência por pessoa" at bounding box center [803, 233] width 1510 height 53
click at [120, 580] on button "Histórico de casos" at bounding box center [127, 566] width 154 height 31
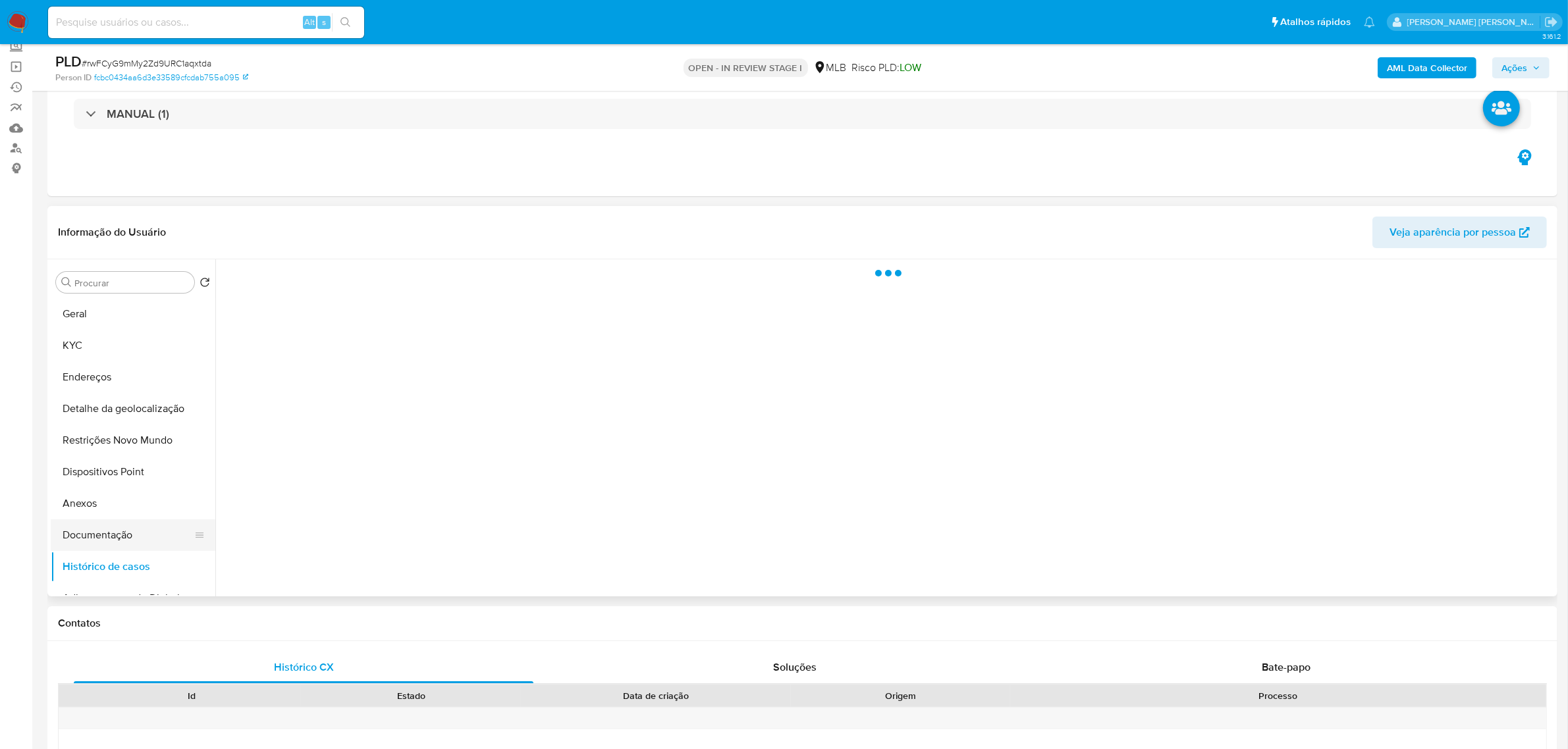
click at [105, 543] on button "Documentação" at bounding box center [127, 535] width 154 height 31
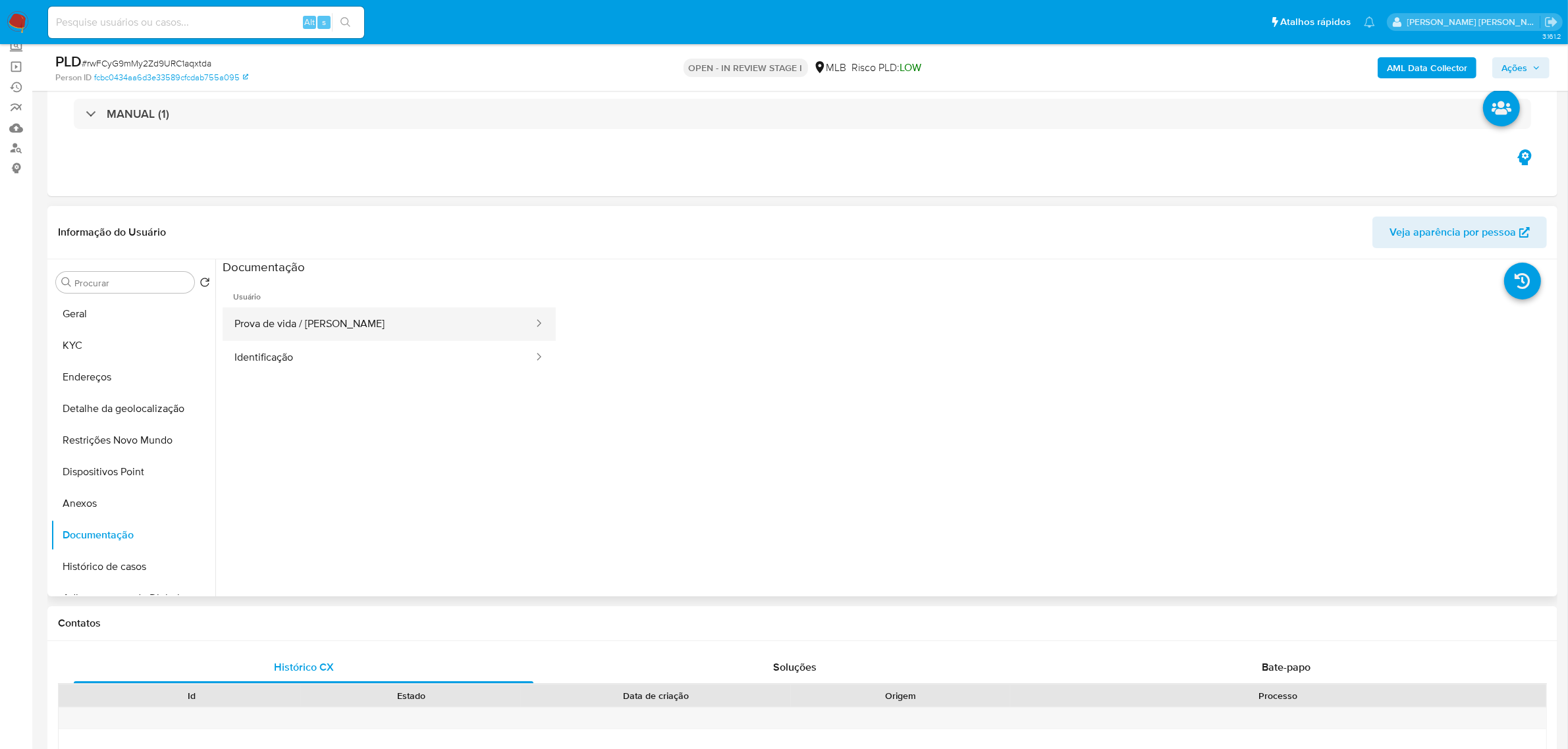
click at [304, 329] on button "Prova de vida / [PERSON_NAME]" at bounding box center [379, 324] width 312 height 33
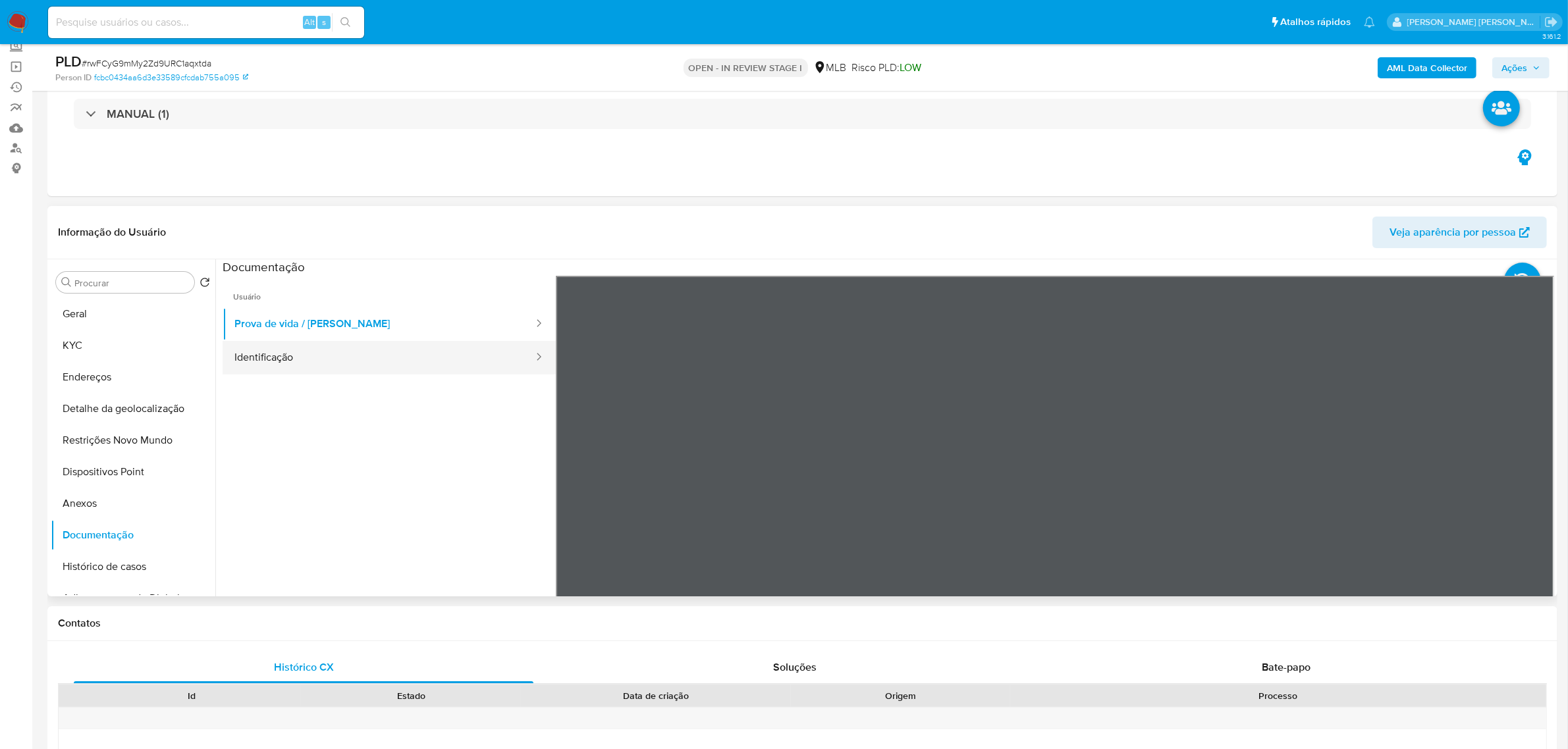
click at [287, 363] on button "Identificação" at bounding box center [379, 357] width 312 height 33
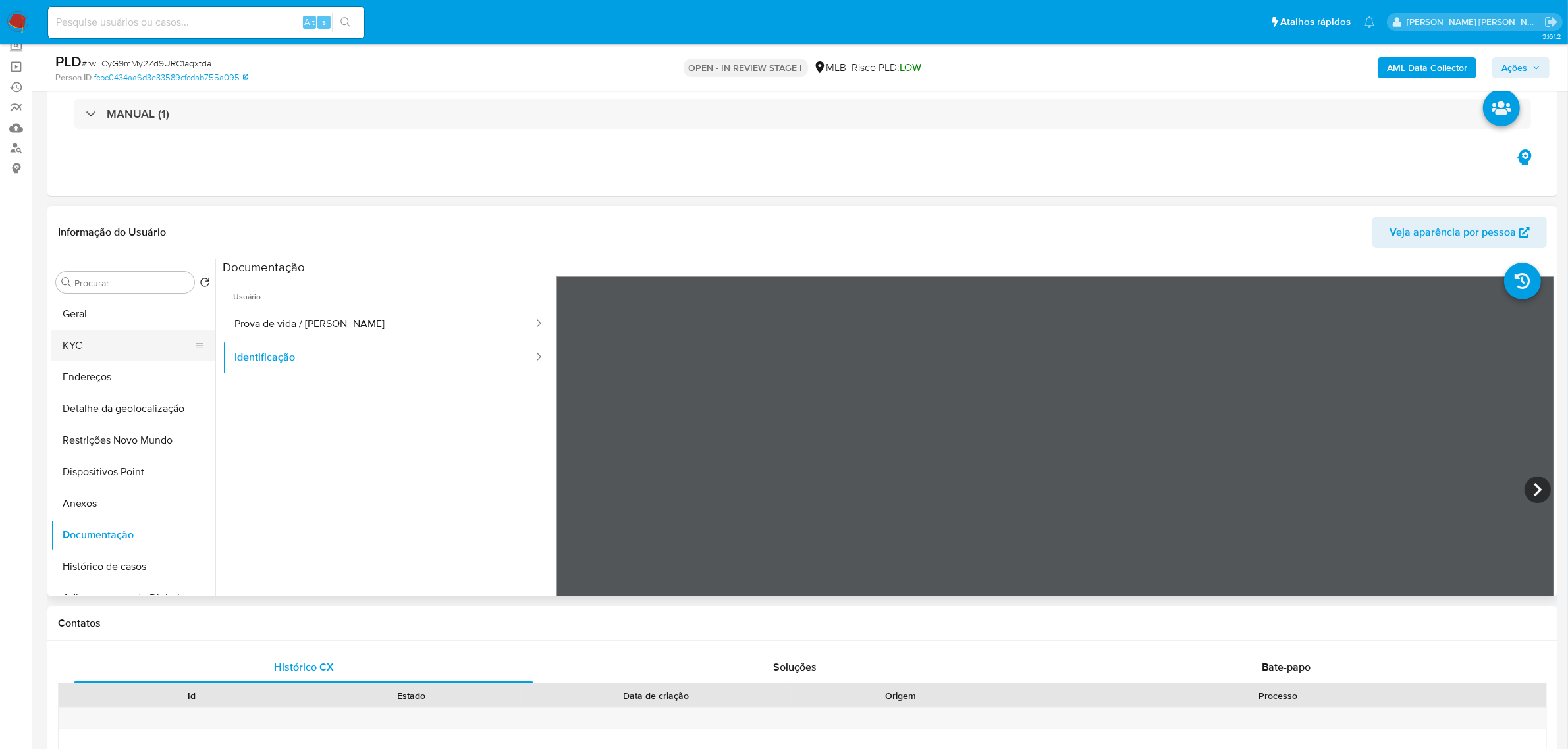
click at [120, 346] on button "KYC" at bounding box center [127, 346] width 154 height 31
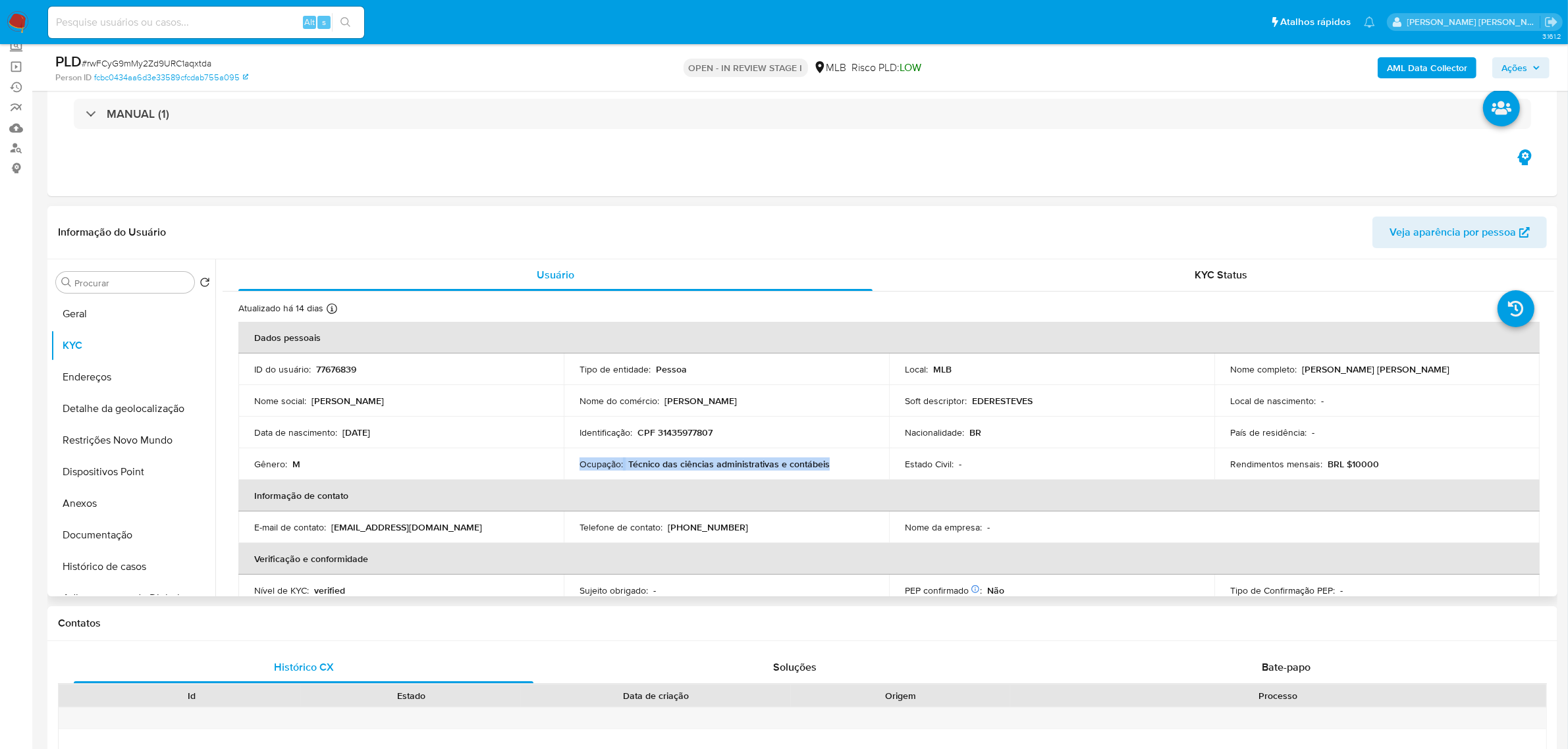
drag, startPoint x: 833, startPoint y: 460, endPoint x: 577, endPoint y: 464, distance: 256.0
click at [579, 464] on div "Ocupação : Técnico das ciências administrativas e contábeis" at bounding box center [726, 464] width 294 height 12
copy div "Ocupação : Técnico das ciências administrativas e contábeis"
click at [1533, 73] on span "Ações" at bounding box center [1521, 68] width 39 height 18
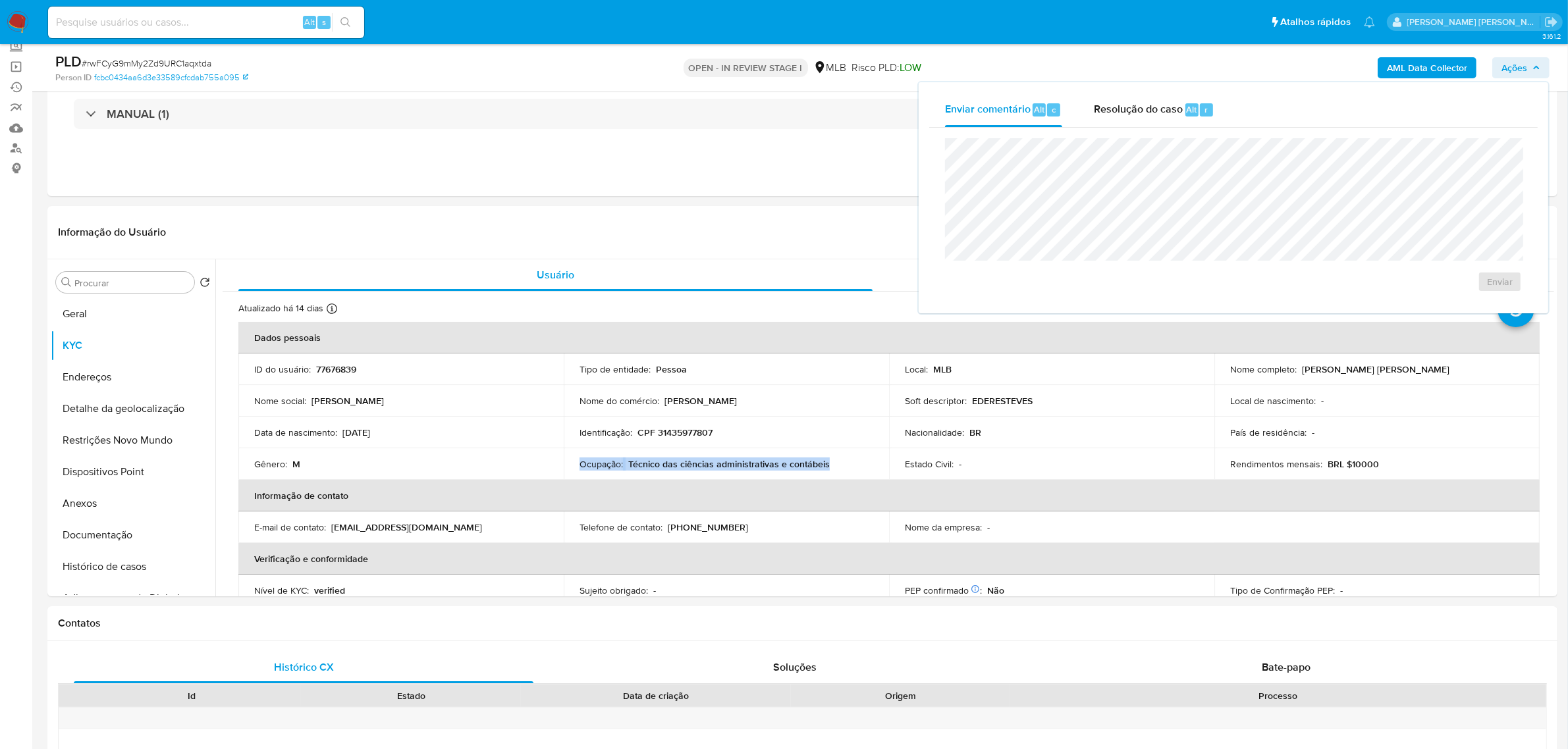
click at [1460, 61] on b "AML Data Collector" at bounding box center [1427, 68] width 80 height 21
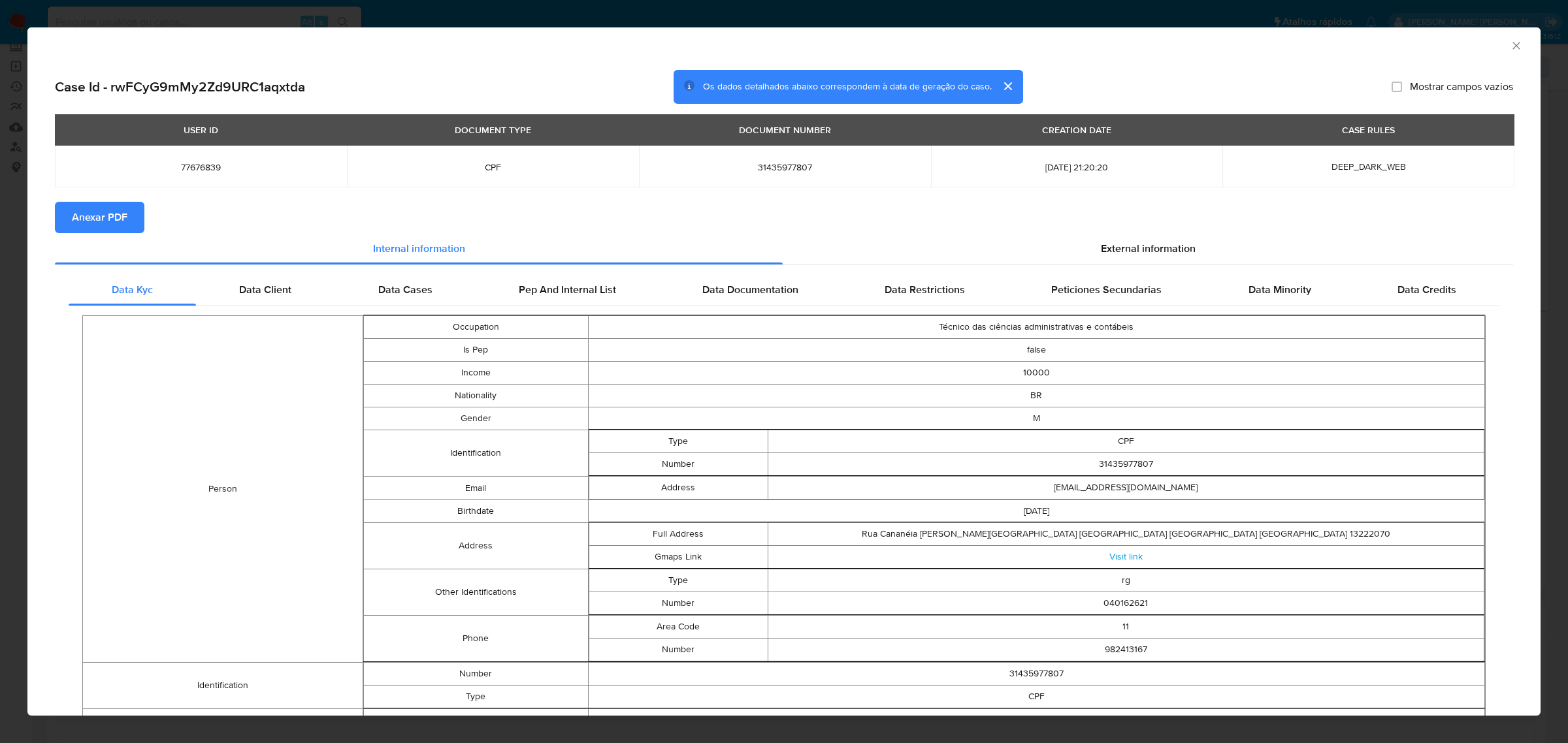
click at [105, 214] on span "Anexar PDF" at bounding box center [100, 217] width 56 height 29
click at [1509, 42] on icon "Fechar a janela" at bounding box center [1516, 46] width 13 height 13
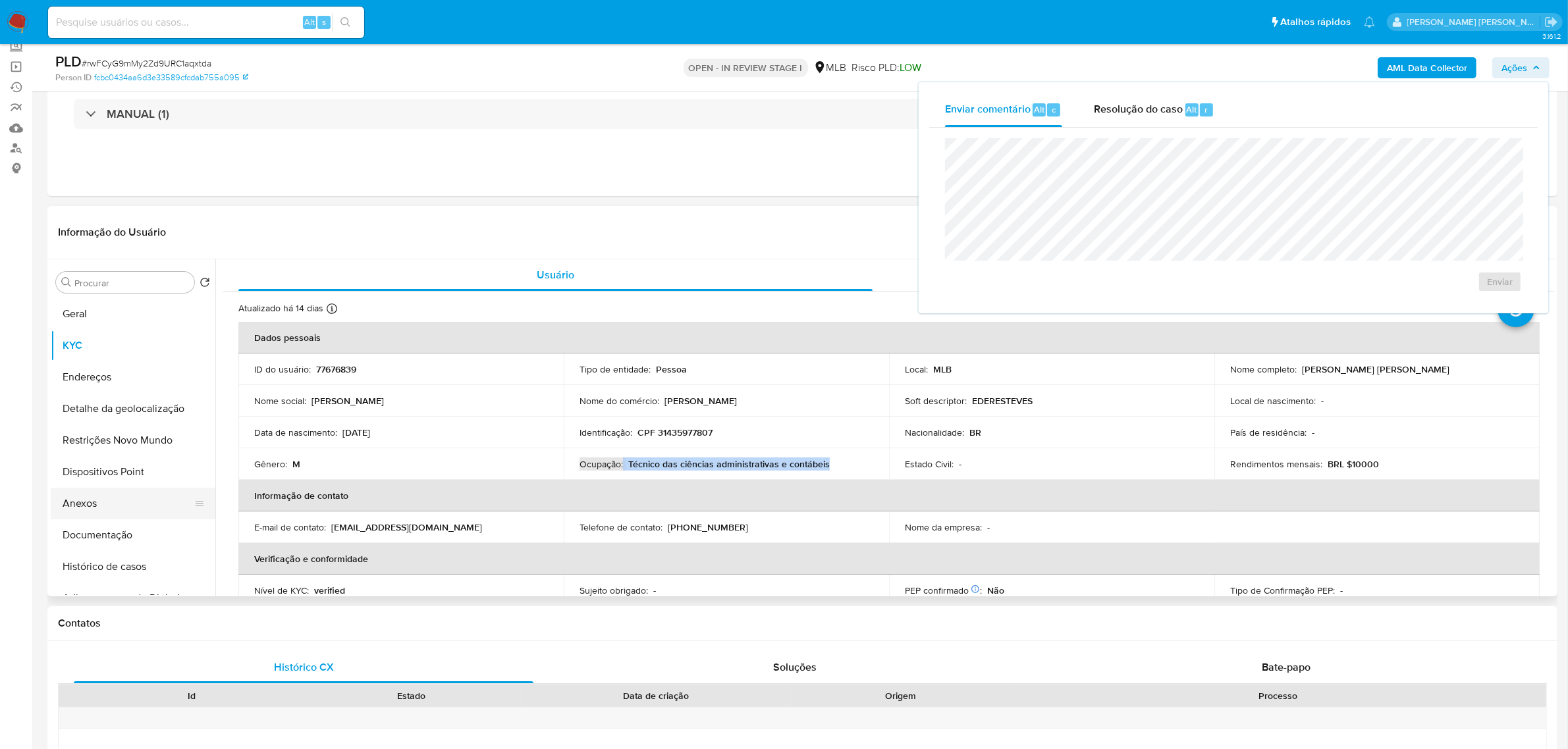
click at [110, 507] on button "Anexos" at bounding box center [127, 504] width 154 height 31
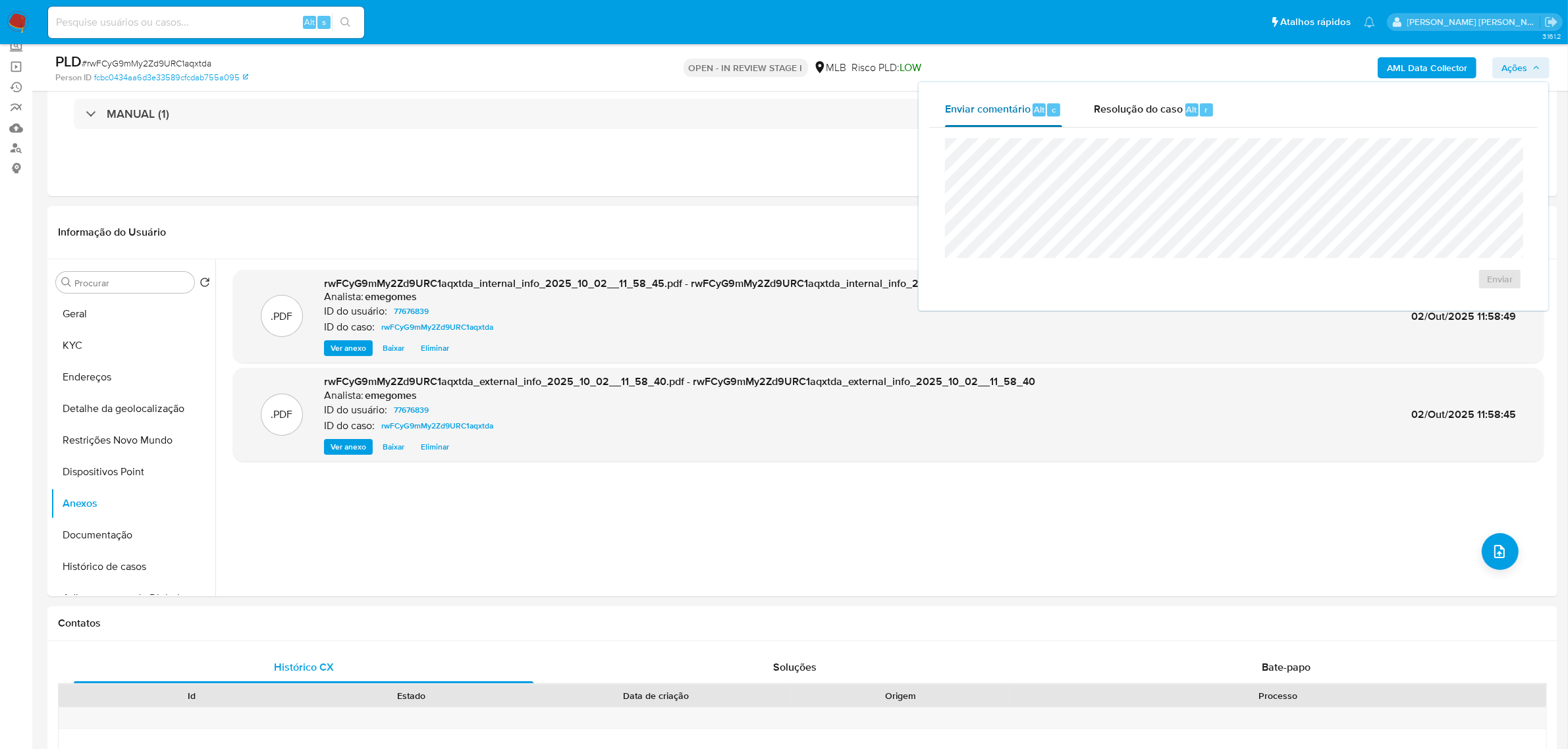
click at [1000, 114] on span "Enviar comentário" at bounding box center [988, 108] width 85 height 15
click at [1476, 543] on div ".PDF rwFCyG9mMy2Zd9URC1aqxtda_internal_info_2025_10_02__11_58_45.pdf - rwFCyG9m…" at bounding box center [888, 427] width 1310 height 316
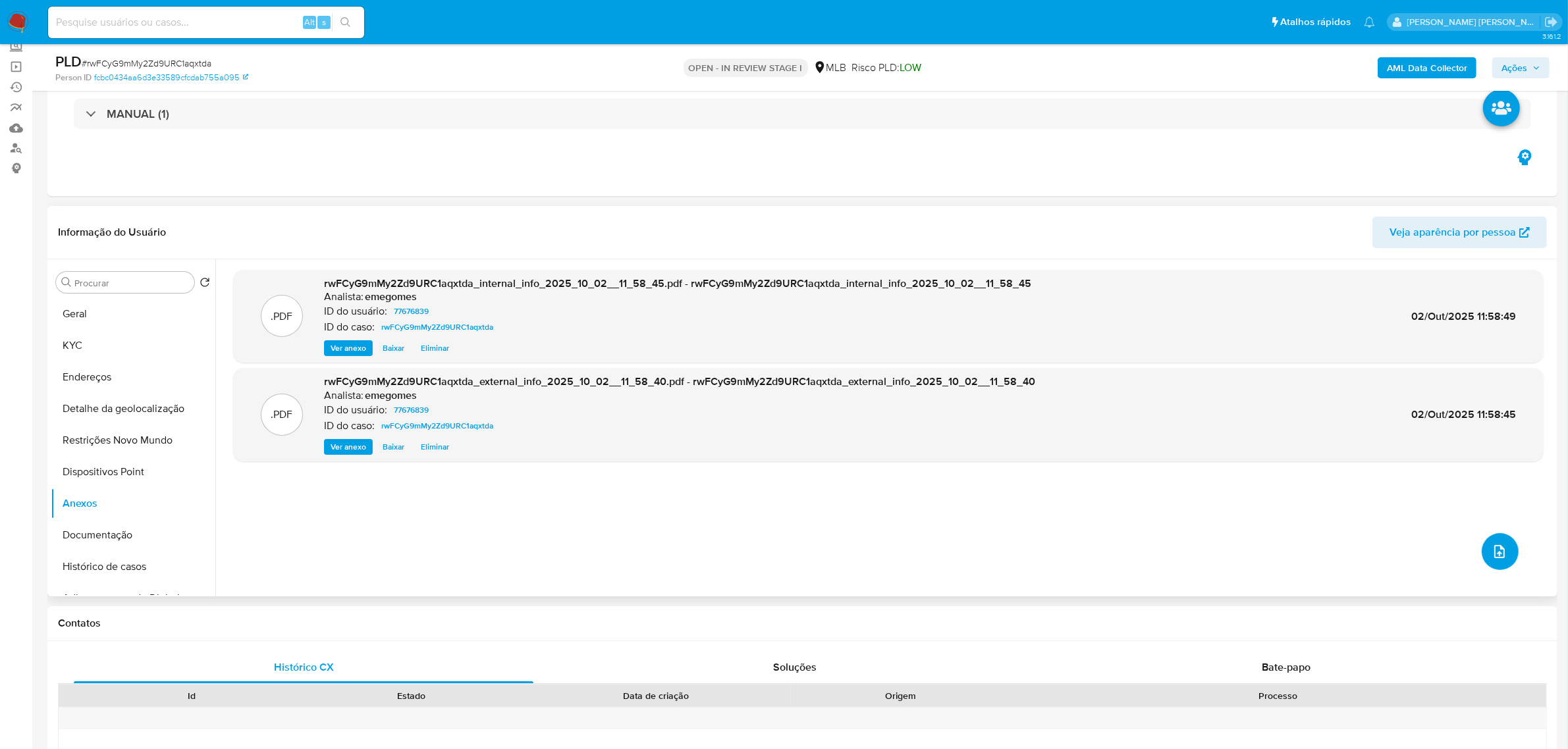
click at [1505, 559] on button "upload-file" at bounding box center [1500, 551] width 37 height 37
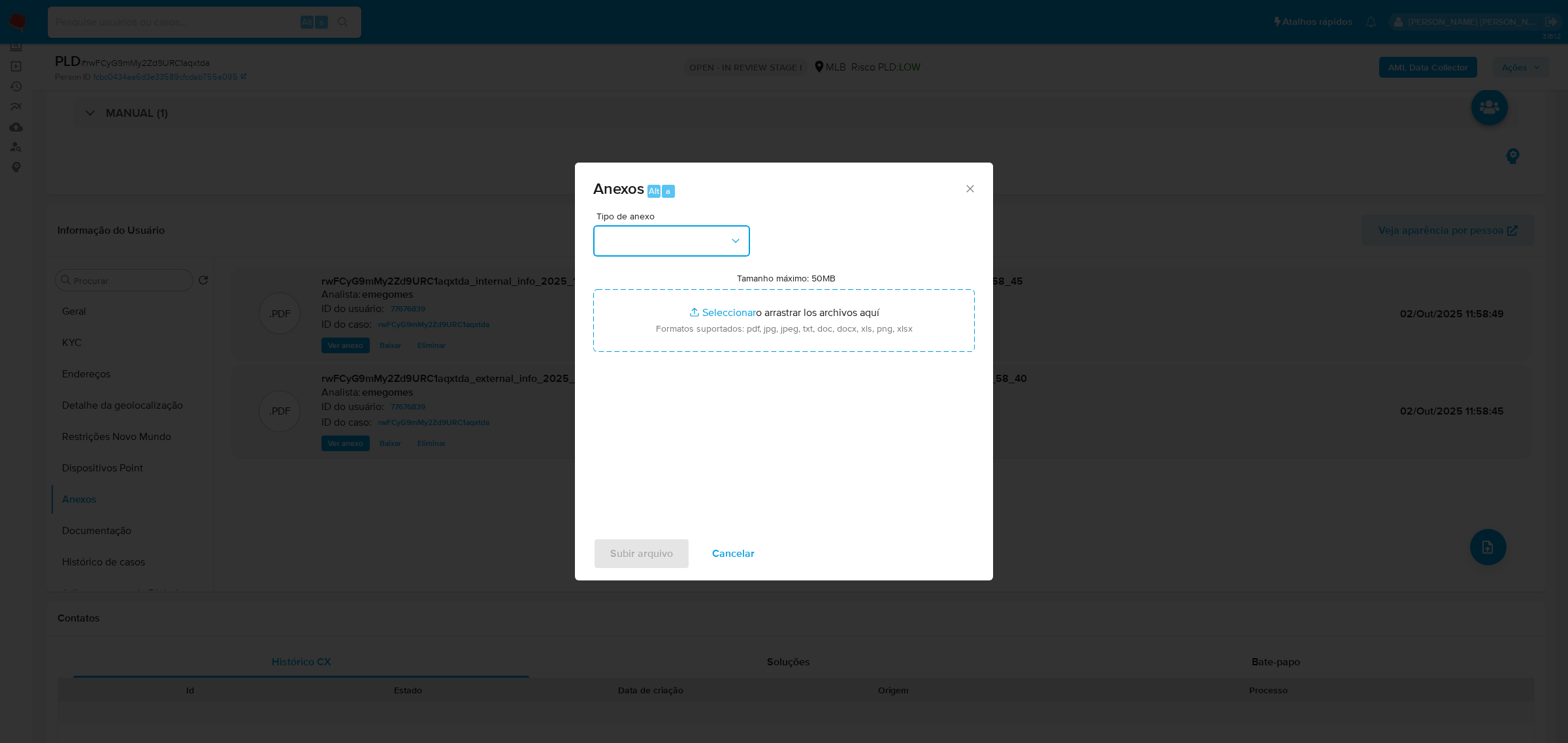
click at [746, 243] on button "button" at bounding box center [671, 241] width 157 height 31
click at [638, 313] on span "OUTROS" at bounding box center [621, 320] width 41 height 13
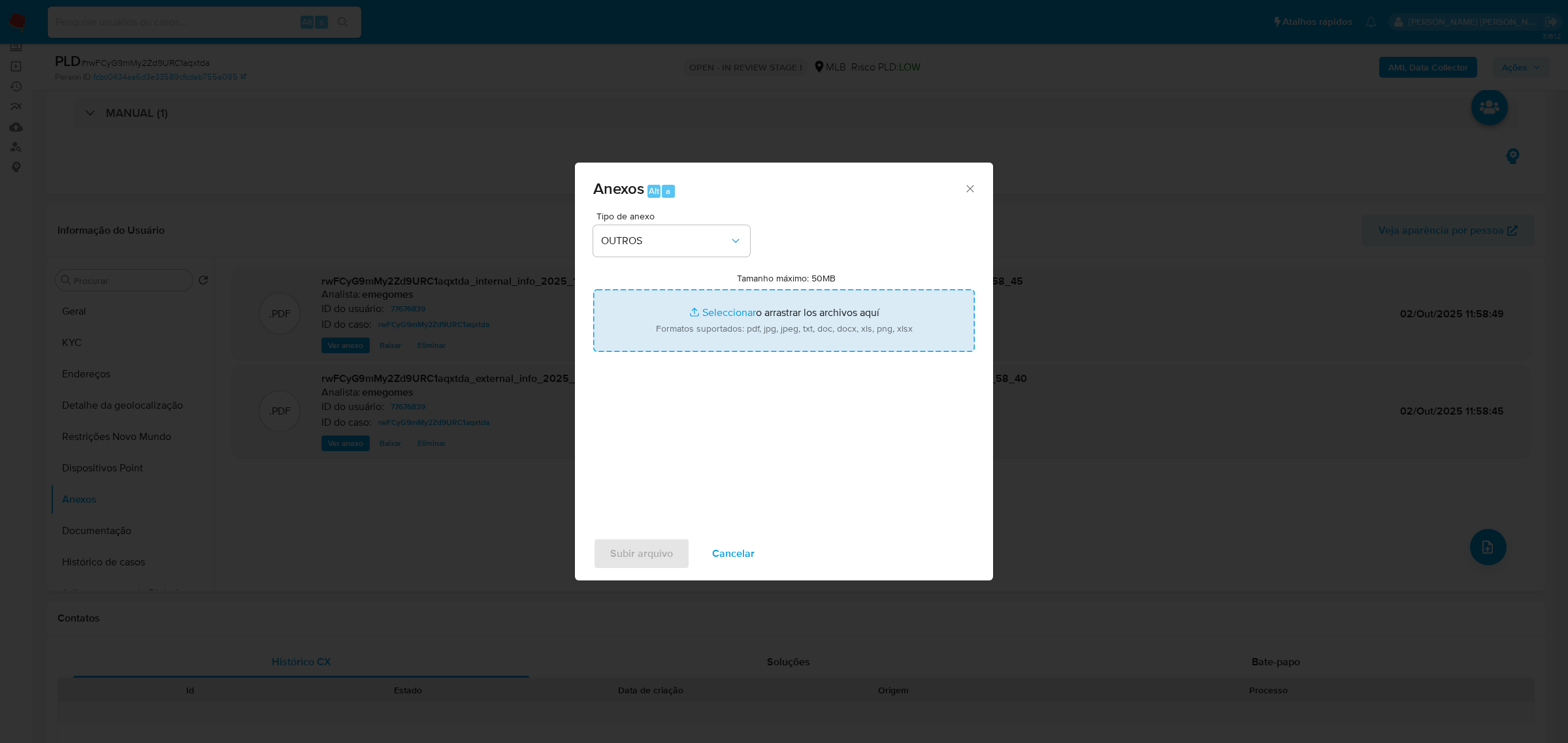
click at [716, 315] on input "Tamanho máximo: 50MB Seleccionar archivos" at bounding box center [784, 320] width 381 height 63
type input "C:\fakepath\MOV - EDER.xlsx"
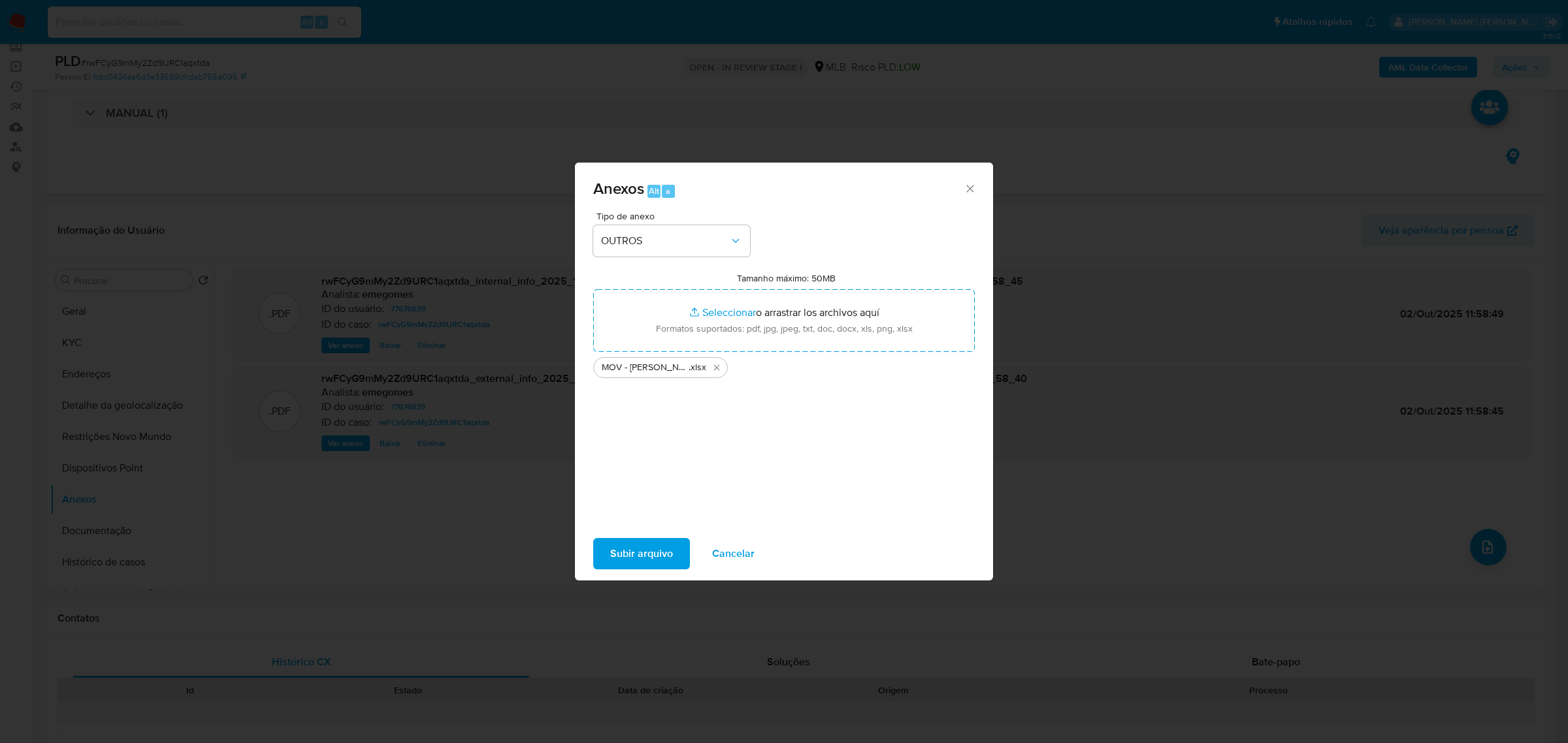
click at [638, 554] on span "Subir arquivo" at bounding box center [641, 553] width 63 height 29
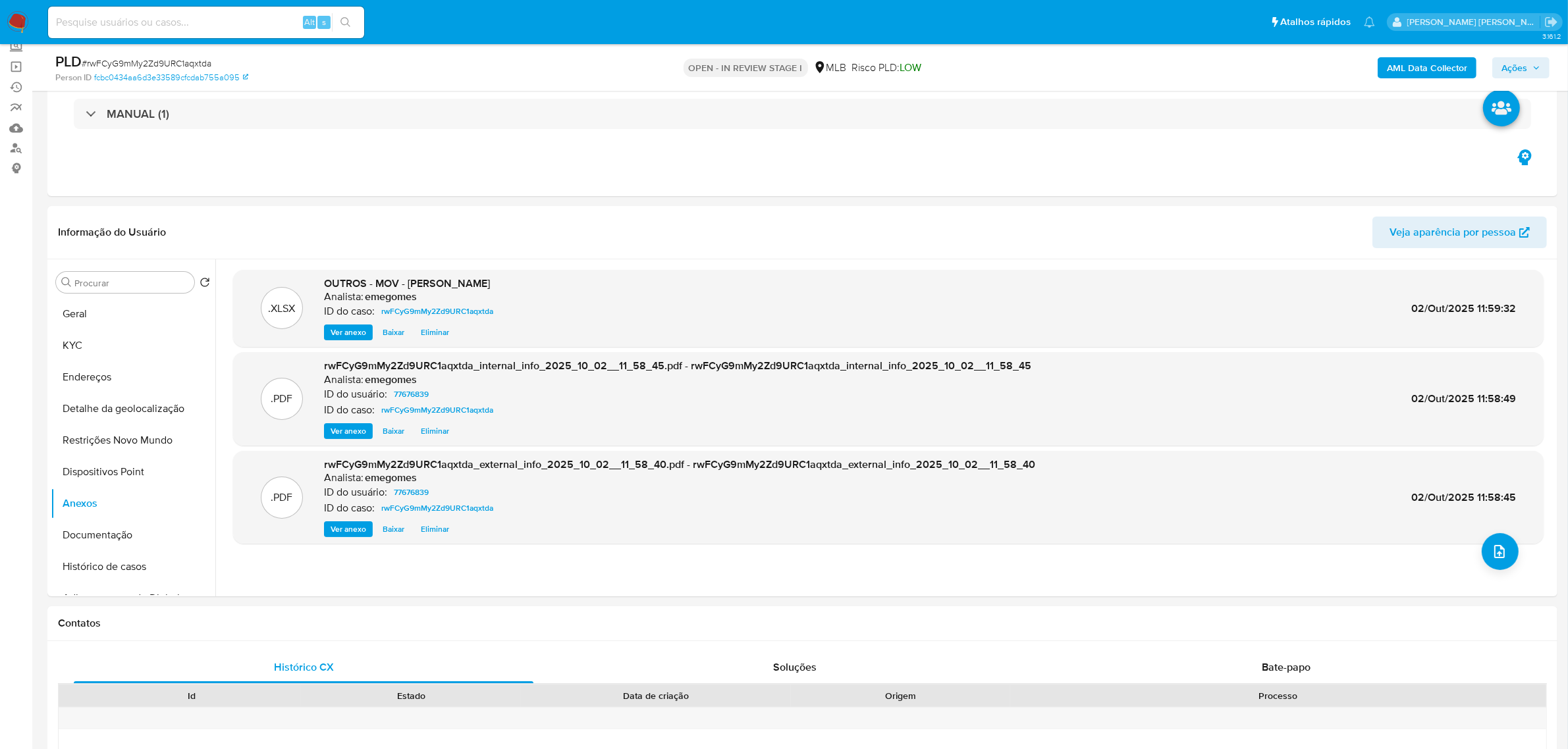
click at [1529, 69] on span "Ações" at bounding box center [1521, 68] width 39 height 18
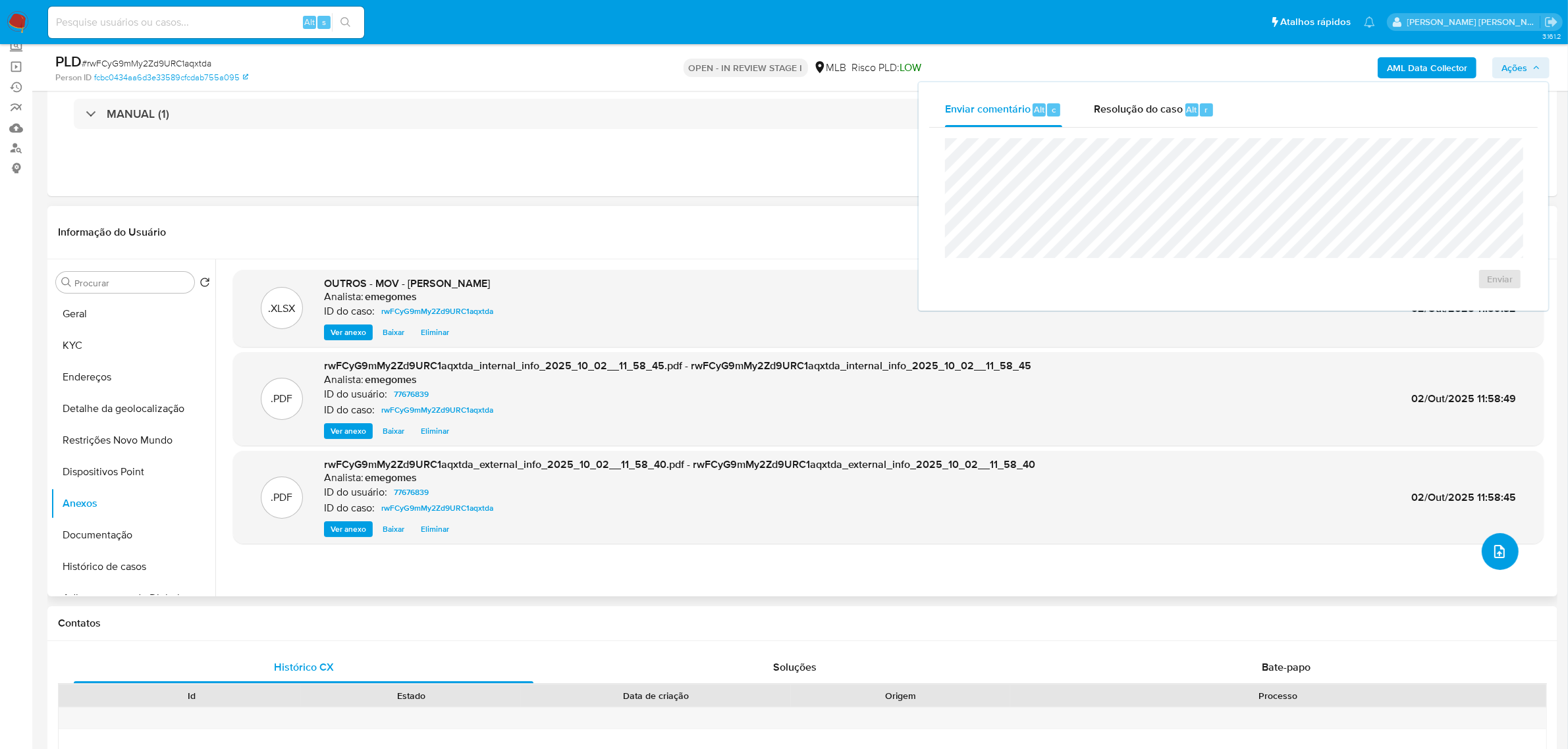
click at [1492, 538] on button "upload-file" at bounding box center [1500, 551] width 37 height 37
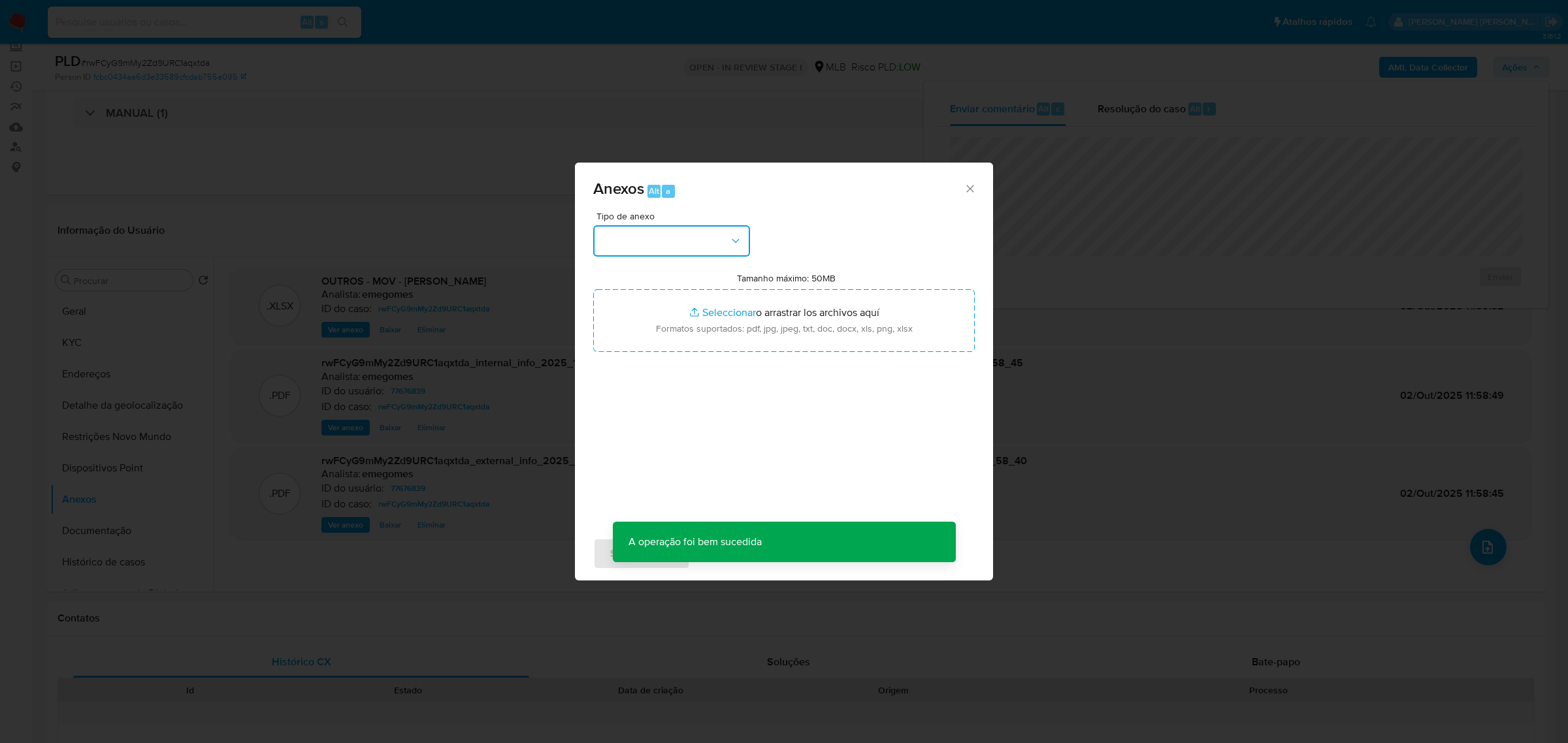
click at [743, 240] on button "button" at bounding box center [671, 241] width 157 height 31
click at [618, 318] on span "OUTROS" at bounding box center [621, 320] width 41 height 13
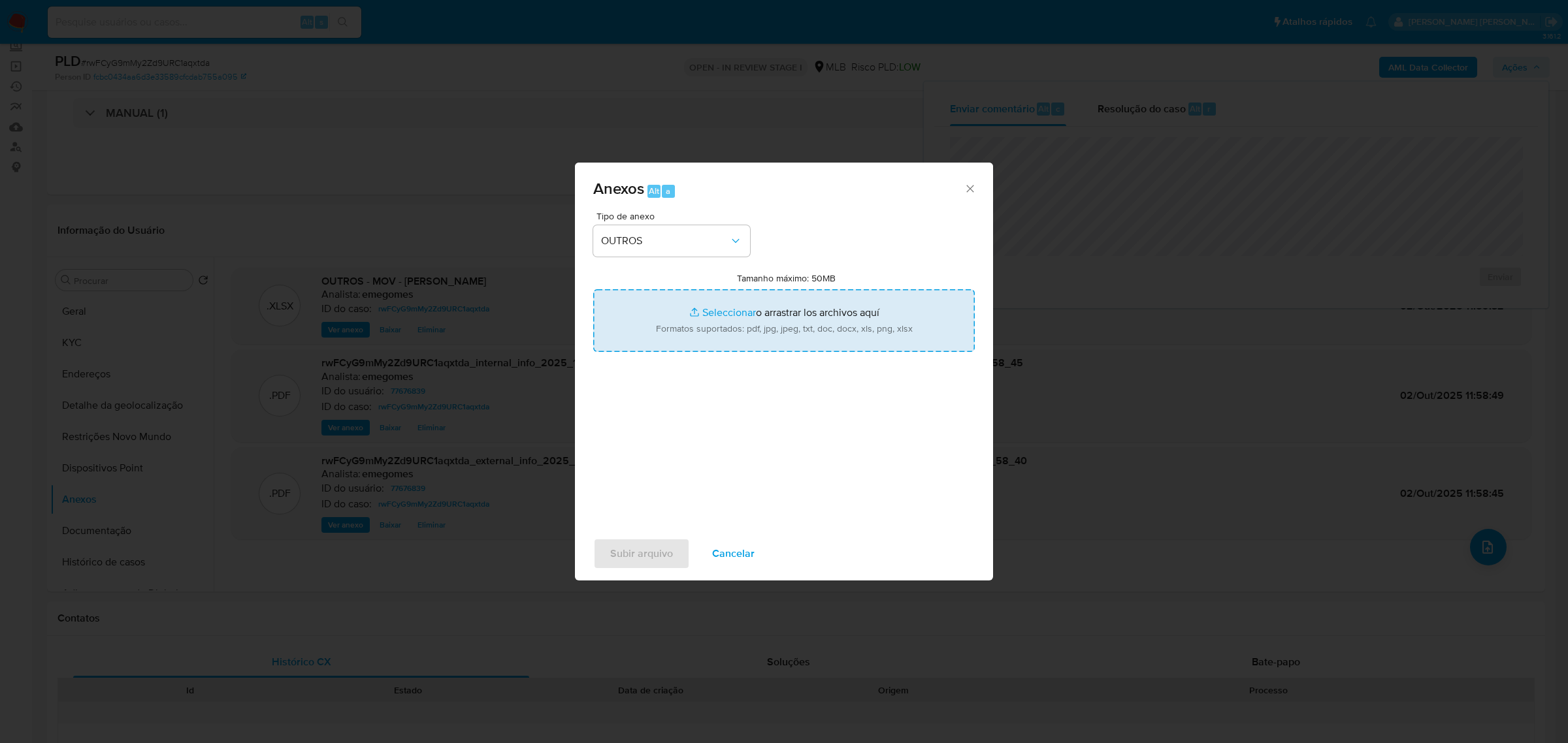
click at [736, 312] on input "Tamanho máximo: 50MB Seleccionar archivos" at bounding box center [784, 320] width 381 height 63
type input "C:\fakepath\DECLÍNIO - rwFCyG9mMy2Zd9URC1aqxtda - CPF 31435977807 - EDER LUIS S…"
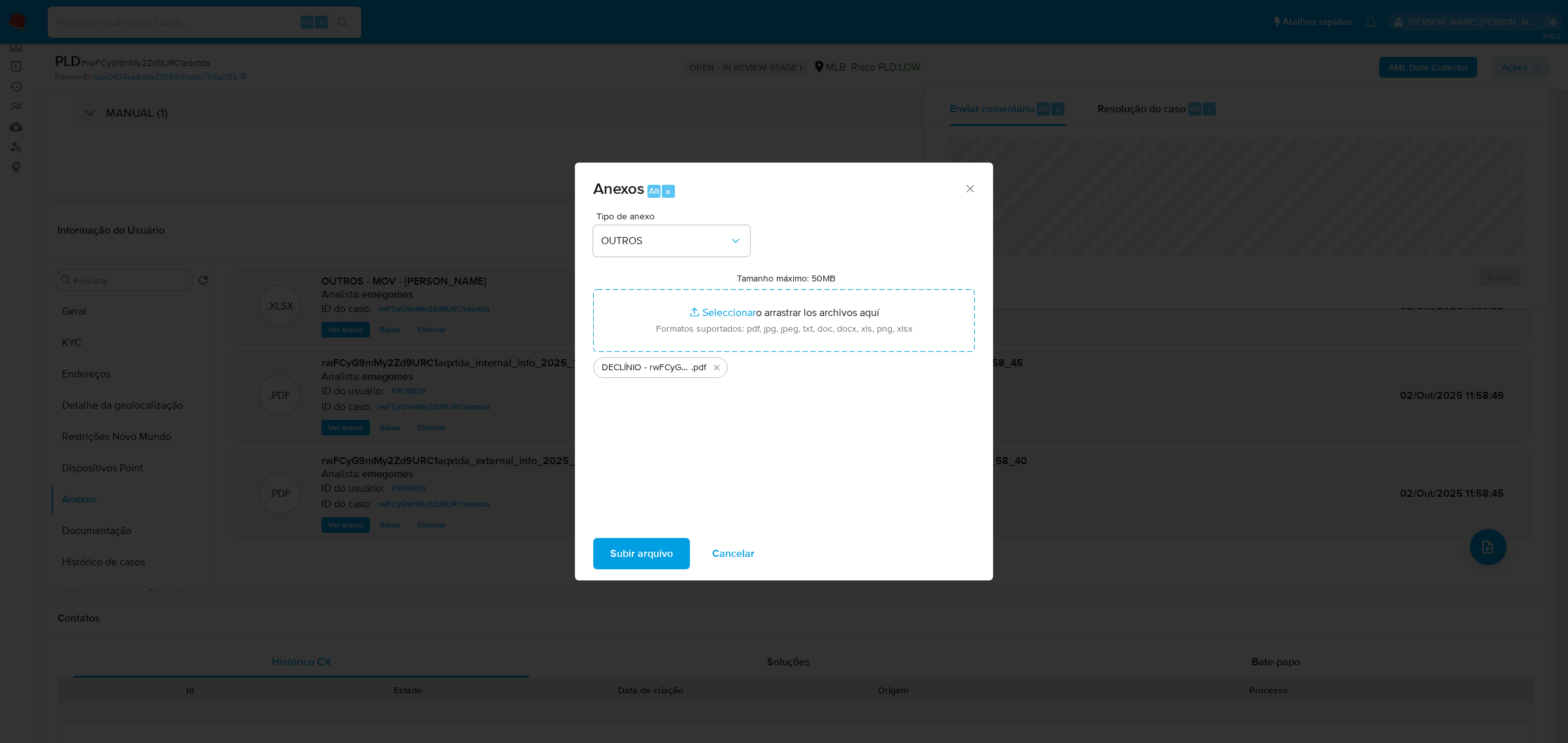
click at [634, 540] on span "Subir arquivo" at bounding box center [641, 553] width 63 height 29
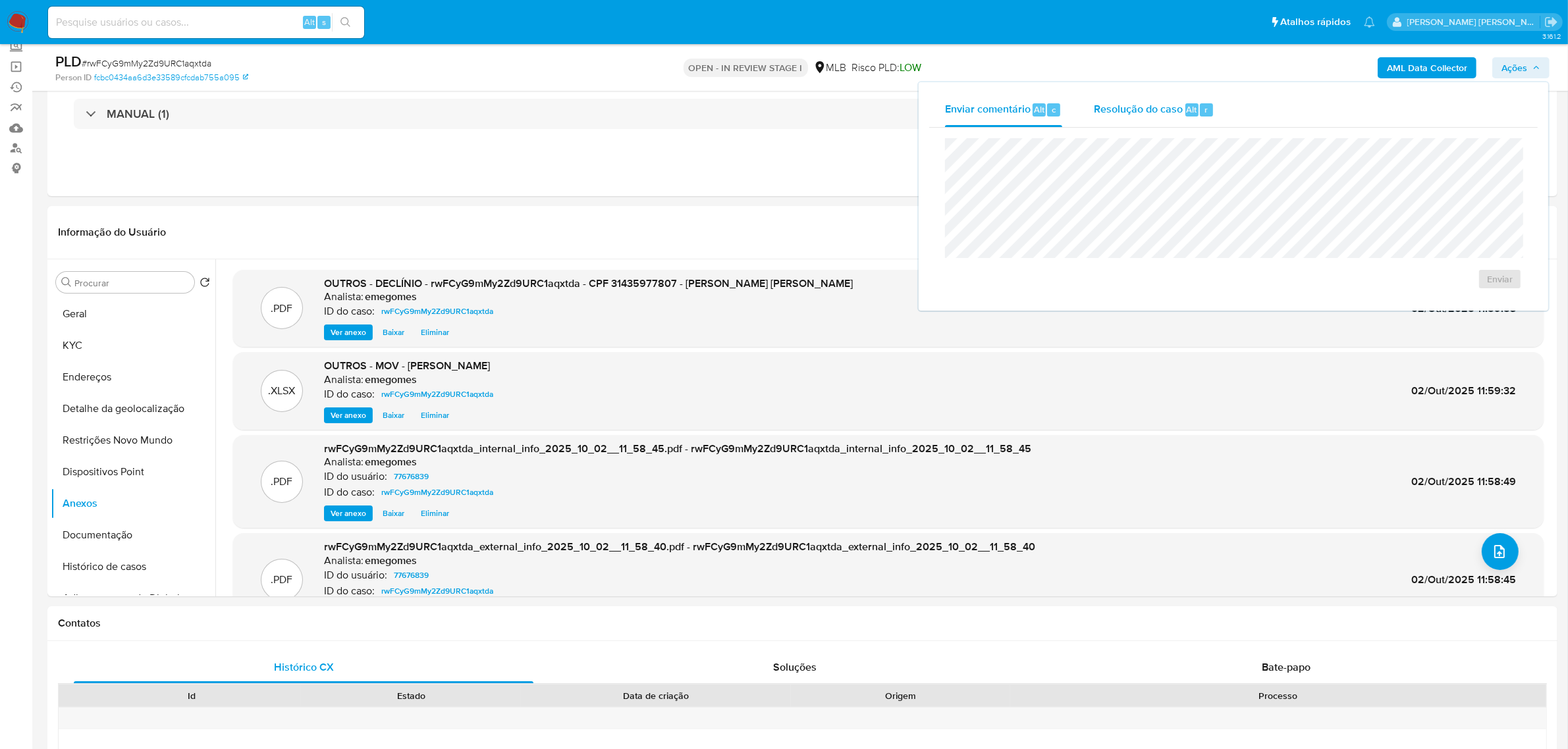
click at [1130, 96] on div "Resolução do caso Alt r" at bounding box center [1154, 110] width 120 height 34
click at [1364, 304] on span "No ROI" at bounding box center [1371, 300] width 68 height 18
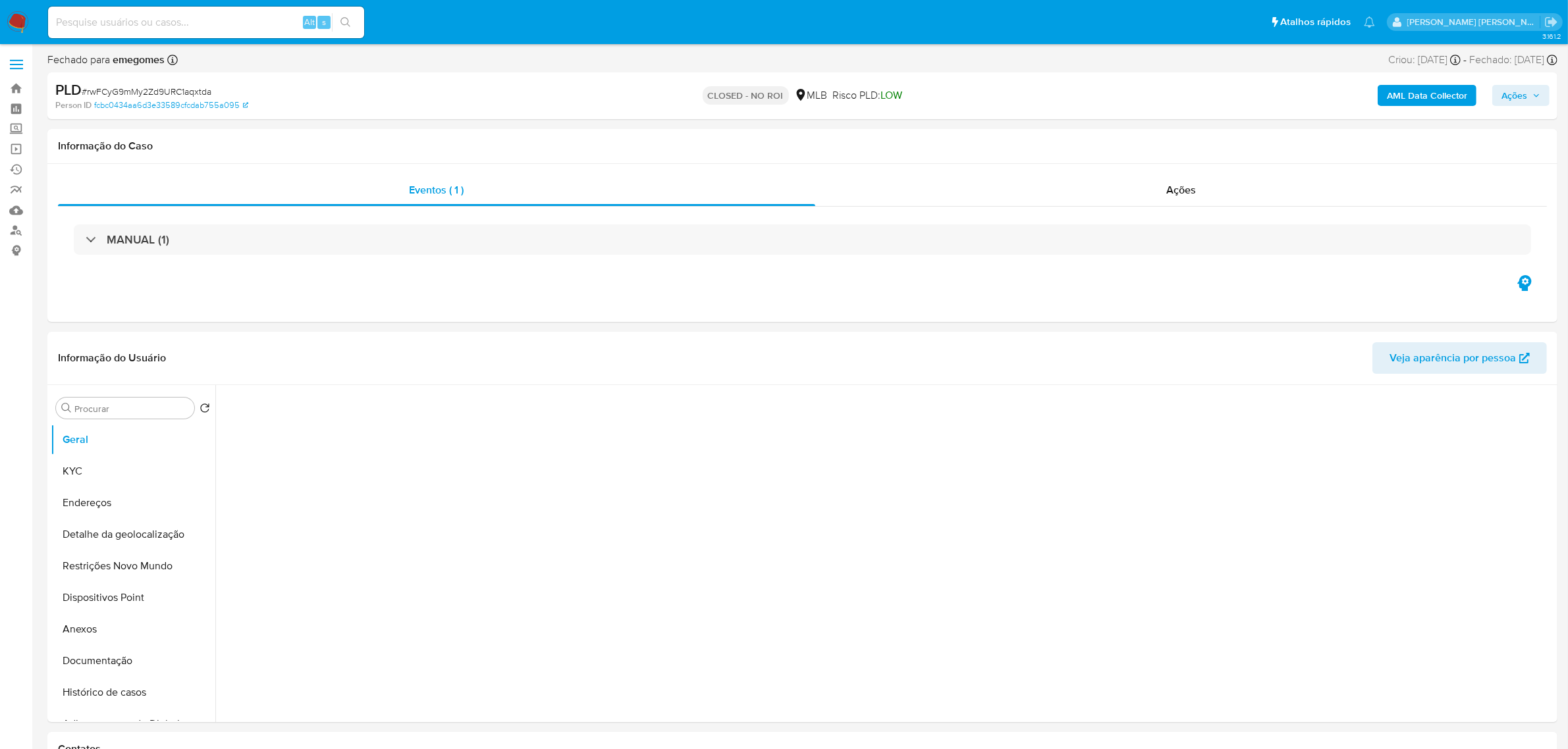
select select "10"
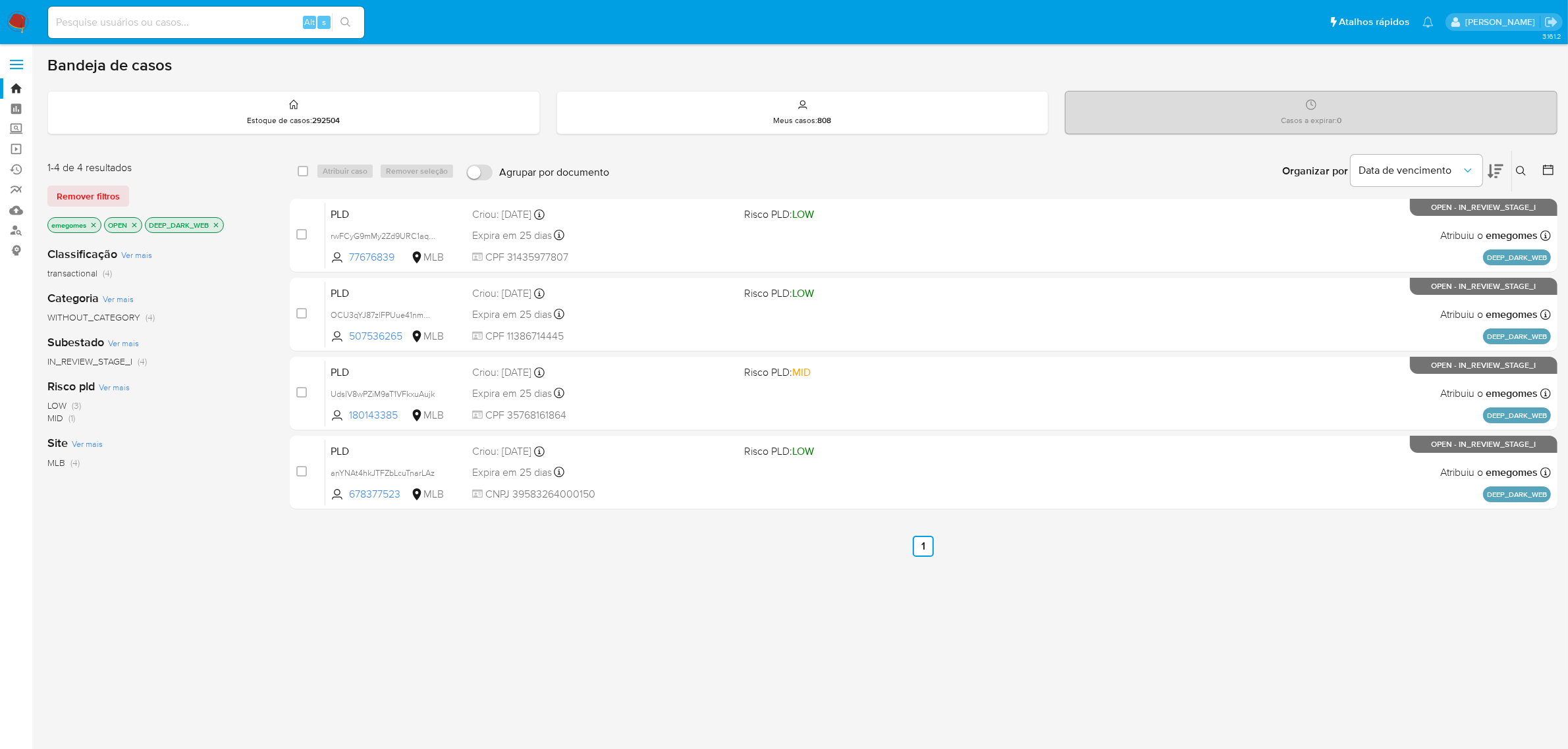
click at [218, 225] on icon "close-filter" at bounding box center [216, 225] width 8 height 8
click at [20, 60] on span at bounding box center [16, 60] width 14 height 2
click at [0, 0] on input "checkbox" at bounding box center [0, 0] width 0 height 0
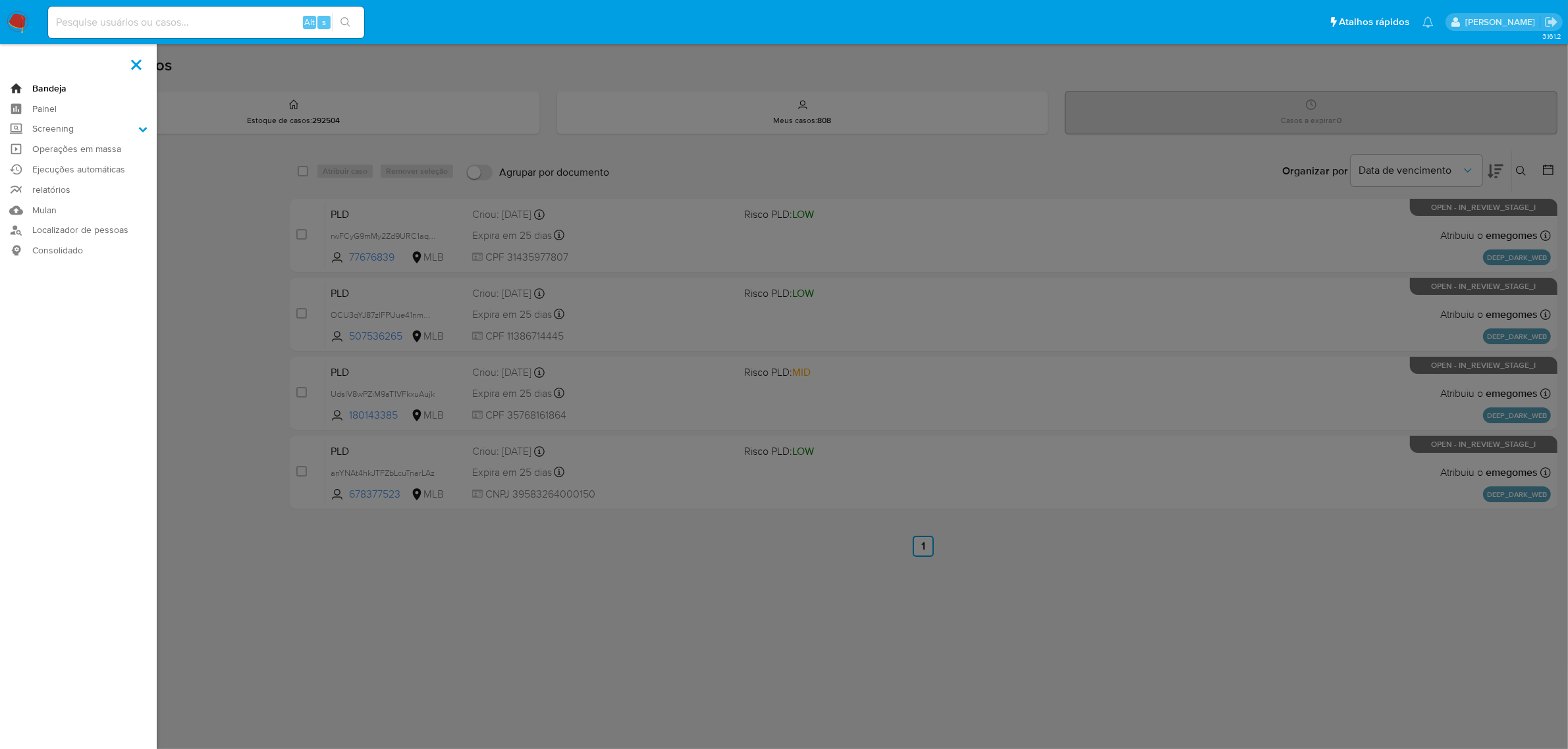
click at [50, 84] on link "Bandeja" at bounding box center [78, 88] width 157 height 21
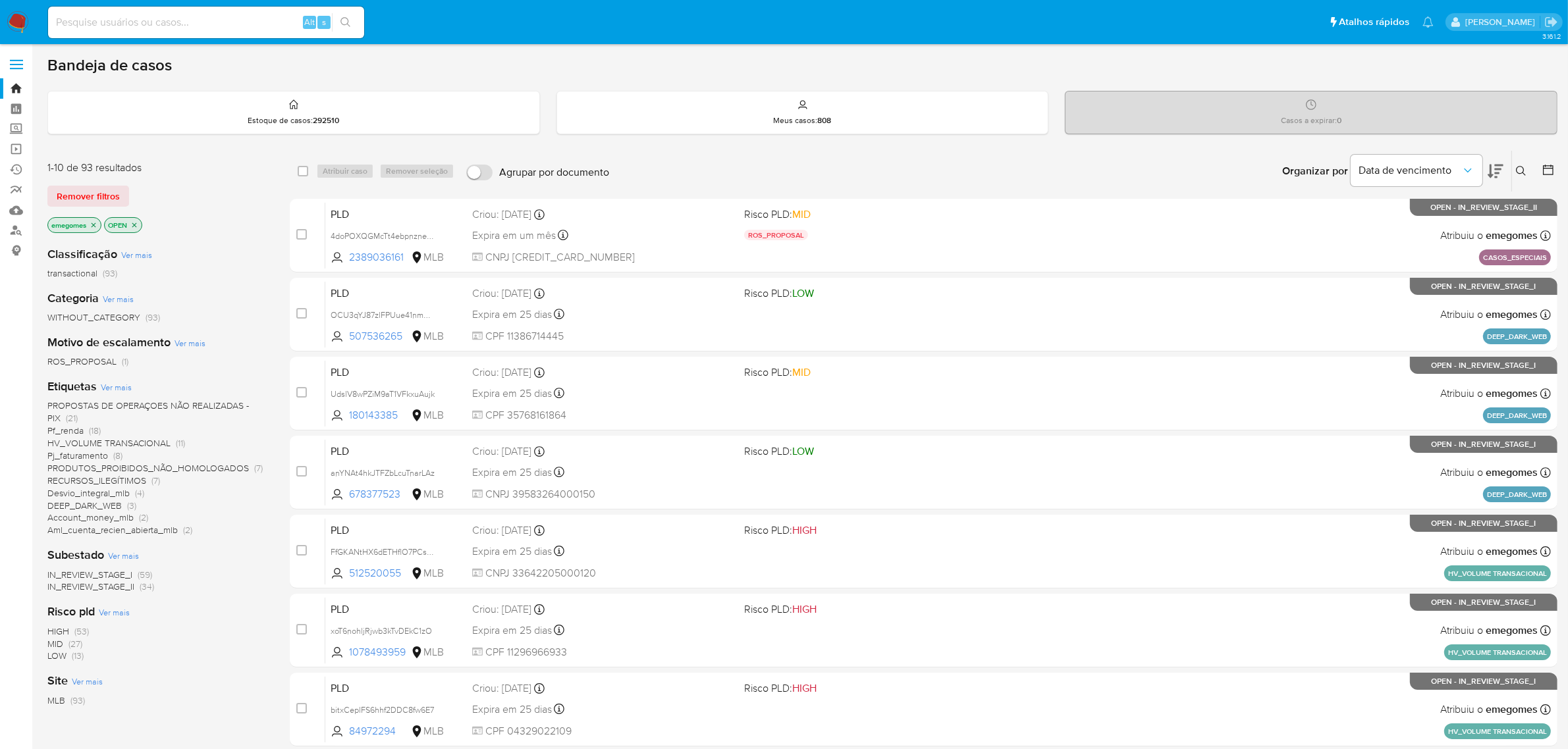
click at [184, 403] on span "PROPOSTAS DE OPERAÇOES NÃO REALIZADAS - PIX" at bounding box center [148, 412] width 201 height 26
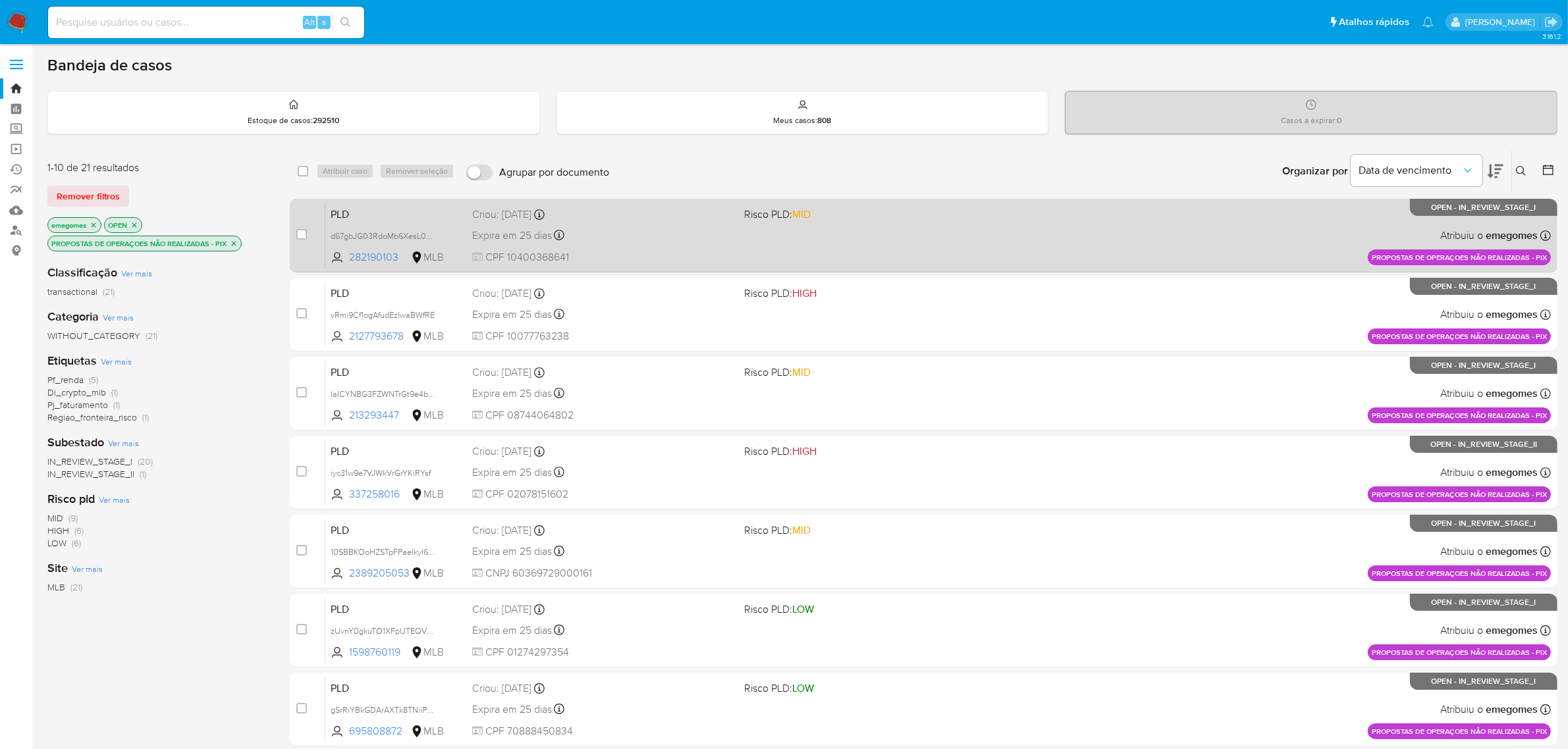
click at [683, 238] on div "Expira em 25 dias Expira em [DATE] 16:21:57" at bounding box center [603, 235] width 262 height 18
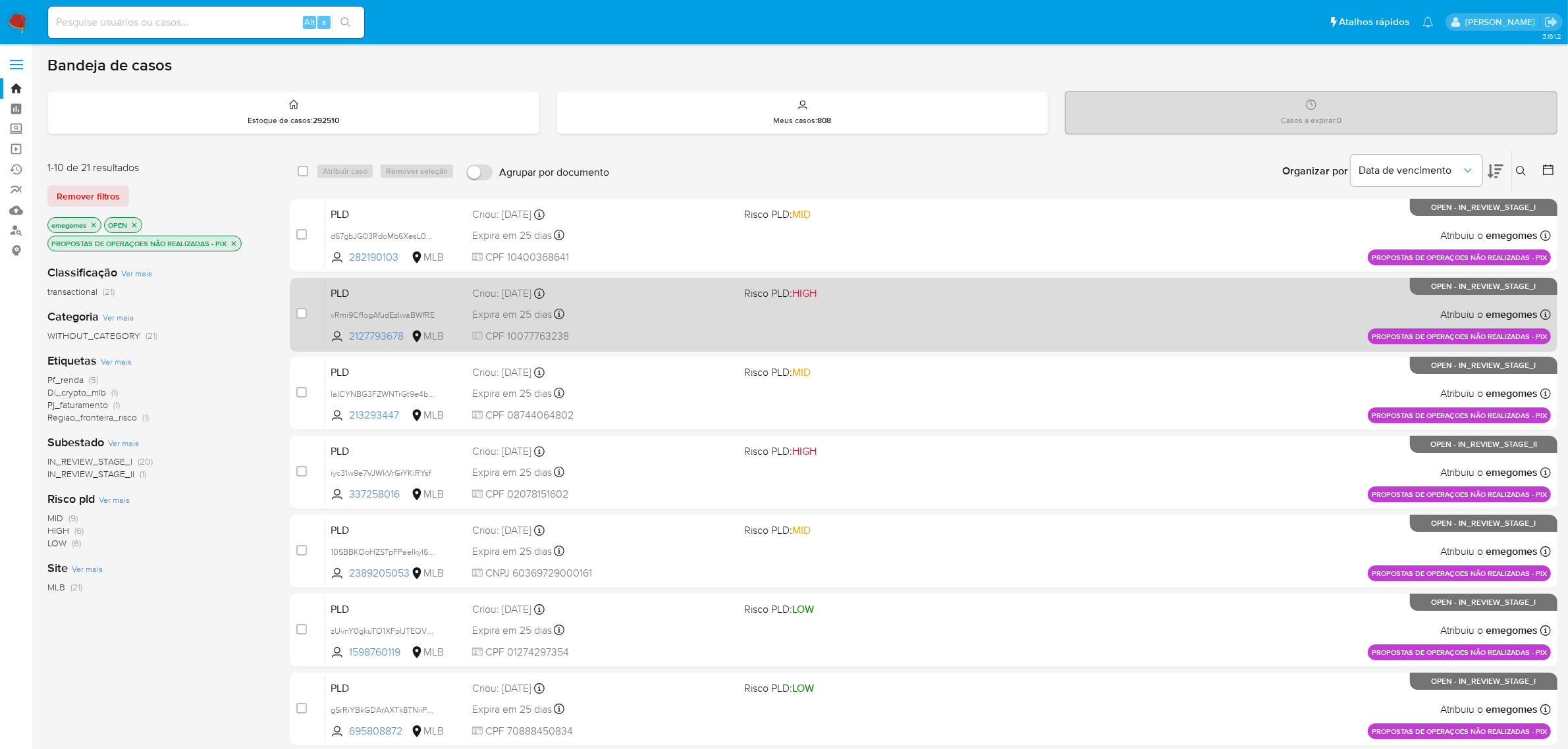
click at [633, 305] on div "Expira em 25 dias Expira em [DATE] 16:21:43" at bounding box center [603, 314] width 262 height 18
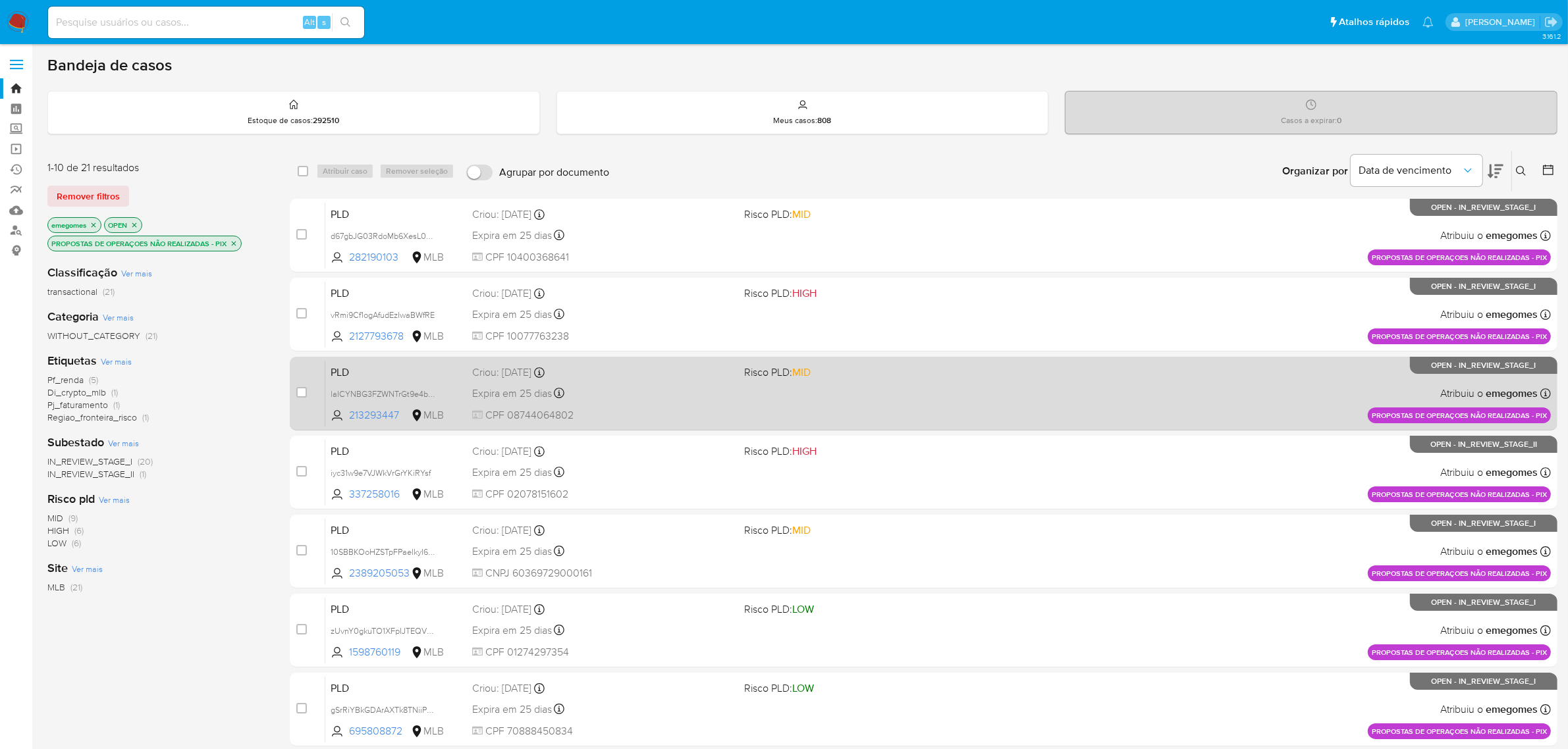
click at [621, 393] on div "Expira em 25 dias Expira em [DATE] 16:21:40" at bounding box center [603, 393] width 262 height 18
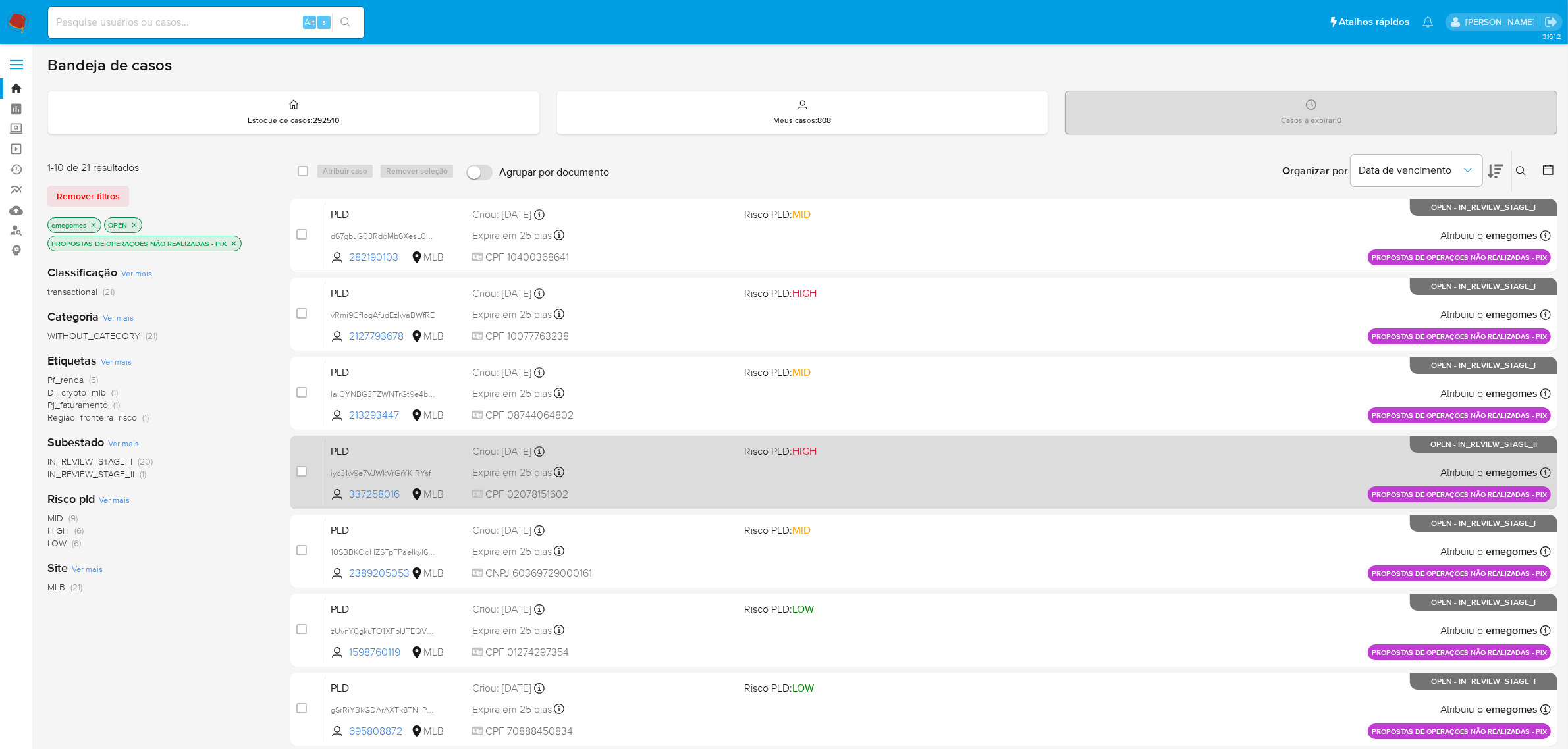
click at [653, 467] on div "Expira em 25 dias Expira em [DATE] 16:21:37" at bounding box center [603, 472] width 262 height 18
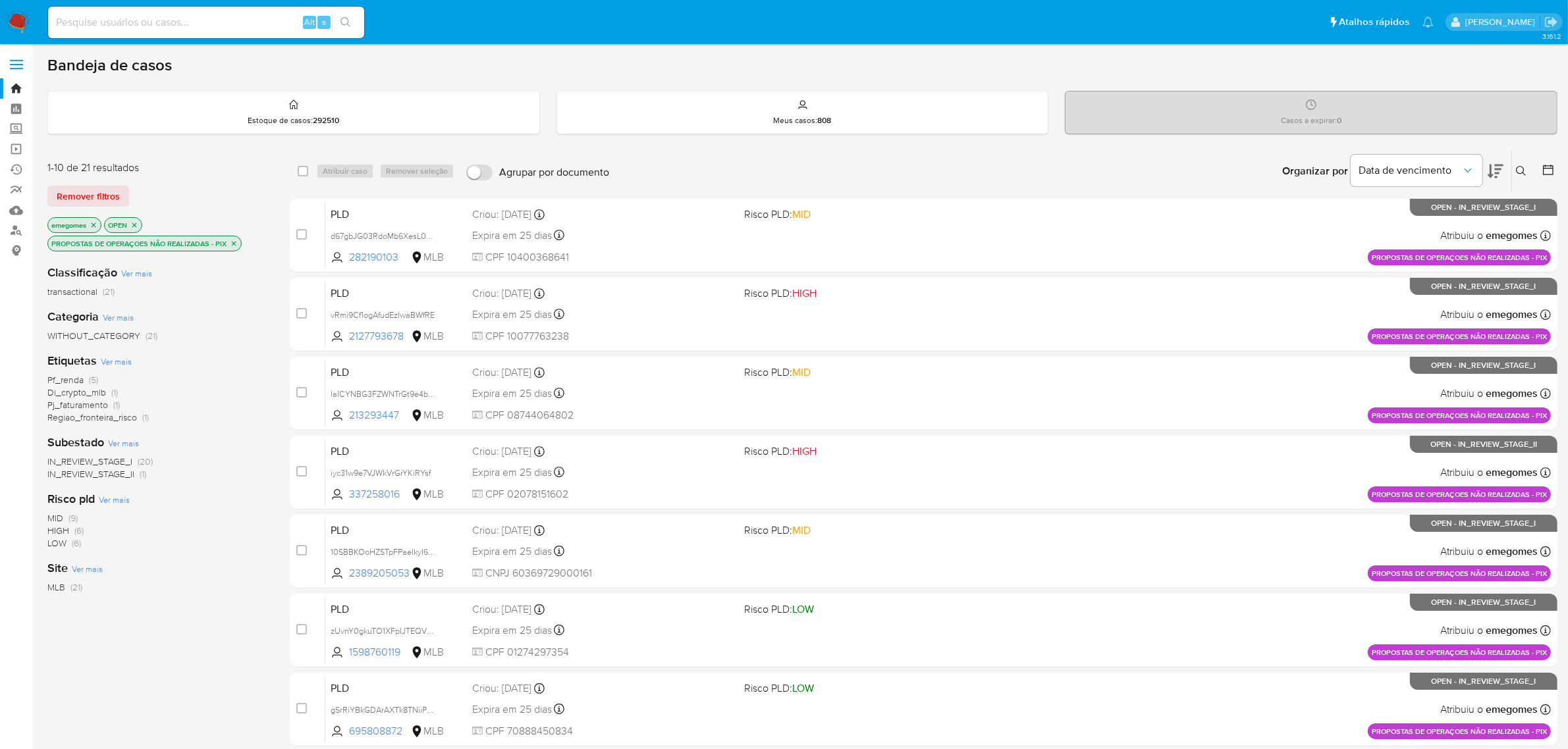
click at [617, 76] on div "Bandeja de casos Estoque de casos : 292510 Meus casos : 808 Casos a expirar : 0…" at bounding box center [803, 543] width 1510 height 975
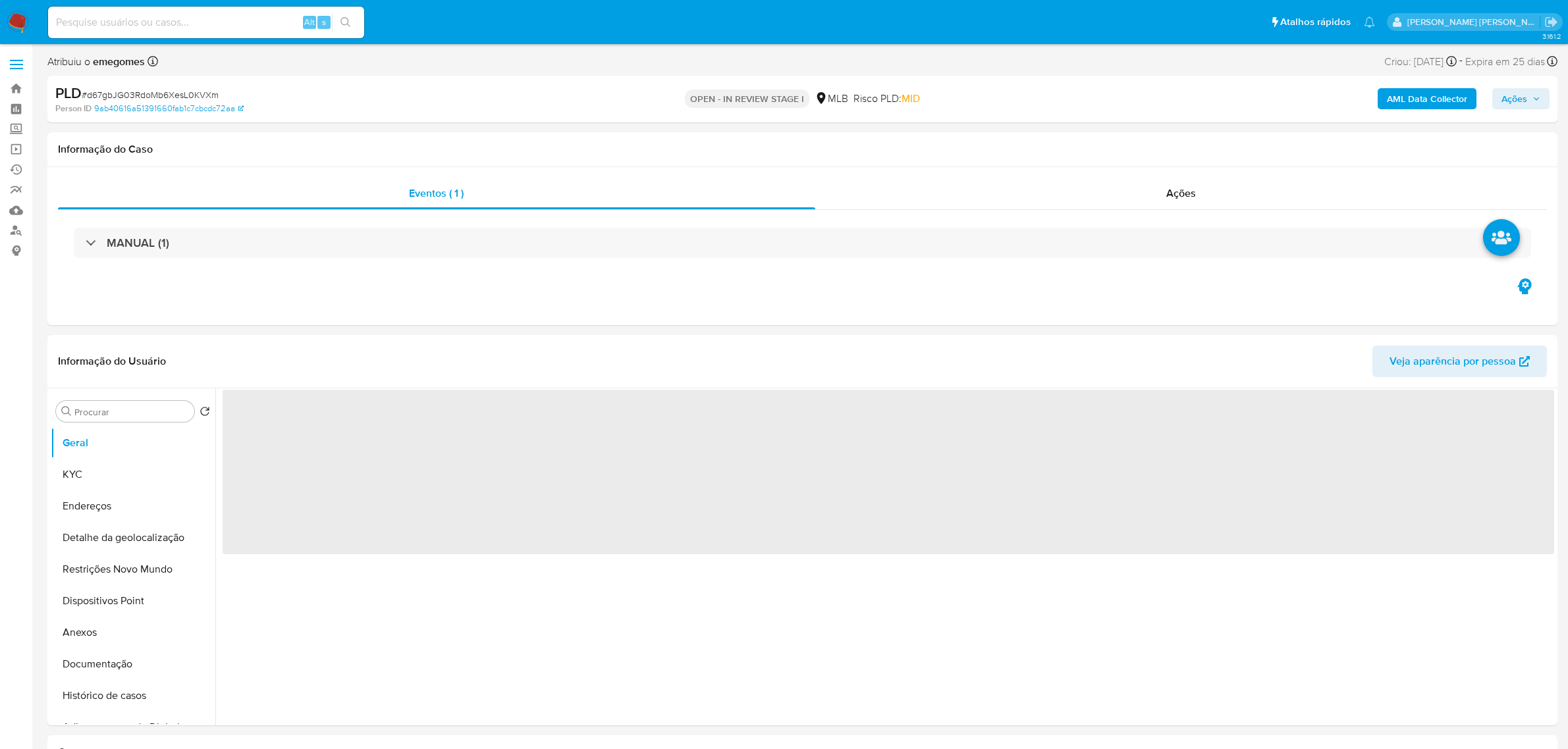
select select "10"
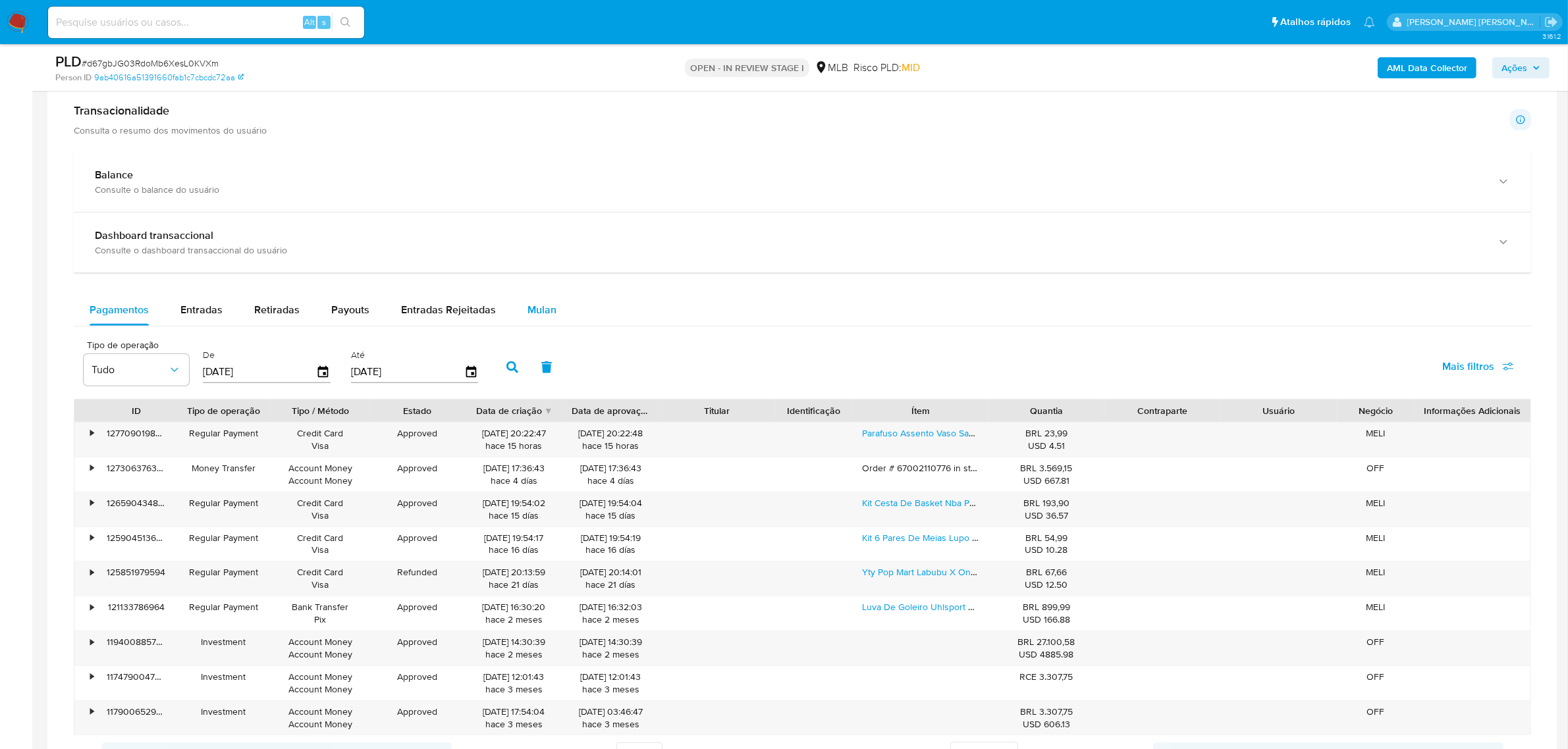
click at [549, 317] on span "Mulan" at bounding box center [542, 309] width 29 height 15
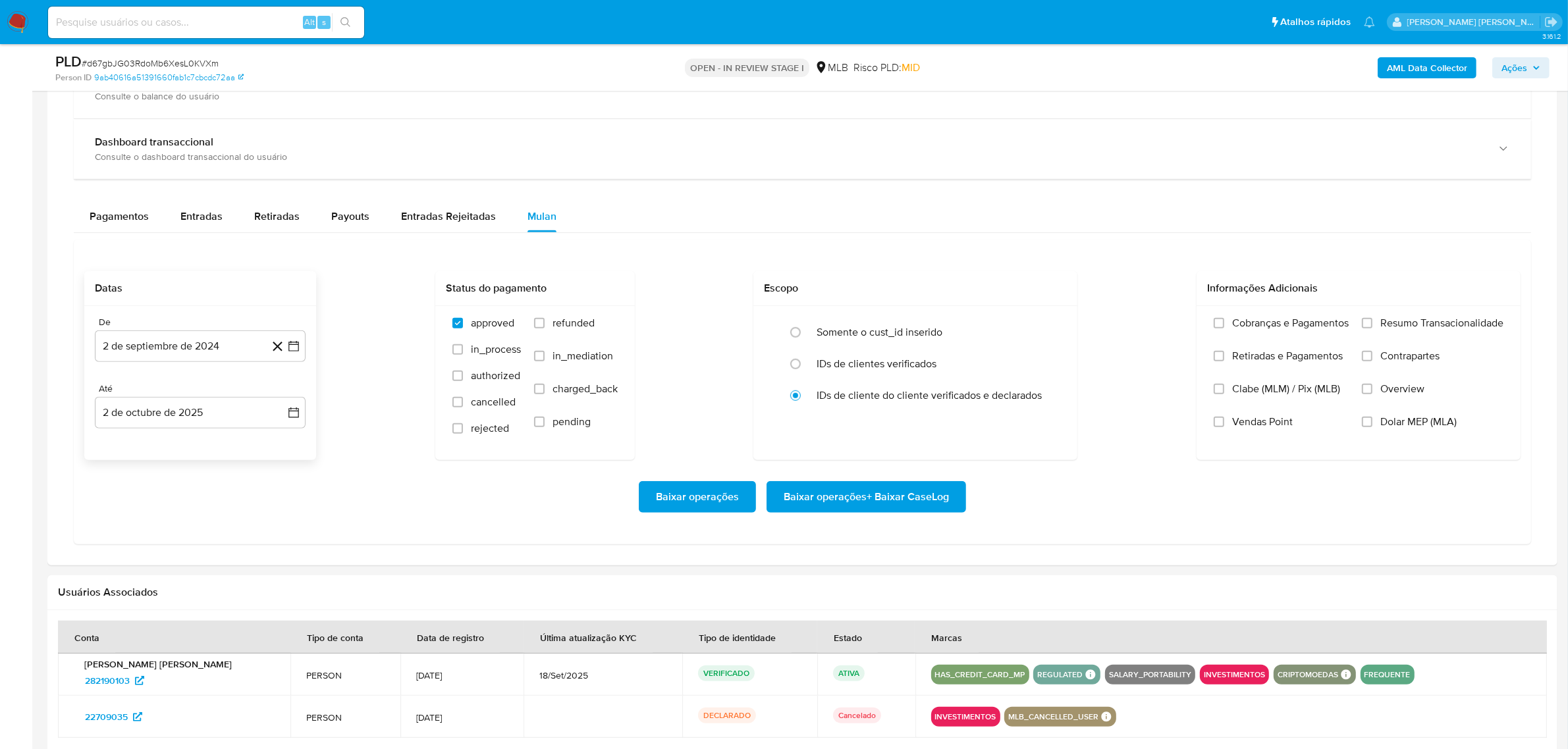
scroll to position [1070, 0]
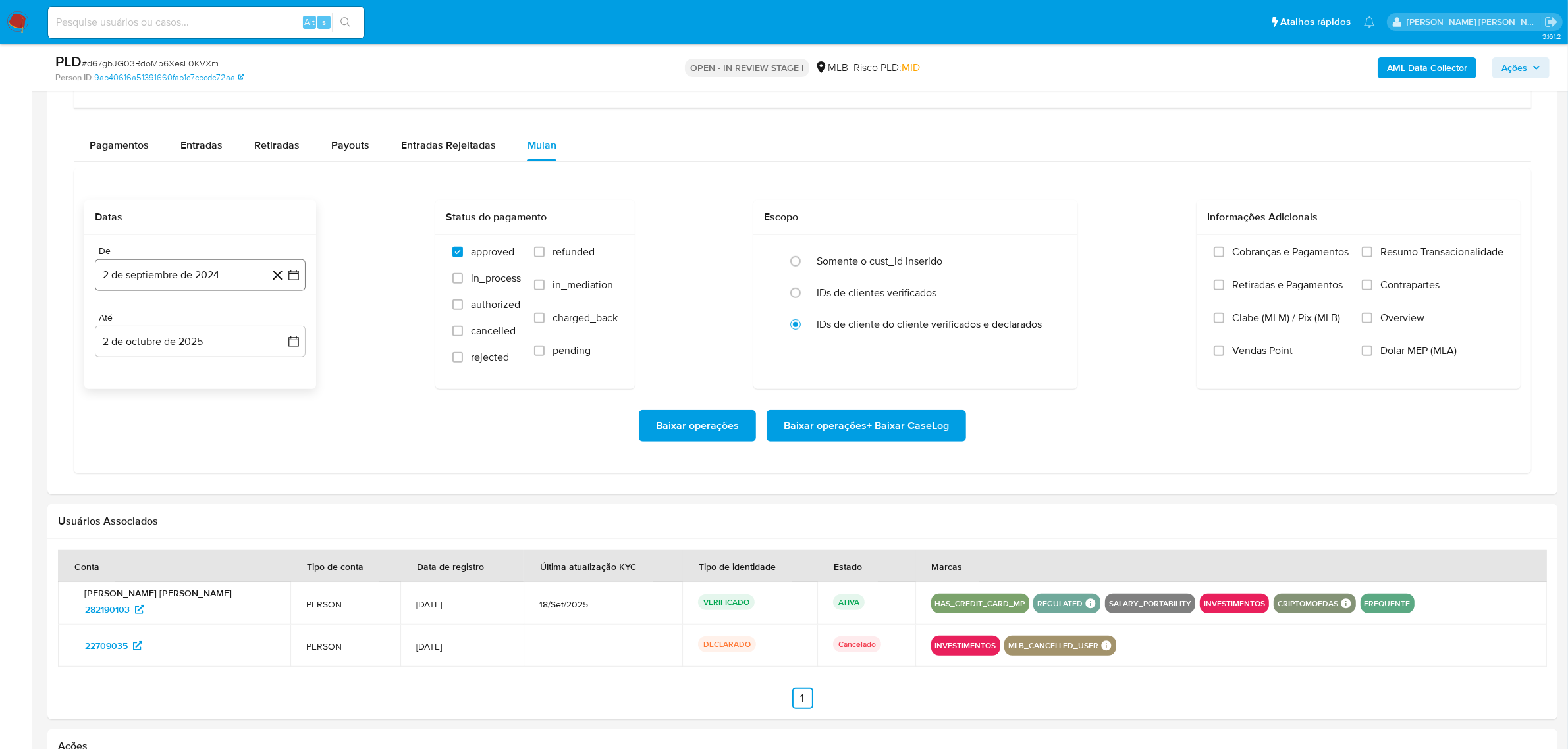
click at [287, 280] on icon "button" at bounding box center [293, 275] width 14 height 14
click at [287, 322] on icon "Mes siguiente" at bounding box center [282, 322] width 16 height 16
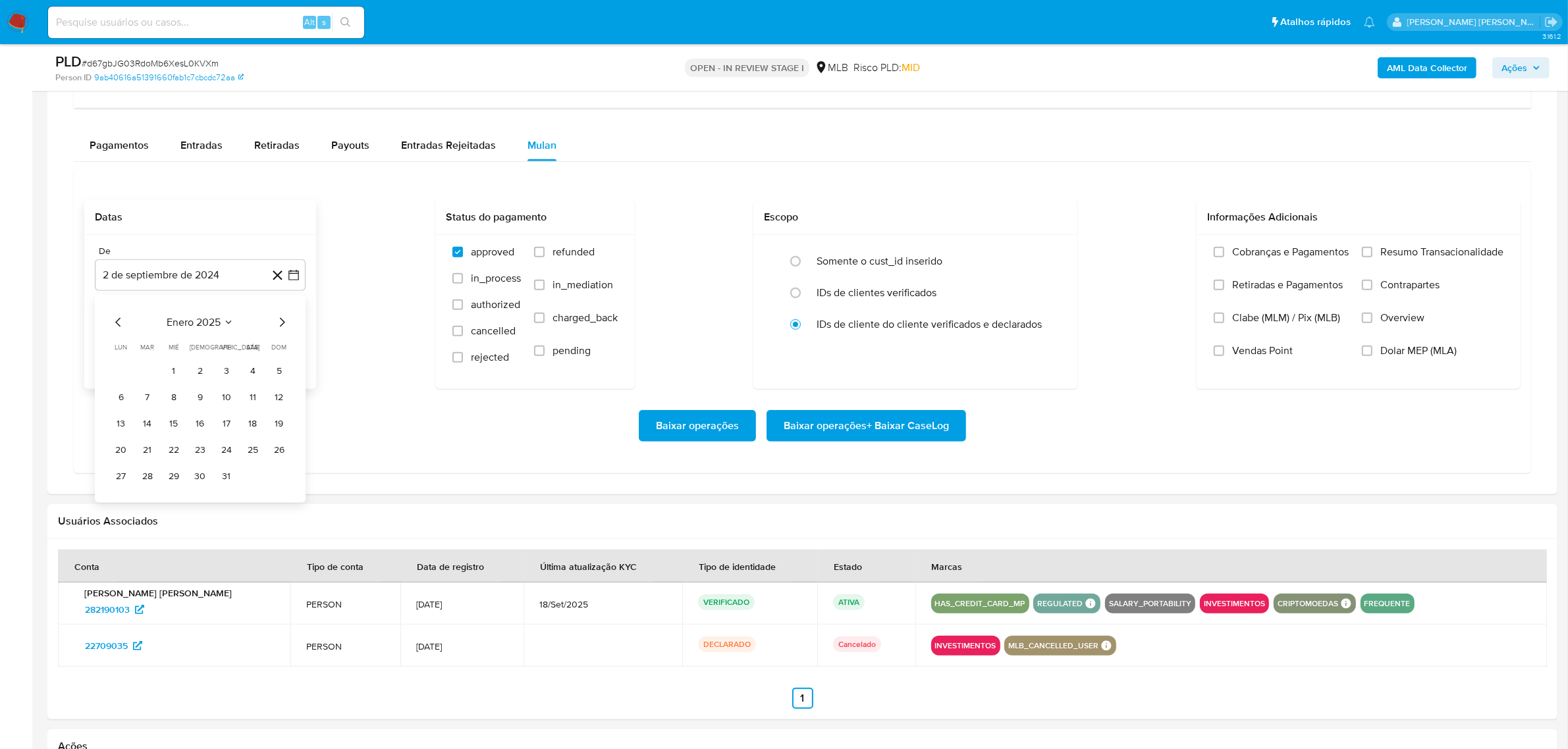
click at [287, 322] on icon "Mes siguiente" at bounding box center [282, 322] width 16 height 16
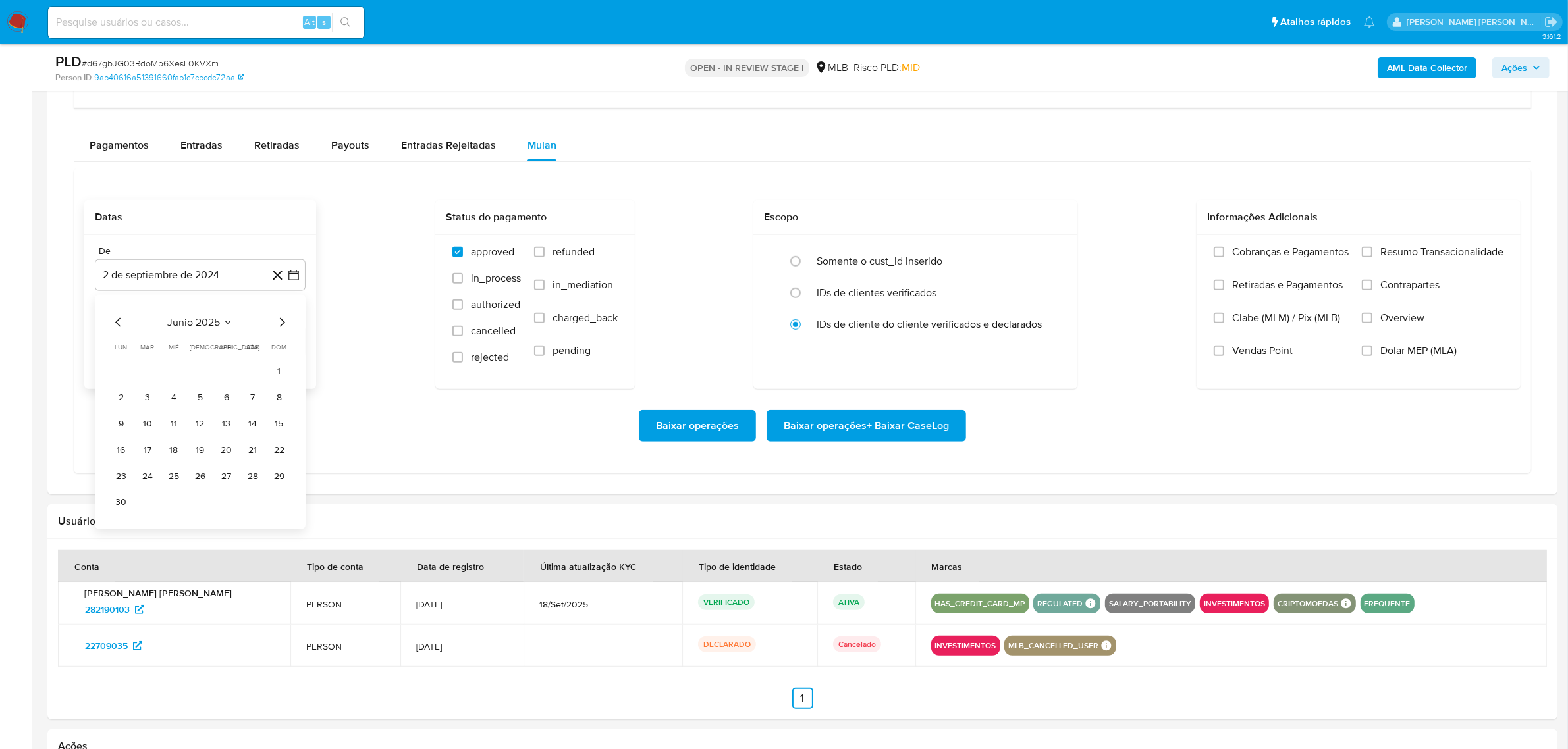
click at [287, 322] on icon "Mes siguiente" at bounding box center [282, 322] width 16 height 16
click at [232, 377] on button "1" at bounding box center [226, 371] width 21 height 21
click at [288, 344] on icon "button" at bounding box center [293, 341] width 14 height 14
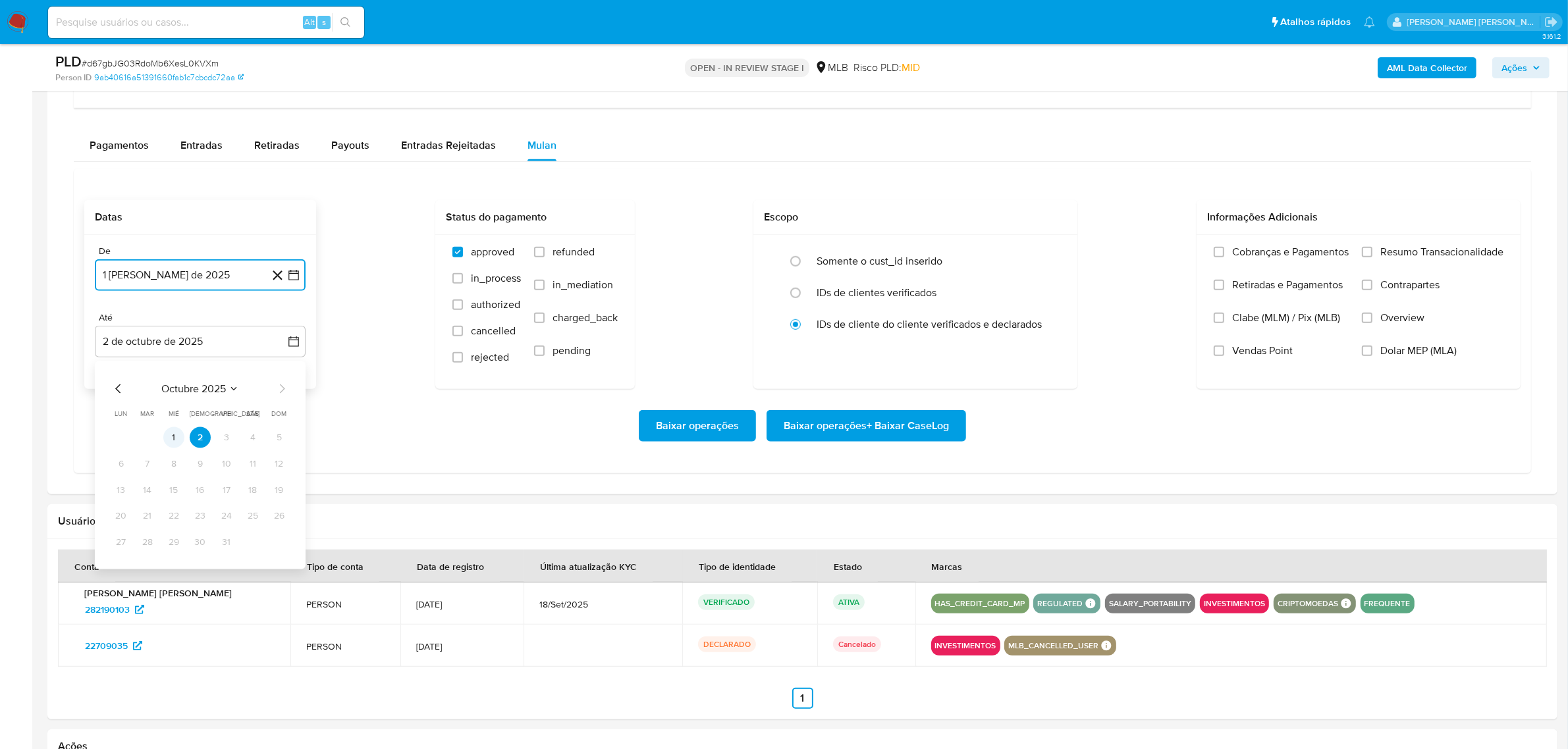
click at [172, 441] on button "1" at bounding box center [174, 437] width 21 height 21
click at [1410, 317] on span "Overview" at bounding box center [1402, 318] width 44 height 14
click at [1372, 317] on input "Overview" at bounding box center [1367, 317] width 11 height 11
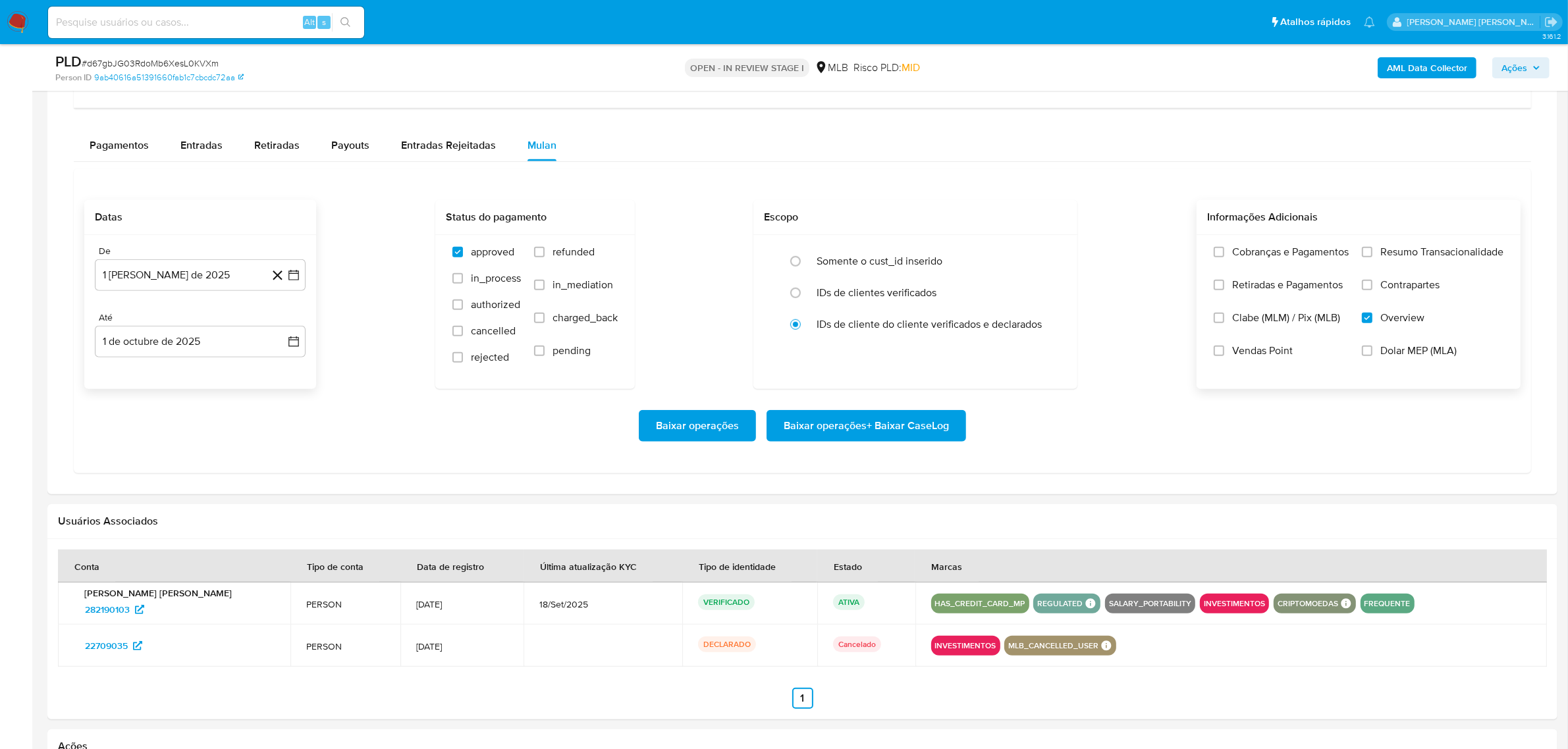
click at [1414, 288] on span "Contrapartes" at bounding box center [1409, 285] width 59 height 14
click at [1372, 288] on input "Contrapartes" at bounding box center [1367, 285] width 11 height 11
click at [1417, 253] on span "Resumo Transacionalidade" at bounding box center [1441, 252] width 123 height 14
click at [1372, 253] on input "Resumo Transacionalidade" at bounding box center [1367, 252] width 11 height 11
click at [899, 419] on span "Baixar operações + Baixar CaseLog" at bounding box center [866, 425] width 165 height 29
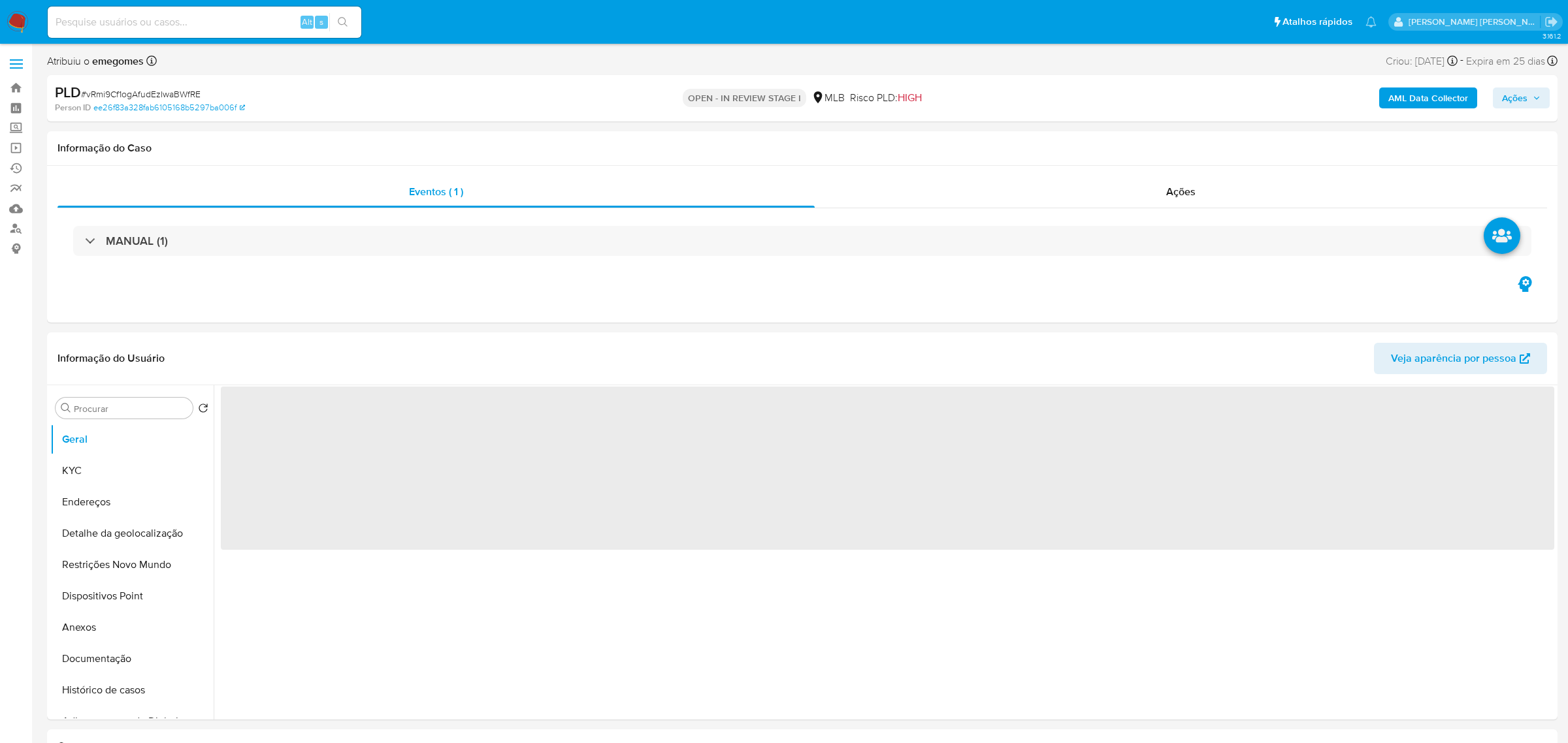
select select "10"
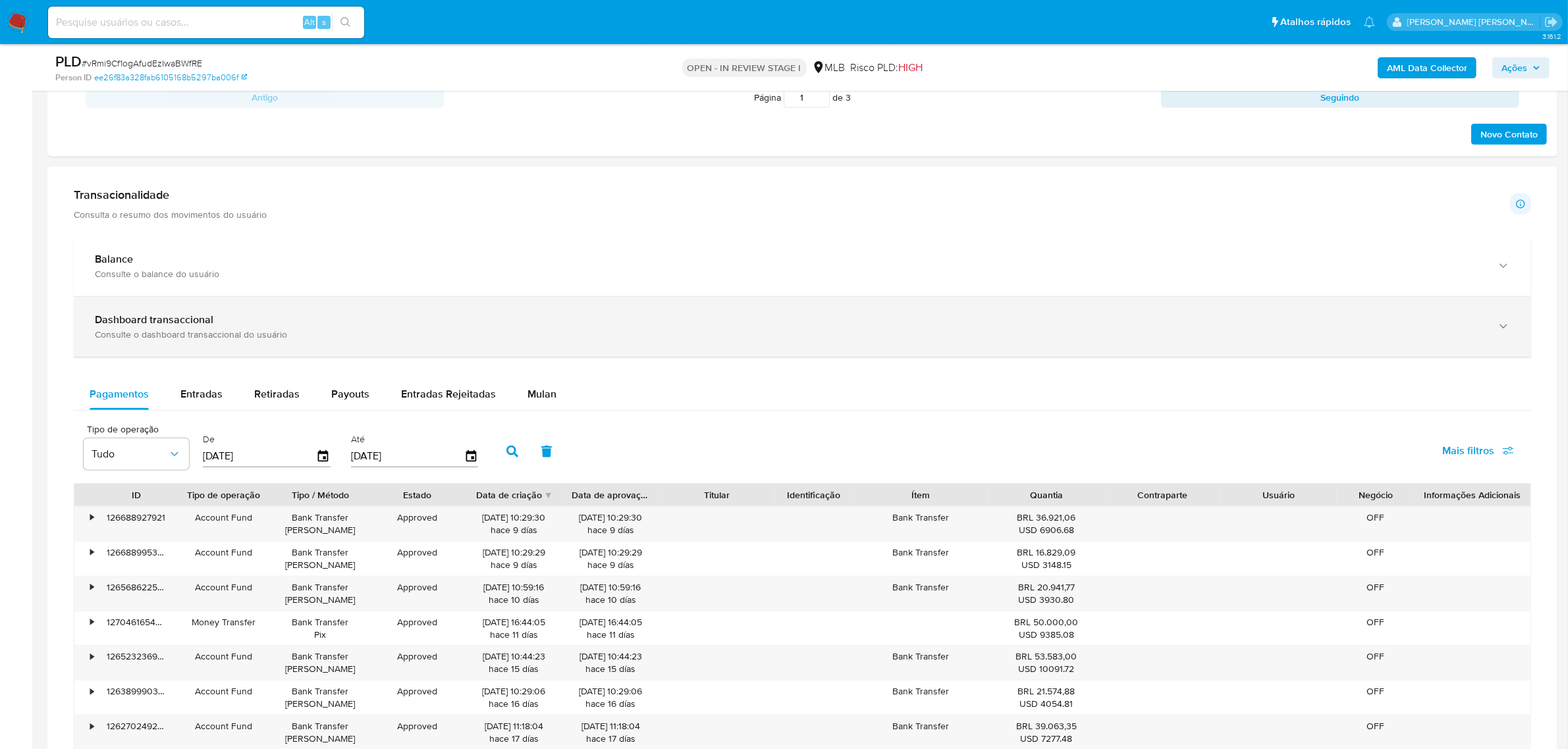
scroll to position [823, 0]
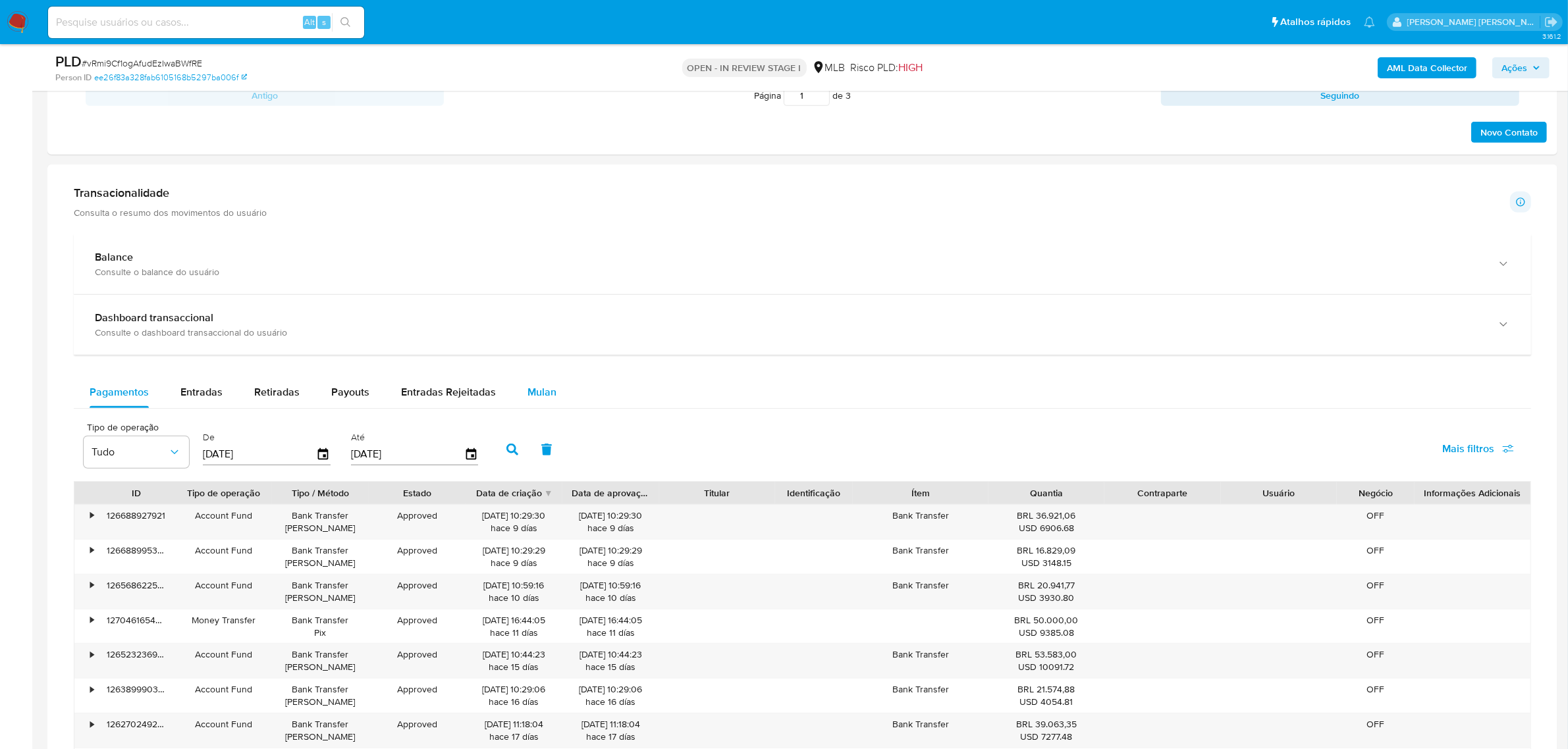
click at [541, 387] on span "Mulan" at bounding box center [542, 391] width 29 height 15
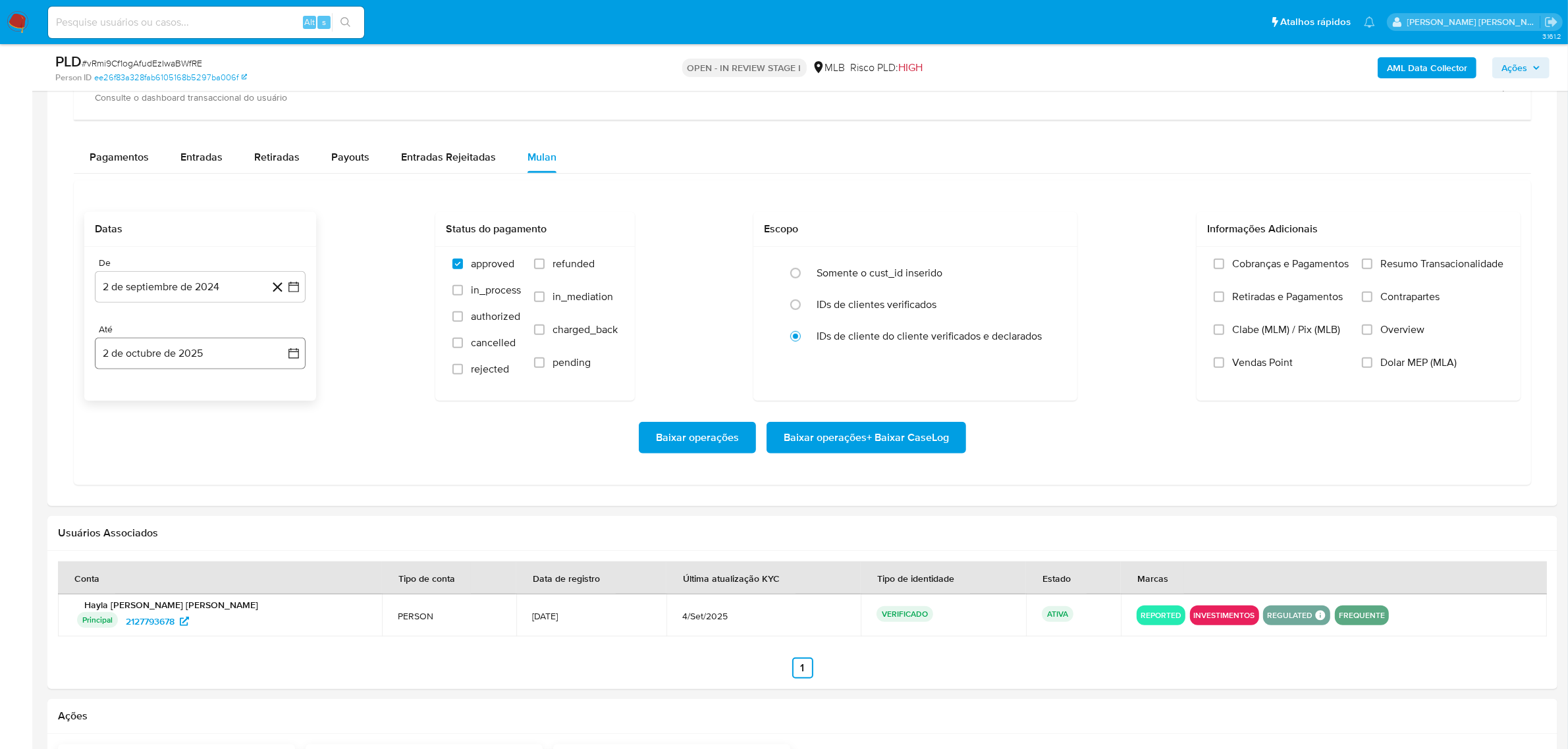
scroll to position [1152, 0]
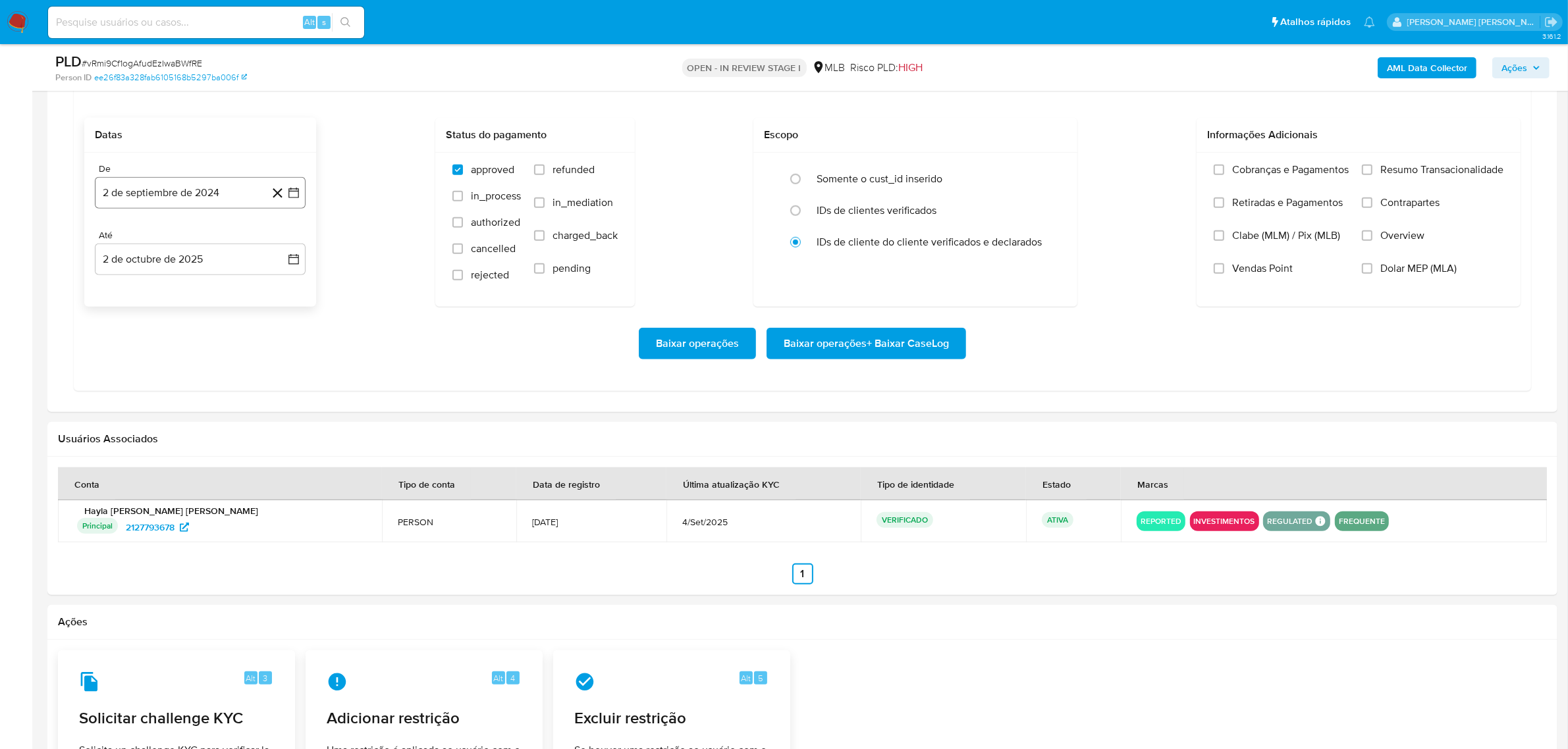
click at [287, 196] on icon "button" at bounding box center [293, 193] width 14 height 14
click at [284, 242] on icon "Mes siguiente" at bounding box center [282, 240] width 5 height 9
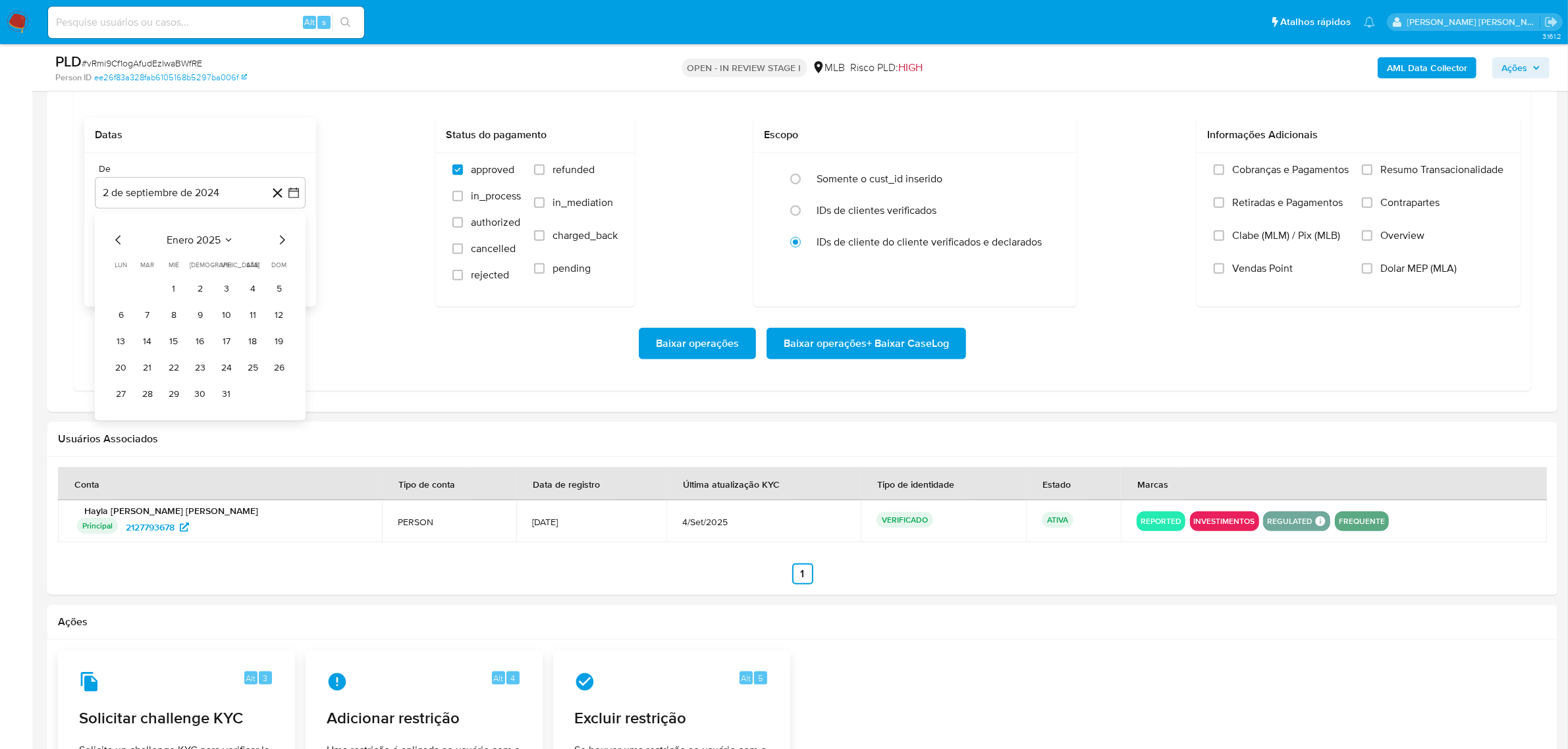
click at [284, 242] on icon "Mes siguiente" at bounding box center [282, 240] width 5 height 9
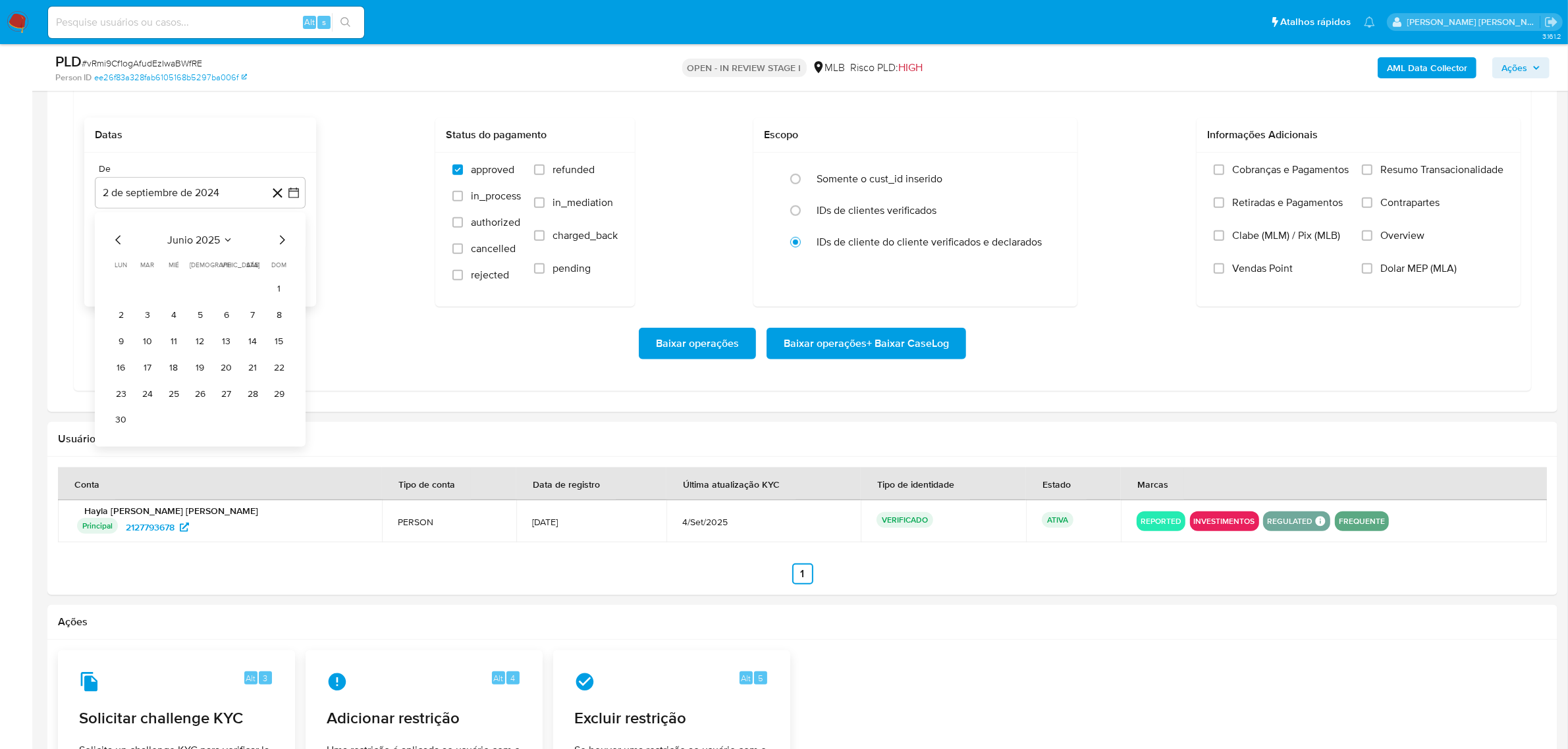
click at [284, 242] on icon "Mes siguiente" at bounding box center [282, 240] width 5 height 9
click at [120, 242] on icon "Mes anterior" at bounding box center [118, 240] width 16 height 16
click at [232, 290] on button "1" at bounding box center [226, 289] width 21 height 21
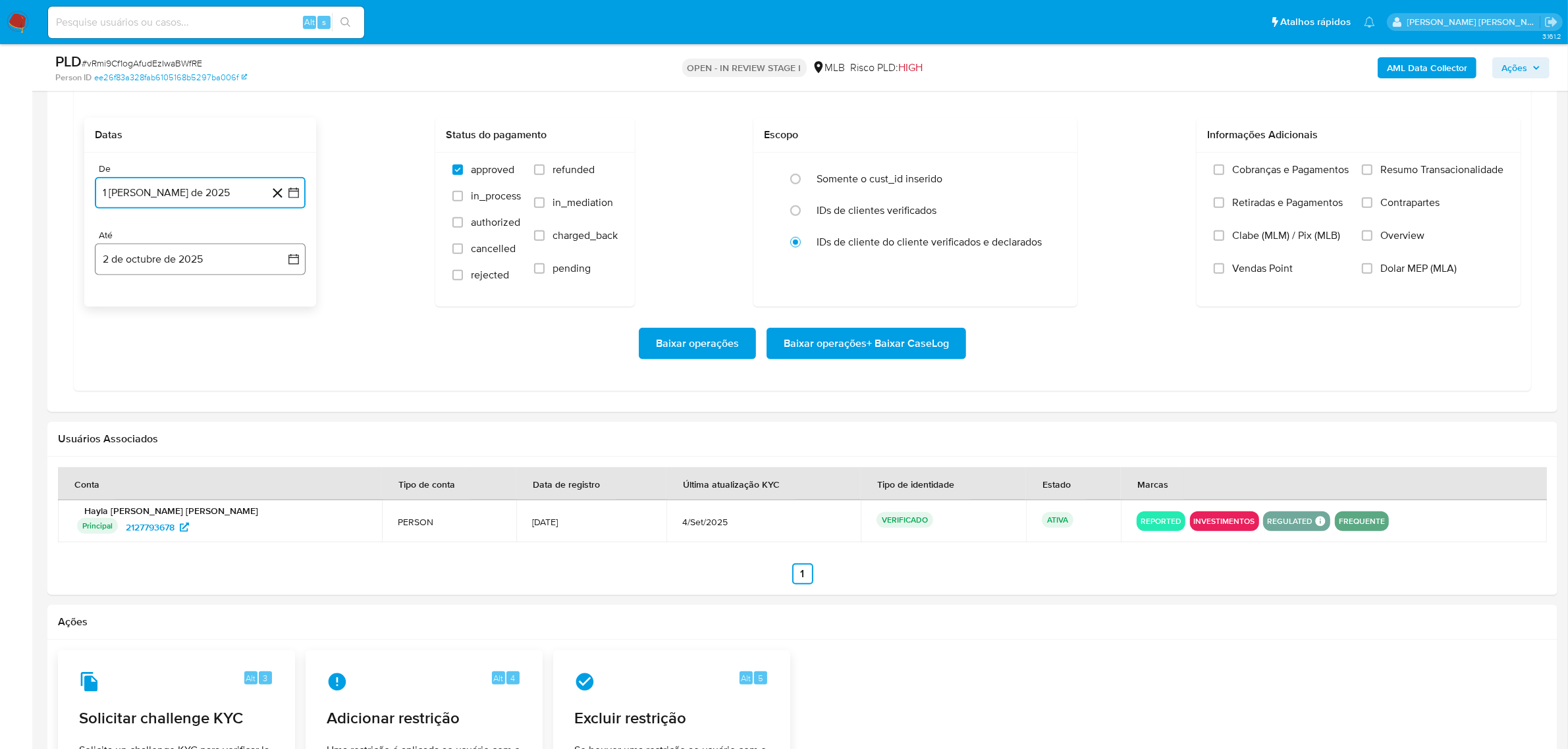
click at [290, 269] on button "2 de octubre de 2025" at bounding box center [200, 259] width 211 height 31
click at [181, 353] on button "1" at bounding box center [174, 356] width 21 height 21
click at [1416, 251] on label "Overview" at bounding box center [1432, 245] width 142 height 33
click at [1372, 241] on input "Overview" at bounding box center [1367, 235] width 11 height 11
click at [1414, 209] on span "Contrapartes" at bounding box center [1409, 203] width 59 height 14
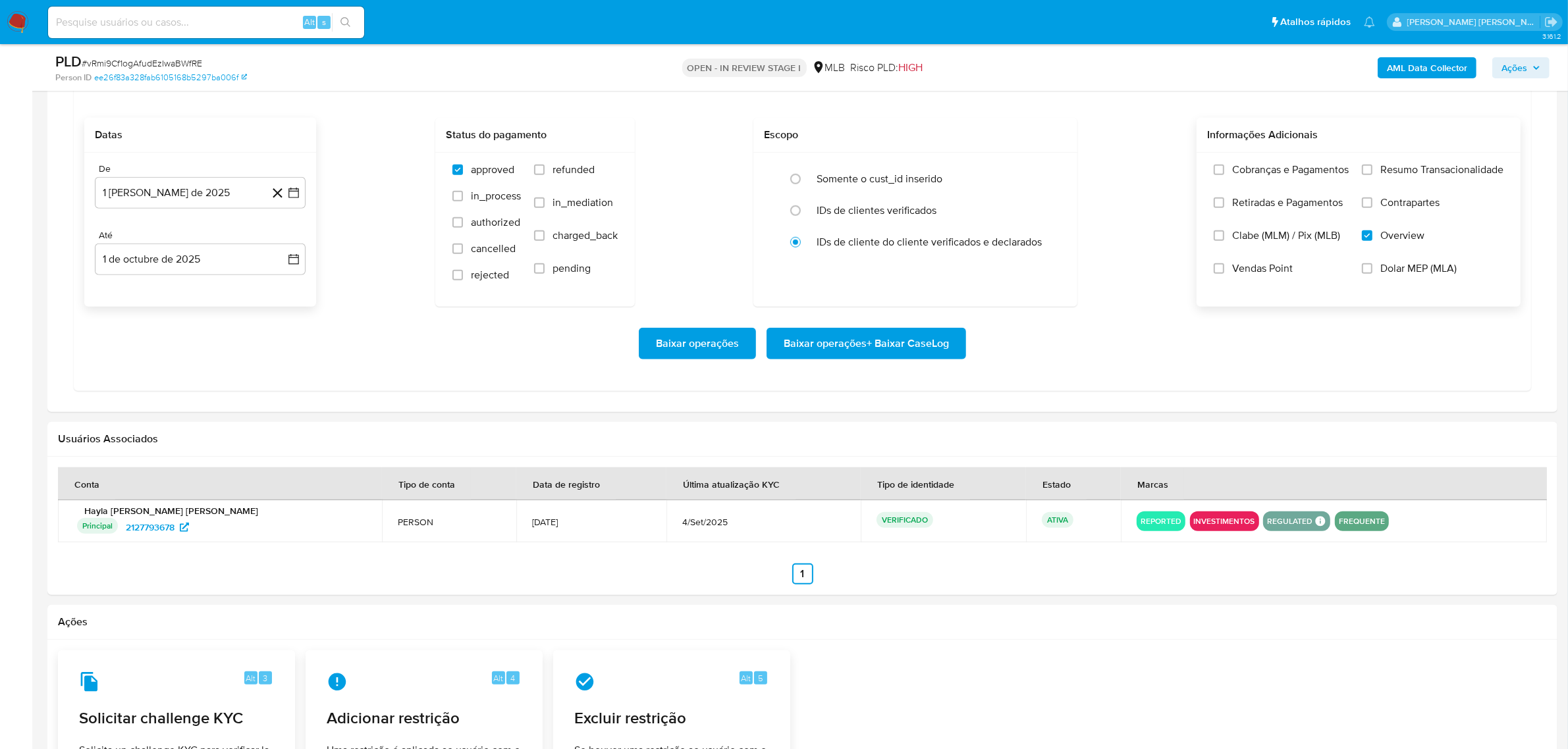
click at [1372, 208] on input "Contrapartes" at bounding box center [1367, 203] width 11 height 11
click at [1418, 176] on span "Resumo Transacionalidade" at bounding box center [1441, 169] width 123 height 14
click at [1372, 175] on input "Resumo Transacionalidade" at bounding box center [1367, 169] width 11 height 11
click at [800, 349] on span "Baixar operações + Baixar CaseLog" at bounding box center [866, 344] width 165 height 29
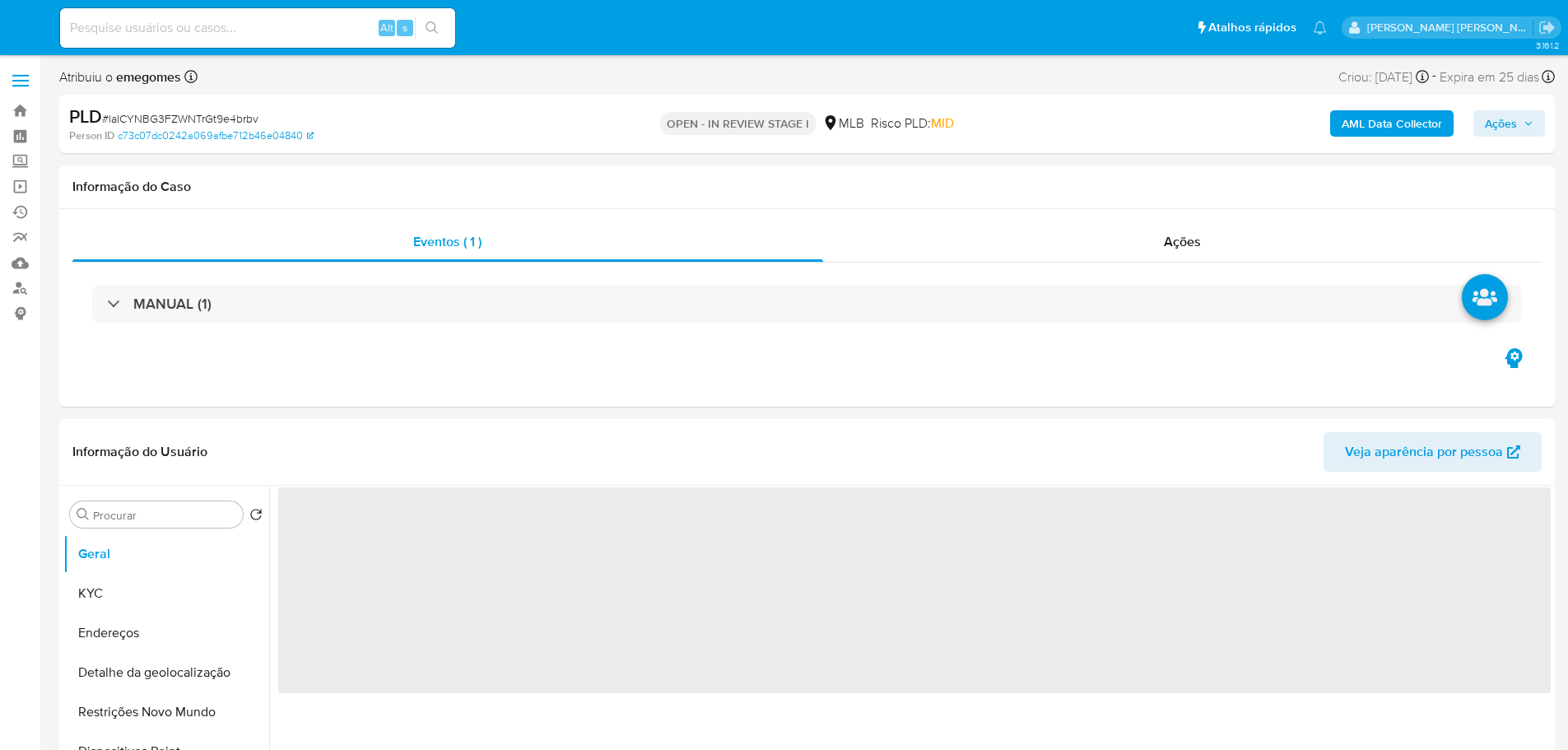
select select "10"
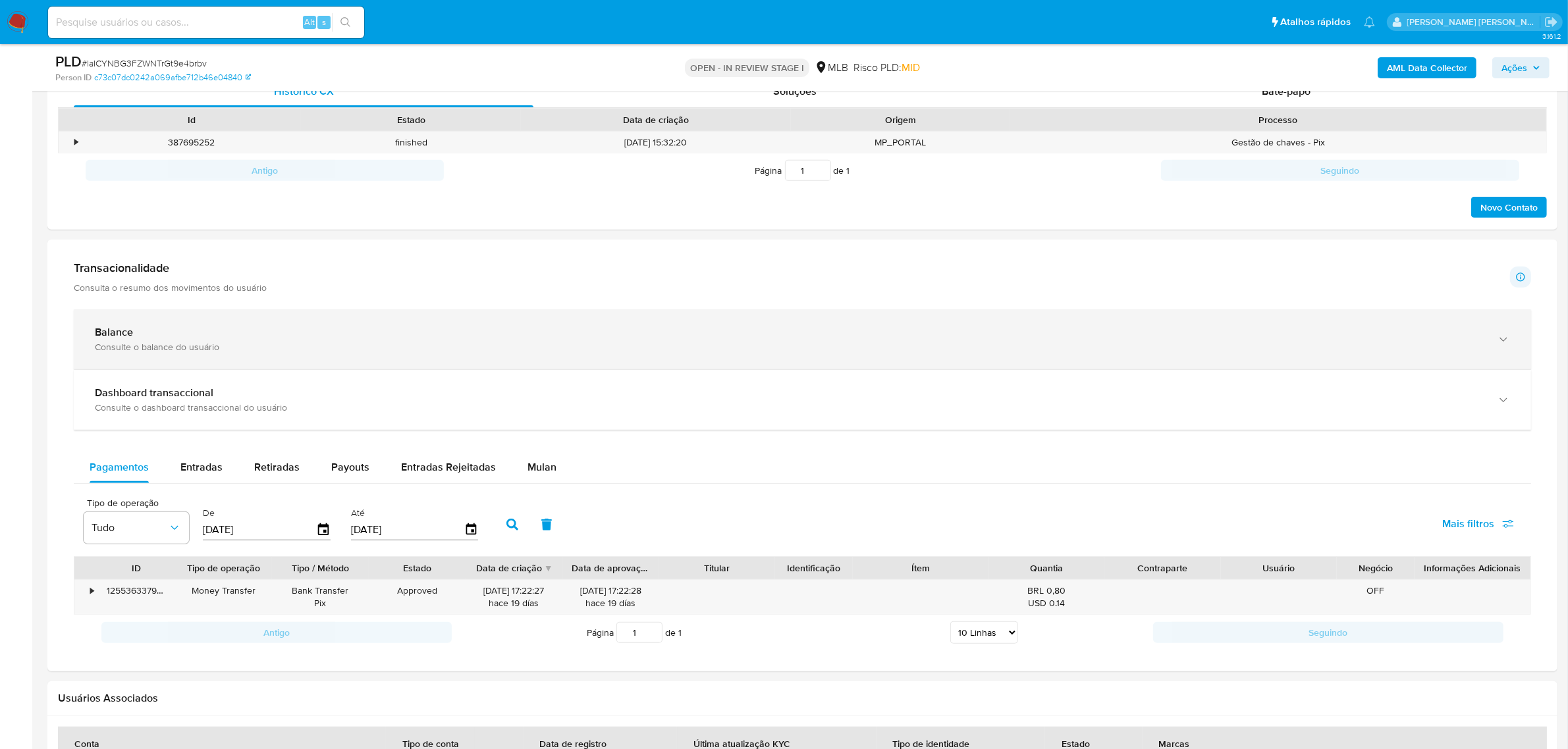
scroll to position [905, 0]
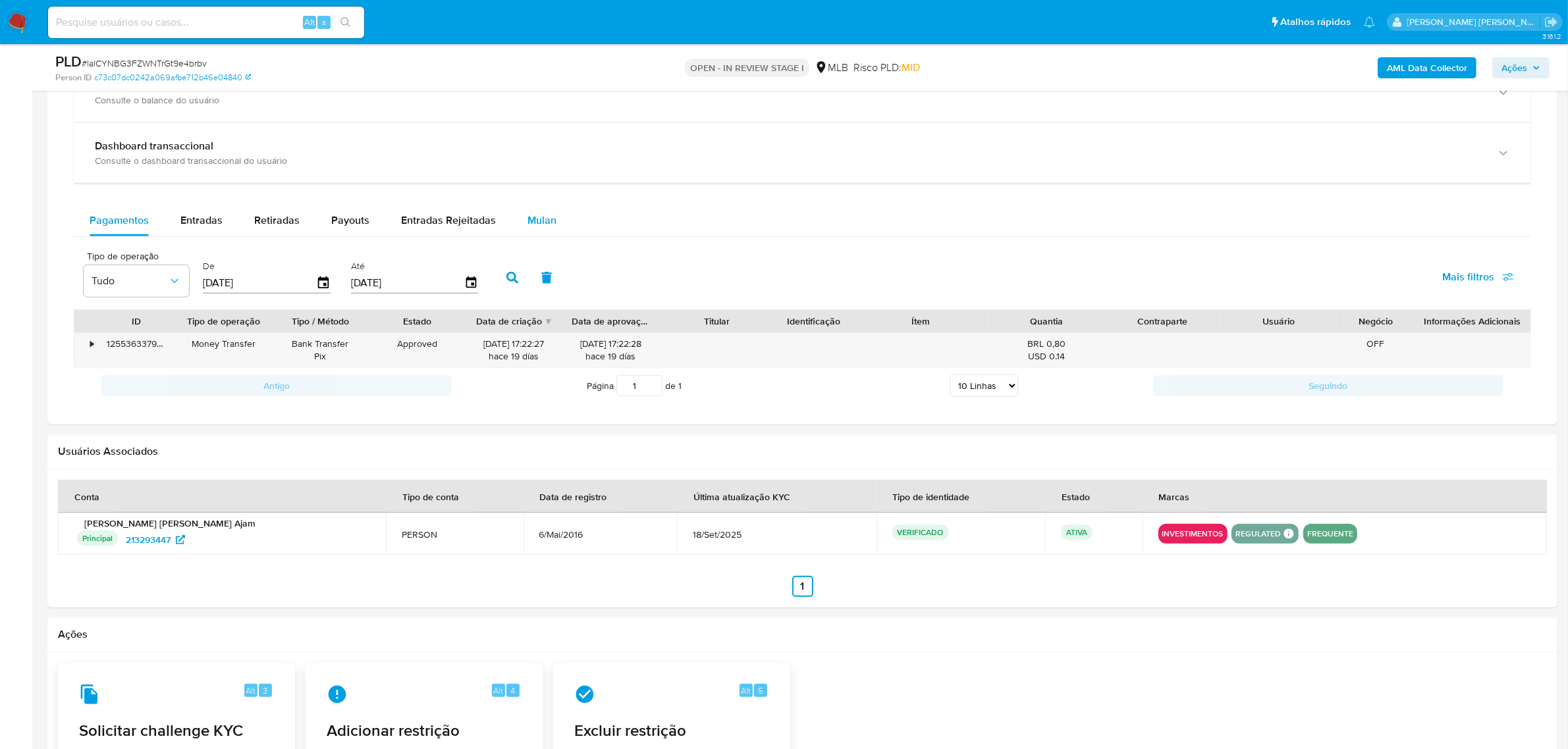
click at [551, 225] on button "Mulan" at bounding box center [542, 221] width 60 height 31
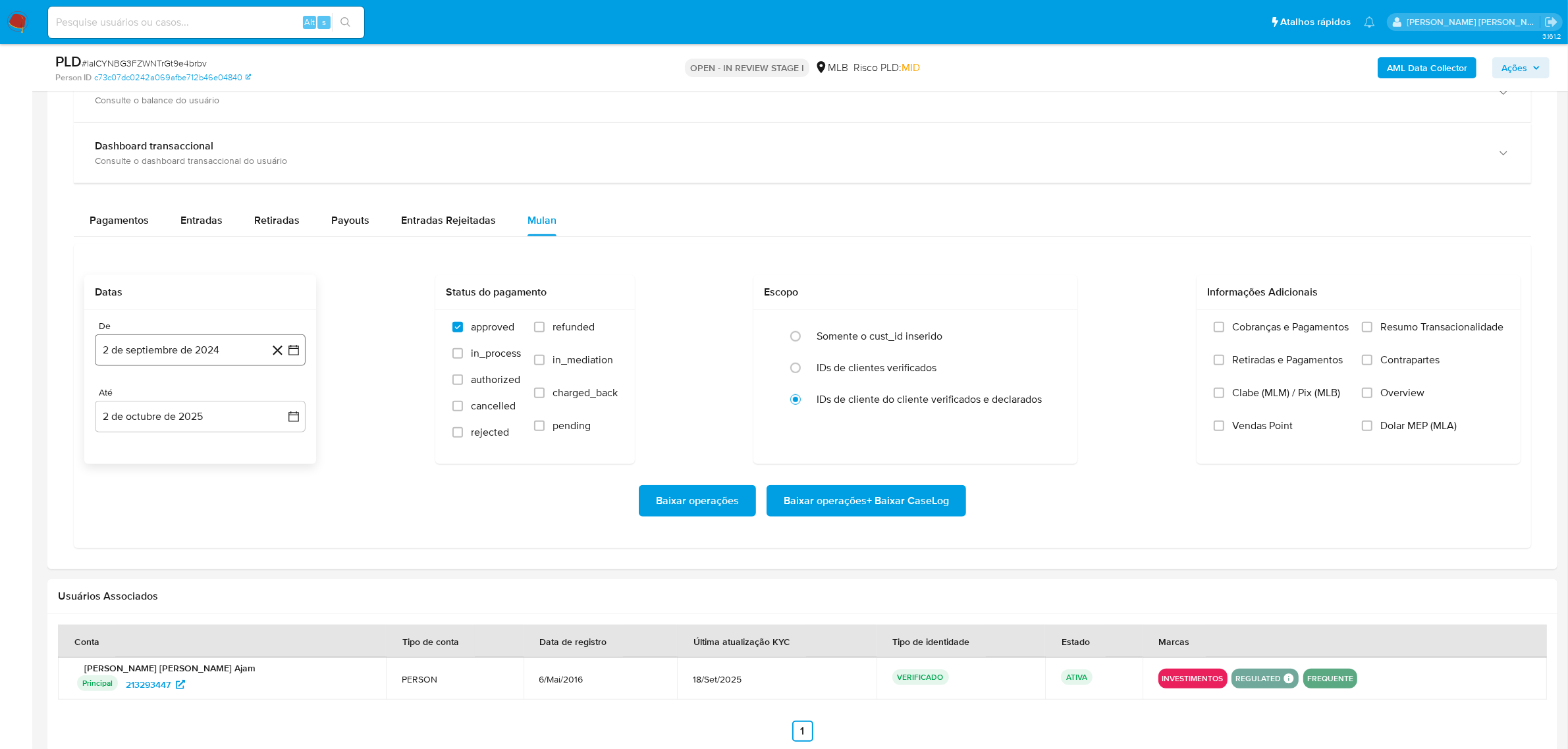
click at [300, 354] on icon "button" at bounding box center [293, 350] width 14 height 14
click at [278, 393] on icon "Mes siguiente" at bounding box center [282, 398] width 16 height 16
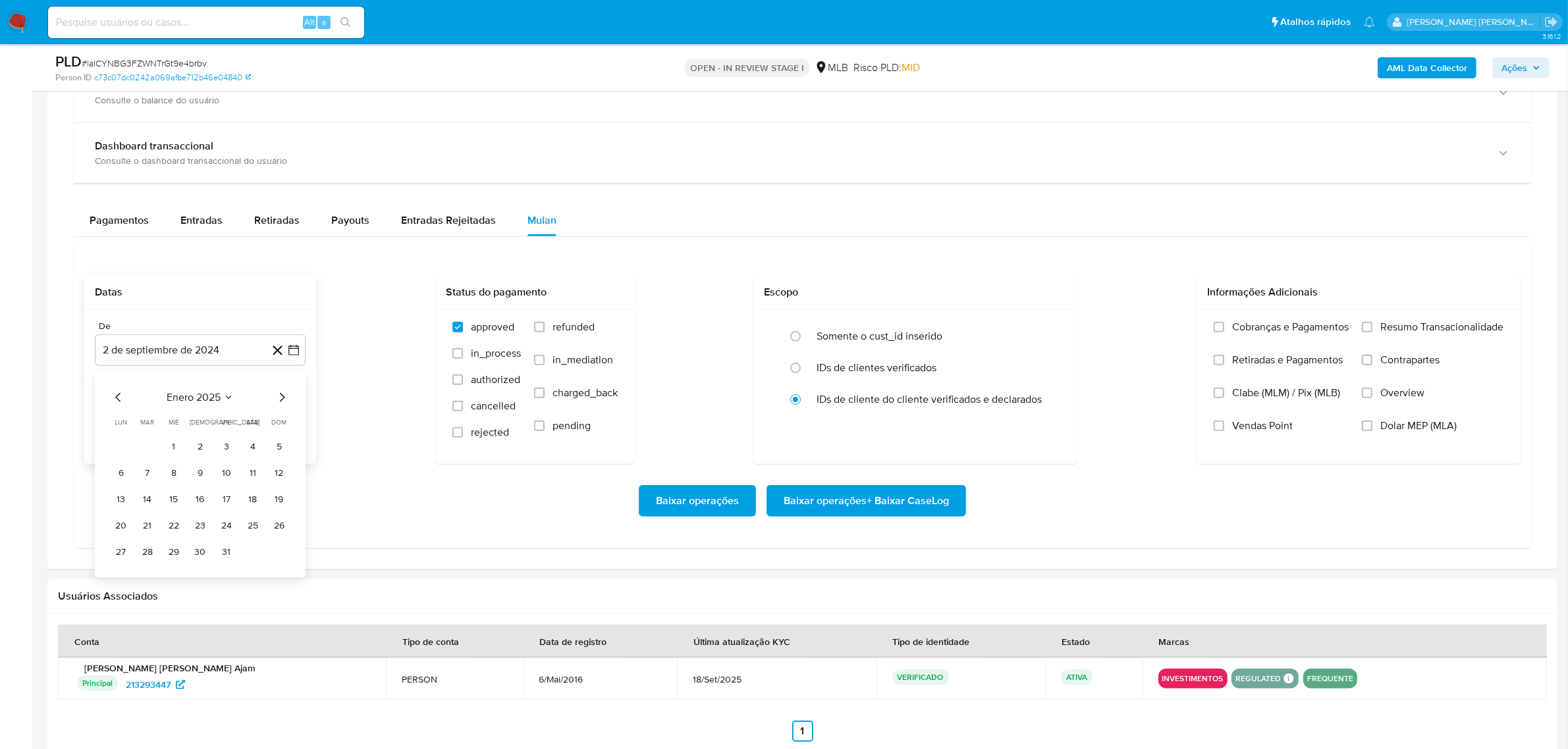
click at [278, 393] on icon "Mes siguiente" at bounding box center [282, 398] width 16 height 16
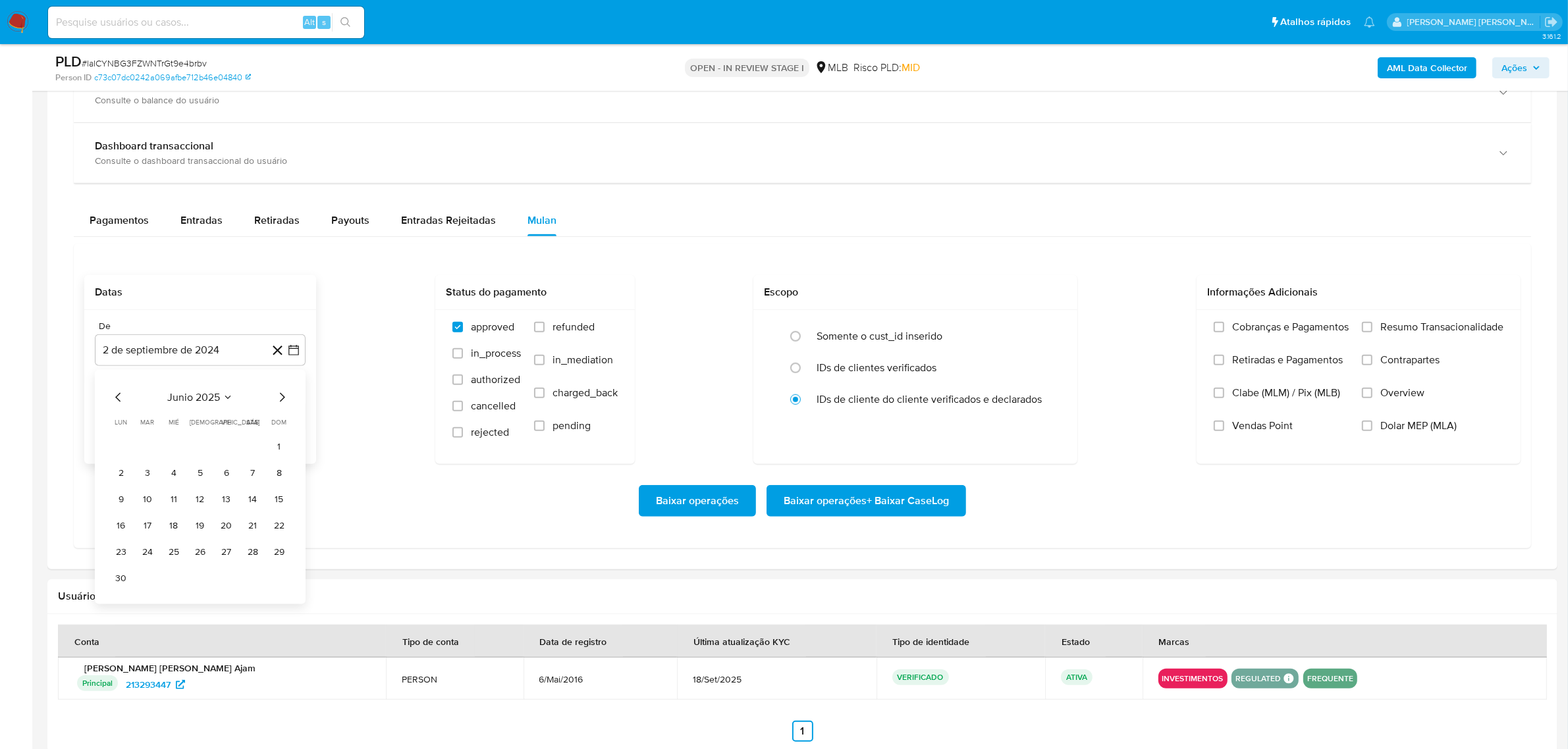
click at [278, 393] on icon "Mes siguiente" at bounding box center [282, 398] width 16 height 16
click at [225, 447] on button "1" at bounding box center [226, 447] width 21 height 21
click at [291, 415] on icon "button" at bounding box center [293, 416] width 14 height 14
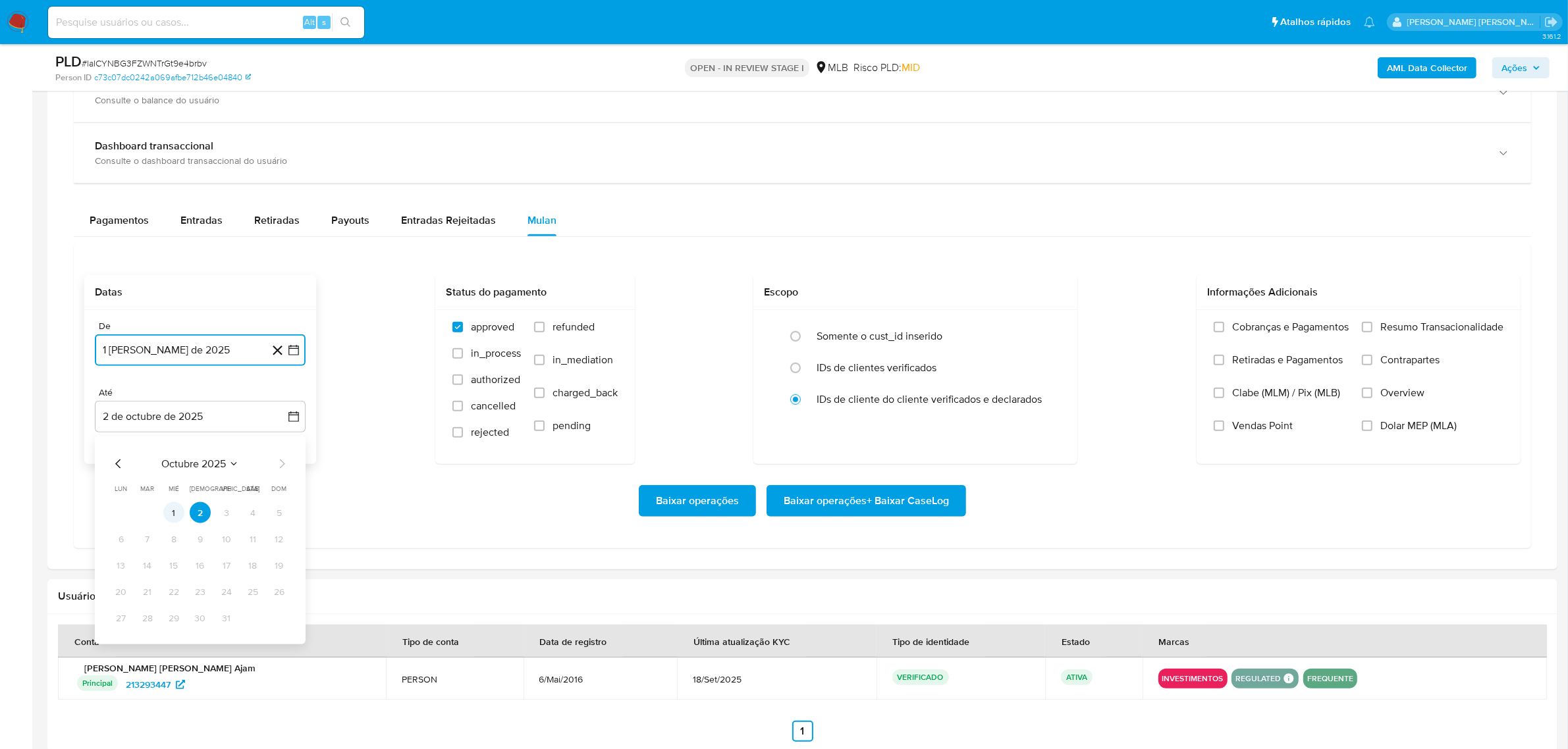
click at [172, 514] on button "1" at bounding box center [174, 513] width 21 height 21
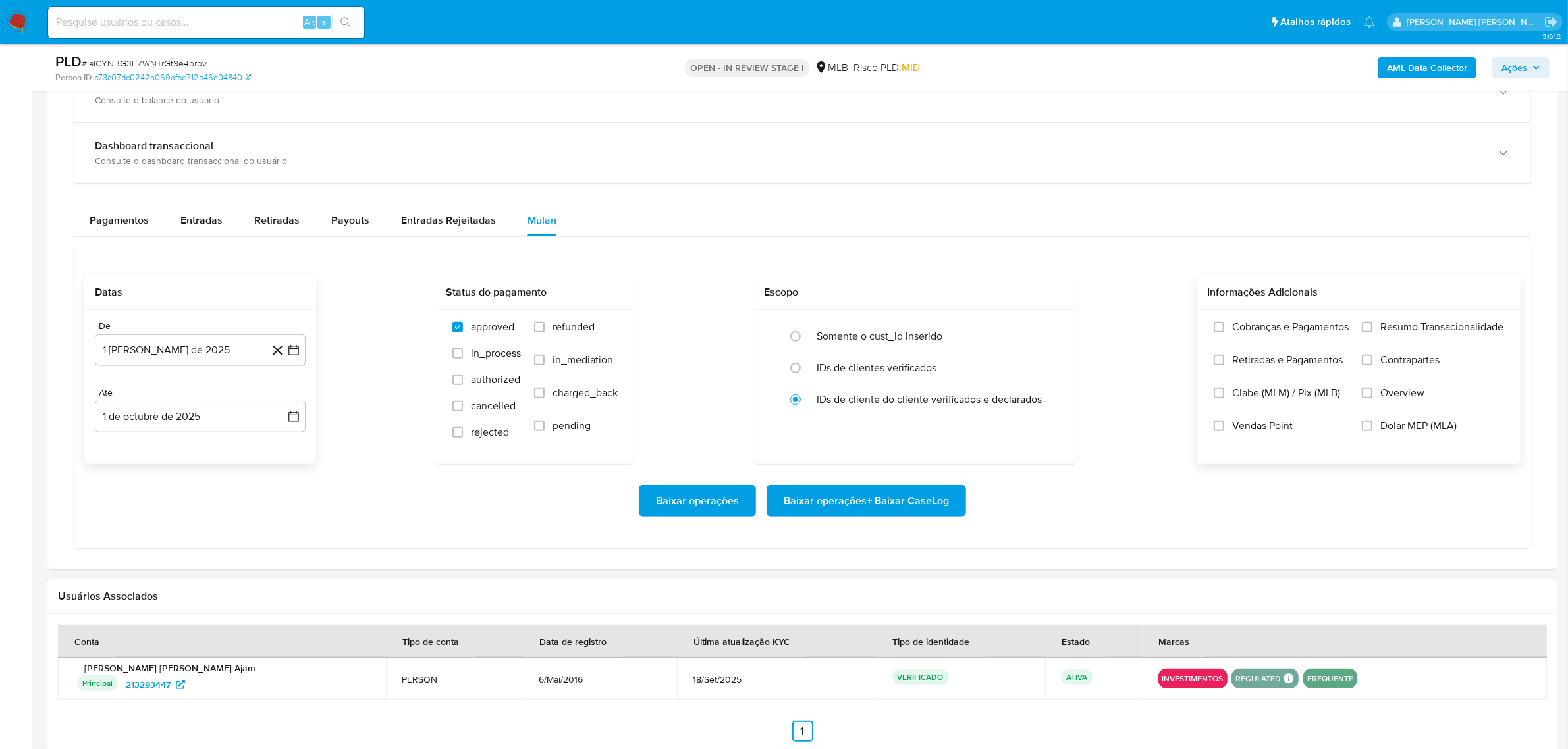
click at [1254, 395] on label "Overview" at bounding box center [1432, 403] width 142 height 33
click at [1254, 395] on input "Overview" at bounding box center [1367, 393] width 11 height 11
click at [1254, 358] on span "Contrapartes" at bounding box center [1409, 360] width 59 height 14
click at [1254, 358] on input "Contrapartes" at bounding box center [1367, 360] width 11 height 11
click at [1254, 320] on div "Cobranças e Pagamentos Retiradas e Pagamentos Clabe (MLM) / Pix (MLB) Vendas Po…" at bounding box center [1358, 386] width 324 height 153
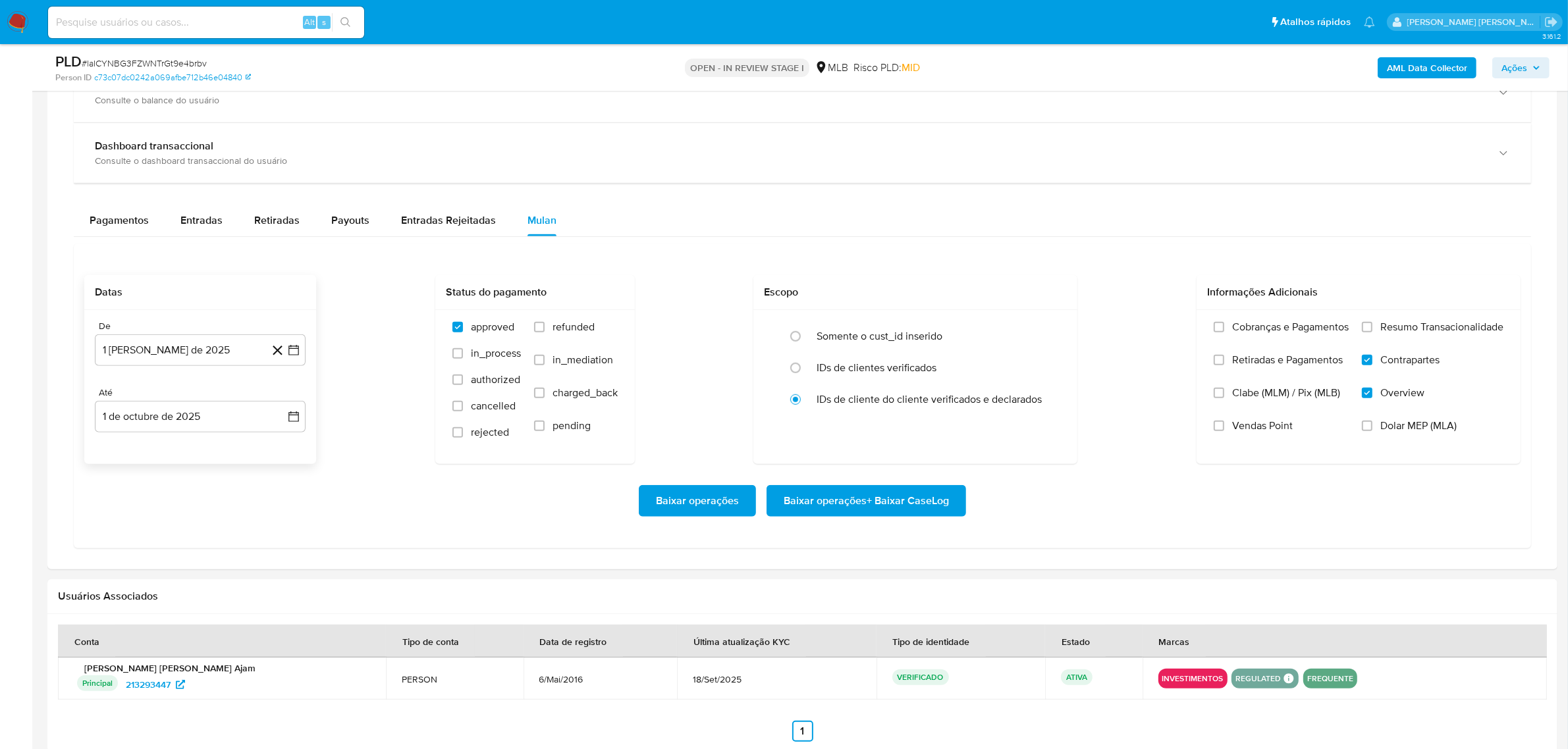
drag, startPoint x: 1396, startPoint y: 318, endPoint x: 1396, endPoint y: 329, distance: 11.0
click at [1254, 323] on div "Cobranças e Pagamentos Retiradas e Pagamentos Clabe (MLM) / Pix (MLB) Vendas Po…" at bounding box center [1358, 386] width 324 height 153
click at [1254, 329] on span "Resumo Transacionalidade" at bounding box center [1441, 327] width 123 height 14
click at [1254, 329] on input "Resumo Transacionalidade" at bounding box center [1367, 326] width 11 height 11
click at [878, 499] on span "Baixar operações + Baixar CaseLog" at bounding box center [866, 501] width 165 height 29
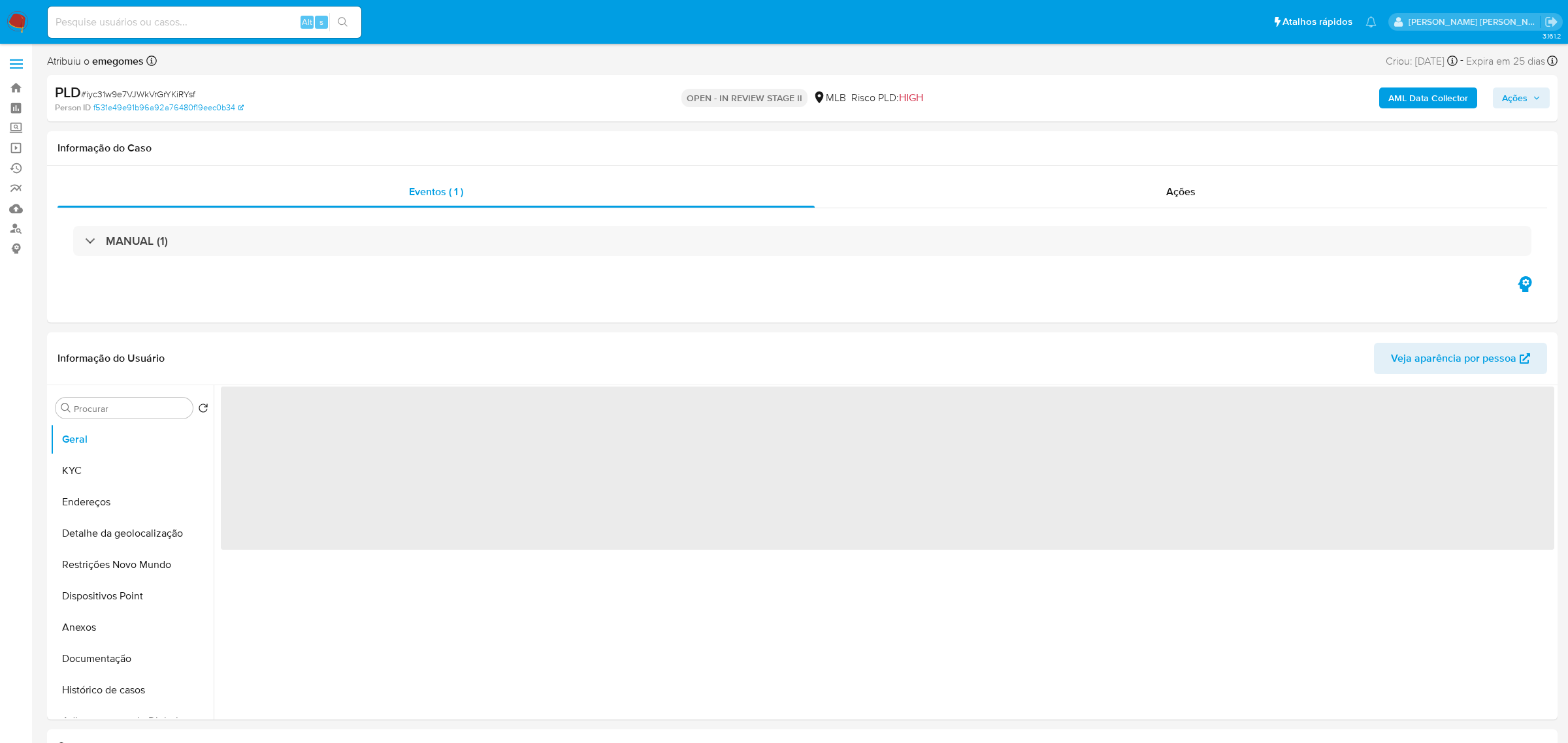
select select "10"
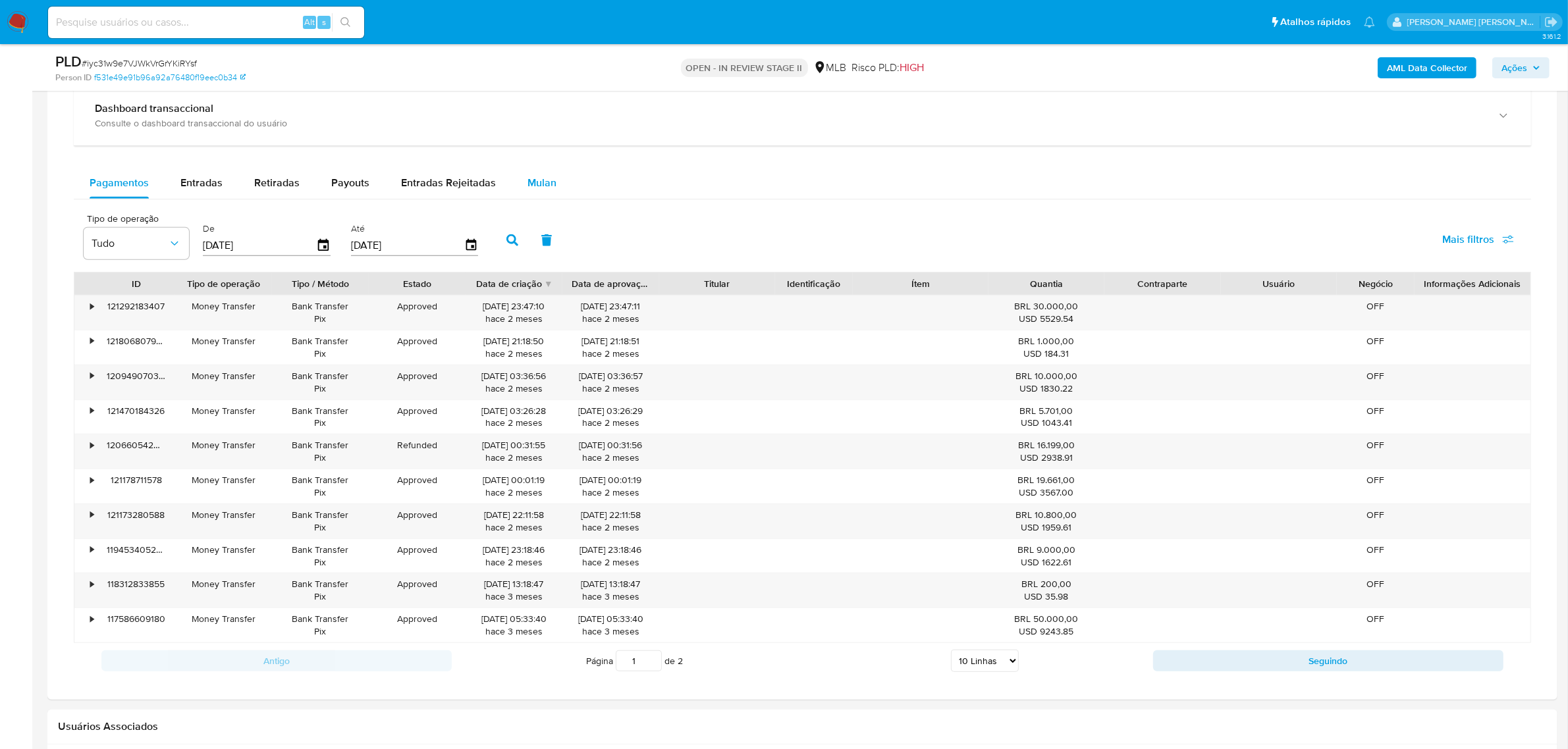
click at [527, 182] on span "Mulan" at bounding box center [542, 182] width 29 height 15
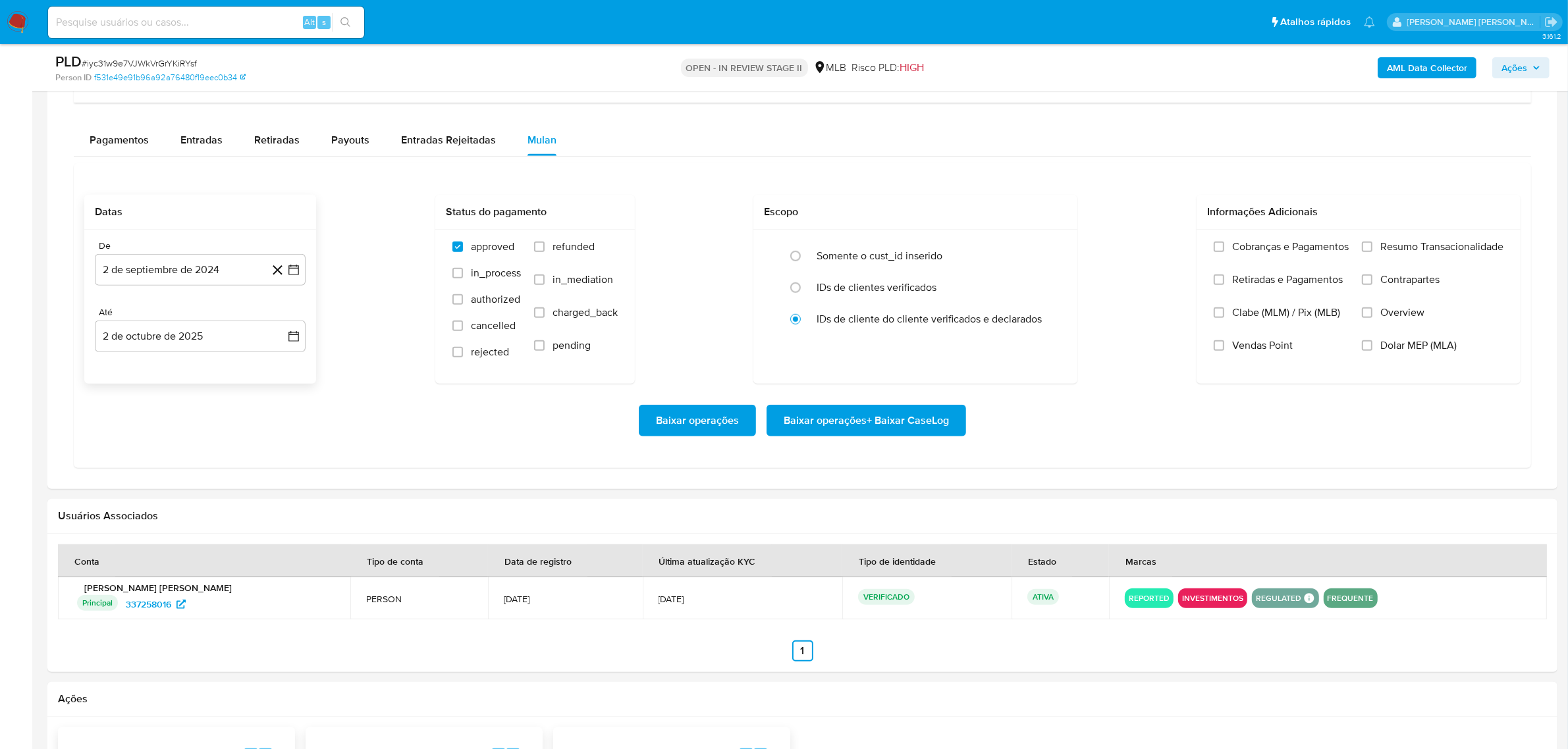
scroll to position [1070, 0]
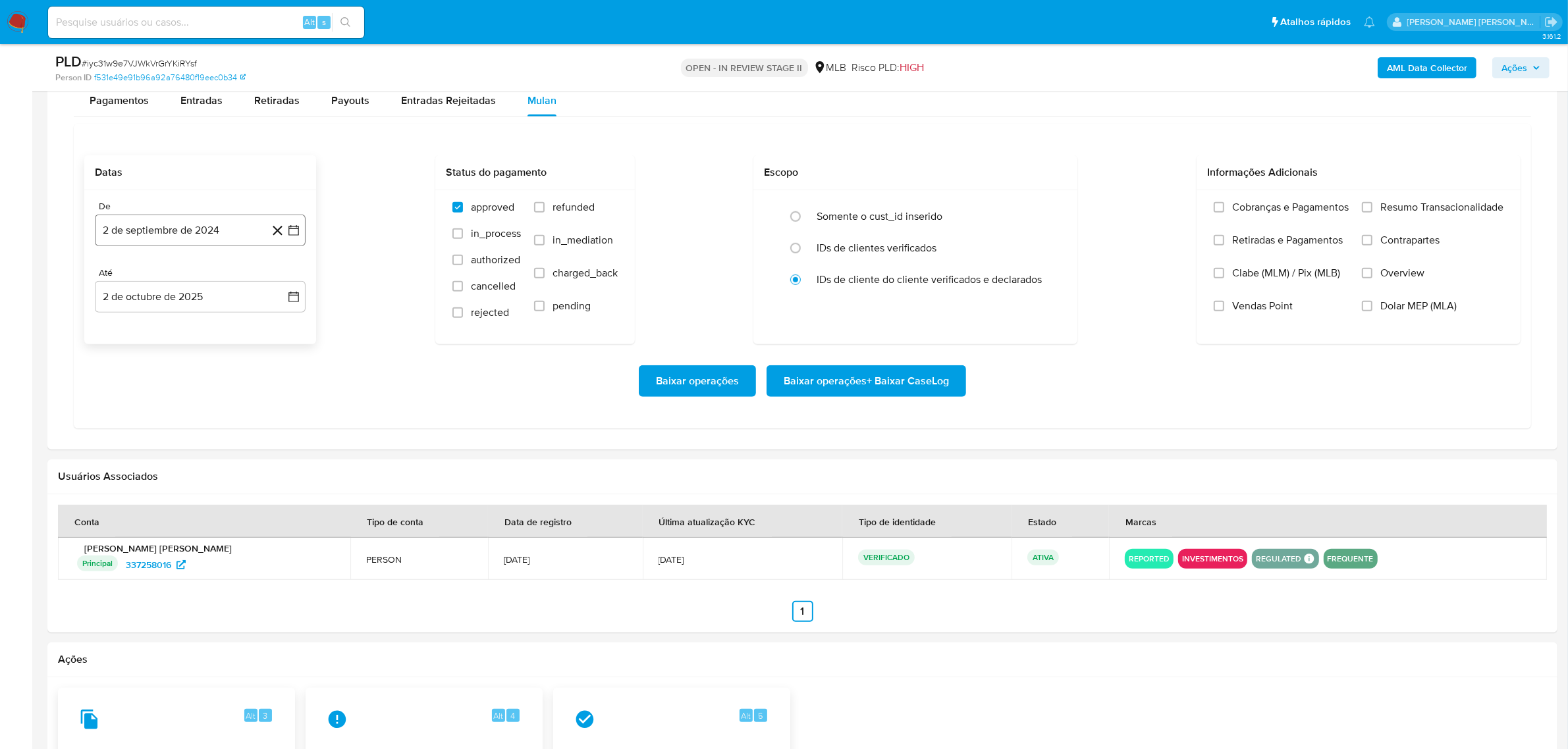
click at [290, 235] on icon "button" at bounding box center [293, 230] width 14 height 14
click at [278, 277] on icon "Mes siguiente" at bounding box center [282, 277] width 16 height 16
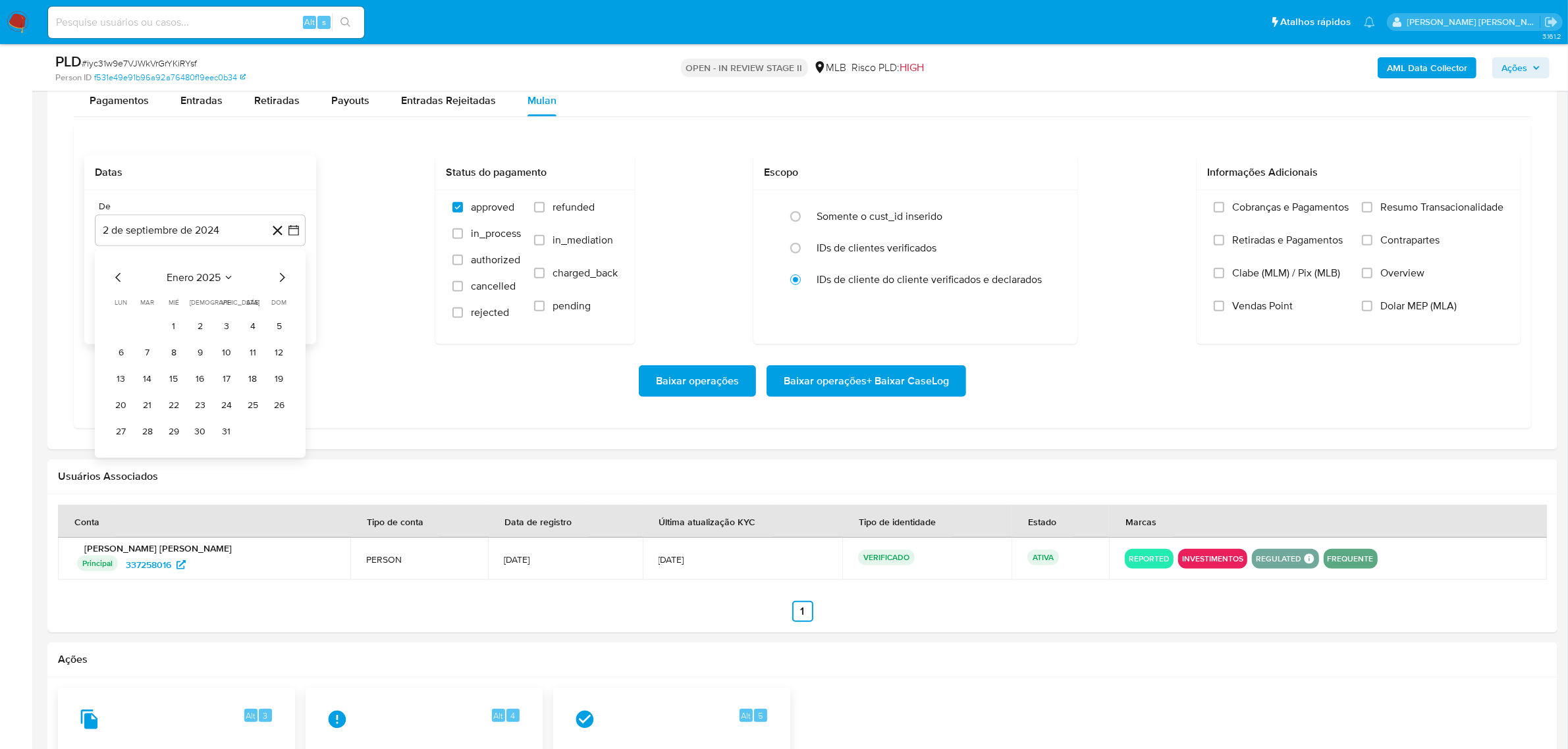
click at [278, 277] on icon "Mes siguiente" at bounding box center [282, 277] width 16 height 16
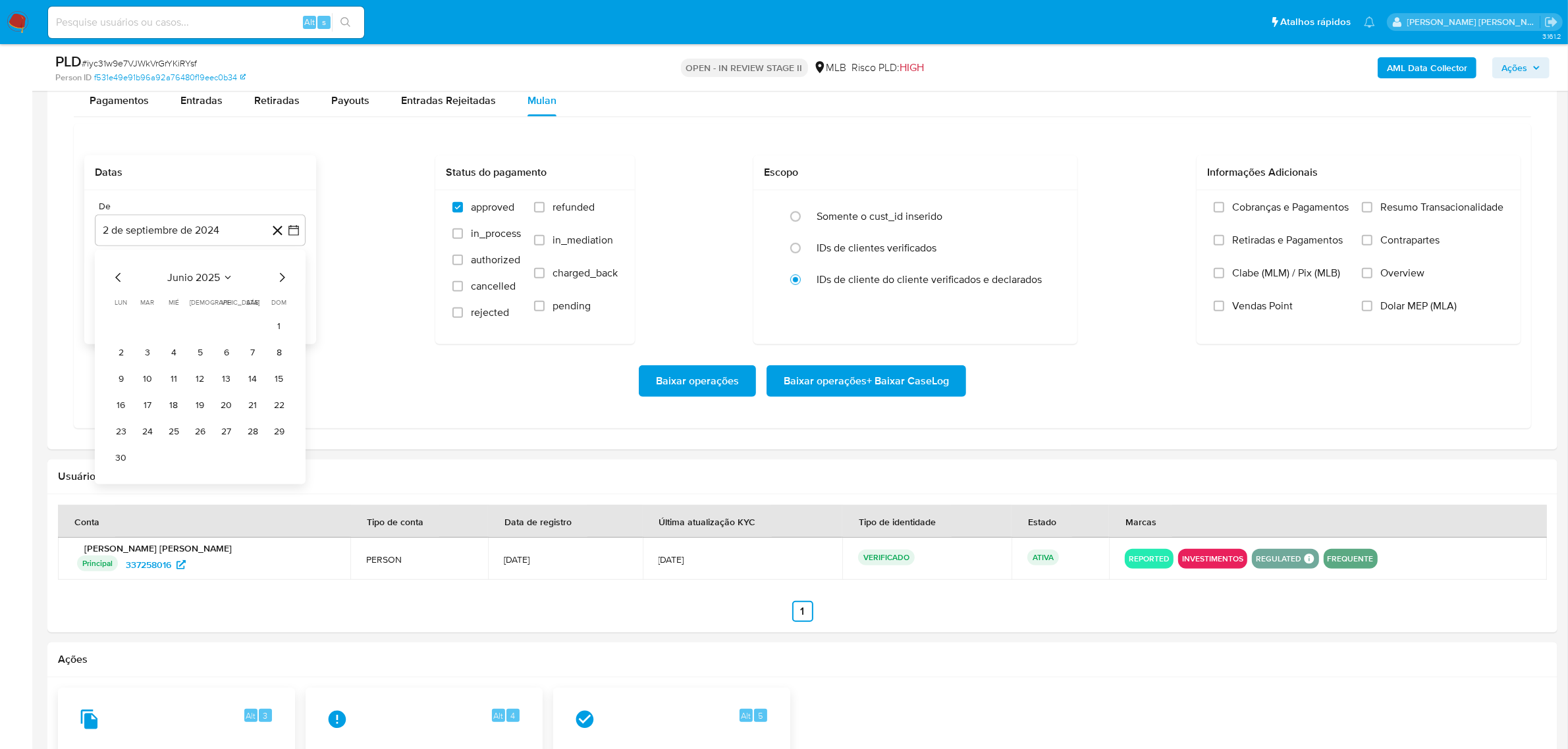
click at [278, 277] on icon "Mes siguiente" at bounding box center [282, 277] width 16 height 16
click at [232, 326] on button "1" at bounding box center [226, 326] width 21 height 21
click at [294, 302] on icon "button" at bounding box center [293, 297] width 14 height 14
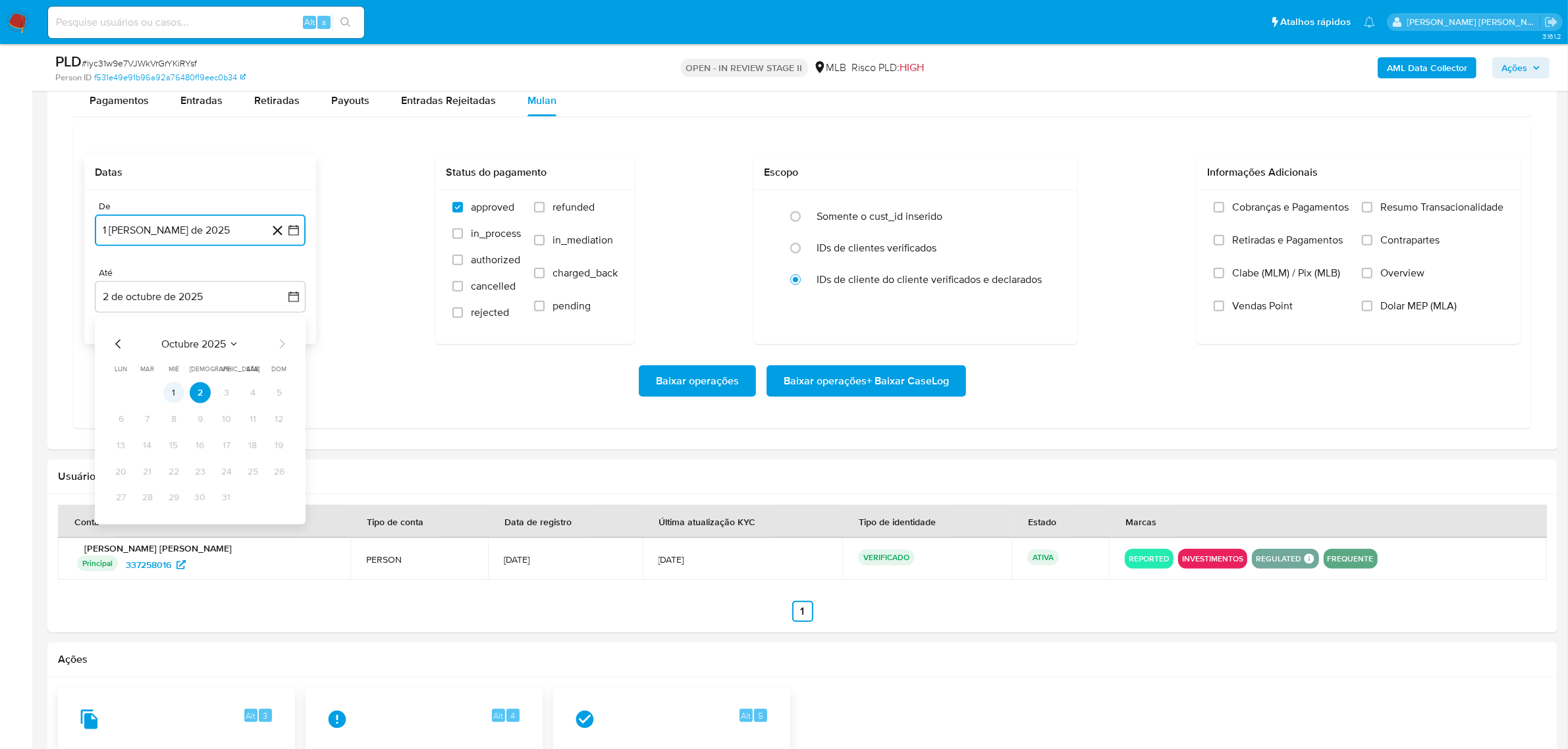
click at [174, 388] on button "1" at bounding box center [174, 393] width 21 height 21
click at [1400, 268] on span "Overview" at bounding box center [1402, 273] width 44 height 14
click at [1372, 268] on input "Overview" at bounding box center [1367, 273] width 11 height 11
click at [1400, 247] on span "Contrapartes" at bounding box center [1409, 240] width 59 height 14
click at [1372, 245] on input "Contrapartes" at bounding box center [1367, 240] width 11 height 11
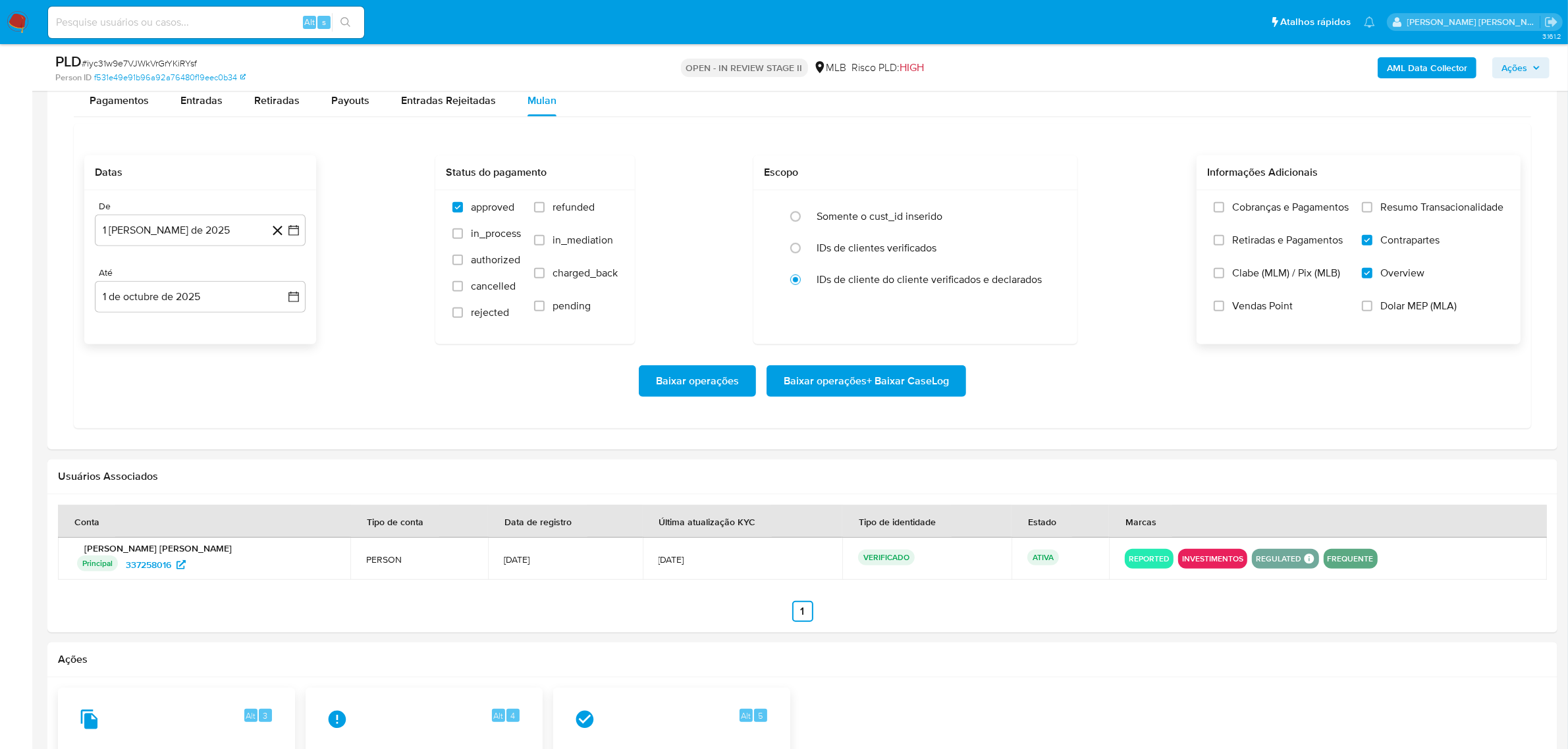
click at [1407, 214] on span "Resumo Transacionalidade" at bounding box center [1441, 207] width 123 height 14
click at [1372, 213] on input "Resumo Transacionalidade" at bounding box center [1367, 207] width 11 height 11
click at [887, 375] on span "Baixar operações + Baixar CaseLog" at bounding box center [866, 381] width 165 height 29
